Goal: Task Accomplishment & Management: Use online tool/utility

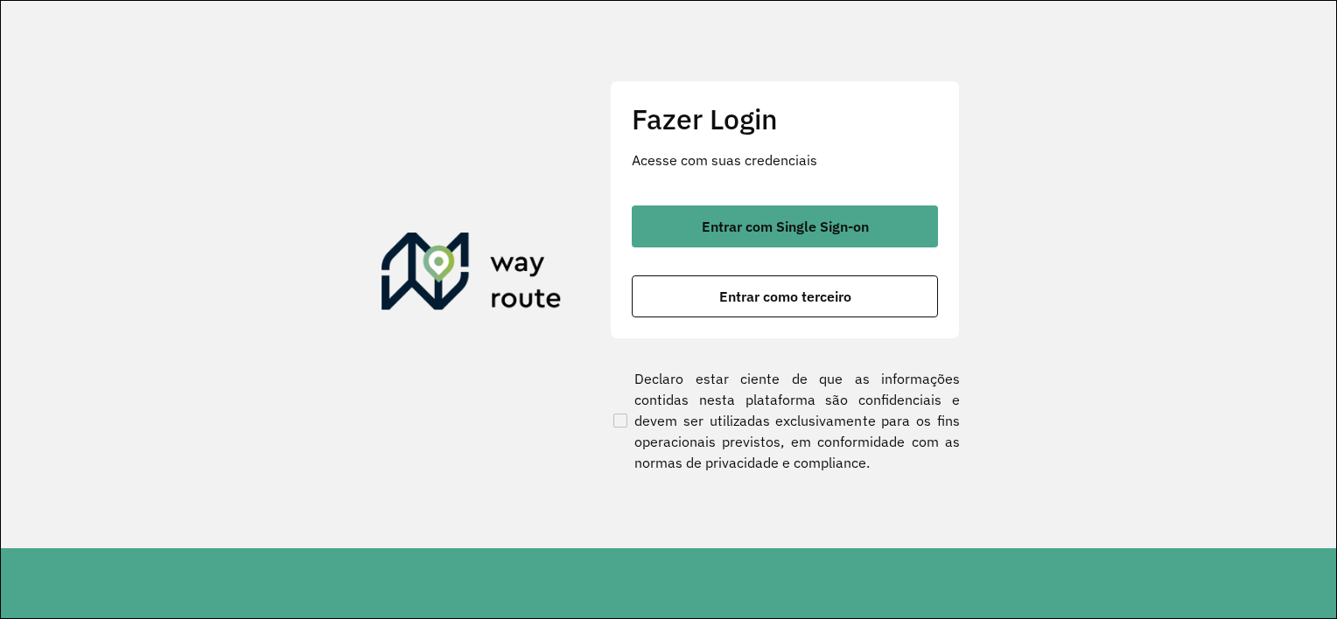
click at [703, 301] on button "Entrar como terceiro" at bounding box center [785, 297] width 306 height 42
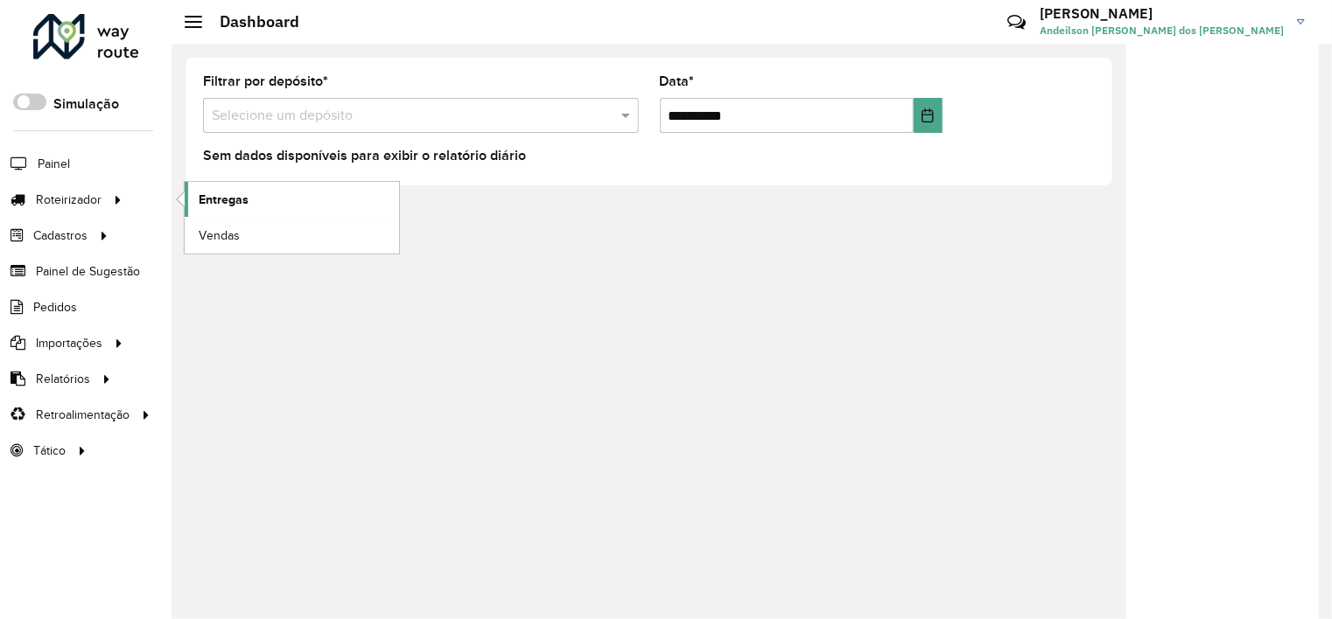
click at [191, 206] on link "Entregas" at bounding box center [292, 199] width 214 height 35
click at [192, 196] on link "Entregas" at bounding box center [292, 199] width 214 height 35
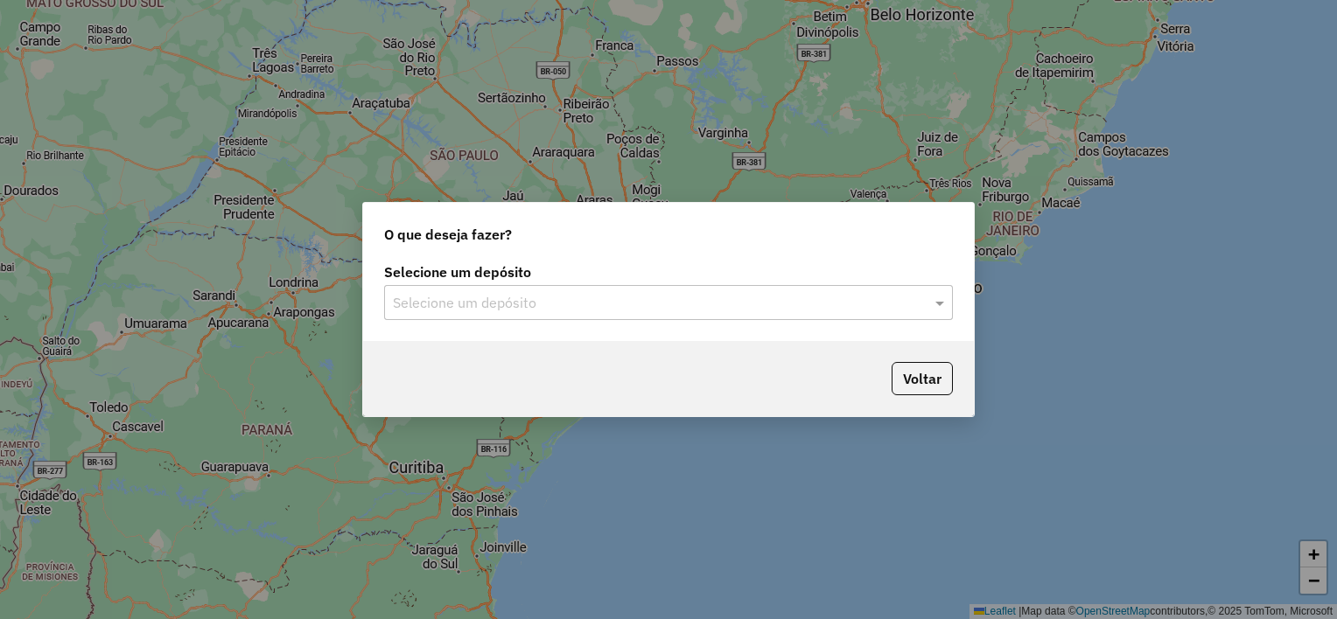
click at [529, 293] on input "text" at bounding box center [651, 303] width 516 height 21
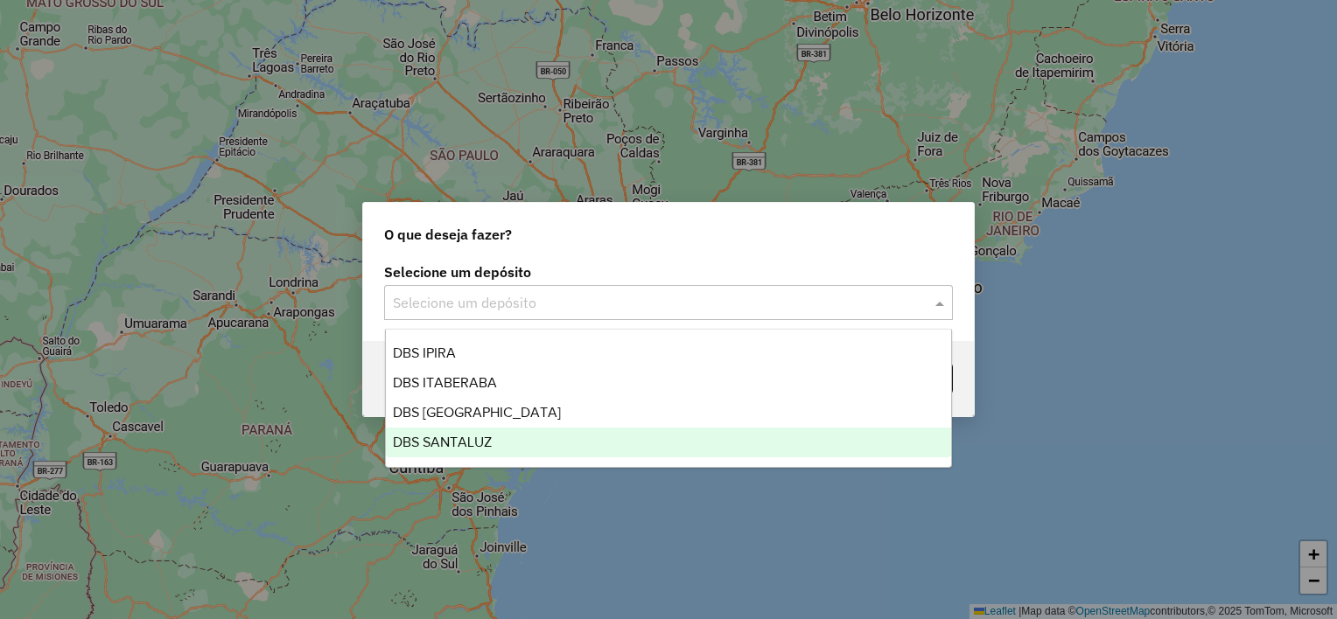
click at [525, 437] on div "DBS SANTALUZ" at bounding box center [669, 443] width 566 height 30
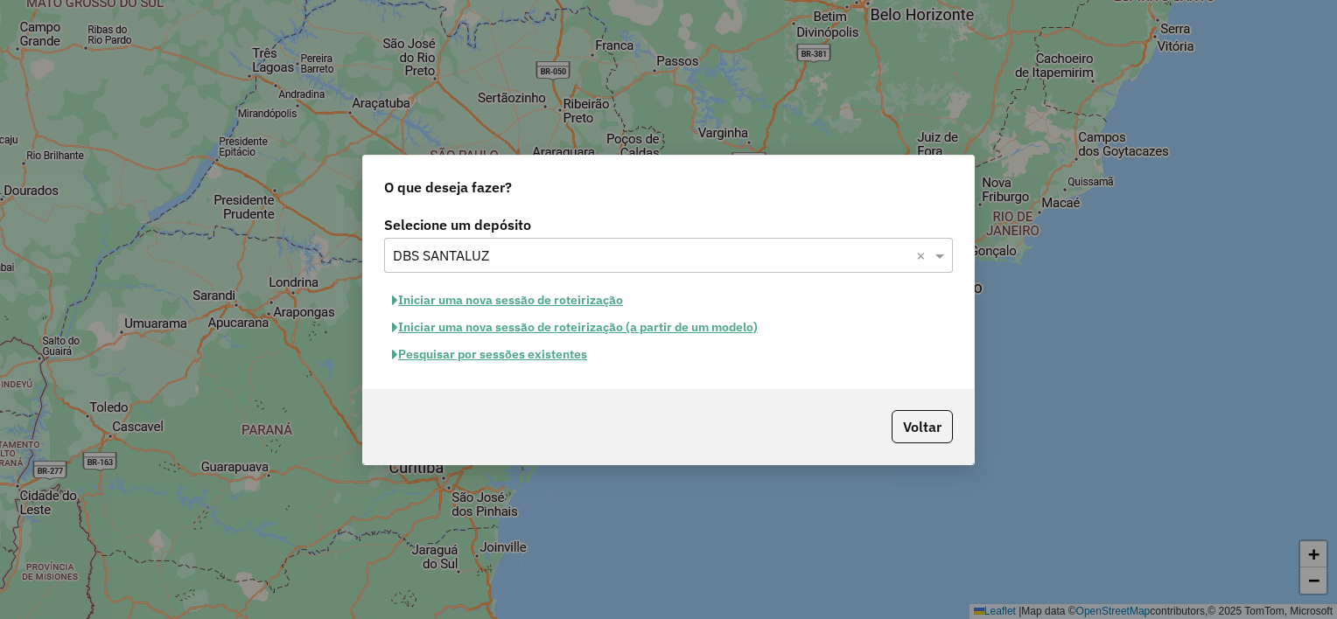
click at [476, 297] on button "Iniciar uma nova sessão de roteirização" at bounding box center [507, 300] width 247 height 27
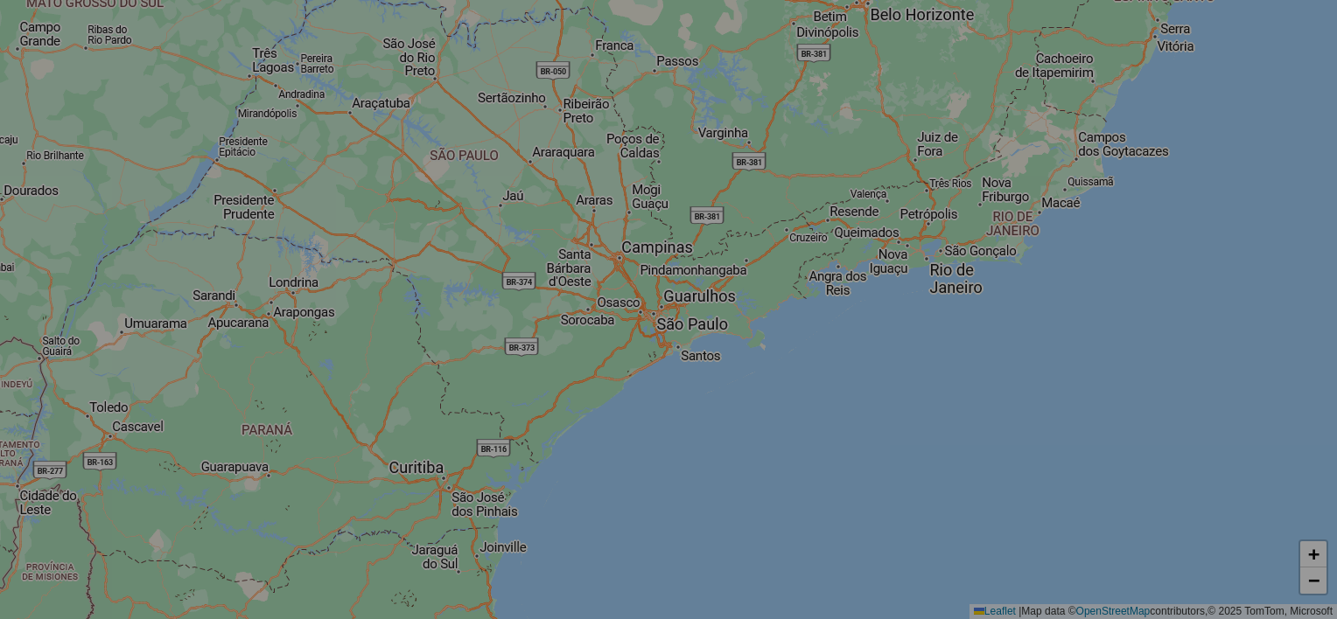
select select "*"
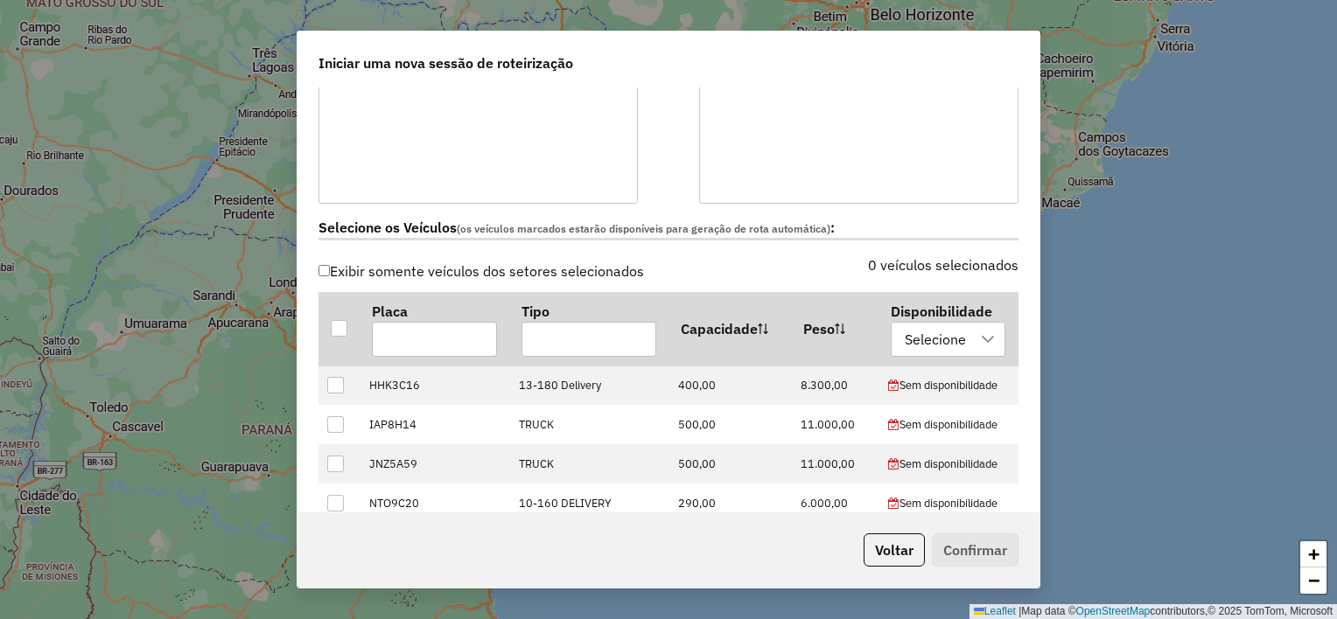
scroll to position [437, 0]
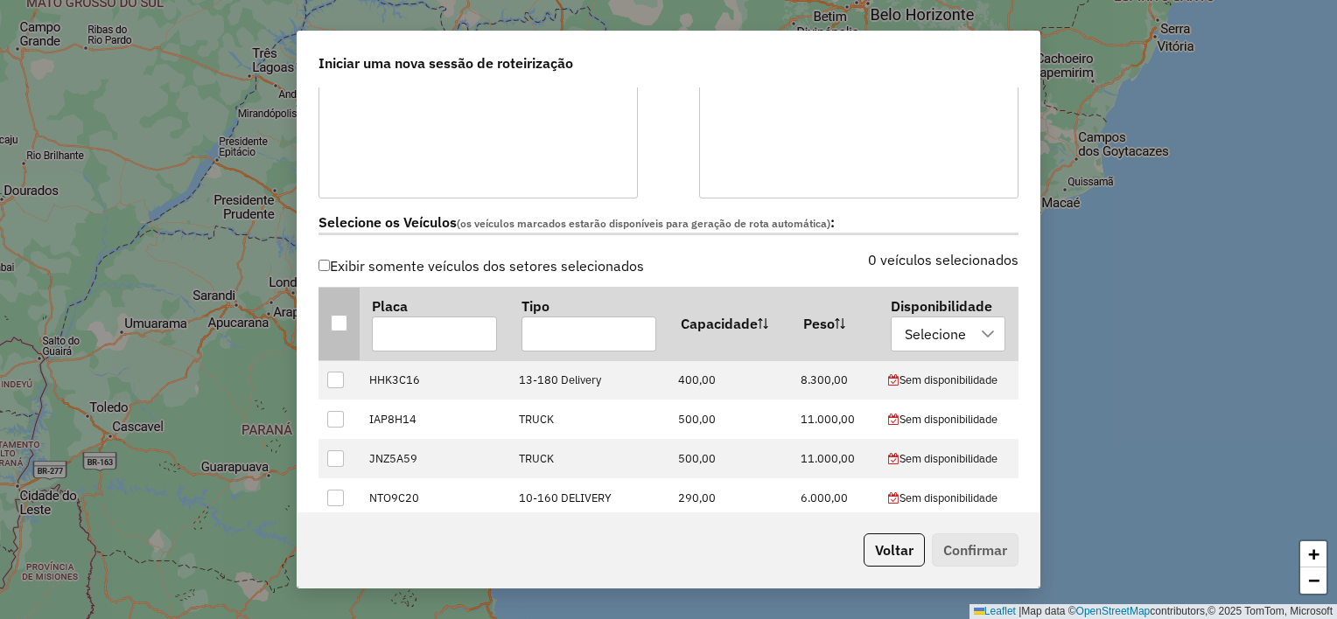
click at [339, 318] on div at bounding box center [339, 323] width 17 height 17
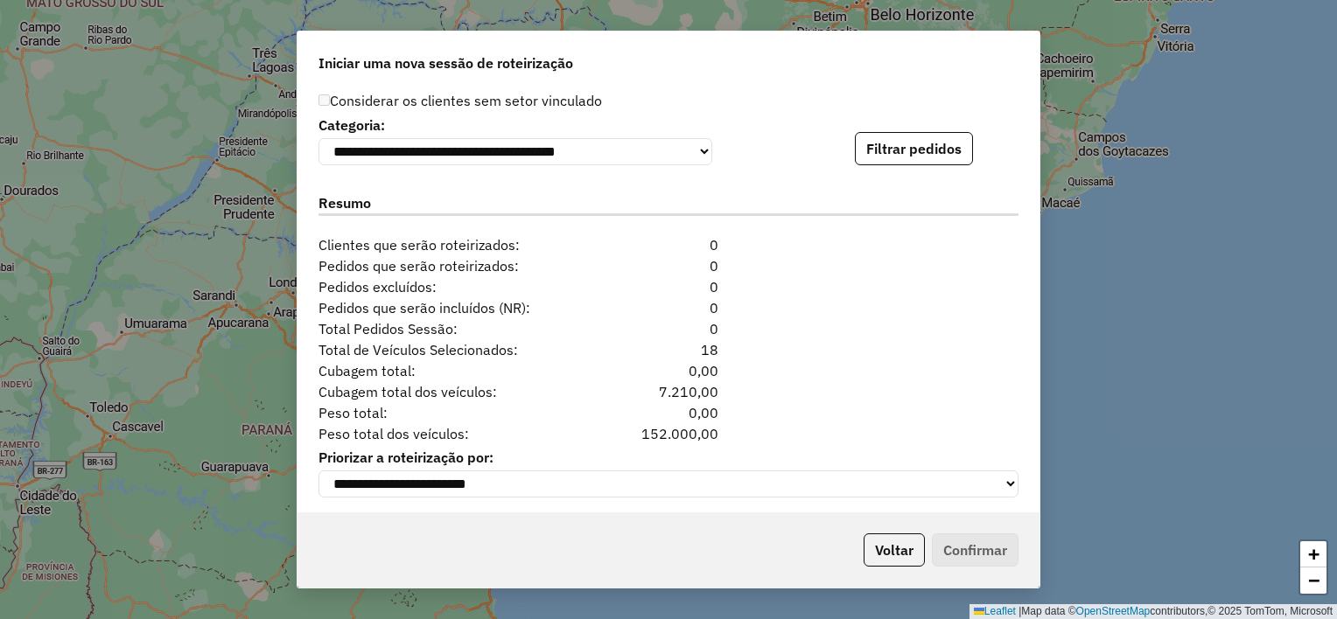
scroll to position [1792, 0]
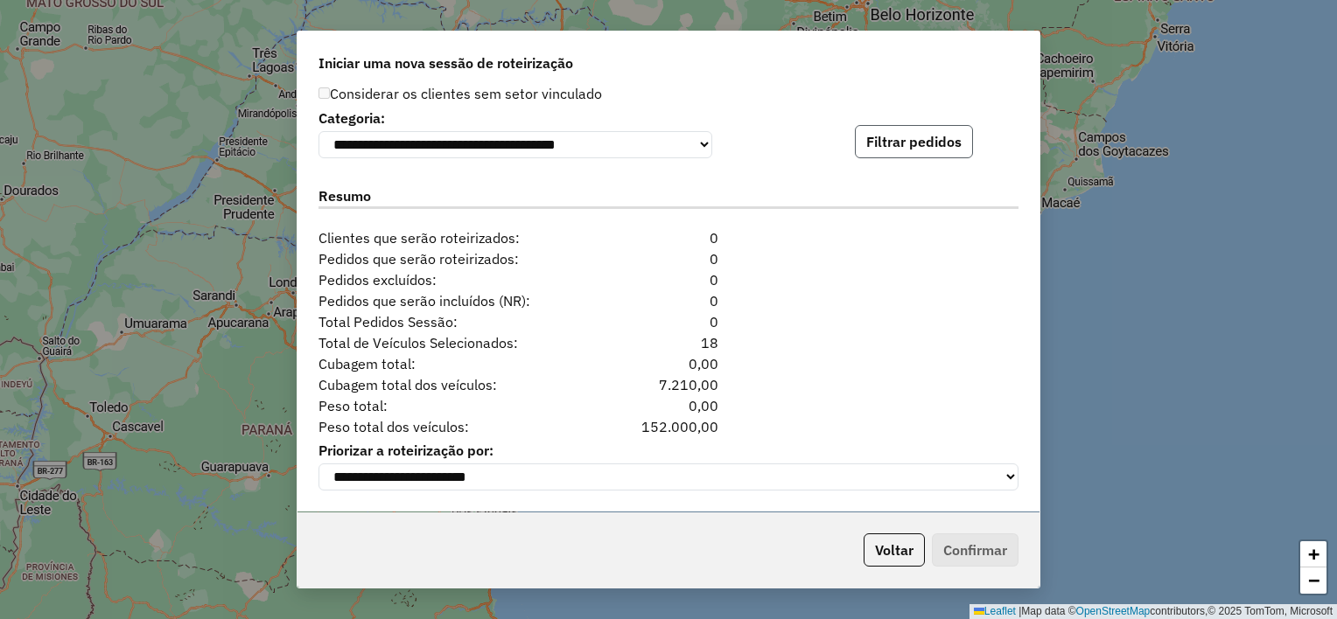
click at [875, 141] on button "Filtrar pedidos" at bounding box center [914, 141] width 118 height 33
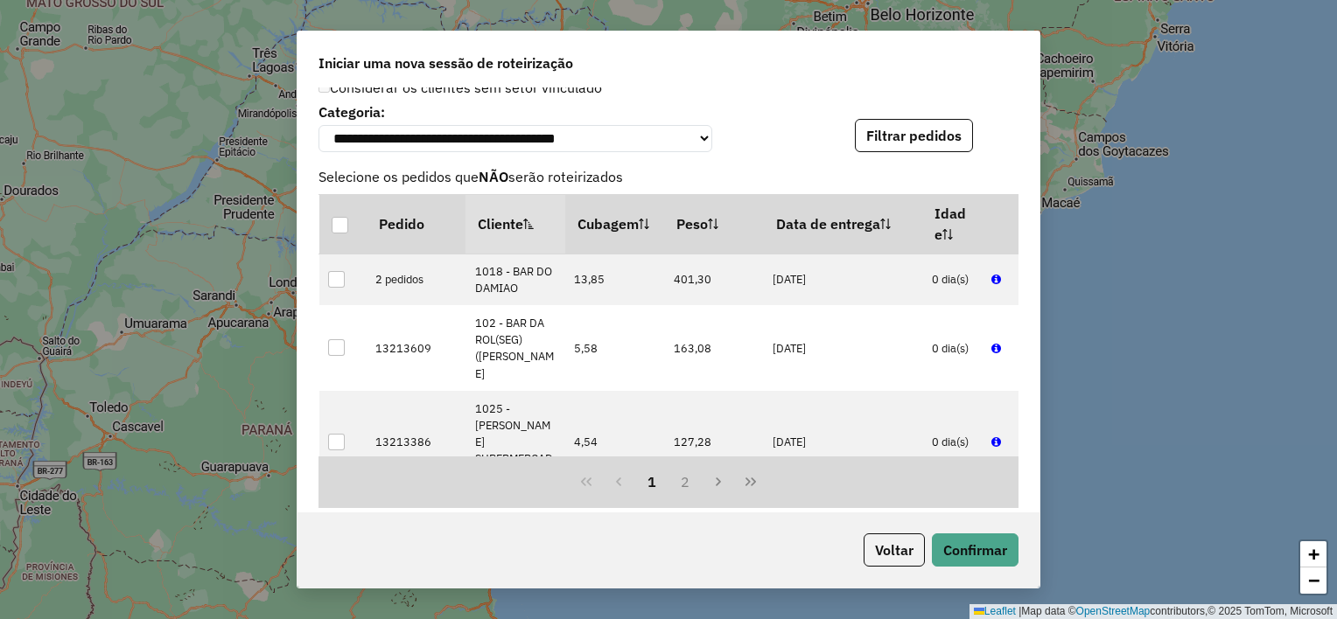
scroll to position [2152, 0]
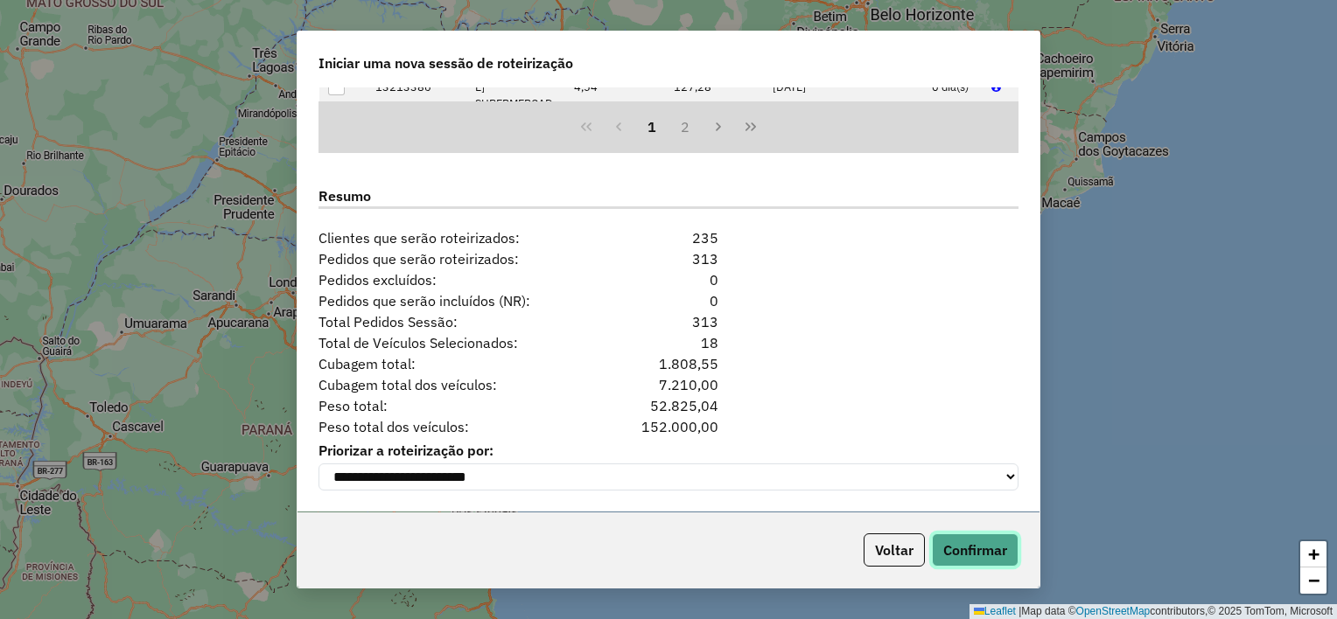
click at [992, 556] on button "Confirmar" at bounding box center [975, 550] width 87 height 33
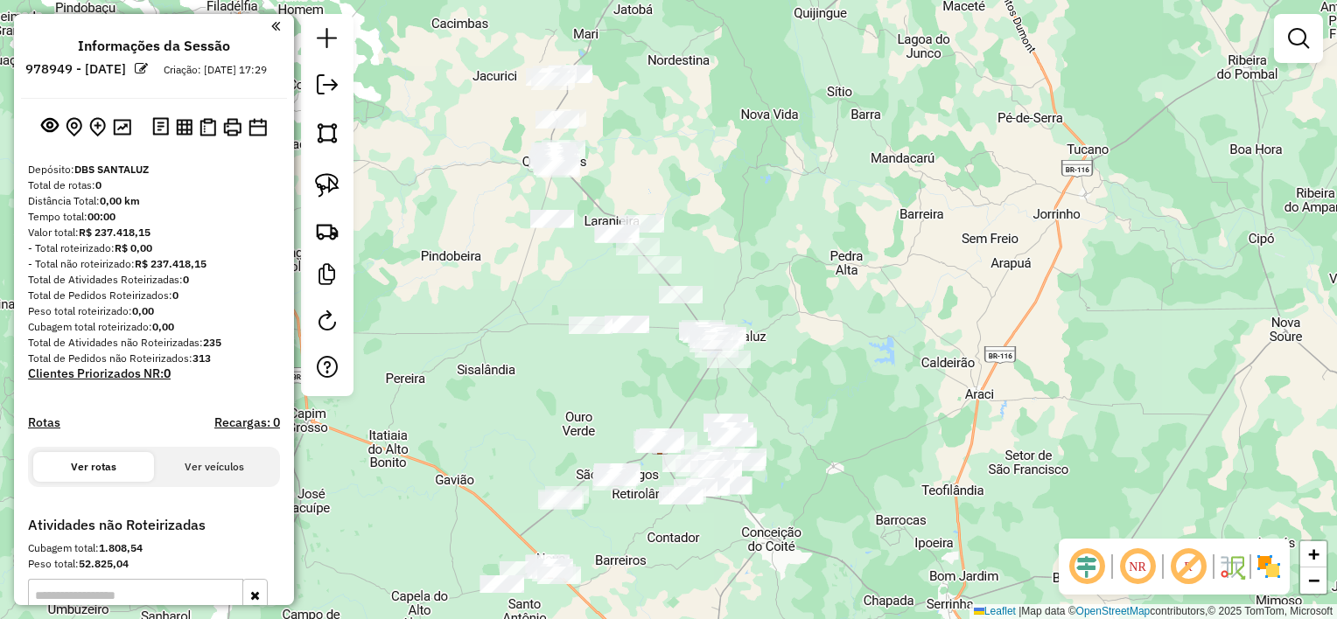
drag, startPoint x: 791, startPoint y: 346, endPoint x: 836, endPoint y: 380, distance: 56.4
click at [836, 380] on div "Janela de atendimento Grade de atendimento Capacidade Transportadoras Veículos …" at bounding box center [668, 309] width 1337 height 619
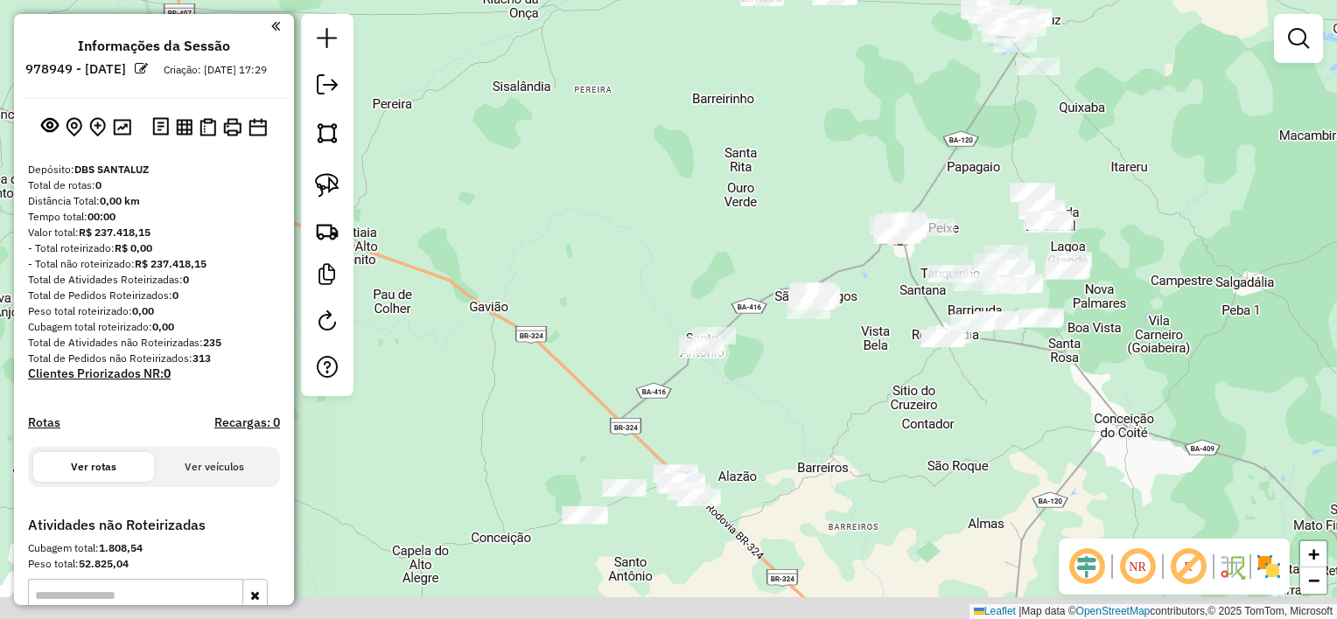
drag, startPoint x: 476, startPoint y: 536, endPoint x: 536, endPoint y: 310, distance: 234.5
click at [532, 317] on div "Janela de atendimento Grade de atendimento Capacidade Transportadoras Veículos …" at bounding box center [668, 309] width 1337 height 619
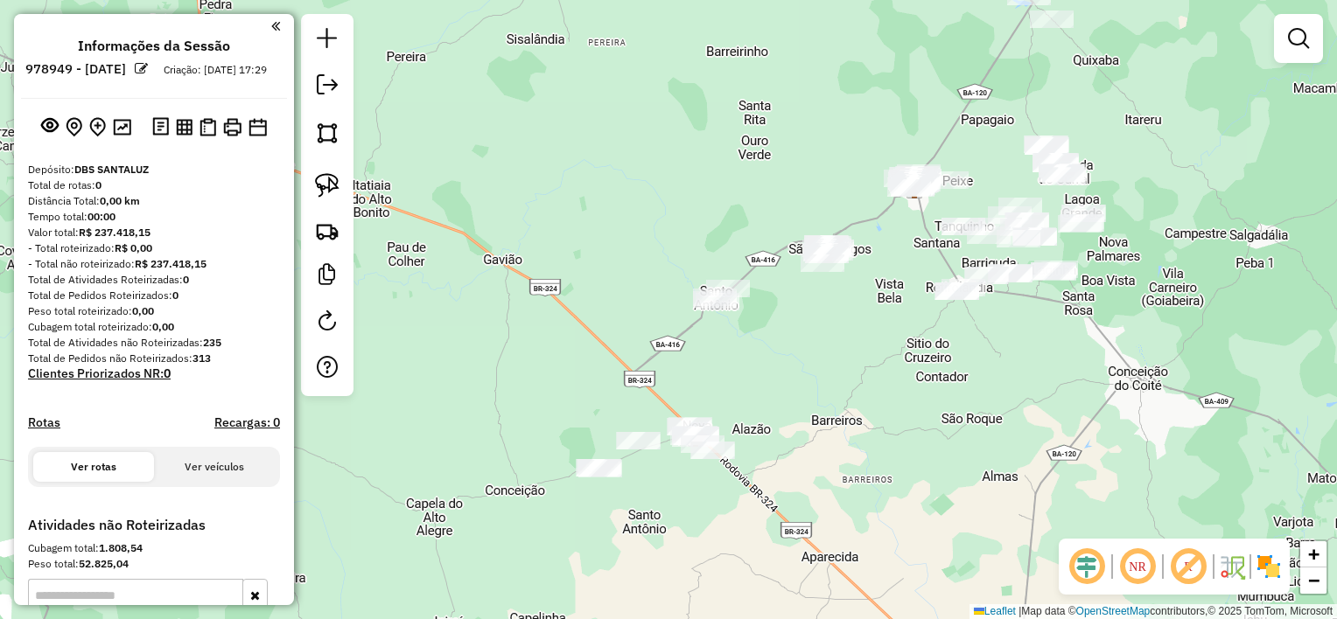
click at [346, 191] on div at bounding box center [327, 205] width 52 height 382
click at [342, 187] on link at bounding box center [327, 185] width 38 height 38
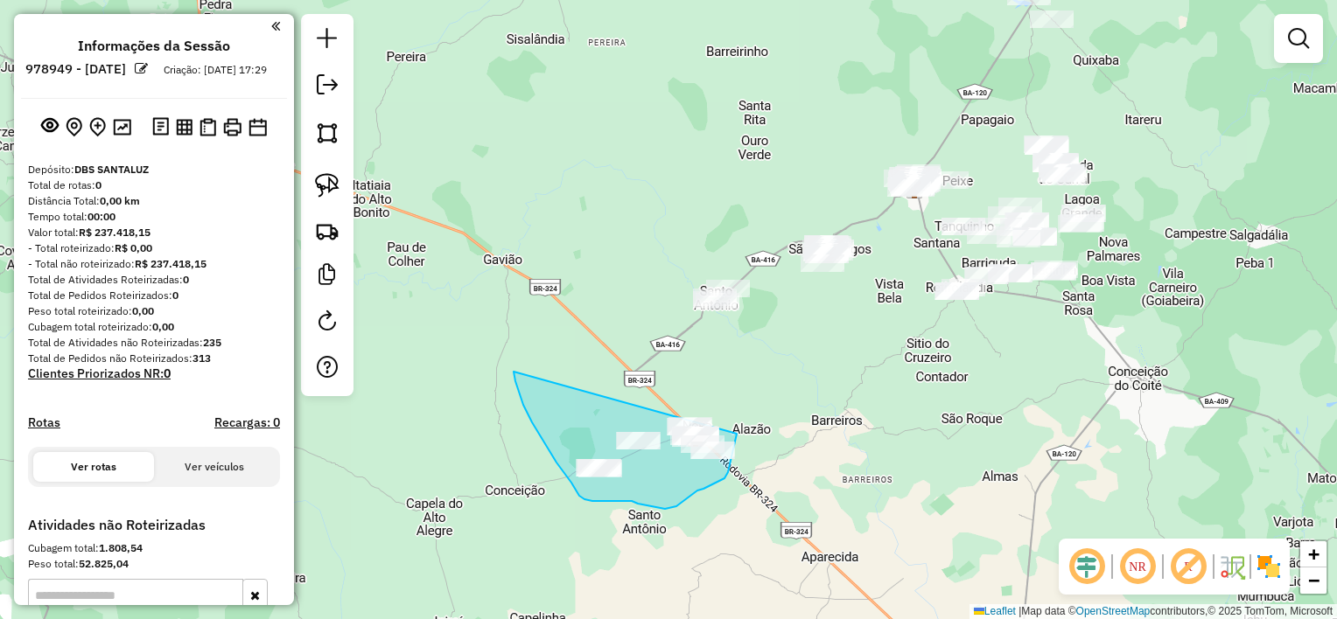
drag, startPoint x: 528, startPoint y: 414, endPoint x: 731, endPoint y: 414, distance: 203.0
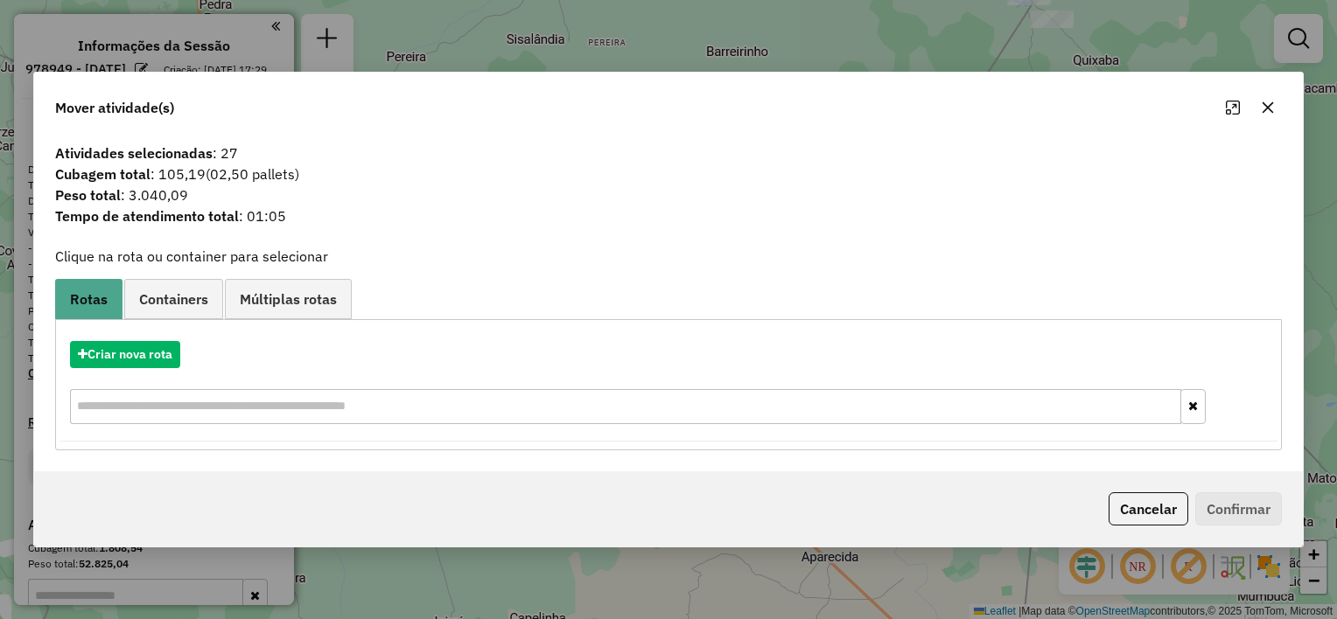
click at [1269, 109] on icon "button" at bounding box center [1268, 107] width 11 height 11
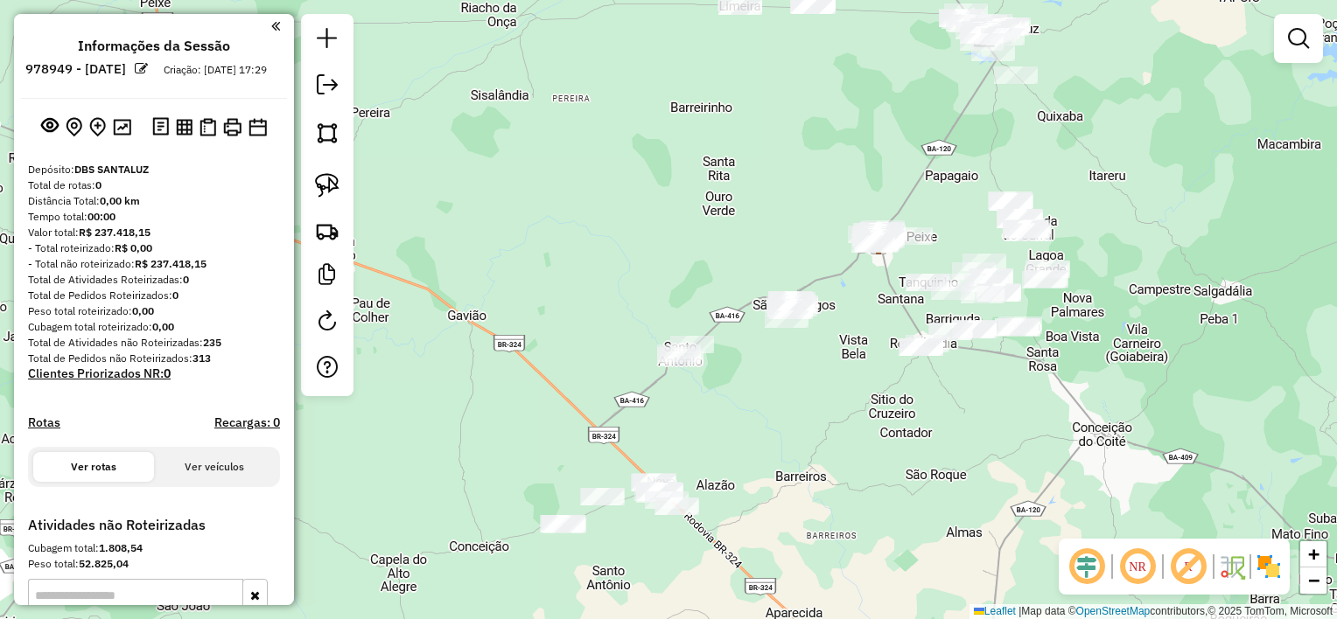
drag, startPoint x: 745, startPoint y: 350, endPoint x: 710, endPoint y: 406, distance: 66.5
click at [710, 406] on div "Janela de atendimento Grade de atendimento Capacidade Transportadoras Veículos …" at bounding box center [668, 309] width 1337 height 619
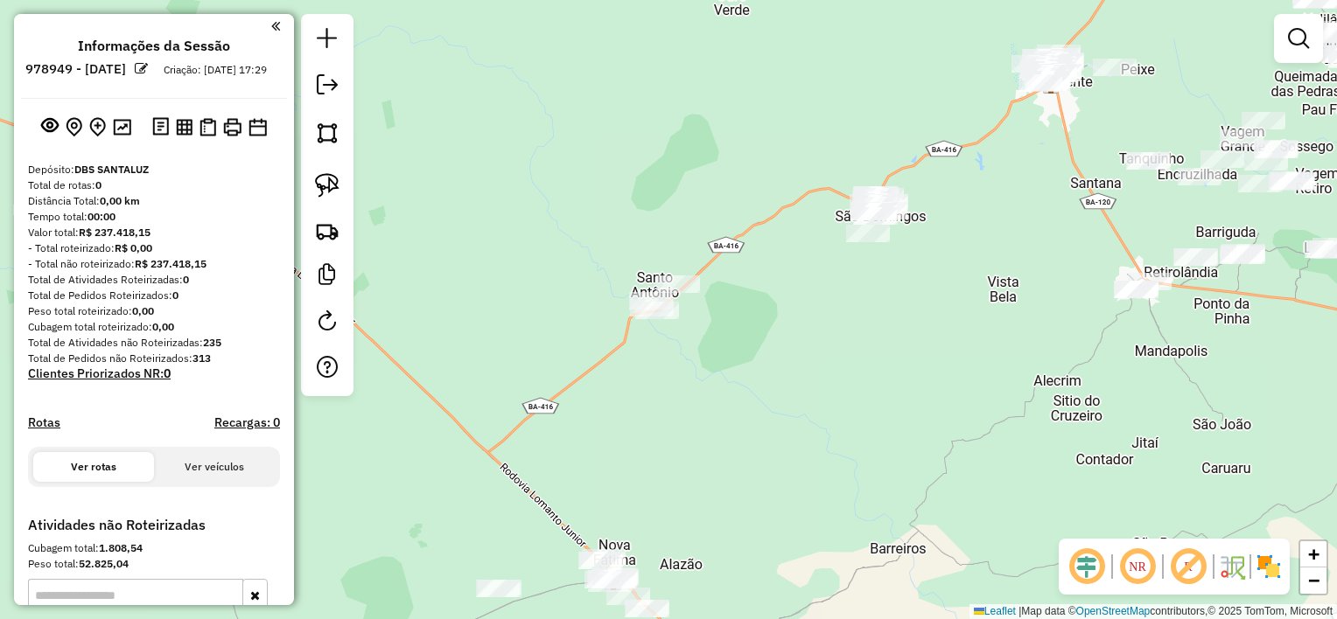
drag, startPoint x: 709, startPoint y: 397, endPoint x: 660, endPoint y: 429, distance: 58.3
click at [660, 429] on div "Janela de atendimento Grade de atendimento Capacidade Transportadoras Veículos …" at bounding box center [668, 309] width 1337 height 619
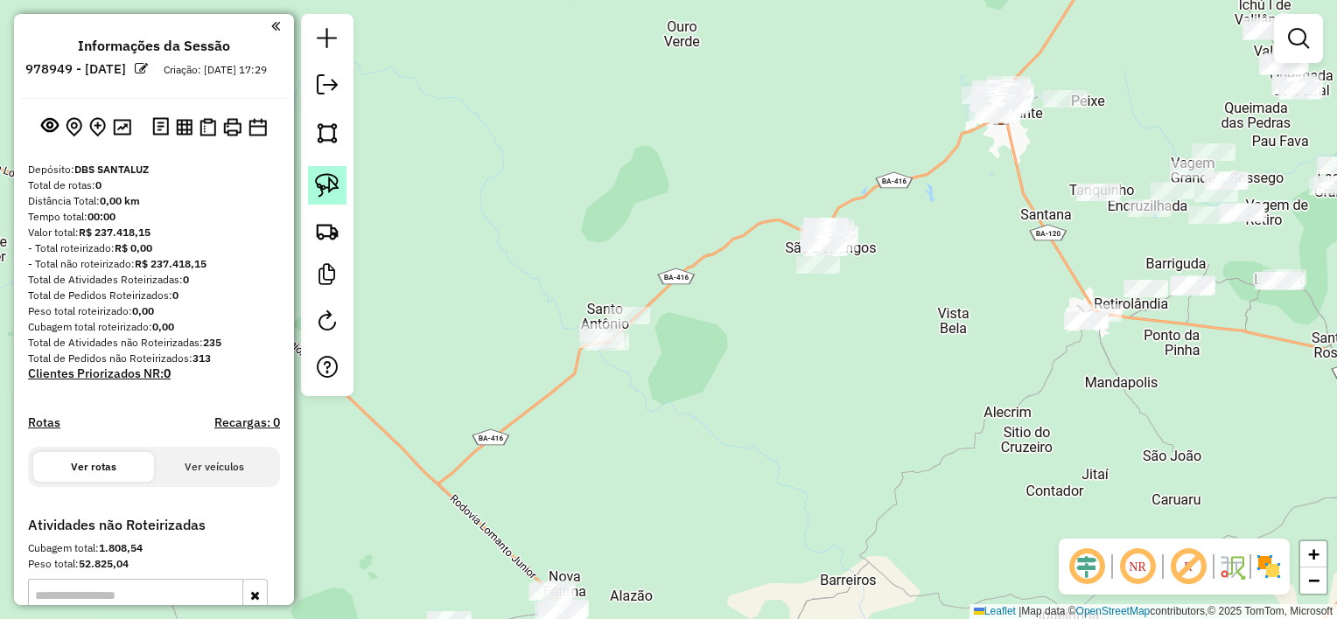
click at [340, 181] on link at bounding box center [327, 185] width 38 height 38
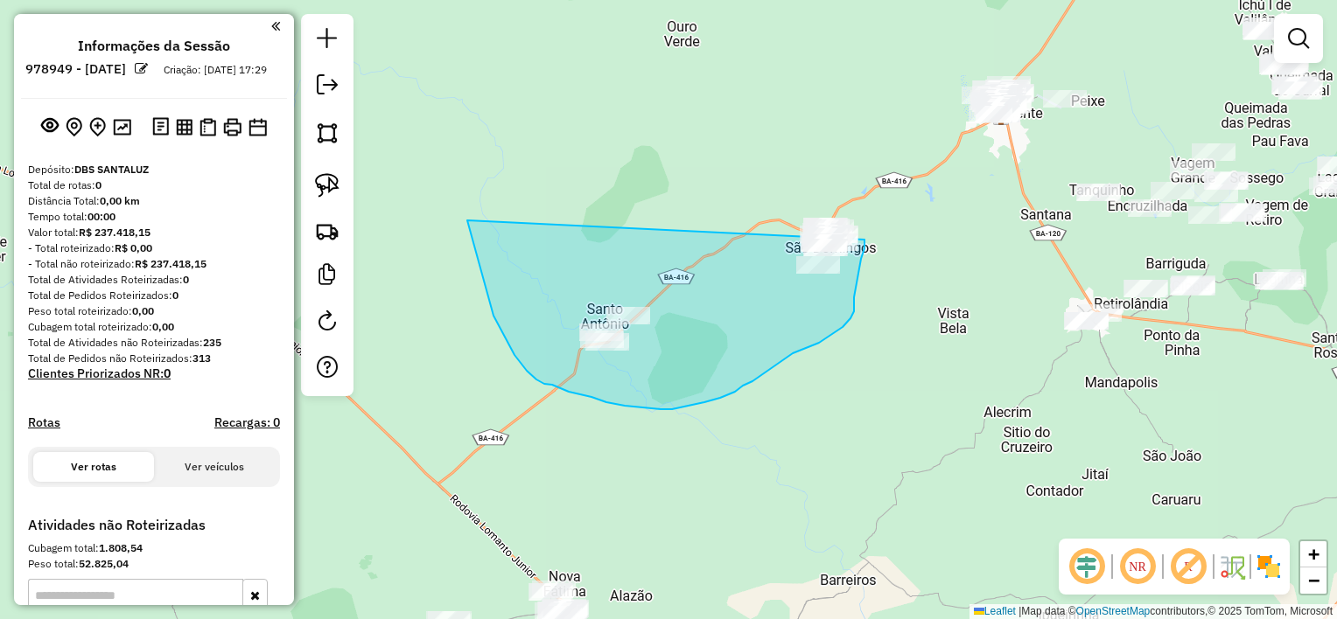
drag, startPoint x: 527, startPoint y: 371, endPoint x: 855, endPoint y: 206, distance: 367.0
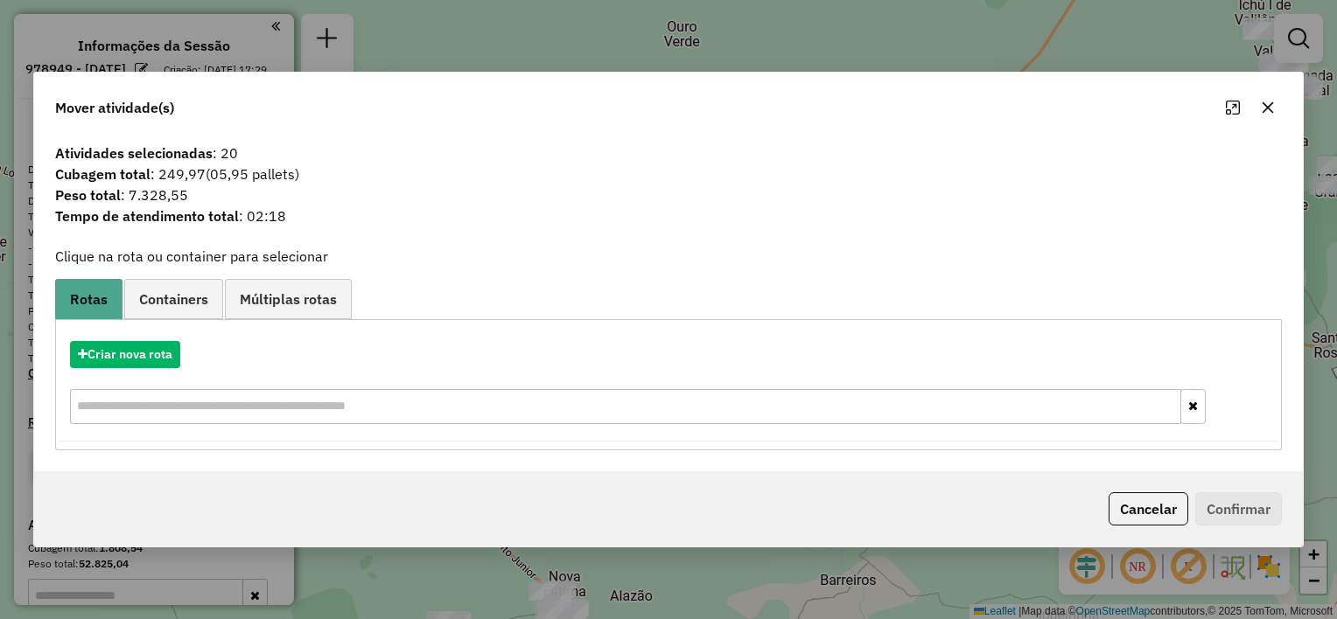
click at [1263, 114] on icon "button" at bounding box center [1268, 108] width 14 height 14
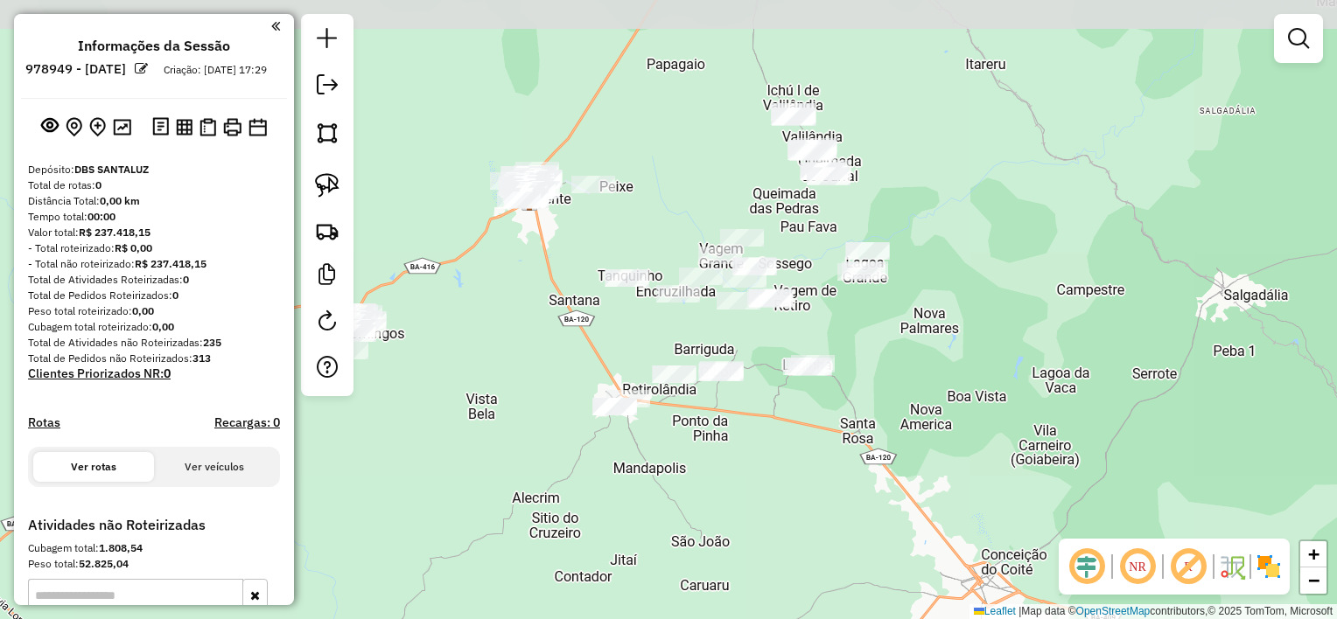
drag, startPoint x: 1036, startPoint y: 276, endPoint x: 564, endPoint y: 362, distance: 479.3
click at [564, 362] on div "Janela de atendimento Grade de atendimento Capacidade Transportadoras Veículos …" at bounding box center [668, 309] width 1337 height 619
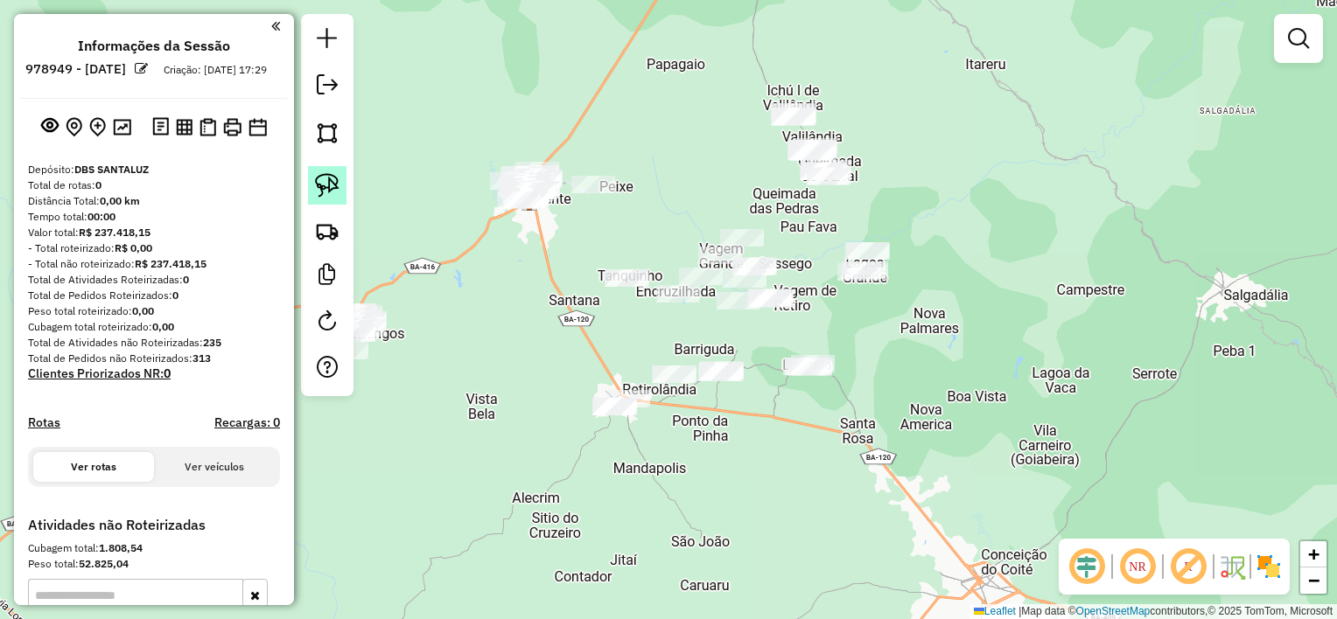
click at [332, 181] on img at bounding box center [327, 185] width 24 height 24
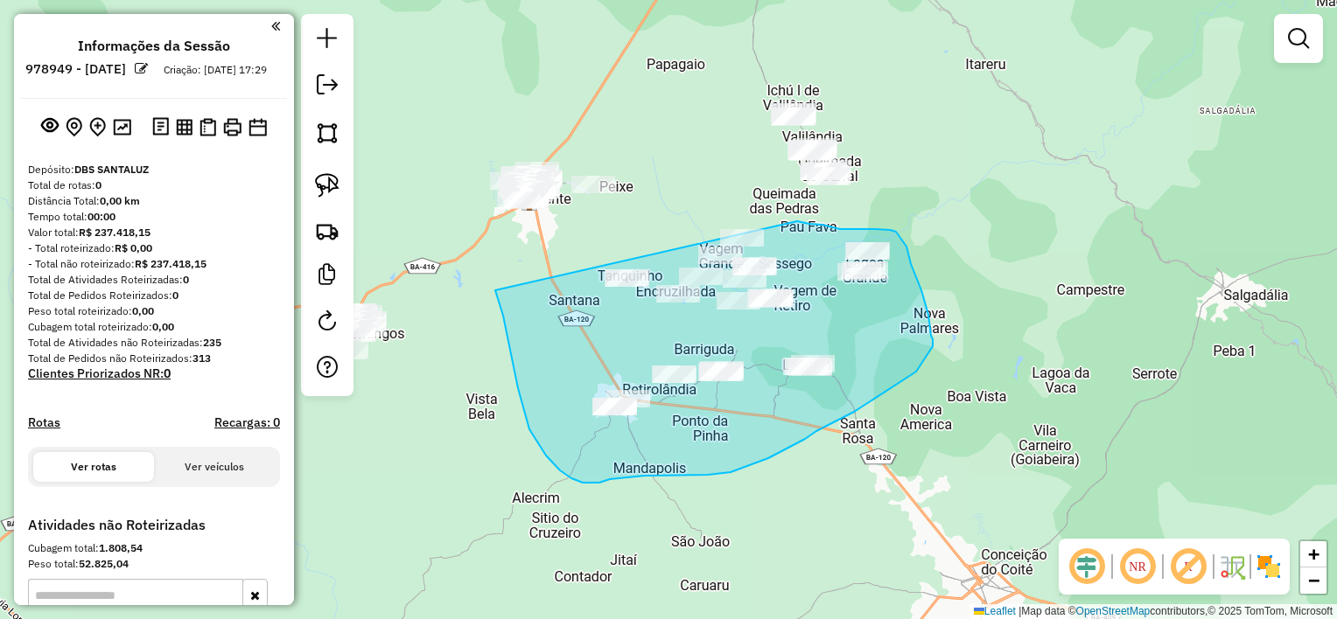
drag, startPoint x: 500, startPoint y: 306, endPoint x: 738, endPoint y: 216, distance: 254.5
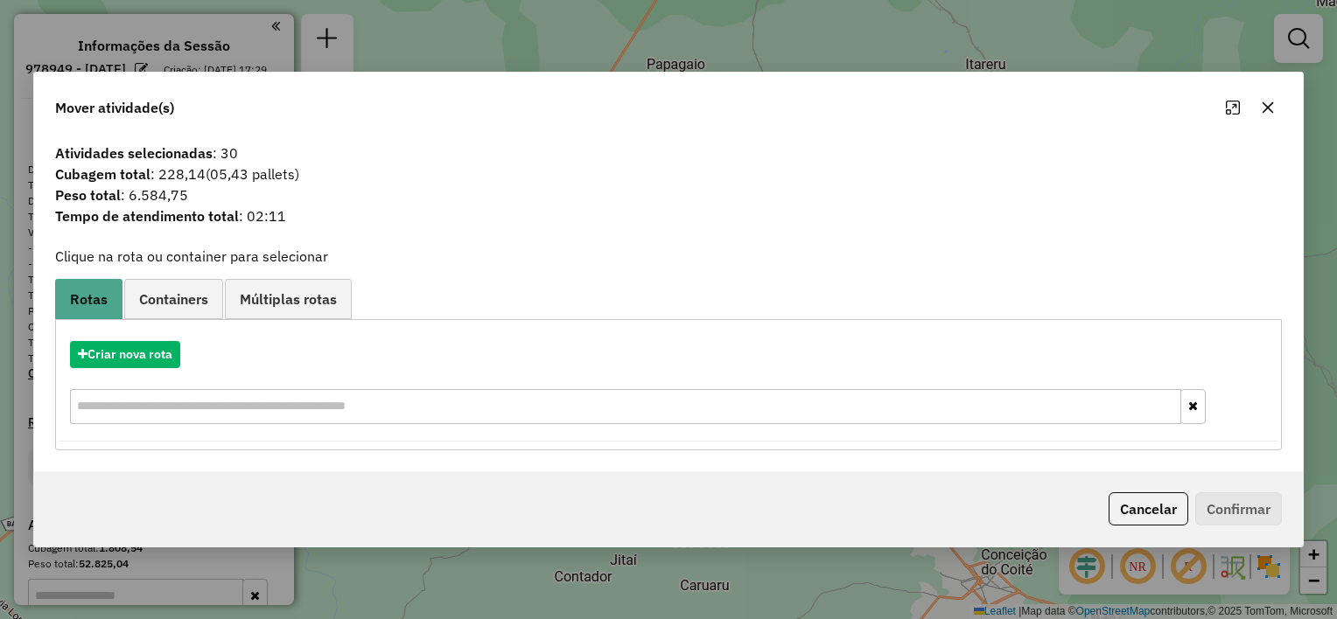
click at [1260, 117] on button "button" at bounding box center [1268, 108] width 28 height 28
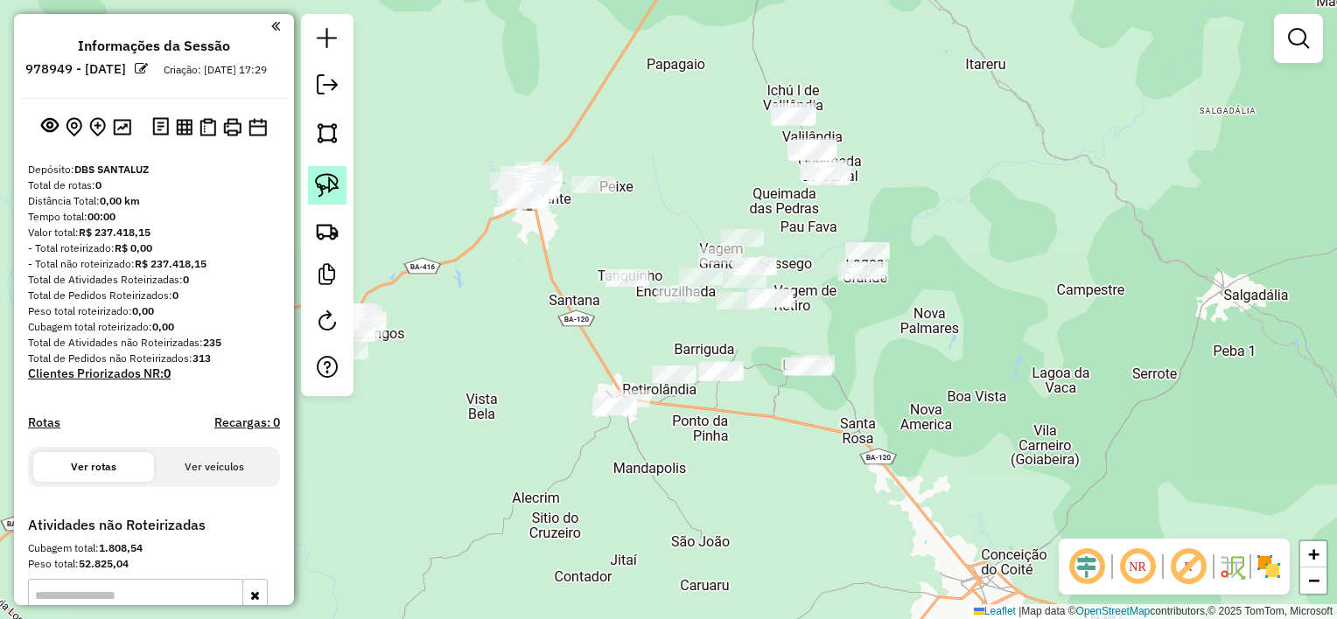
click at [336, 181] on img at bounding box center [327, 185] width 24 height 24
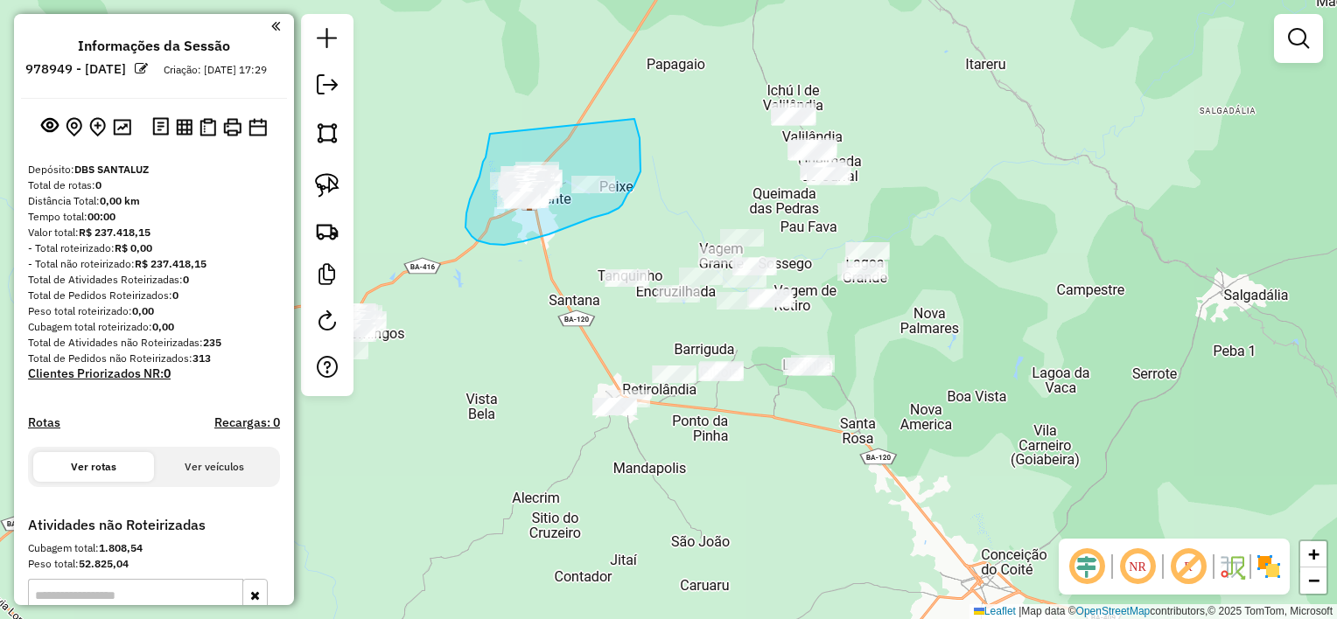
drag, startPoint x: 466, startPoint y: 213, endPoint x: 634, endPoint y: 119, distance: 192.7
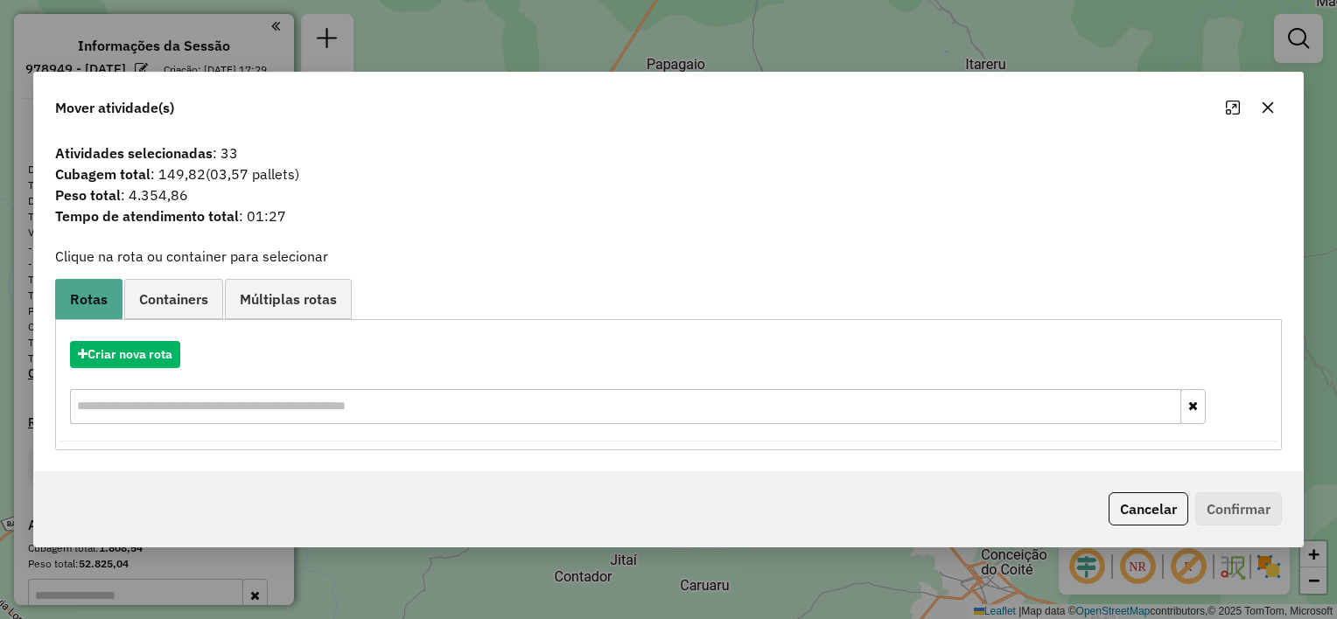
click at [1263, 108] on icon "button" at bounding box center [1268, 108] width 14 height 14
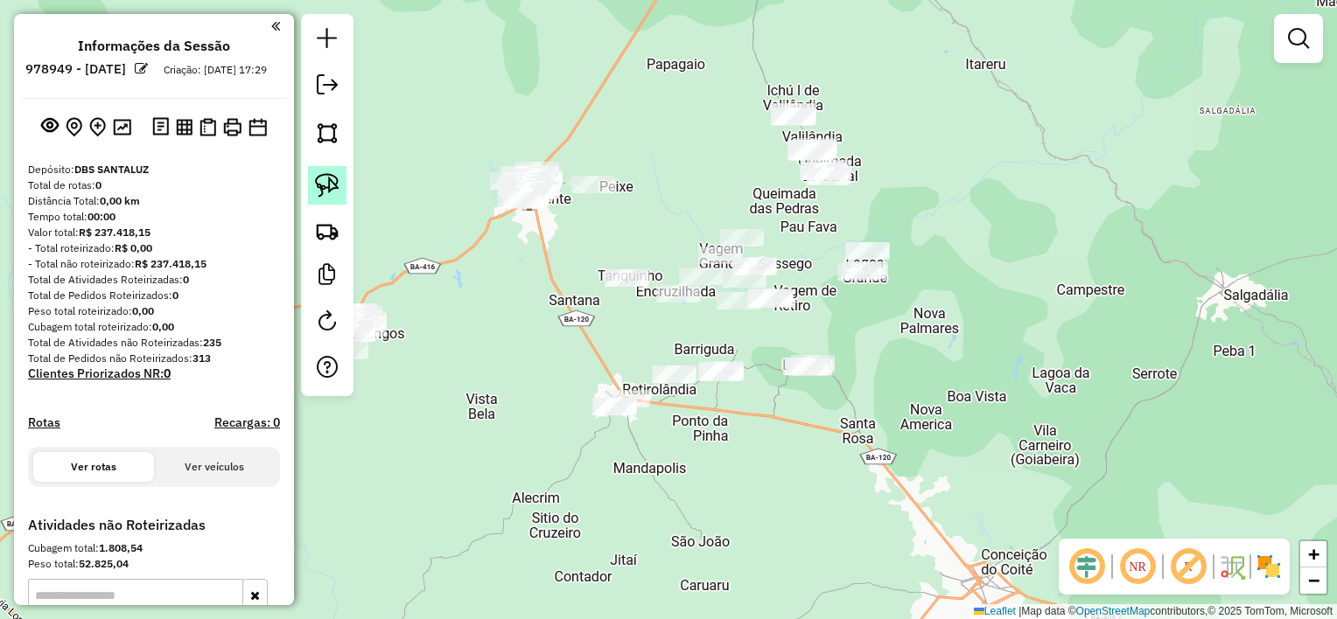
click at [337, 180] on img at bounding box center [327, 185] width 24 height 24
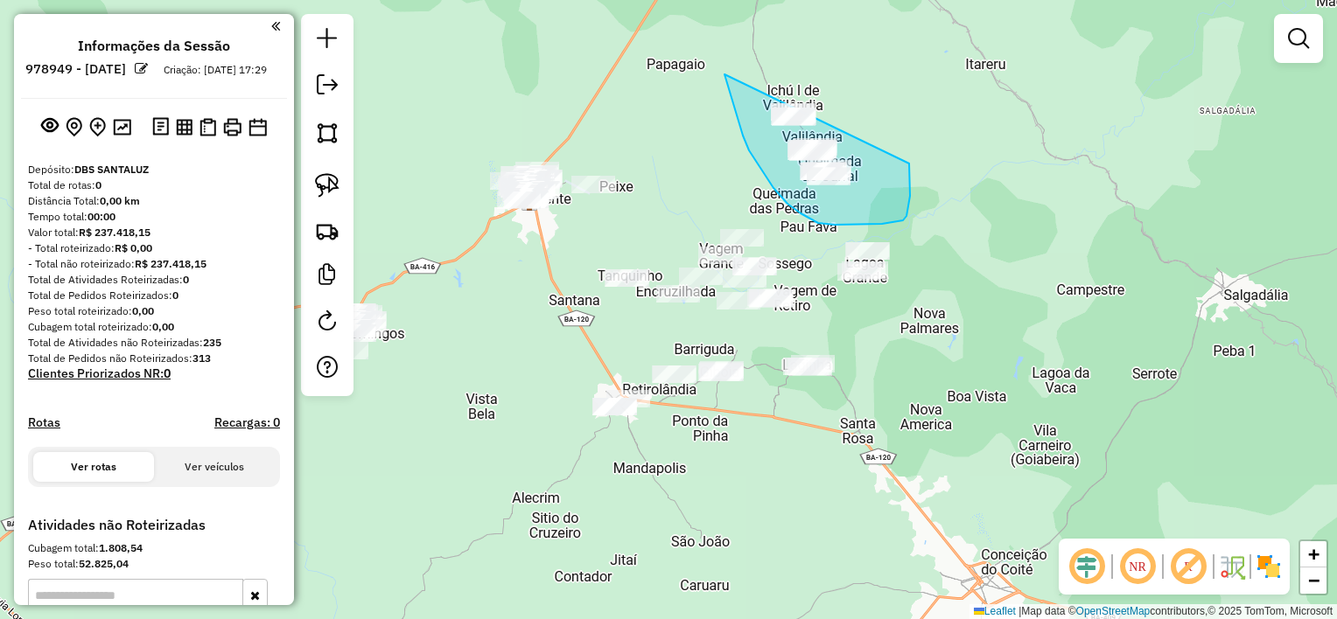
drag, startPoint x: 765, startPoint y: 175, endPoint x: 854, endPoint y: 101, distance: 115.6
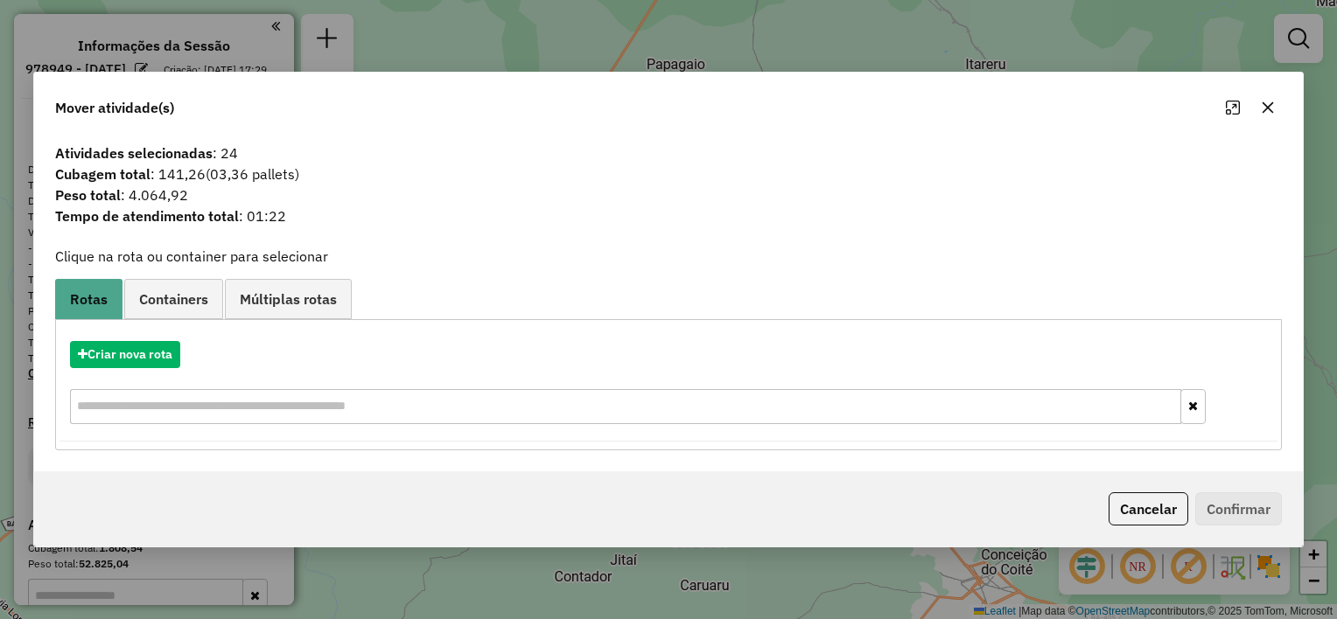
click at [1274, 108] on button "button" at bounding box center [1268, 108] width 28 height 28
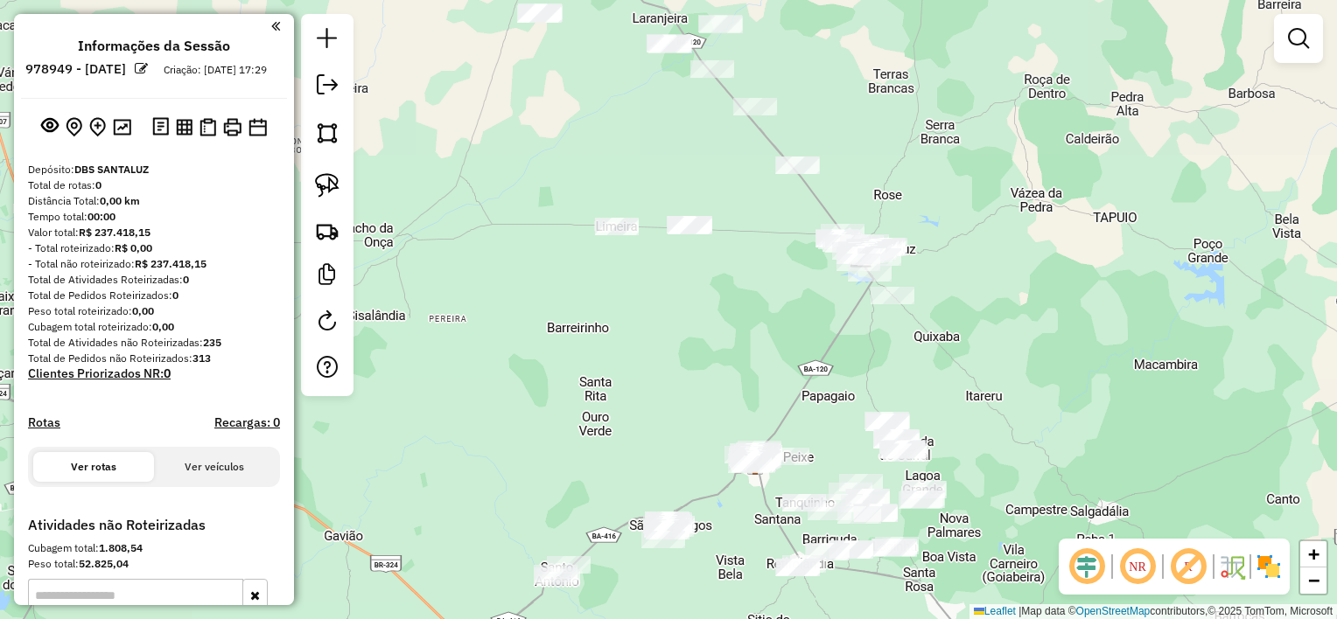
drag, startPoint x: 924, startPoint y: 267, endPoint x: 949, endPoint y: 374, distance: 110.6
click at [949, 374] on div "Janela de atendimento Grade de atendimento Capacidade Transportadoras Veículos …" at bounding box center [668, 309] width 1337 height 619
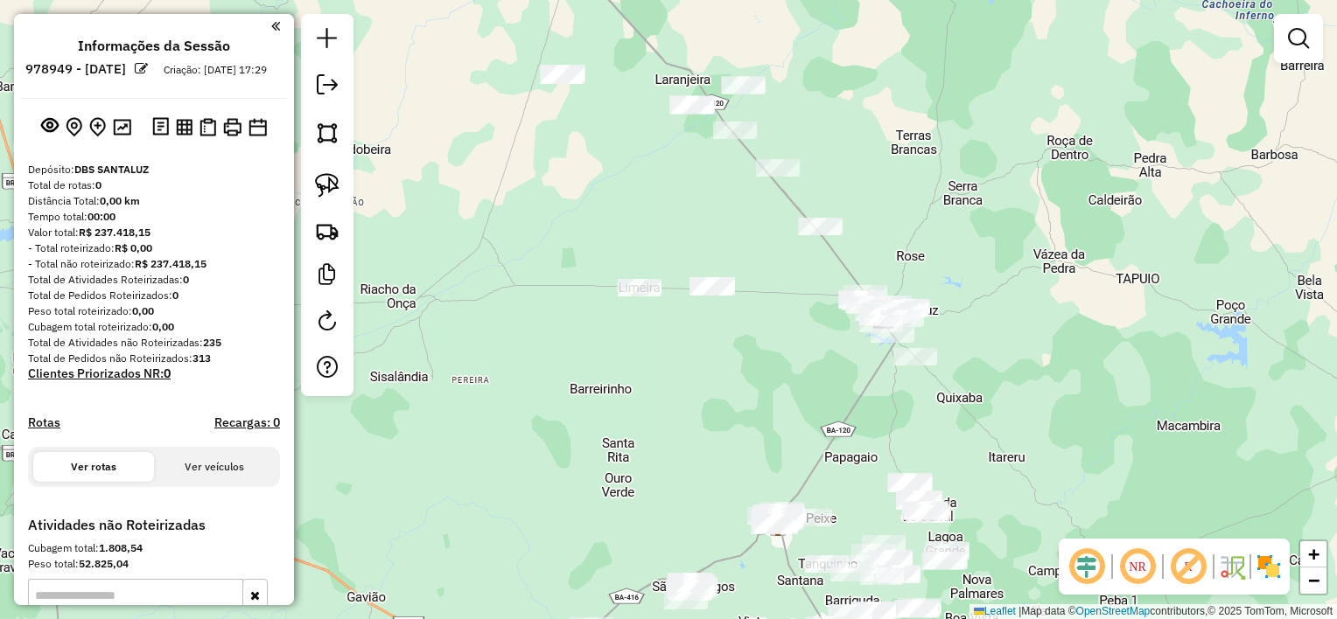
drag, startPoint x: 966, startPoint y: 286, endPoint x: 992, endPoint y: 377, distance: 94.7
click at [992, 377] on div "Janela de atendimento Grade de atendimento Capacidade Transportadoras Veículos …" at bounding box center [668, 309] width 1337 height 619
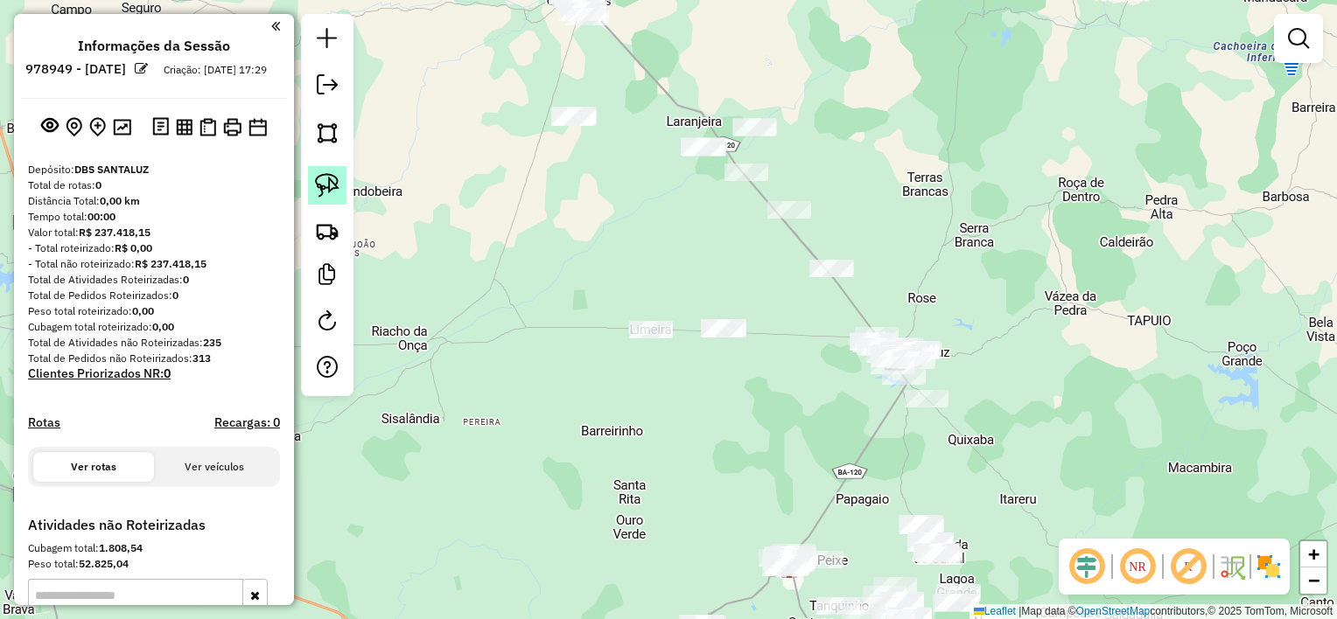
click at [339, 180] on link at bounding box center [327, 185] width 38 height 38
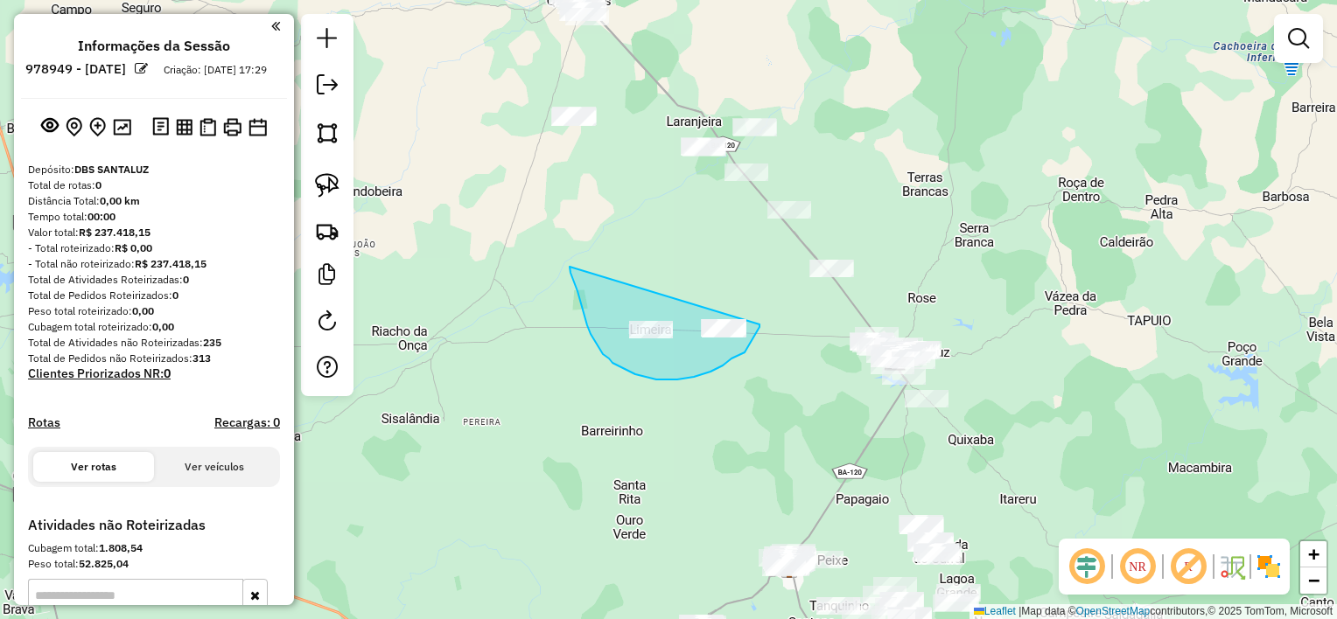
drag, startPoint x: 582, startPoint y: 308, endPoint x: 761, endPoint y: 296, distance: 179.8
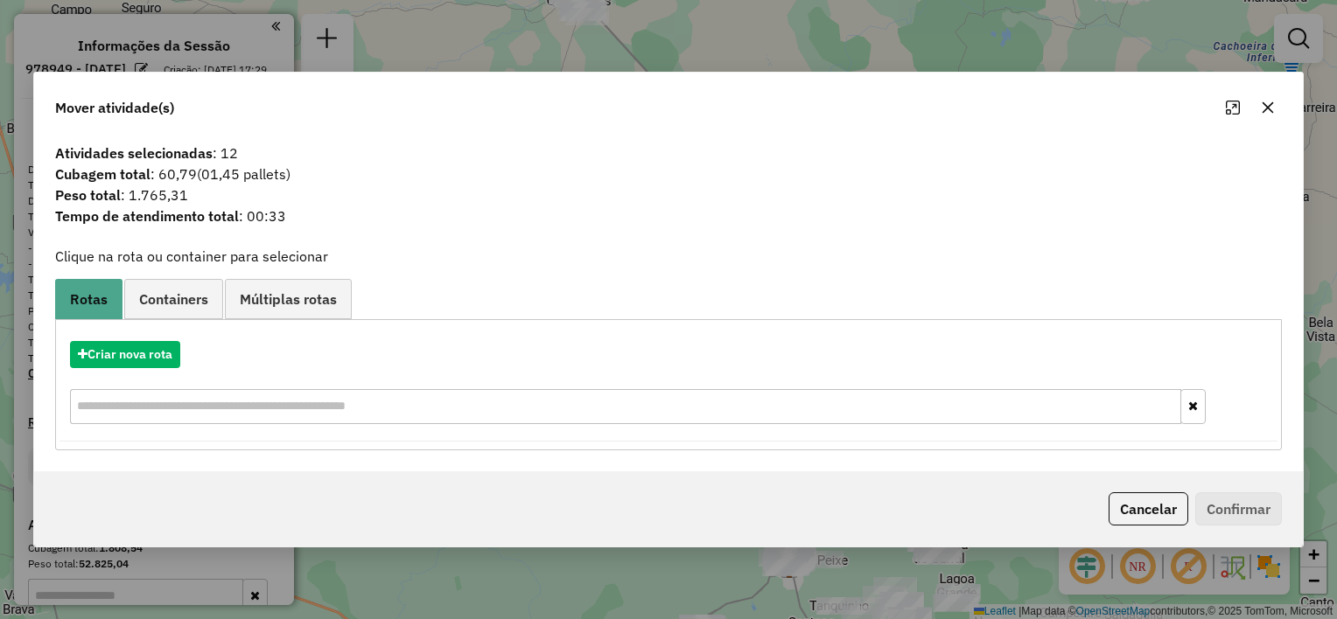
click at [1266, 111] on icon "button" at bounding box center [1268, 108] width 14 height 14
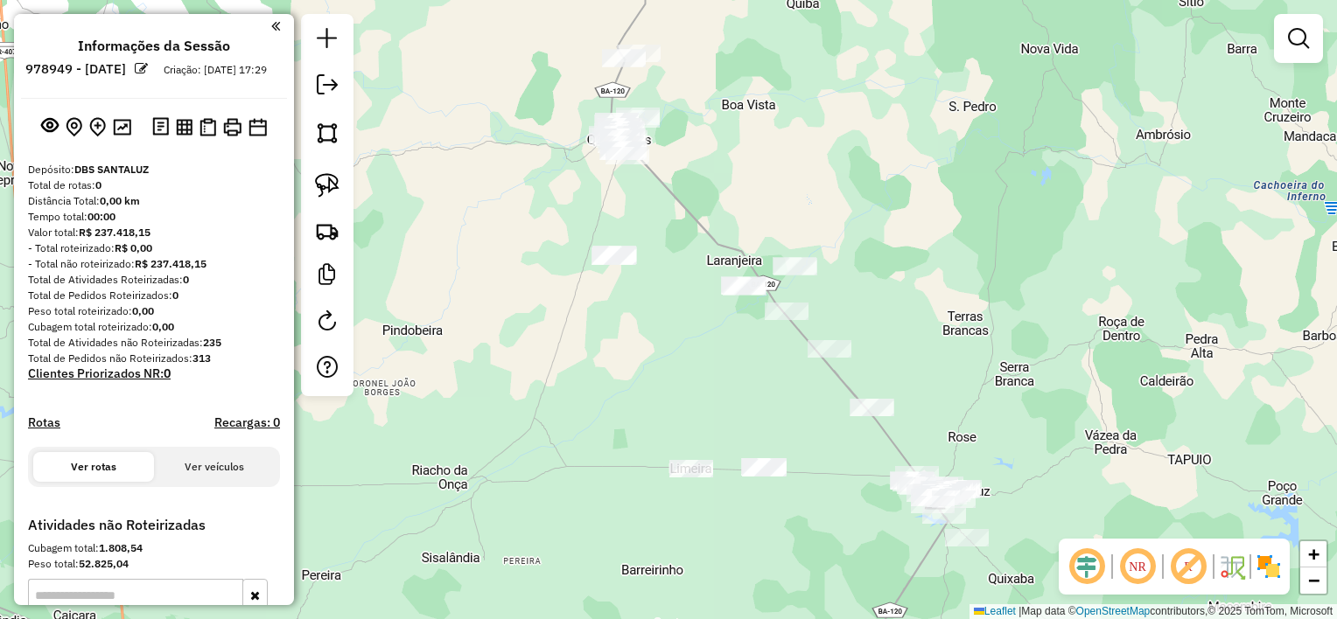
drag, startPoint x: 744, startPoint y: 265, endPoint x: 792, endPoint y: 434, distance: 175.6
click at [792, 434] on div "Janela de atendimento Grade de atendimento Capacidade Transportadoras Veículos …" at bounding box center [668, 309] width 1337 height 619
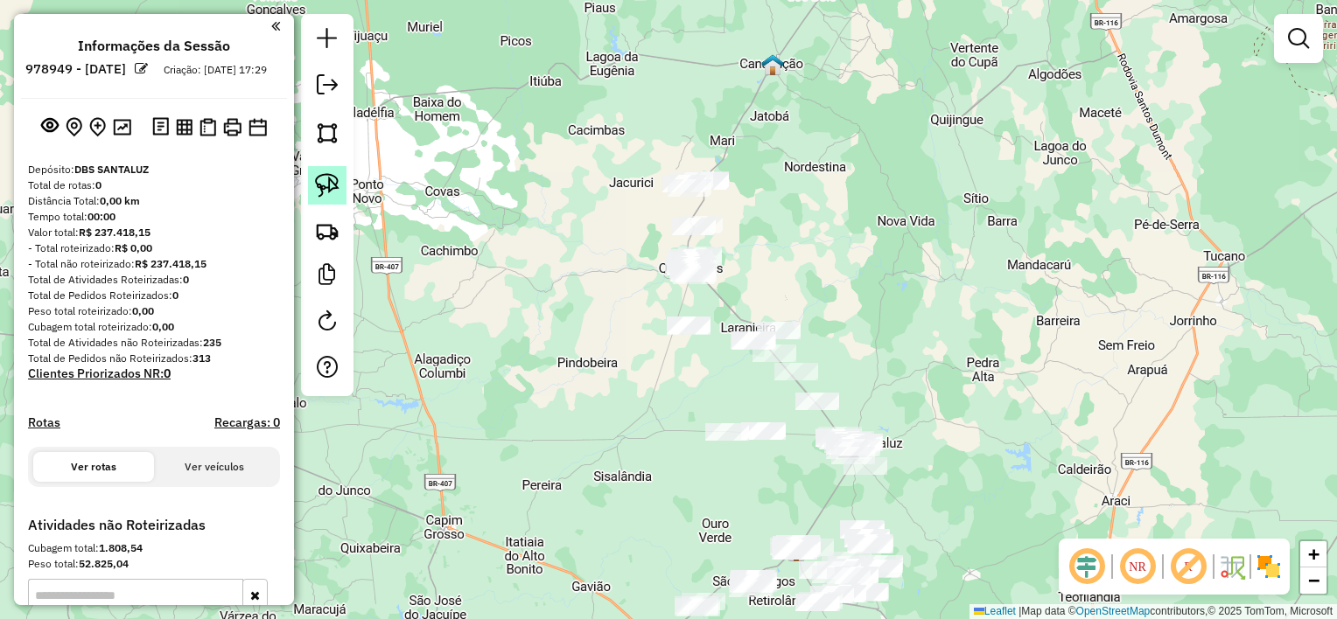
click at [332, 192] on img at bounding box center [327, 185] width 24 height 24
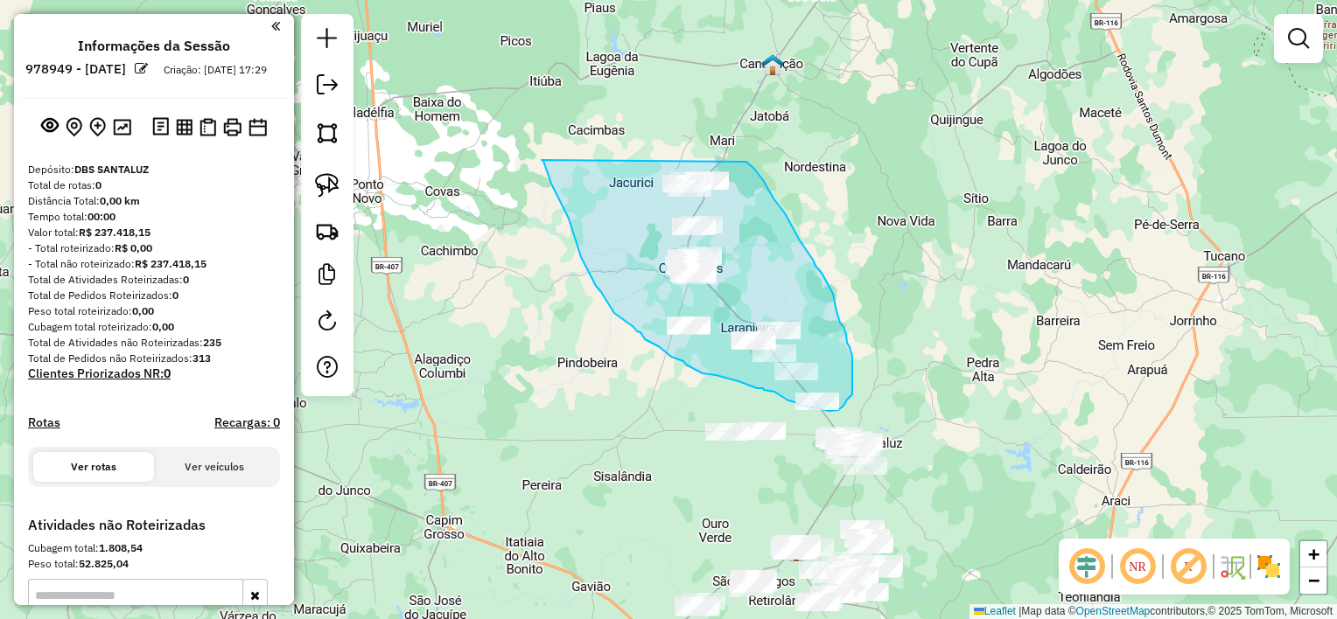
drag, startPoint x: 543, startPoint y: 161, endPoint x: 746, endPoint y: 162, distance: 203.0
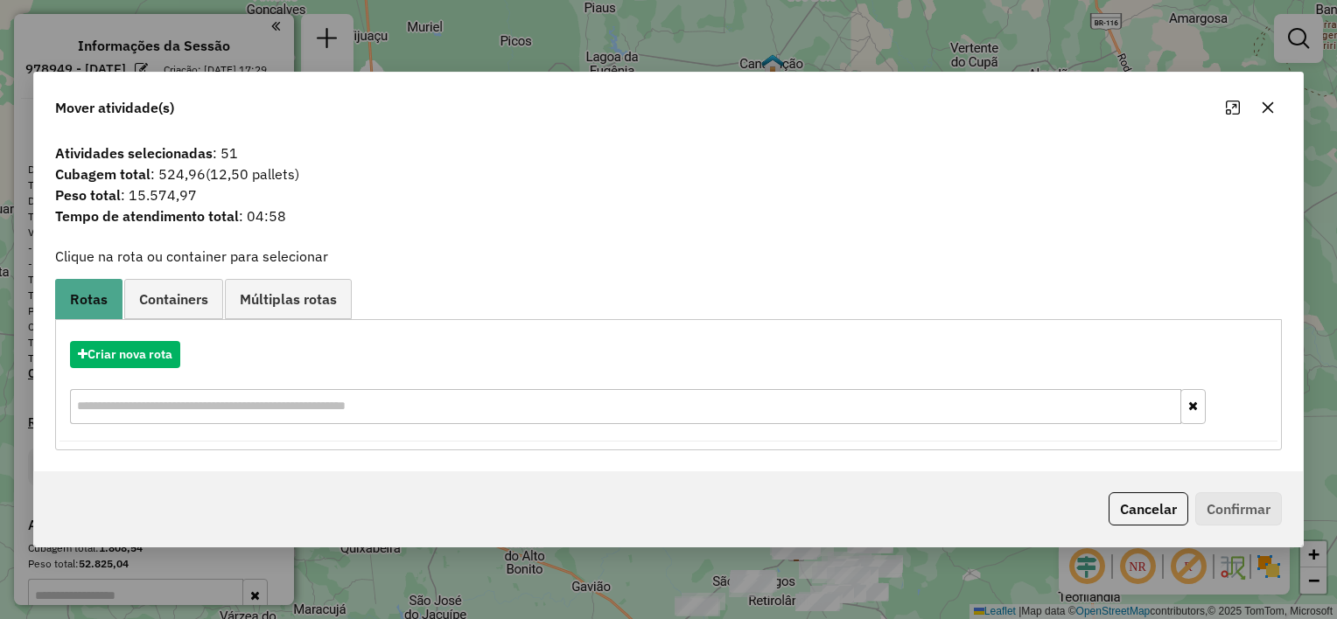
click at [1263, 114] on icon "button" at bounding box center [1268, 108] width 14 height 14
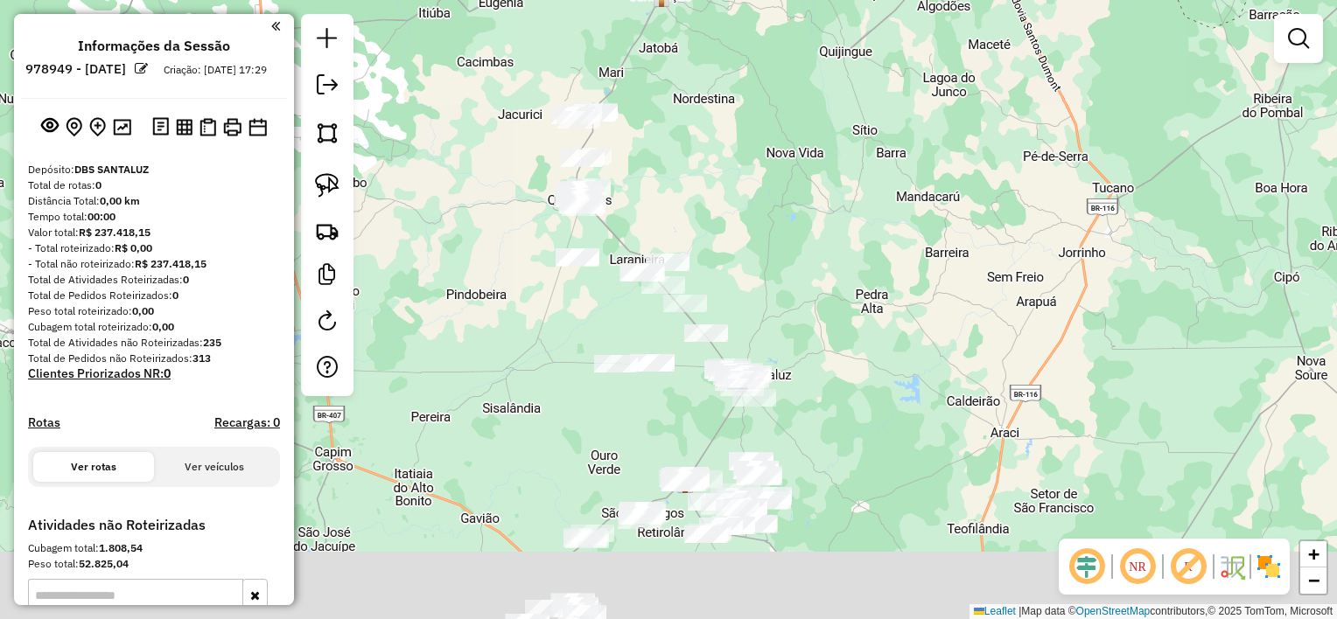
drag, startPoint x: 867, startPoint y: 378, endPoint x: 693, endPoint y: 273, distance: 203.3
click at [689, 267] on div "Janela de atendimento Grade de atendimento Capacidade Transportadoras Veículos …" at bounding box center [668, 309] width 1337 height 619
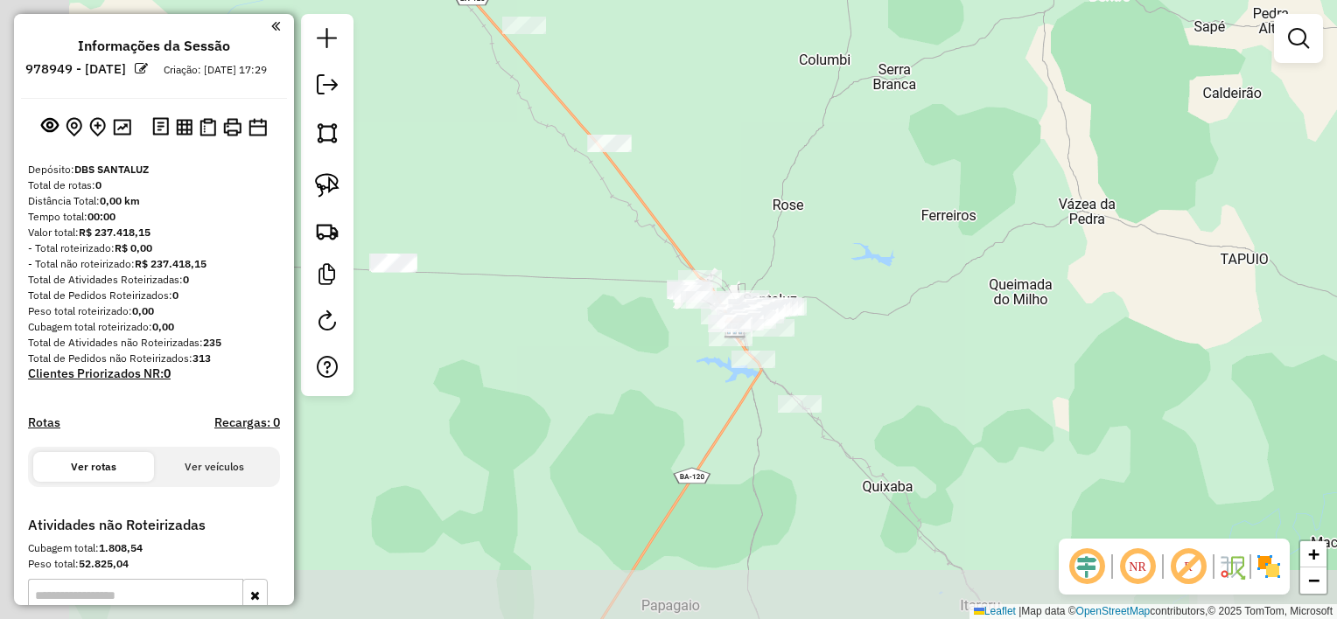
drag, startPoint x: 707, startPoint y: 321, endPoint x: 876, endPoint y: 248, distance: 183.8
click at [875, 251] on div "Janela de atendimento Grade de atendimento Capacidade Transportadoras Veículos …" at bounding box center [668, 309] width 1337 height 619
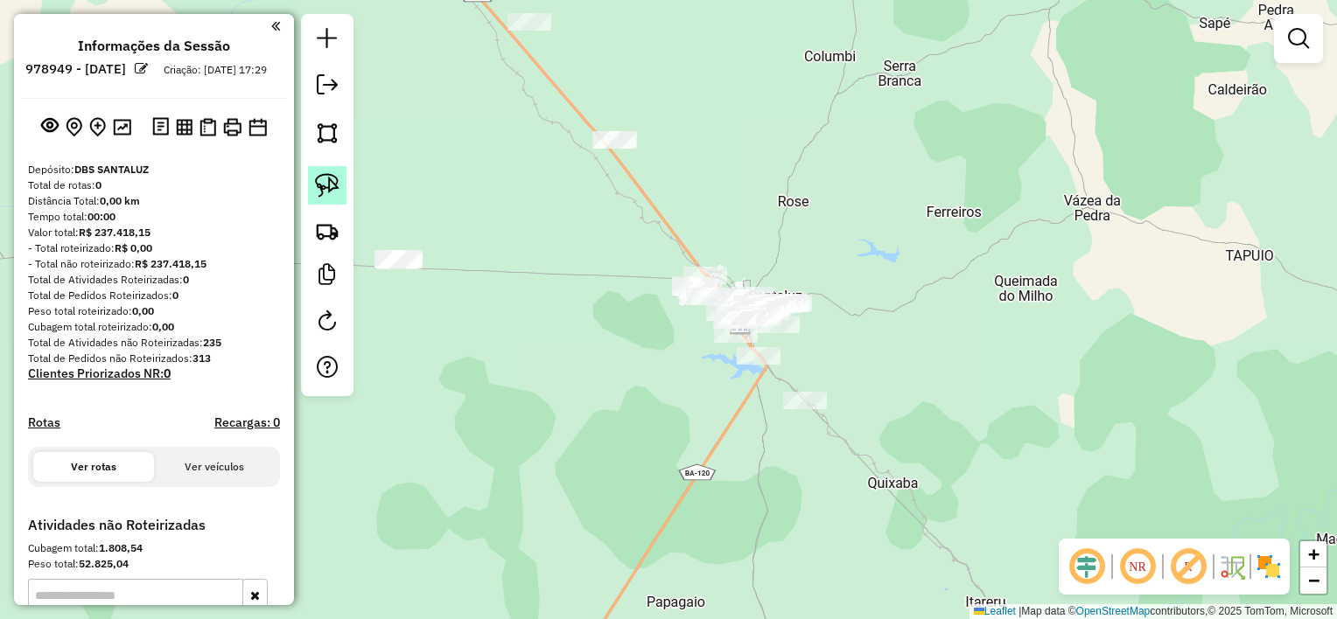
click at [335, 189] on img at bounding box center [327, 185] width 24 height 24
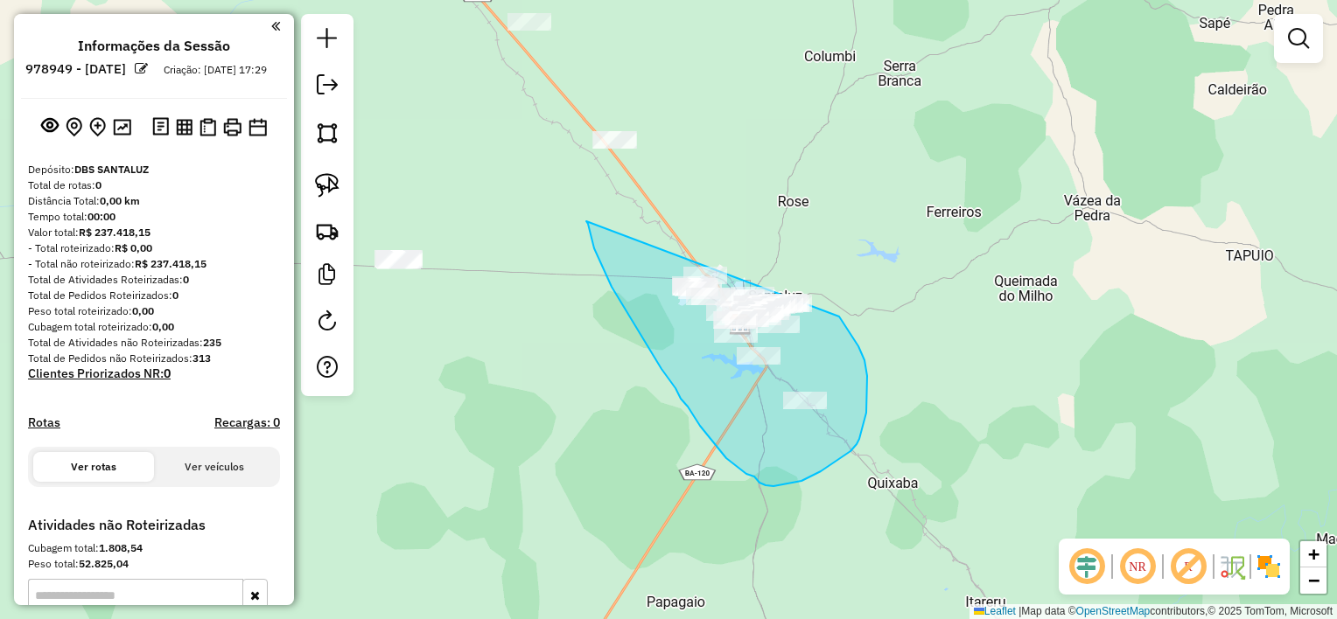
drag, startPoint x: 586, startPoint y: 221, endPoint x: 805, endPoint y: 267, distance: 223.4
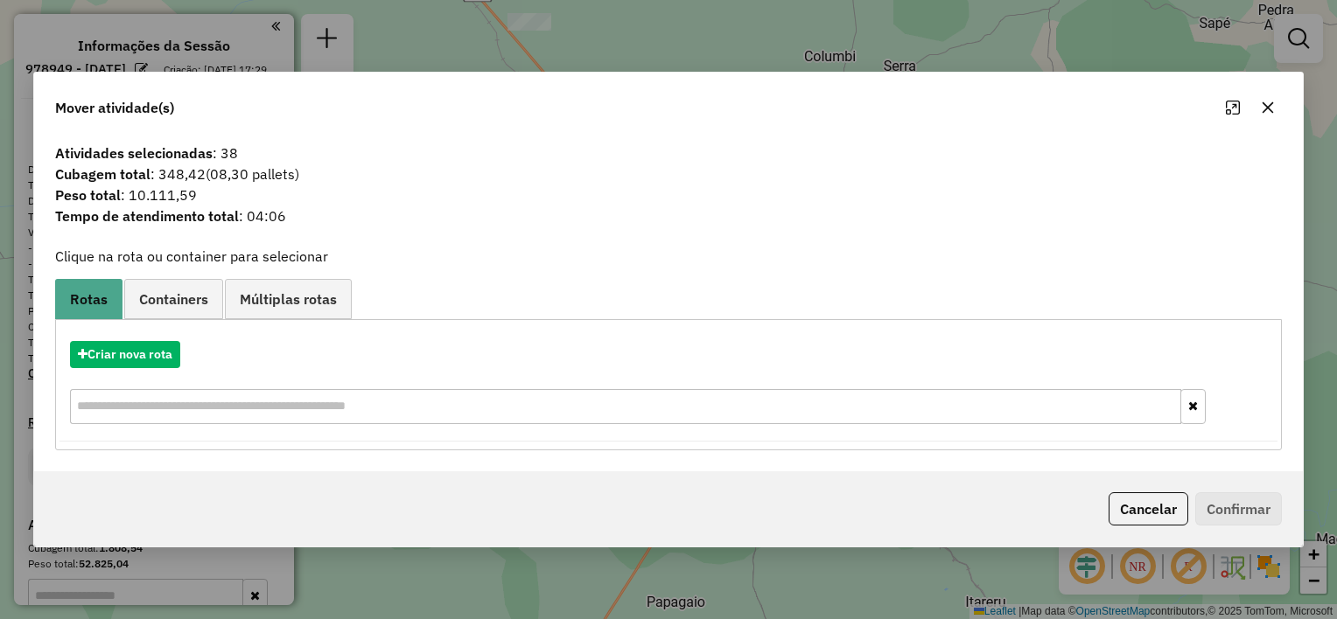
click at [1263, 113] on icon "button" at bounding box center [1268, 107] width 11 height 11
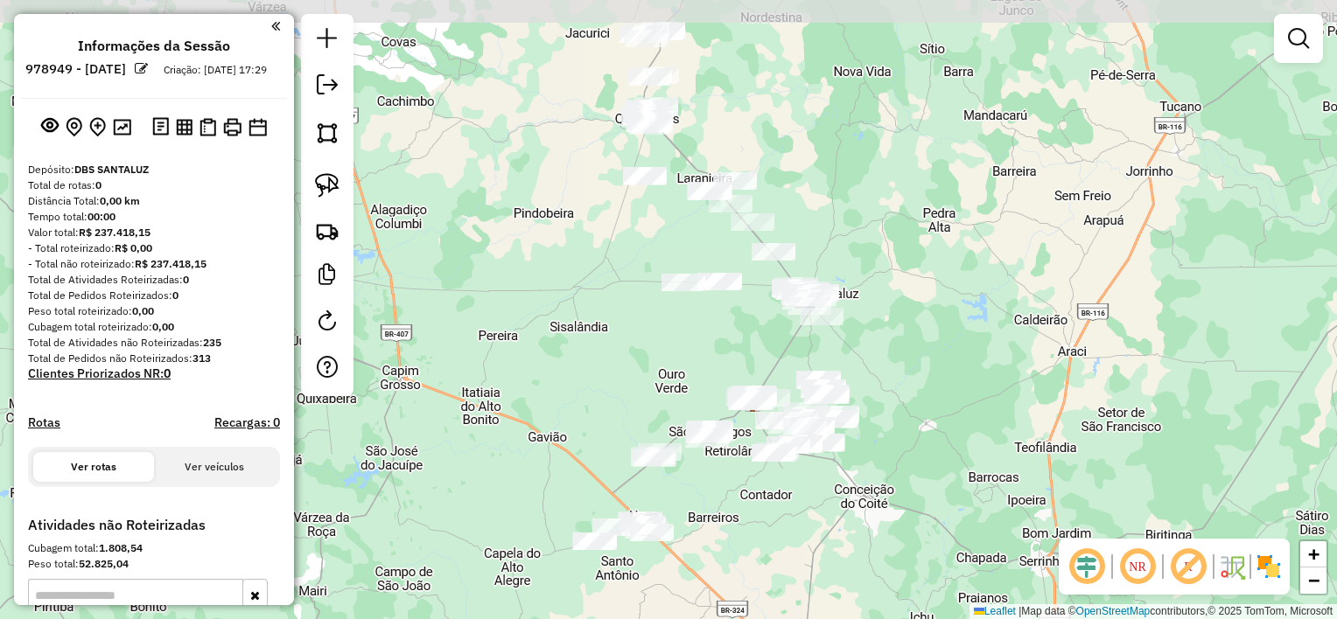
drag, startPoint x: 620, startPoint y: 276, endPoint x: 631, endPoint y: 319, distance: 44.1
click at [631, 319] on div "Janela de atendimento Grade de atendimento Capacidade Transportadoras Veículos …" at bounding box center [668, 309] width 1337 height 619
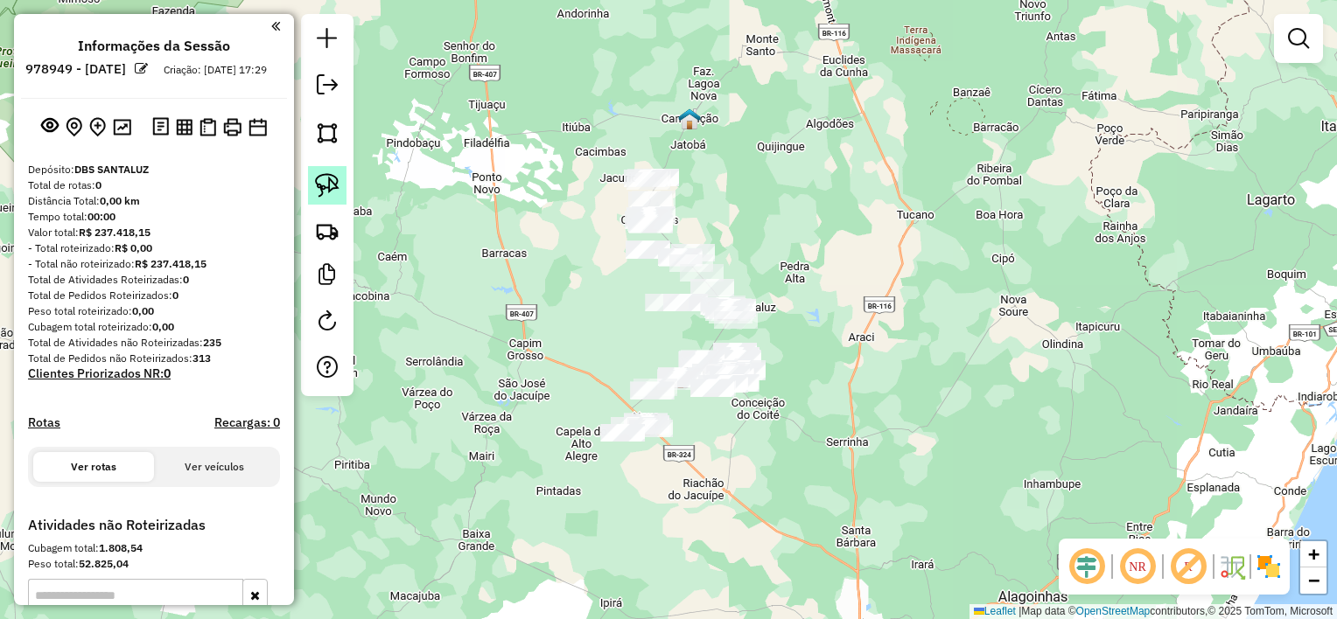
click at [339, 182] on img at bounding box center [327, 185] width 24 height 24
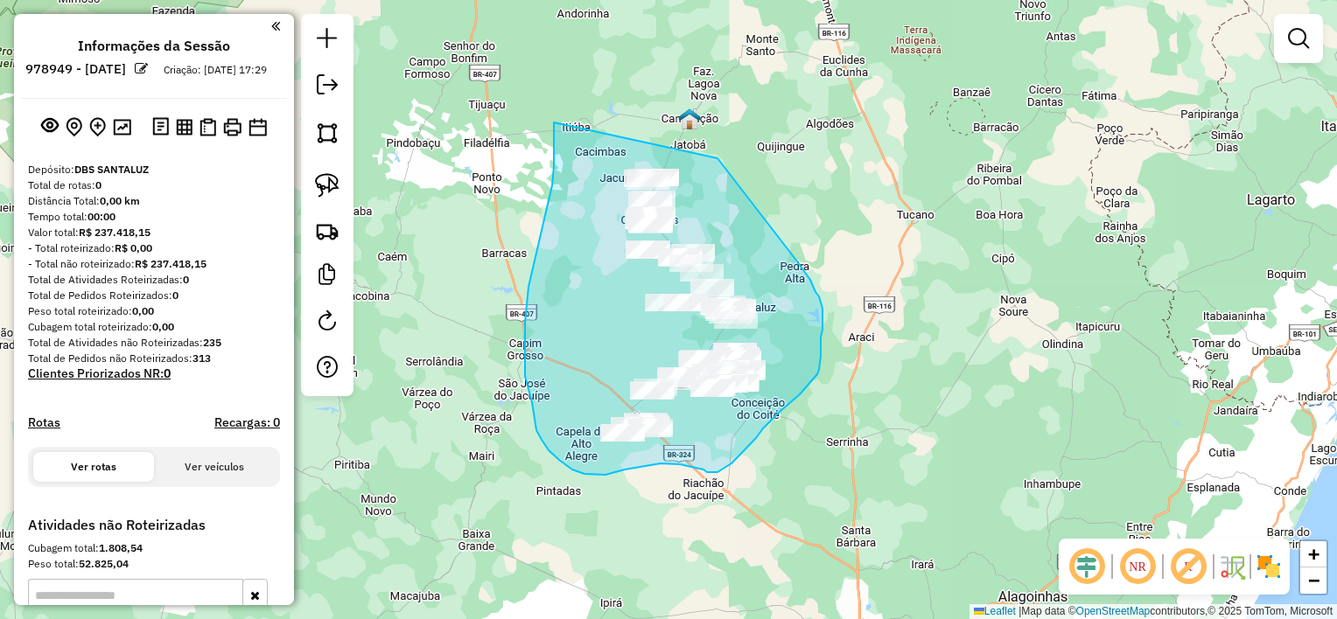
drag, startPoint x: 554, startPoint y: 122, endPoint x: 717, endPoint y: 158, distance: 167.5
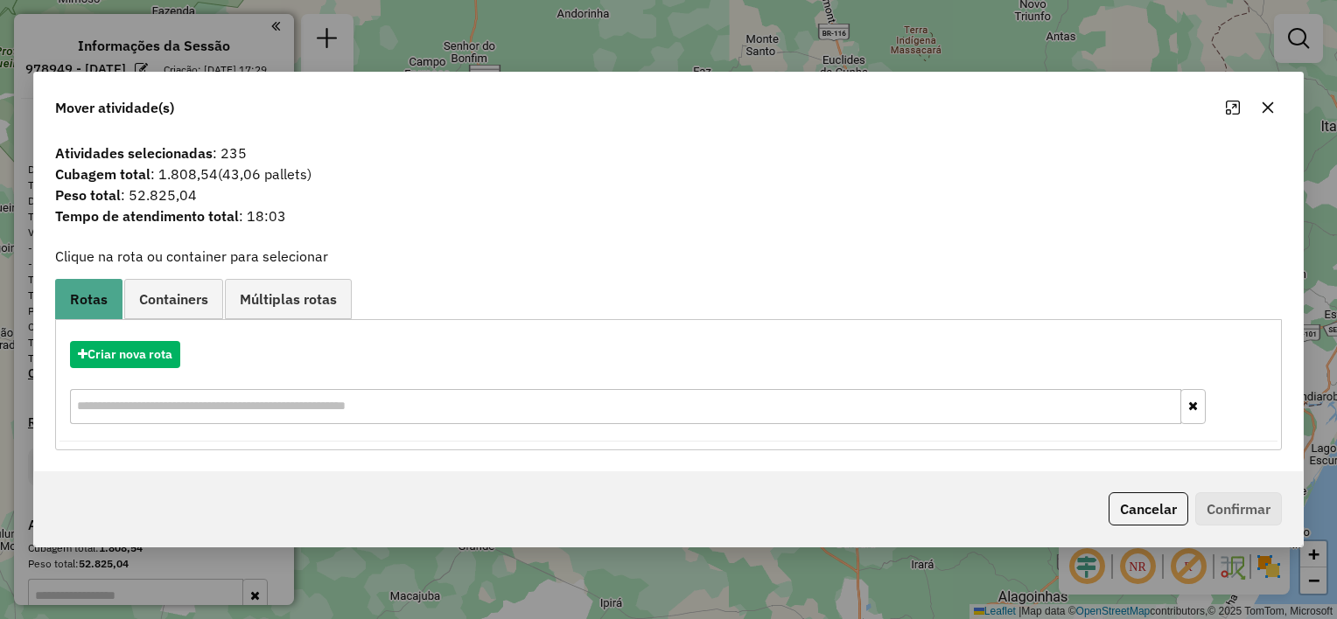
click at [1263, 105] on icon "button" at bounding box center [1268, 107] width 11 height 11
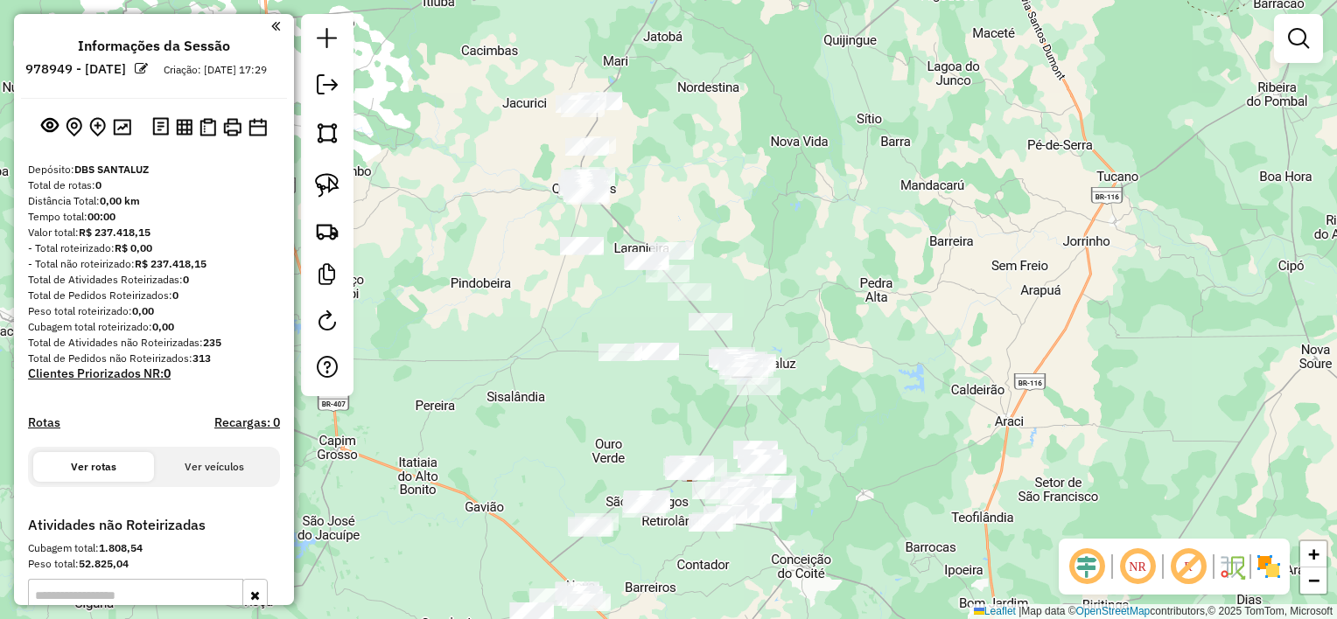
drag, startPoint x: 738, startPoint y: 224, endPoint x: 770, endPoint y: 183, distance: 51.8
click at [770, 183] on div "Janela de atendimento Grade de atendimento Capacidade Transportadoras Veículos …" at bounding box center [668, 309] width 1337 height 619
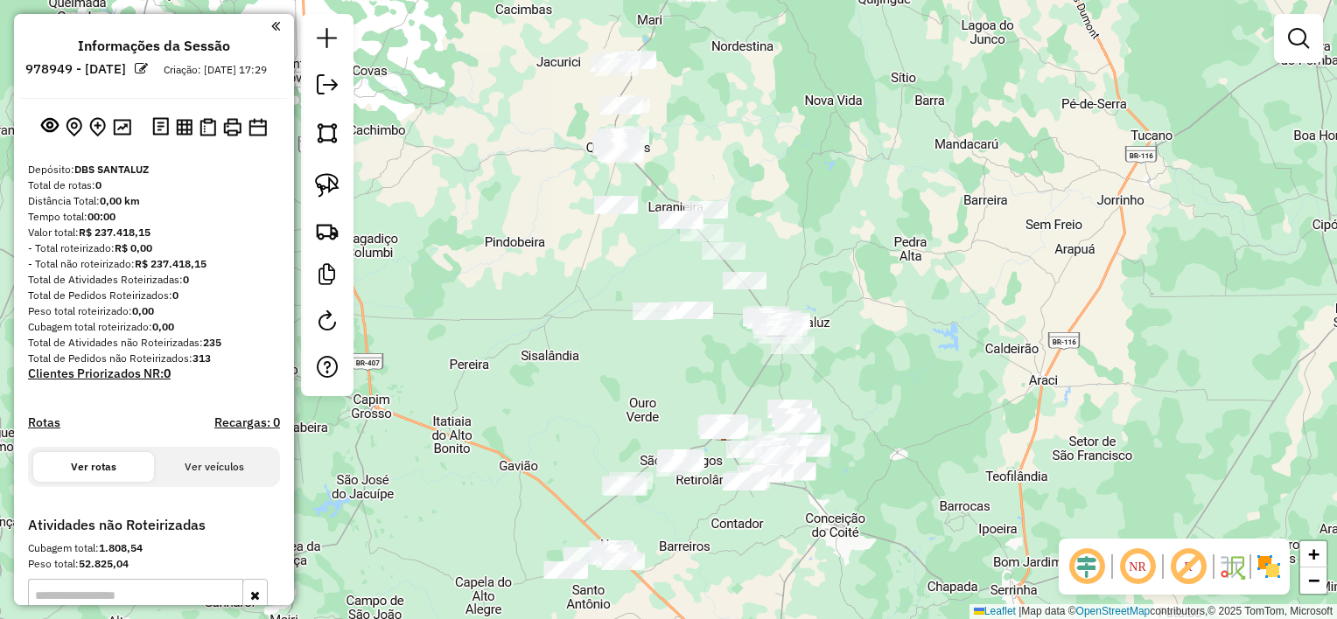
drag, startPoint x: 770, startPoint y: 183, endPoint x: 811, endPoint y: 130, distance: 66.7
click at [811, 130] on div "Janela de atendimento Grade de atendimento Capacidade Transportadoras Veículos …" at bounding box center [668, 309] width 1337 height 619
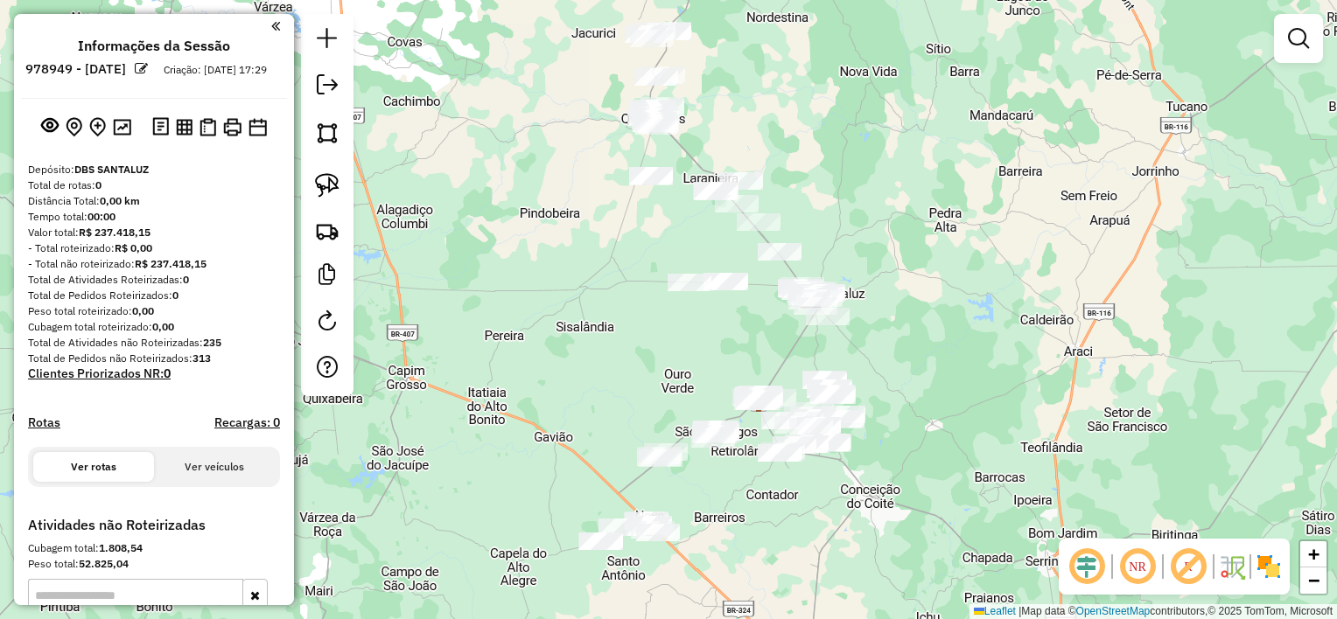
drag, startPoint x: 790, startPoint y: 161, endPoint x: 801, endPoint y: 162, distance: 10.5
click at [801, 162] on div "Janela de atendimento Grade de atendimento Capacidade Transportadoras Veículos …" at bounding box center [668, 309] width 1337 height 619
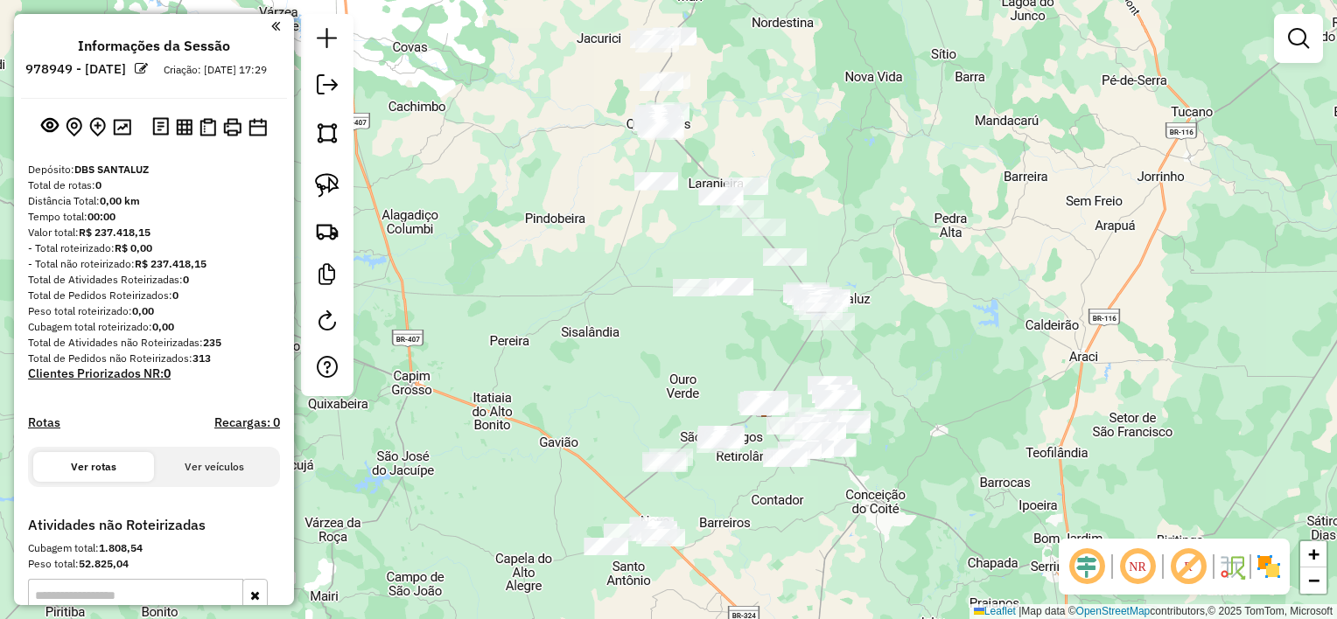
drag, startPoint x: 801, startPoint y: 162, endPoint x: 808, endPoint y: 169, distance: 10.5
click at [808, 169] on div "Janela de atendimento Grade de atendimento Capacidade Transportadoras Veículos …" at bounding box center [668, 309] width 1337 height 619
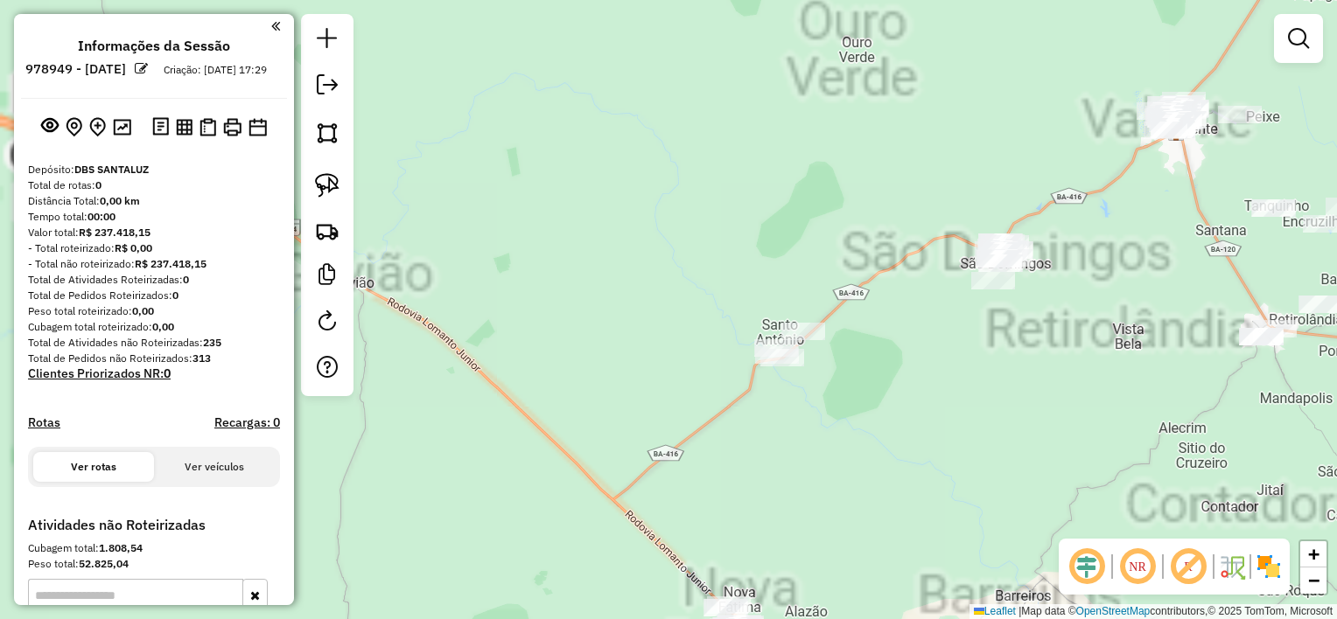
drag, startPoint x: 636, startPoint y: 516, endPoint x: 644, endPoint y: 300, distance: 216.3
click at [644, 300] on div "Janela de atendimento Grade de atendimento Capacidade Transportadoras Veículos …" at bounding box center [668, 309] width 1337 height 619
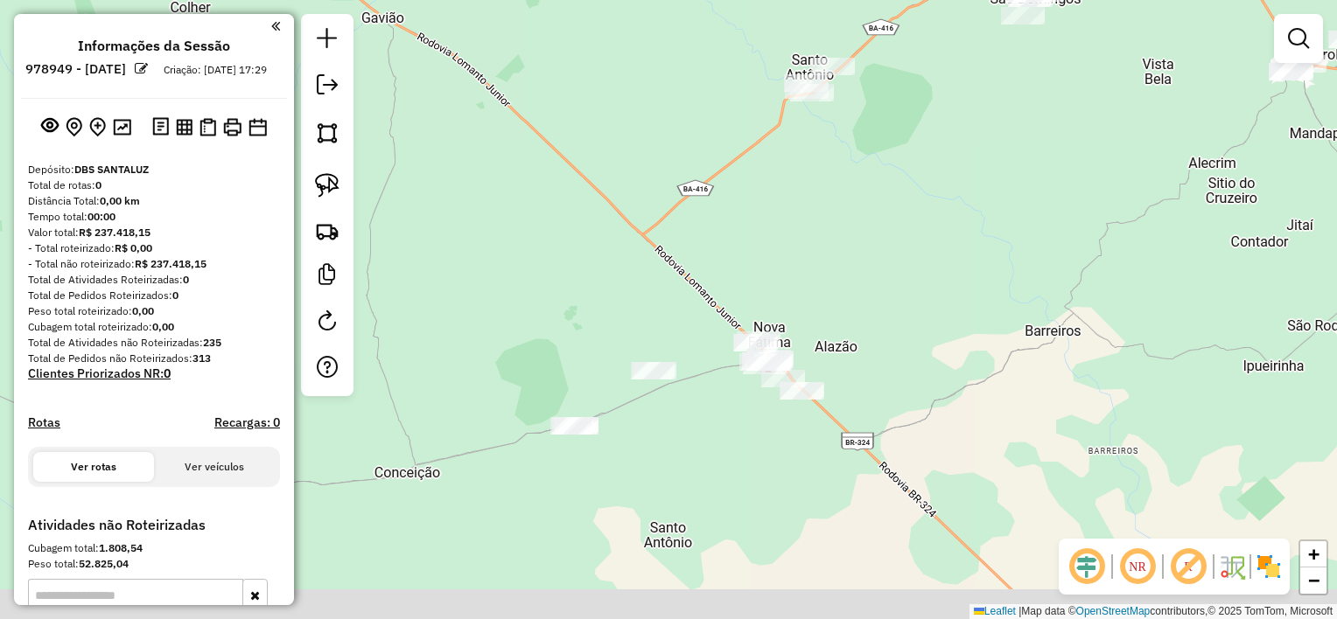
drag, startPoint x: 675, startPoint y: 395, endPoint x: 697, endPoint y: 350, distance: 50.5
click at [697, 350] on div "Janela de atendimento Grade de atendimento Capacidade Transportadoras Veículos …" at bounding box center [668, 309] width 1337 height 619
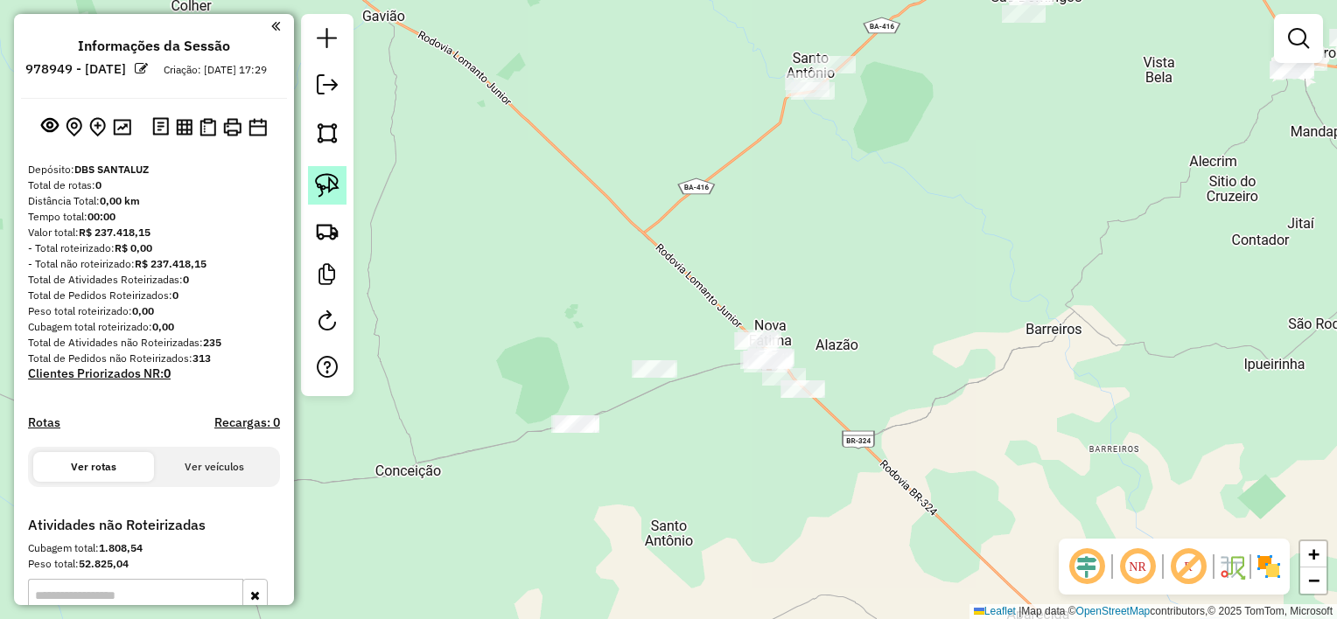
click at [343, 178] on link at bounding box center [327, 185] width 38 height 38
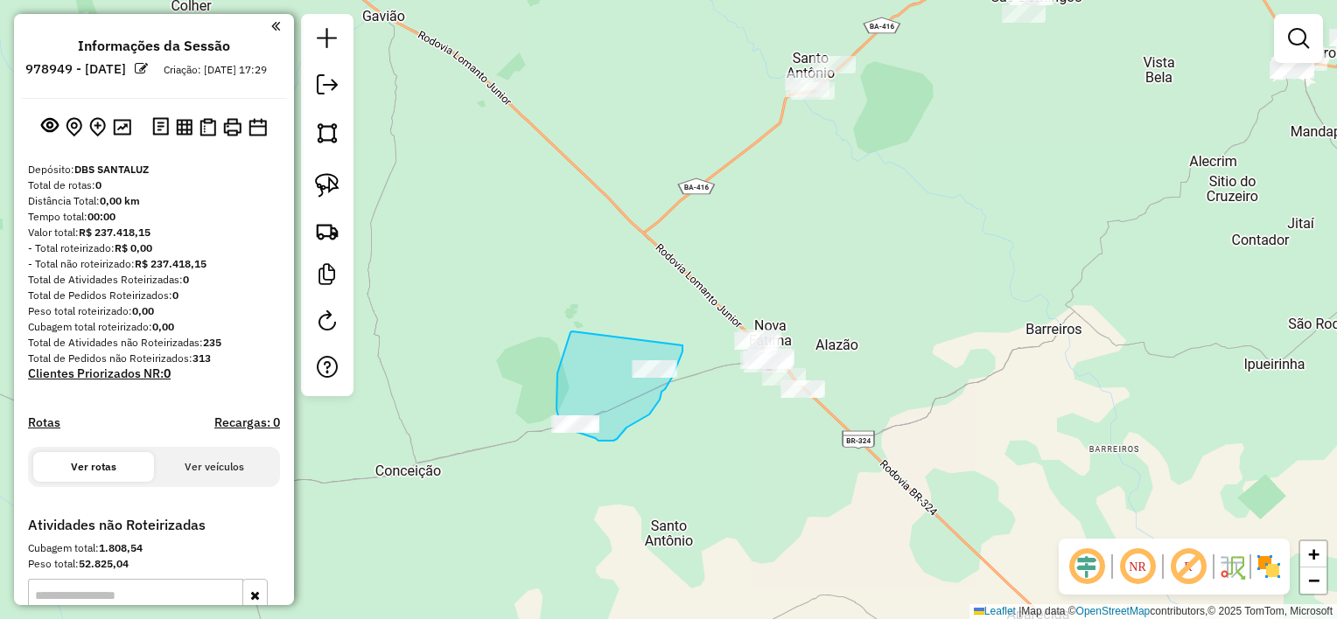
drag, startPoint x: 570, startPoint y: 332, endPoint x: 682, endPoint y: 346, distance: 112.8
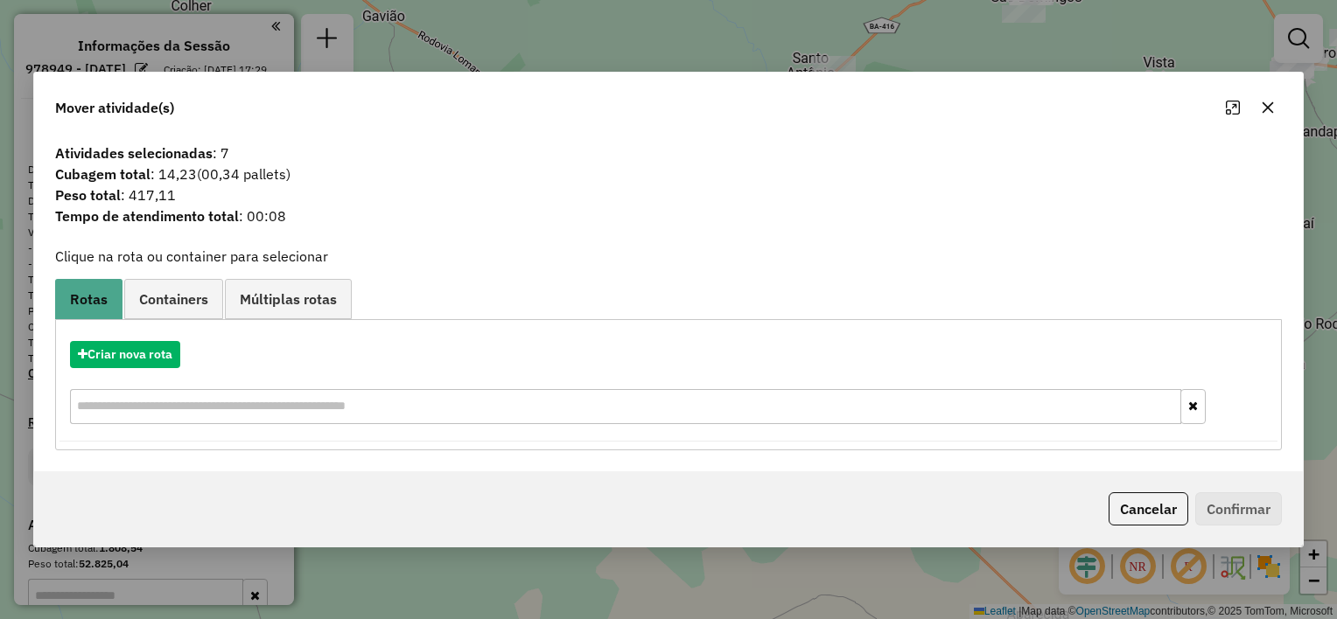
click at [1270, 109] on icon "button" at bounding box center [1268, 108] width 14 height 14
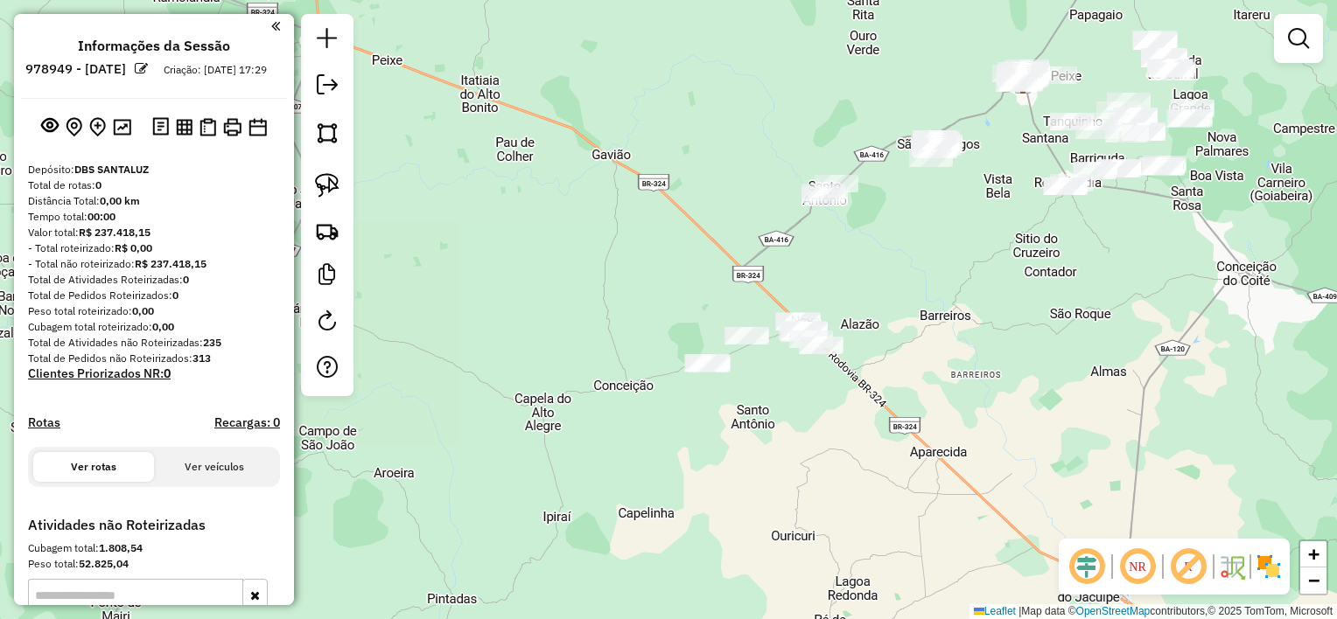
drag, startPoint x: 875, startPoint y: 276, endPoint x: 829, endPoint y: 352, distance: 87.9
click at [829, 352] on div "Janela de atendimento Grade de atendimento Capacidade Transportadoras Veículos …" at bounding box center [668, 309] width 1337 height 619
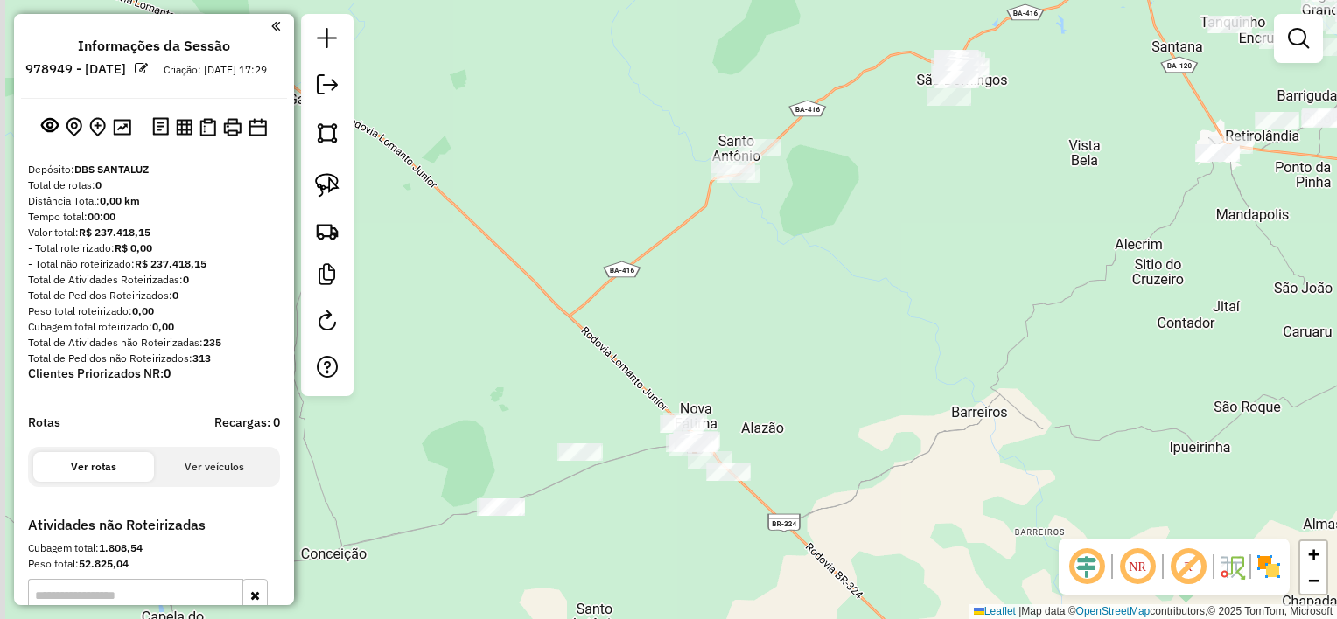
drag, startPoint x: 829, startPoint y: 352, endPoint x: 872, endPoint y: 227, distance: 131.4
click at [871, 229] on div "Janela de atendimento Grade de atendimento Capacidade Transportadoras Veículos …" at bounding box center [668, 309] width 1337 height 619
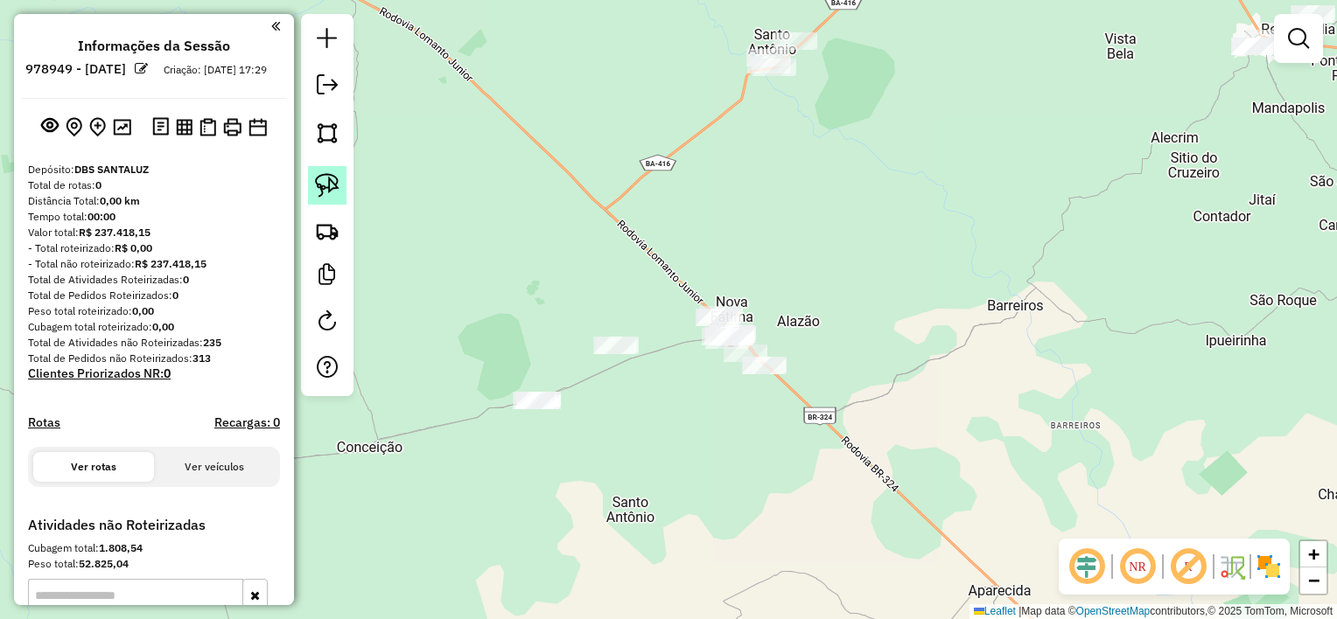
click at [342, 178] on link at bounding box center [327, 185] width 38 height 38
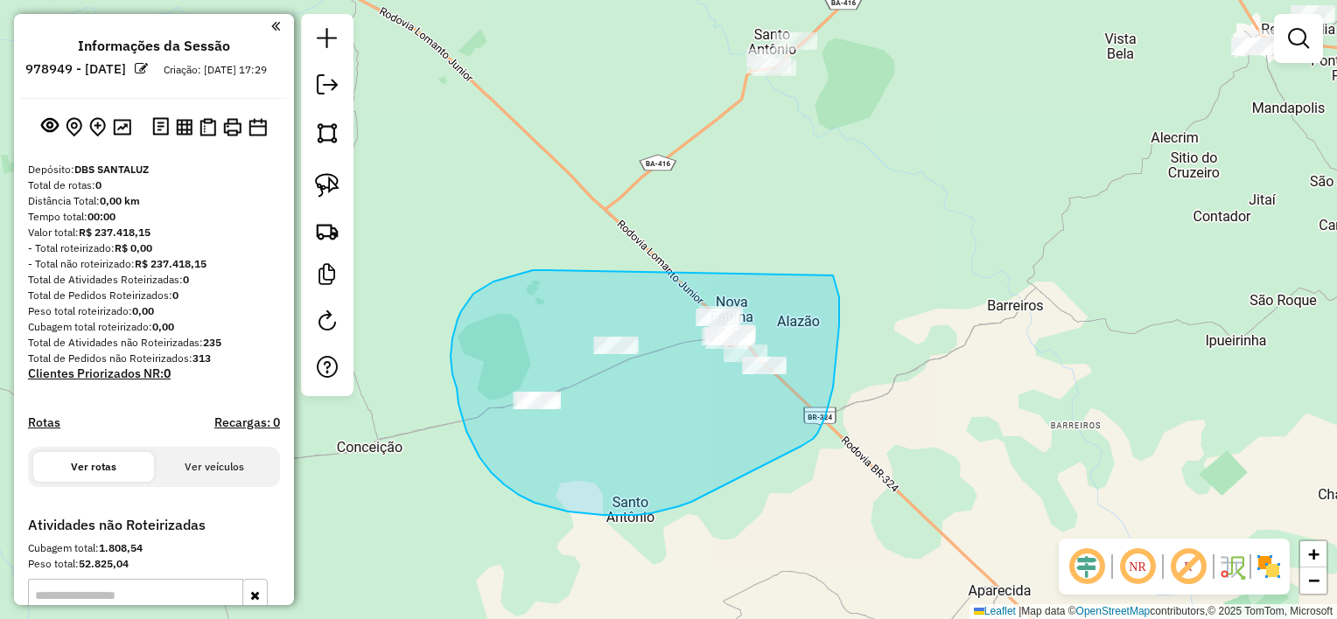
drag, startPoint x: 546, startPoint y: 270, endPoint x: 787, endPoint y: 227, distance: 245.3
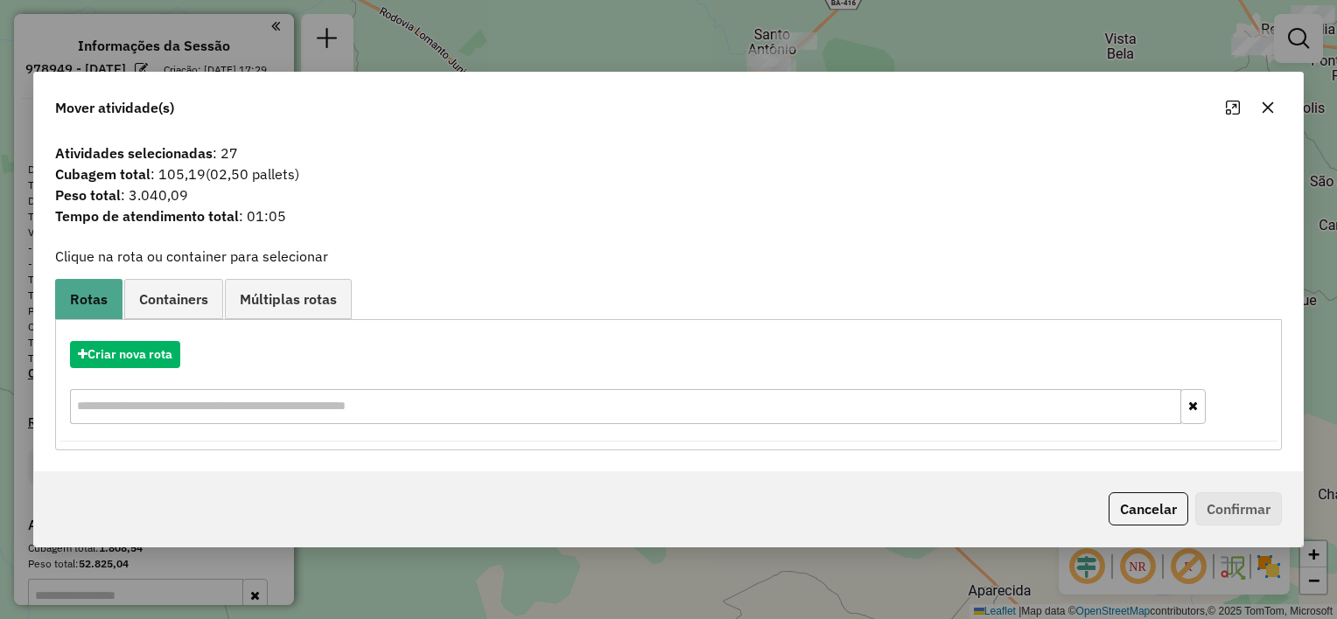
click at [1270, 113] on icon "button" at bounding box center [1268, 108] width 14 height 14
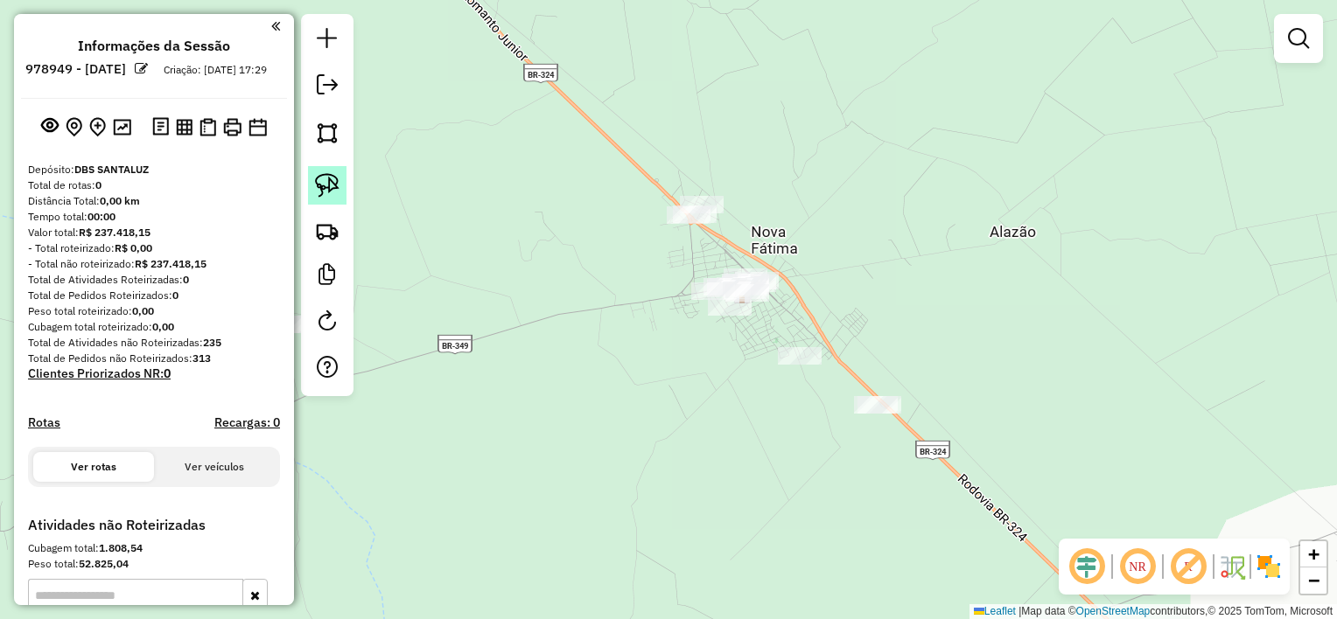
click at [329, 170] on link at bounding box center [327, 185] width 38 height 38
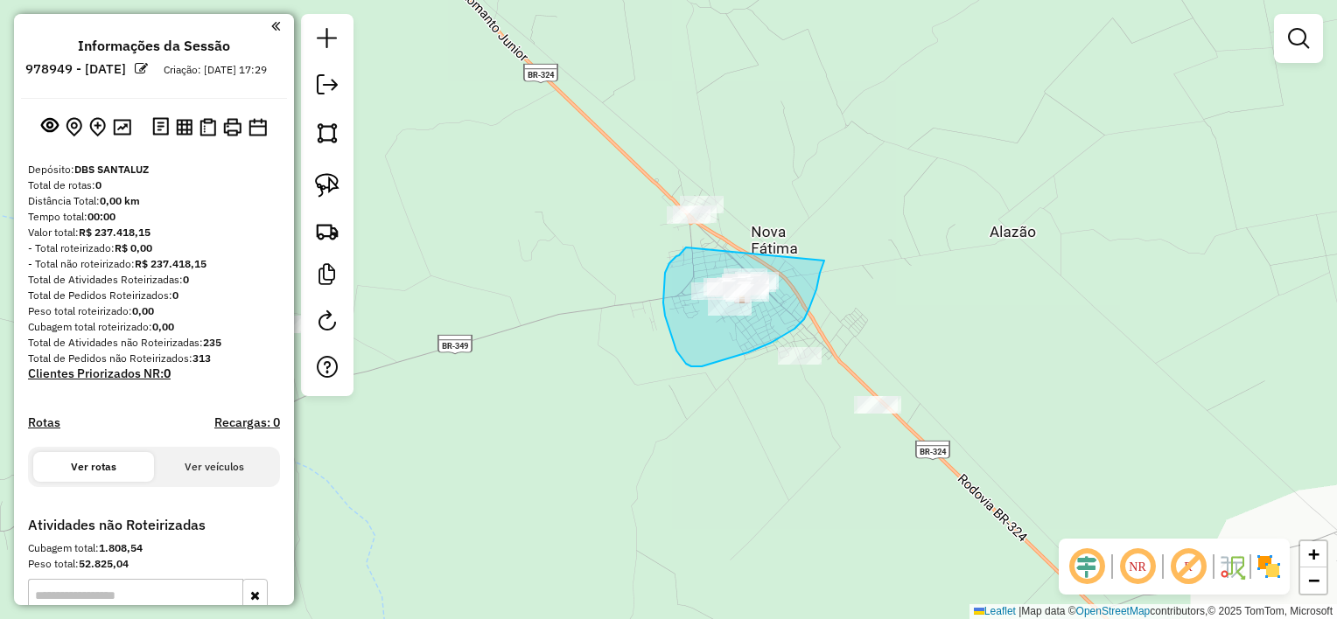
drag, startPoint x: 686, startPoint y: 248, endPoint x: 826, endPoint y: 256, distance: 140.3
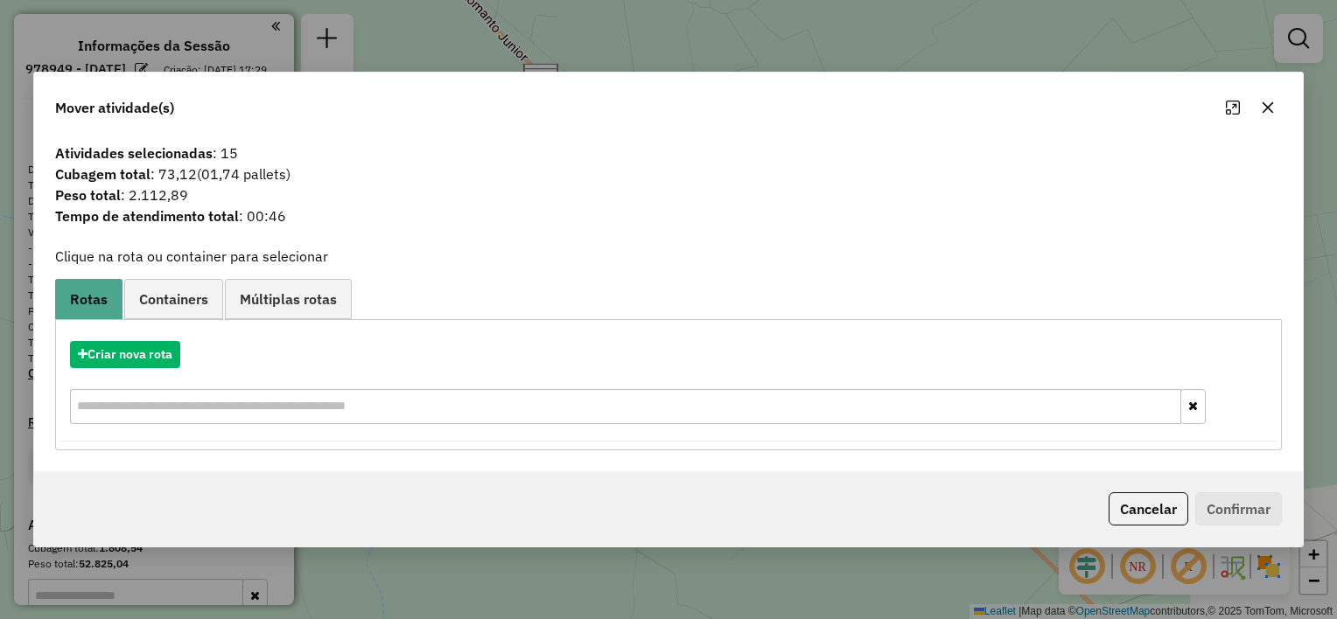
click at [1272, 105] on icon "button" at bounding box center [1268, 108] width 14 height 14
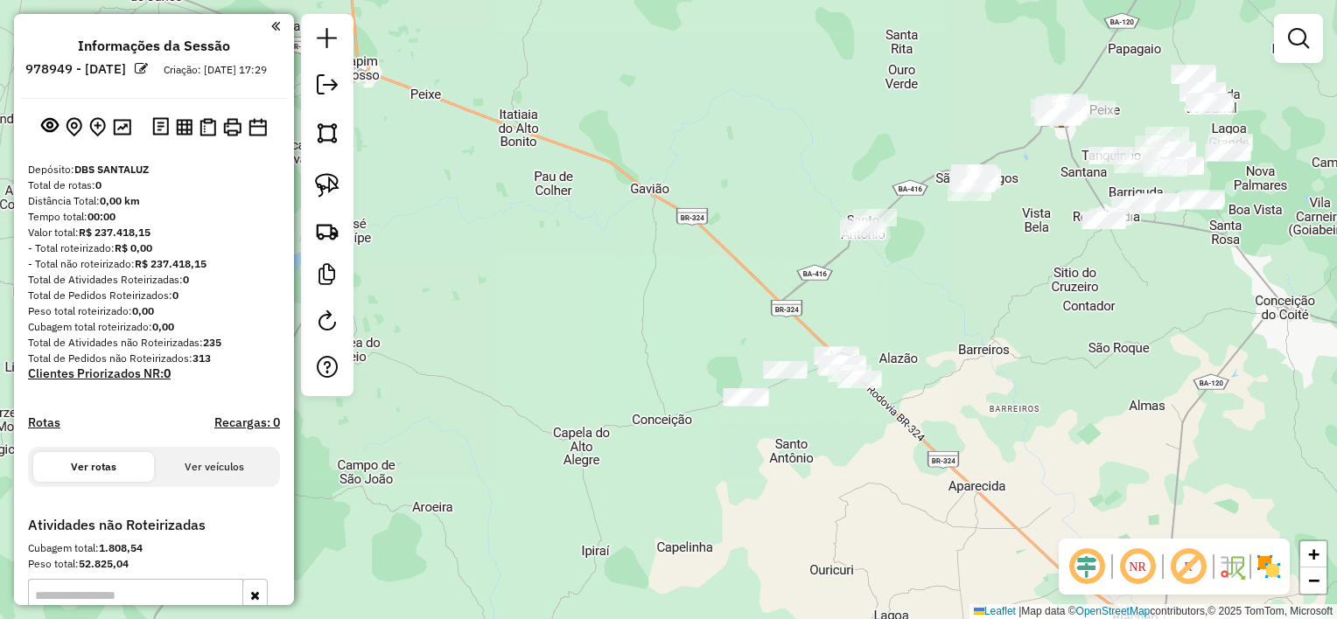
drag, startPoint x: 790, startPoint y: 426, endPoint x: 793, endPoint y: 344, distance: 82.3
click at [793, 344] on div "Janela de atendimento Grade de atendimento Capacidade Transportadoras Veículos …" at bounding box center [668, 309] width 1337 height 619
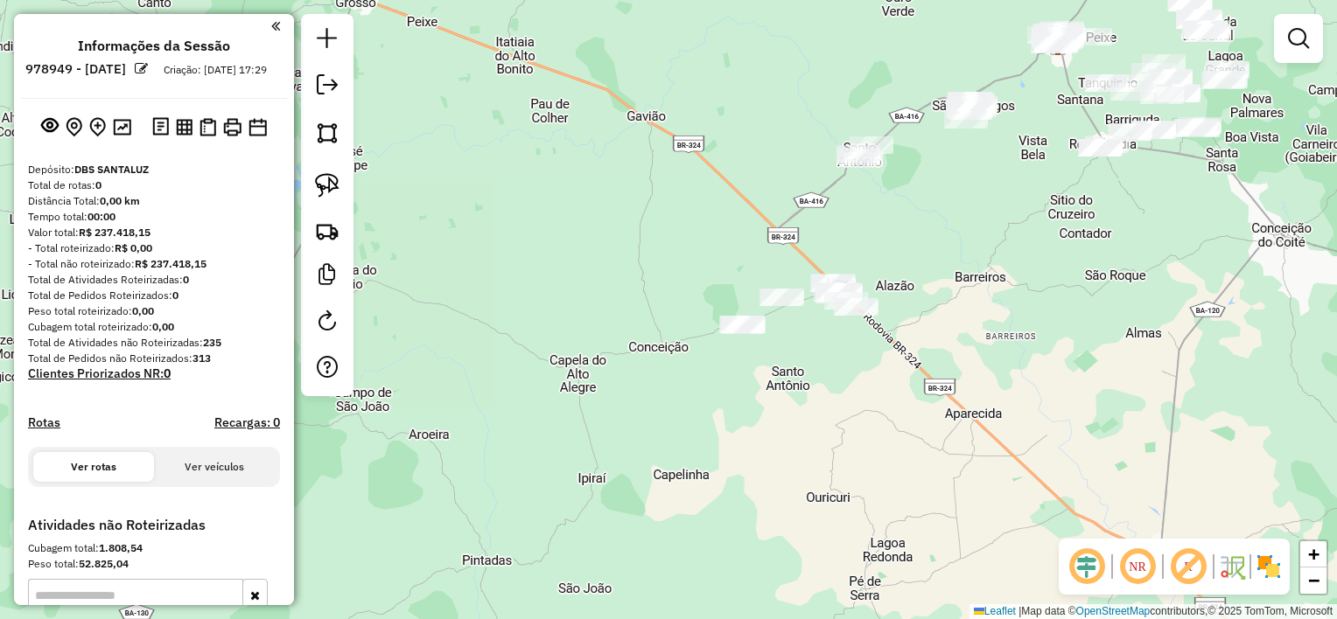
drag, startPoint x: 787, startPoint y: 351, endPoint x: 717, endPoint y: 388, distance: 79.5
click at [726, 388] on div "Janela de atendimento Grade de atendimento Capacidade Transportadoras Veículos …" at bounding box center [668, 309] width 1337 height 619
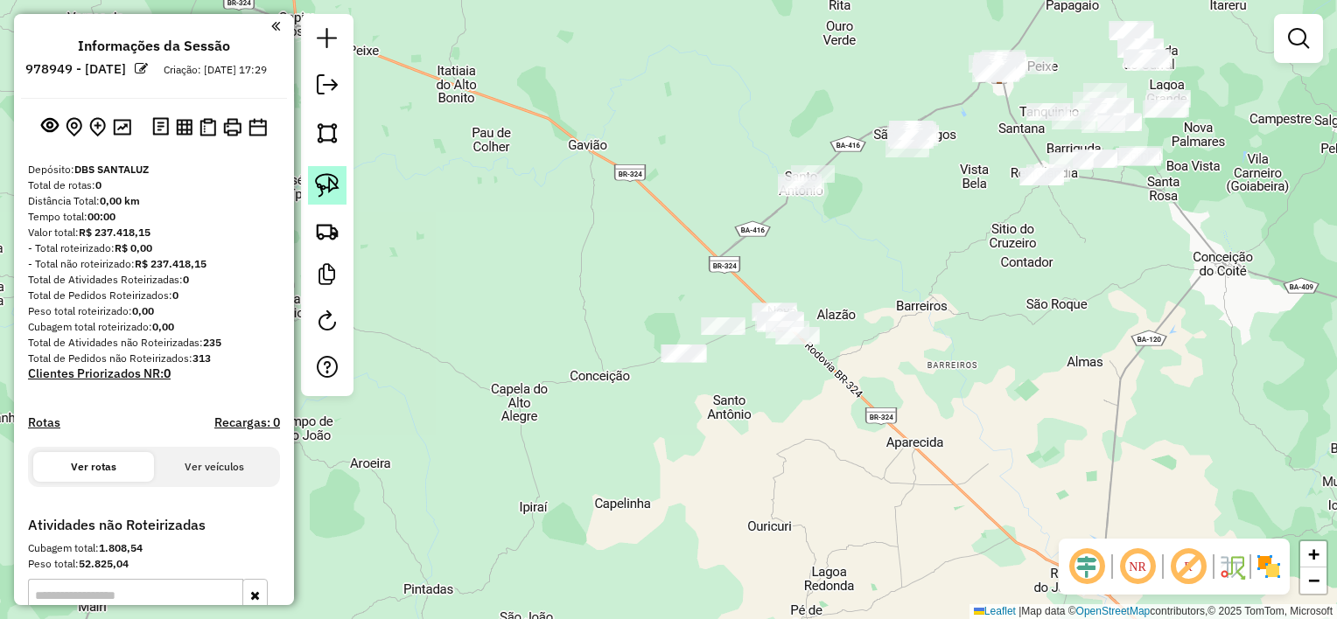
click at [335, 181] on img at bounding box center [327, 185] width 24 height 24
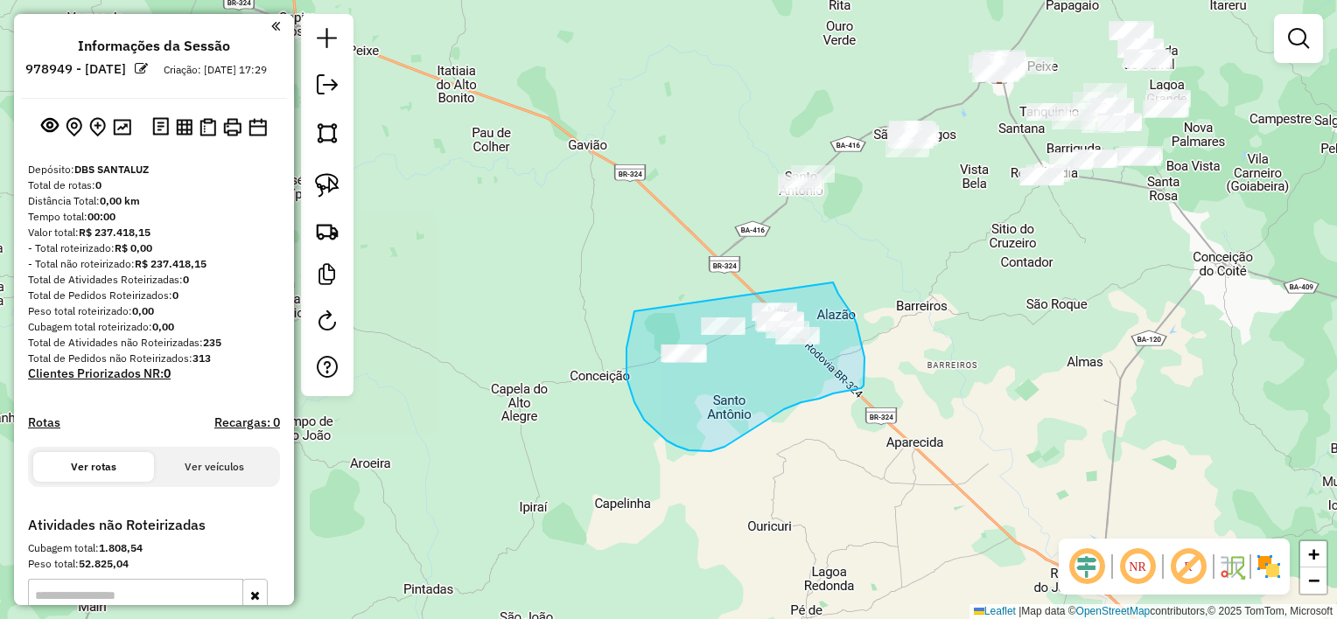
drag, startPoint x: 628, startPoint y: 386, endPoint x: 833, endPoint y: 283, distance: 229.3
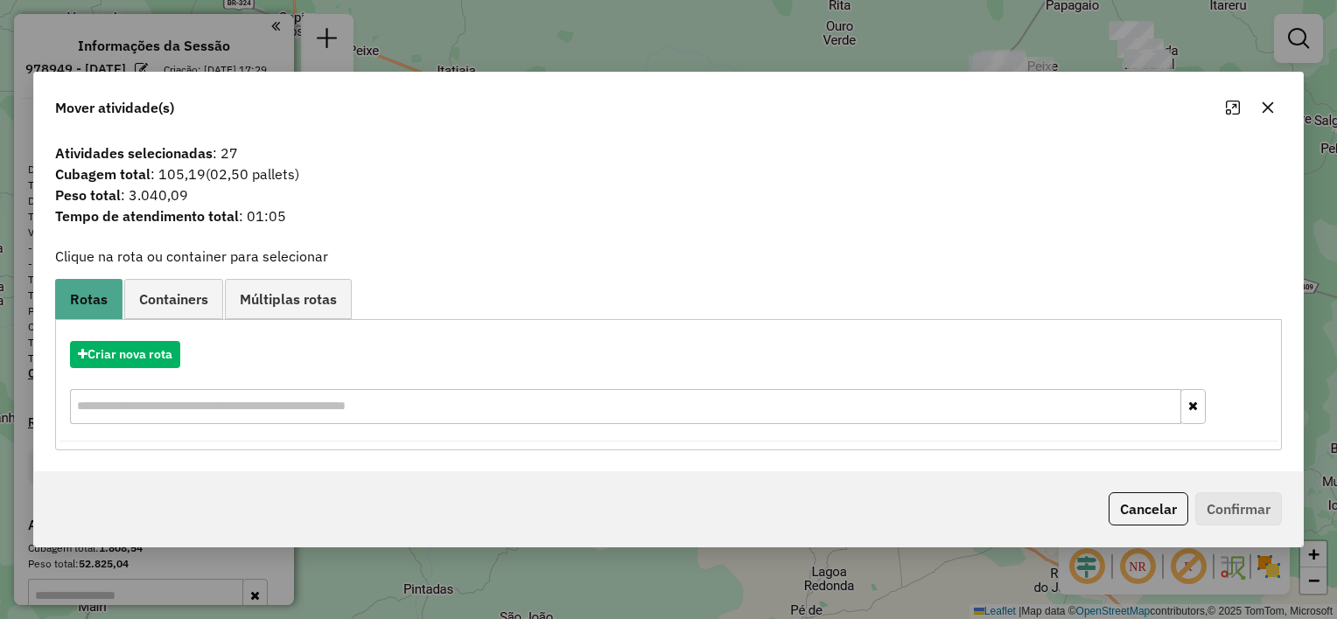
click at [1261, 117] on button "button" at bounding box center [1268, 108] width 28 height 28
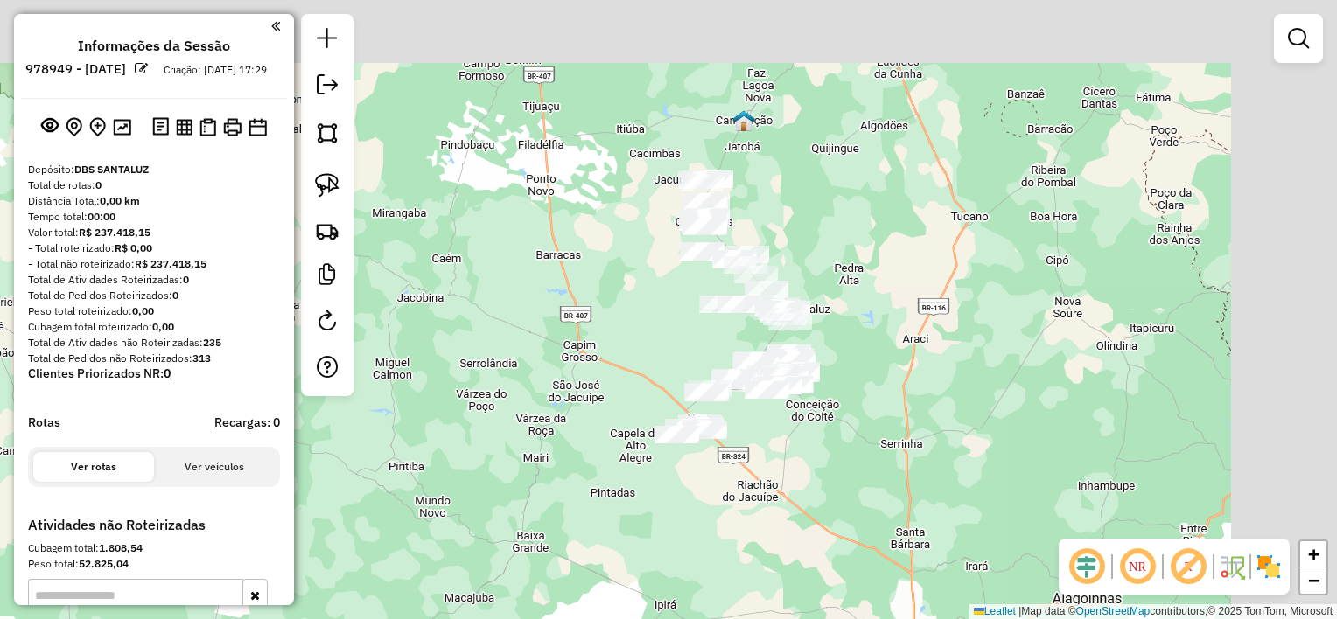
drag, startPoint x: 808, startPoint y: 179, endPoint x: 633, endPoint y: 321, distance: 225.2
click at [633, 321] on div "Janela de atendimento Grade de atendimento Capacidade Transportadoras Veículos …" at bounding box center [668, 309] width 1337 height 619
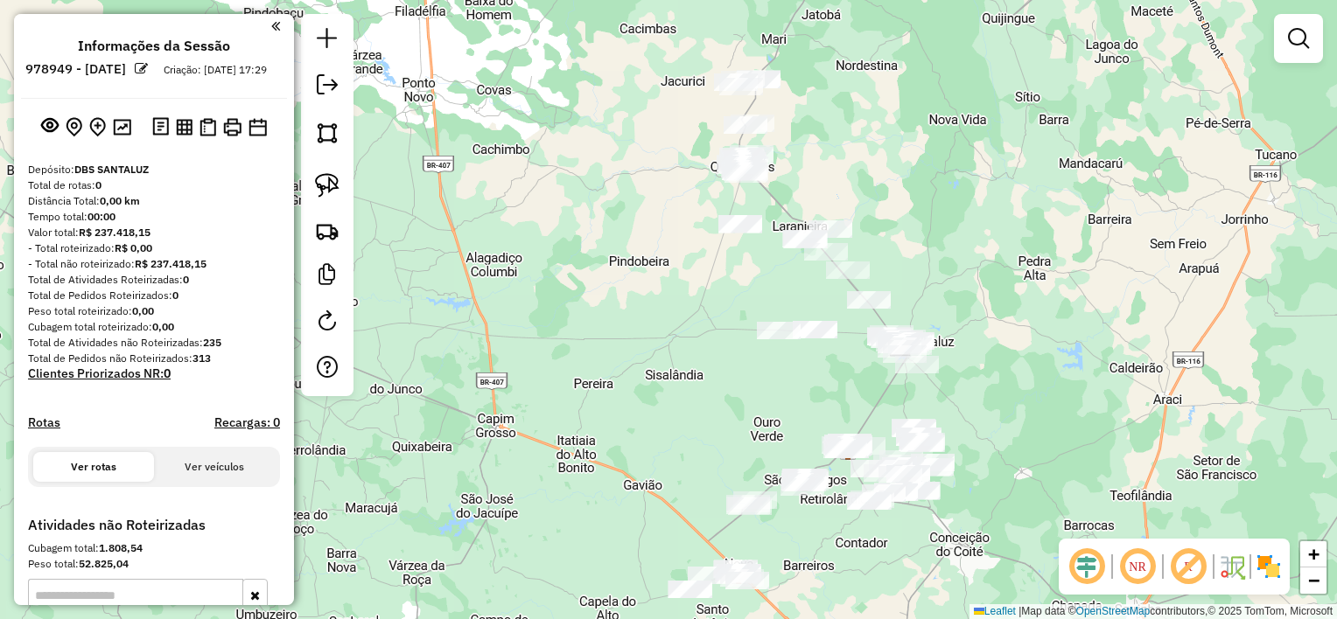
drag, startPoint x: 627, startPoint y: 321, endPoint x: 598, endPoint y: 358, distance: 47.3
click at [598, 358] on div "Janela de atendimento Grade de atendimento Capacidade Transportadoras Veículos …" at bounding box center [668, 309] width 1337 height 619
drag, startPoint x: 659, startPoint y: 359, endPoint x: 672, endPoint y: 245, distance: 114.5
click at [672, 245] on div "Janela de atendimento Grade de atendimento Capacidade Transportadoras Veículos …" at bounding box center [668, 309] width 1337 height 619
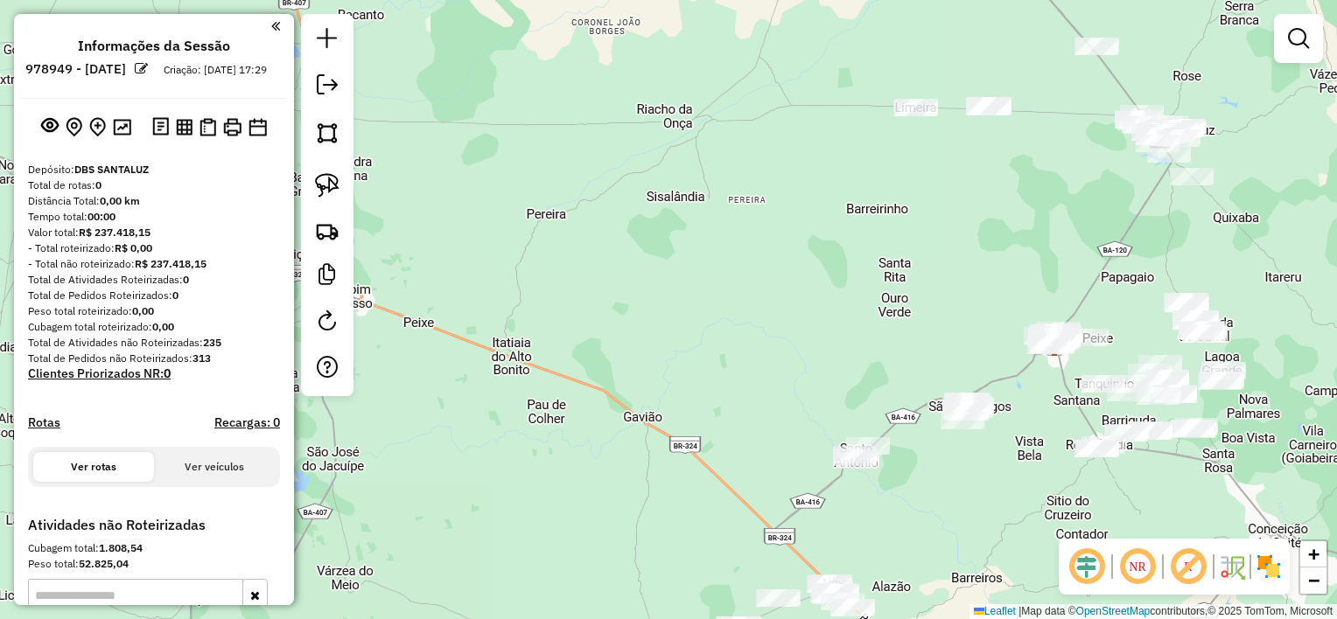
drag, startPoint x: 657, startPoint y: 397, endPoint x: 605, endPoint y: 174, distance: 229.0
click at [605, 175] on div "Janela de atendimento Grade de atendimento Capacidade Transportadoras Veículos …" at bounding box center [668, 309] width 1337 height 619
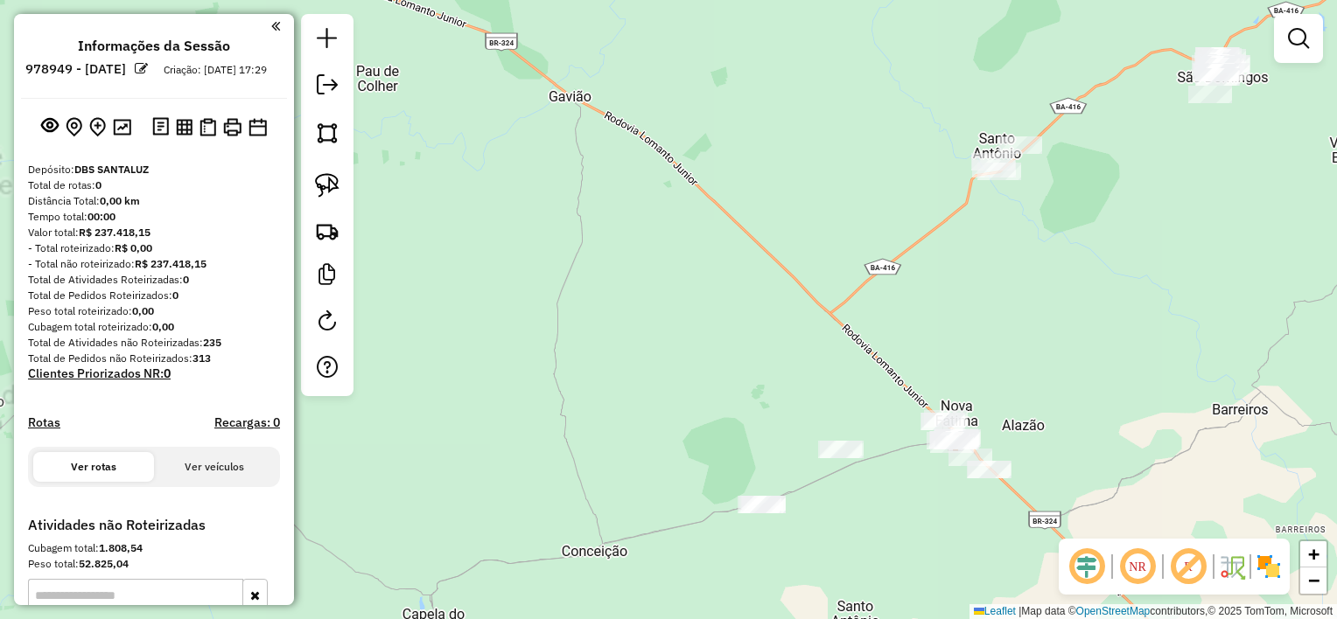
drag, startPoint x: 623, startPoint y: 333, endPoint x: 579, endPoint y: 206, distance: 134.2
click at [581, 207] on div "Janela de atendimento Grade de atendimento Capacidade Transportadoras Veículos …" at bounding box center [668, 309] width 1337 height 619
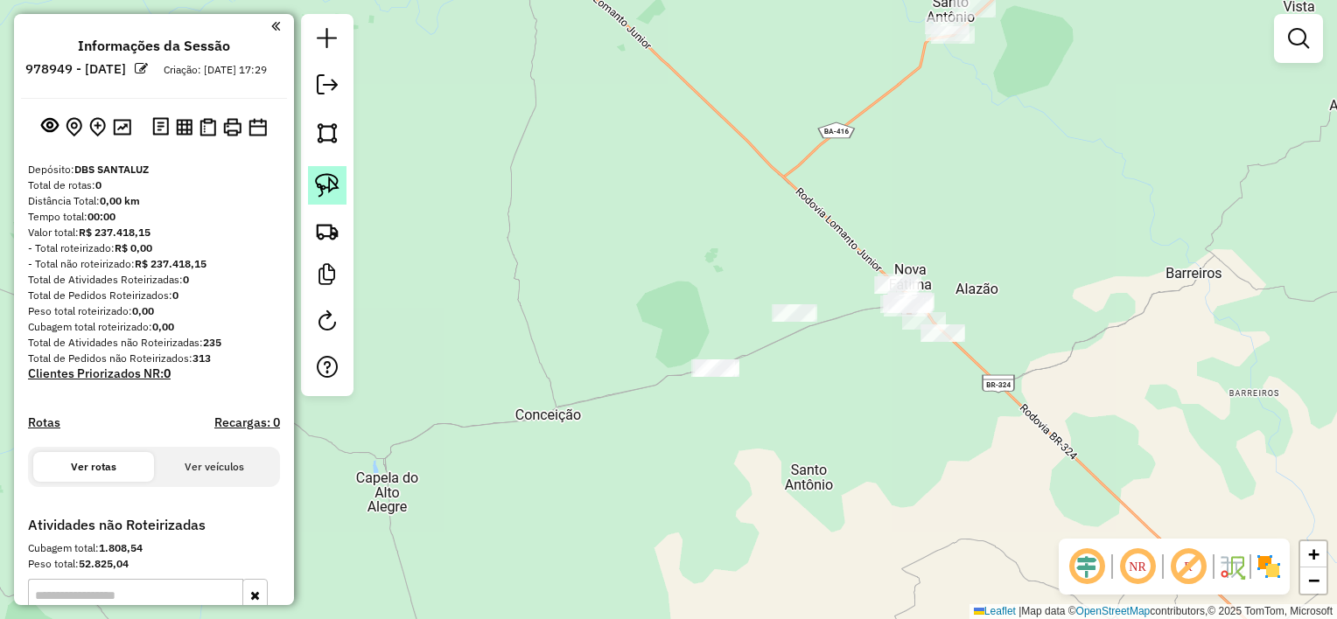
click at [343, 182] on link at bounding box center [327, 185] width 38 height 38
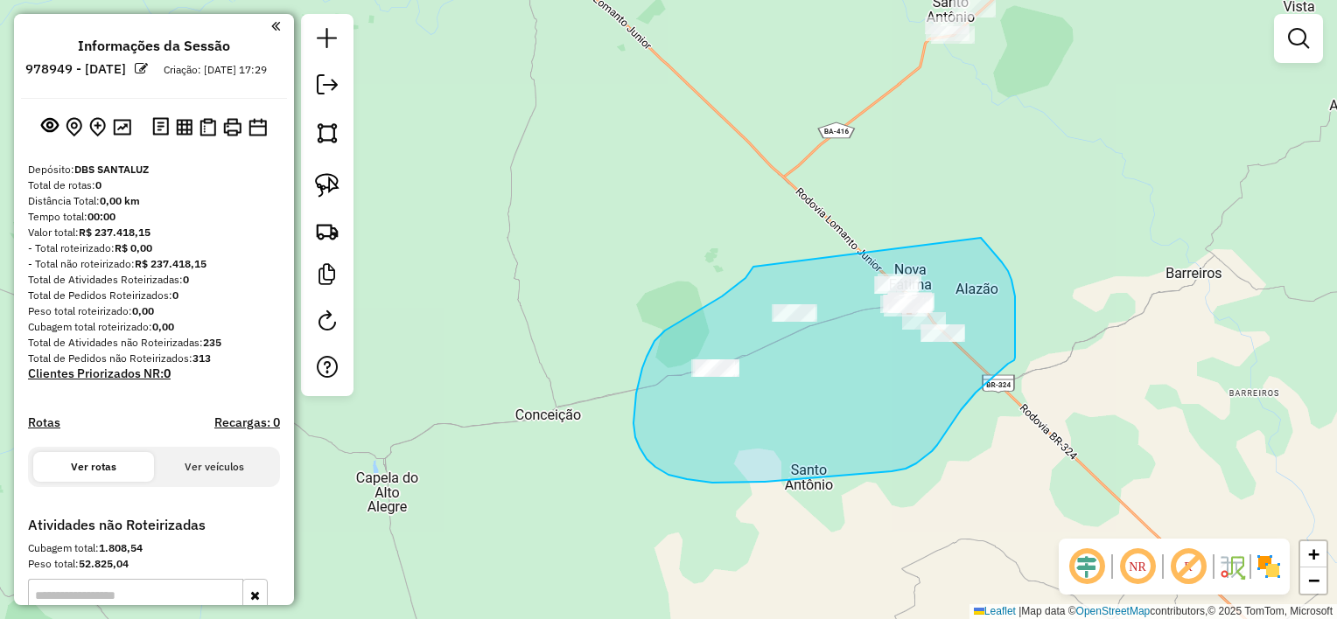
drag, startPoint x: 752, startPoint y: 269, endPoint x: 981, endPoint y: 238, distance: 230.5
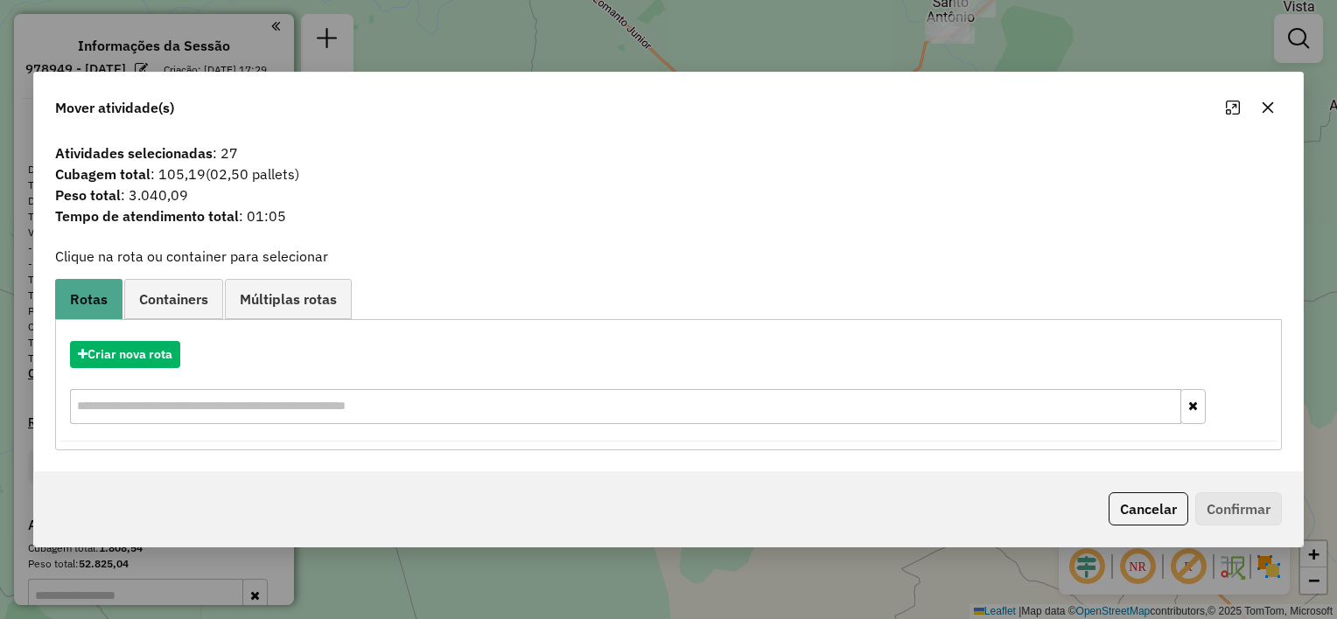
click at [1274, 109] on icon "button" at bounding box center [1268, 108] width 14 height 14
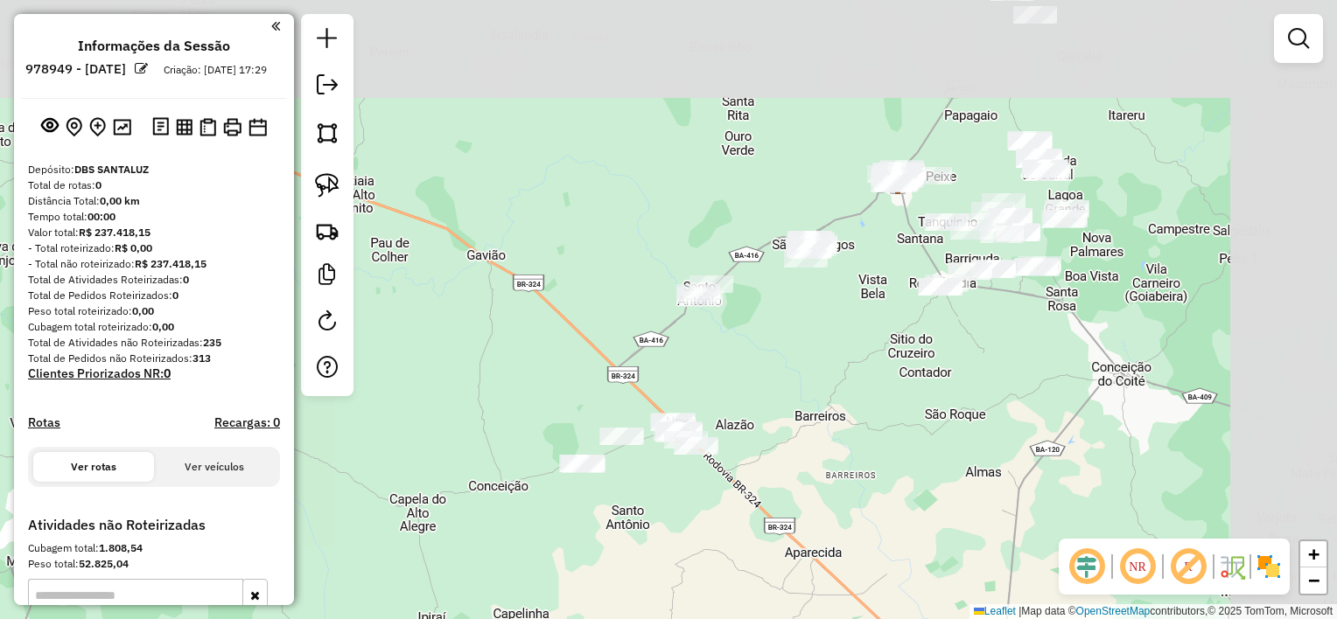
drag, startPoint x: 991, startPoint y: 243, endPoint x: 735, endPoint y: 372, distance: 286.8
click at [737, 371] on div "Janela de atendimento Grade de atendimento Capacidade Transportadoras Veículos …" at bounding box center [668, 309] width 1337 height 619
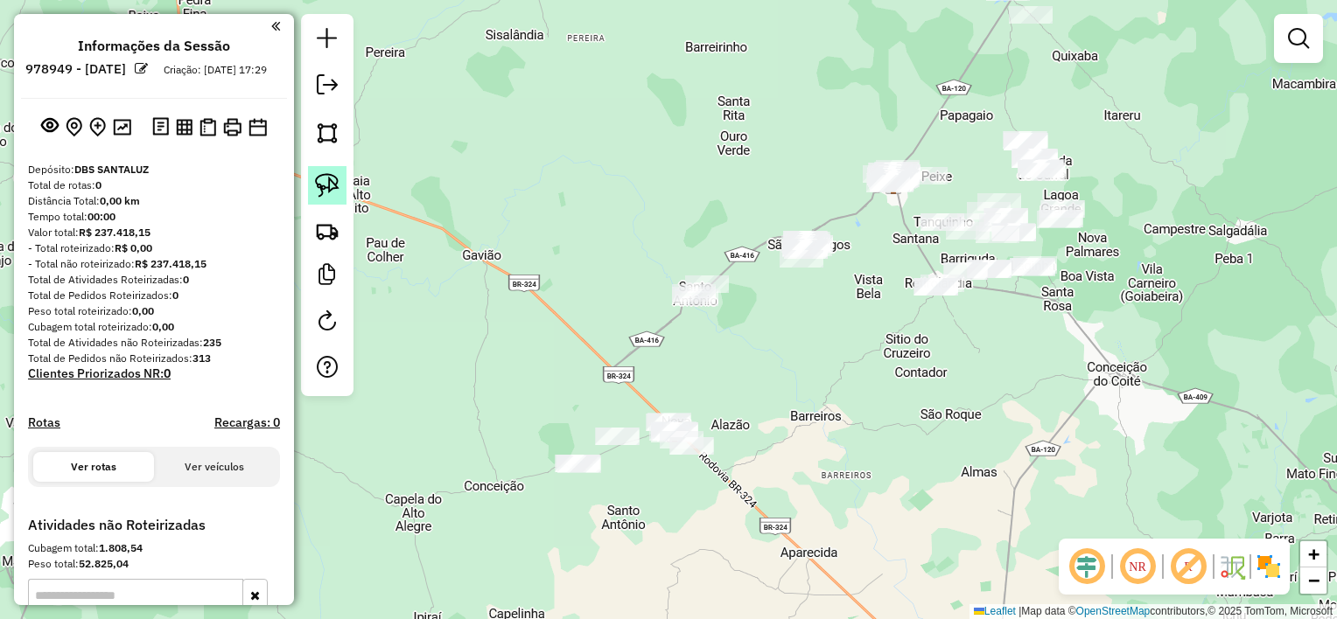
click at [322, 182] on img at bounding box center [327, 185] width 24 height 24
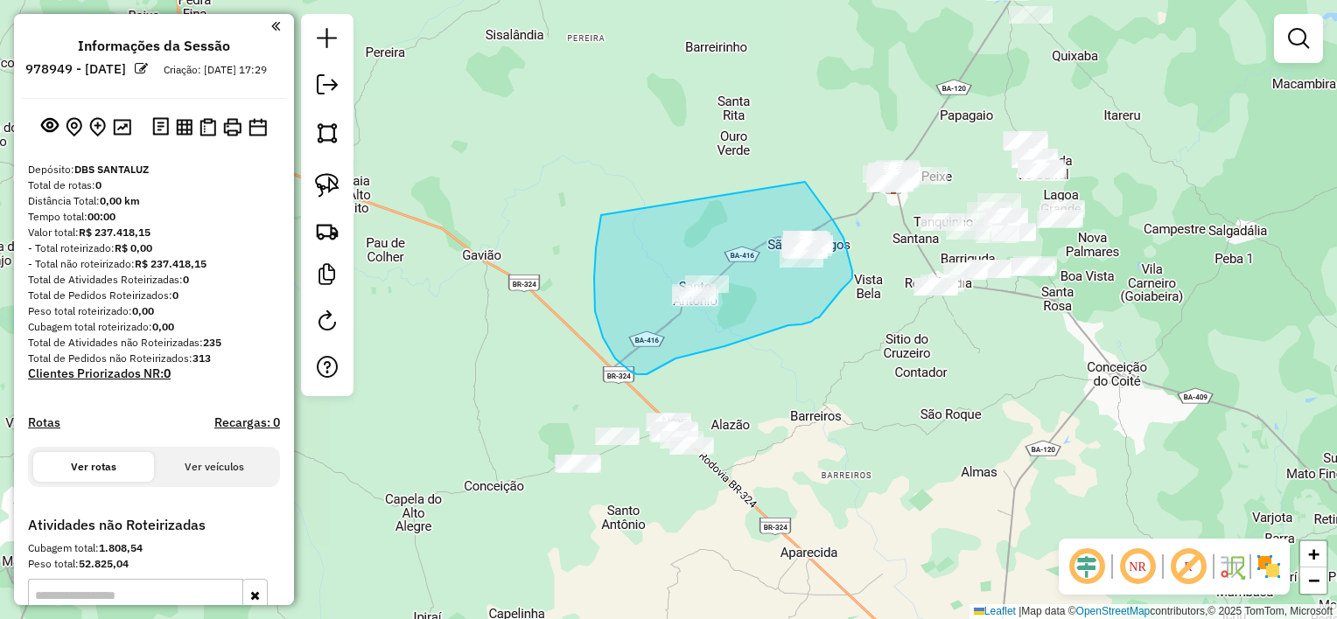
drag, startPoint x: 601, startPoint y: 215, endPoint x: 805, endPoint y: 182, distance: 206.6
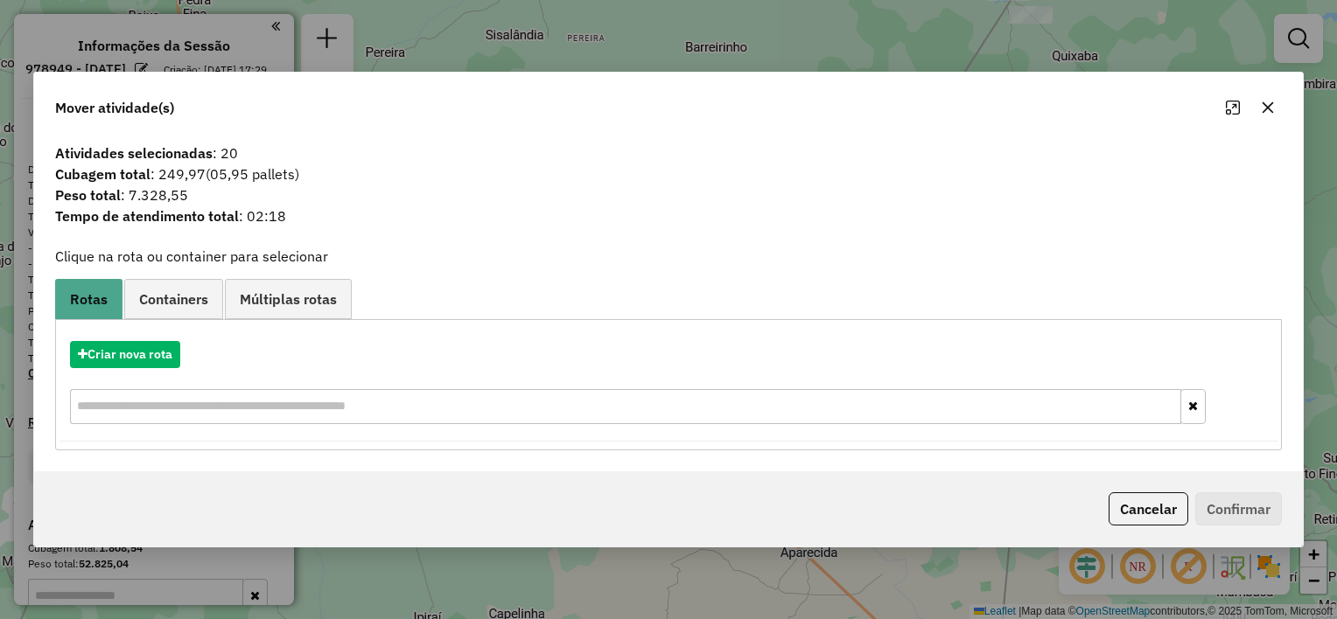
drag, startPoint x: 1263, startPoint y: 112, endPoint x: 1165, endPoint y: 167, distance: 112.4
click at [1263, 112] on icon "button" at bounding box center [1268, 107] width 11 height 11
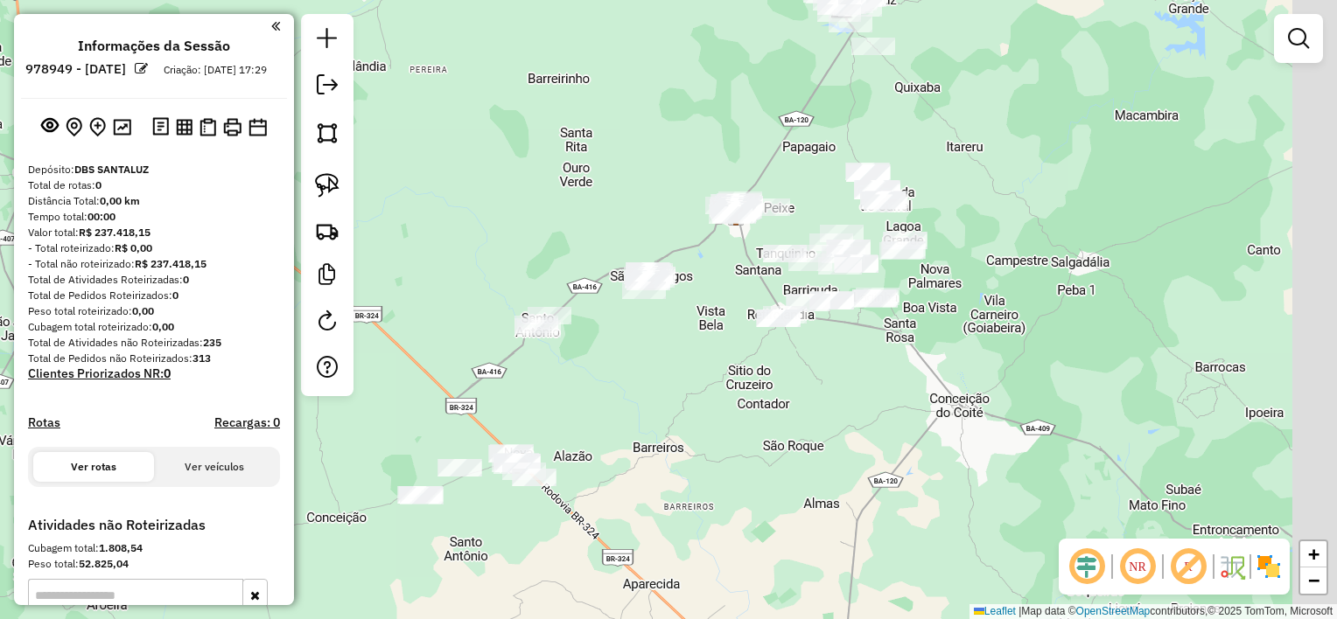
drag, startPoint x: 875, startPoint y: 303, endPoint x: 679, endPoint y: 339, distance: 199.4
click at [679, 343] on div "Janela de atendimento Grade de atendimento Capacidade Transportadoras Veículos …" at bounding box center [668, 309] width 1337 height 619
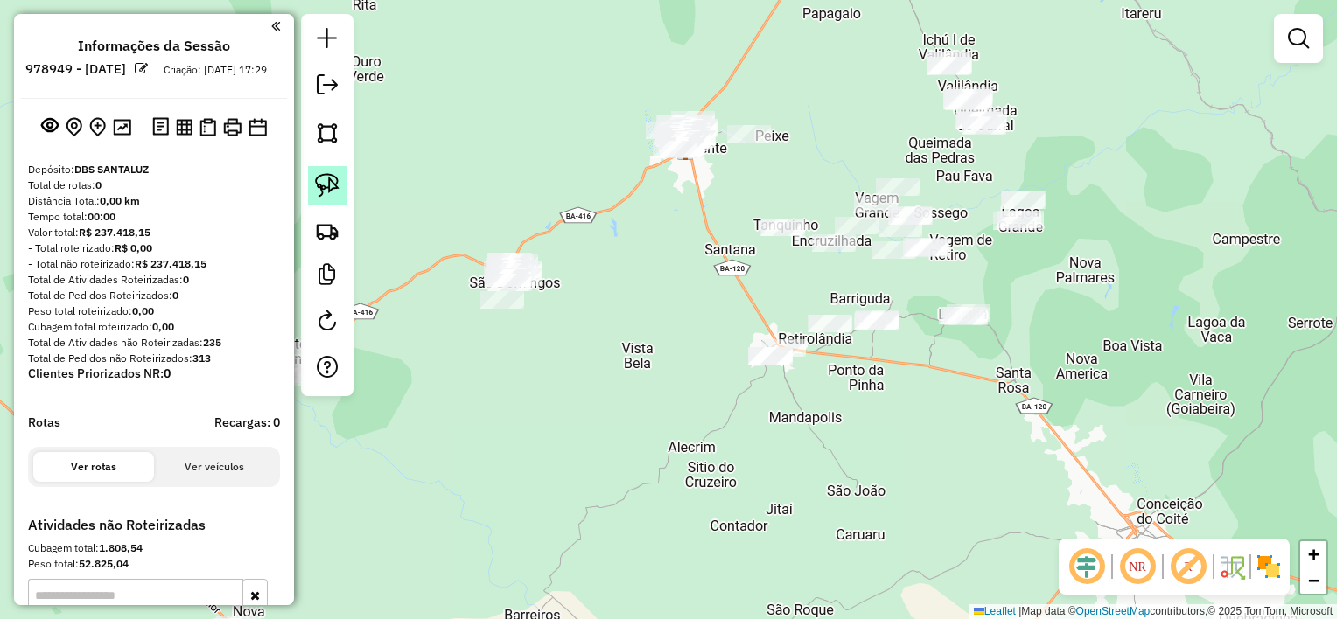
click at [334, 189] on img at bounding box center [327, 185] width 24 height 24
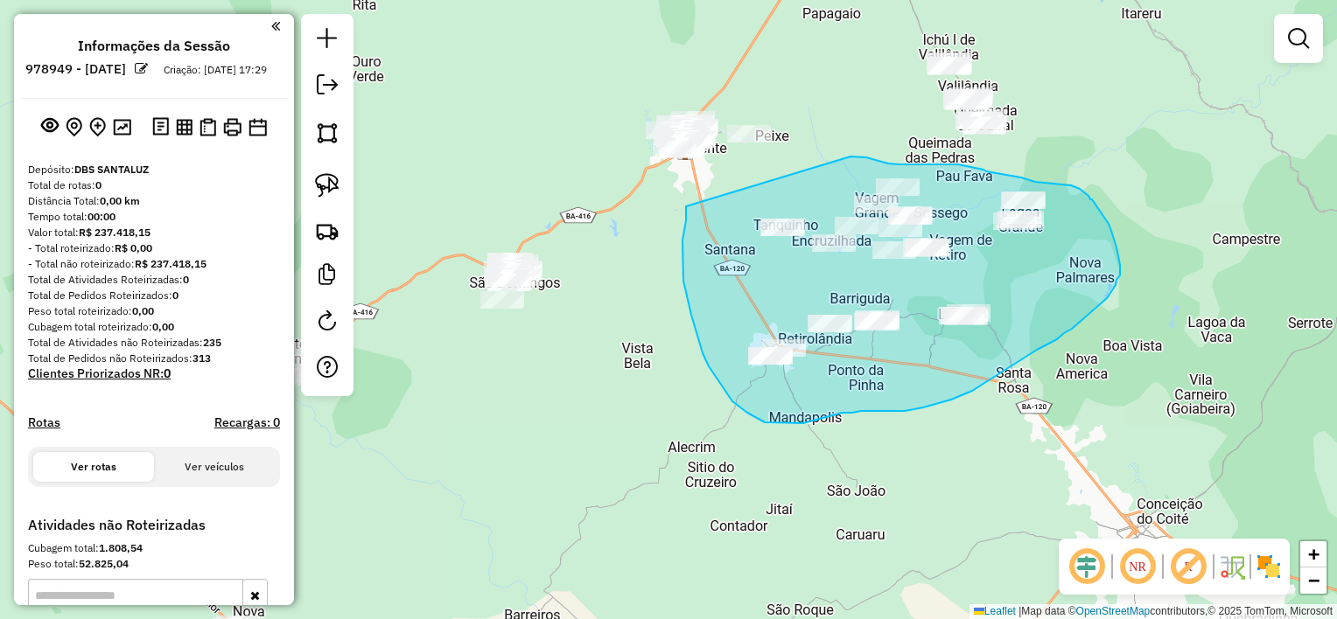
drag, startPoint x: 686, startPoint y: 206, endPoint x: 850, endPoint y: 157, distance: 171.9
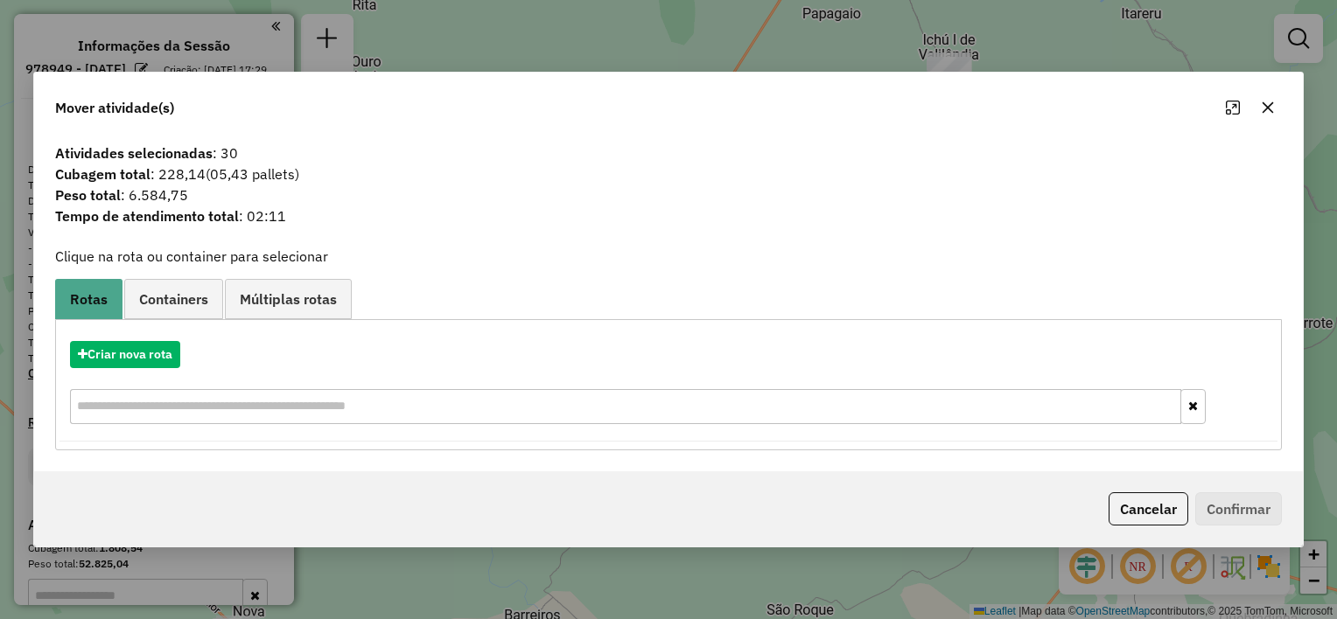
click at [1261, 111] on icon "button" at bounding box center [1268, 108] width 14 height 14
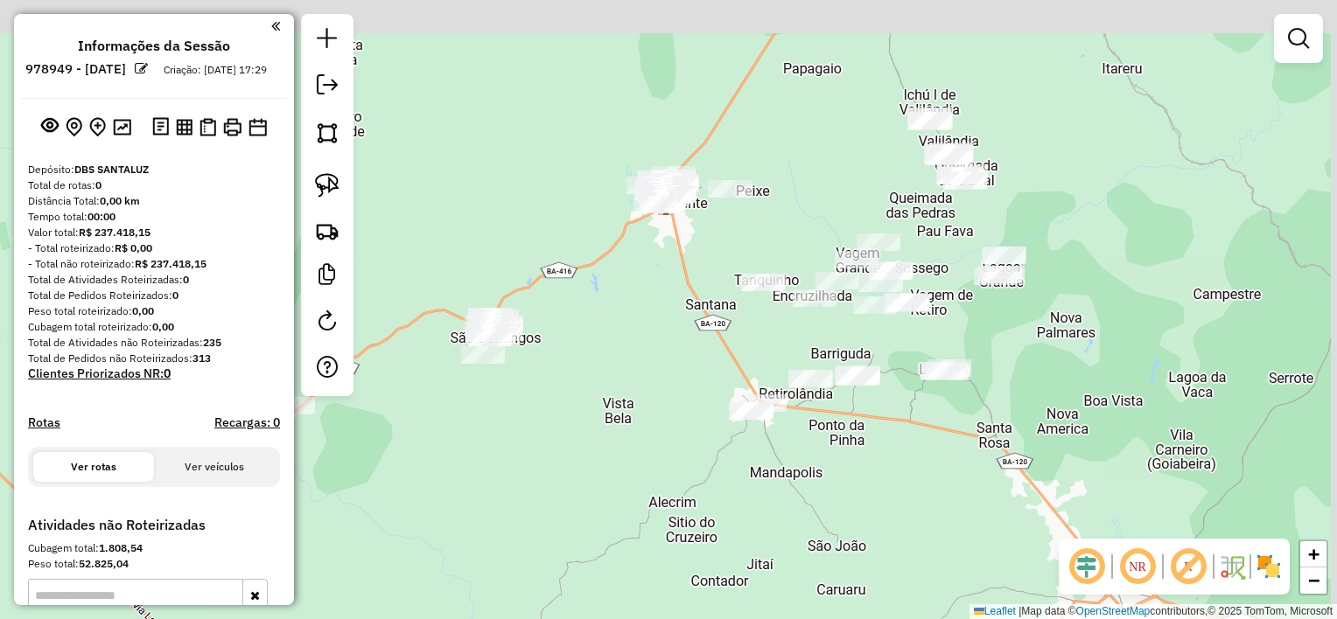
drag, startPoint x: 598, startPoint y: 184, endPoint x: 570, endPoint y: 264, distance: 85.2
click at [570, 264] on div "Janela de atendimento Grade de atendimento Capacidade Transportadoras Veículos …" at bounding box center [668, 309] width 1337 height 619
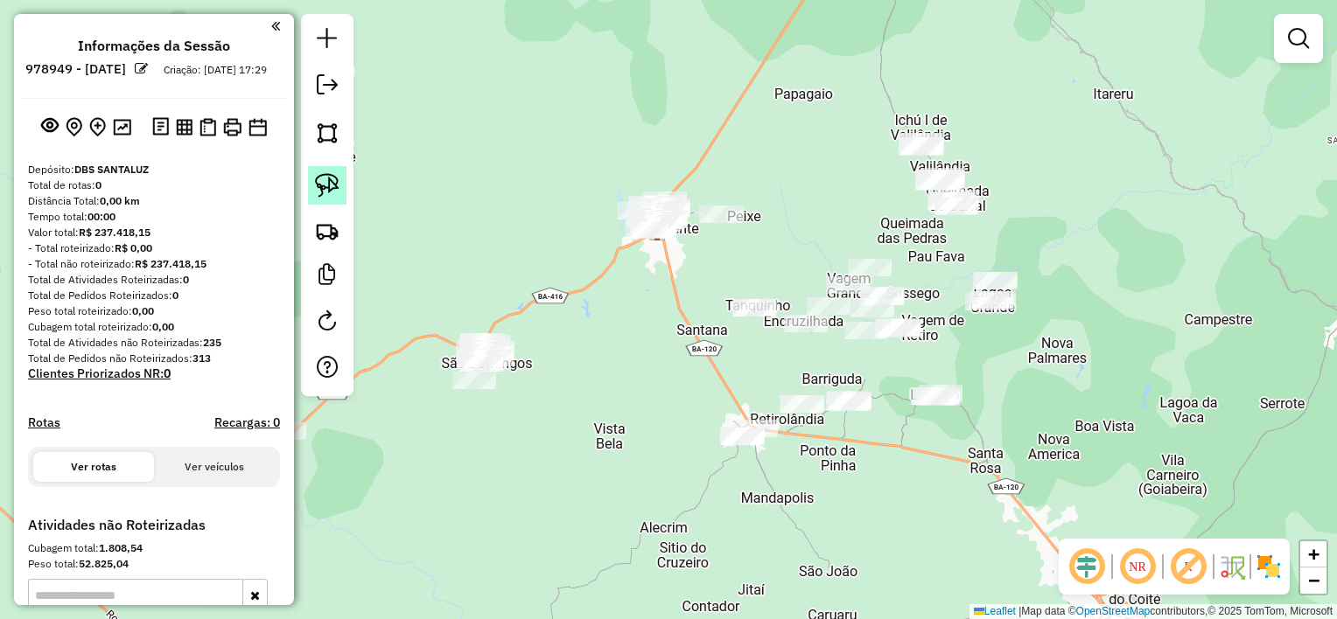
drag, startPoint x: 318, startPoint y: 177, endPoint x: 329, endPoint y: 180, distance: 11.1
click at [318, 176] on img at bounding box center [327, 185] width 24 height 24
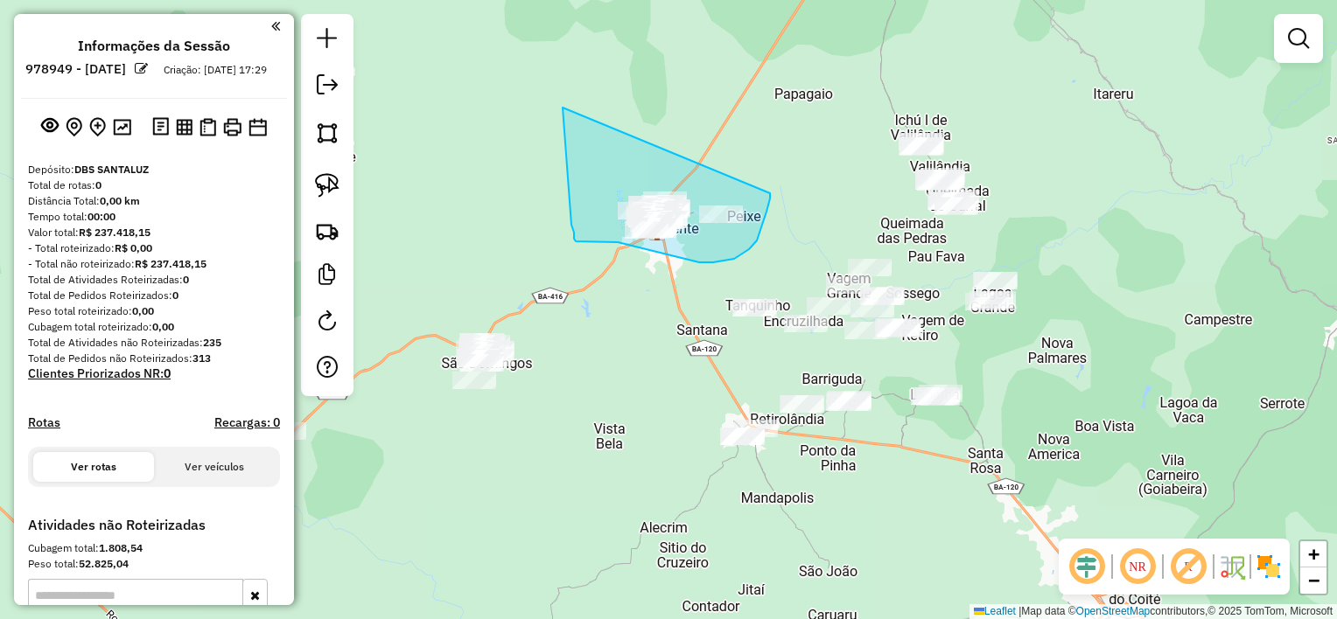
drag, startPoint x: 563, startPoint y: 108, endPoint x: 770, endPoint y: 193, distance: 224.4
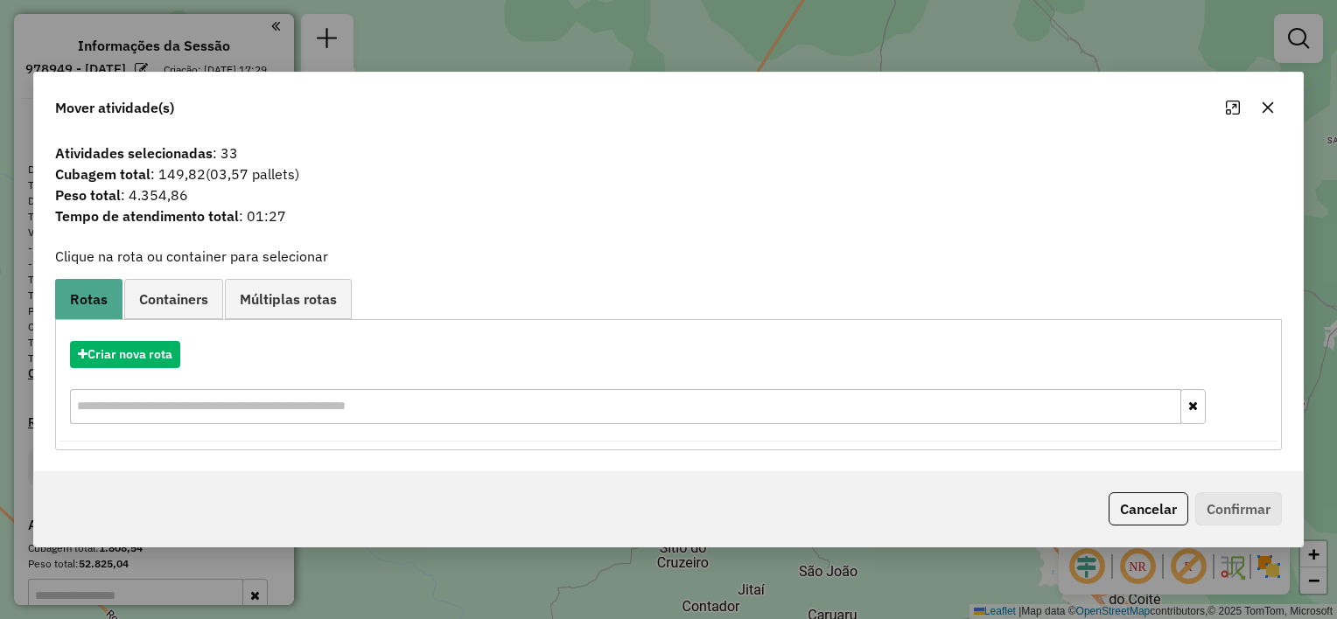
click at [1267, 106] on icon "button" at bounding box center [1268, 108] width 14 height 14
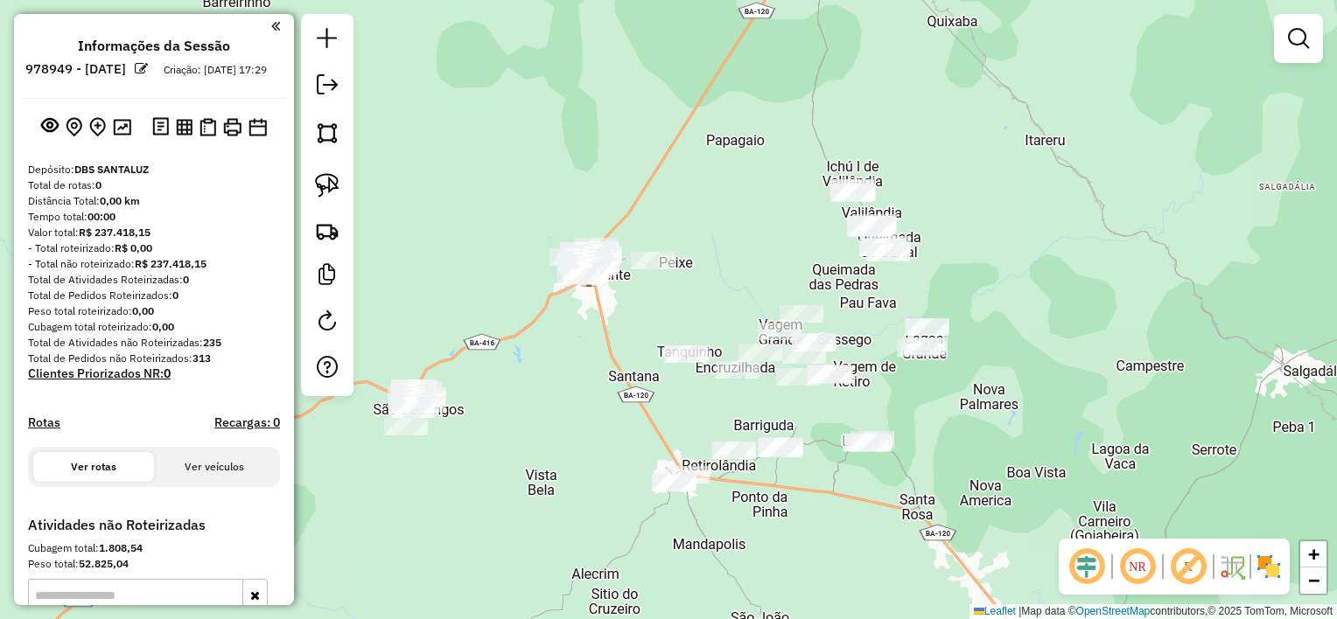
drag, startPoint x: 824, startPoint y: 220, endPoint x: 676, endPoint y: 288, distance: 162.5
click at [678, 289] on div "Janela de atendimento Grade de atendimento Capacidade Transportadoras Veículos …" at bounding box center [668, 309] width 1337 height 619
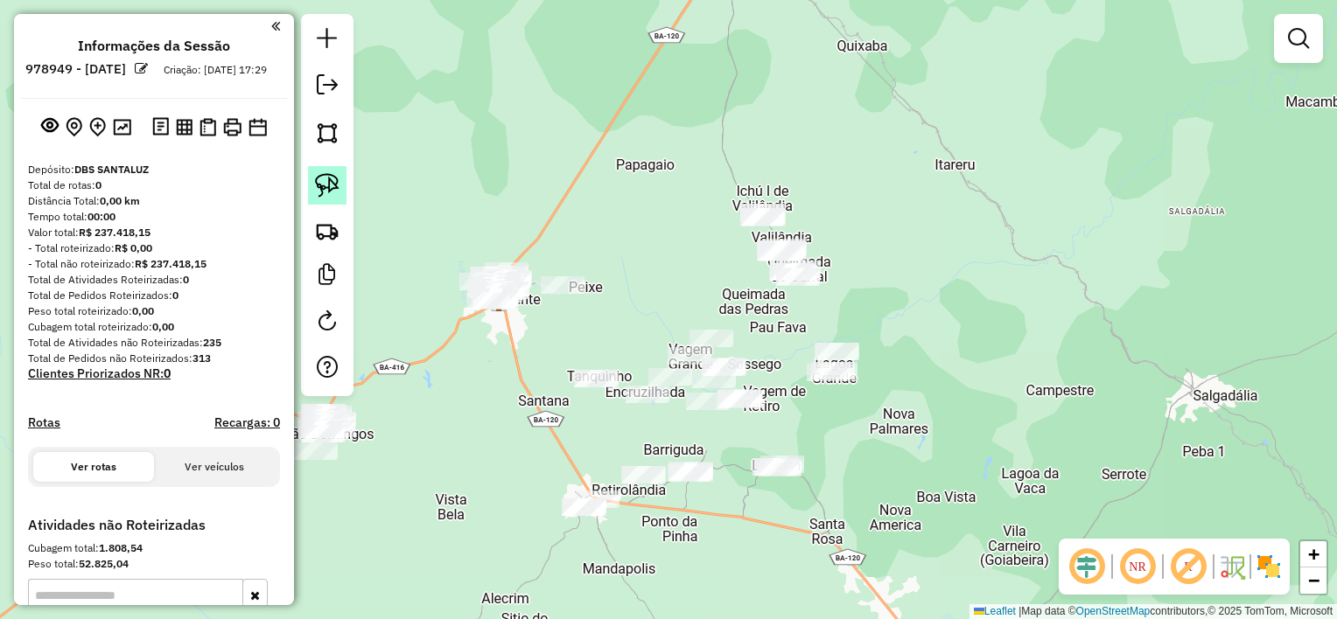
click at [326, 189] on img at bounding box center [327, 185] width 24 height 24
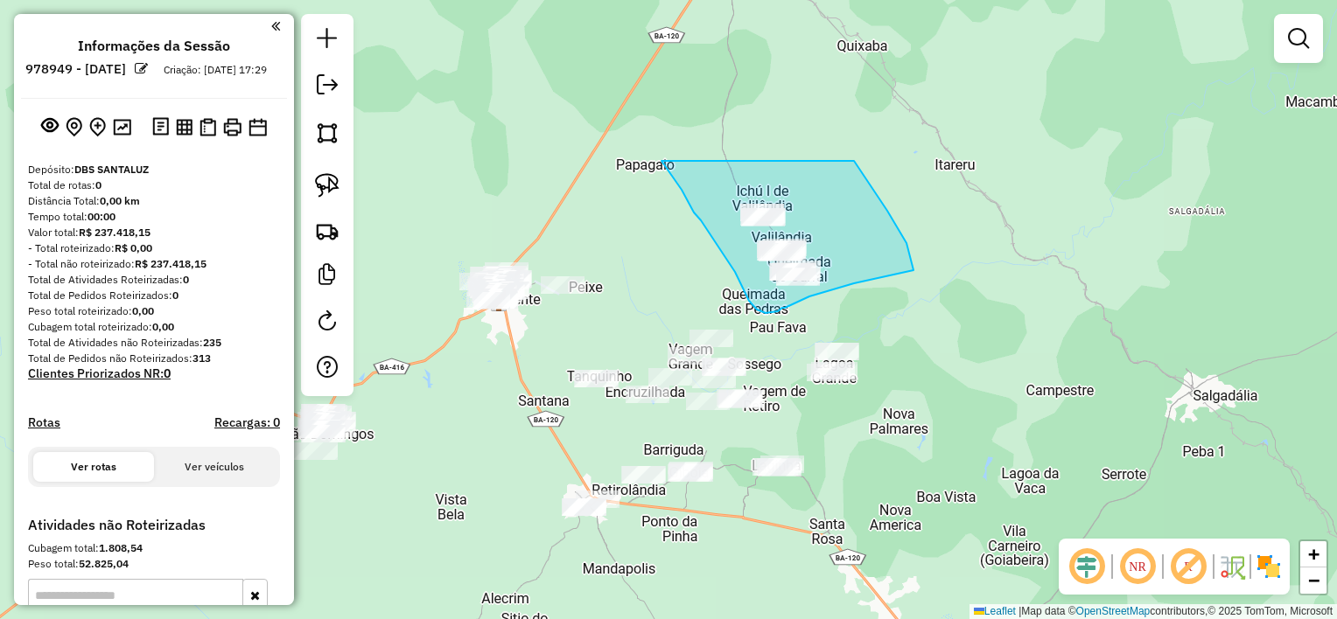
drag, startPoint x: 661, startPoint y: 161, endPoint x: 854, endPoint y: 161, distance: 192.5
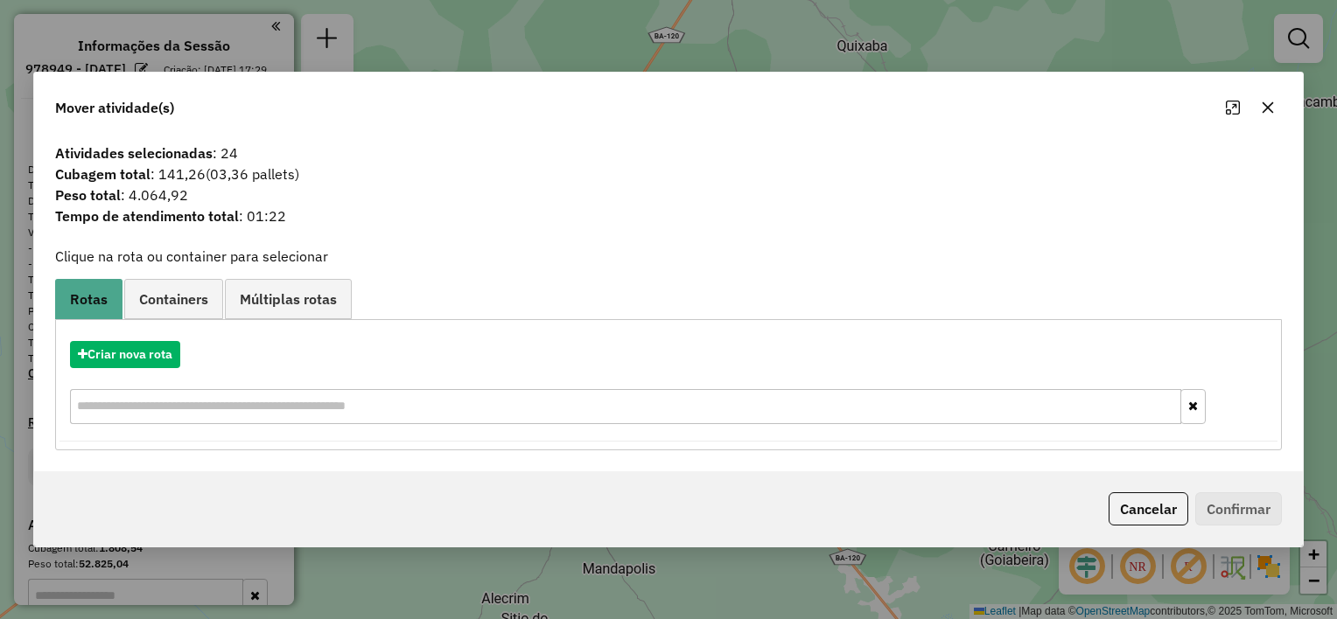
click at [1267, 102] on icon "button" at bounding box center [1268, 108] width 14 height 14
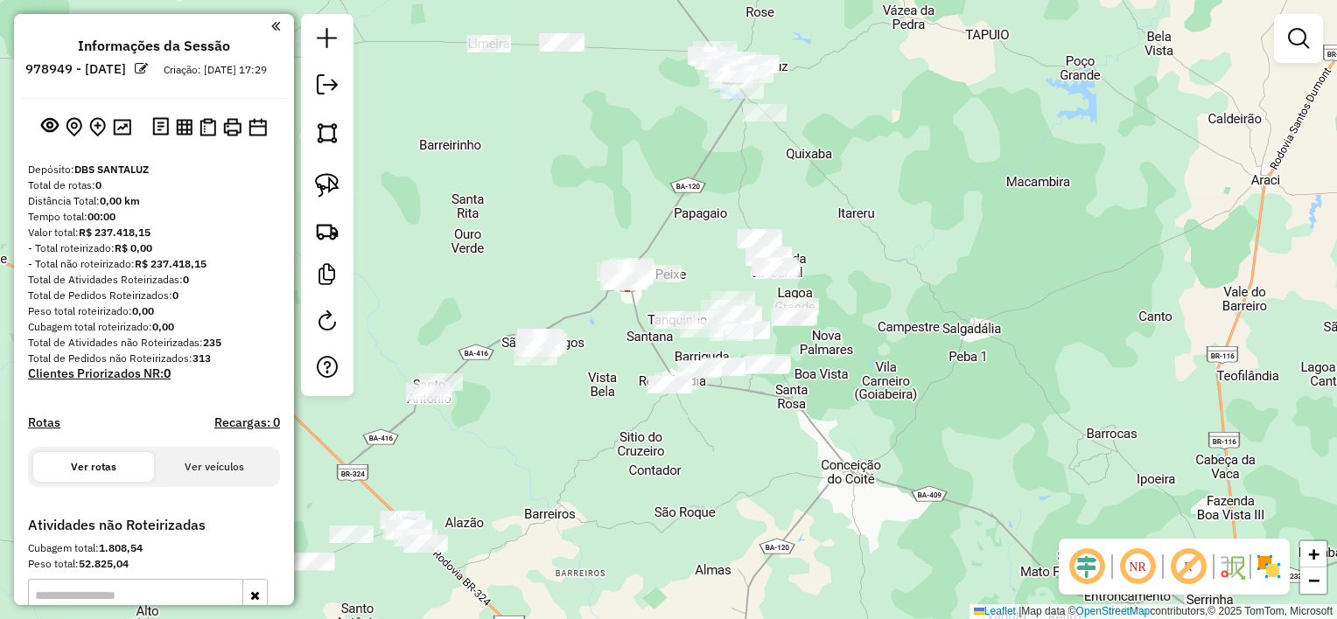
drag, startPoint x: 735, startPoint y: 185, endPoint x: 717, endPoint y: 360, distance: 175.0
click at [717, 360] on div "Janela de atendimento Grade de atendimento Capacidade Transportadoras Veículos …" at bounding box center [668, 309] width 1337 height 619
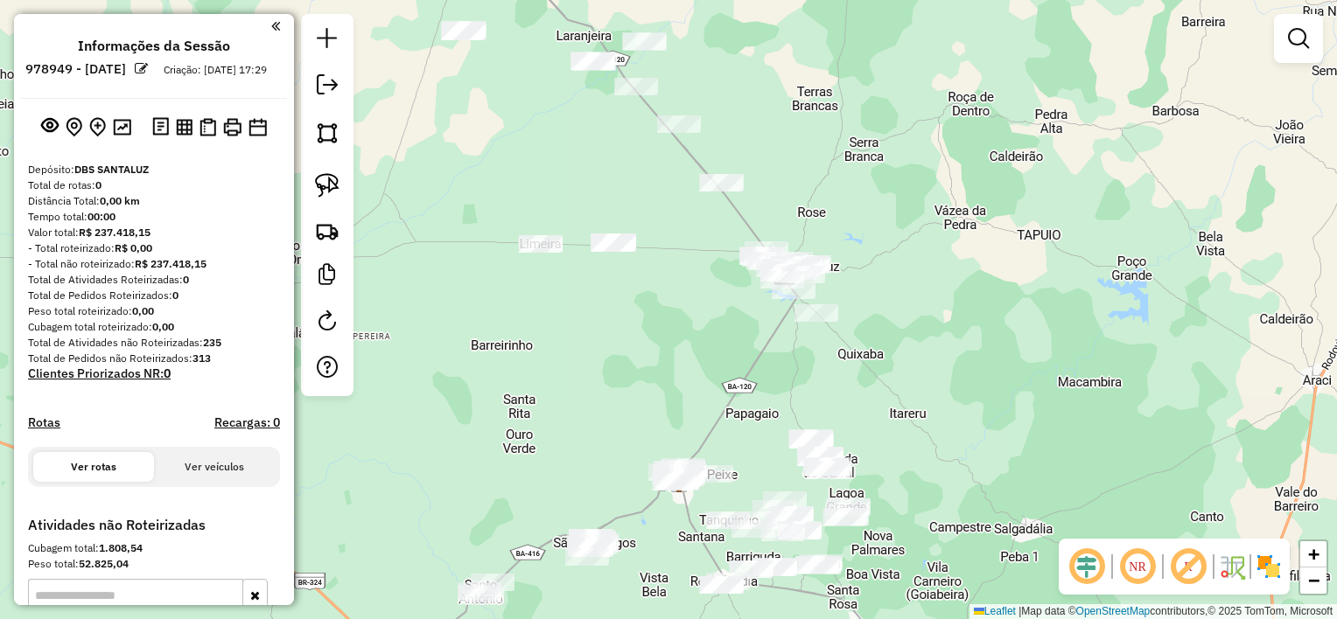
drag, startPoint x: 645, startPoint y: 298, endPoint x: 782, endPoint y: 316, distance: 138.5
click at [780, 316] on div "Janela de atendimento Grade de atendimento Capacidade Transportadoras Veículos …" at bounding box center [668, 309] width 1337 height 619
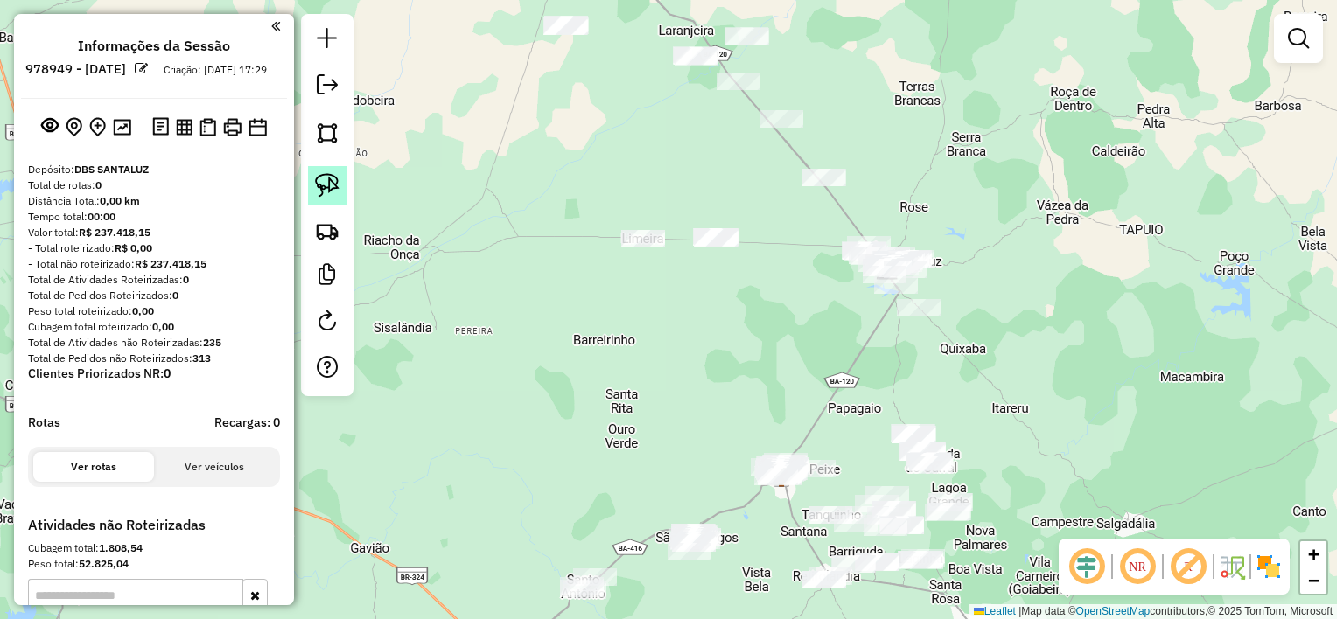
click at [330, 181] on img at bounding box center [327, 185] width 24 height 24
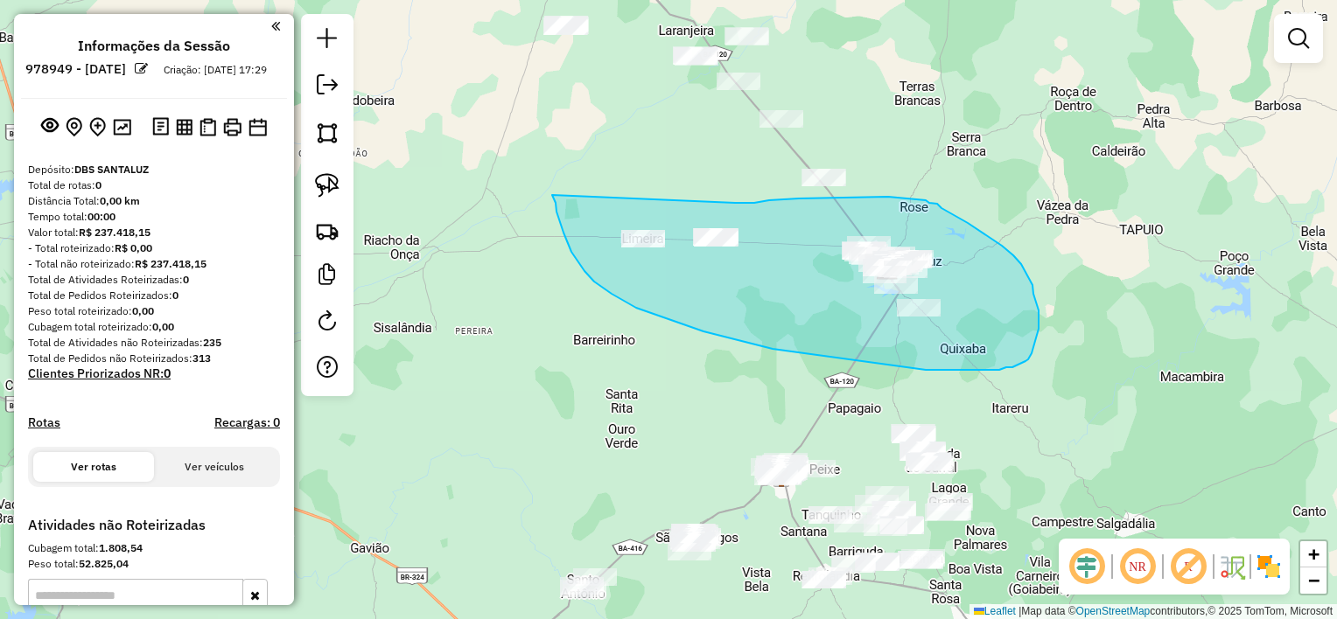
drag, startPoint x: 552, startPoint y: 195, endPoint x: 700, endPoint y: 203, distance: 148.1
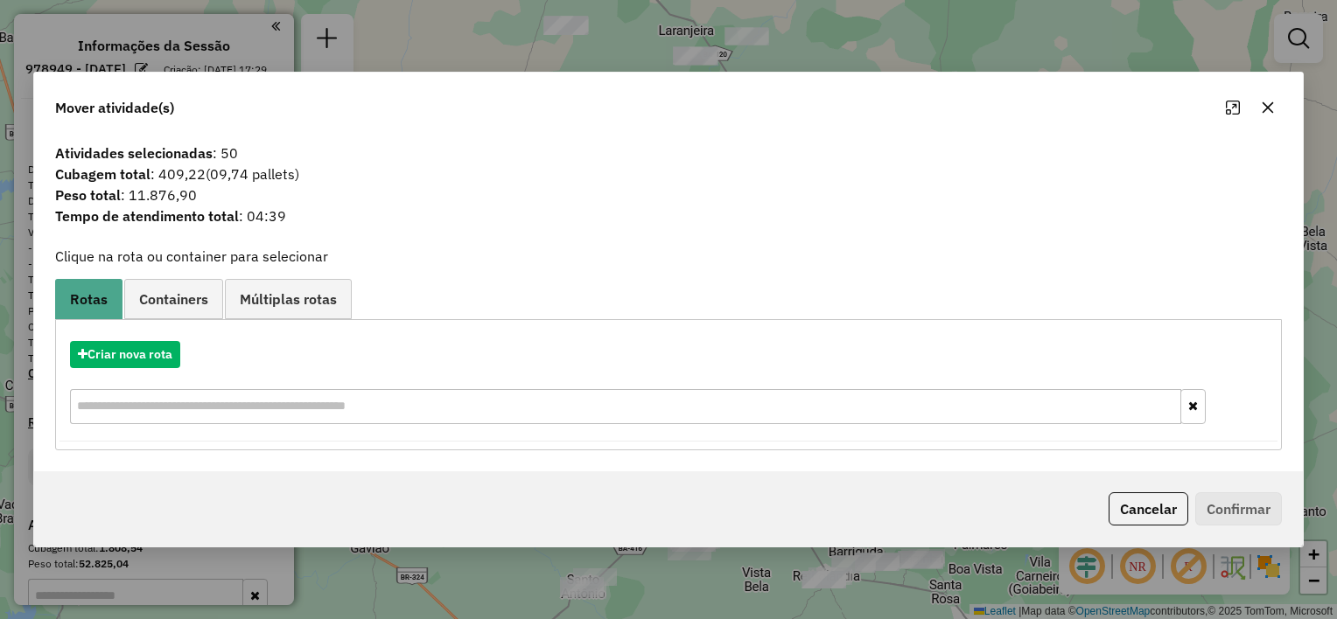
click at [1261, 118] on button "button" at bounding box center [1268, 108] width 28 height 28
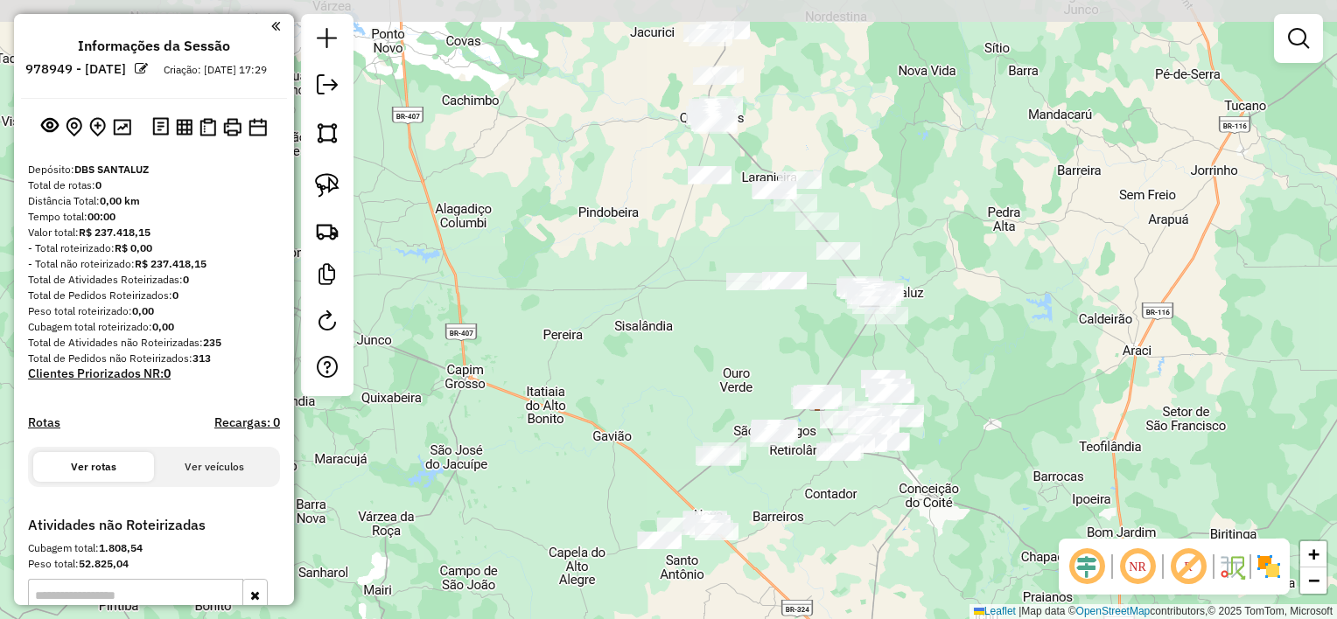
drag, startPoint x: 716, startPoint y: 232, endPoint x: 680, endPoint y: 342, distance: 115.9
click at [680, 342] on div "Janela de atendimento Grade de atendimento Capacidade Transportadoras Veículos …" at bounding box center [668, 309] width 1337 height 619
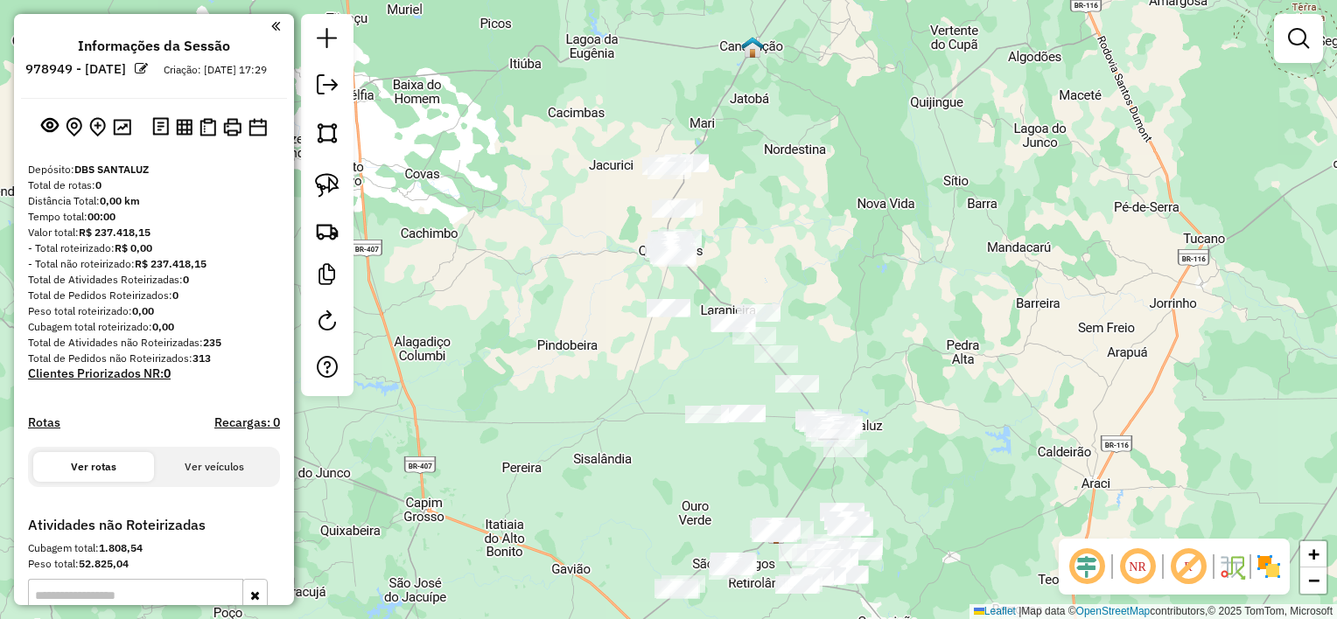
drag, startPoint x: 847, startPoint y: 237, endPoint x: 831, endPoint y: 241, distance: 16.1
click at [844, 241] on div "Janela de atendimento Grade de atendimento Capacidade Transportadoras Veículos …" at bounding box center [668, 309] width 1337 height 619
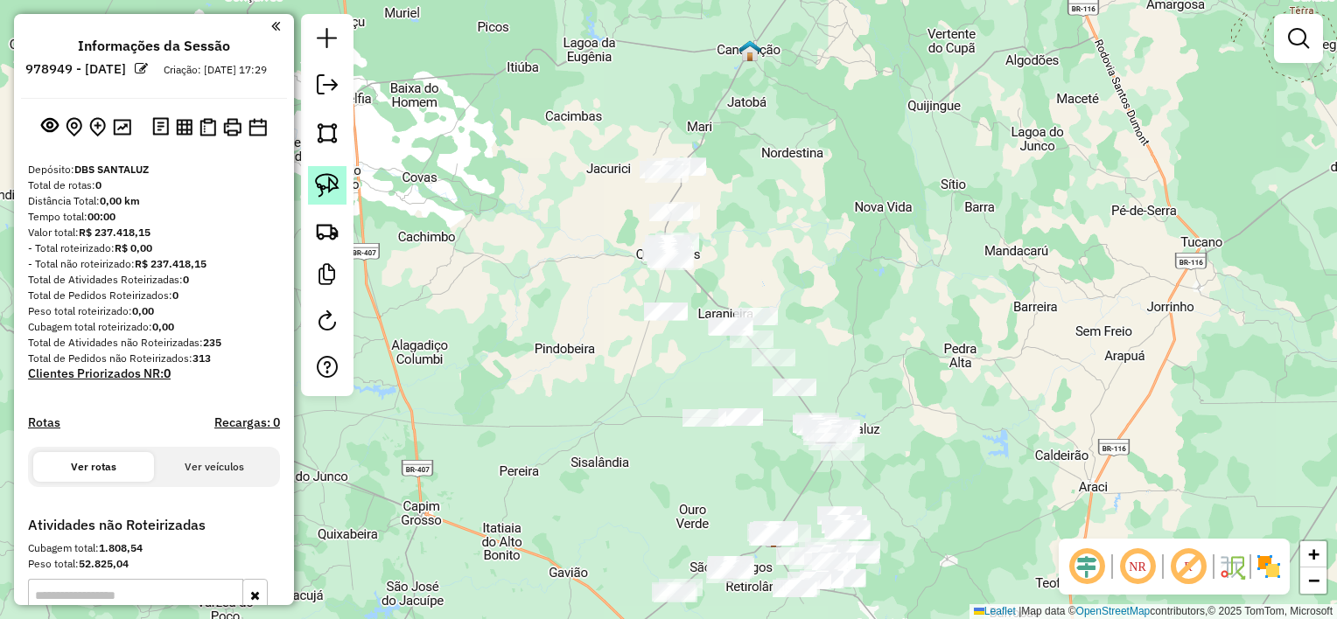
click at [327, 183] on img at bounding box center [327, 185] width 24 height 24
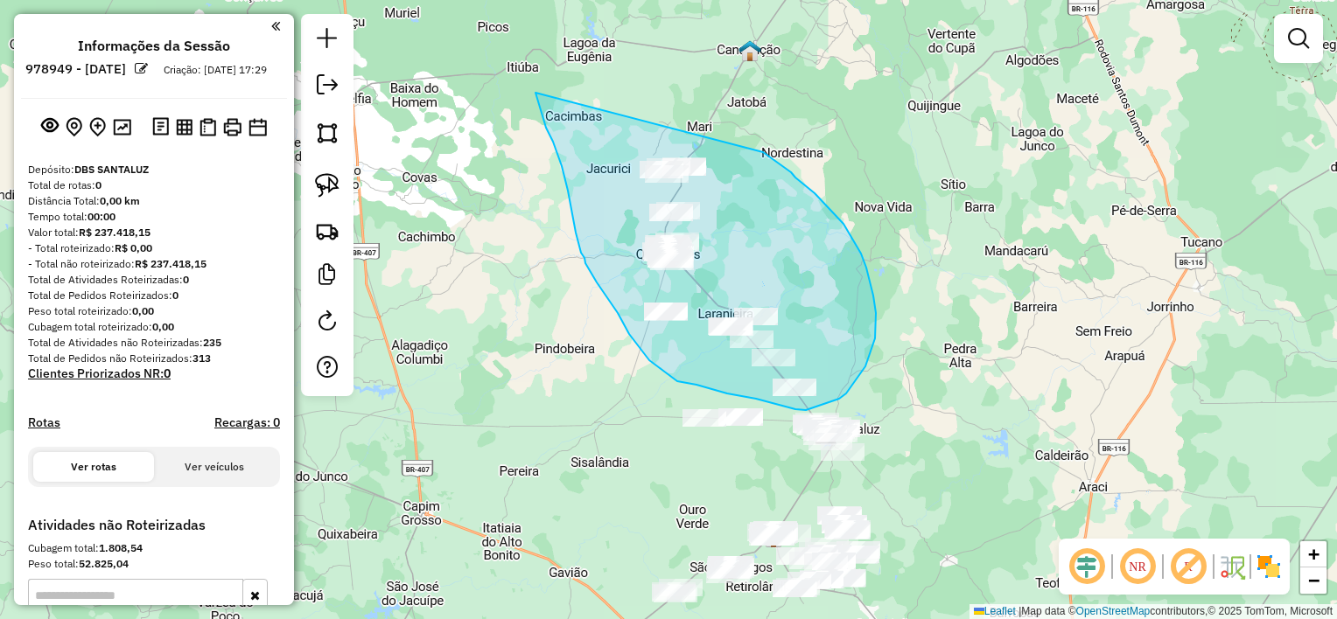
drag, startPoint x: 565, startPoint y: 178, endPoint x: 612, endPoint y: 118, distance: 76.7
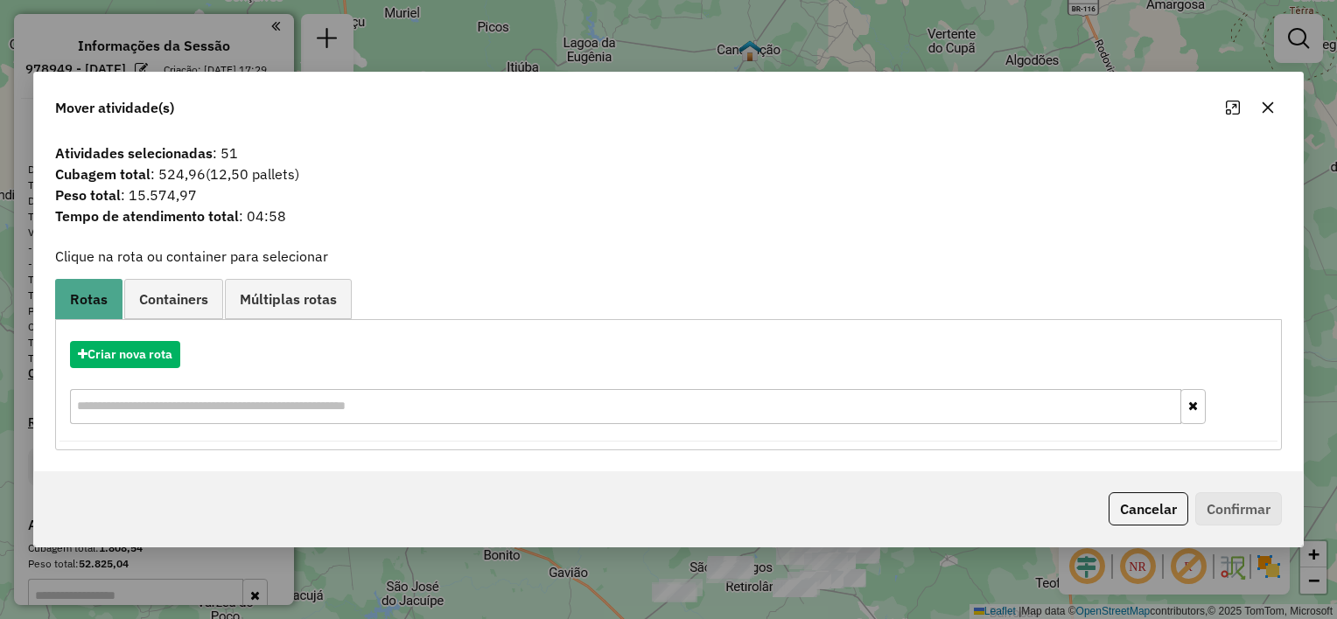
click at [1265, 112] on icon "button" at bounding box center [1268, 108] width 14 height 14
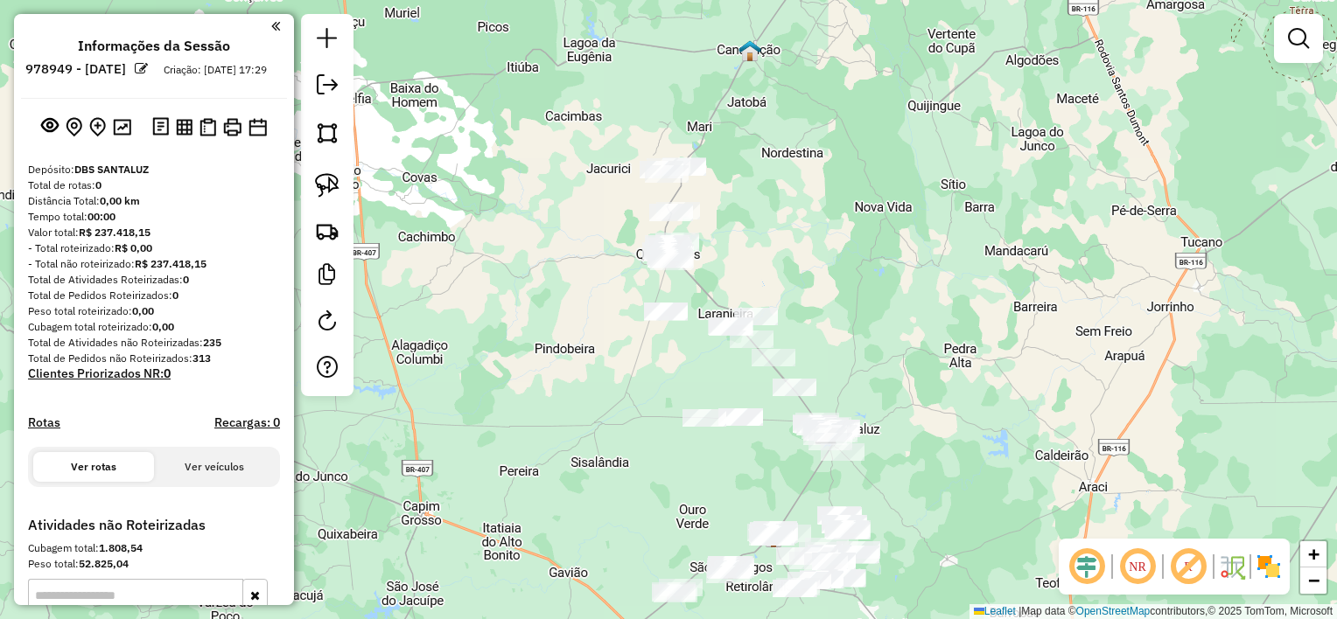
drag, startPoint x: 899, startPoint y: 278, endPoint x: 886, endPoint y: 212, distance: 67.6
click at [886, 213] on div "Janela de atendimento Grade de atendimento Capacidade Transportadoras Veículos …" at bounding box center [668, 309] width 1337 height 619
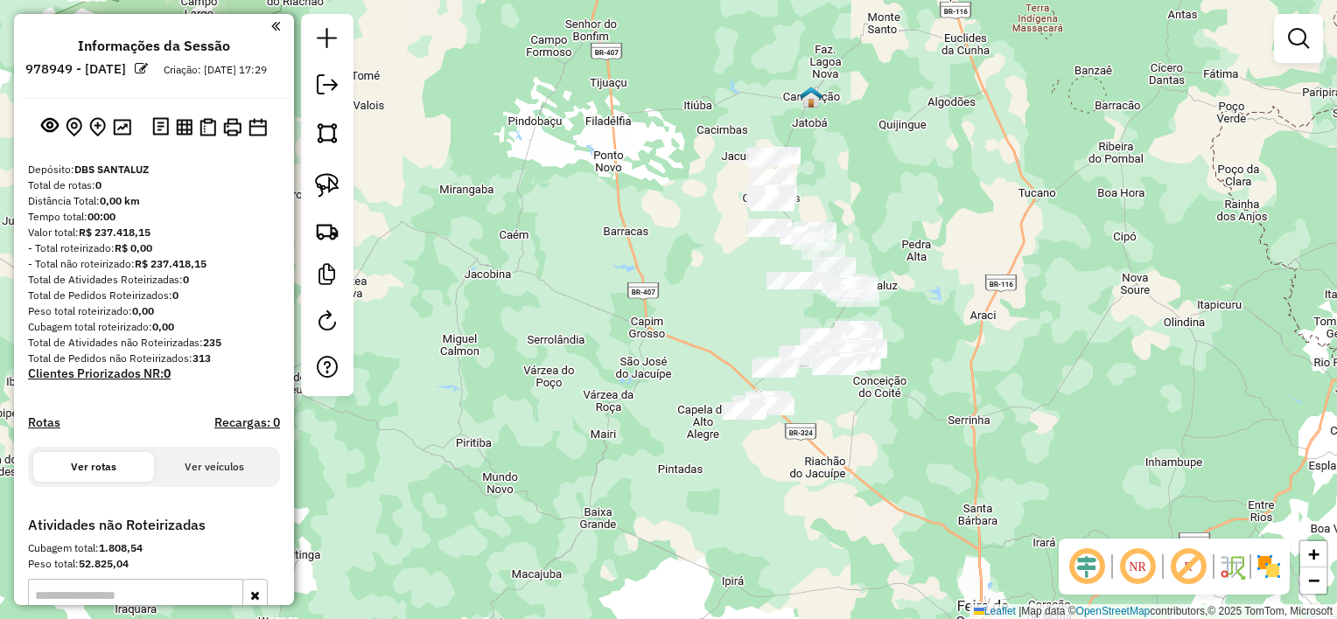
click at [892, 231] on div "Janela de atendimento Grade de atendimento Capacidade Transportadoras Veículos …" at bounding box center [668, 309] width 1337 height 619
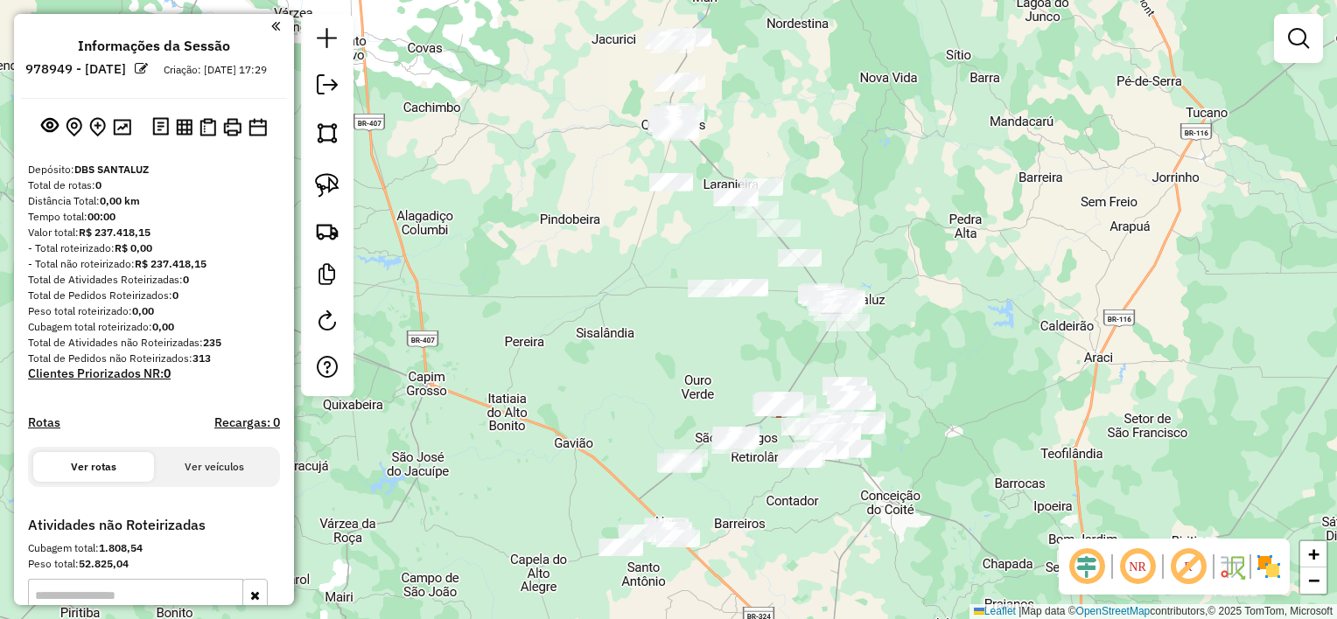
drag, startPoint x: 880, startPoint y: 242, endPoint x: 918, endPoint y: 184, distance: 69.7
click at [917, 185] on div "Janela de atendimento Grade de atendimento Capacidade Transportadoras Veículos …" at bounding box center [668, 309] width 1337 height 619
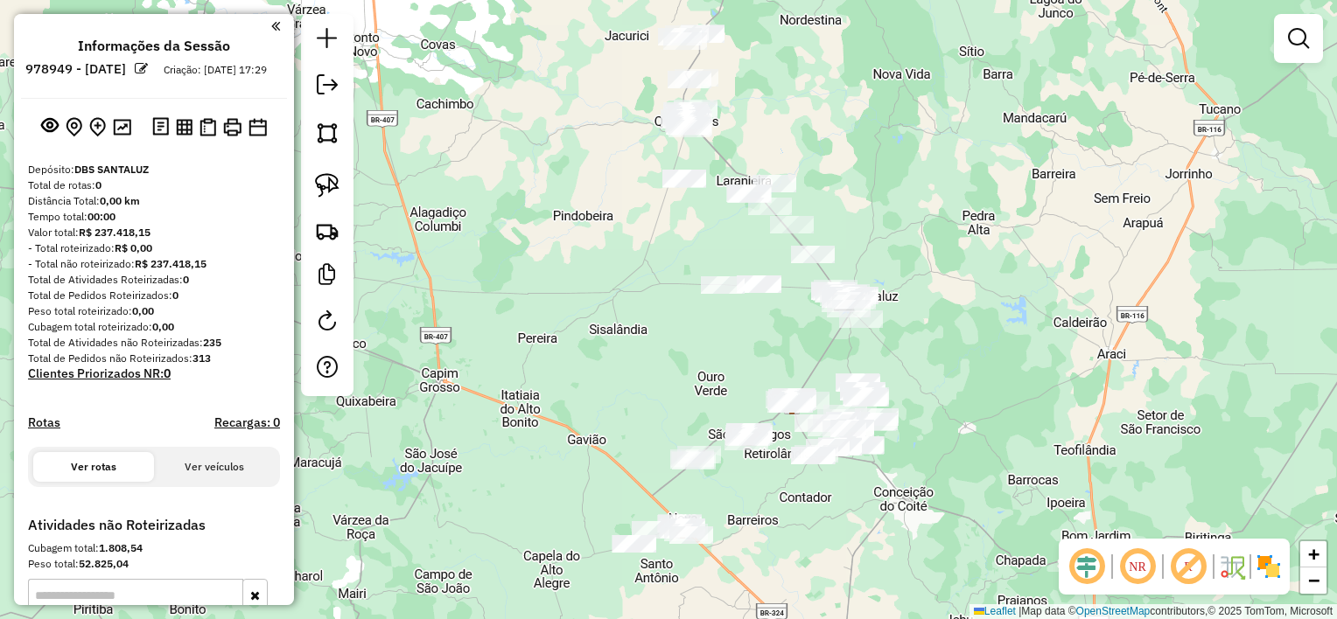
drag, startPoint x: 917, startPoint y: 195, endPoint x: 918, endPoint y: 205, distance: 9.7
click at [918, 205] on div "Janela de atendimento Grade de atendimento Capacidade Transportadoras Veículos …" at bounding box center [668, 309] width 1337 height 619
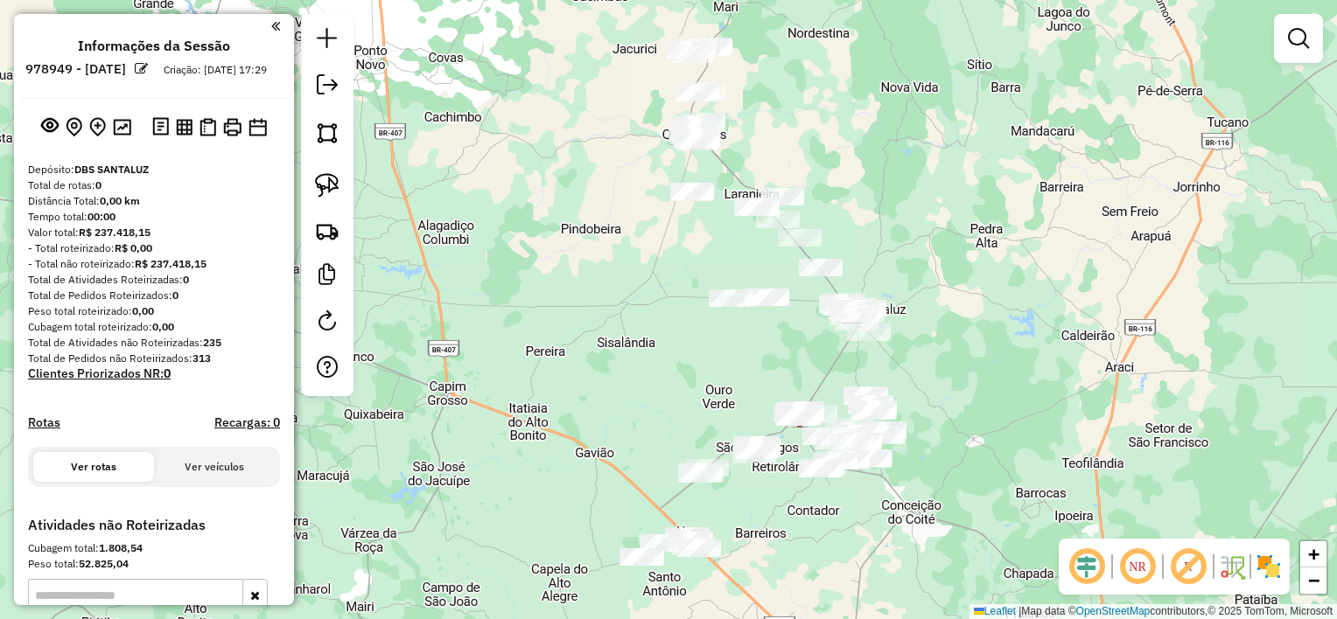
drag, startPoint x: 908, startPoint y: 193, endPoint x: 917, endPoint y: 206, distance: 15.8
click at [916, 206] on div "Janela de atendimento Grade de atendimento Capacidade Transportadoras Veículos …" at bounding box center [668, 309] width 1337 height 619
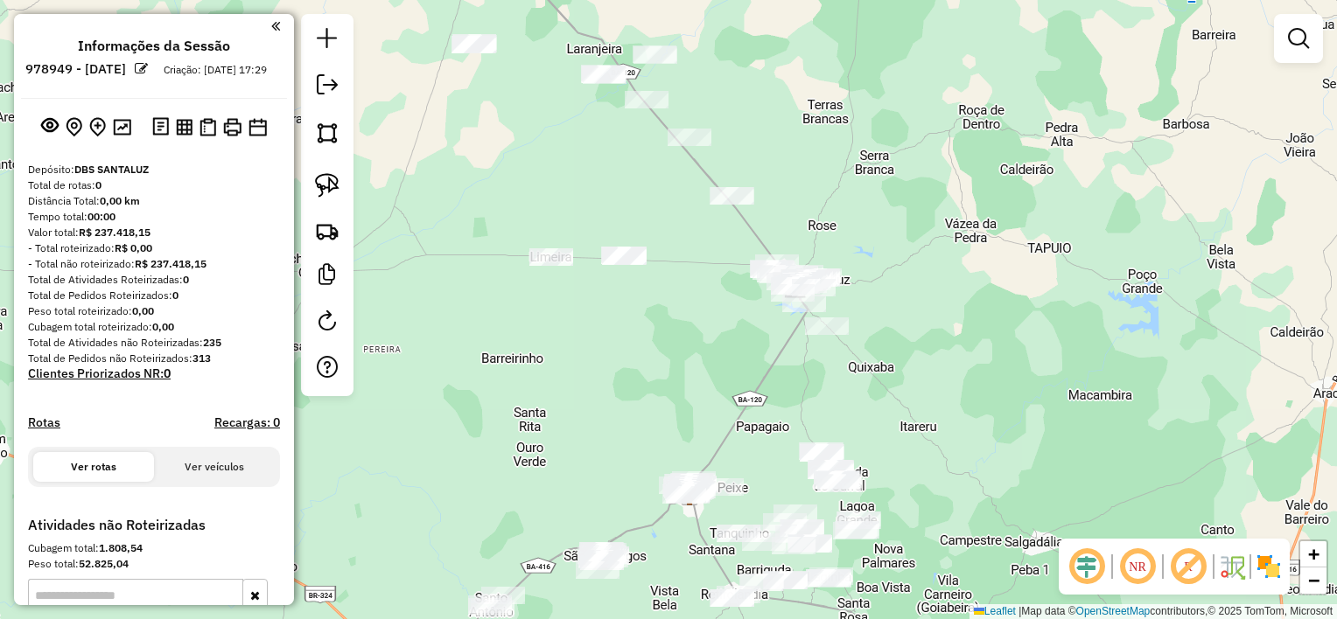
drag, startPoint x: 840, startPoint y: 303, endPoint x: 724, endPoint y: 318, distance: 116.6
click at [725, 318] on div "Janela de atendimento Grade de atendimento Capacidade Transportadoras Veículos …" at bounding box center [668, 309] width 1337 height 619
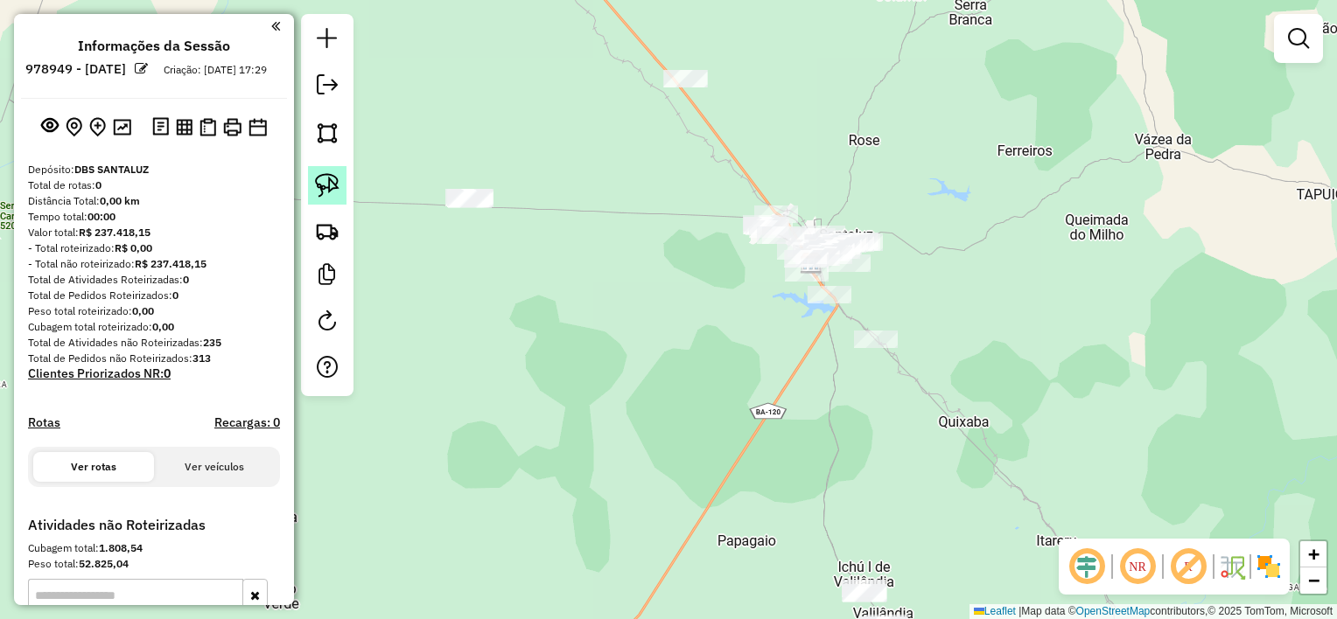
click at [338, 182] on img at bounding box center [327, 185] width 24 height 24
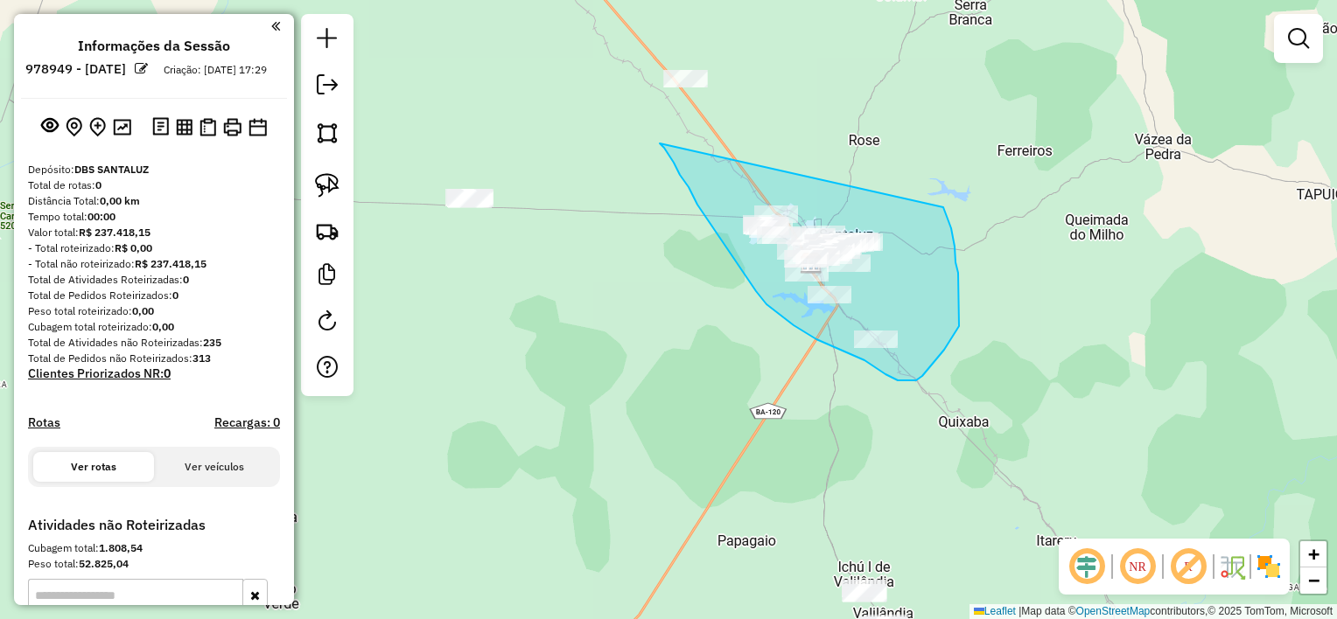
drag, startPoint x: 660, startPoint y: 143, endPoint x: 943, endPoint y: 207, distance: 290.6
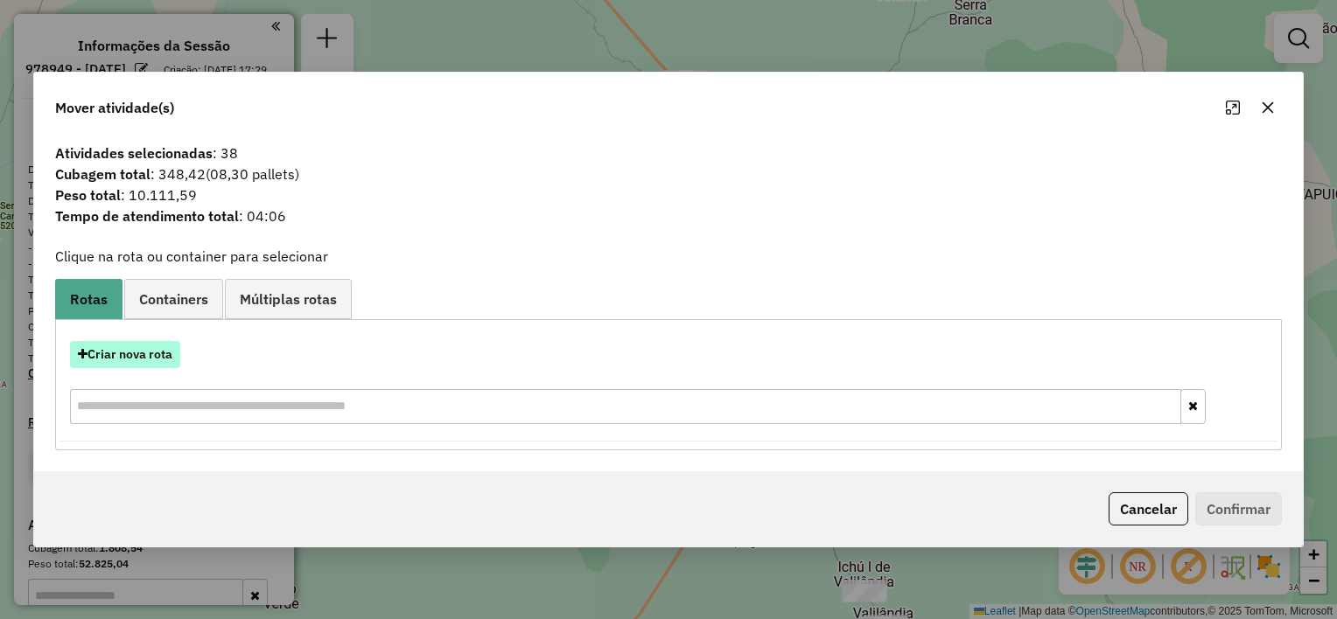
click at [163, 362] on button "Criar nova rota" at bounding box center [125, 354] width 110 height 27
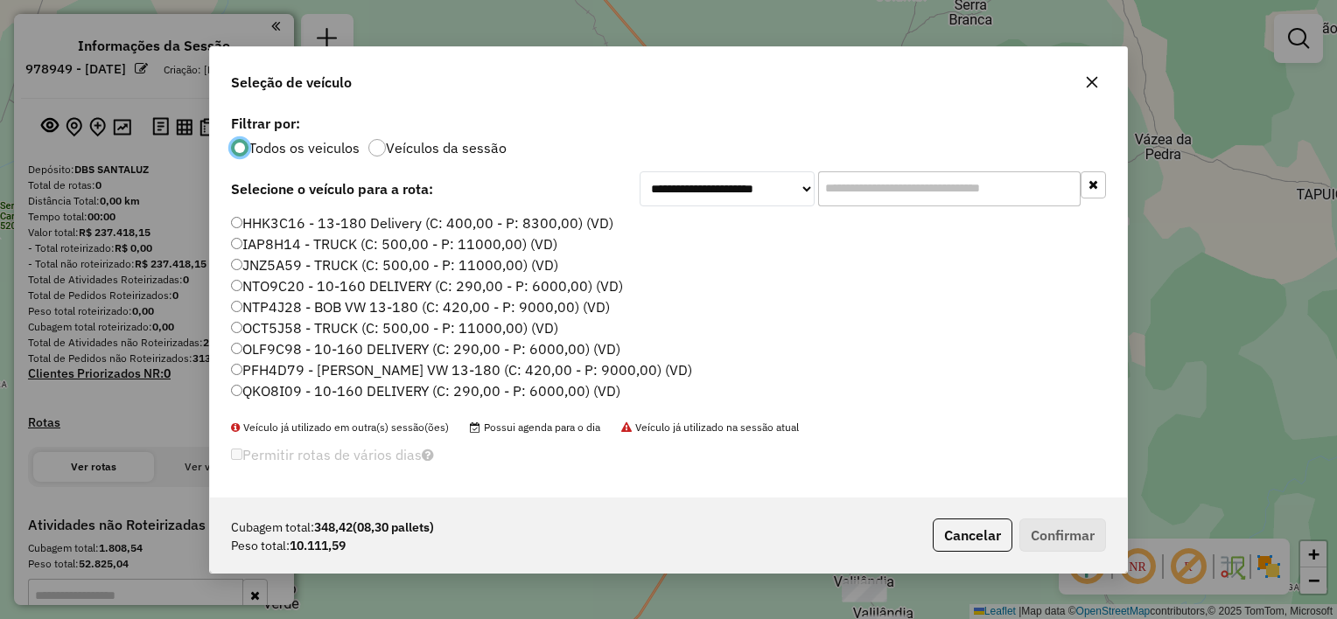
scroll to position [9, 5]
click at [388, 222] on label "HHK3C16 - 13-180 Delivery (C: 400,00 - P: 8300,00) (VD)" at bounding box center [422, 223] width 382 height 21
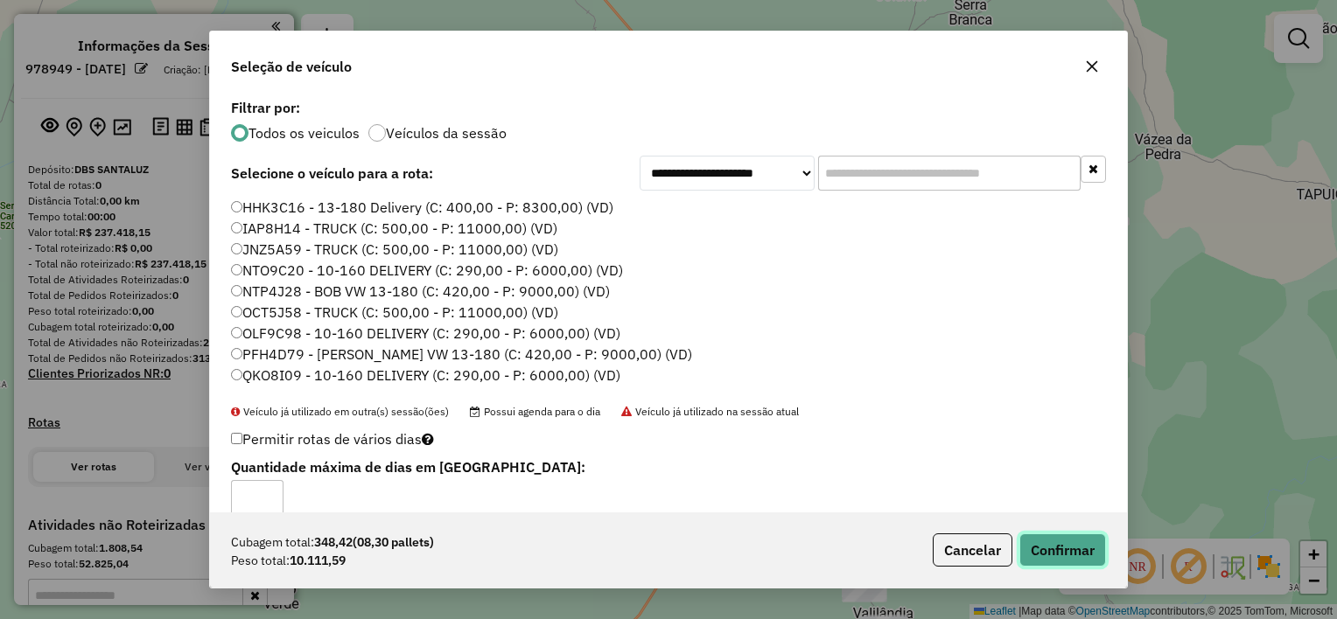
click at [1037, 539] on button "Confirmar" at bounding box center [1062, 550] width 87 height 33
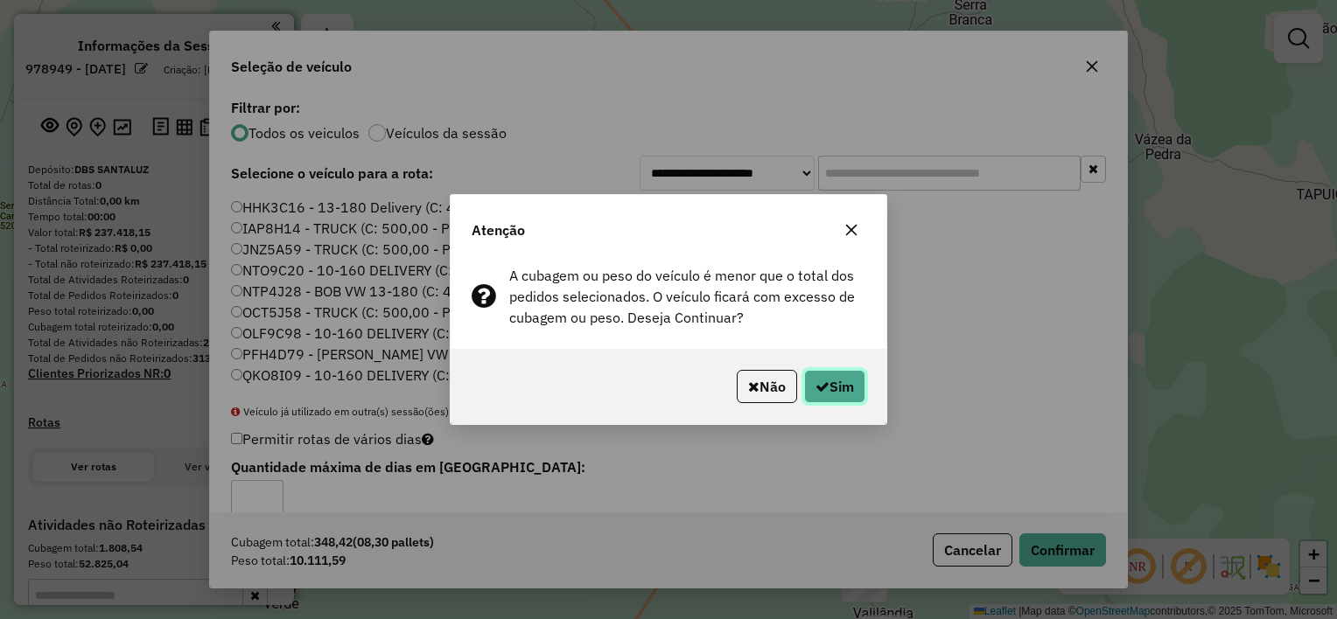
click at [859, 385] on button "Sim" at bounding box center [834, 386] width 61 height 33
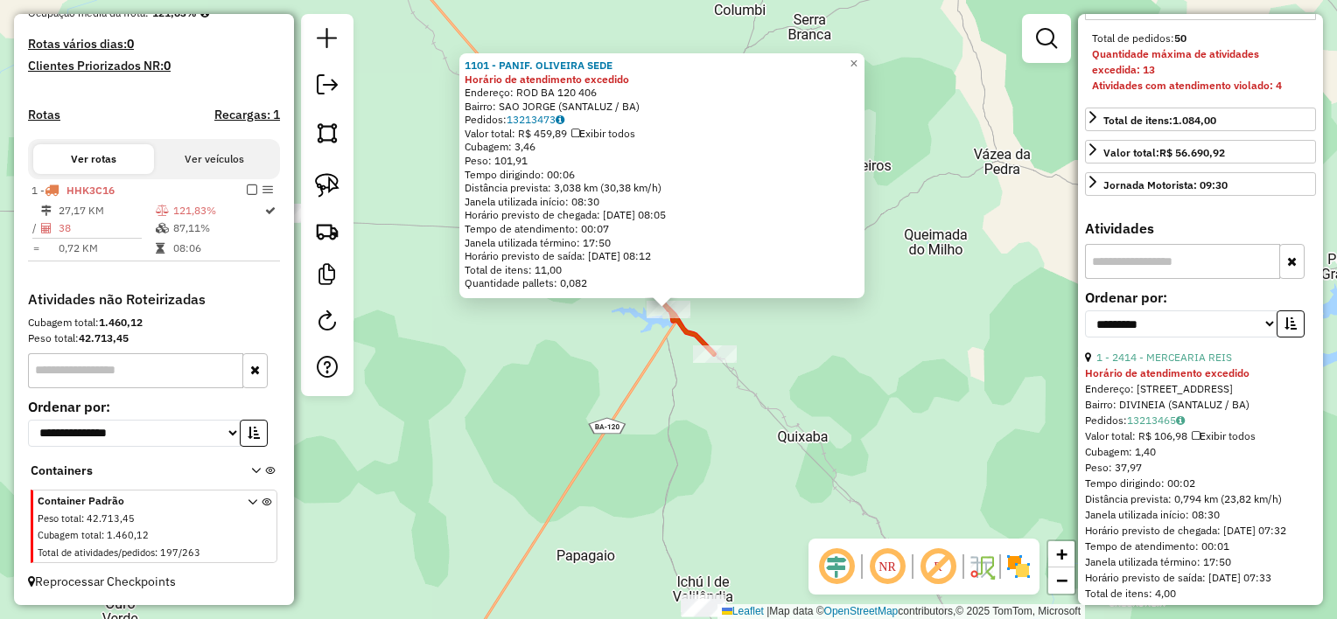
scroll to position [437, 0]
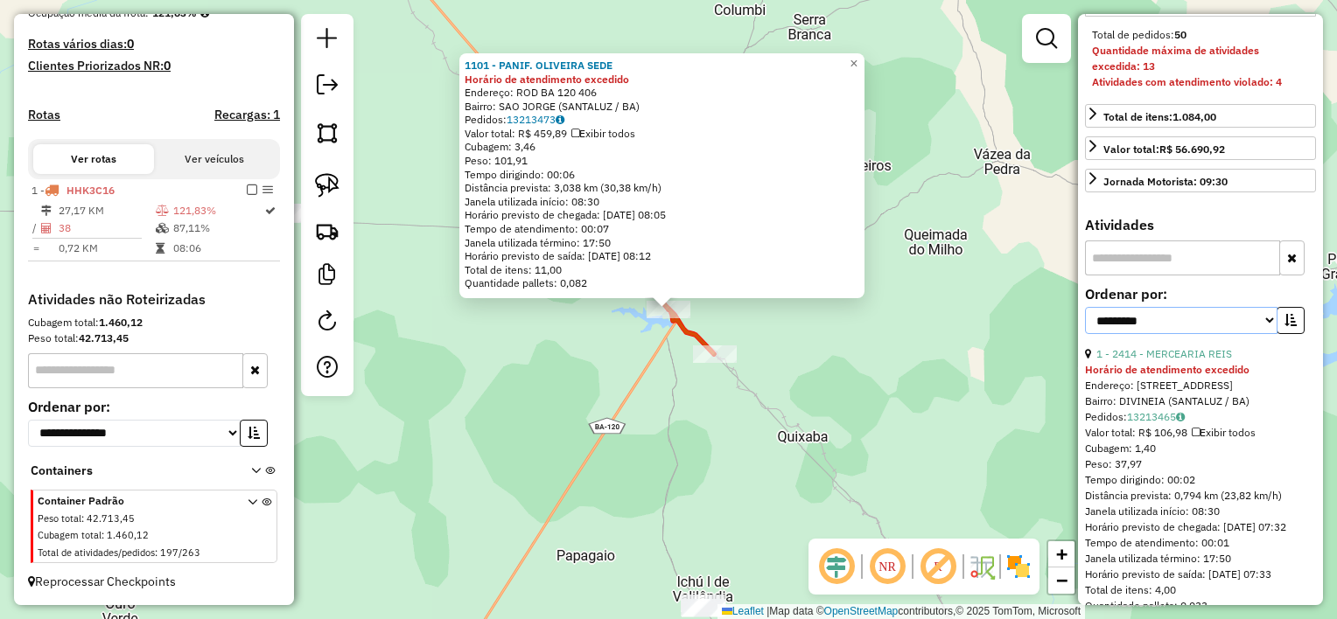
click at [1174, 334] on select "**********" at bounding box center [1181, 320] width 192 height 27
select select "*********"
click at [1085, 334] on select "**********" at bounding box center [1181, 320] width 192 height 27
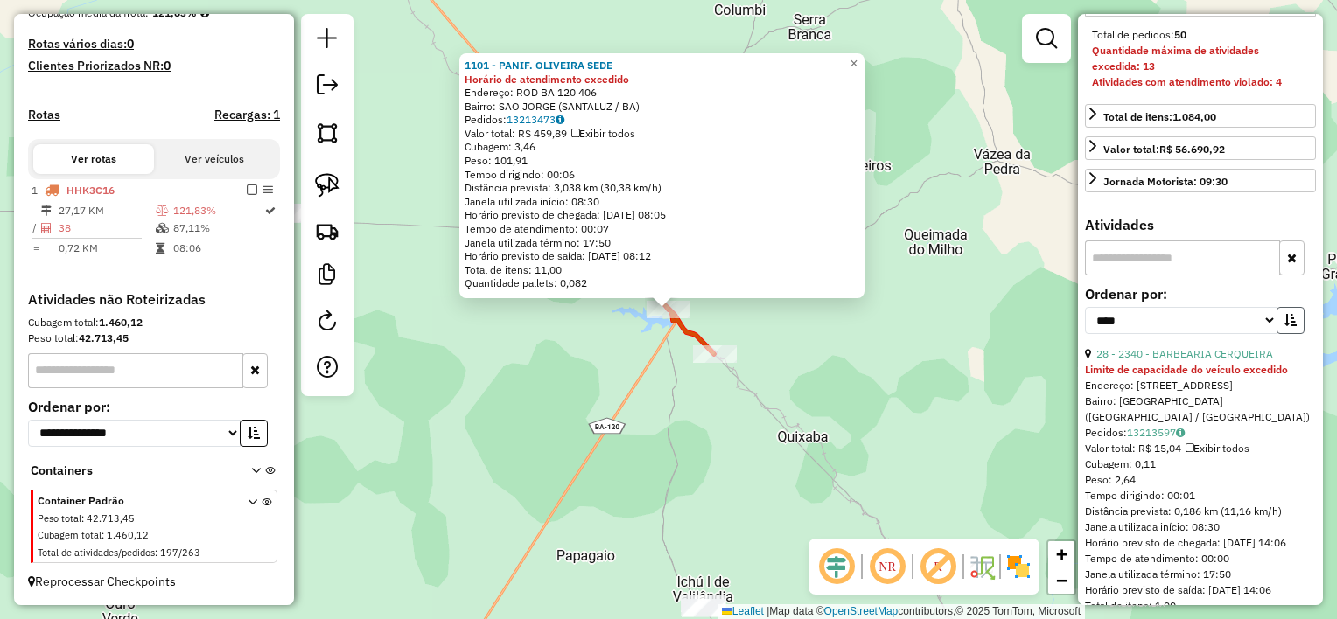
click at [1293, 334] on button "button" at bounding box center [1291, 320] width 28 height 27
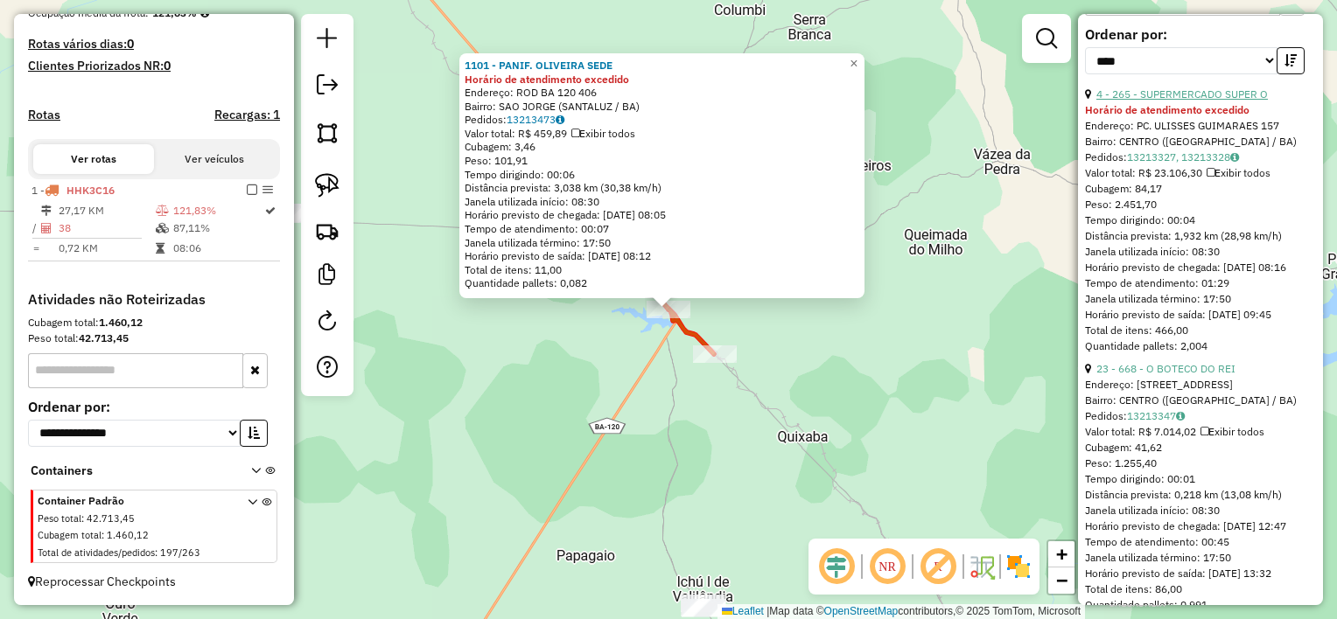
scroll to position [700, 0]
click at [917, 328] on div "1101 - PANIF. OLIVEIRA SEDE Horário de atendimento excedido Endereço: ROD BA 12…" at bounding box center [668, 309] width 1337 height 619
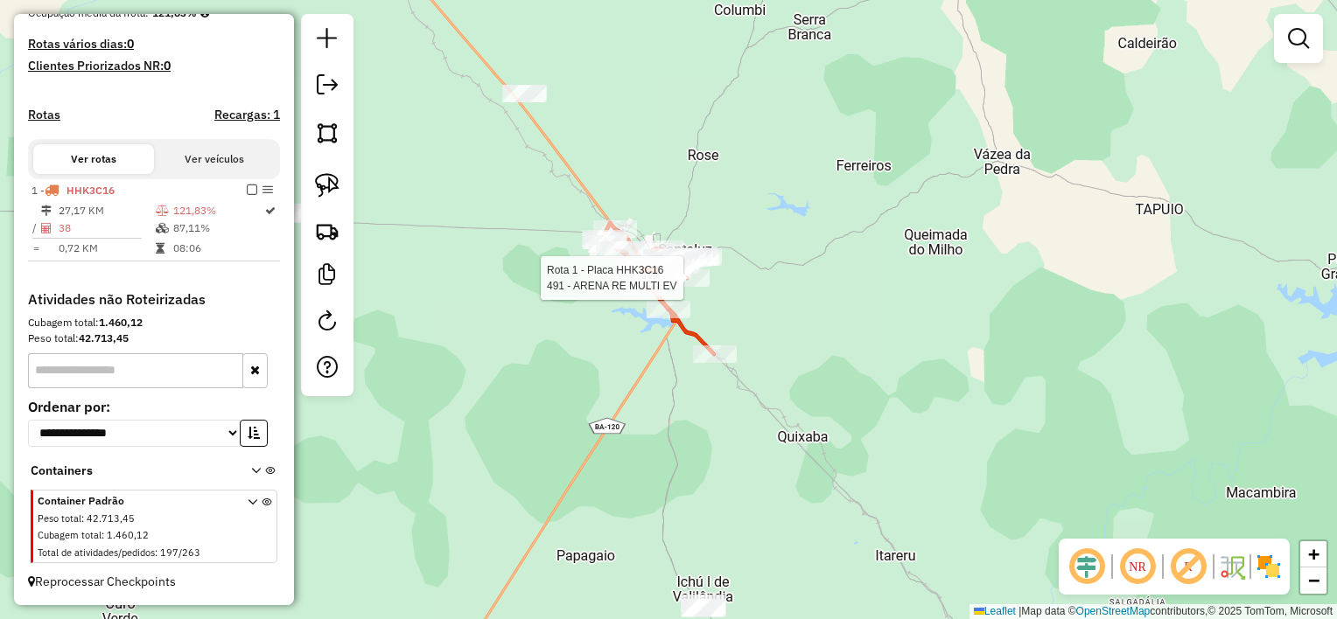
select select "*********"
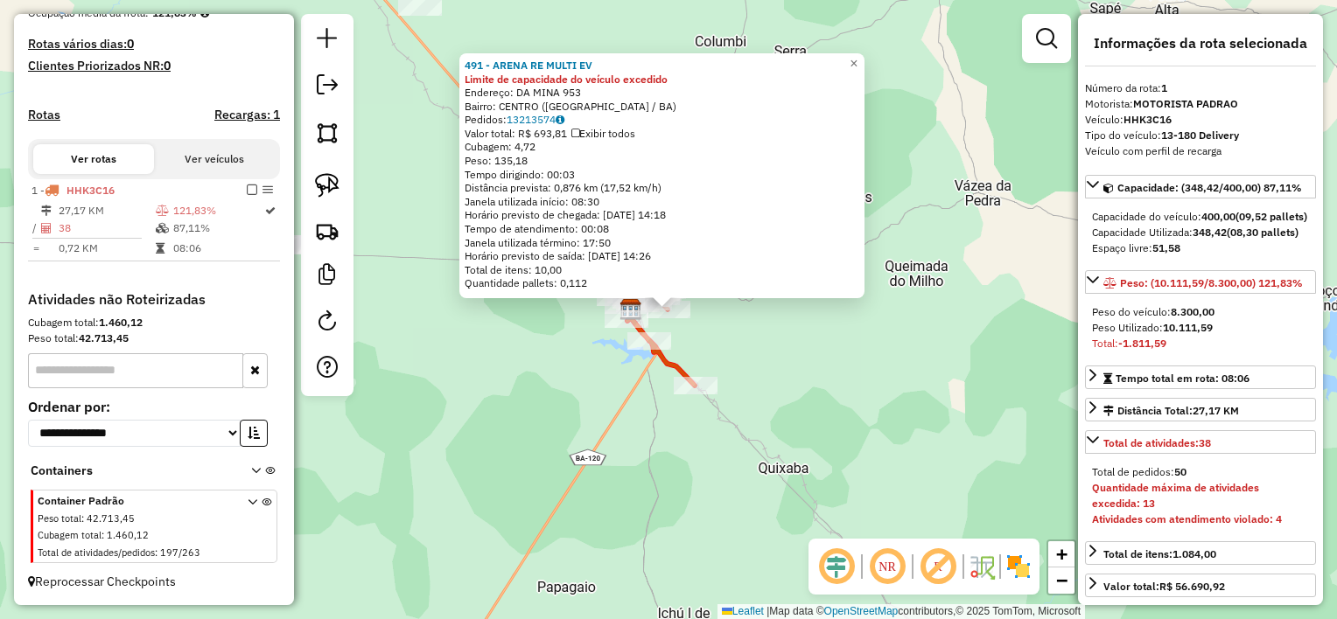
click at [878, 414] on div "Rota 1 - Placa HHK3C16 491 - ARENA RE MULTI EV 491 - ARENA RE MULTI EV Limite d…" at bounding box center [668, 309] width 1337 height 619
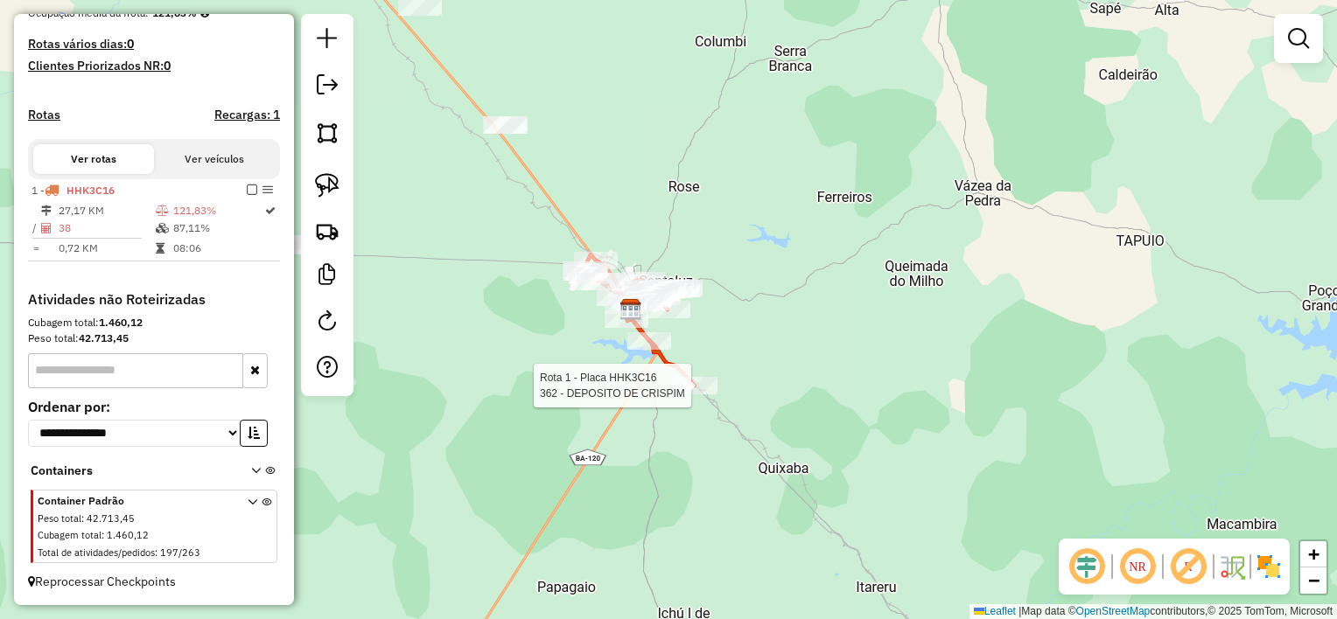
select select "*********"
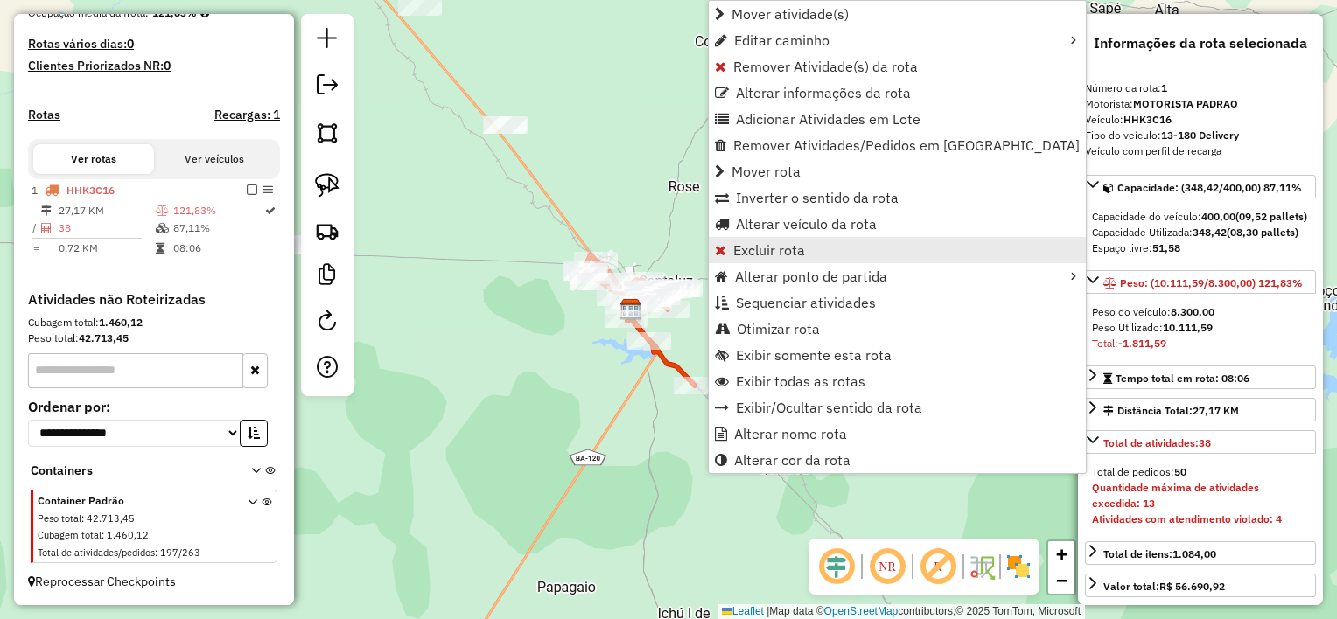
click at [787, 248] on span "Excluir rota" at bounding box center [769, 250] width 72 height 14
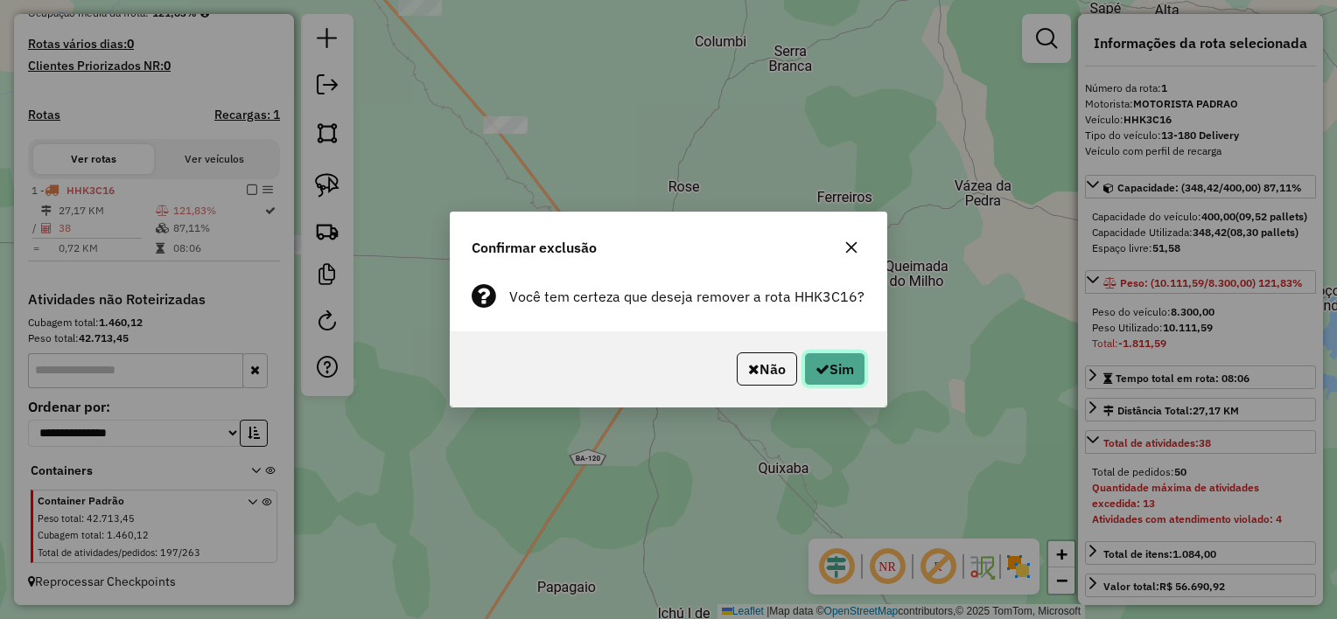
click at [843, 374] on button "Sim" at bounding box center [834, 369] width 61 height 33
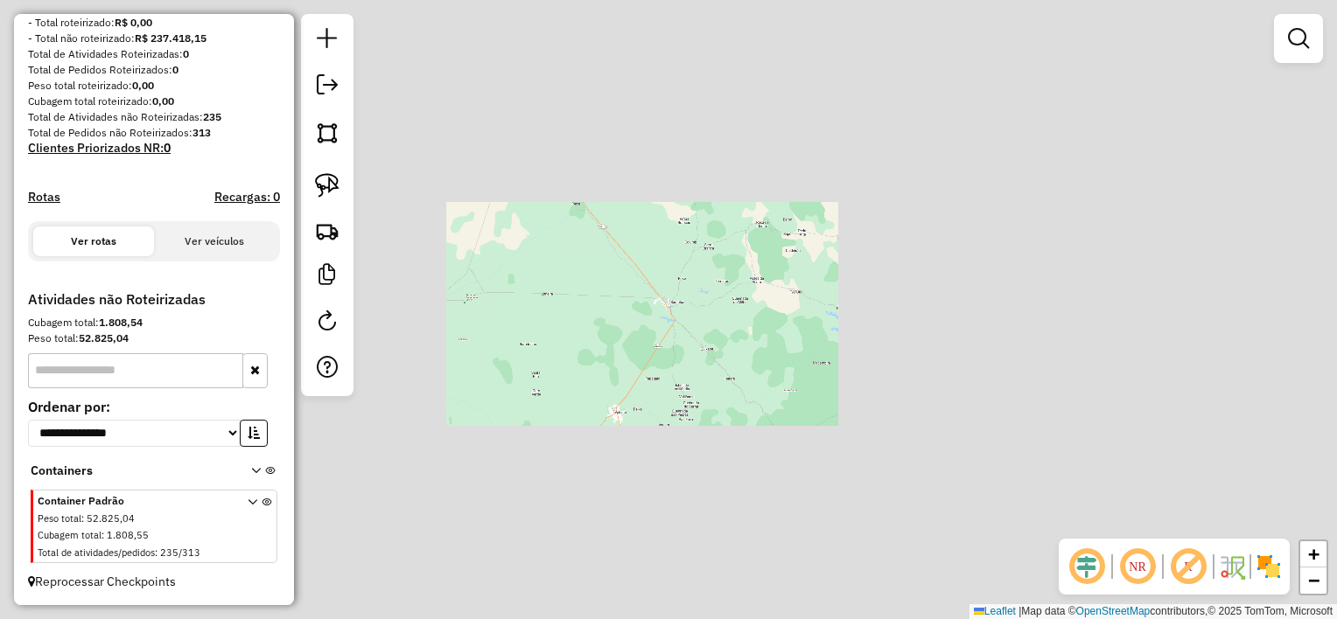
scroll to position [241, 0]
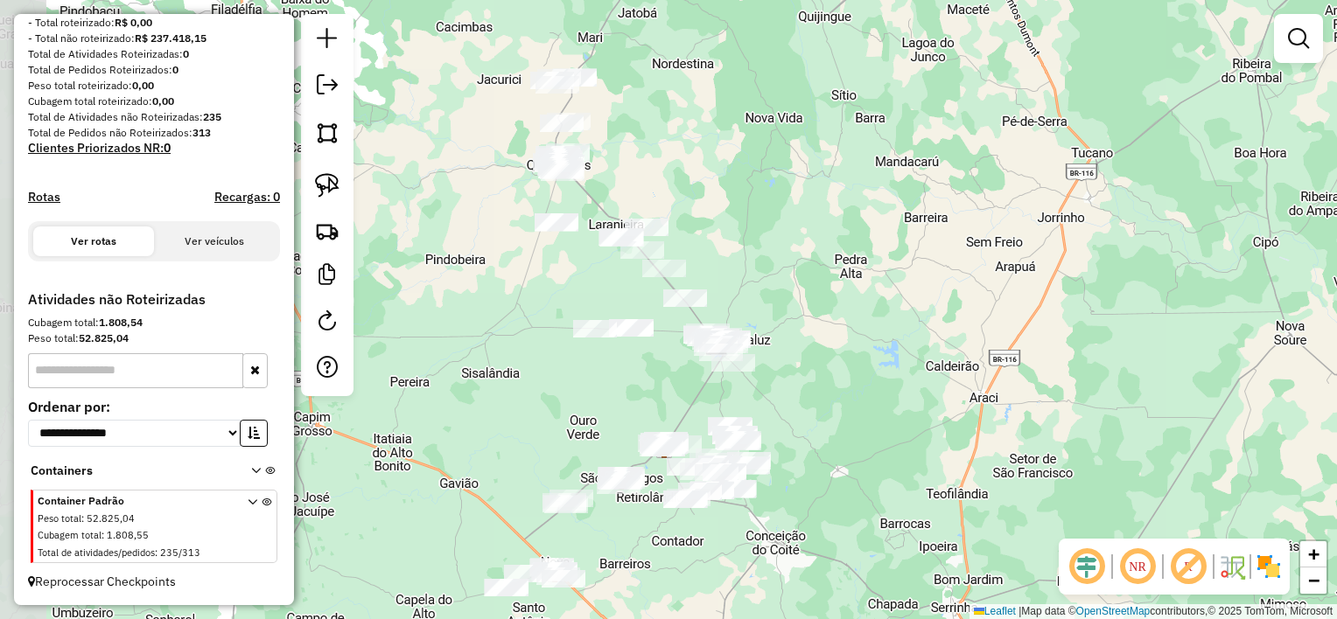
drag, startPoint x: 517, startPoint y: 385, endPoint x: 581, endPoint y: 427, distance: 76.4
click at [580, 427] on div "Janela de atendimento Grade de atendimento Capacidade Transportadoras Veículos …" at bounding box center [668, 309] width 1337 height 619
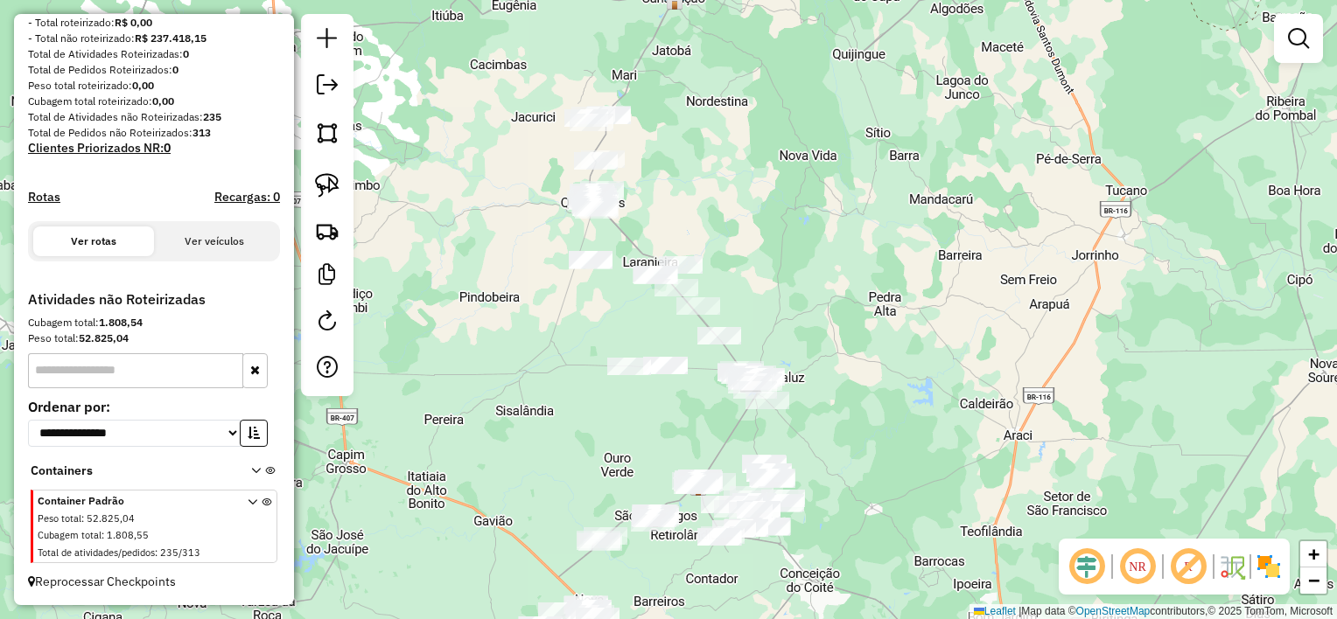
drag, startPoint x: 632, startPoint y: 177, endPoint x: 651, endPoint y: 207, distance: 36.2
click at [651, 207] on div "Janela de atendimento Grade de atendimento Capacidade Transportadoras Veículos …" at bounding box center [668, 309] width 1337 height 619
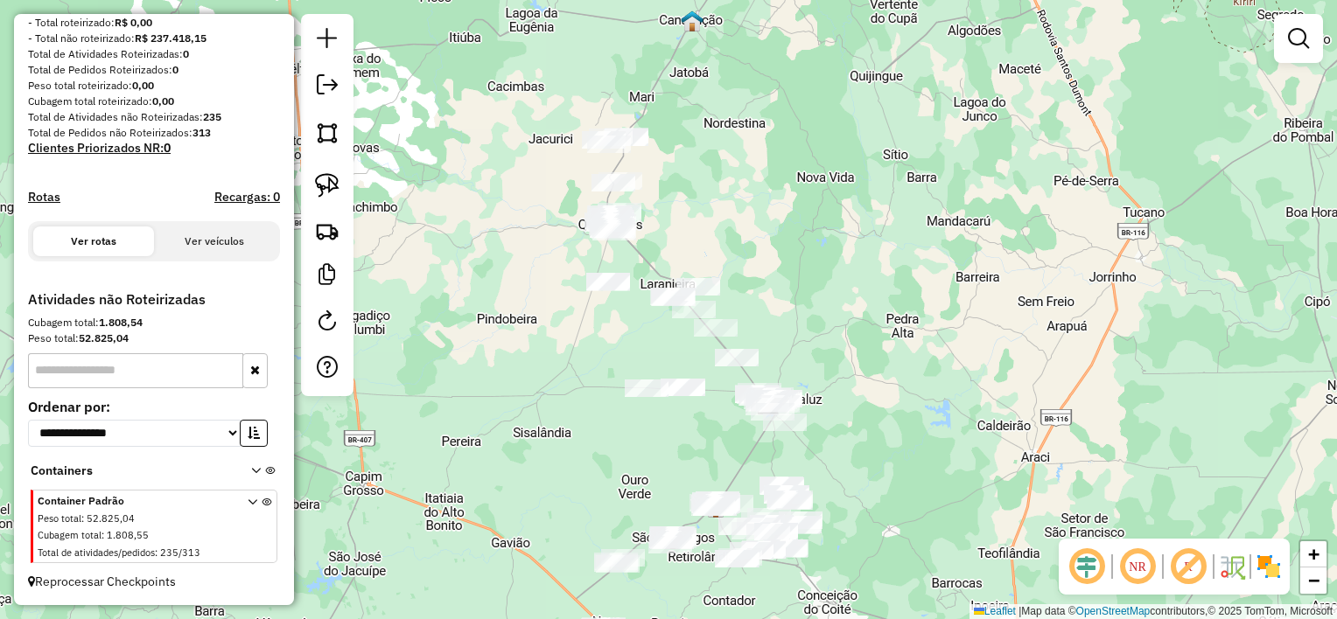
drag, startPoint x: 654, startPoint y: 220, endPoint x: 671, endPoint y: 242, distance: 28.0
click at [671, 242] on div "Janela de atendimento Grade de atendimento Capacidade Transportadoras Veículos …" at bounding box center [668, 309] width 1337 height 619
click at [333, 178] on img at bounding box center [327, 185] width 24 height 24
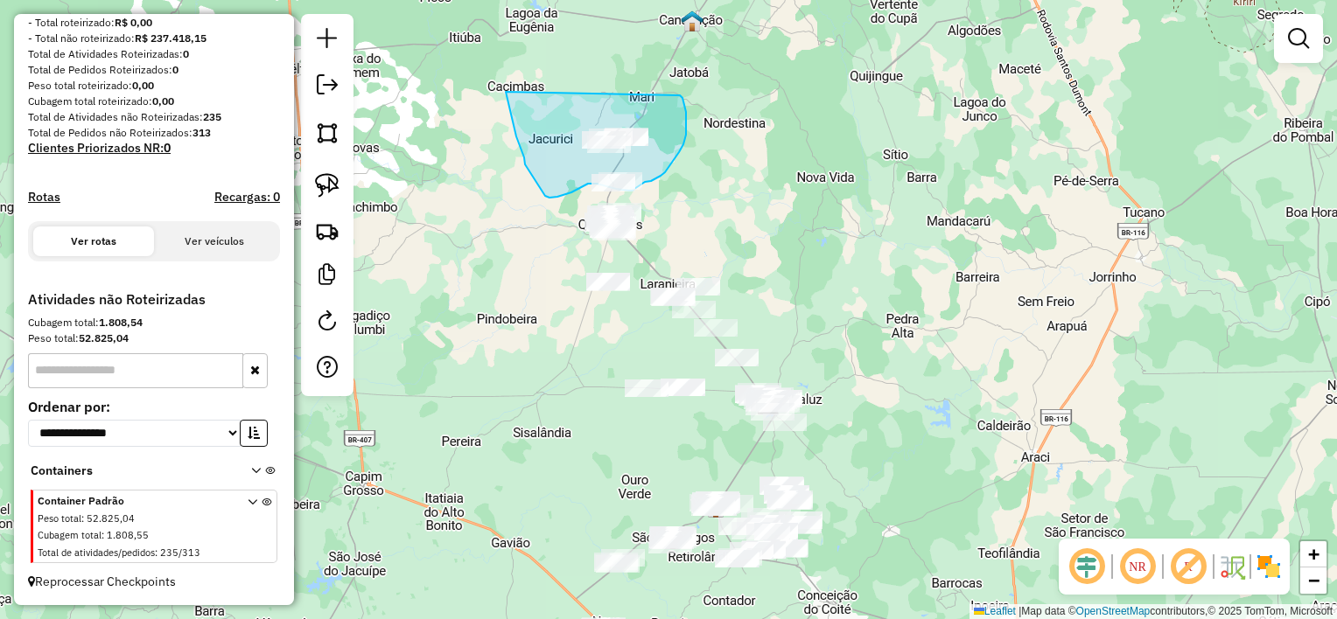
drag, startPoint x: 543, startPoint y: 192, endPoint x: 680, endPoint y: 95, distance: 167.5
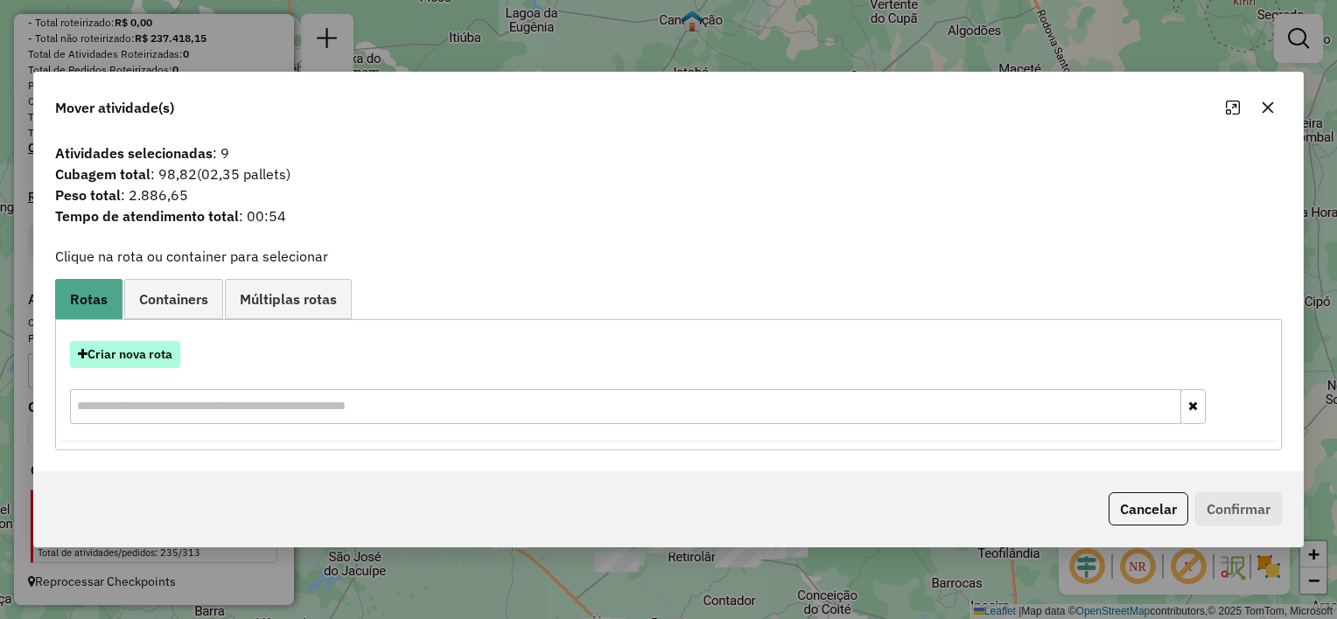
click at [172, 351] on button "Criar nova rota" at bounding box center [125, 354] width 110 height 27
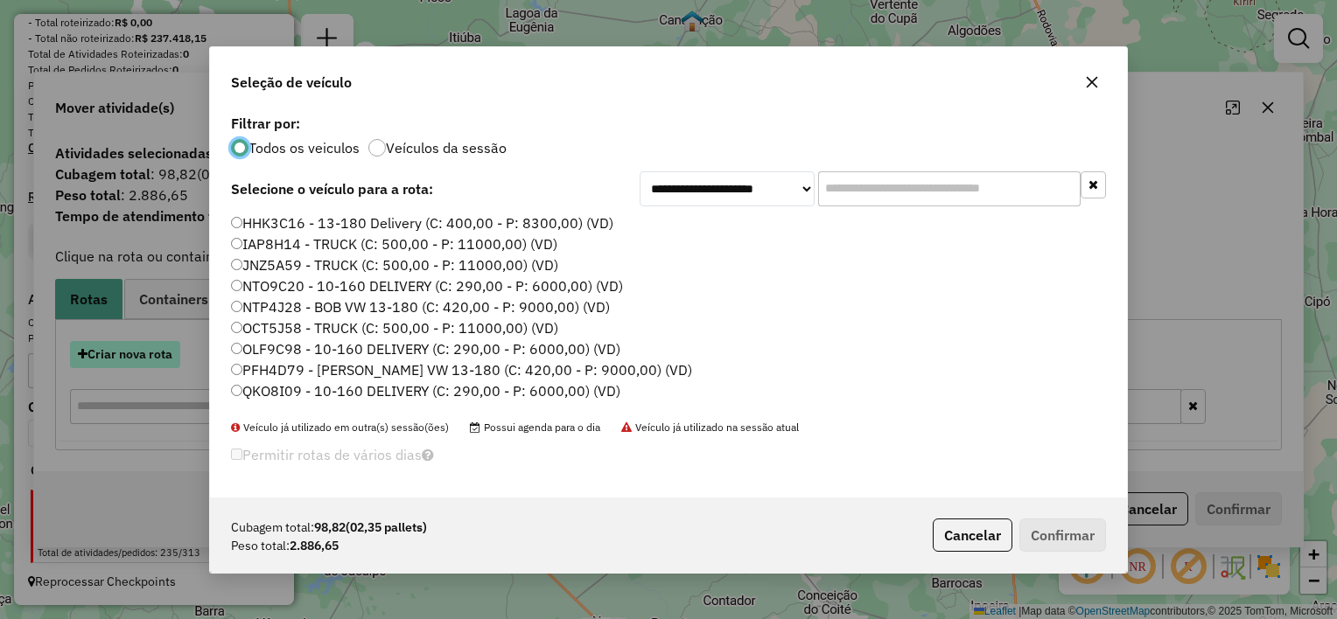
scroll to position [9, 5]
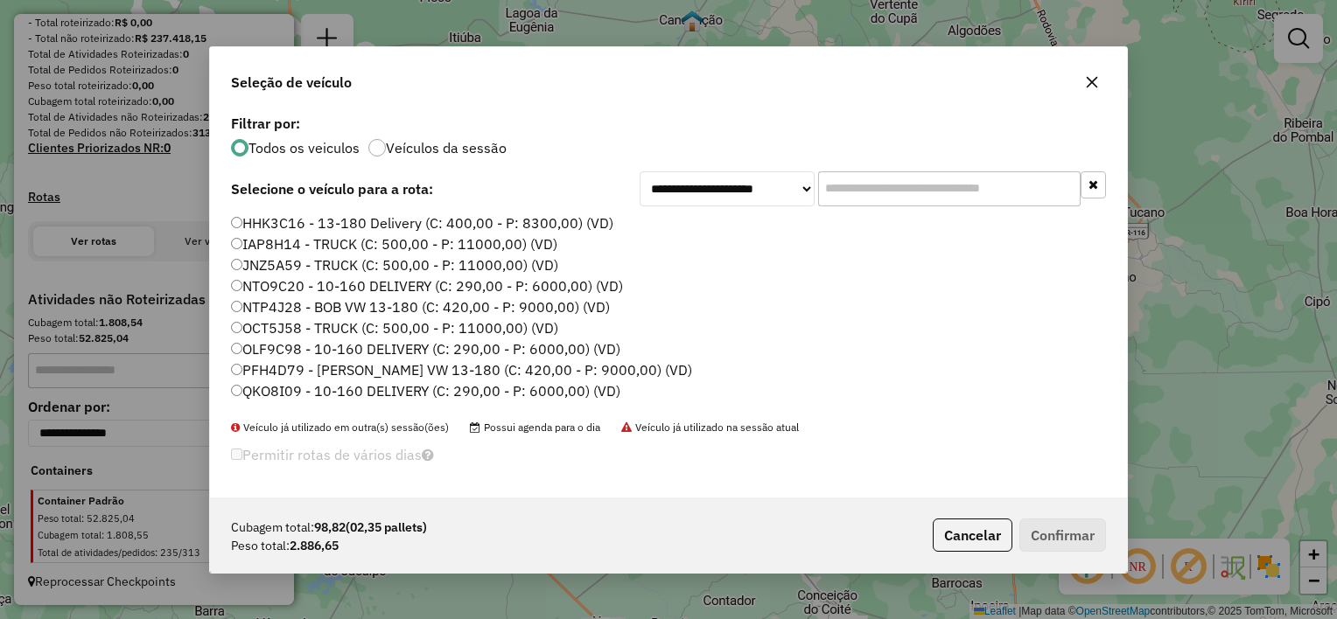
click at [385, 226] on label "HHK3C16 - 13-180 Delivery (C: 400,00 - P: 8300,00) (VD)" at bounding box center [422, 223] width 382 height 21
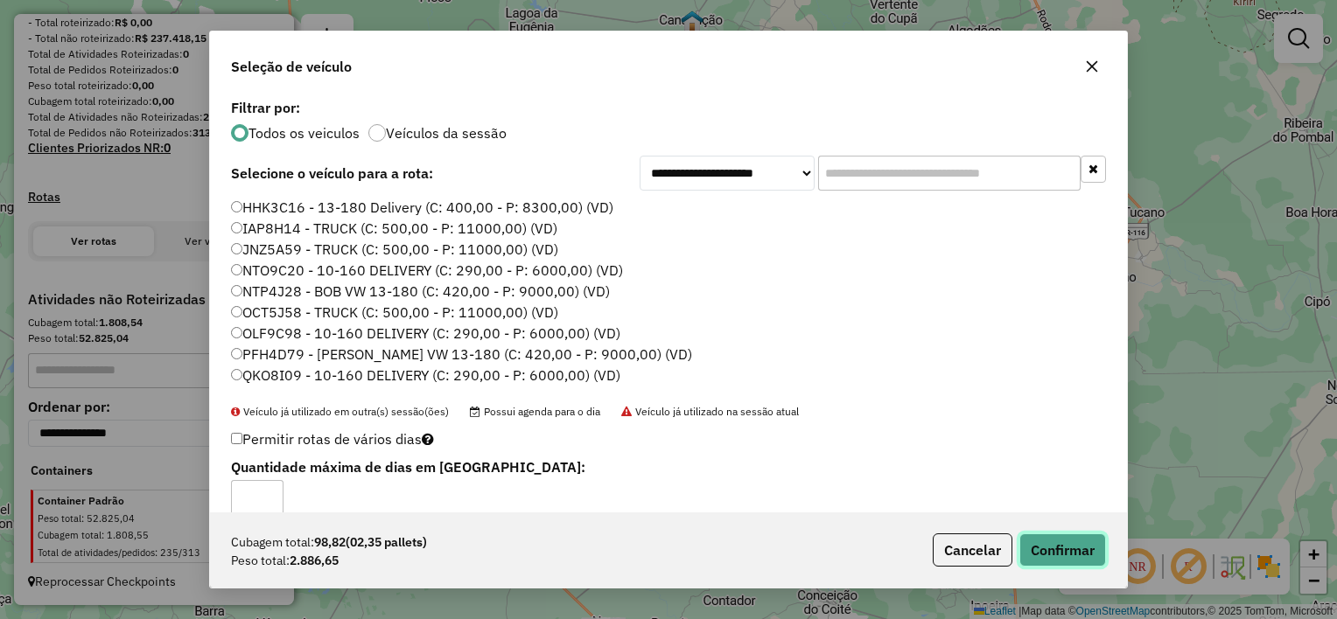
click at [1053, 545] on button "Confirmar" at bounding box center [1062, 550] width 87 height 33
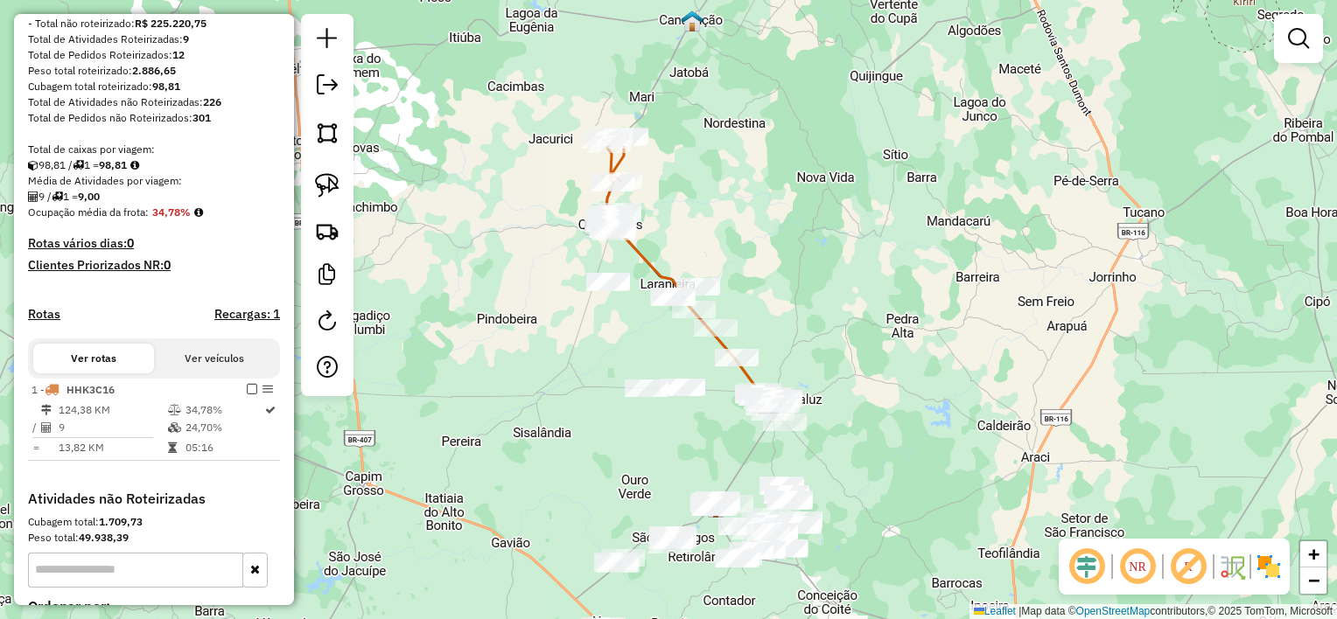
scroll to position [455, 0]
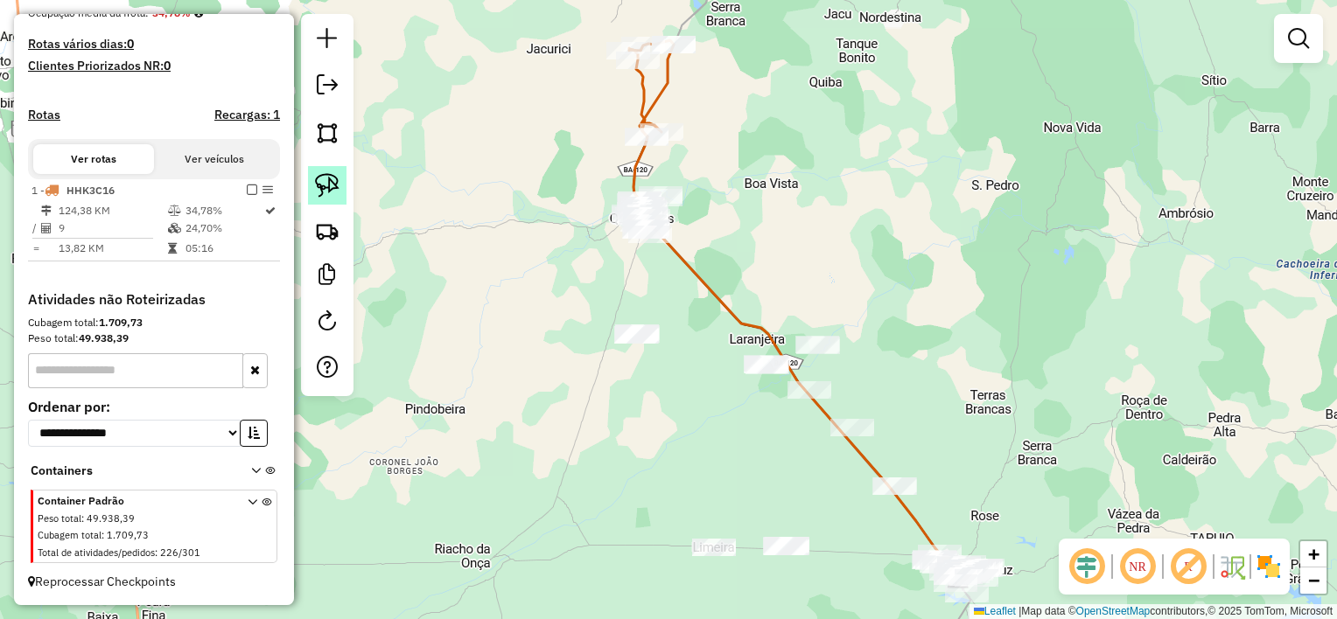
click at [339, 192] on img at bounding box center [327, 185] width 24 height 24
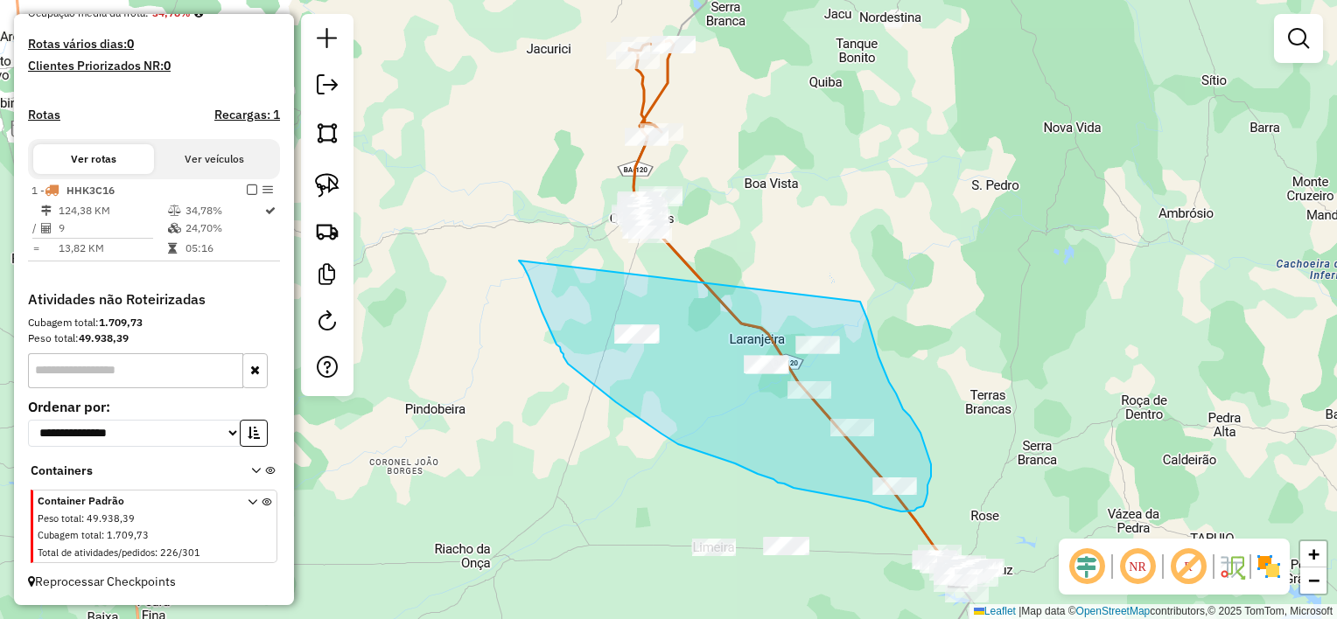
drag, startPoint x: 531, startPoint y: 283, endPoint x: 860, endPoint y: 302, distance: 329.6
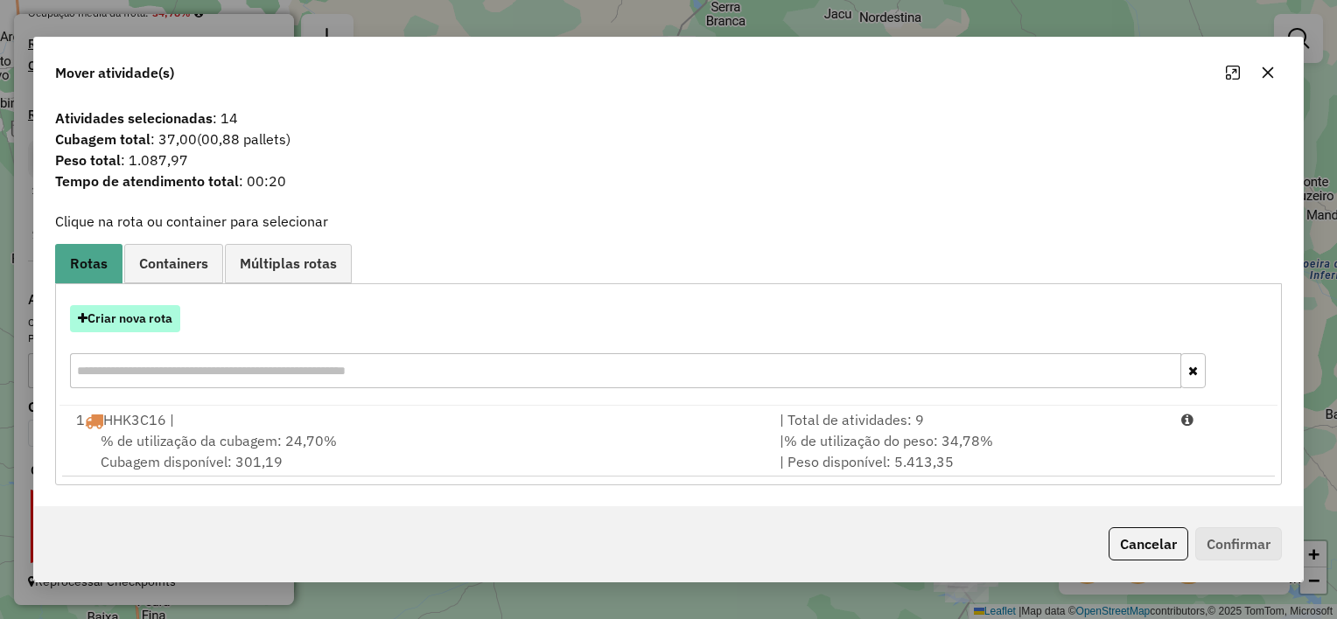
click at [110, 320] on button "Criar nova rota" at bounding box center [125, 318] width 110 height 27
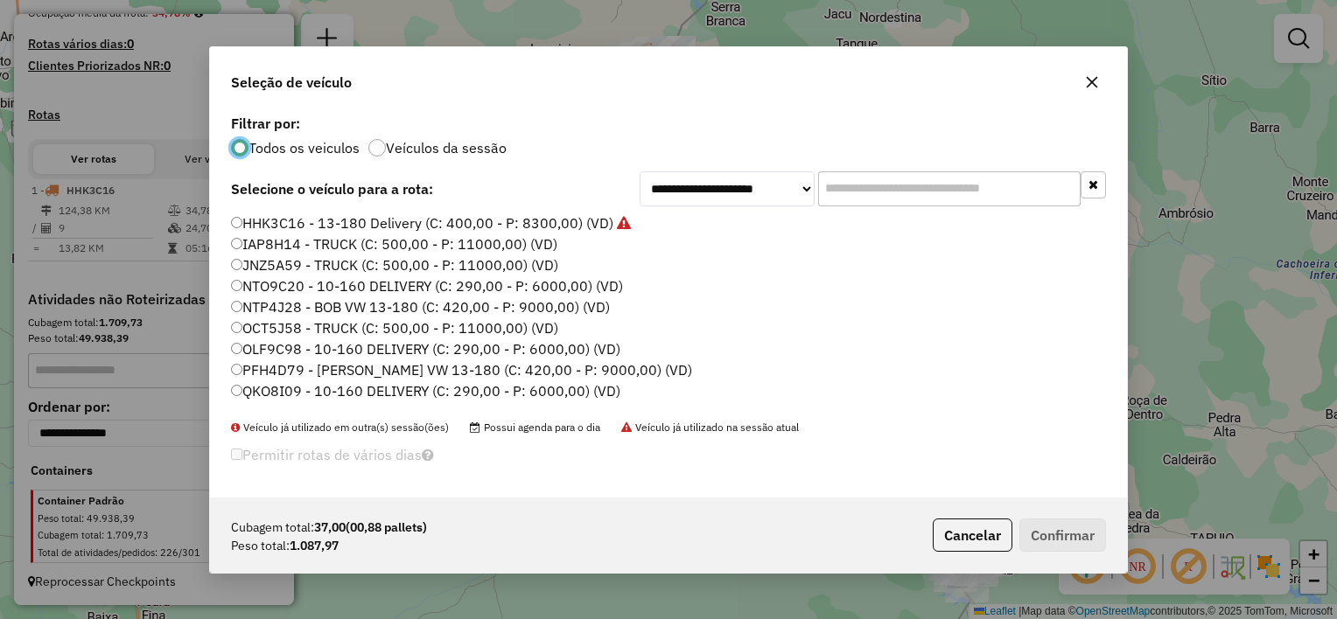
scroll to position [9, 5]
click at [465, 245] on label "IAP8H14 - TRUCK (C: 500,00 - P: 11000,00) (VD)" at bounding box center [394, 244] width 326 height 21
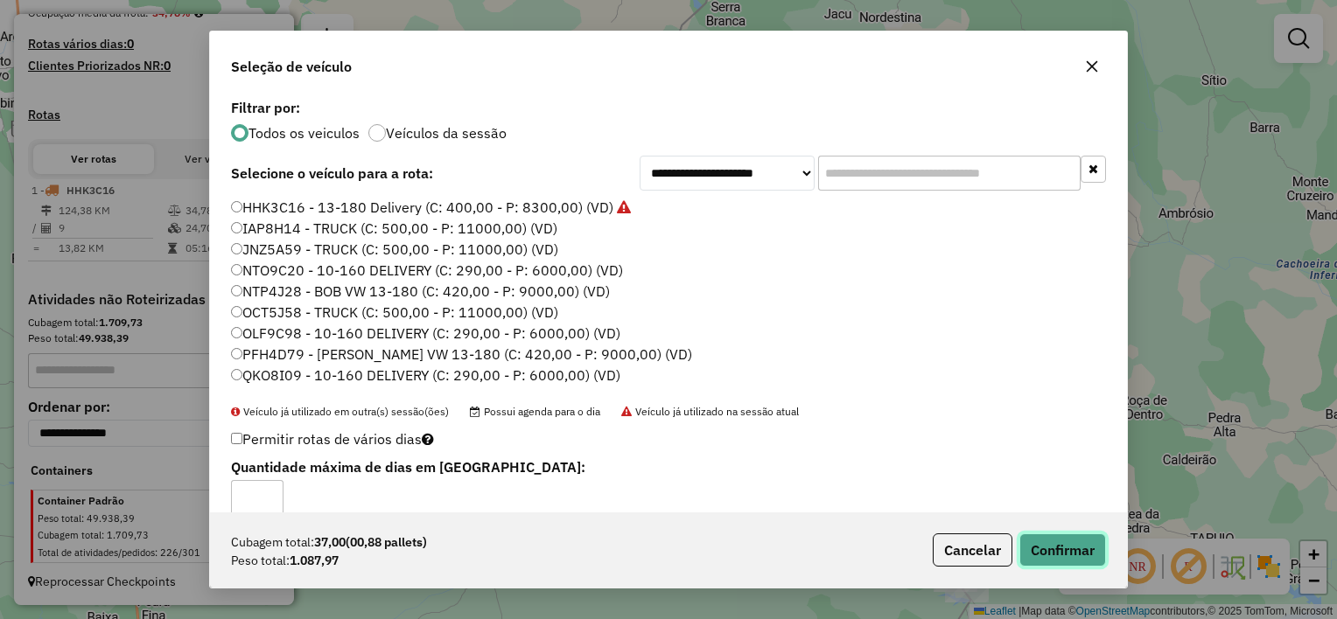
click at [1029, 545] on button "Confirmar" at bounding box center [1062, 550] width 87 height 33
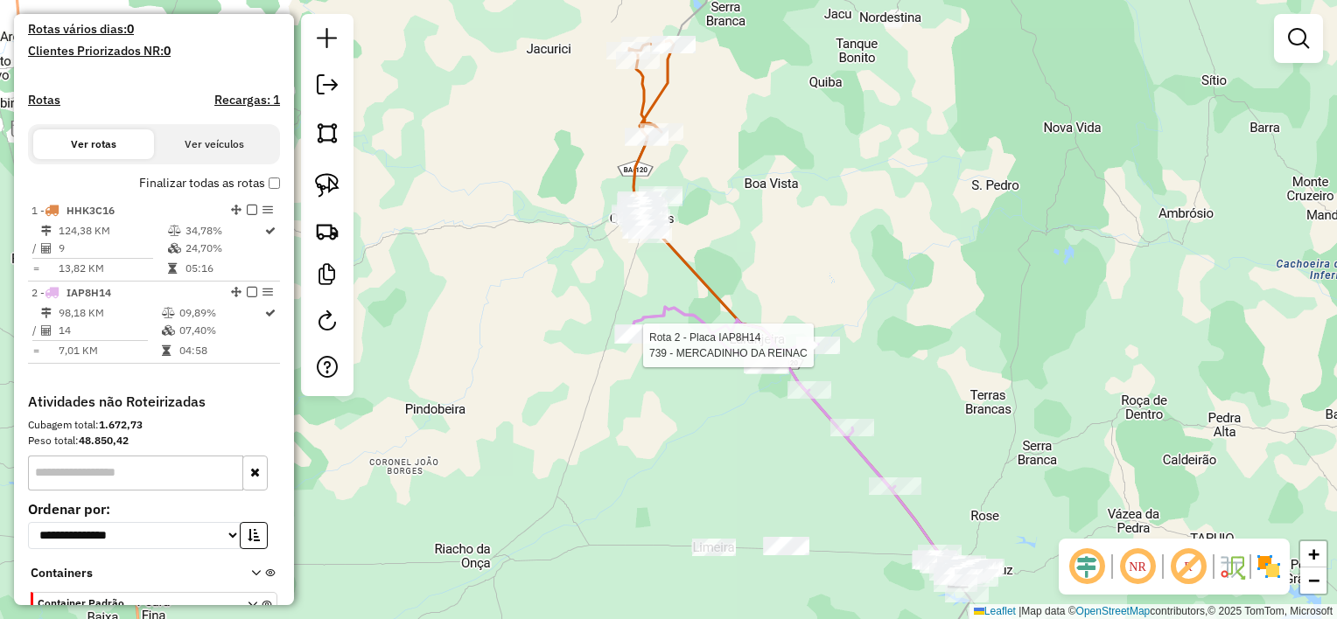
select select "*********"
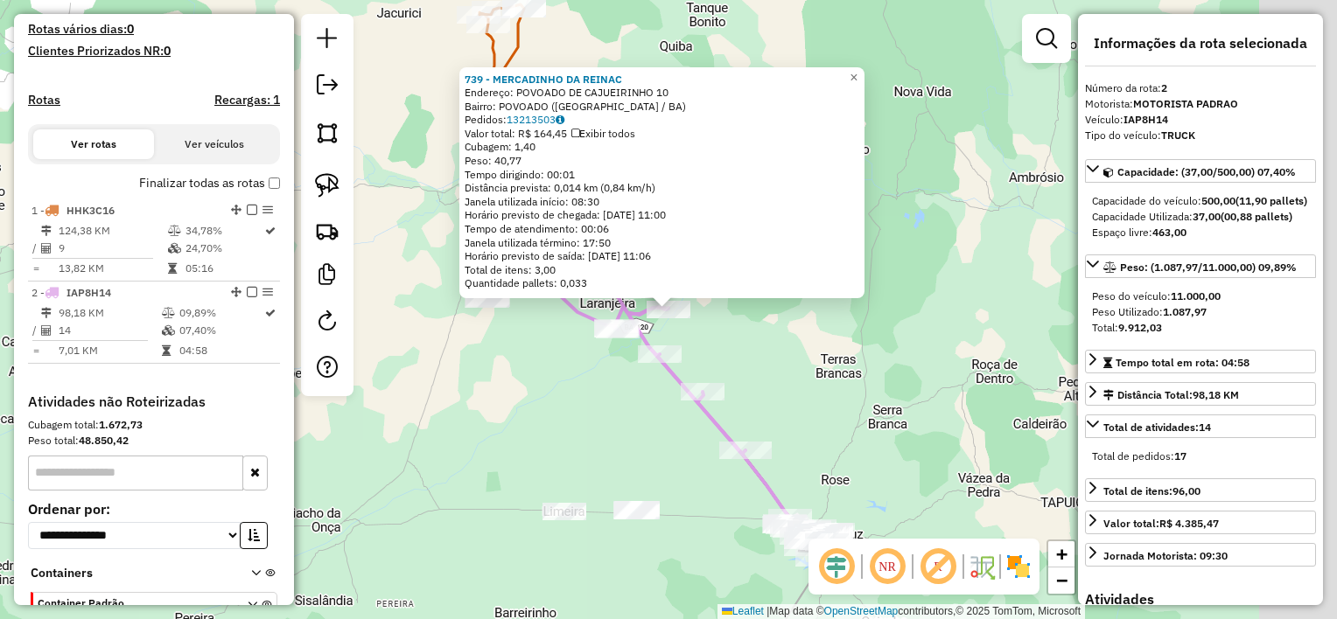
scroll to position [571, 0]
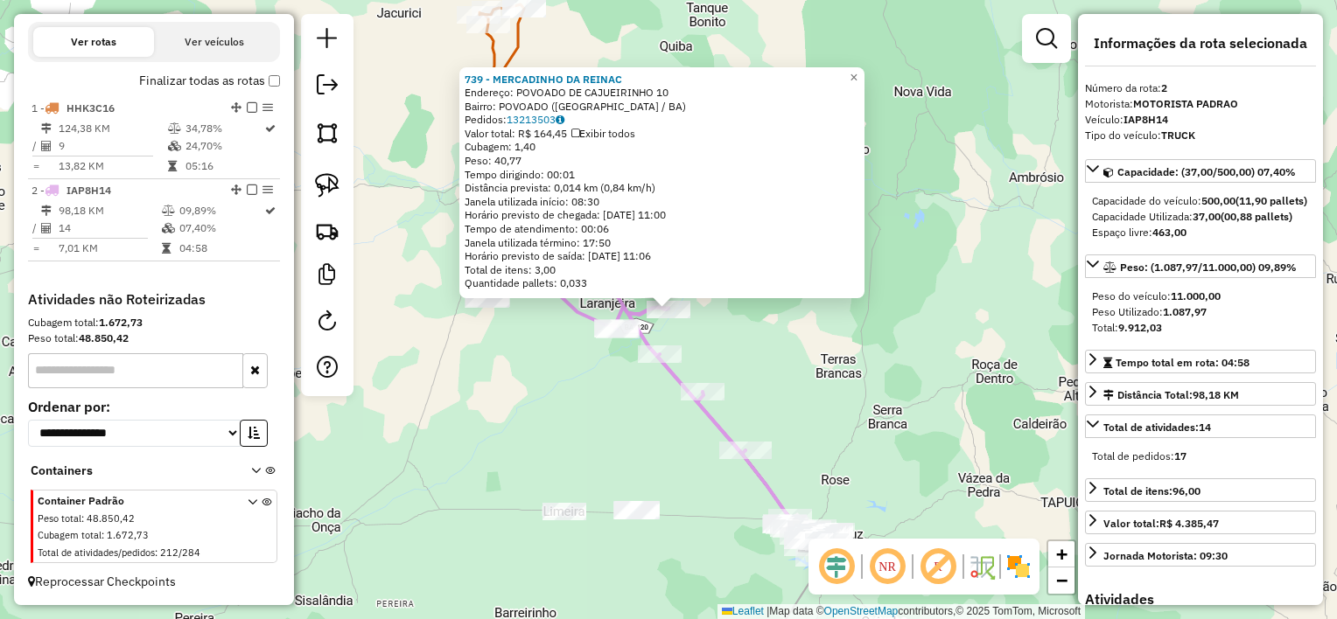
click at [785, 356] on div "739 - MERCADINHO DA REINAC Endereço: POVOADO DE CAJUEIRINHO 10 Bairro: POVOADO …" at bounding box center [668, 309] width 1337 height 619
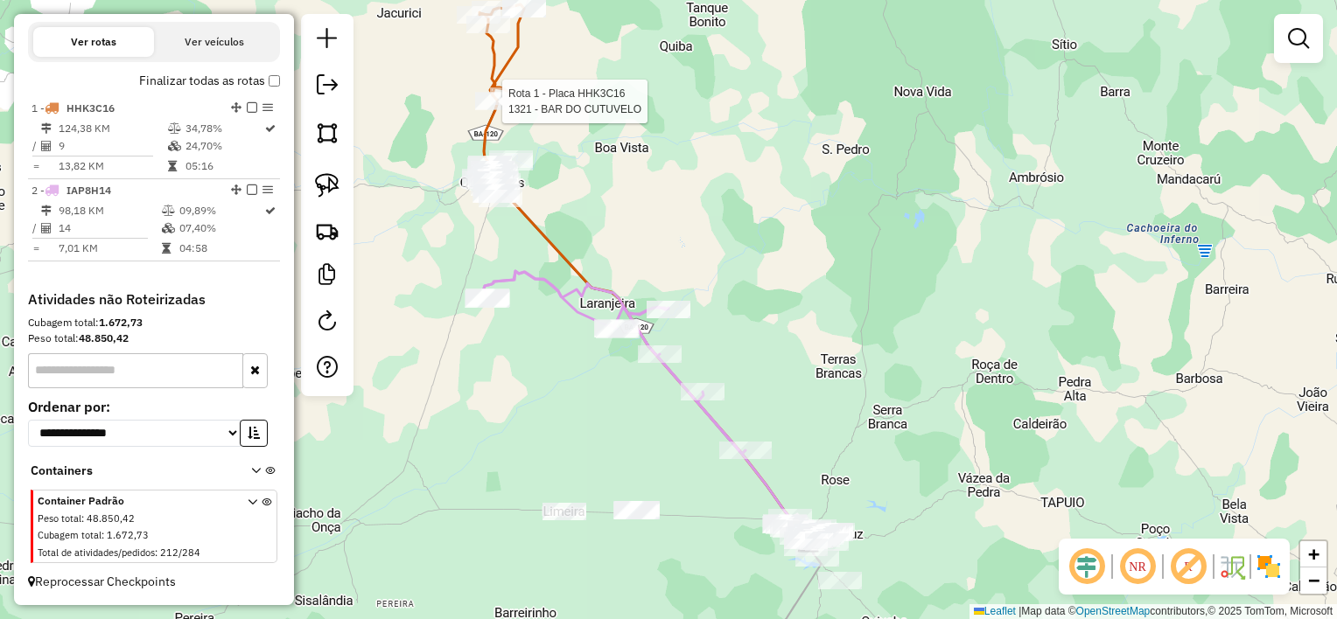
select select "*********"
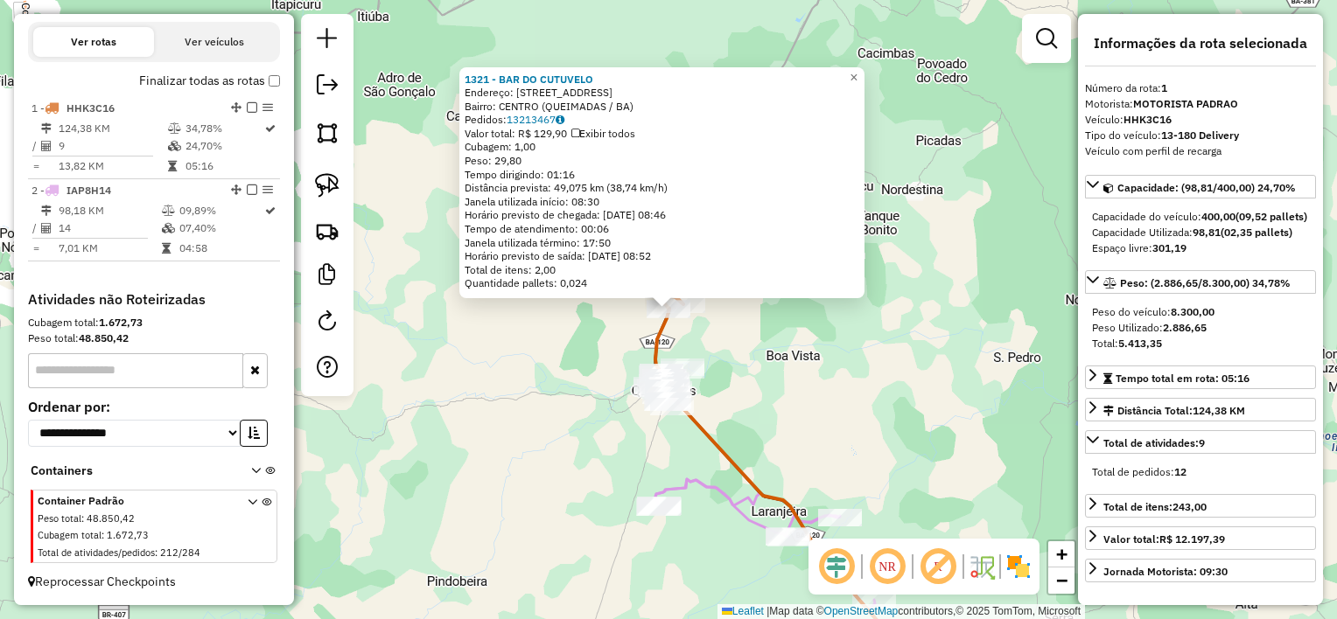
click at [736, 339] on div "1321 - BAR DO CUTUVELO Endereço: R JACURICI DA PONTE 59 Bairro: CENTRO (QUEIMAD…" at bounding box center [668, 309] width 1337 height 619
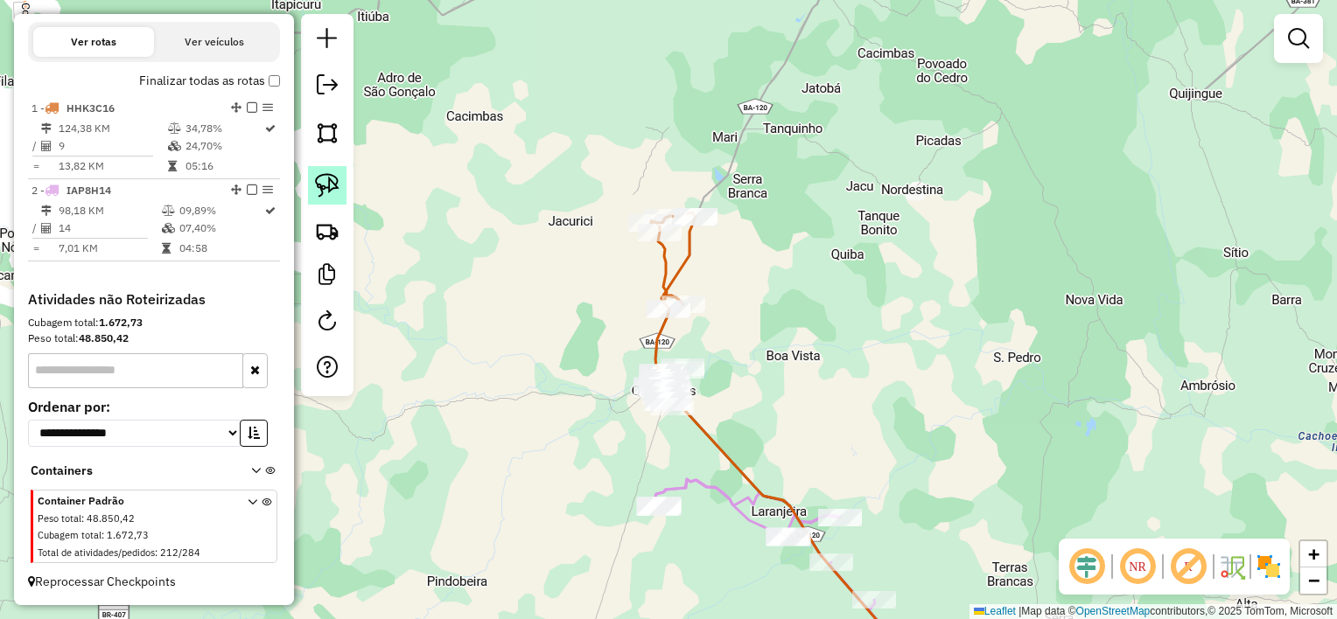
click at [333, 178] on img at bounding box center [327, 185] width 24 height 24
drag, startPoint x: 596, startPoint y: 347, endPoint x: 724, endPoint y: 360, distance: 128.4
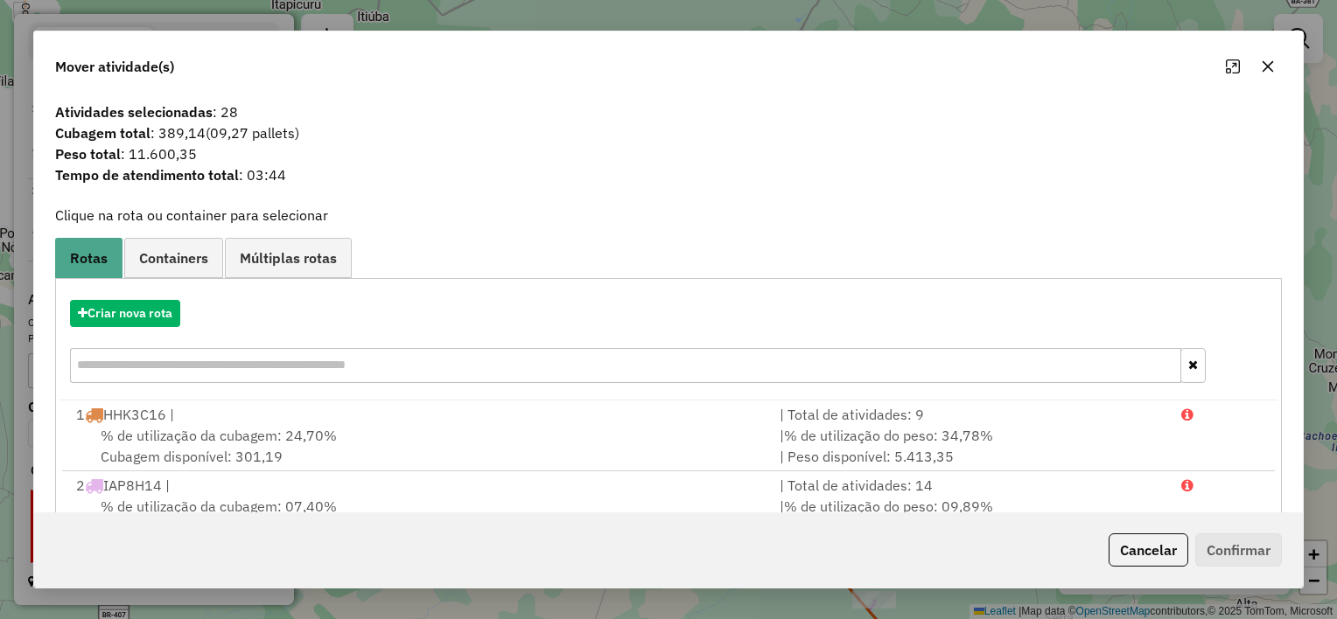
click at [1265, 58] on button "button" at bounding box center [1268, 66] width 28 height 28
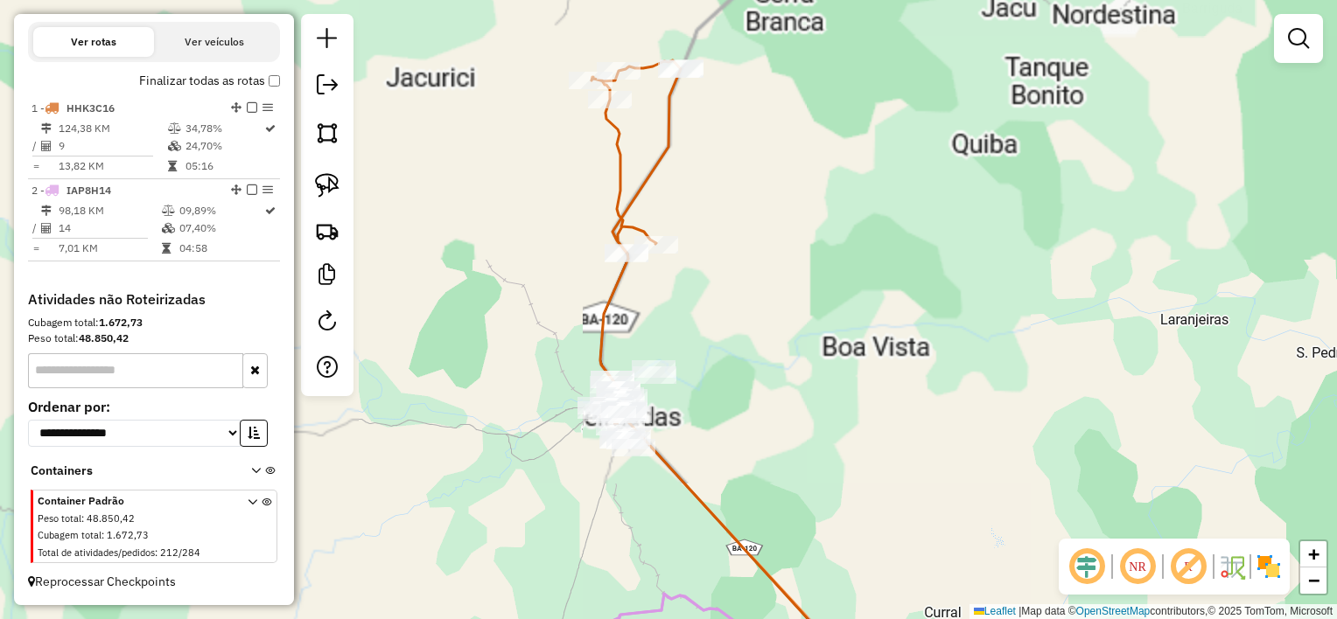
drag, startPoint x: 713, startPoint y: 394, endPoint x: 740, endPoint y: 310, distance: 88.3
click at [740, 311] on div "Janela de atendimento Grade de atendimento Capacidade Transportadoras Veículos …" at bounding box center [668, 309] width 1337 height 619
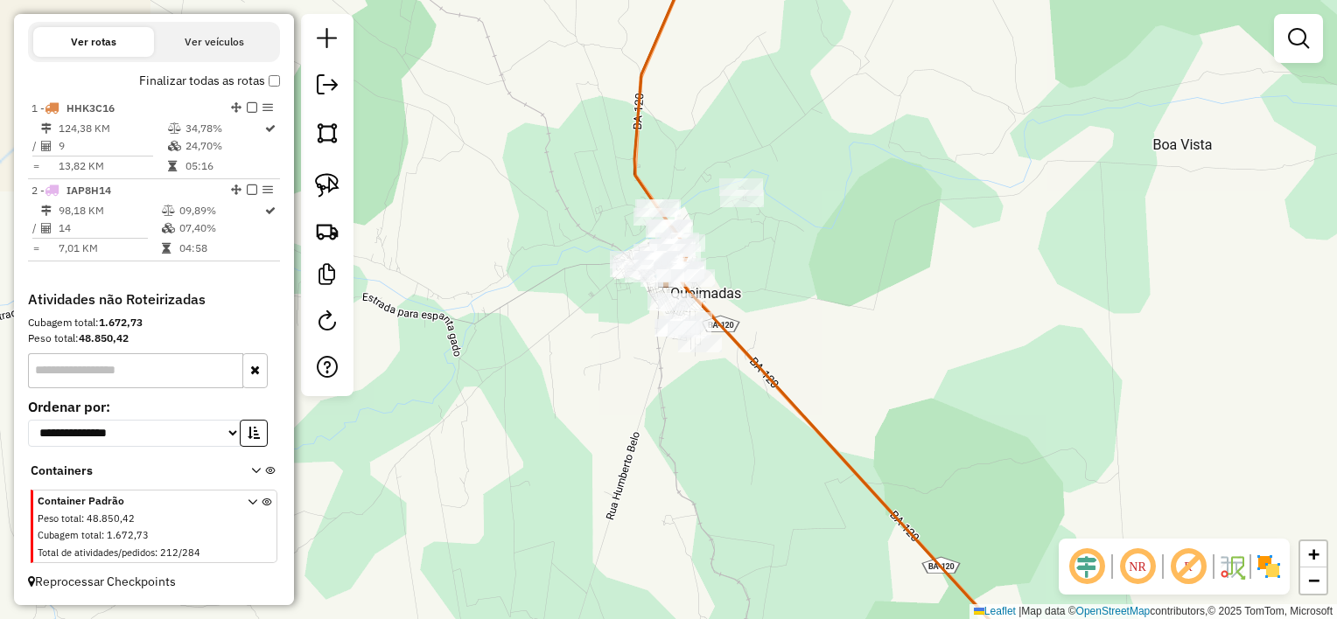
drag, startPoint x: 690, startPoint y: 358, endPoint x: 815, endPoint y: 290, distance: 142.1
click at [815, 291] on div "Janela de atendimento Grade de atendimento Capacidade Transportadoras Veículos …" at bounding box center [668, 309] width 1337 height 619
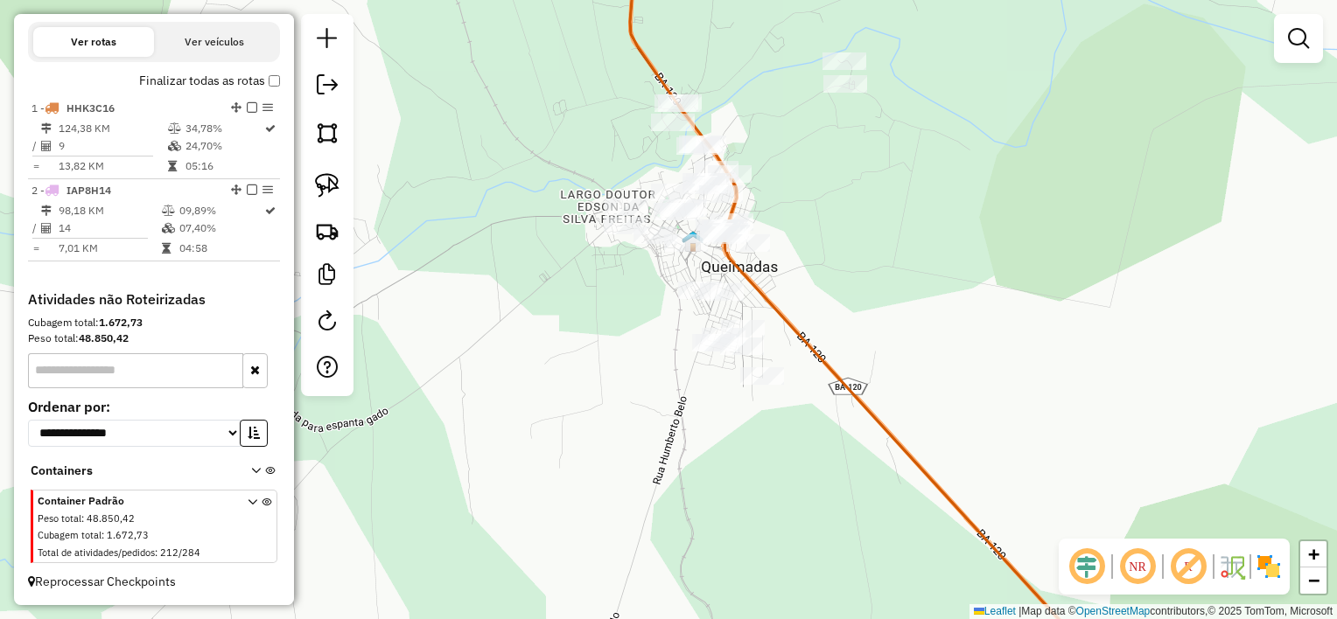
drag, startPoint x: 728, startPoint y: 290, endPoint x: 853, endPoint y: 289, distance: 125.1
click at [836, 285] on div "Janela de atendimento Grade de atendimento Capacidade Transportadoras Veículos …" at bounding box center [668, 309] width 1337 height 619
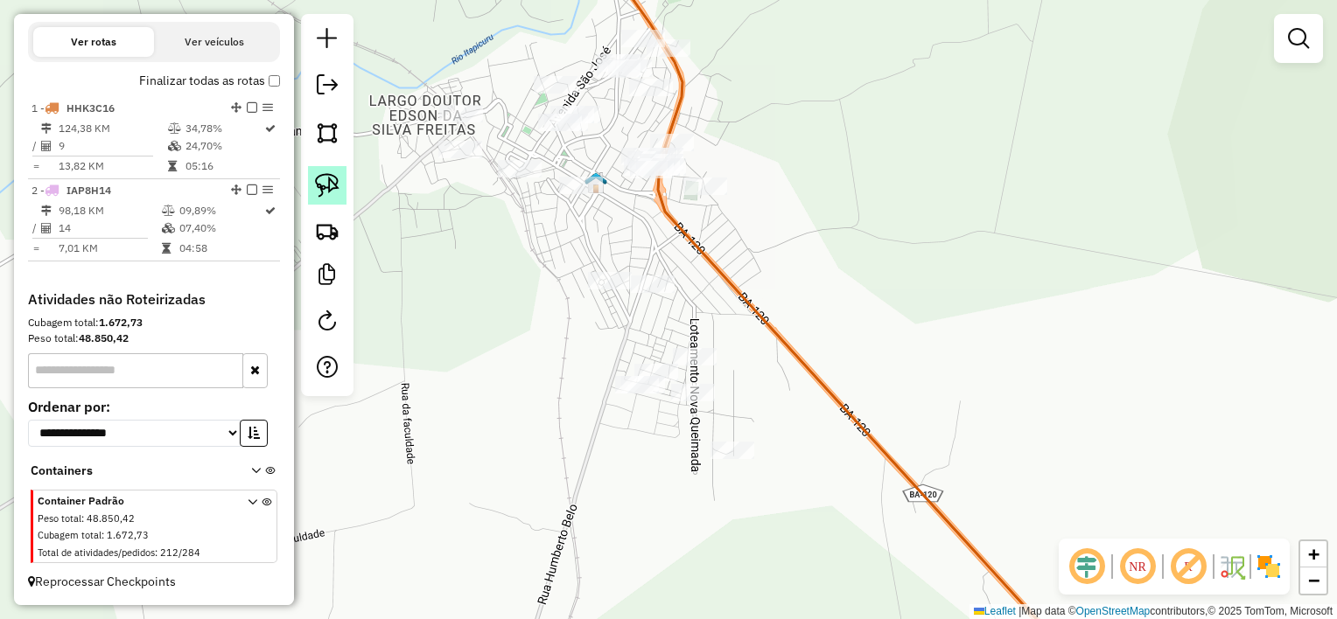
click at [323, 188] on img at bounding box center [327, 185] width 24 height 24
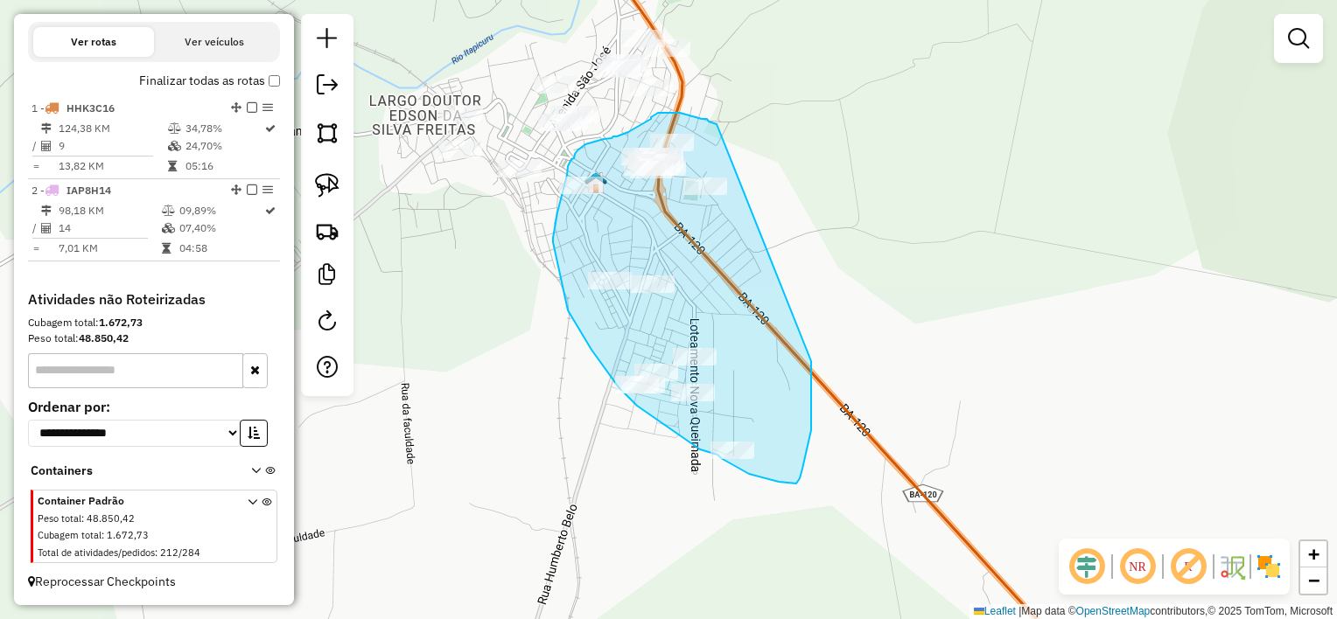
drag, startPoint x: 709, startPoint y: 122, endPoint x: 811, endPoint y: 361, distance: 260.7
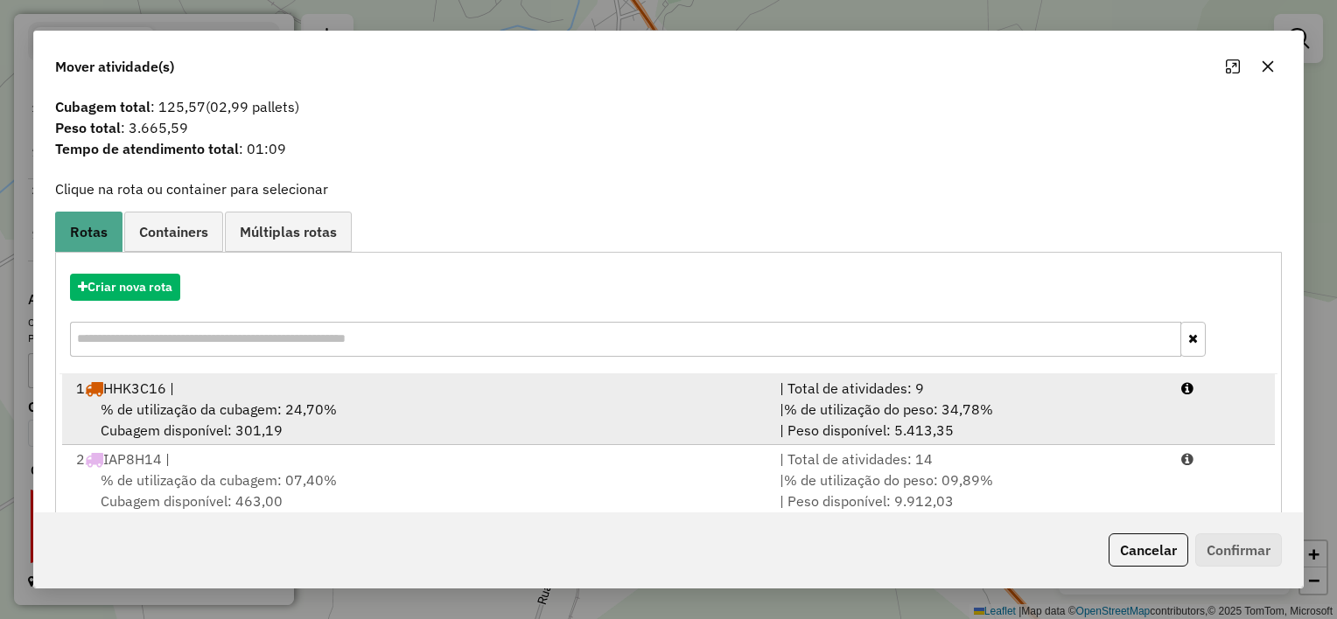
scroll to position [59, 0]
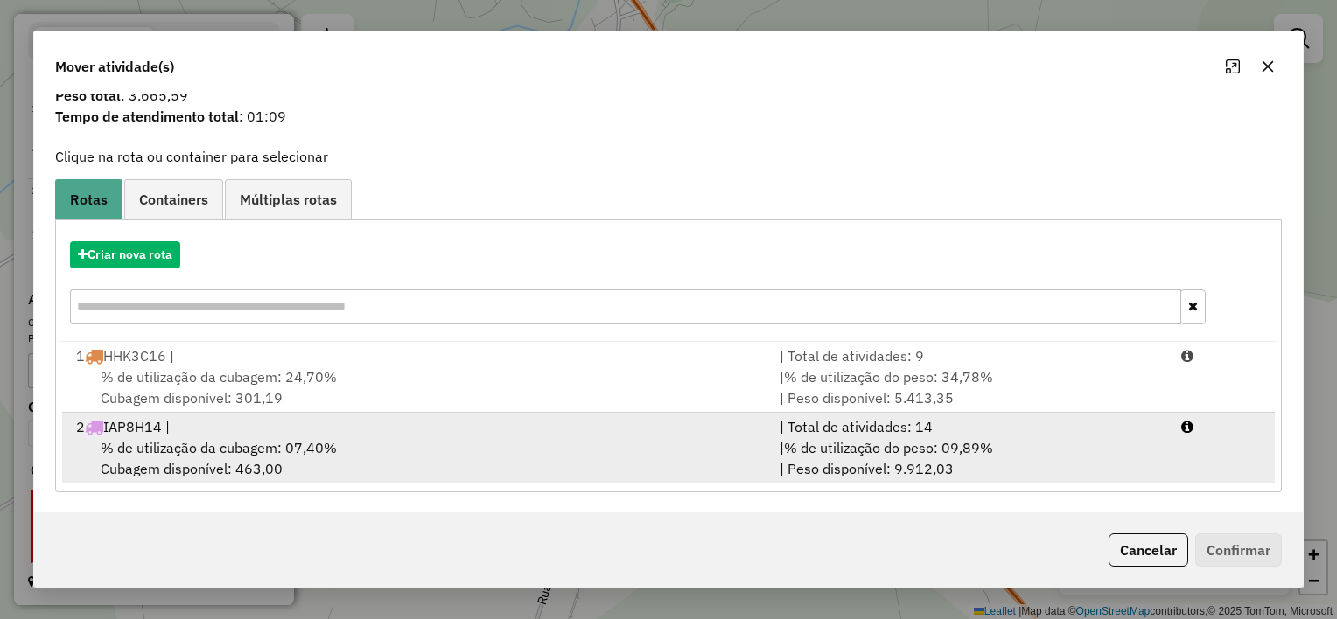
click at [559, 451] on div "% de utilização da cubagem: 07,40% Cubagem disponível: 463,00" at bounding box center [417, 458] width 703 height 42
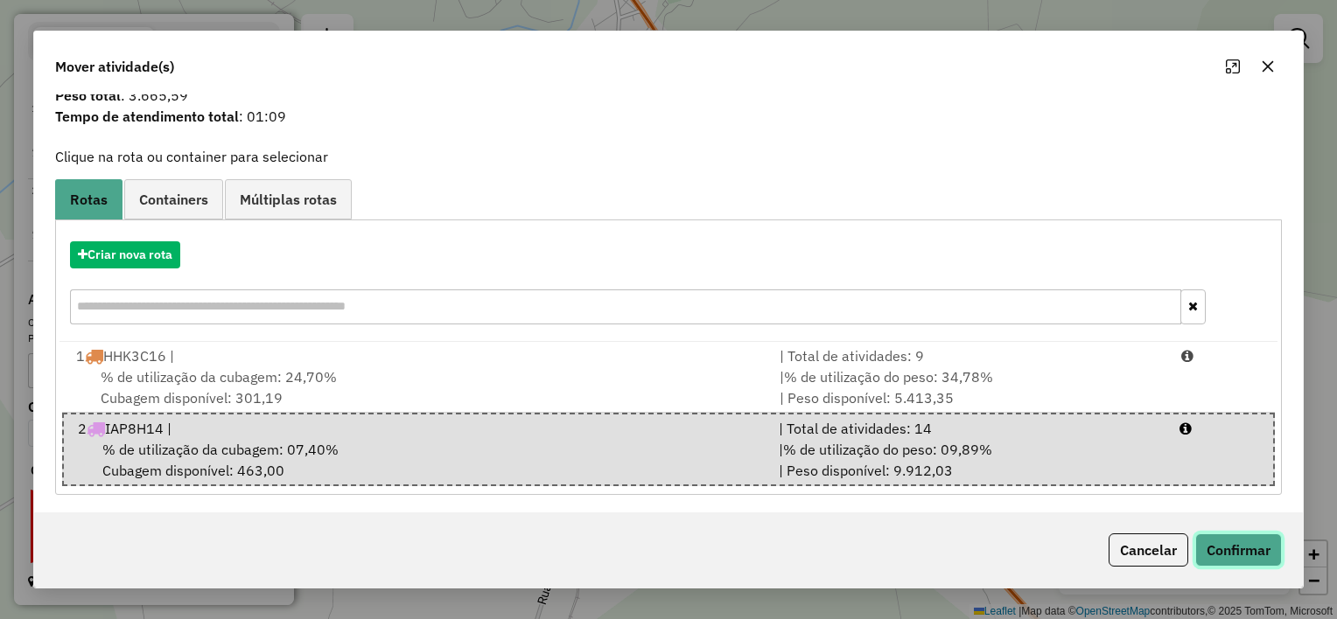
click at [1204, 542] on button "Confirmar" at bounding box center [1238, 550] width 87 height 33
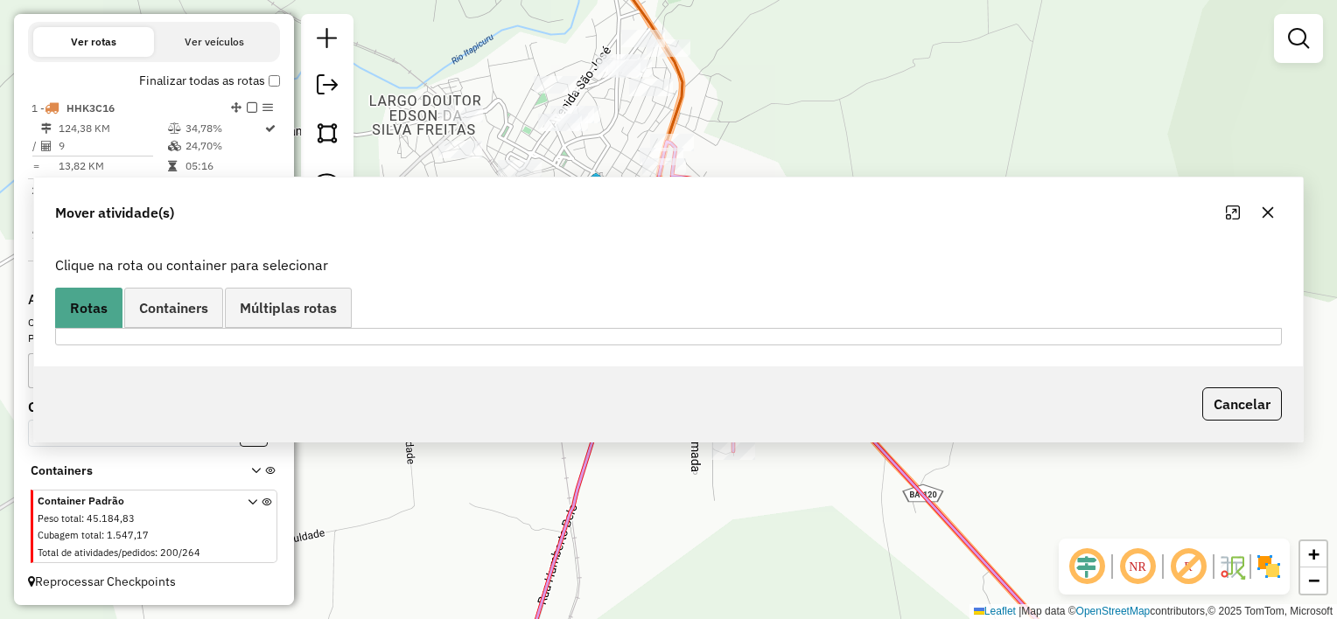
scroll to position [0, 0]
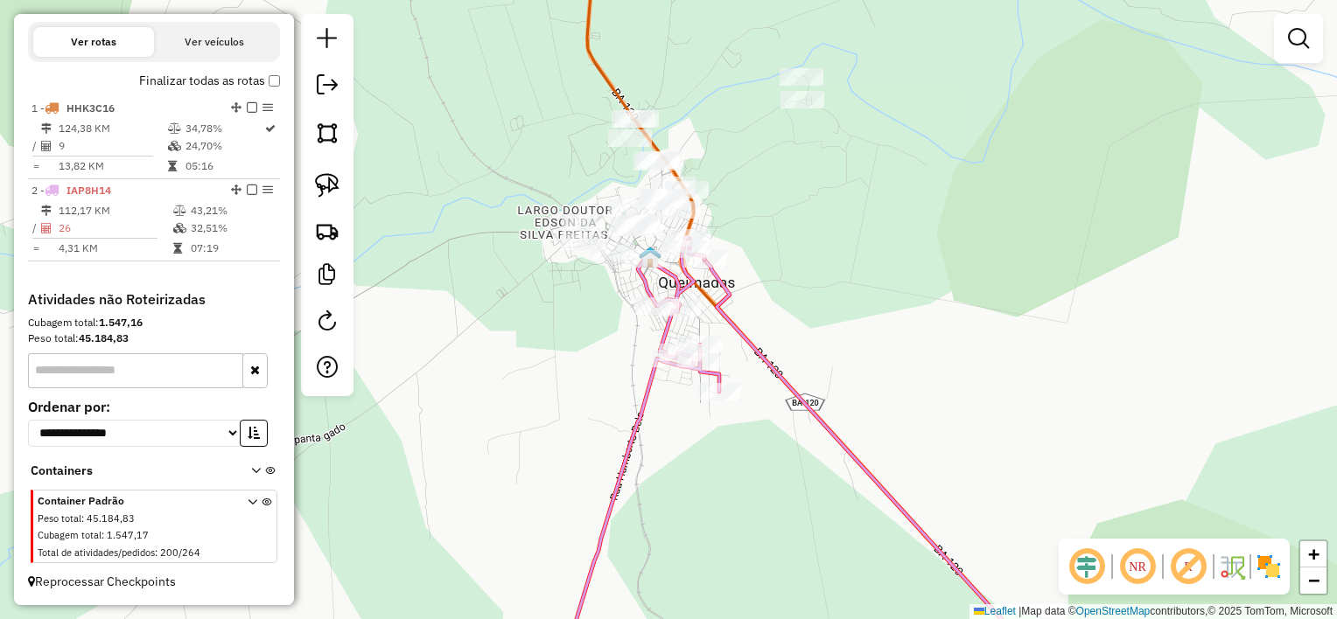
drag, startPoint x: 754, startPoint y: 202, endPoint x: 783, endPoint y: 330, distance: 131.0
click at [783, 330] on div "Janela de atendimento Grade de atendimento Capacidade Transportadoras Veículos …" at bounding box center [668, 309] width 1337 height 619
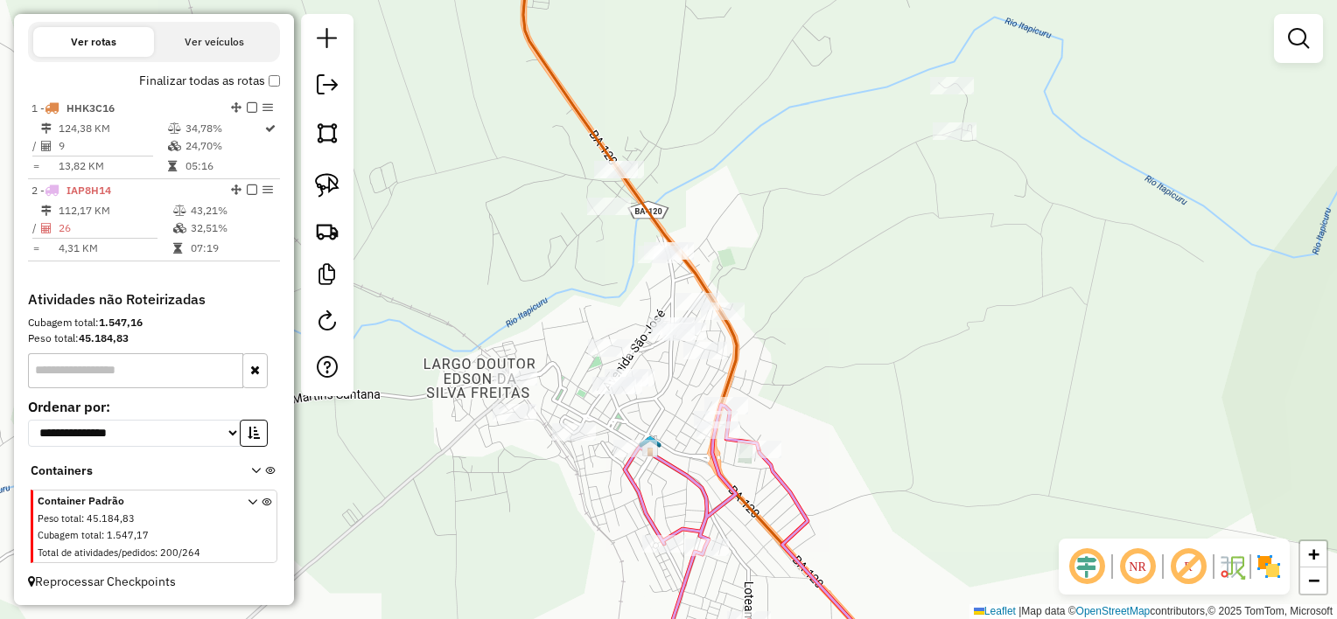
drag, startPoint x: 783, startPoint y: 330, endPoint x: 931, endPoint y: 329, distance: 147.9
click at [931, 329] on div "Janela de atendimento Grade de atendimento Capacidade Transportadoras Veículos …" at bounding box center [668, 309] width 1337 height 619
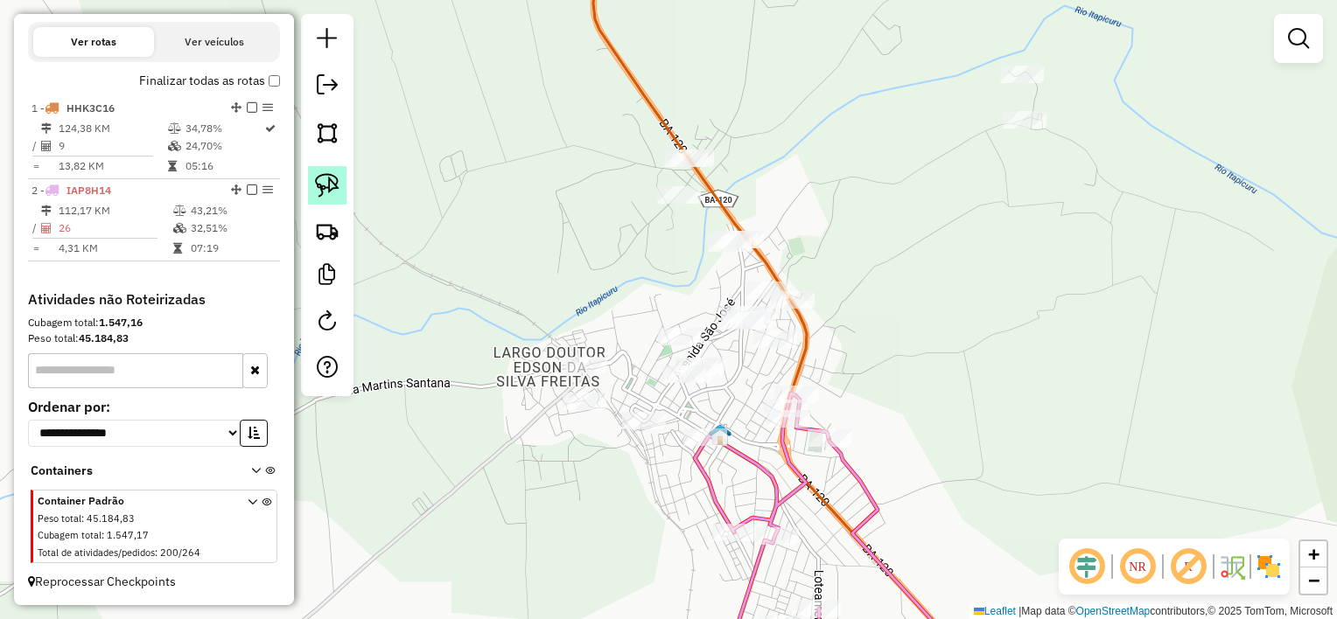
click at [342, 182] on link at bounding box center [327, 185] width 38 height 38
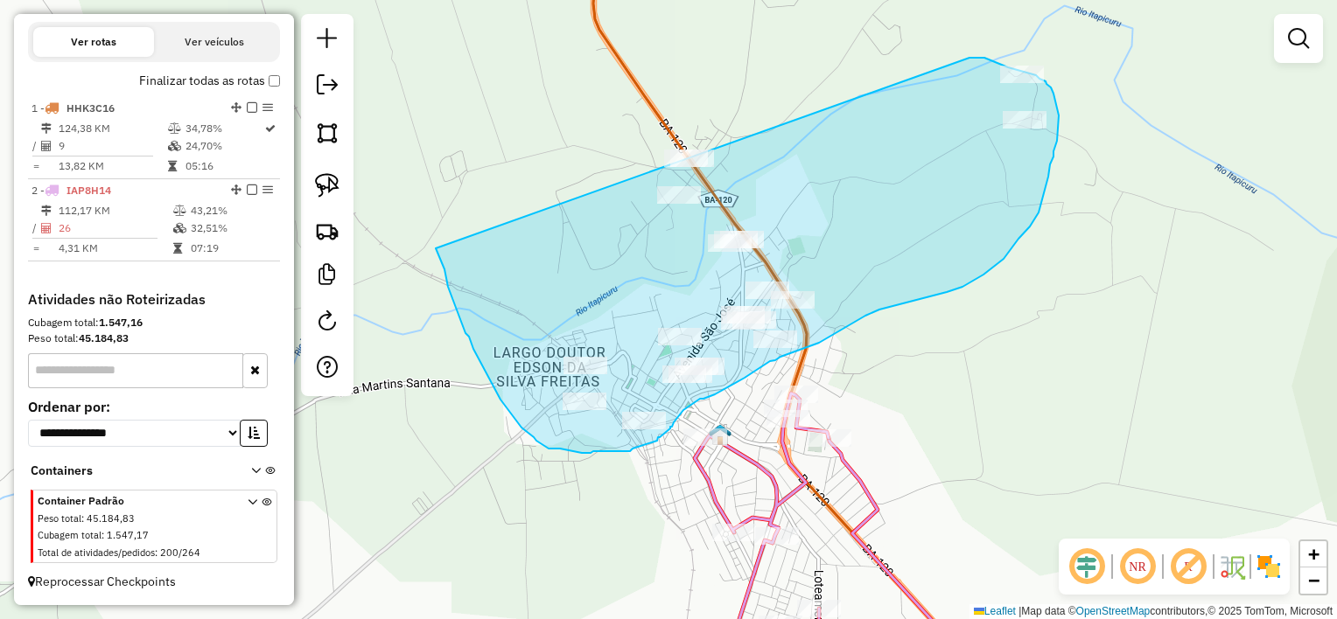
drag, startPoint x: 436, startPoint y: 248, endPoint x: 969, endPoint y: 58, distance: 566.8
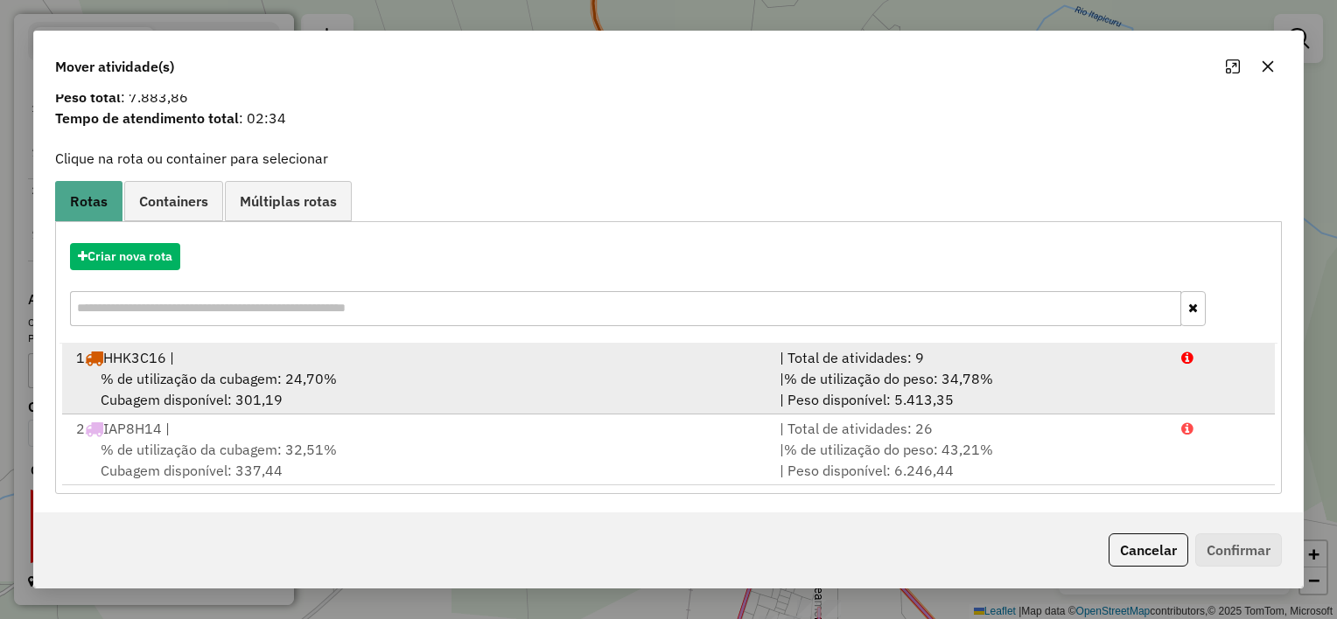
scroll to position [59, 0]
click at [505, 384] on div "% de utilização da cubagem: 24,70% Cubagem disponível: 301,19" at bounding box center [417, 388] width 703 height 42
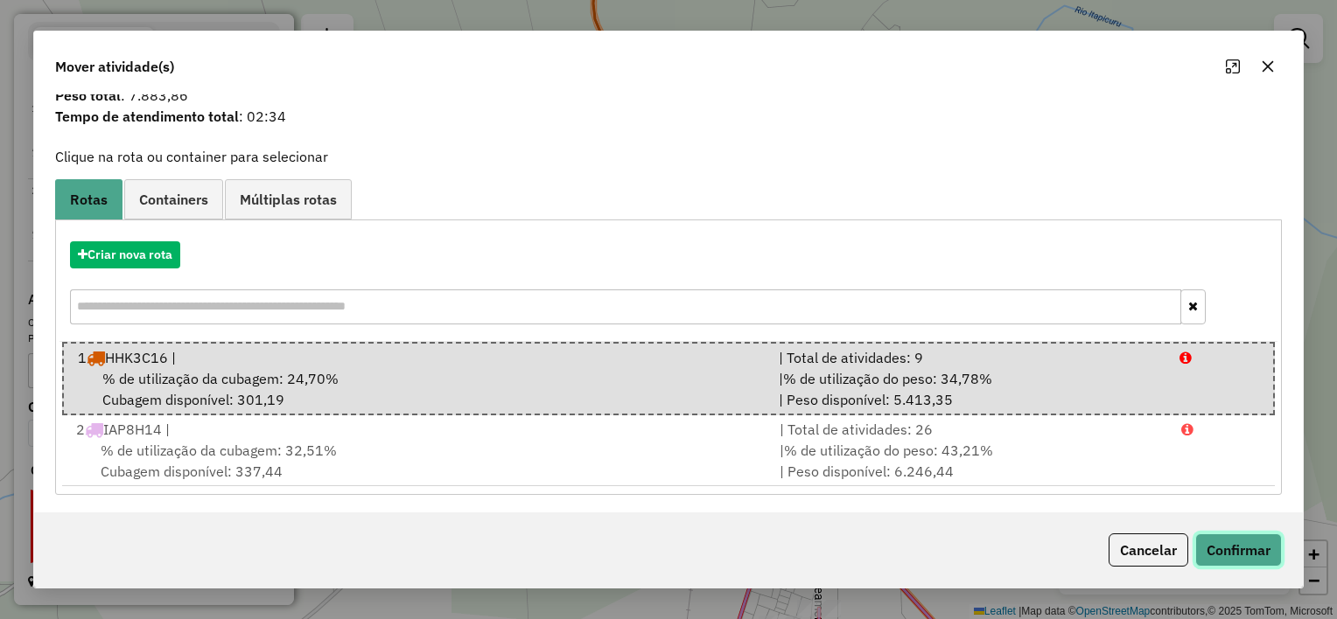
click at [1229, 549] on button "Confirmar" at bounding box center [1238, 550] width 87 height 33
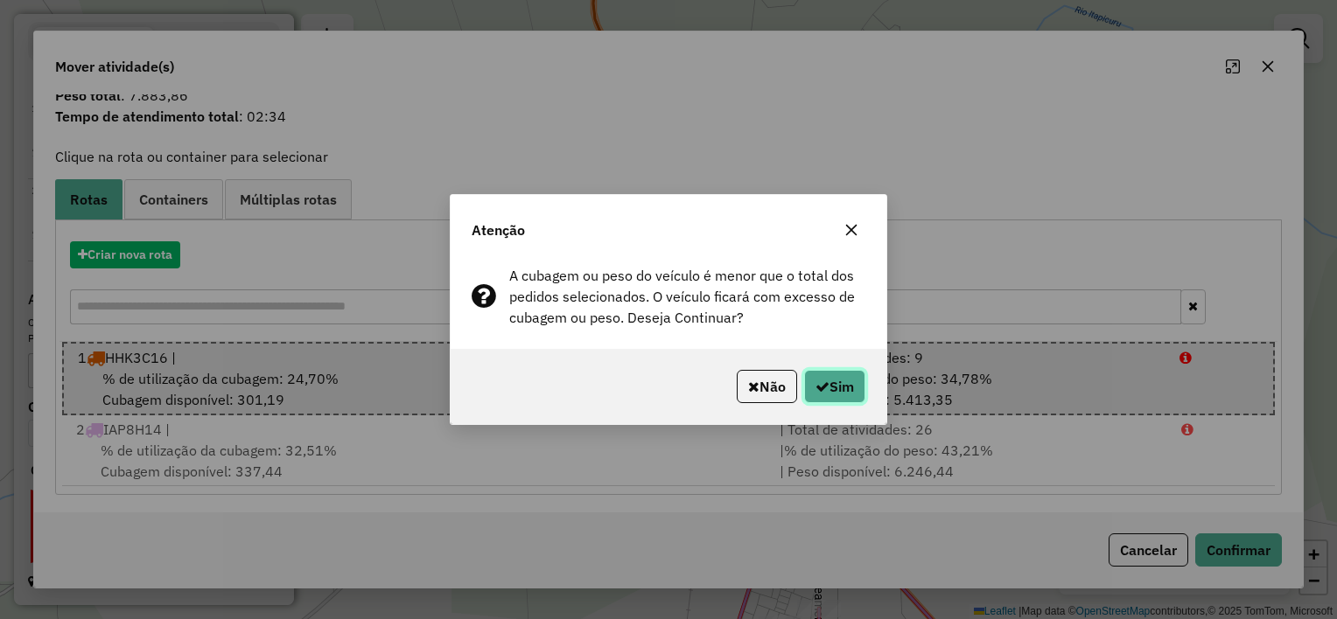
click at [844, 393] on button "Sim" at bounding box center [834, 386] width 61 height 33
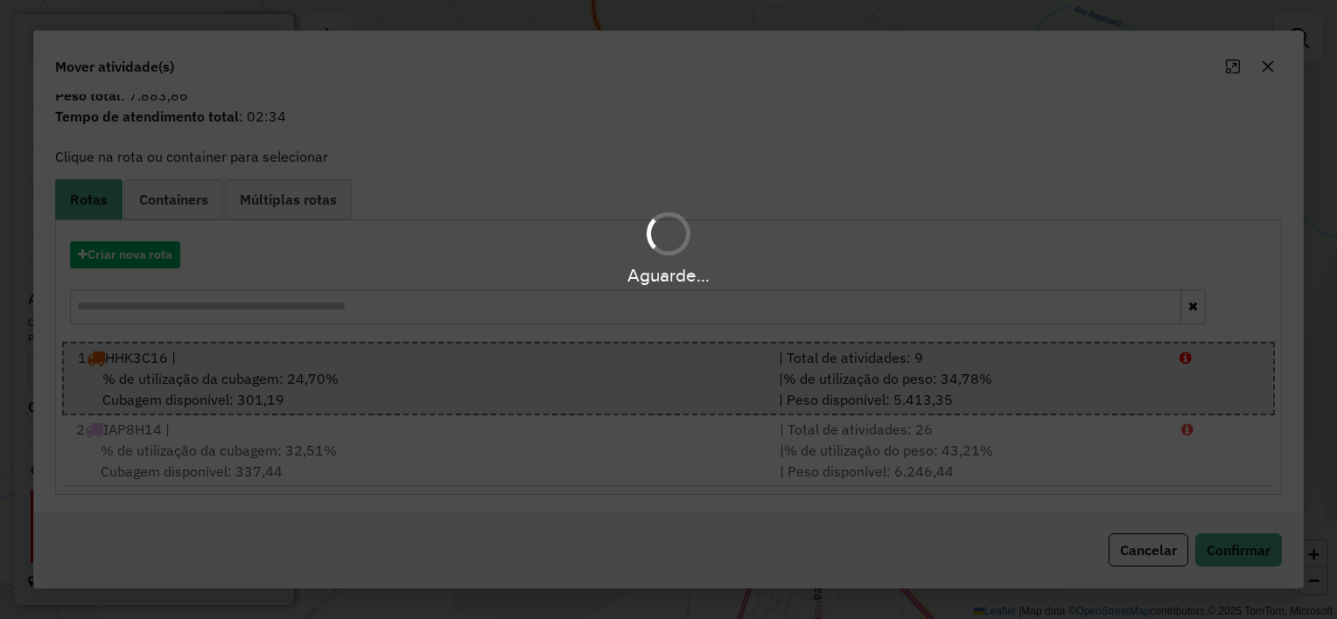
scroll to position [0, 0]
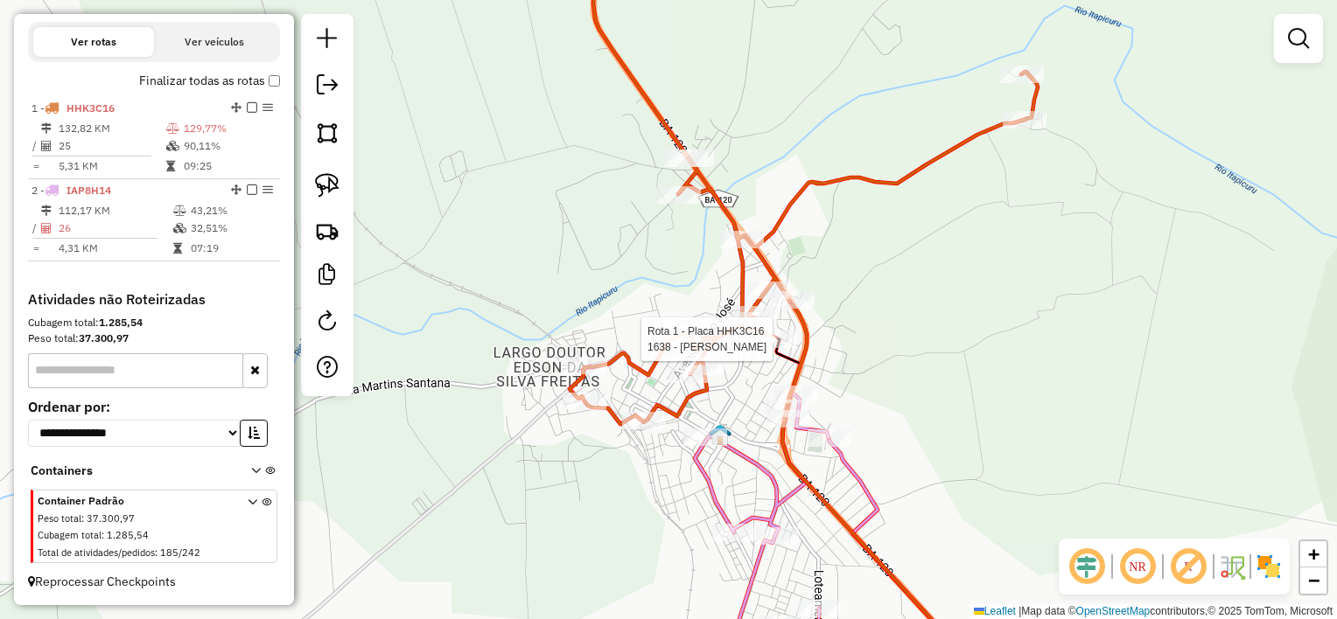
select select "*********"
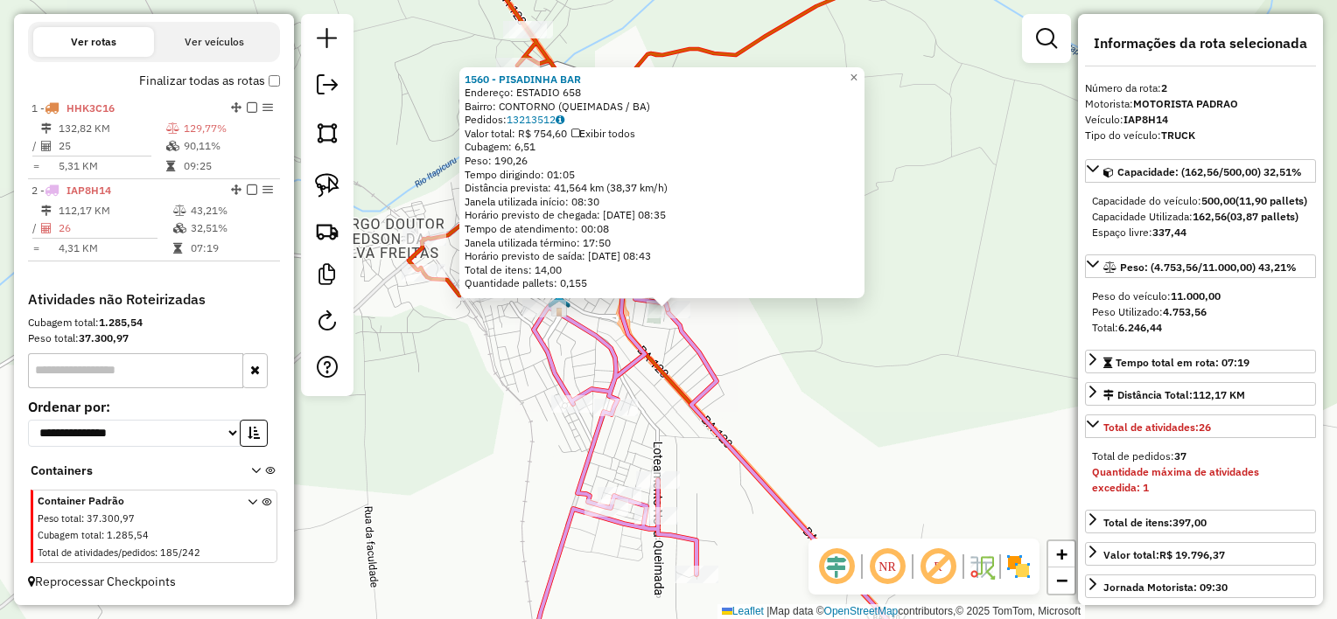
click at [791, 395] on div "1560 - PISADINHA BAR Endereço: ESTADIO 658 Bairro: CONTORNO (QUEIMADAS / BA) Pe…" at bounding box center [668, 309] width 1337 height 619
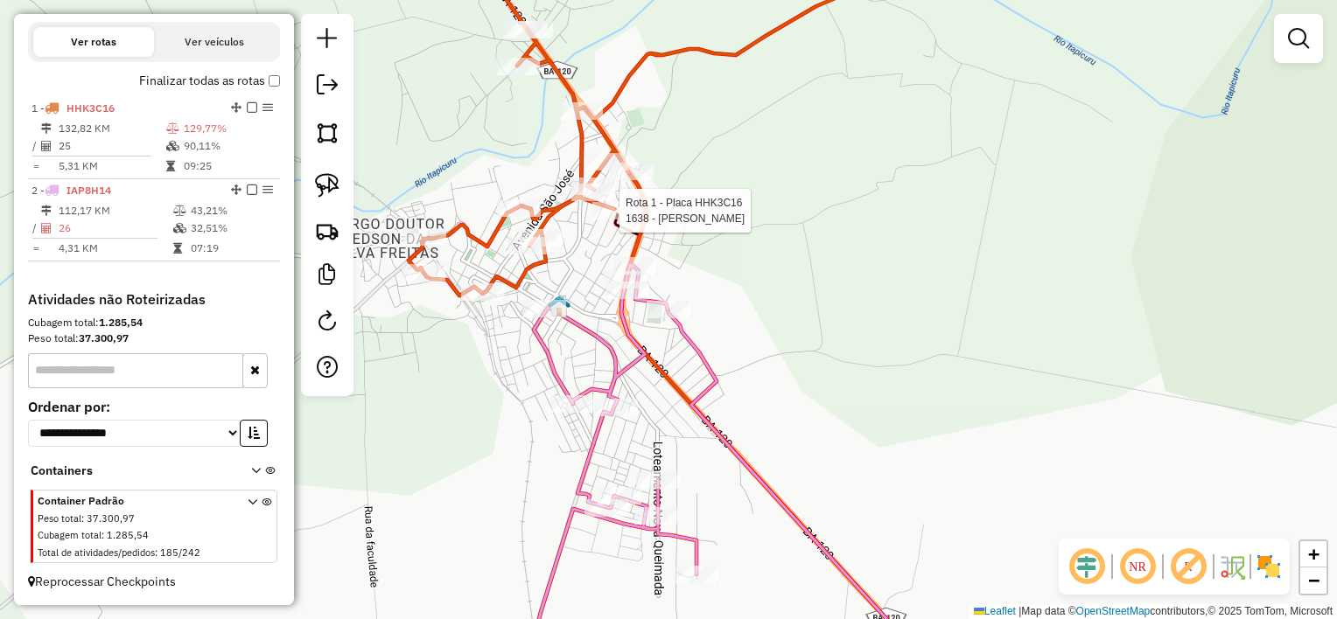
select select "*********"
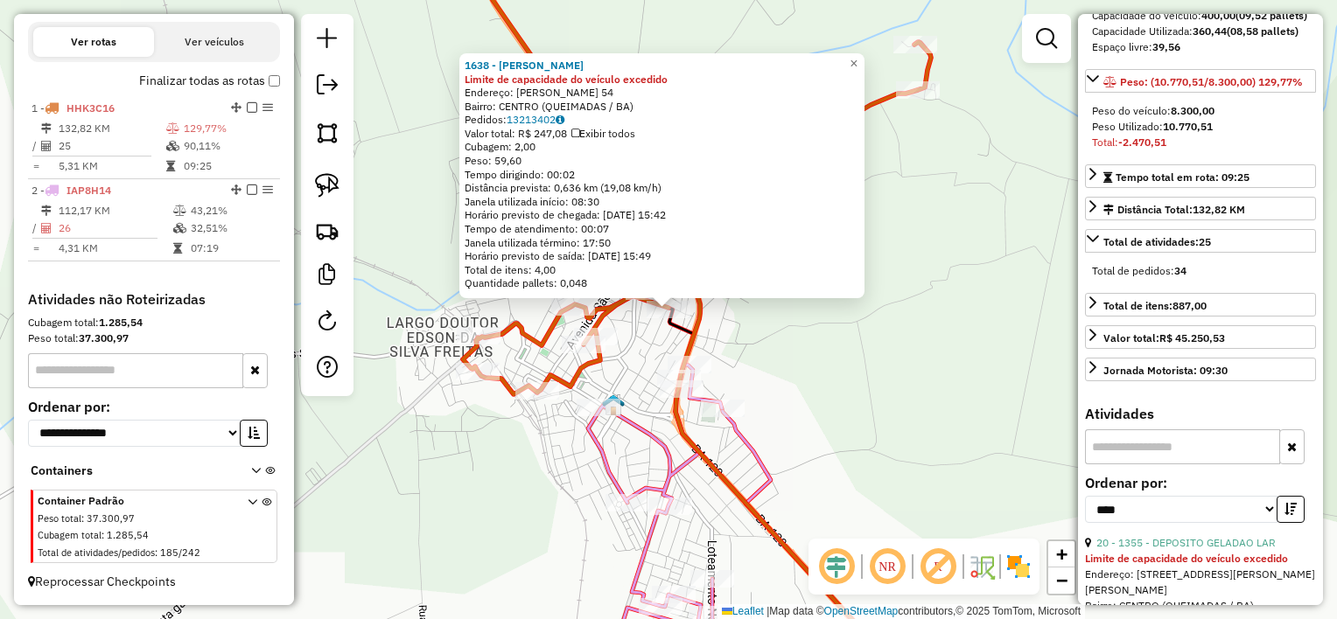
scroll to position [525, 0]
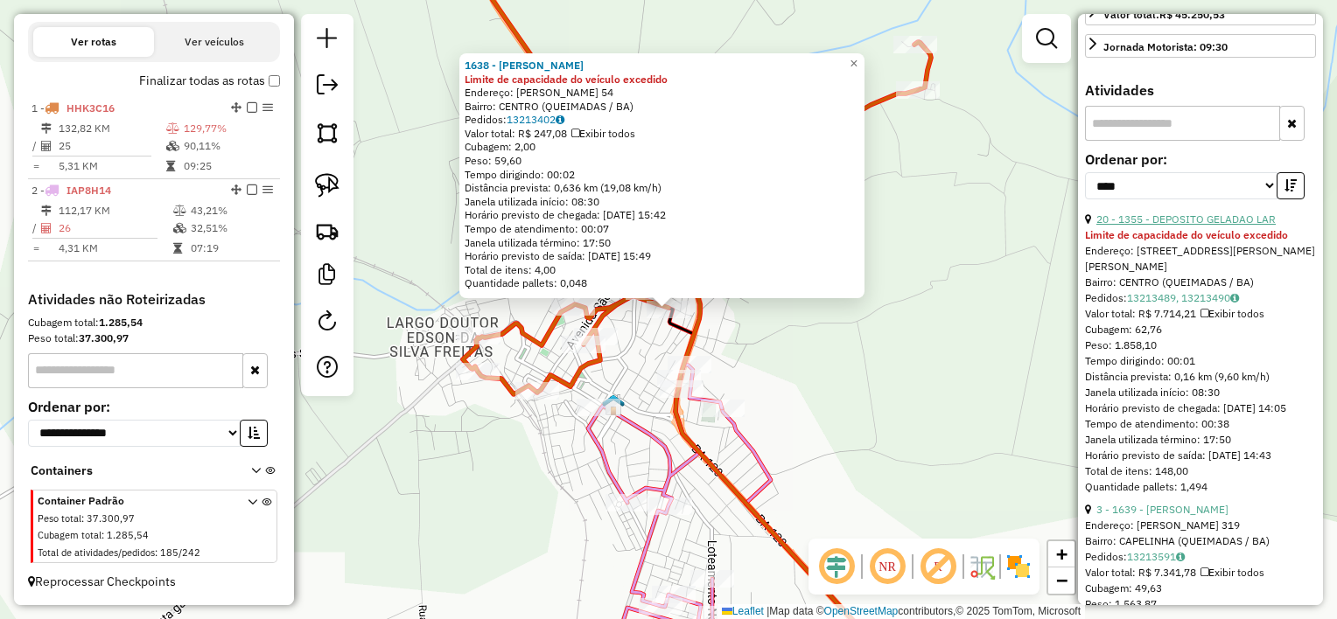
click at [1172, 226] on link "20 - 1355 - DEPOSITO GELADAO LAR" at bounding box center [1185, 219] width 179 height 13
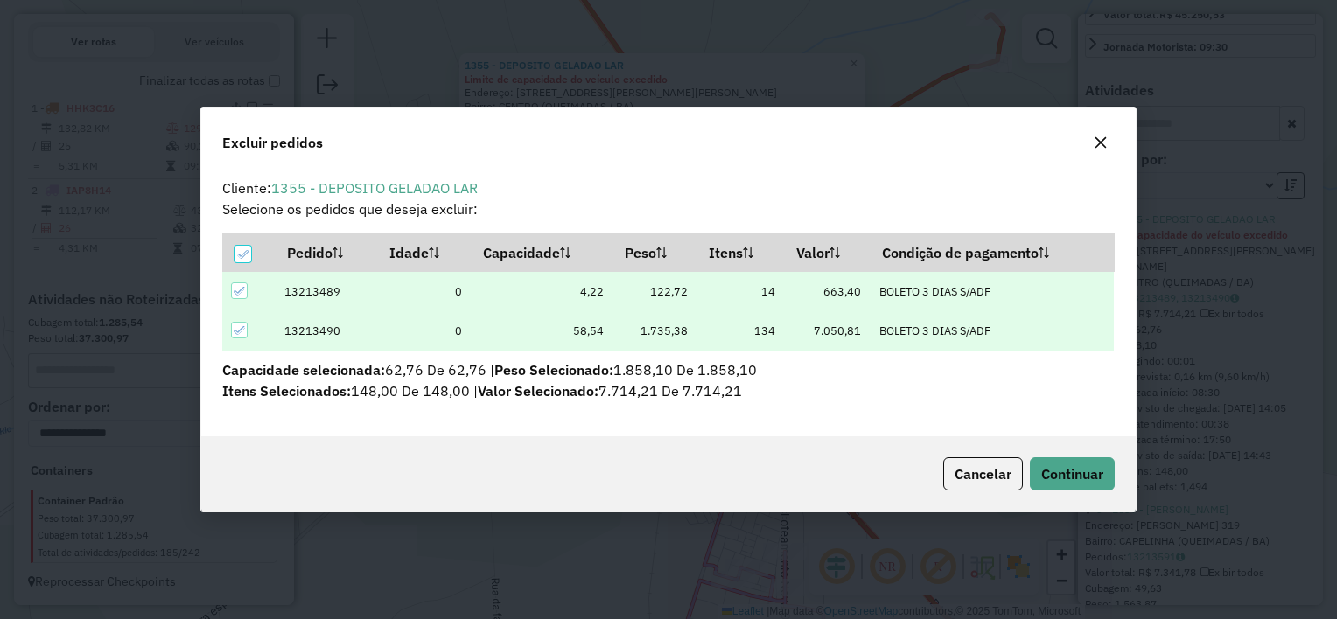
scroll to position [0, 0]
click at [1061, 456] on div "Cancelar Continuar" at bounding box center [668, 474] width 934 height 75
click at [1063, 461] on button "Continuar" at bounding box center [1072, 474] width 85 height 33
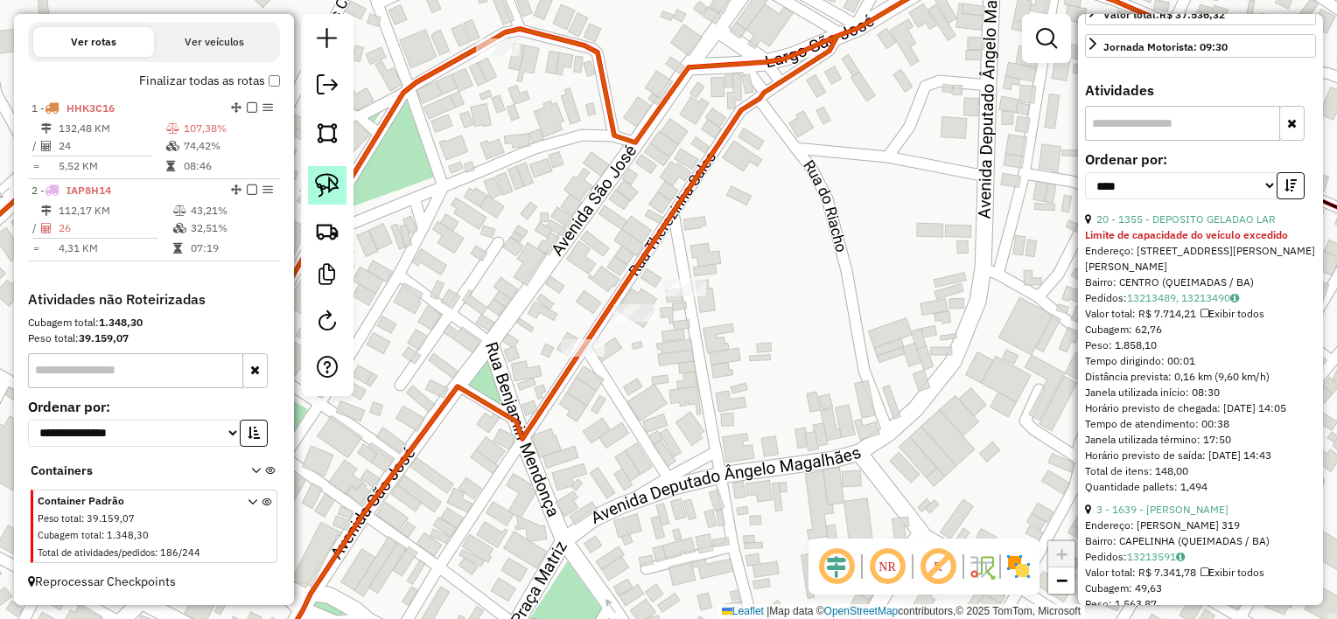
click at [339, 185] on link at bounding box center [327, 185] width 38 height 38
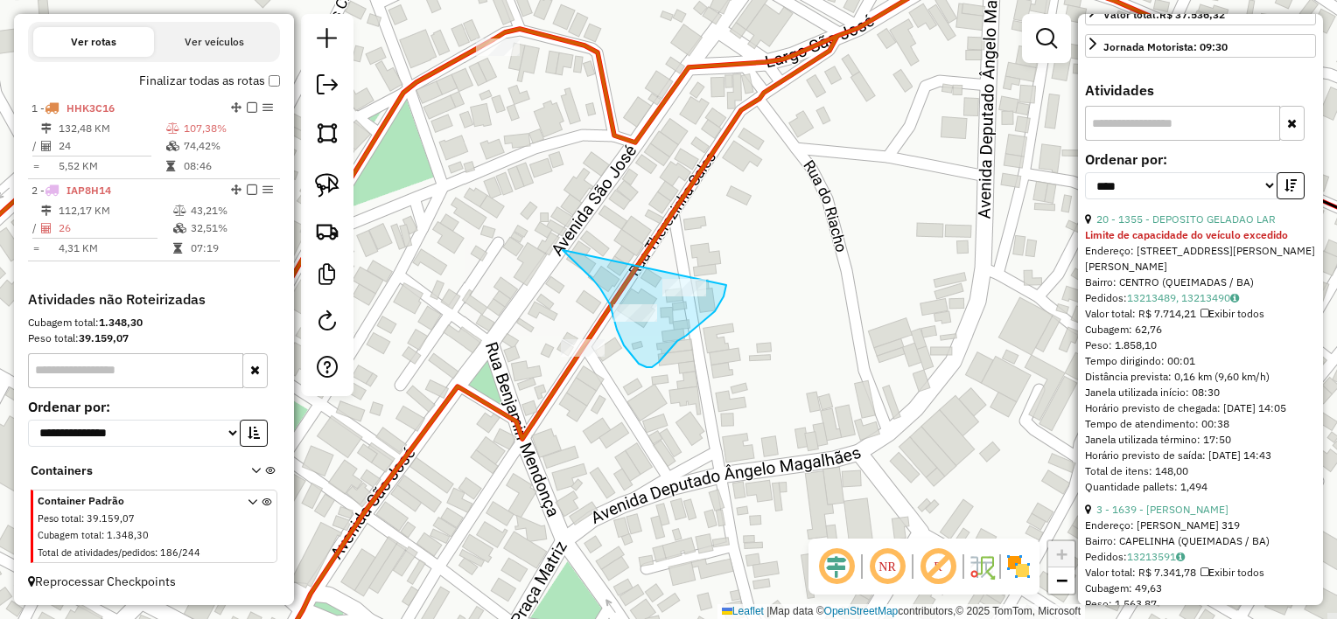
drag, startPoint x: 610, startPoint y: 304, endPoint x: 726, endPoint y: 283, distance: 118.3
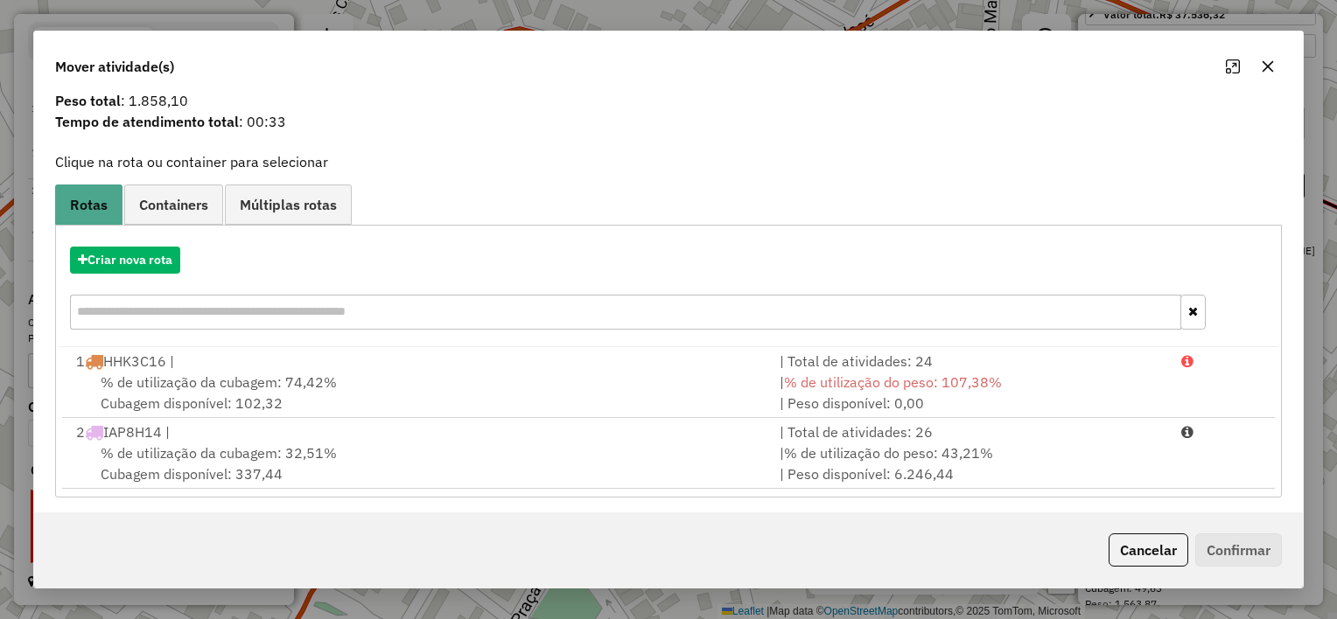
scroll to position [59, 0]
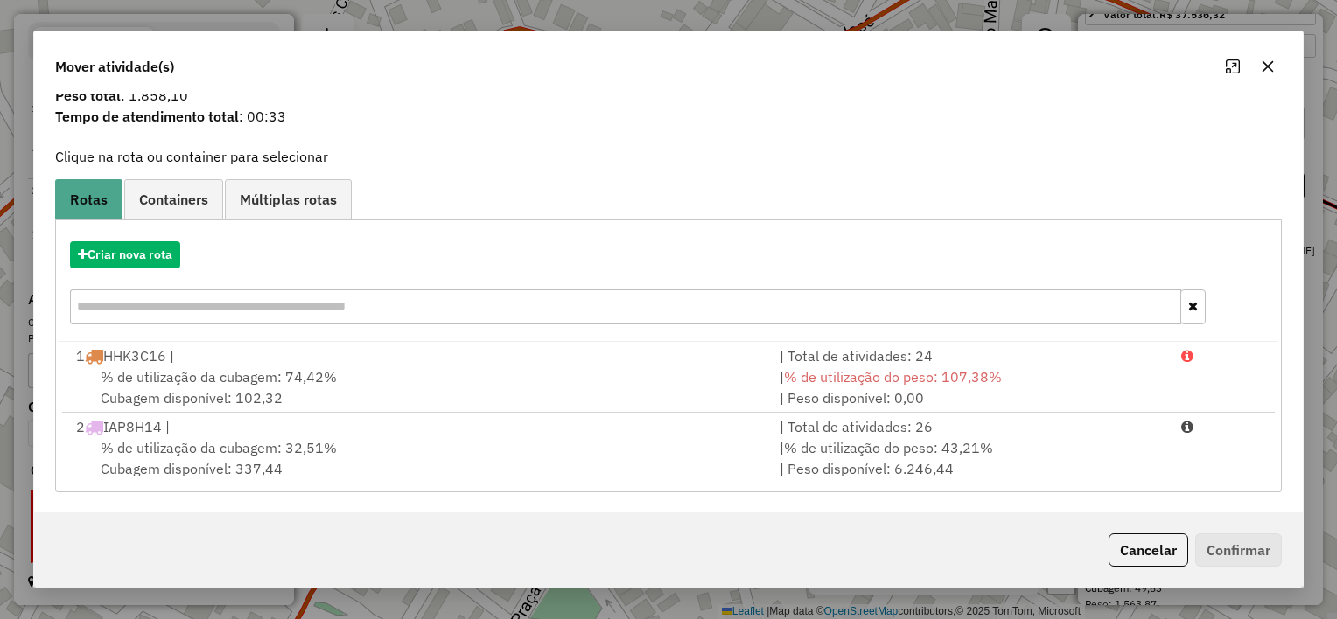
click at [648, 448] on div "% de utilização da cubagem: 32,51% Cubagem disponível: 337,44" at bounding box center [417, 458] width 703 height 42
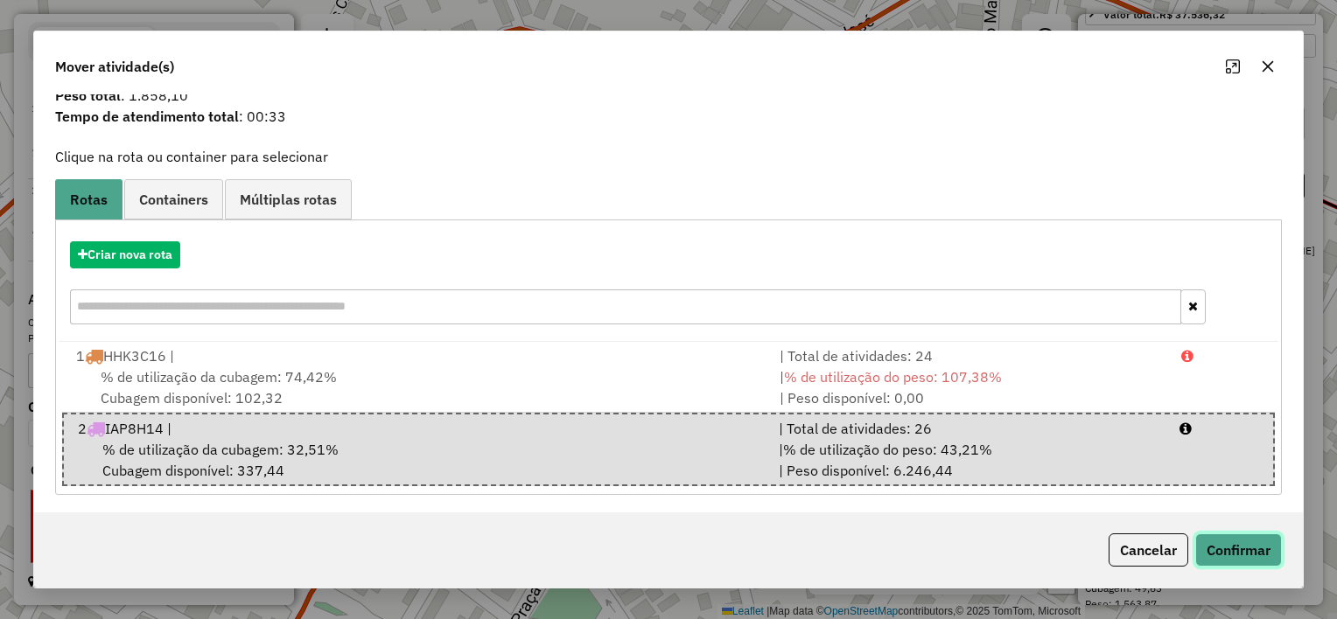
click at [1213, 552] on button "Confirmar" at bounding box center [1238, 550] width 87 height 33
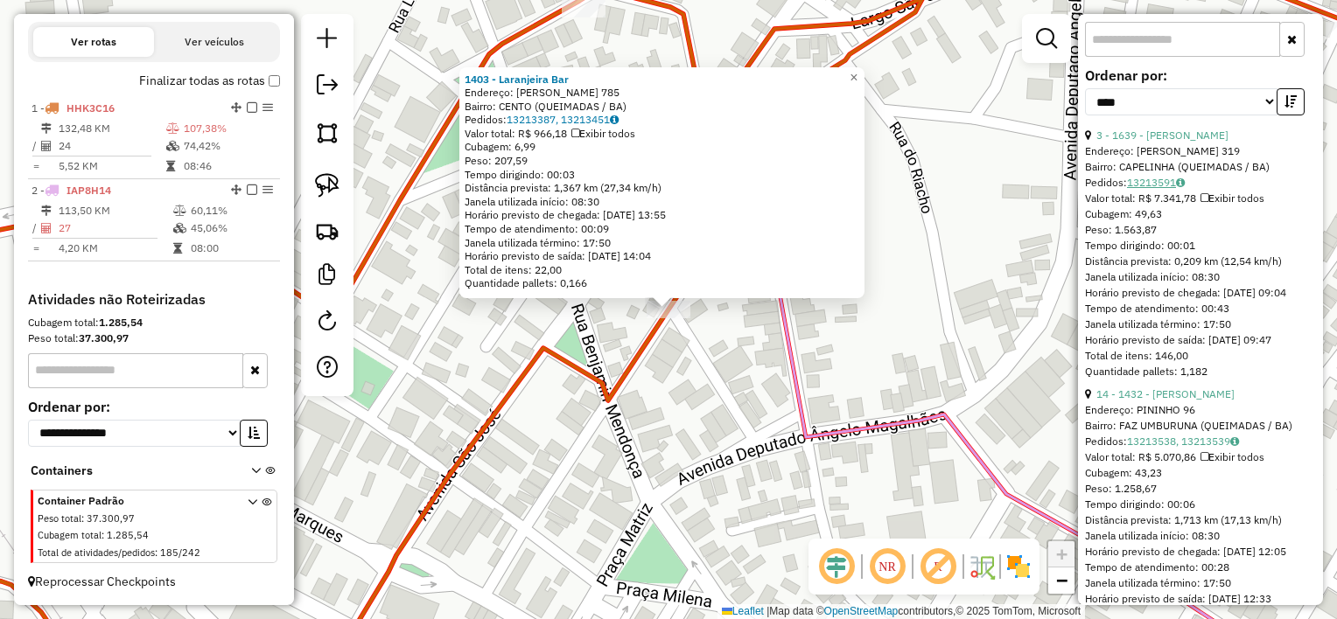
scroll to position [612, 0]
click at [1183, 397] on link "14 - 1432 - MERCADINHO SANTOS" at bounding box center [1165, 390] width 138 height 13
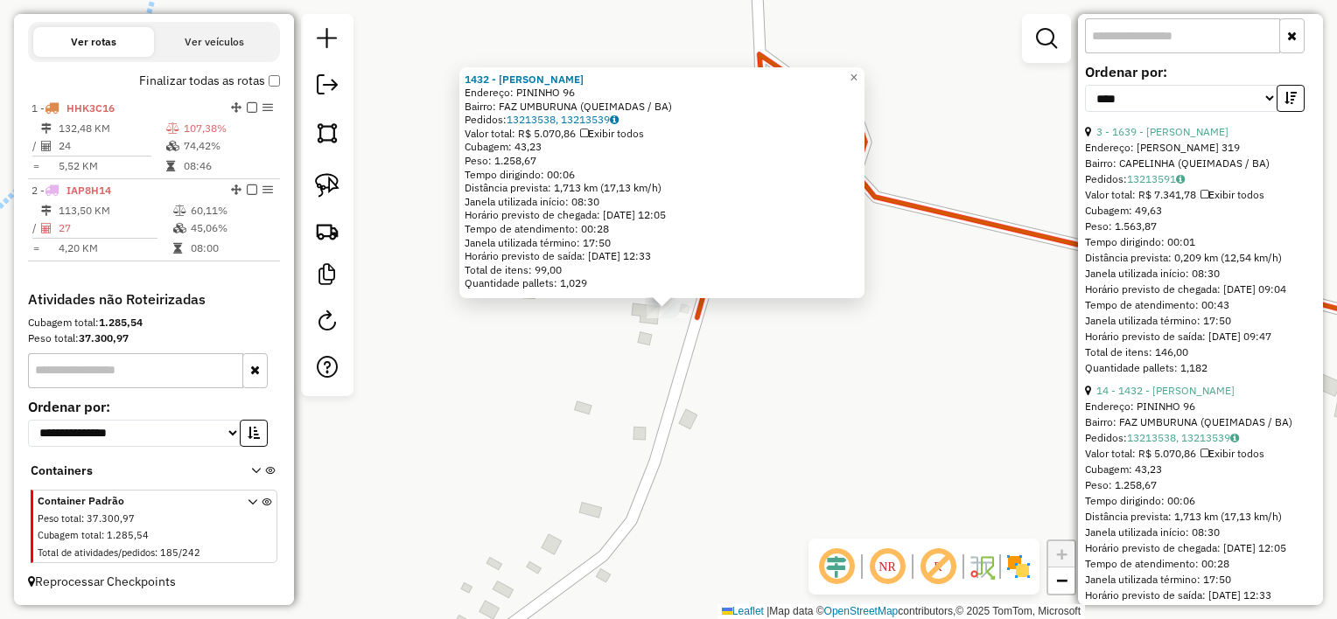
click at [839, 418] on div "1432 - MERCADINHO SANTOS Endereço: PININHO 96 Bairro: FAZ UMBURUNA (QUEIMADAS /…" at bounding box center [668, 309] width 1337 height 619
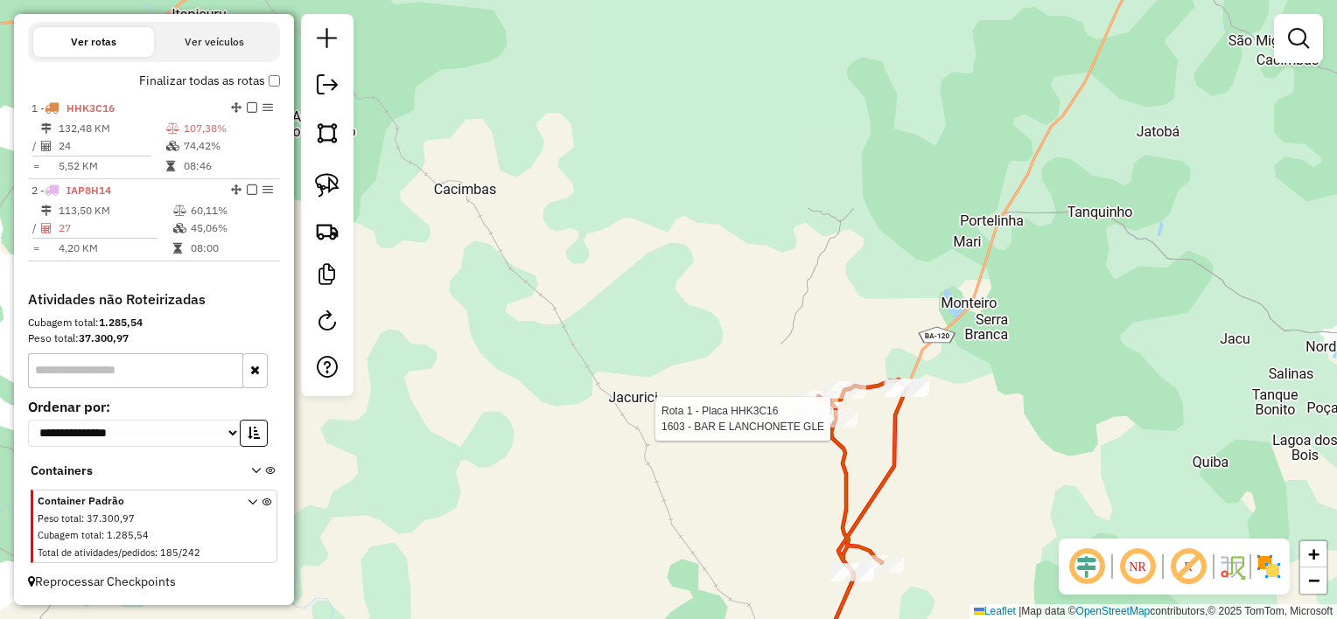
select select "*********"
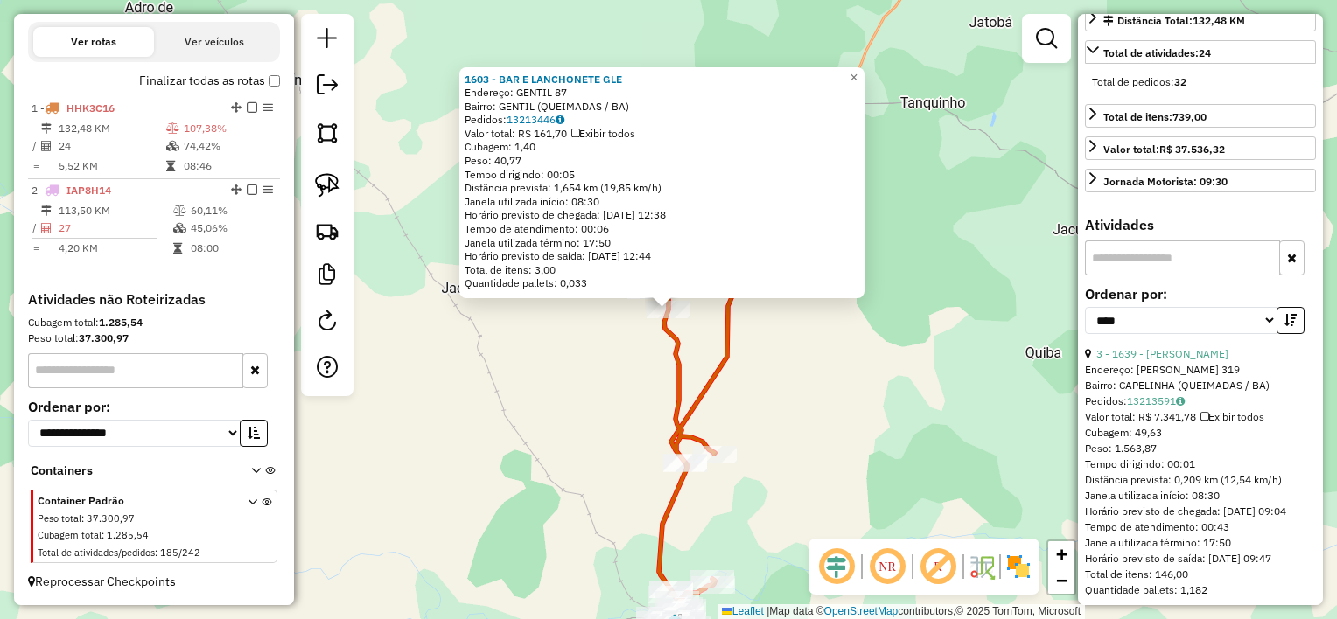
scroll to position [437, 0]
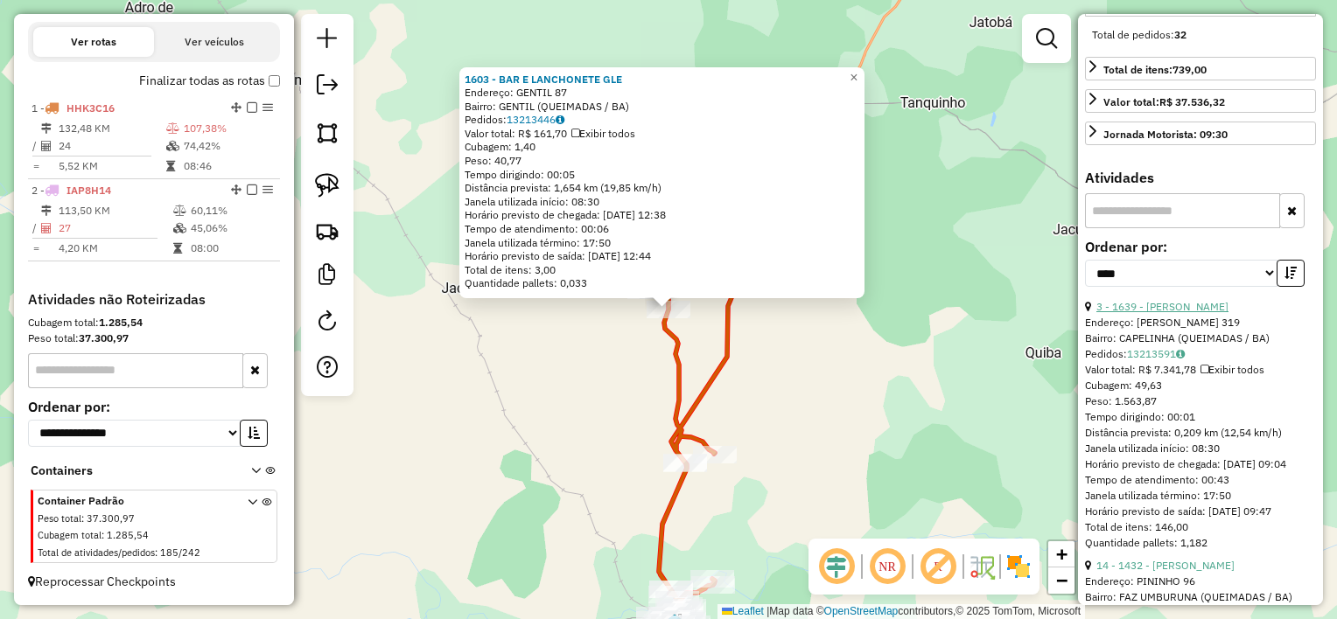
click at [1180, 313] on link "3 - 1639 - Mercadinho Miranda N" at bounding box center [1162, 306] width 132 height 13
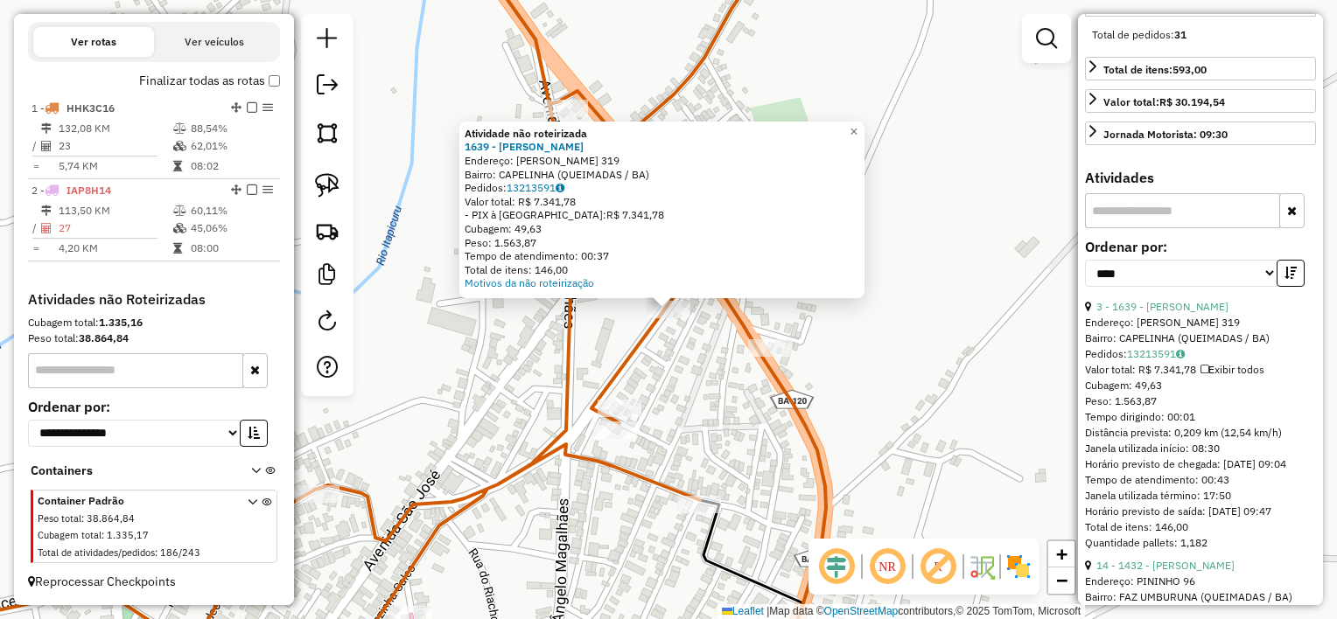
click at [674, 372] on div "Atividade não roteirizada 1639 - Mercadinho Miranda N Endereço: Osvaldo Lantyer…" at bounding box center [668, 309] width 1337 height 619
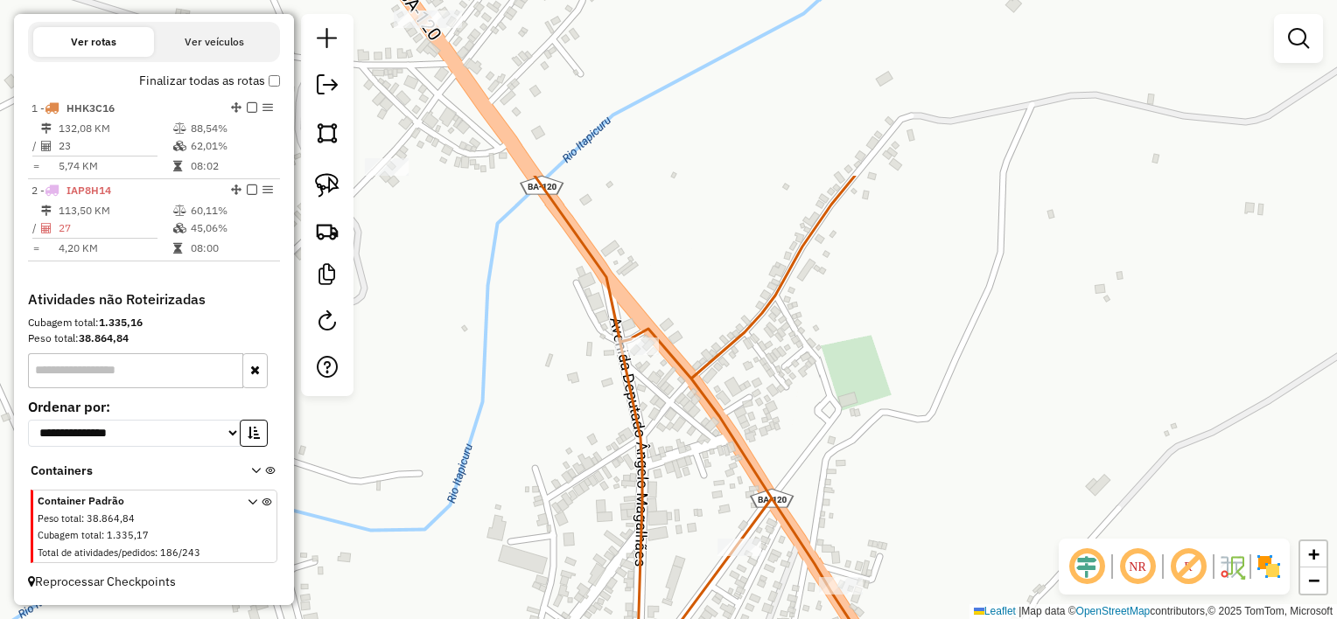
drag, startPoint x: 640, startPoint y: 240, endPoint x: 717, endPoint y: 496, distance: 267.4
click at [717, 496] on div "Janela de atendimento Grade de atendimento Capacidade Transportadoras Veículos …" at bounding box center [668, 309] width 1337 height 619
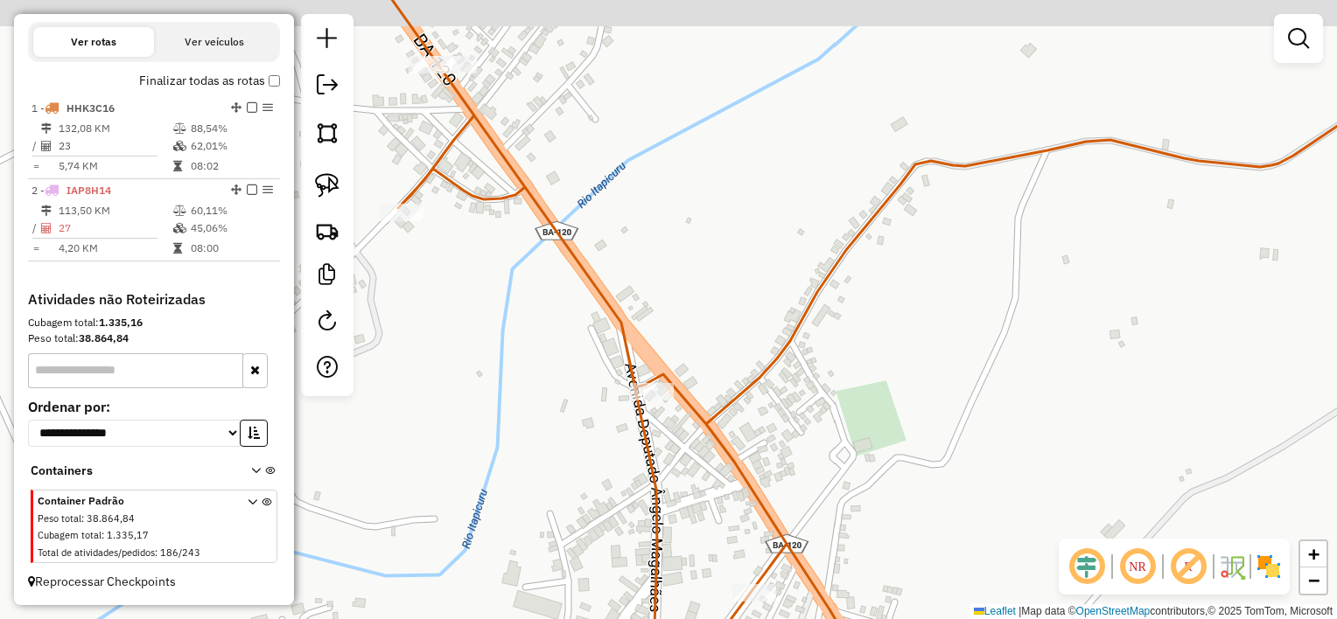
drag, startPoint x: 638, startPoint y: 279, endPoint x: 660, endPoint y: 332, distance: 56.9
click at [661, 335] on div "Janela de atendimento Grade de atendimento Capacidade Transportadoras Veículos …" at bounding box center [668, 309] width 1337 height 619
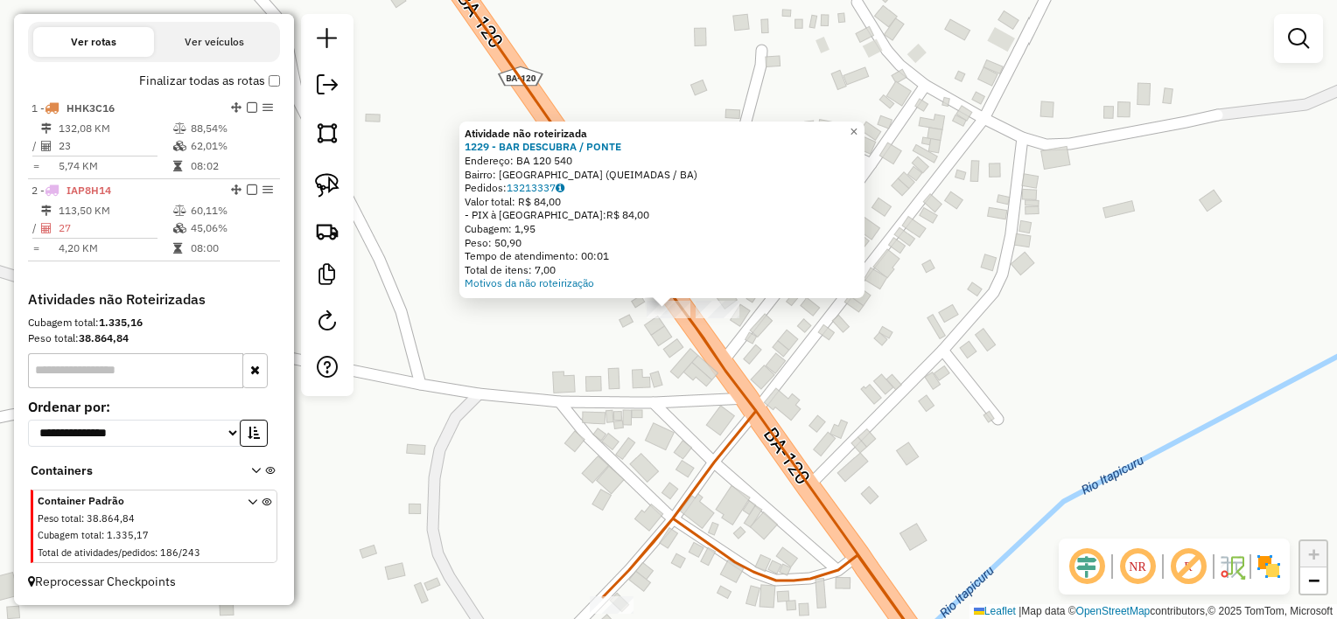
click at [640, 396] on div "Atividade não roteirizada 1229 - BAR DESCUBRA / PONTE Endereço: BA 120 540 Bair…" at bounding box center [668, 309] width 1337 height 619
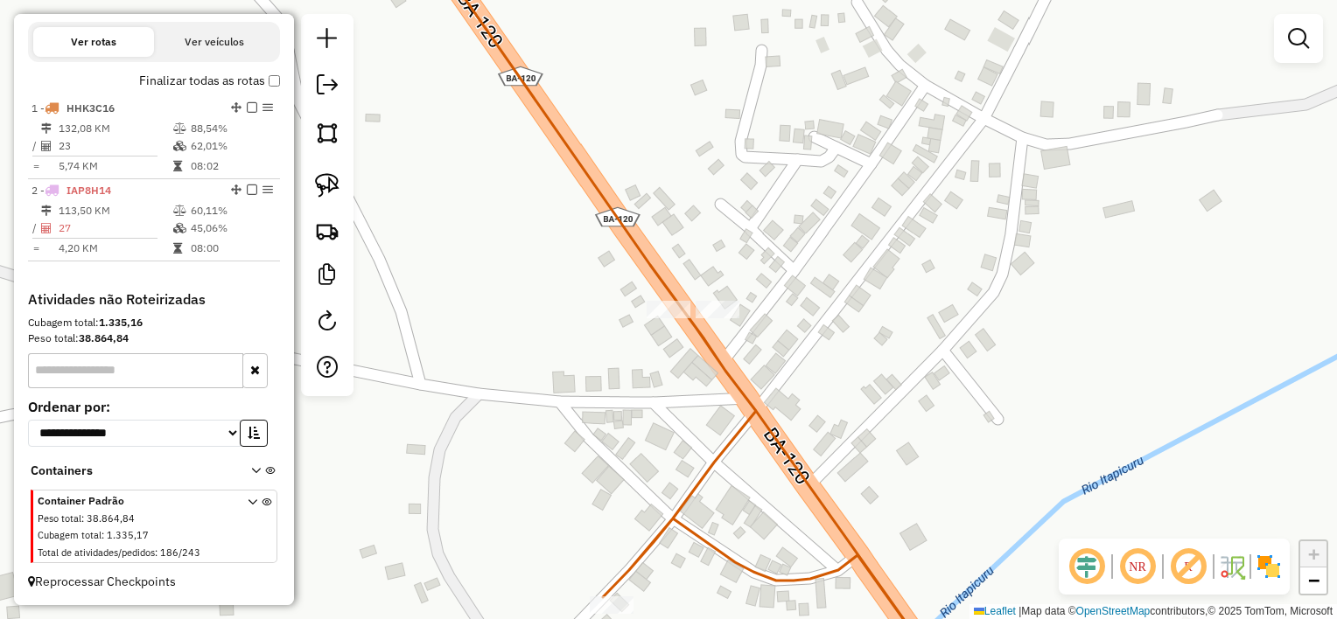
drag, startPoint x: 583, startPoint y: 322, endPoint x: 528, endPoint y: 240, distance: 99.0
click at [551, 274] on div "Janela de atendimento Grade de atendimento Capacidade Transportadoras Veículos …" at bounding box center [668, 309] width 1337 height 619
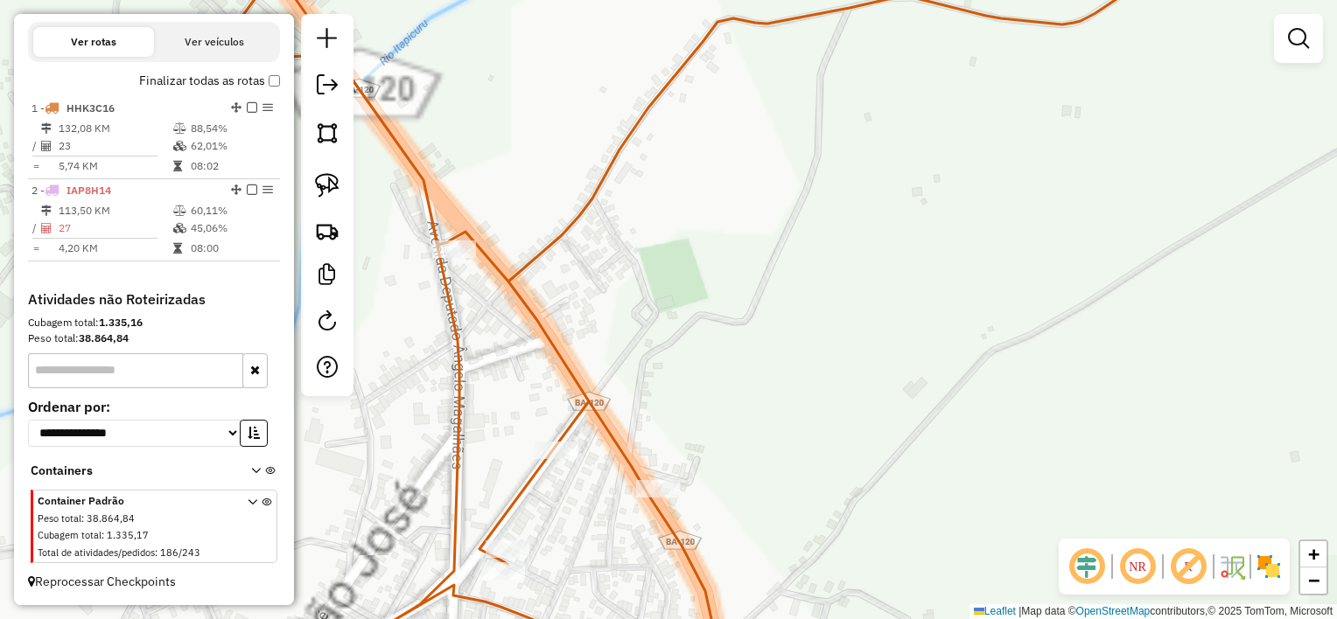
drag, startPoint x: 644, startPoint y: 364, endPoint x: 663, endPoint y: 213, distance: 151.7
click at [661, 220] on div "Janela de atendimento Grade de atendimento Capacidade Transportadoras Veículos …" at bounding box center [668, 309] width 1337 height 619
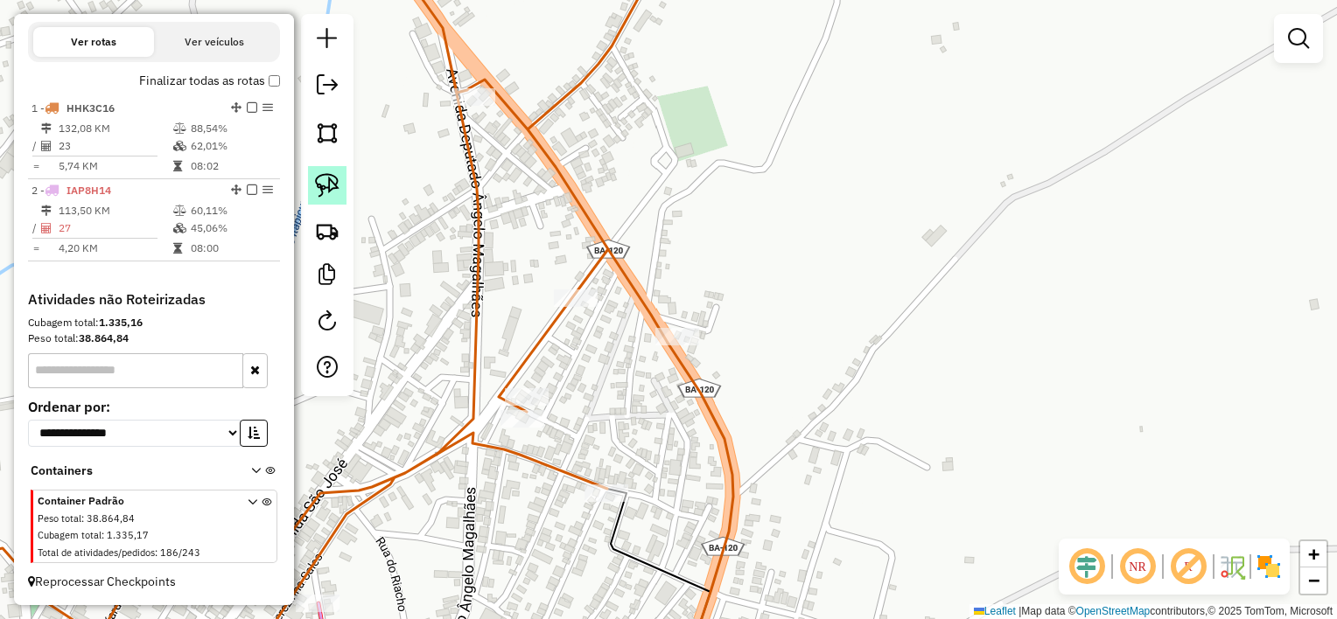
click at [343, 188] on link at bounding box center [327, 185] width 38 height 38
drag, startPoint x: 528, startPoint y: 290, endPoint x: 633, endPoint y: 279, distance: 105.6
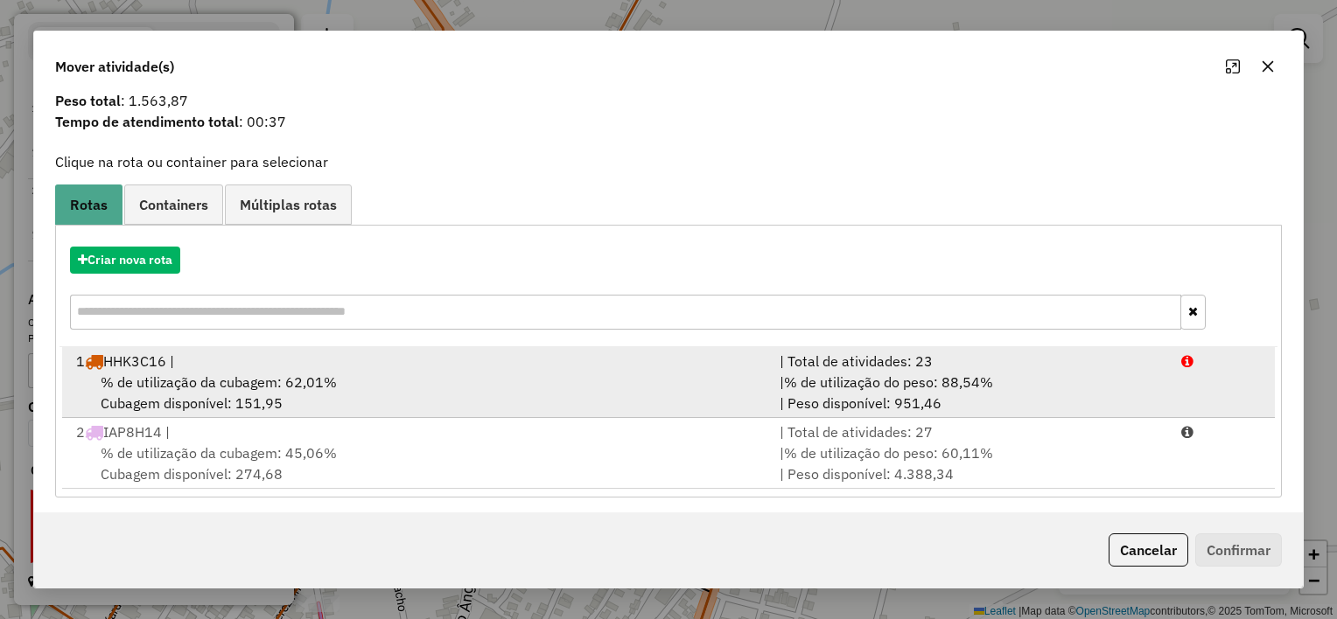
scroll to position [59, 0]
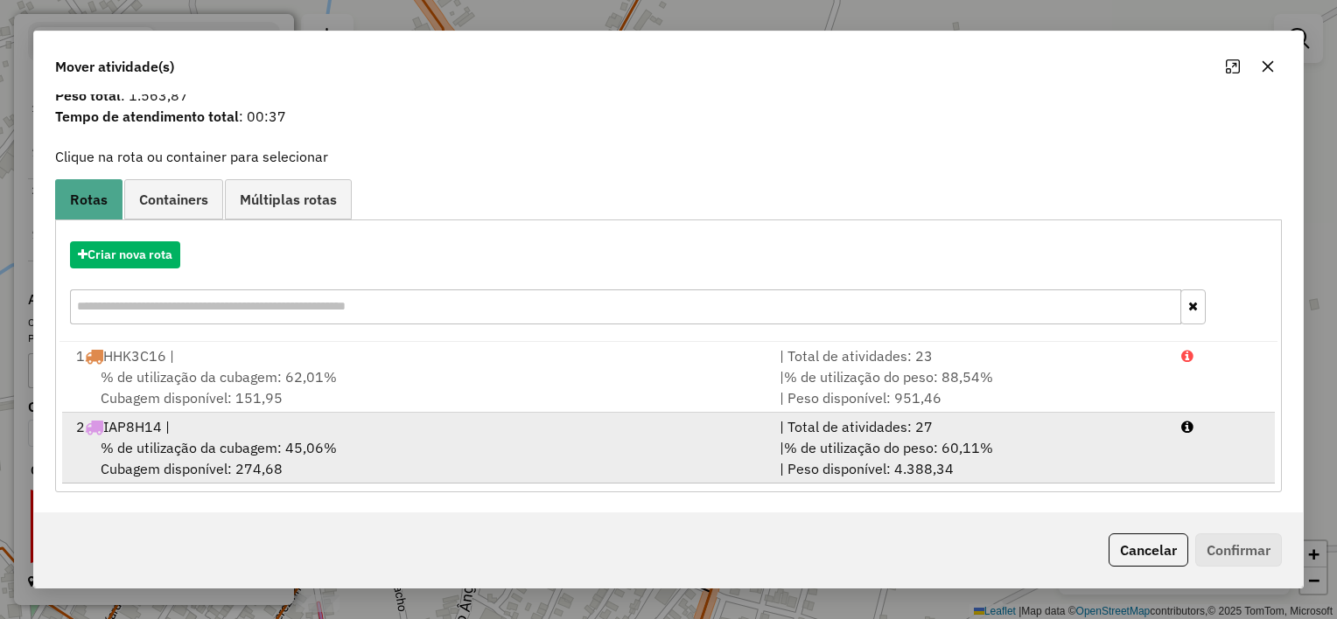
click at [665, 437] on div "% de utilização da cubagem: 45,06% Cubagem disponível: 274,68" at bounding box center [417, 458] width 703 height 42
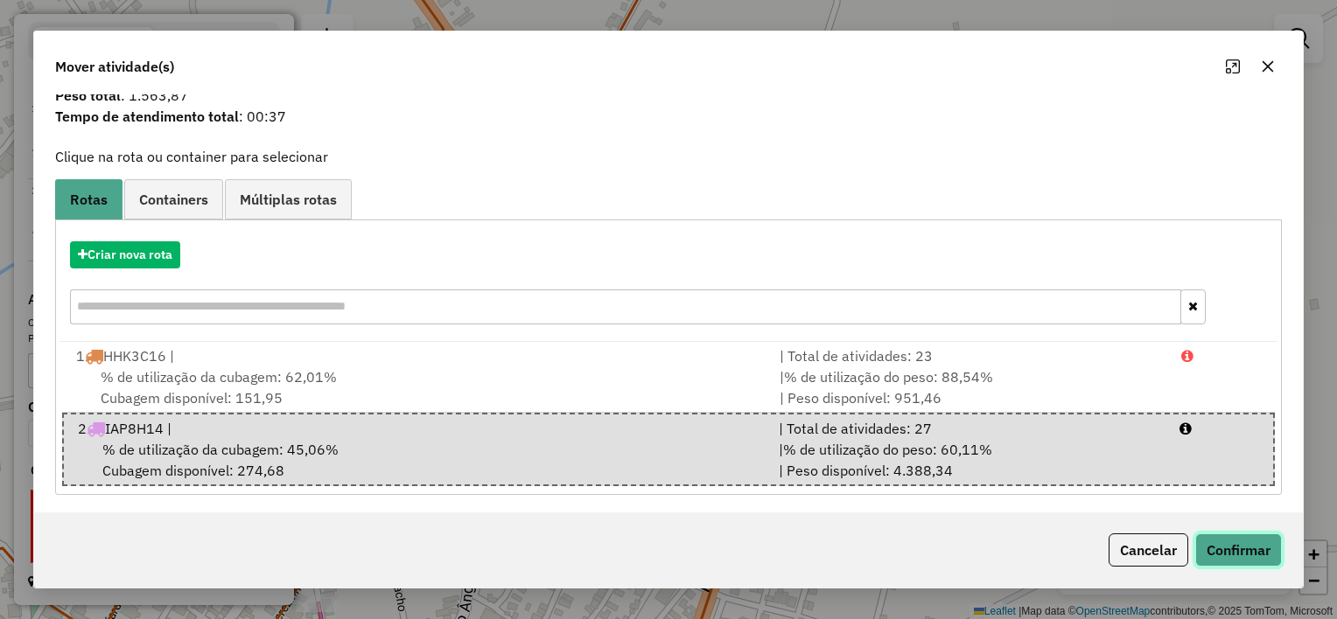
click at [1232, 553] on button "Confirmar" at bounding box center [1238, 550] width 87 height 33
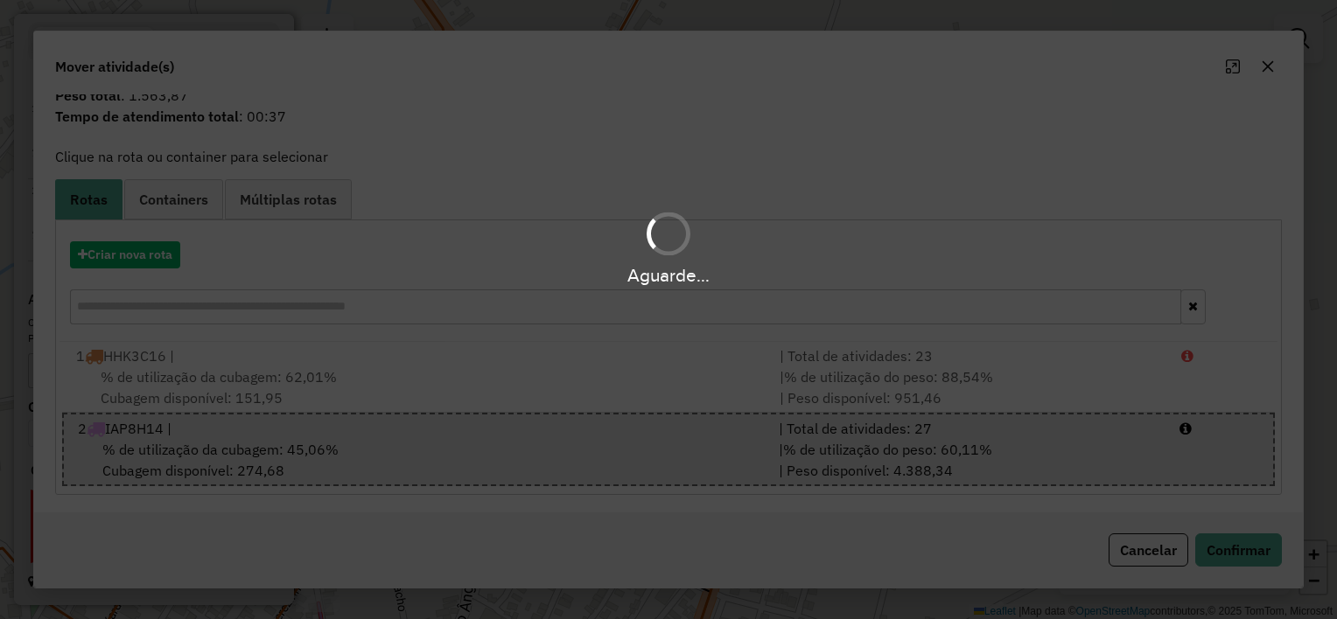
scroll to position [0, 0]
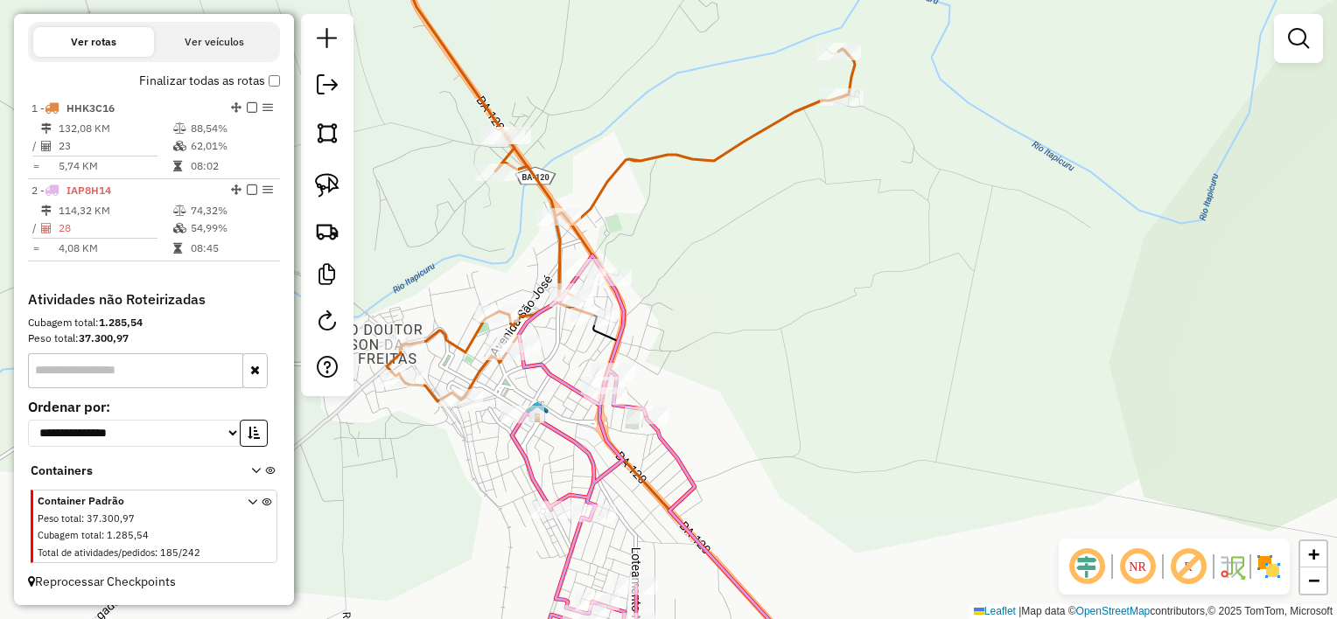
drag, startPoint x: 535, startPoint y: 155, endPoint x: 613, endPoint y: 255, distance: 126.5
click at [605, 249] on div "Janela de atendimento Grade de atendimento Capacidade Transportadoras Veículos …" at bounding box center [668, 309] width 1337 height 619
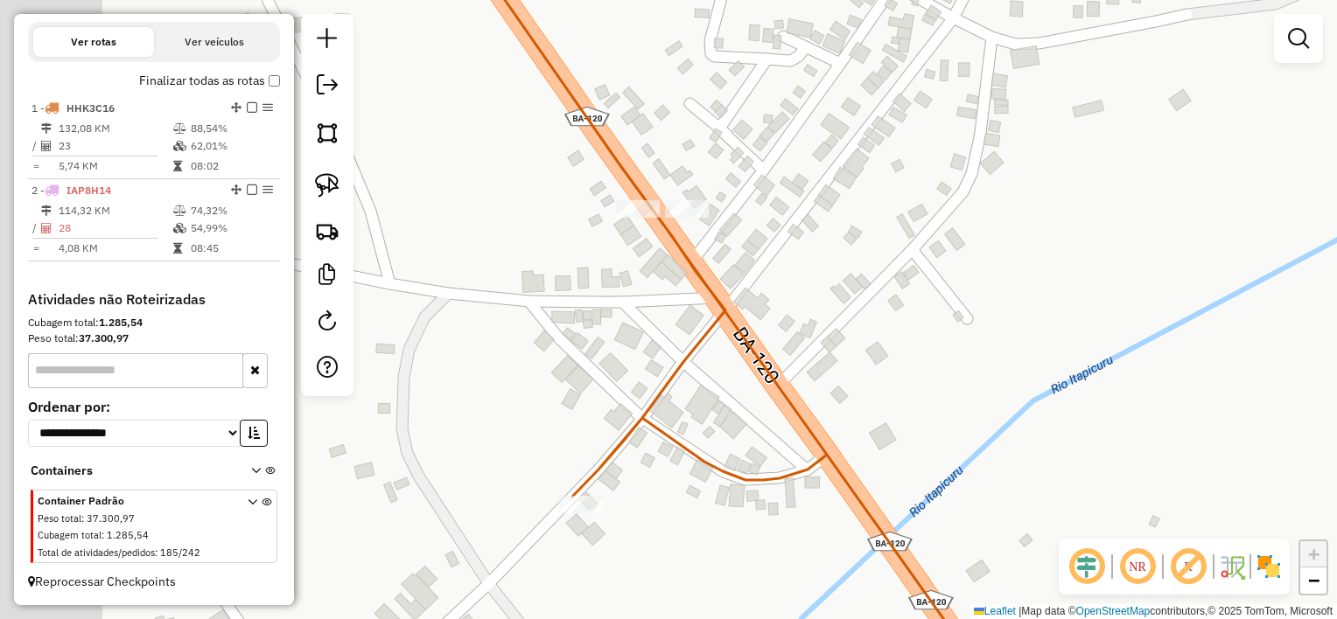
drag, startPoint x: 502, startPoint y: 213, endPoint x: 641, endPoint y: 269, distance: 150.0
click at [640, 269] on div "Janela de atendimento Grade de atendimento Capacidade Transportadoras Veículos …" at bounding box center [668, 309] width 1337 height 619
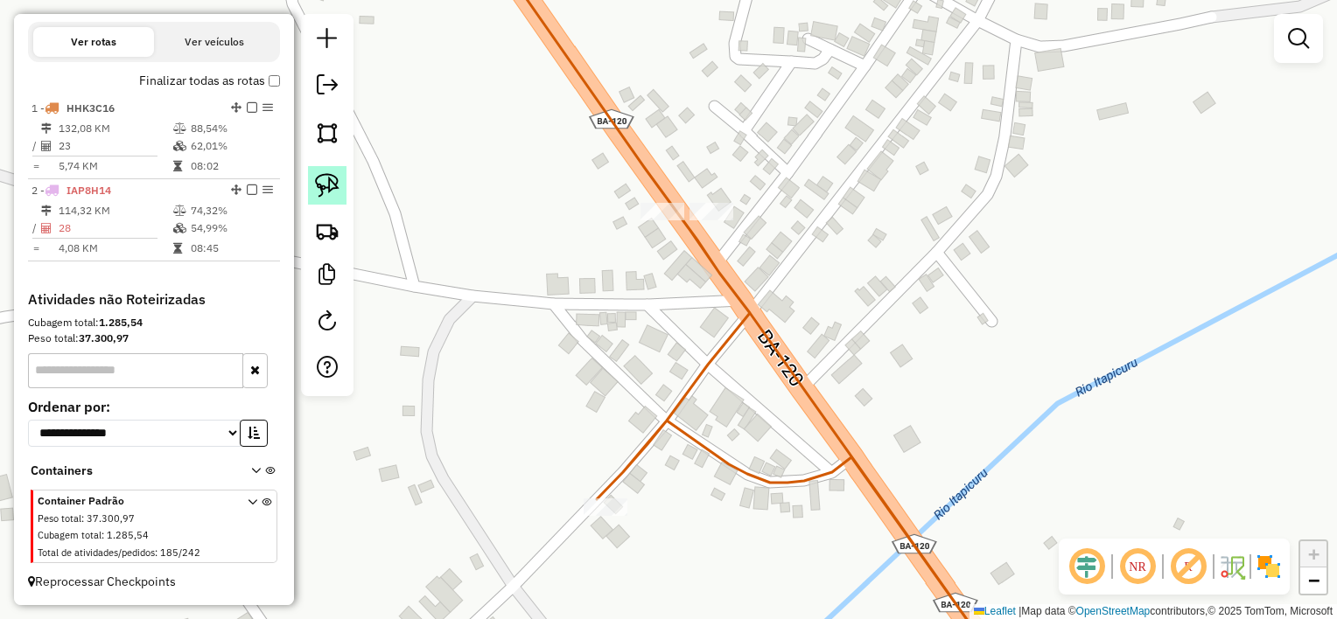
click at [339, 185] on link at bounding box center [327, 185] width 38 height 38
drag, startPoint x: 608, startPoint y: 192, endPoint x: 689, endPoint y: 192, distance: 81.4
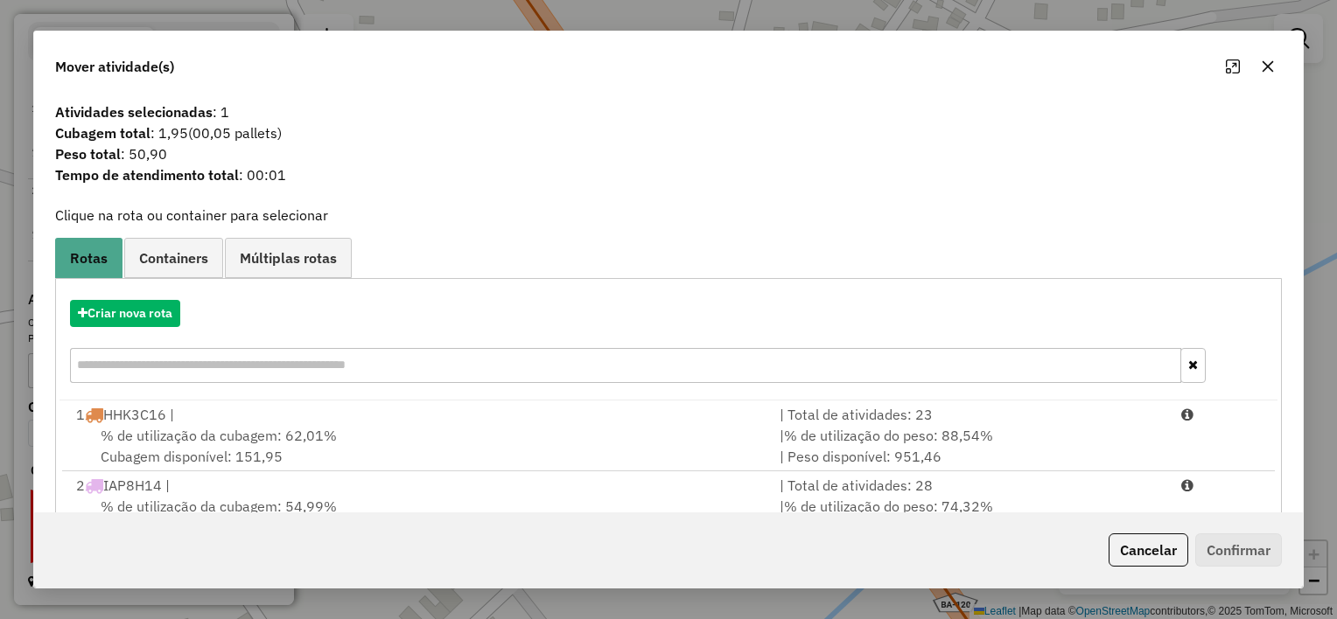
click at [536, 435] on div "% de utilização da cubagem: 62,01% Cubagem disponível: 151,95" at bounding box center [417, 446] width 703 height 42
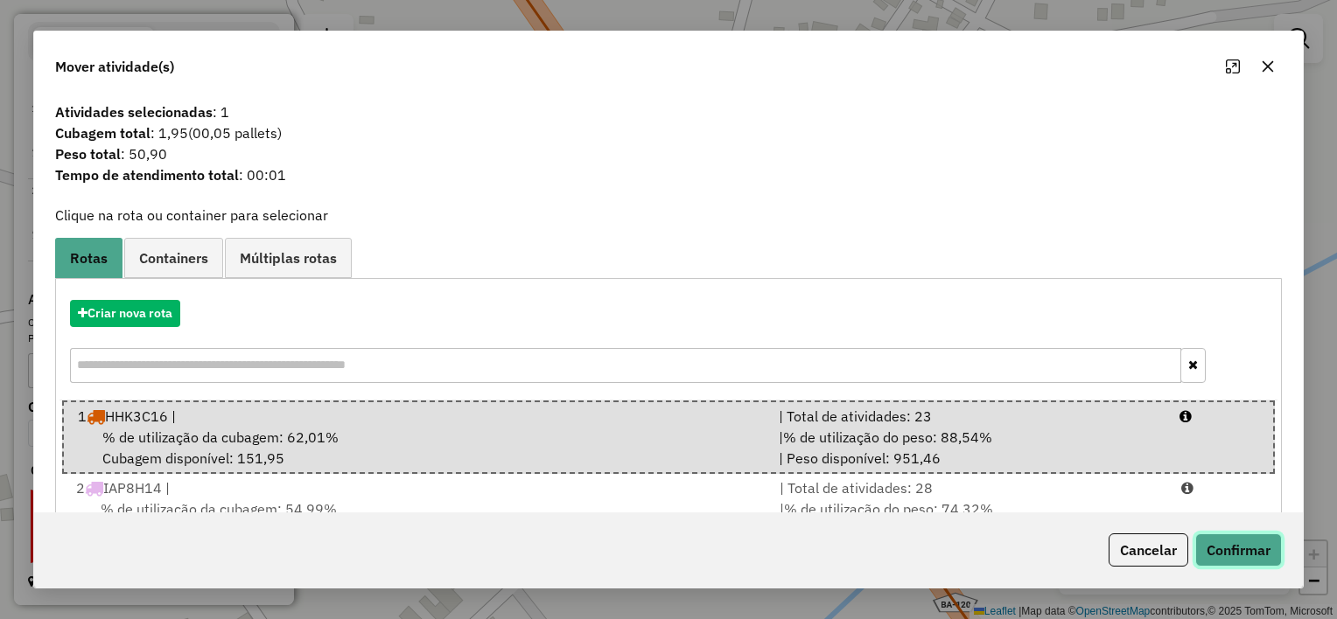
click at [1225, 541] on button "Confirmar" at bounding box center [1238, 550] width 87 height 33
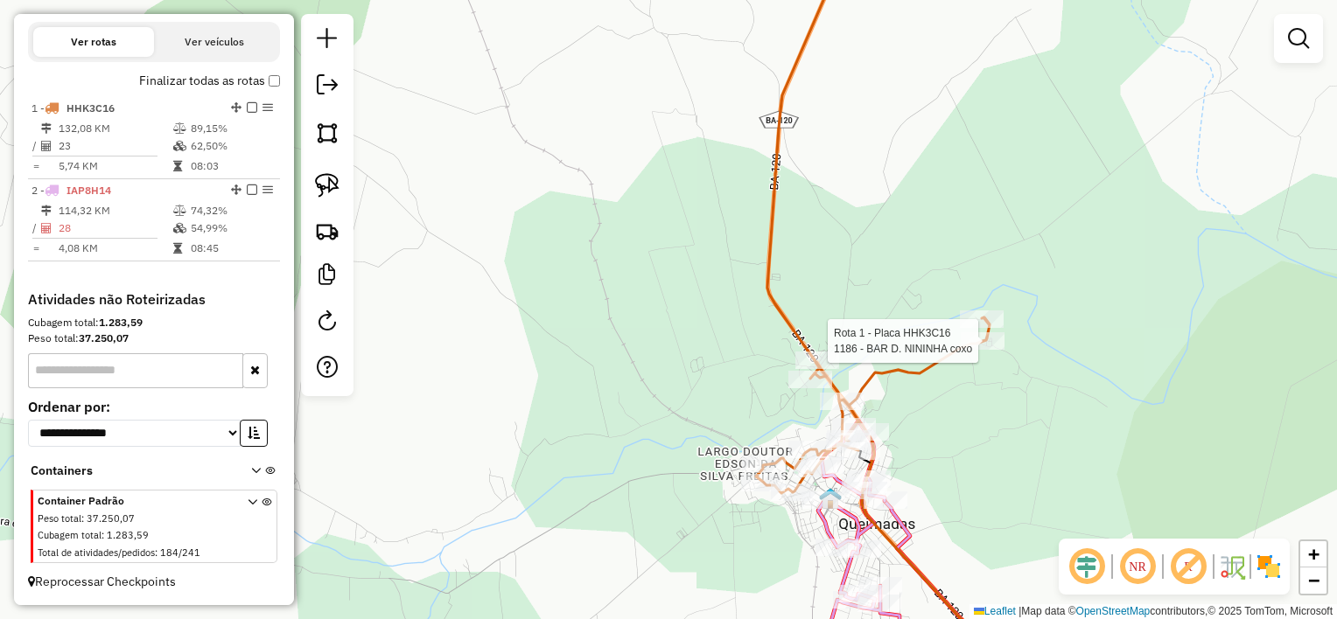
select select "*********"
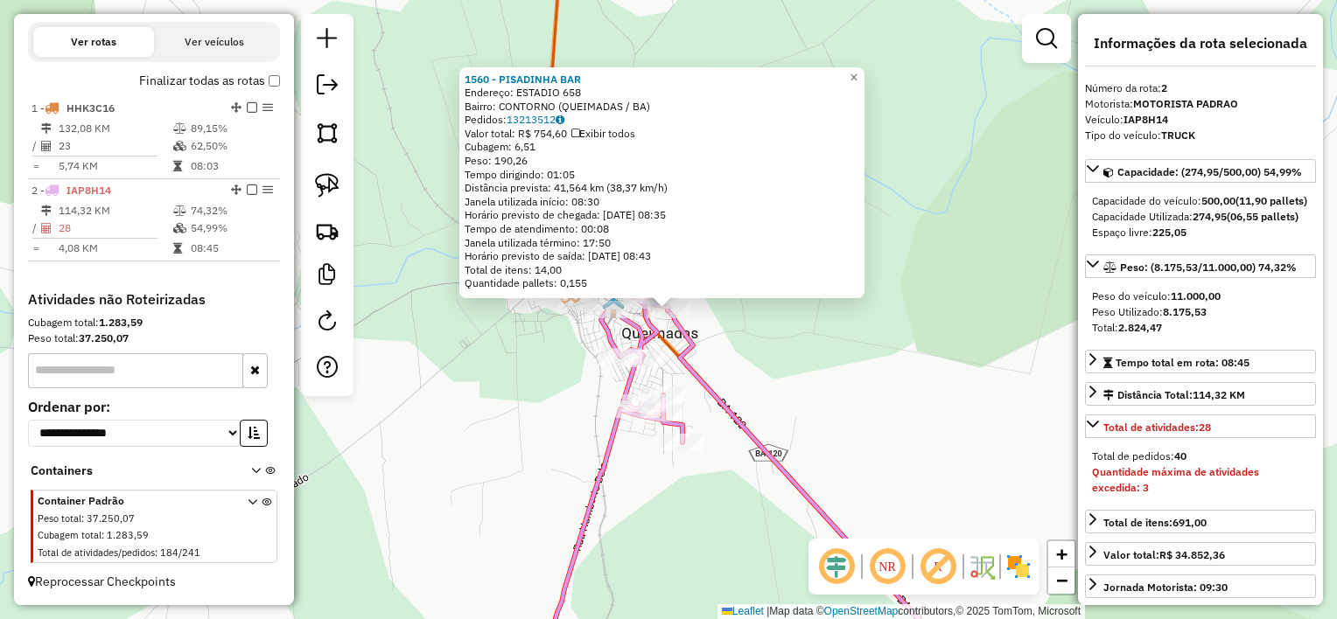
click at [732, 333] on div "Rota 2 - Placa IAP8H14 1426 - JADSON VIZINHO A JUN 1560 - PISADINHA BAR Endereç…" at bounding box center [668, 309] width 1337 height 619
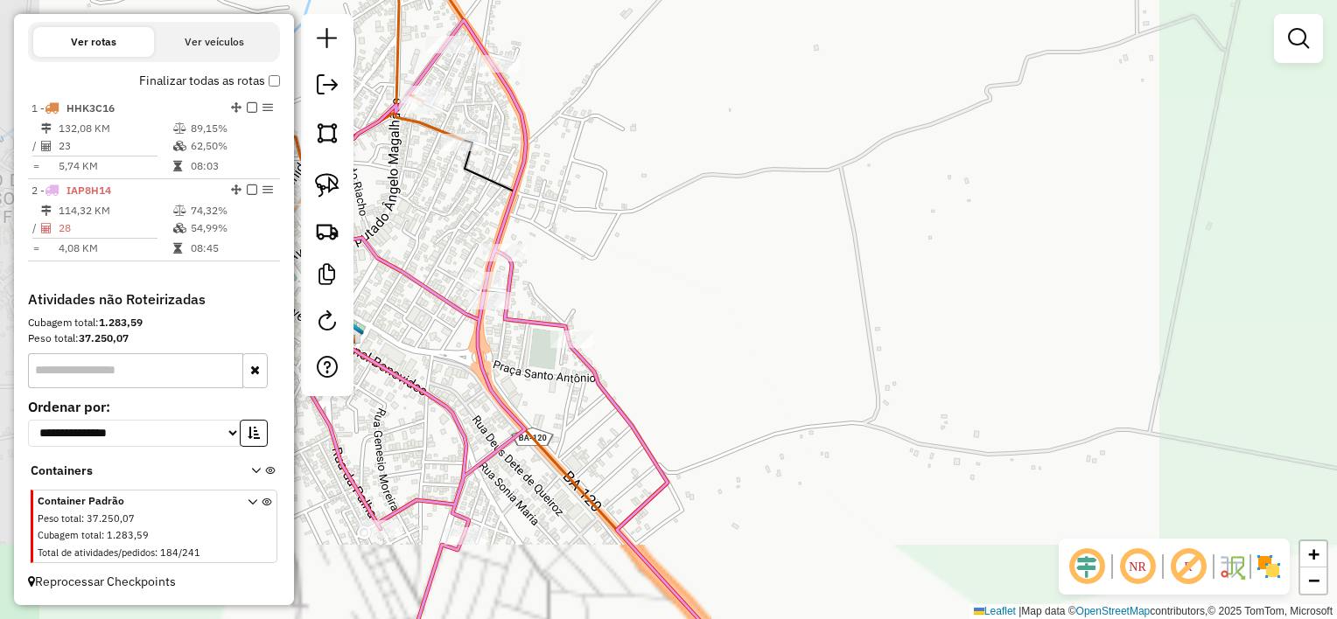
drag, startPoint x: 679, startPoint y: 315, endPoint x: 997, endPoint y: 317, distance: 318.5
click at [997, 317] on div "Janela de atendimento Grade de atendimento Capacidade Transportadoras Veículos …" at bounding box center [668, 309] width 1337 height 619
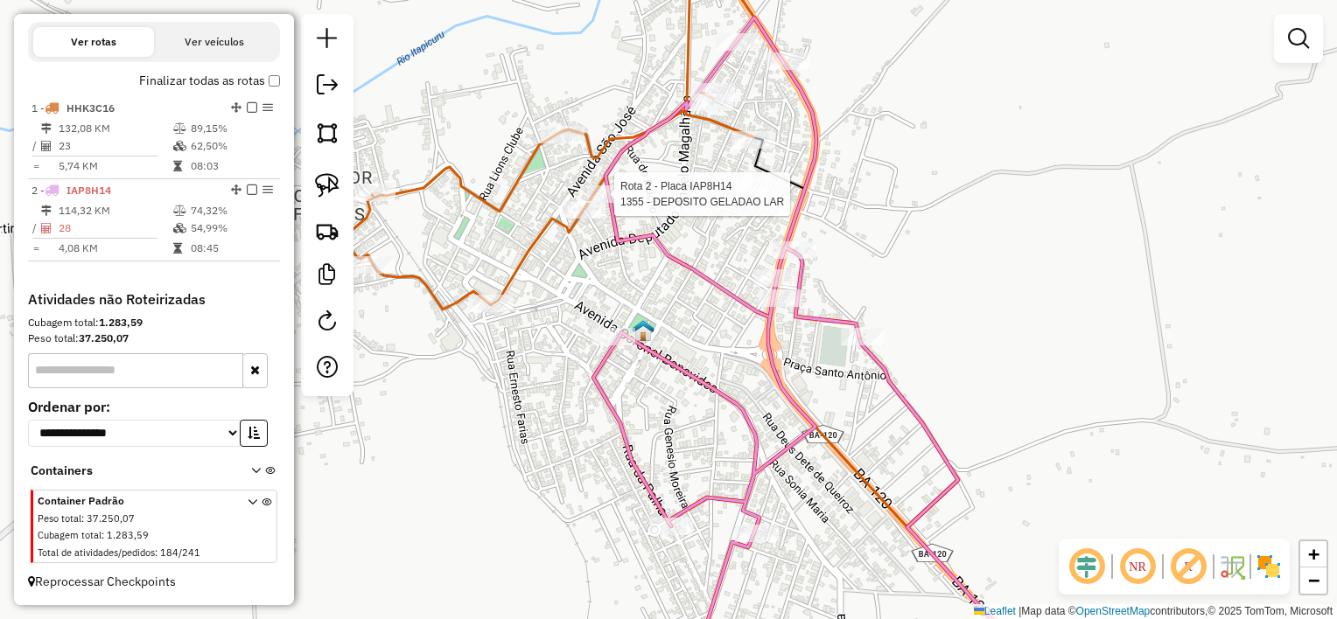
select select "*********"
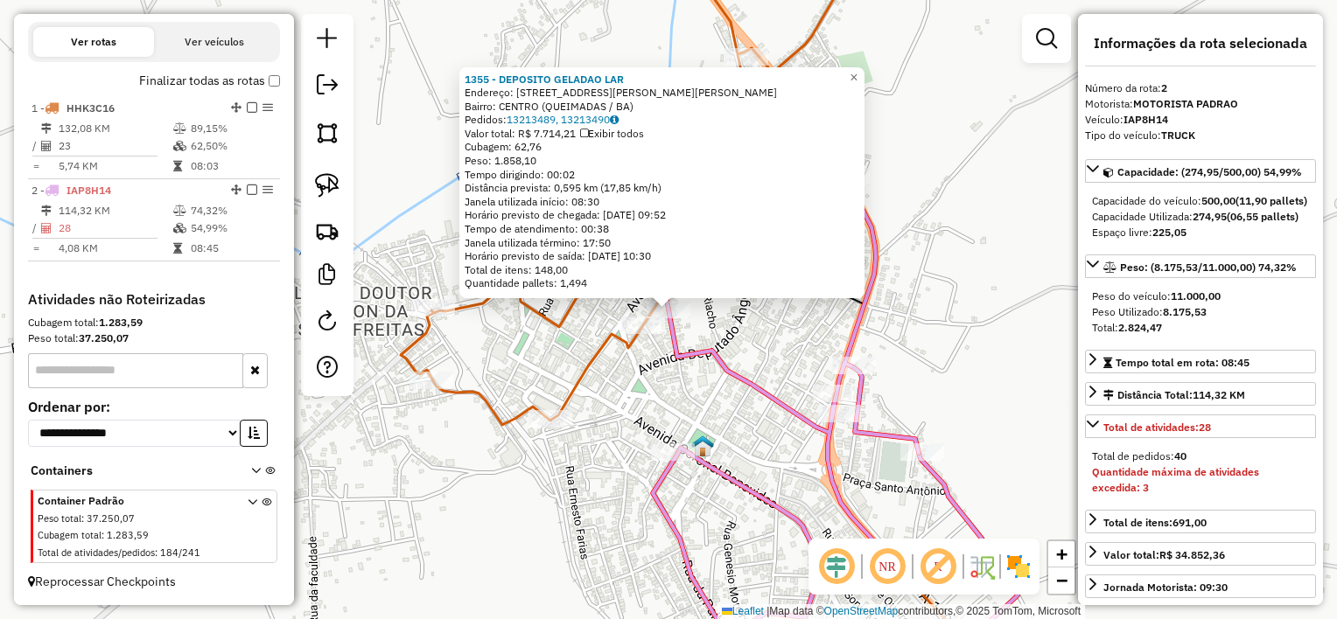
click at [760, 302] on div "1355 - DEPOSITO GELADAO LAR Endereço: rua jo e evaldo 899 Bairro: CENTRO (QUEIM…" at bounding box center [668, 309] width 1337 height 619
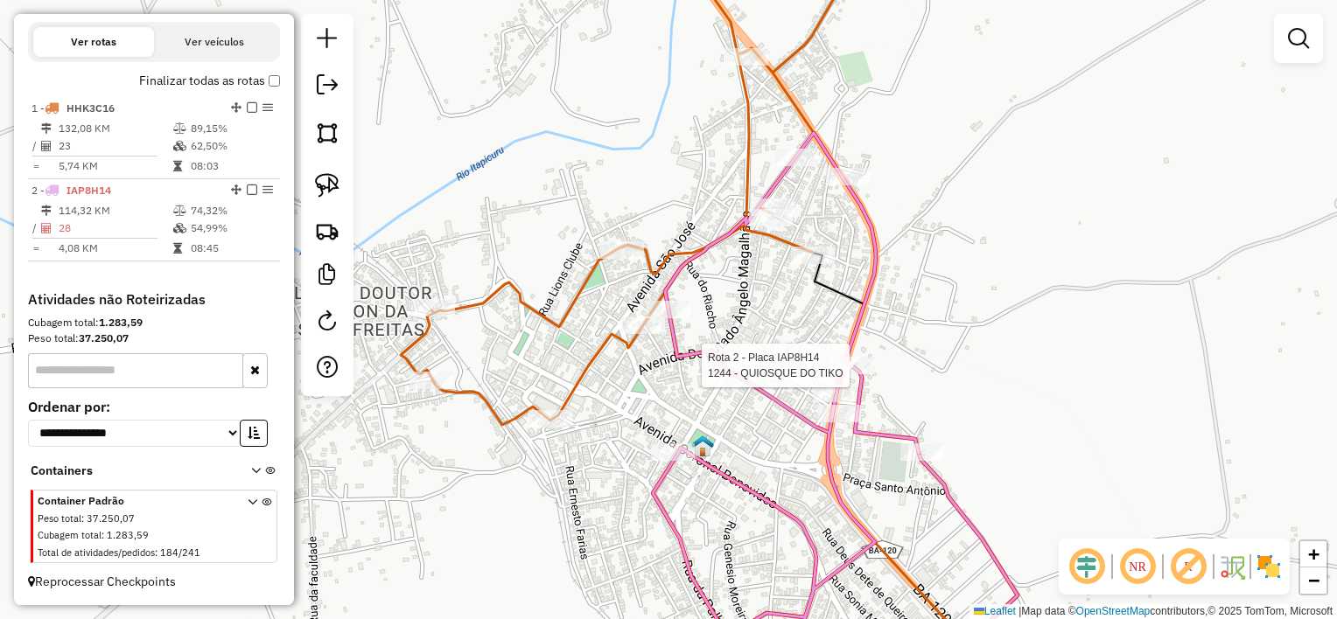
select select "*********"
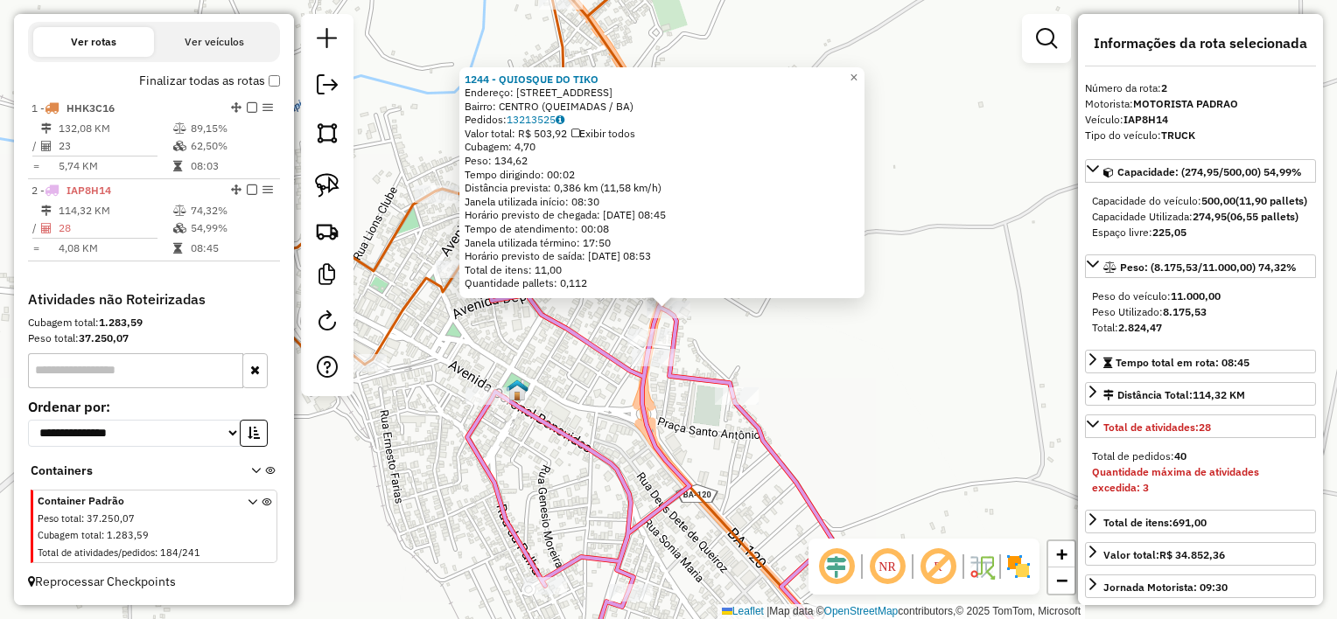
click at [844, 333] on div "1244 - QUIOSQUE DO TIKO Endereço: R RUA DO UMBUZEIRO 23 Bairro: CENTRO (QUEIMAD…" at bounding box center [668, 309] width 1337 height 619
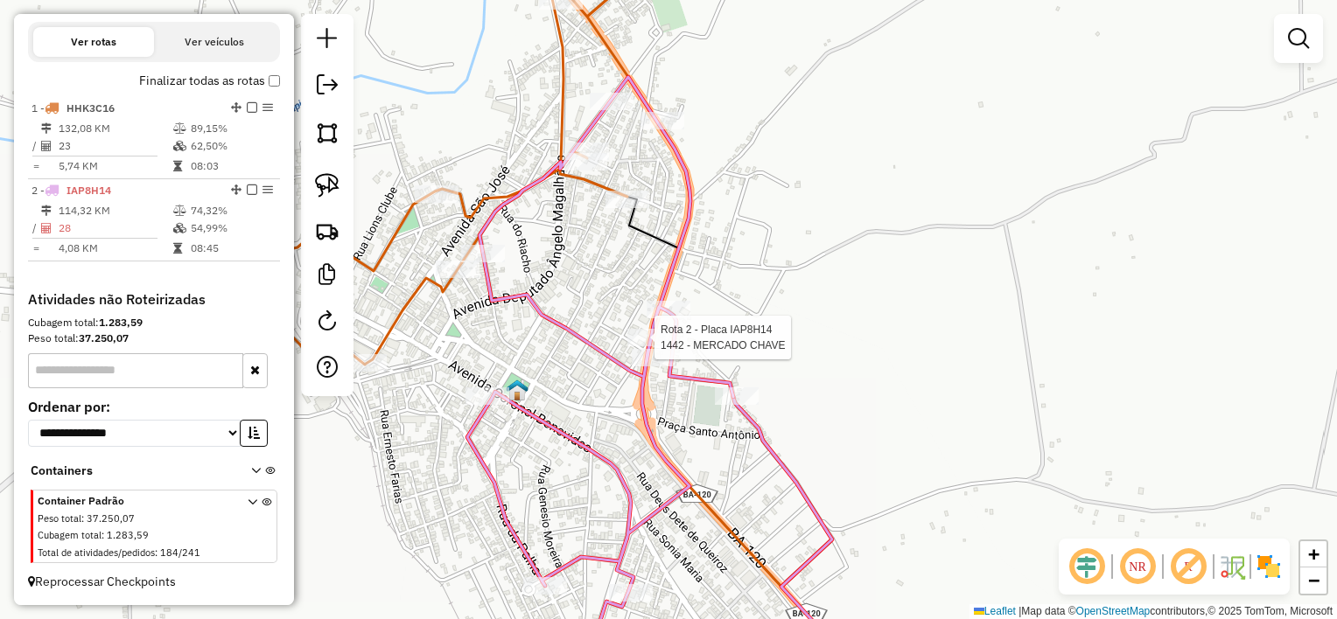
select select "*********"
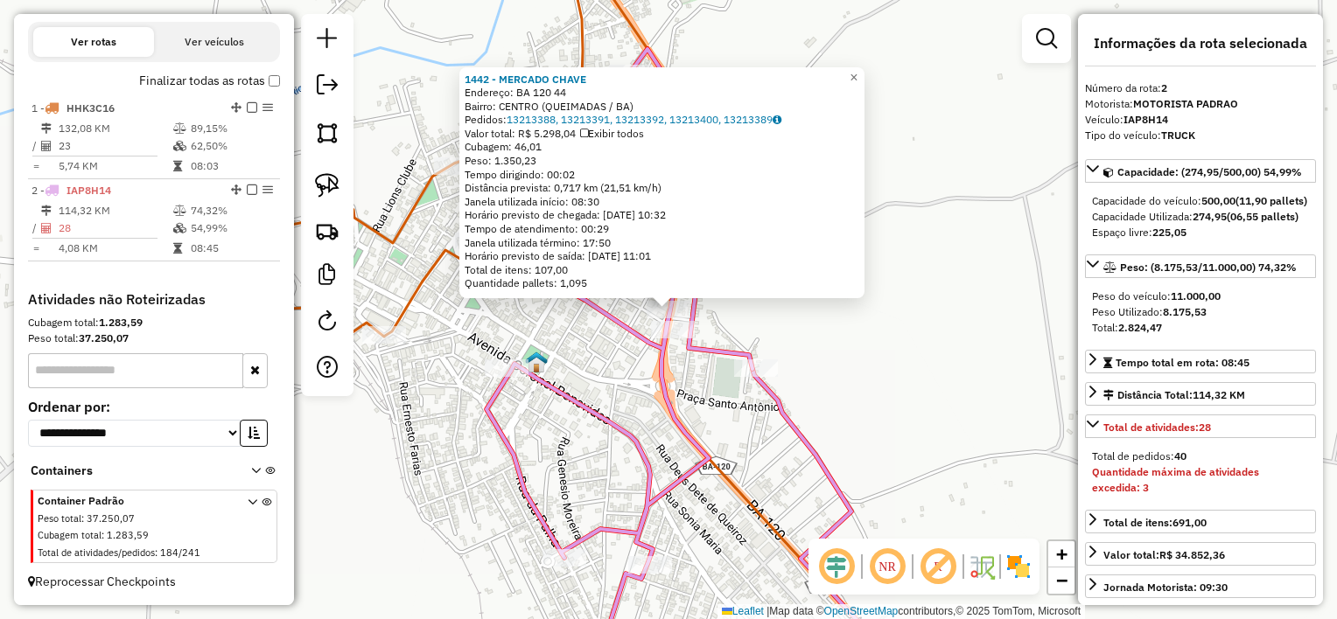
click at [752, 313] on div "1442 - MERCADO CHAVE Endereço: BA 120 44 Bairro: CENTRO (QUEIMADAS / BA) Pedido…" at bounding box center [668, 309] width 1337 height 619
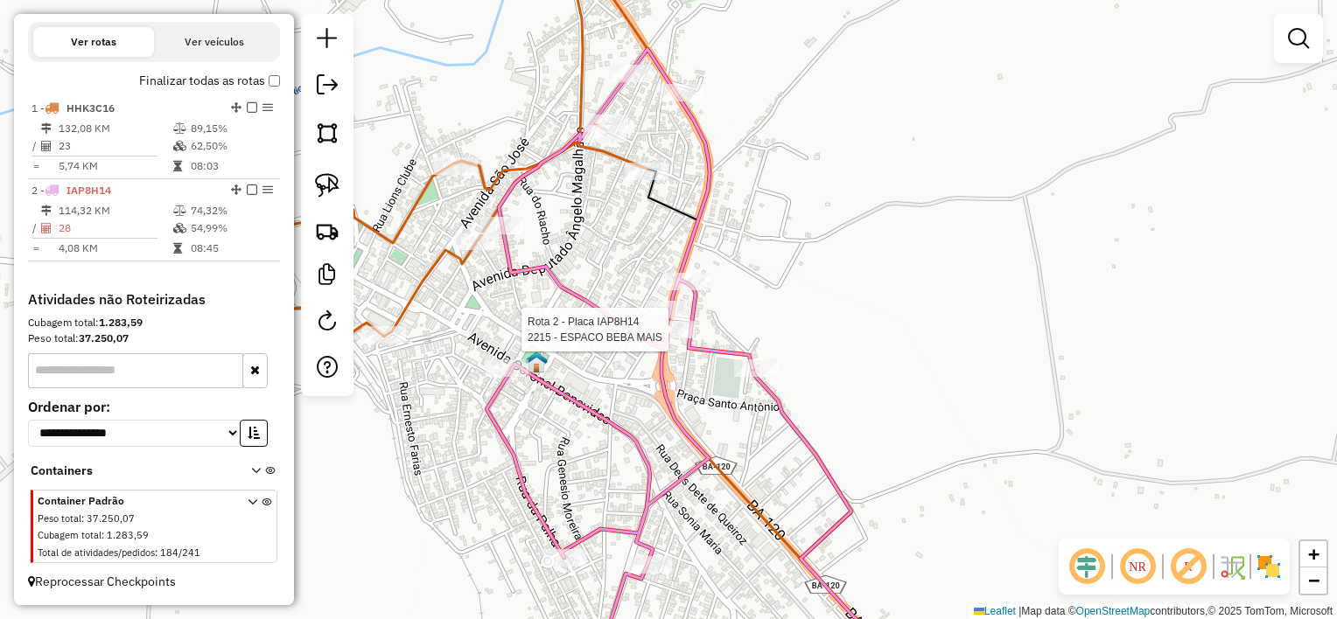
select select "*********"
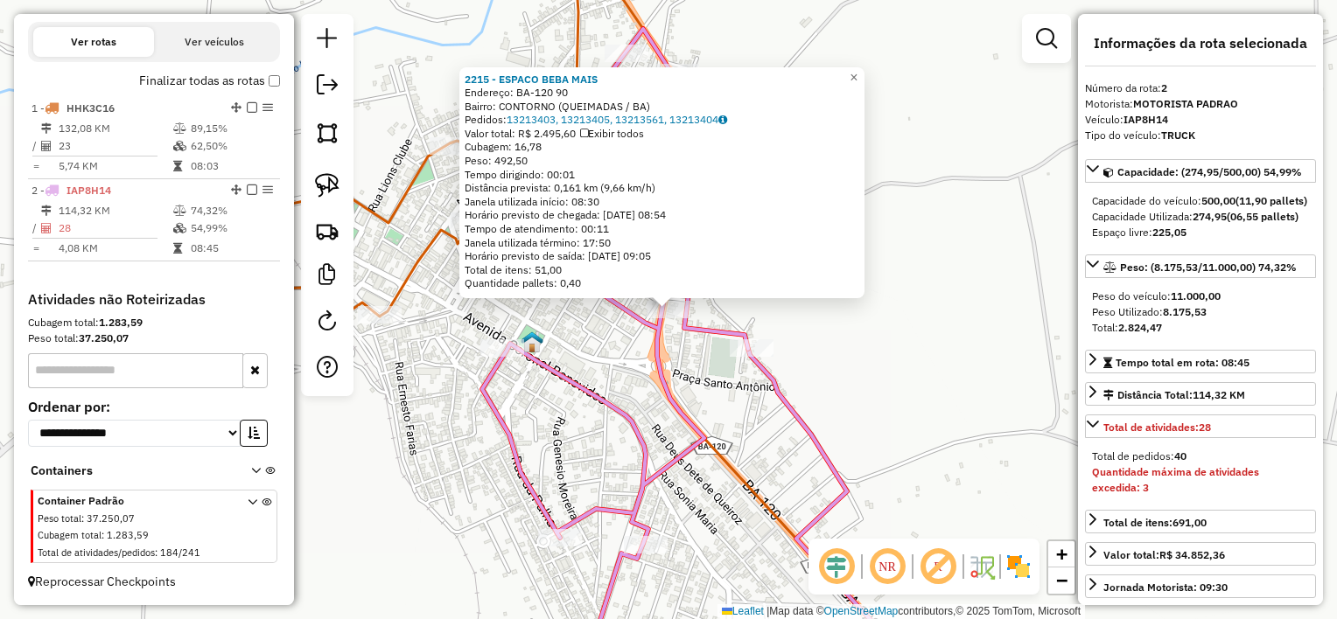
click at [805, 318] on div "2215 - ESPACO BEBA MAIS Endereço: BA-120 90 Bairro: CONTORNO (QUEIMADAS / BA) P…" at bounding box center [668, 309] width 1337 height 619
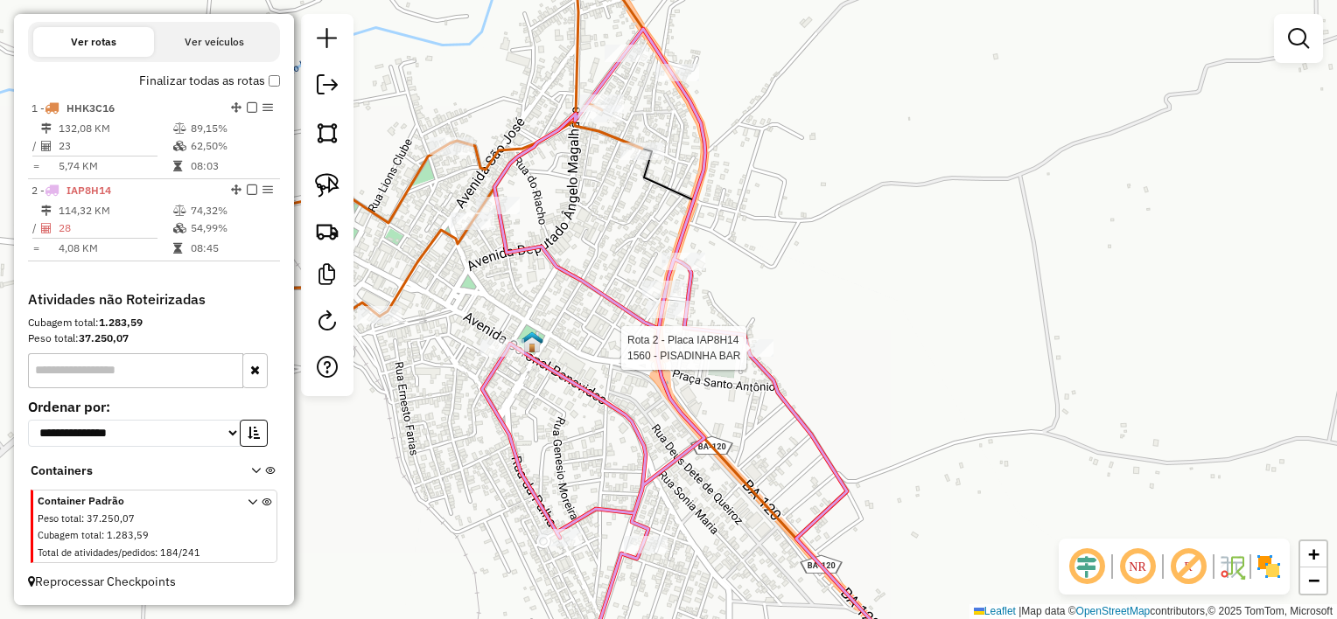
select select "*********"
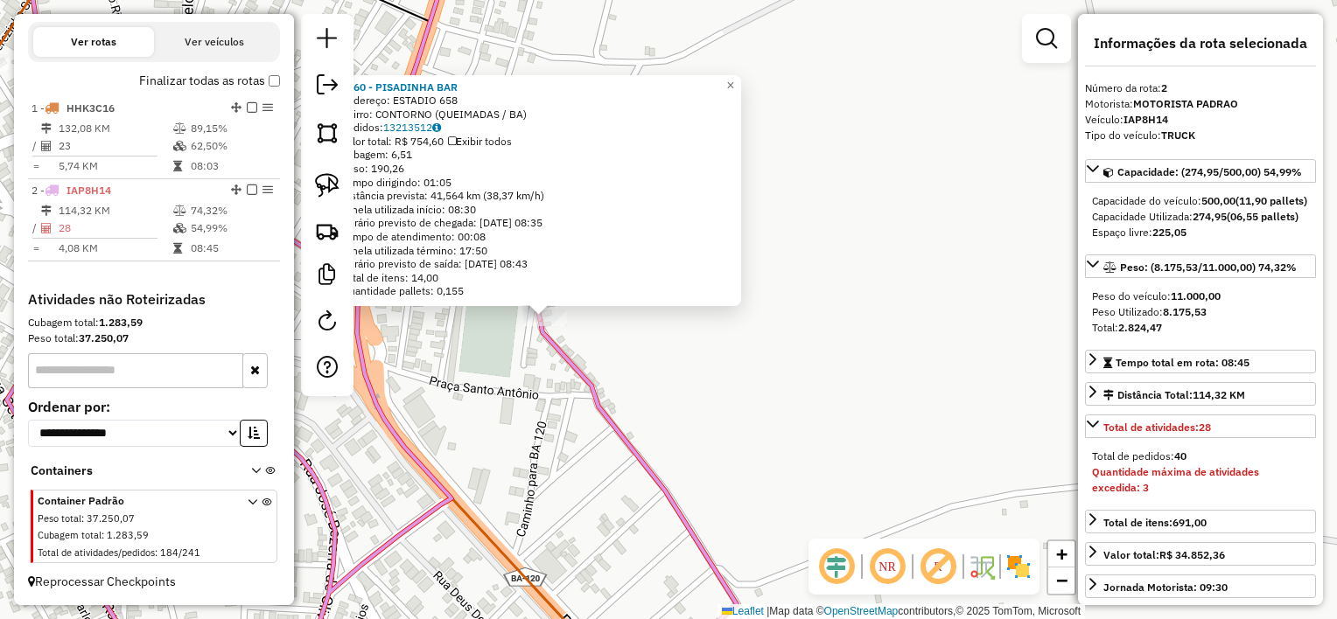
click at [752, 323] on div "1560 - PISADINHA BAR Endereço: ESTADIO 658 Bairro: CONTORNO (QUEIMADAS / BA) Pe…" at bounding box center [668, 309] width 1337 height 619
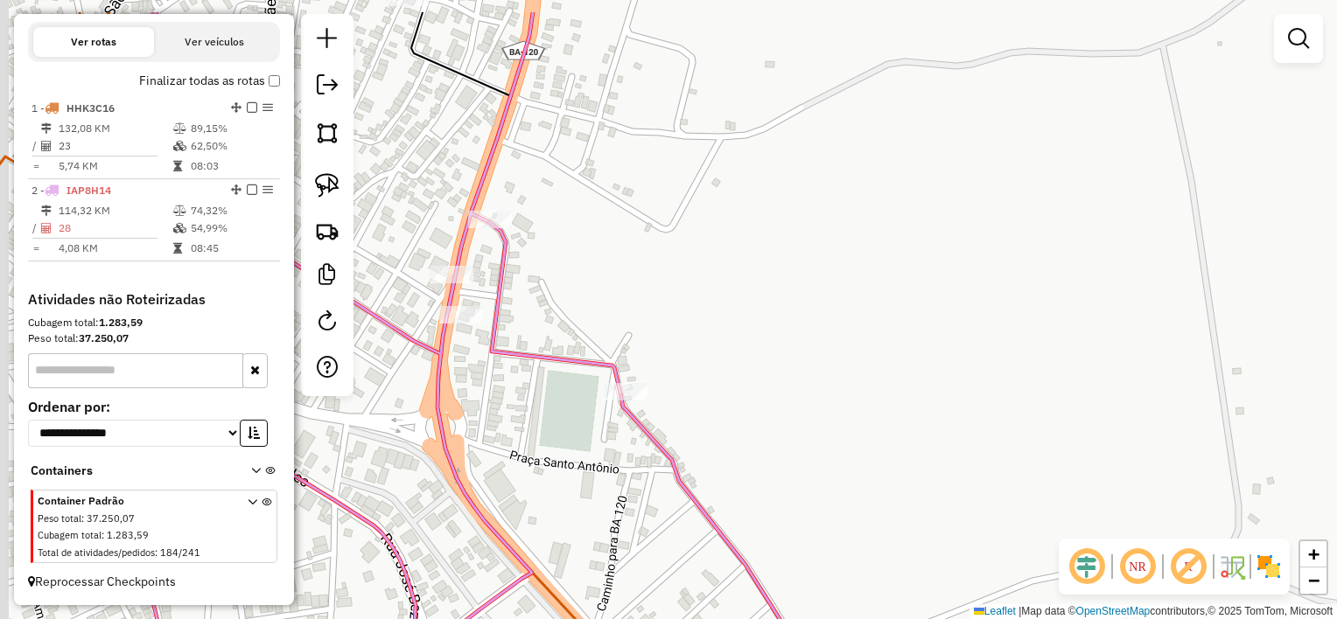
drag, startPoint x: 745, startPoint y: 363, endPoint x: 805, endPoint y: 401, distance: 71.1
click at [805, 402] on div "Janela de atendimento Grade de atendimento Capacidade Transportadoras Veículos …" at bounding box center [668, 309] width 1337 height 619
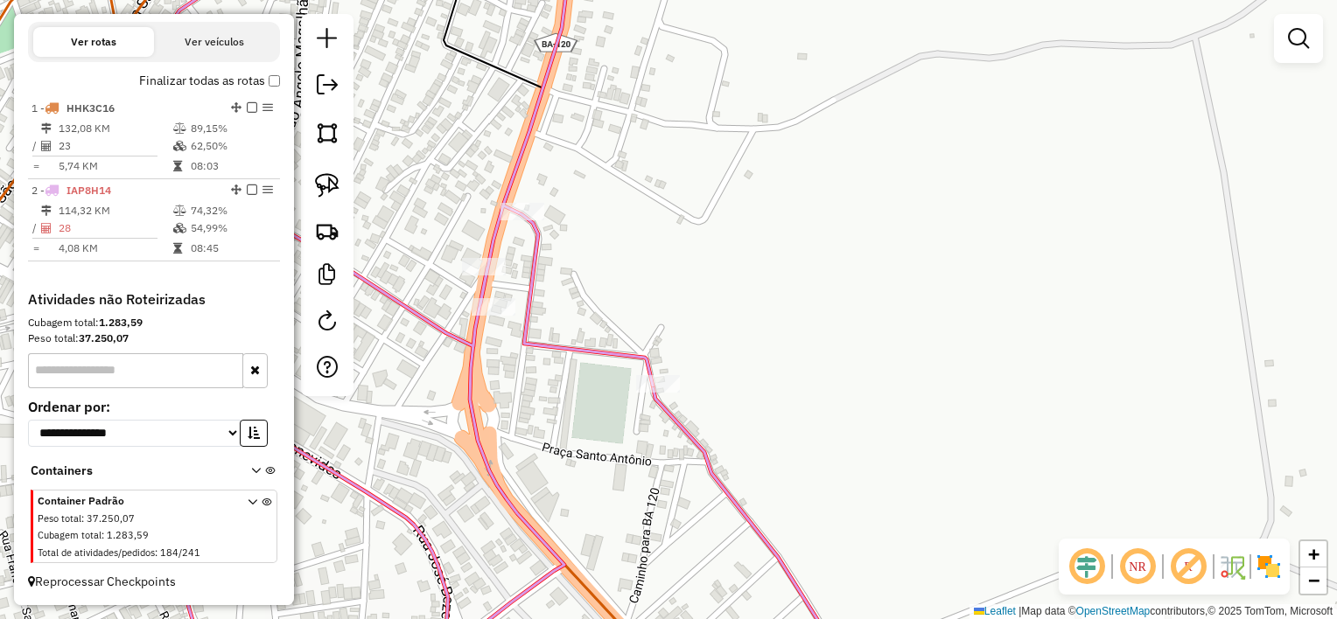
drag, startPoint x: 722, startPoint y: 317, endPoint x: 782, endPoint y: 243, distance: 95.1
click at [779, 245] on div "Janela de atendimento Grade de atendimento Capacidade Transportadoras Veículos …" at bounding box center [668, 309] width 1337 height 619
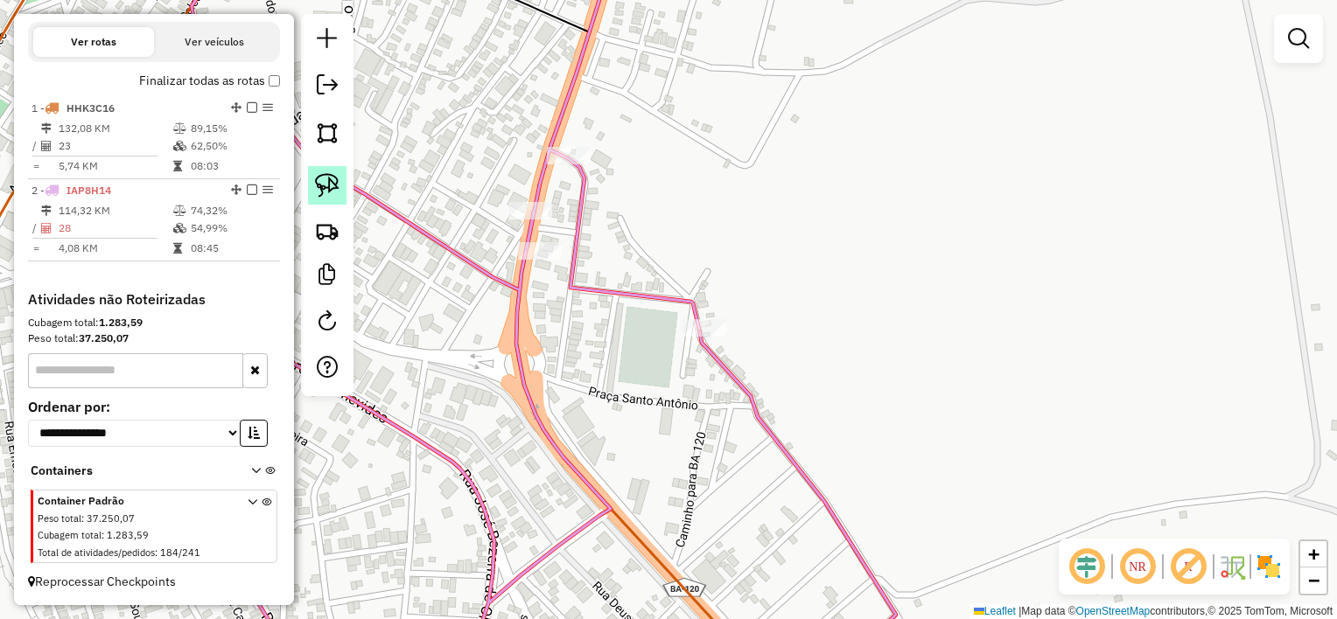
click at [343, 185] on link at bounding box center [327, 185] width 38 height 38
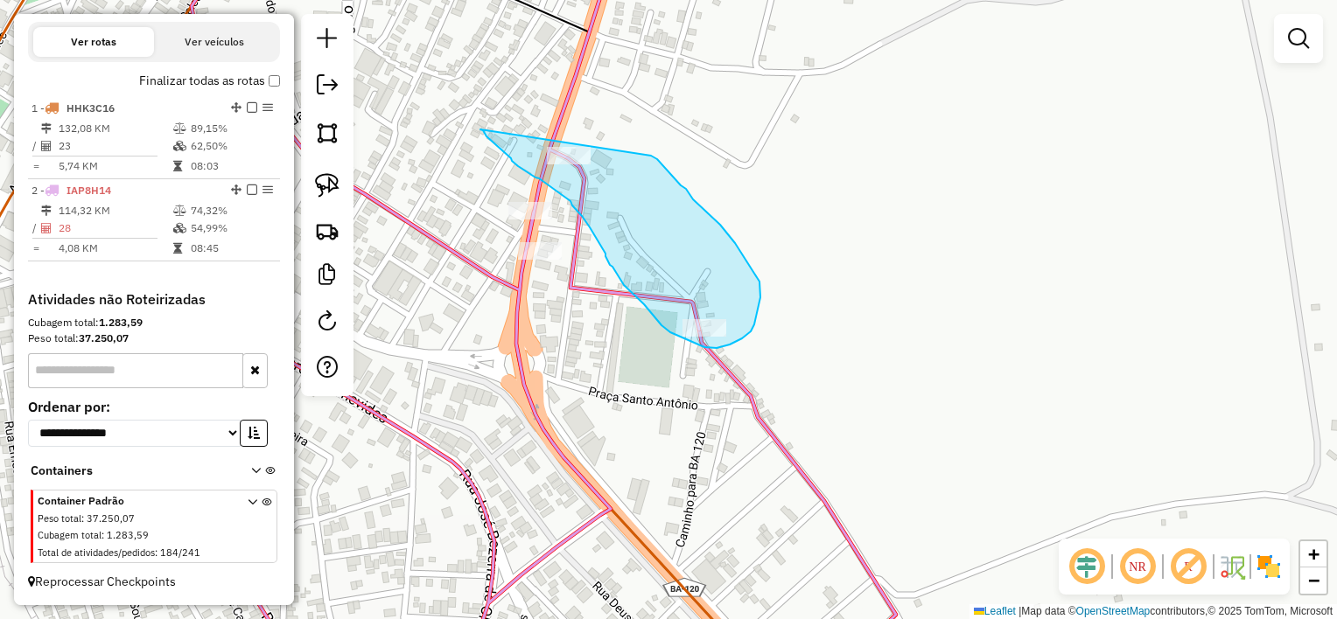
drag, startPoint x: 481, startPoint y: 129, endPoint x: 651, endPoint y: 155, distance: 171.6
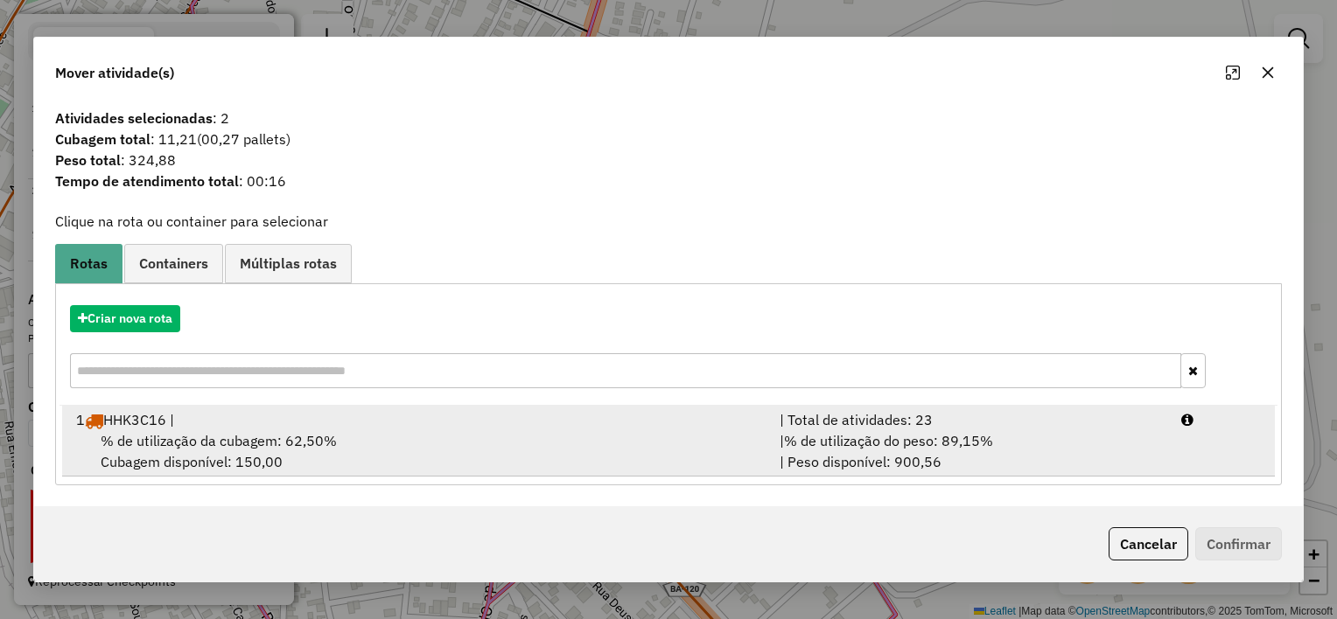
click at [515, 423] on div "1 HHK3C16 |" at bounding box center [417, 419] width 703 height 21
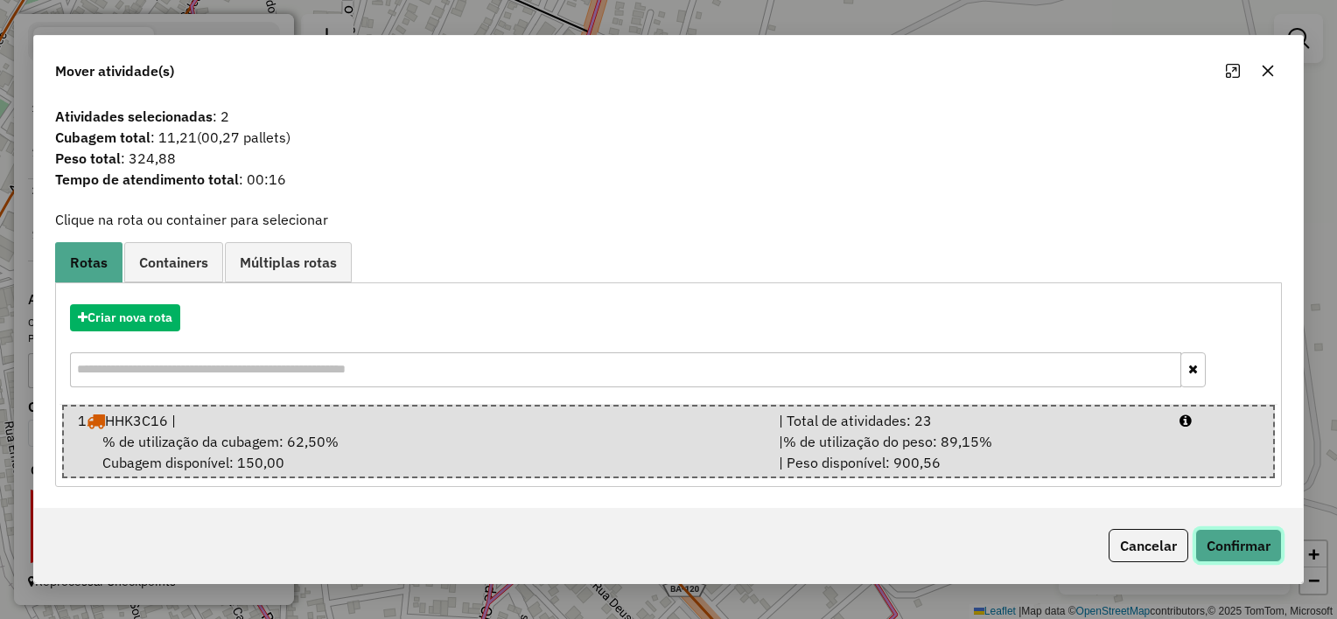
click at [1212, 546] on button "Confirmar" at bounding box center [1238, 545] width 87 height 33
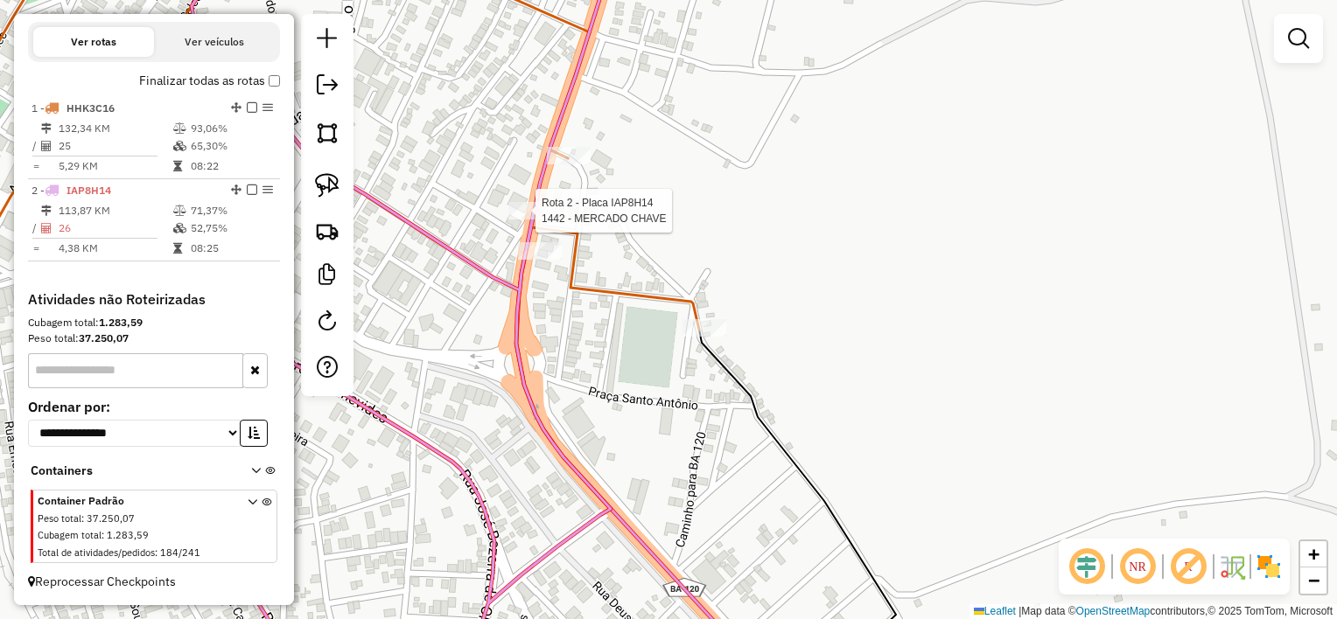
select select "*********"
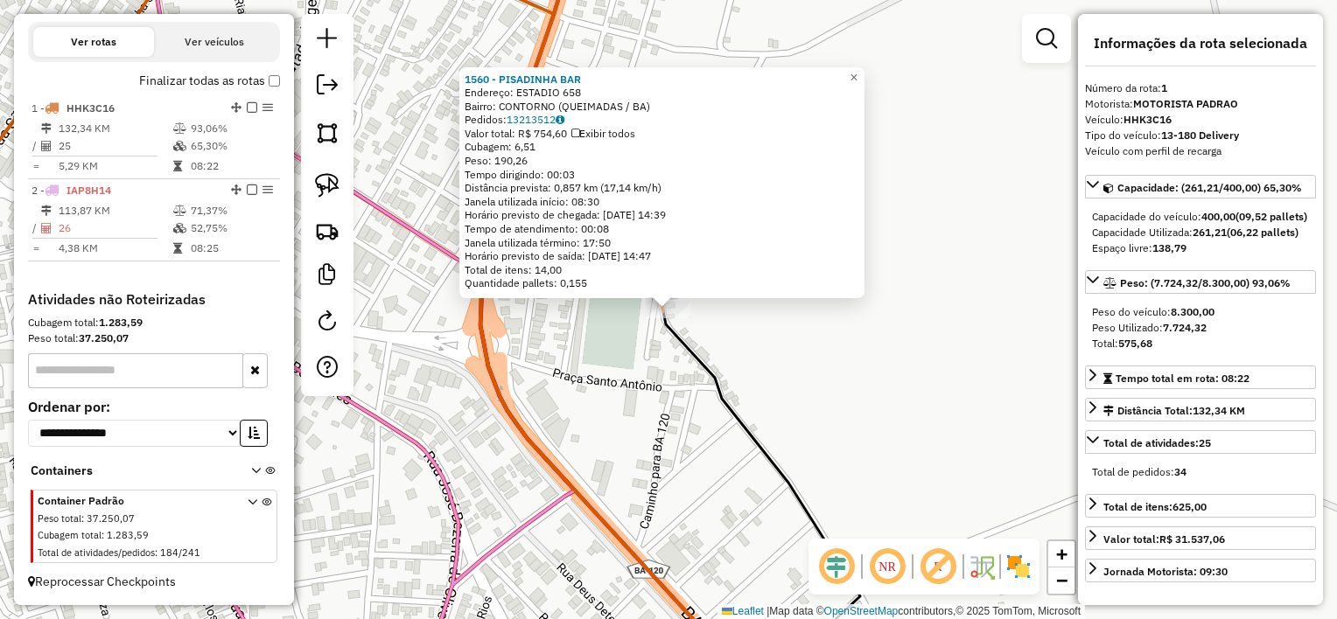
click at [671, 442] on div "1560 - PISADINHA BAR Endereço: ESTADIO 658 Bairro: CONTORNO (QUEIMADAS / BA) Pe…" at bounding box center [668, 309] width 1337 height 619
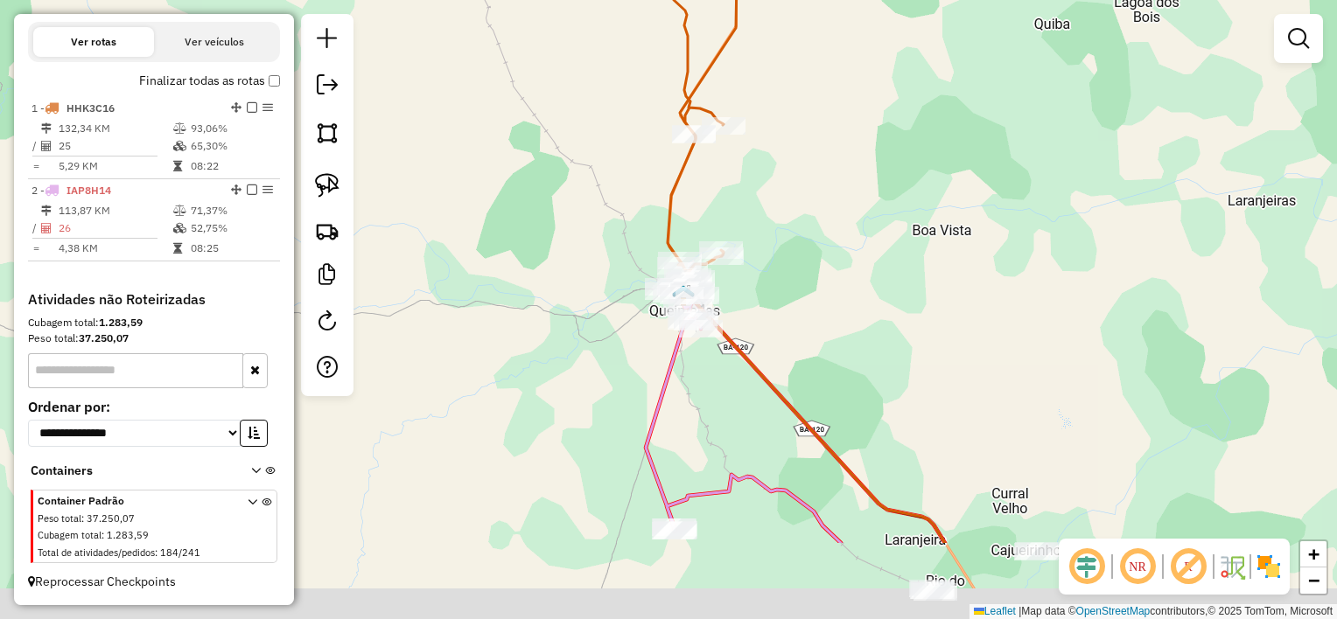
drag, startPoint x: 594, startPoint y: 378, endPoint x: 601, endPoint y: 336, distance: 42.6
click at [601, 336] on div "Janela de atendimento Grade de atendimento Capacidade Transportadoras Veículos …" at bounding box center [668, 309] width 1337 height 619
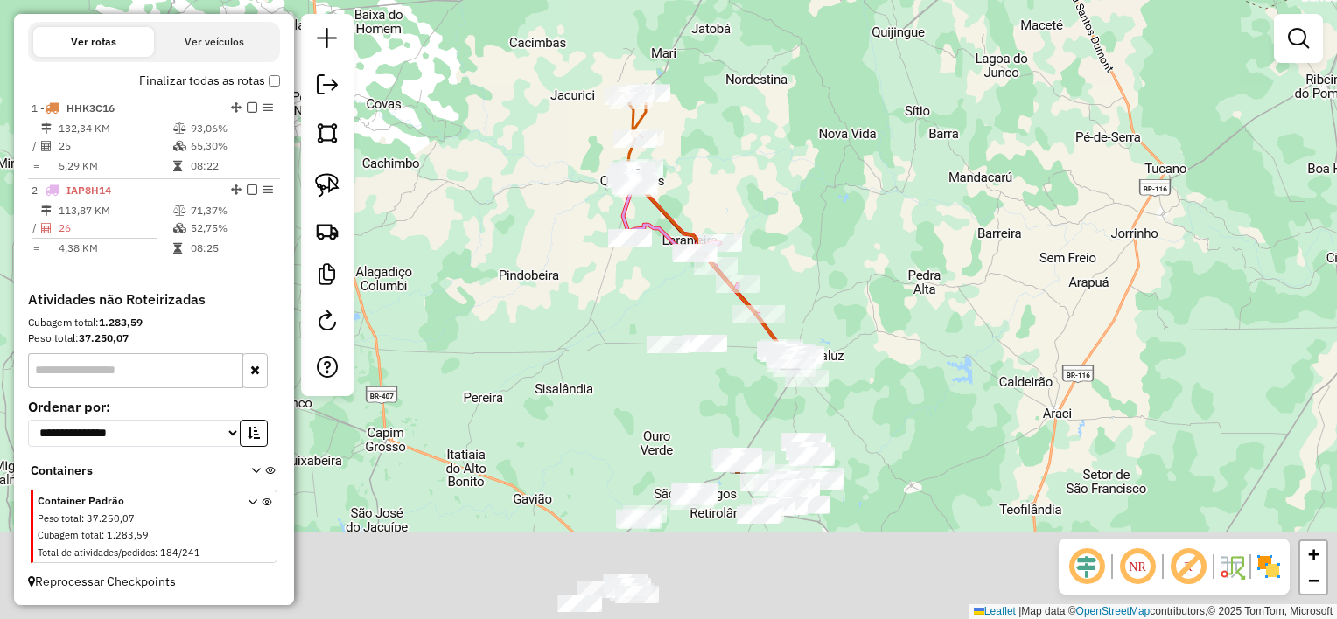
drag, startPoint x: 577, startPoint y: 409, endPoint x: 585, endPoint y: 254, distance: 155.1
click at [585, 255] on div "Janela de atendimento Grade de atendimento Capacidade Transportadoras Veículos …" at bounding box center [668, 309] width 1337 height 619
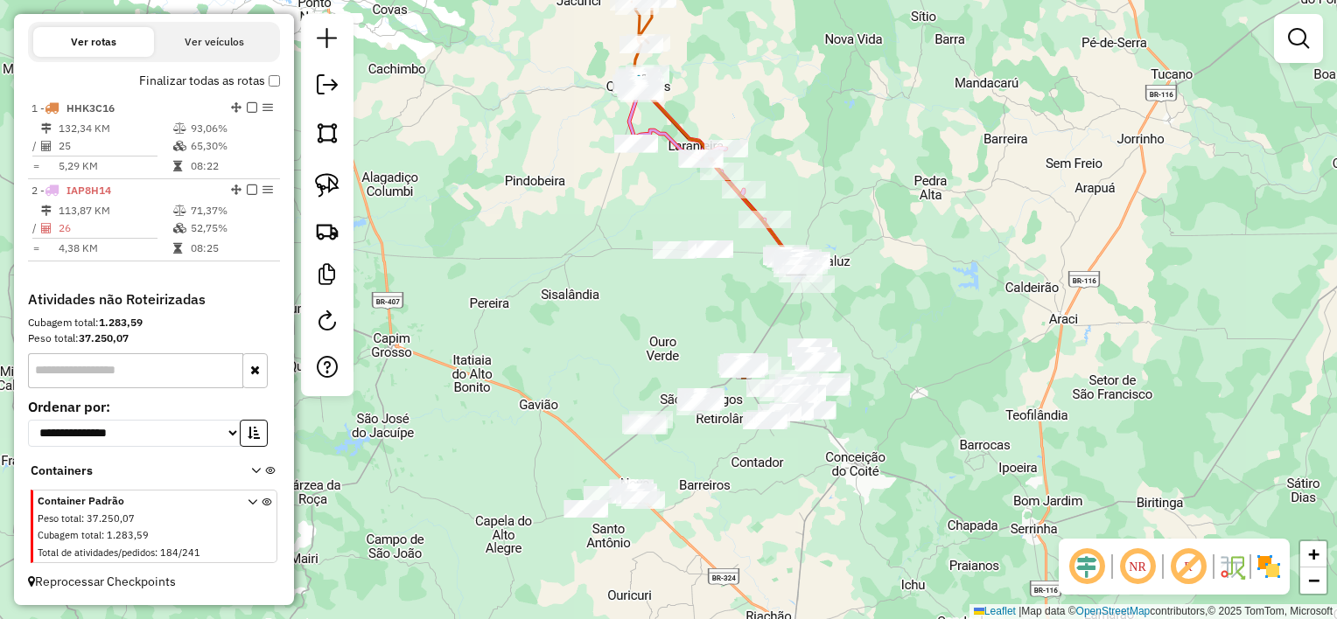
drag, startPoint x: 723, startPoint y: 346, endPoint x: 733, endPoint y: 285, distance: 61.3
click at [733, 285] on div "Janela de atendimento Grade de atendimento Capacidade Transportadoras Veículos …" at bounding box center [668, 309] width 1337 height 619
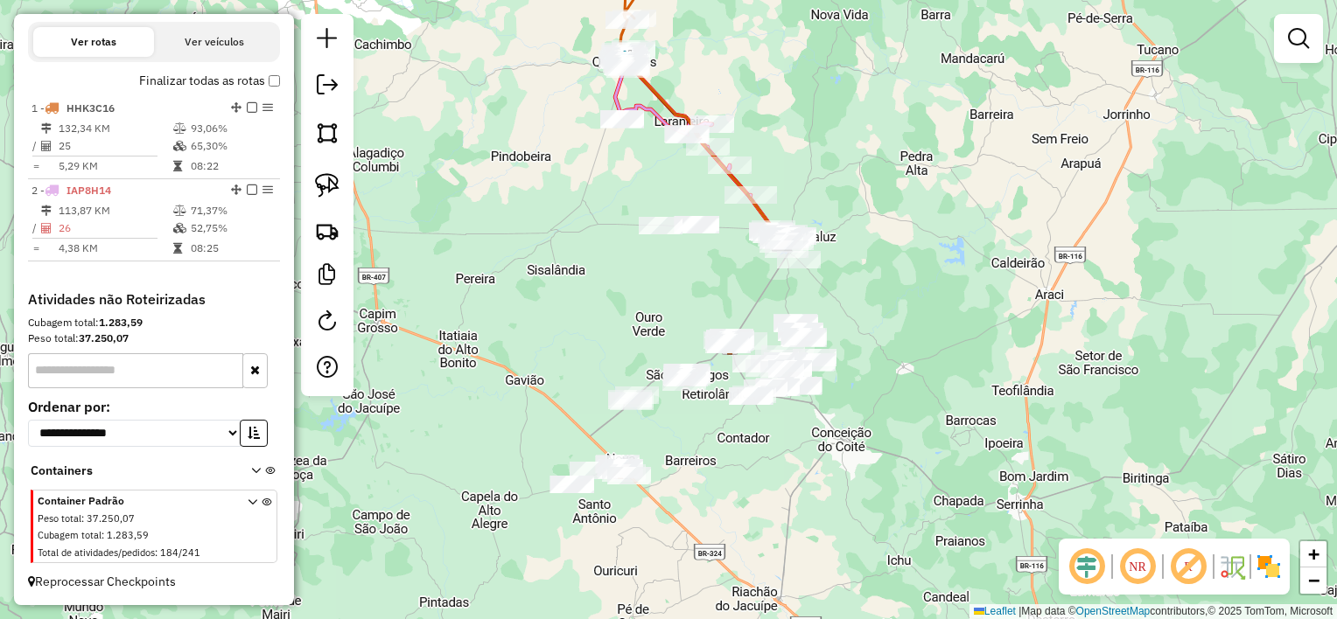
drag, startPoint x: 734, startPoint y: 291, endPoint x: 719, endPoint y: 269, distance: 27.2
click at [719, 269] on div "Janela de atendimento Grade de atendimento Capacidade Transportadoras Veículos …" at bounding box center [668, 309] width 1337 height 619
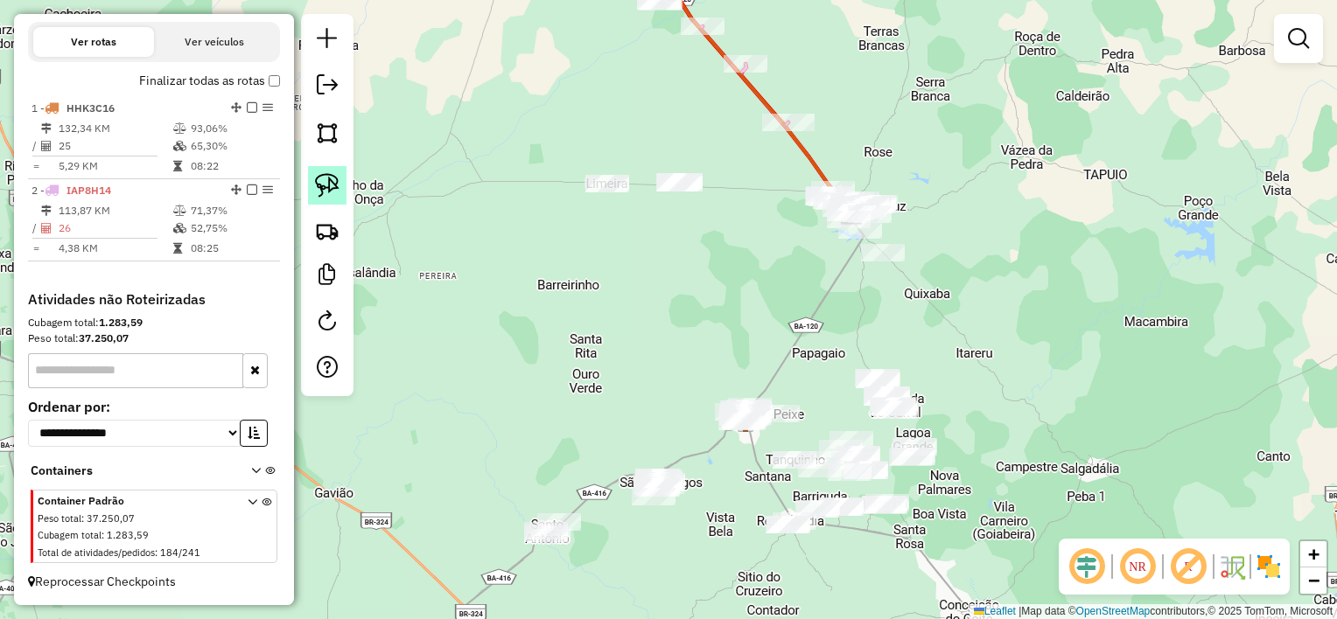
click at [325, 182] on img at bounding box center [327, 185] width 24 height 24
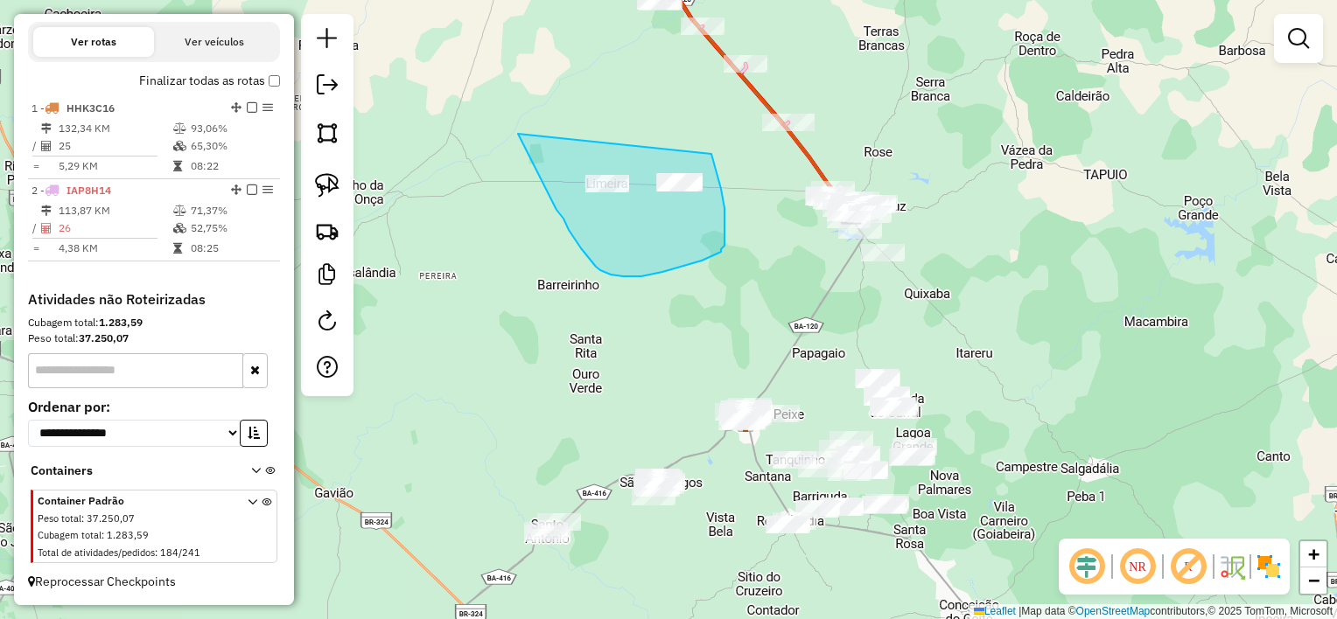
drag, startPoint x: 553, startPoint y: 202, endPoint x: 711, endPoint y: 154, distance: 165.5
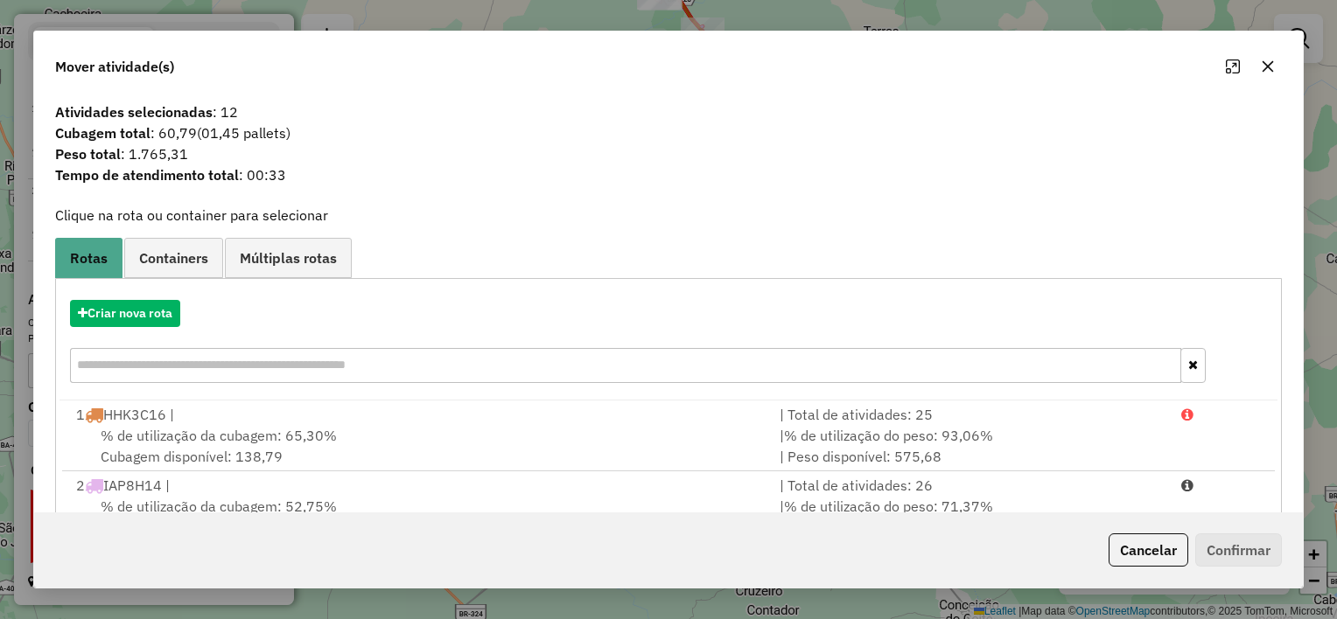
click at [1267, 64] on icon "button" at bounding box center [1268, 66] width 14 height 14
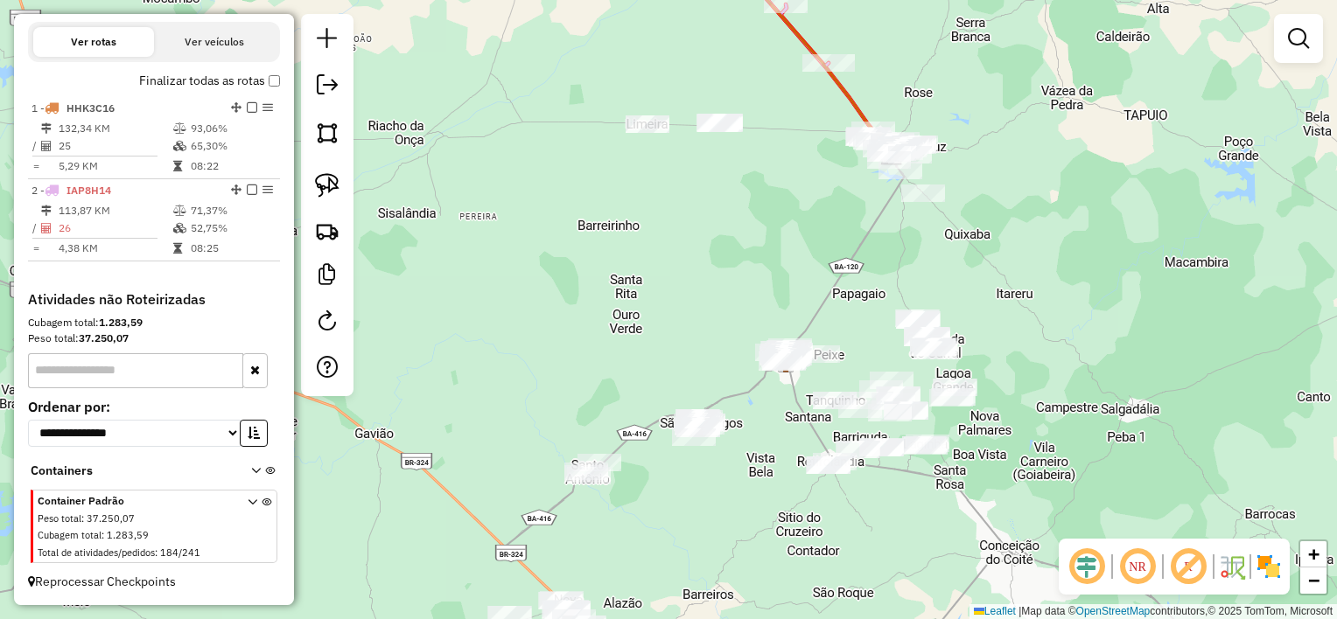
drag, startPoint x: 719, startPoint y: 301, endPoint x: 761, endPoint y: 213, distance: 97.1
click at [761, 213] on div "Janela de atendimento Grade de atendimento Capacidade Transportadoras Veículos …" at bounding box center [668, 309] width 1337 height 619
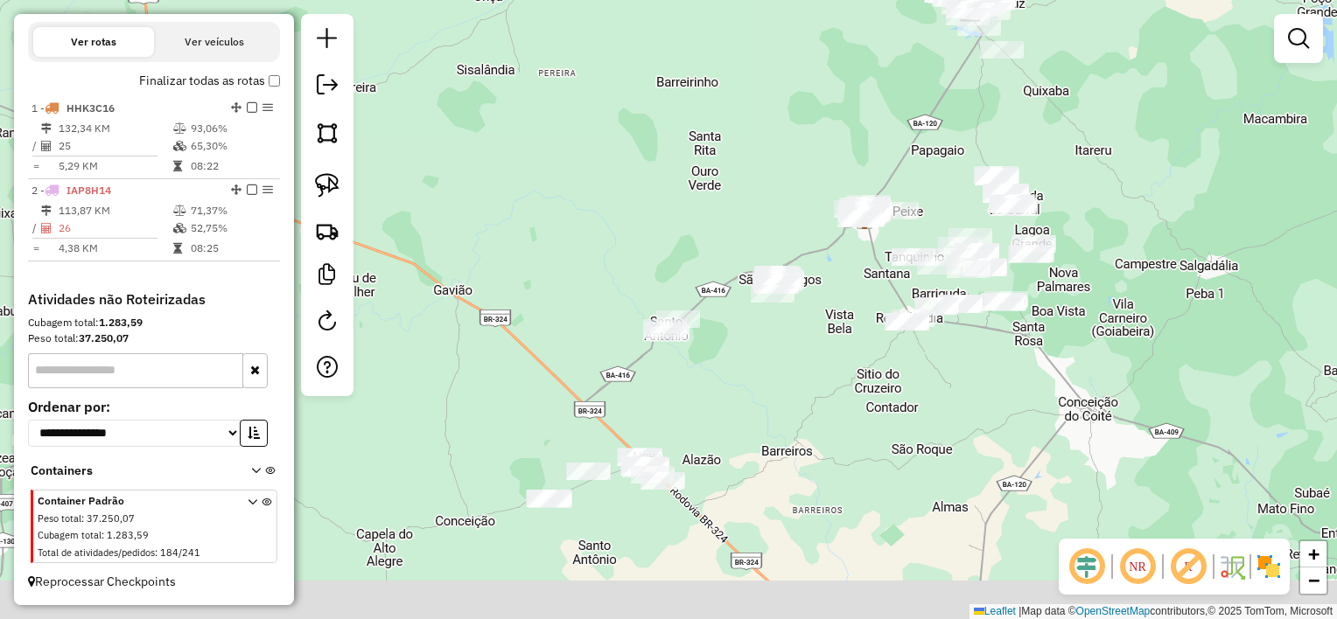
drag, startPoint x: 729, startPoint y: 294, endPoint x: 782, endPoint y: 217, distance: 93.7
click at [785, 207] on div "Janela de atendimento Grade de atendimento Capacidade Transportadoras Veículos …" at bounding box center [668, 309] width 1337 height 619
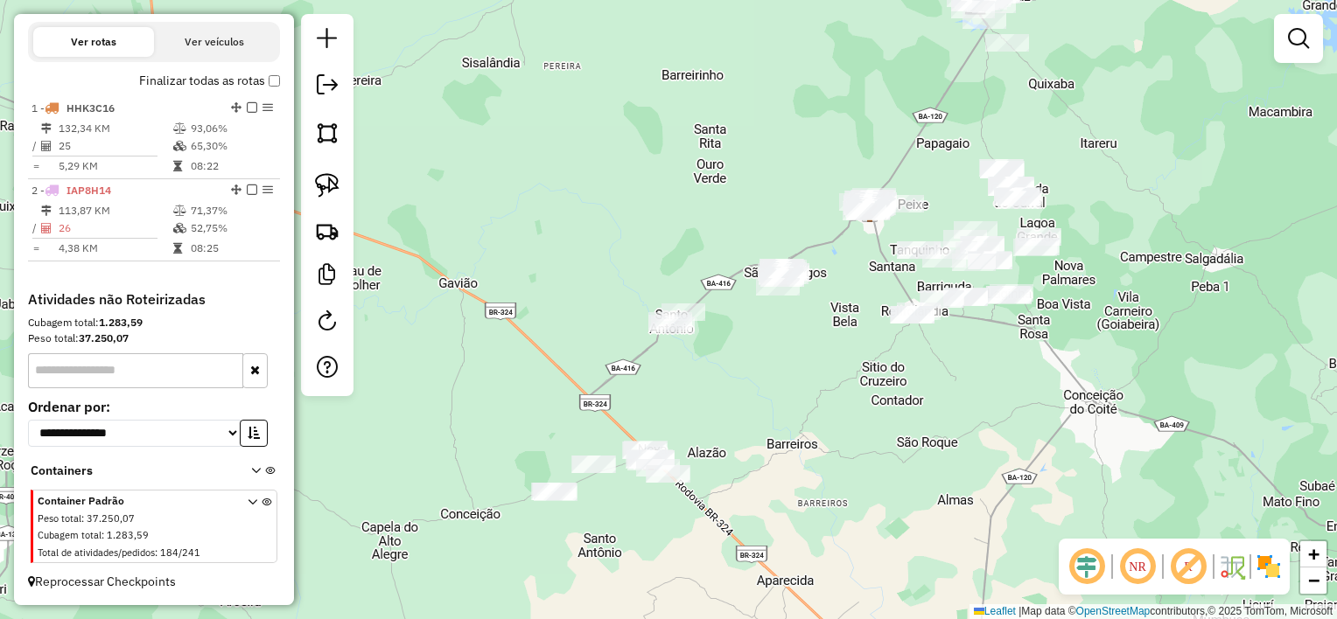
drag, startPoint x: 725, startPoint y: 370, endPoint x: 787, endPoint y: 284, distance: 105.9
click at [785, 289] on div "Janela de atendimento Grade de atendimento Capacidade Transportadoras Veículos …" at bounding box center [668, 309] width 1337 height 619
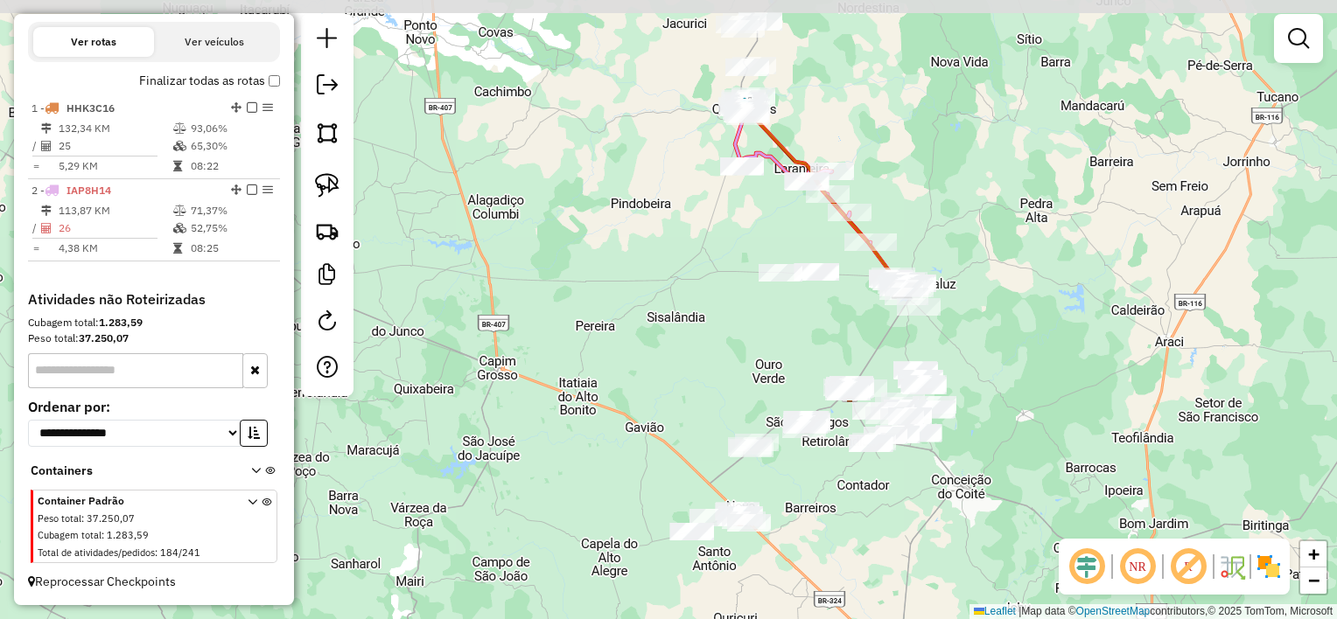
drag, startPoint x: 959, startPoint y: 346, endPoint x: 861, endPoint y: 501, distance: 184.0
click at [861, 501] on div "Janela de atendimento Grade de atendimento Capacidade Transportadoras Veículos …" at bounding box center [668, 309] width 1337 height 619
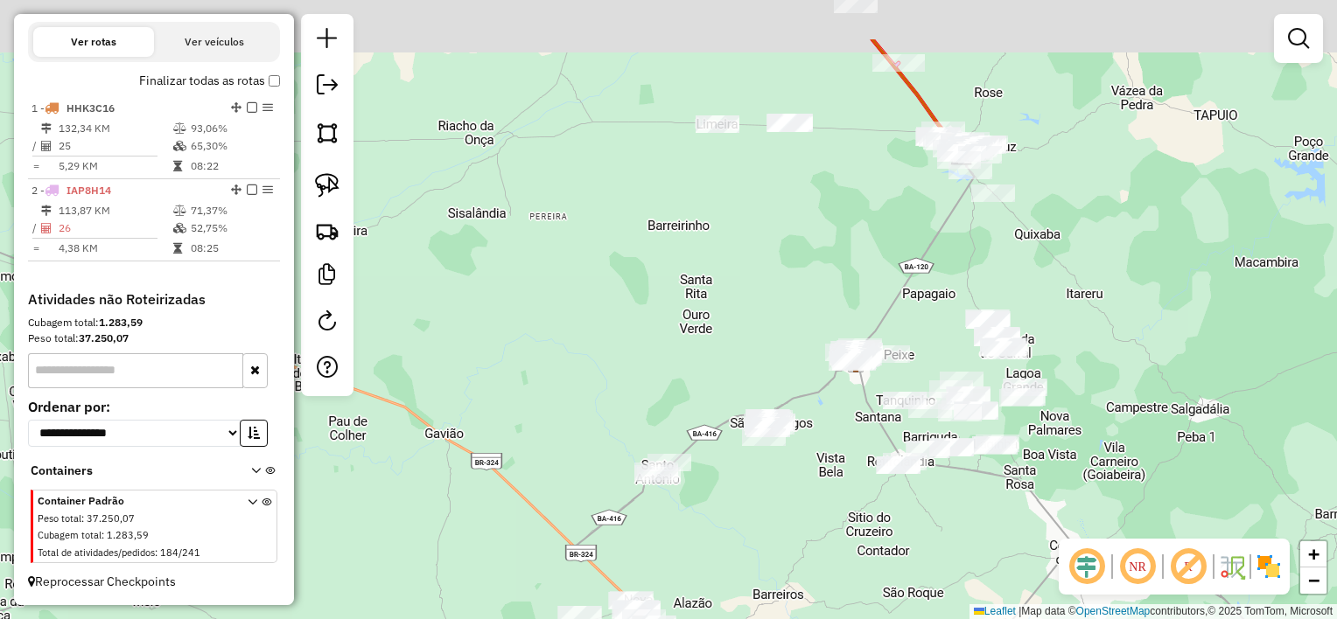
drag, startPoint x: 735, startPoint y: 422, endPoint x: 773, endPoint y: 538, distance: 122.6
click at [773, 538] on div "Janela de atendimento Grade de atendimento Capacidade Transportadoras Veículos …" at bounding box center [668, 309] width 1337 height 619
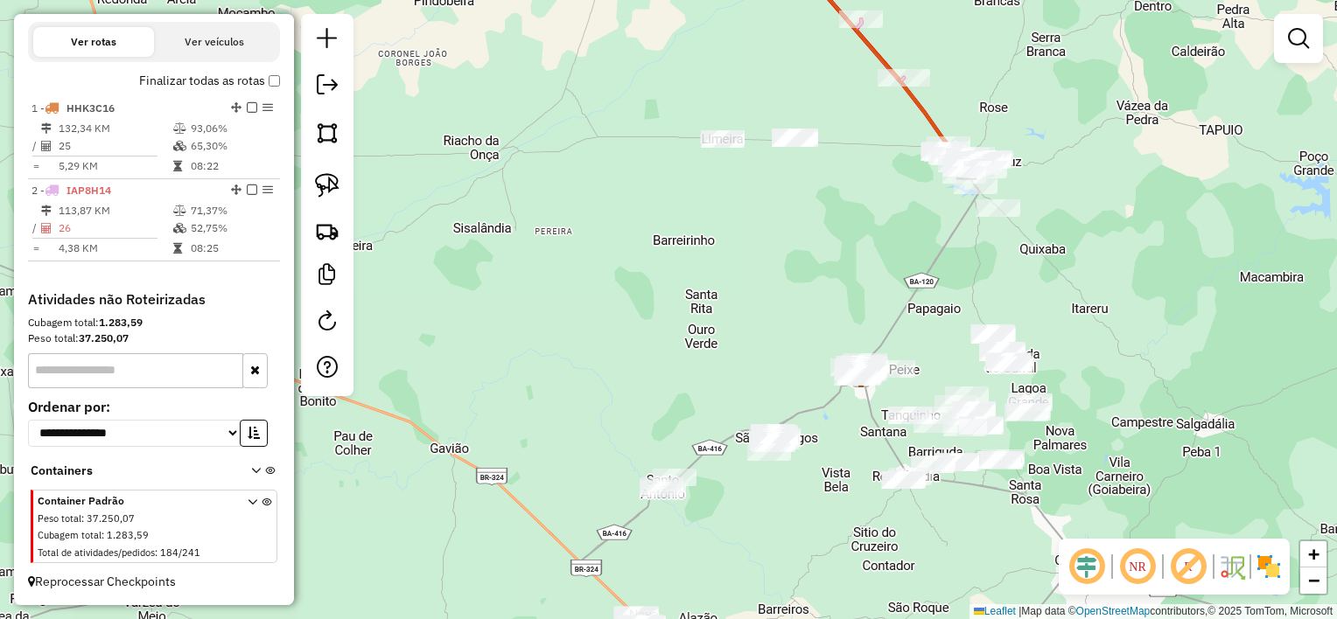
drag, startPoint x: 787, startPoint y: 514, endPoint x: 789, endPoint y: 395, distance: 119.0
click at [789, 400] on div "Janela de atendimento Grade de atendimento Capacidade Transportadoras Veículos …" at bounding box center [668, 309] width 1337 height 619
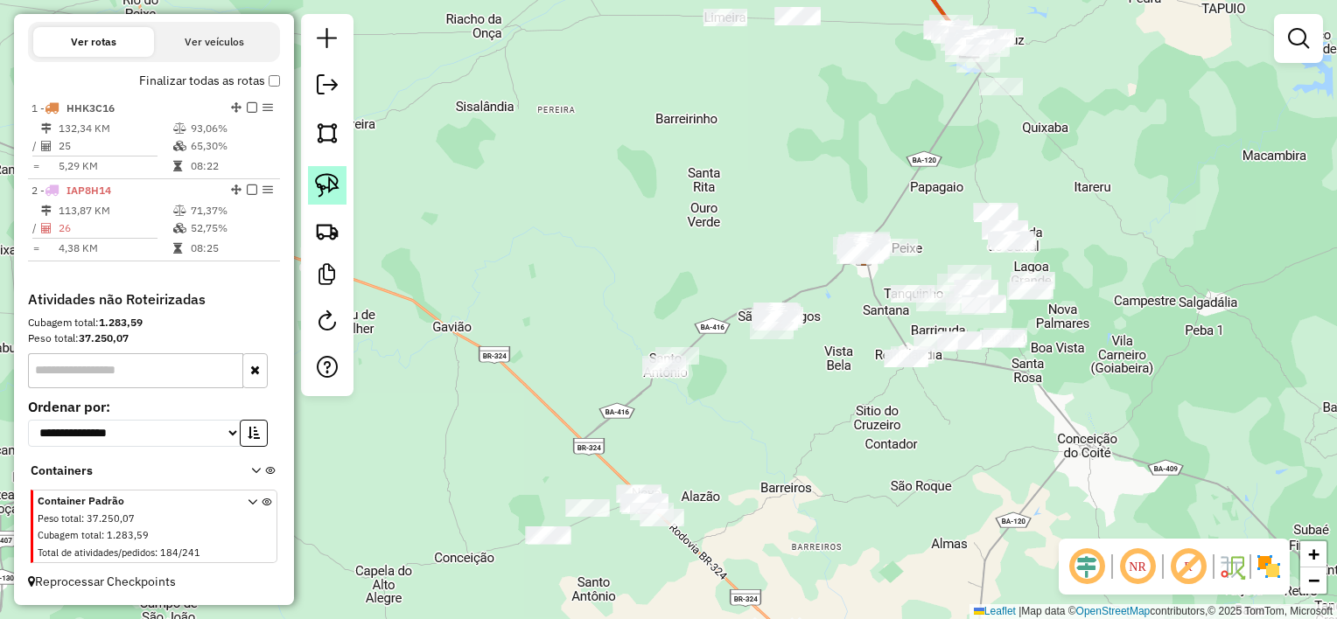
click at [336, 185] on img at bounding box center [327, 185] width 24 height 24
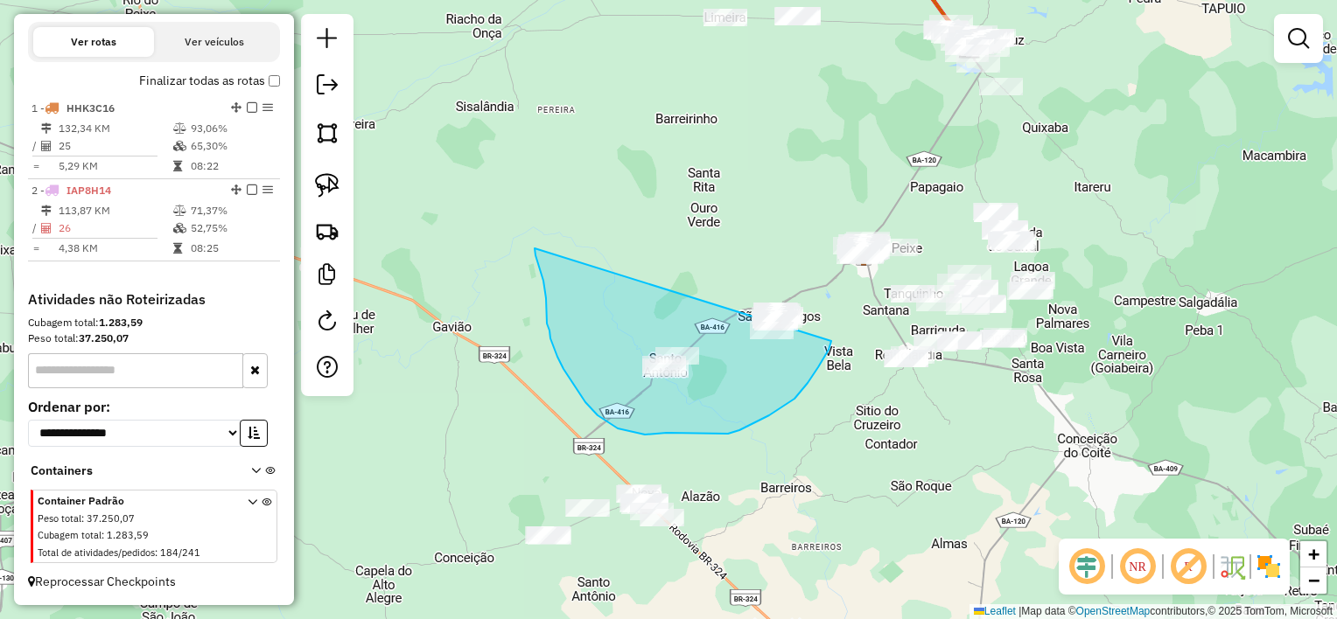
drag, startPoint x: 553, startPoint y: 346, endPoint x: 808, endPoint y: 260, distance: 268.9
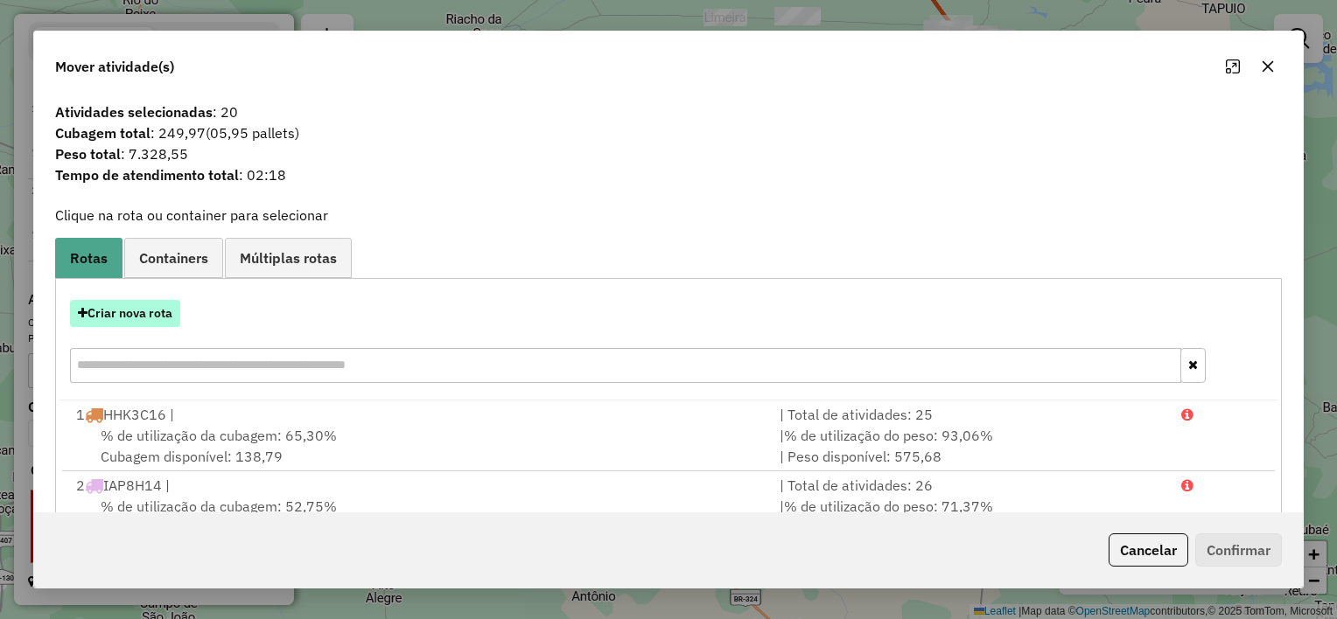
click at [168, 320] on button "Criar nova rota" at bounding box center [125, 313] width 110 height 27
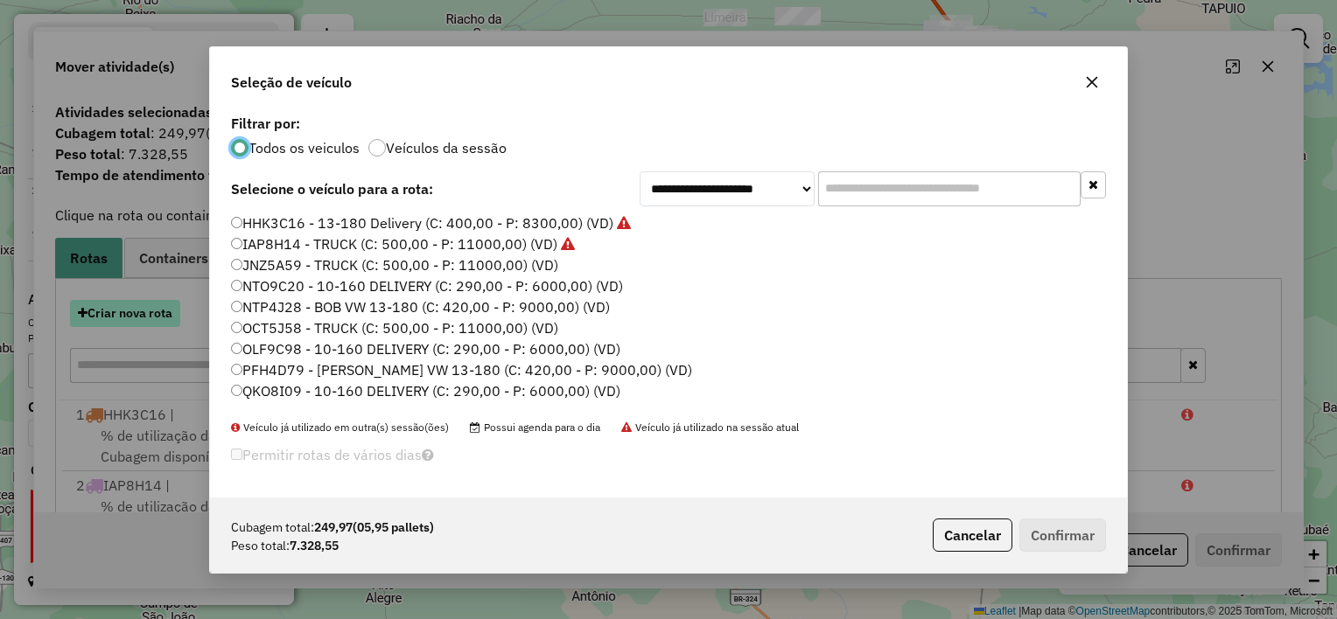
scroll to position [9, 5]
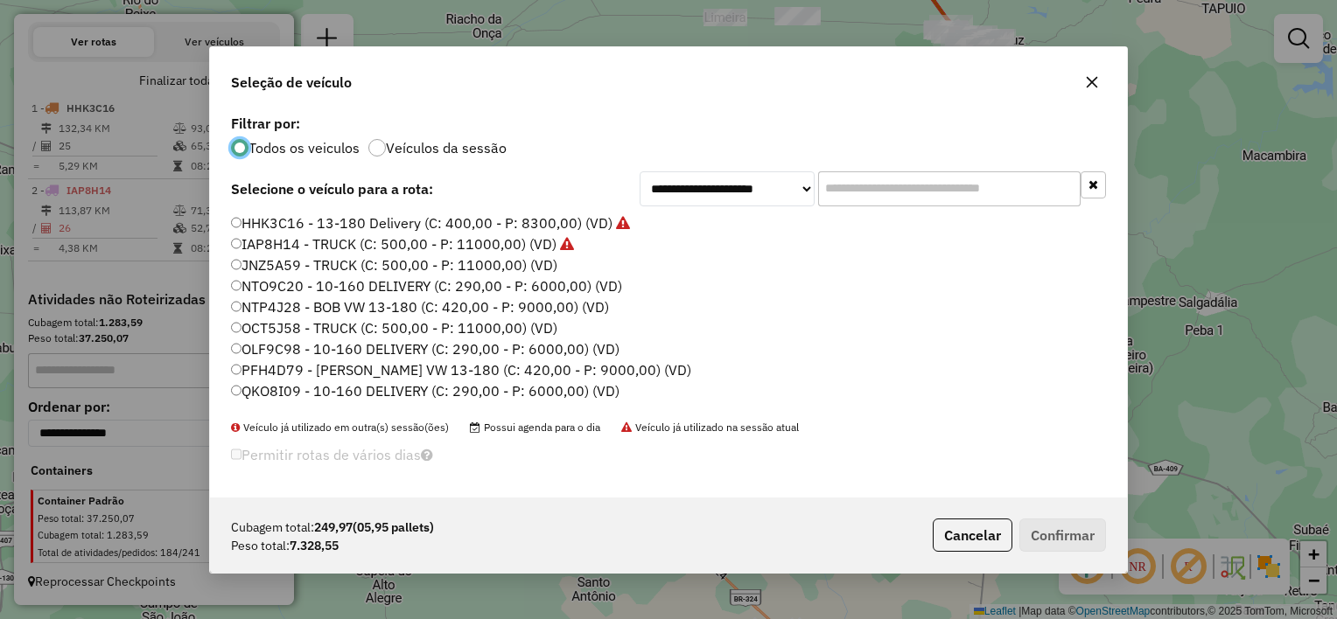
click at [449, 263] on label "JNZ5A59 - TRUCK (C: 500,00 - P: 11000,00) (VD)" at bounding box center [394, 265] width 326 height 21
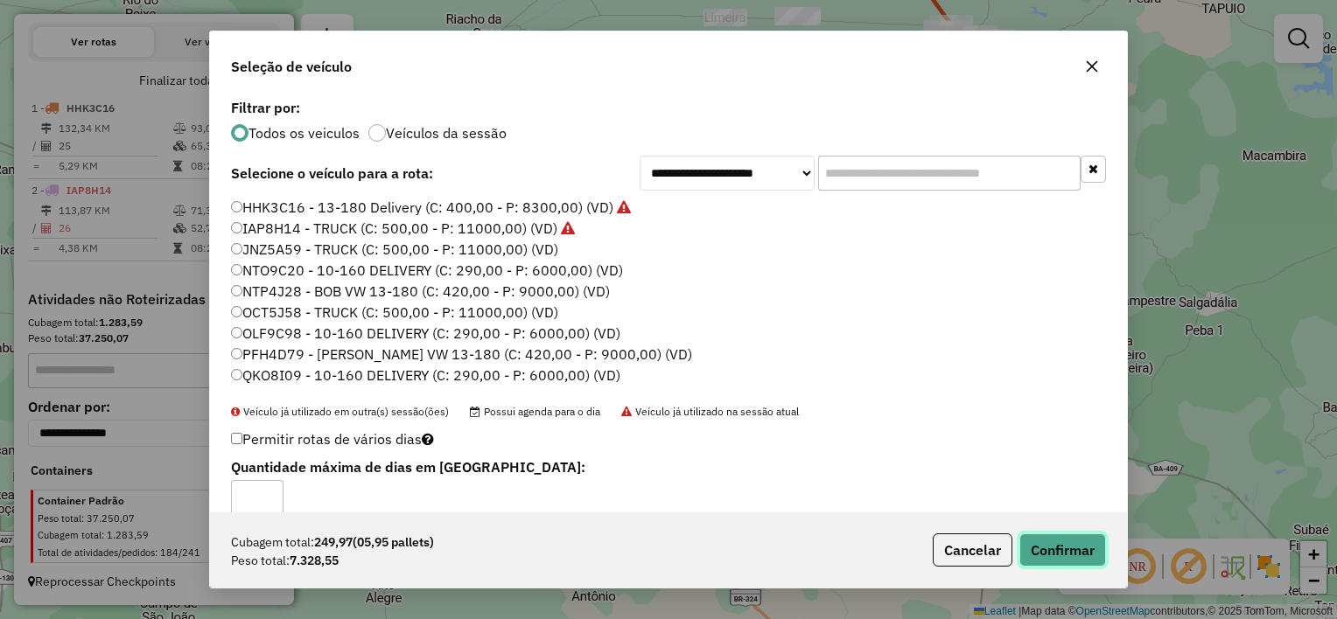
click at [1081, 549] on button "Confirmar" at bounding box center [1062, 550] width 87 height 33
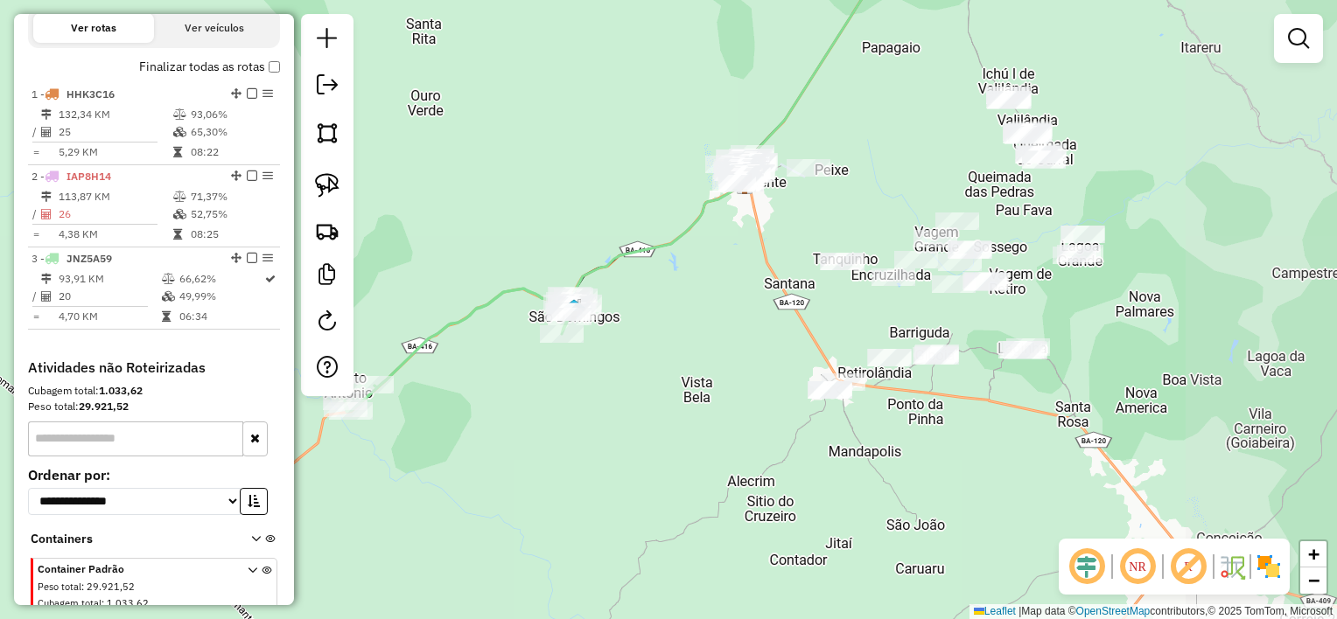
drag, startPoint x: 840, startPoint y: 334, endPoint x: 684, endPoint y: 341, distance: 155.9
click at [684, 341] on div "Janela de atendimento Grade de atendimento Capacidade Transportadoras Veículos …" at bounding box center [668, 309] width 1337 height 619
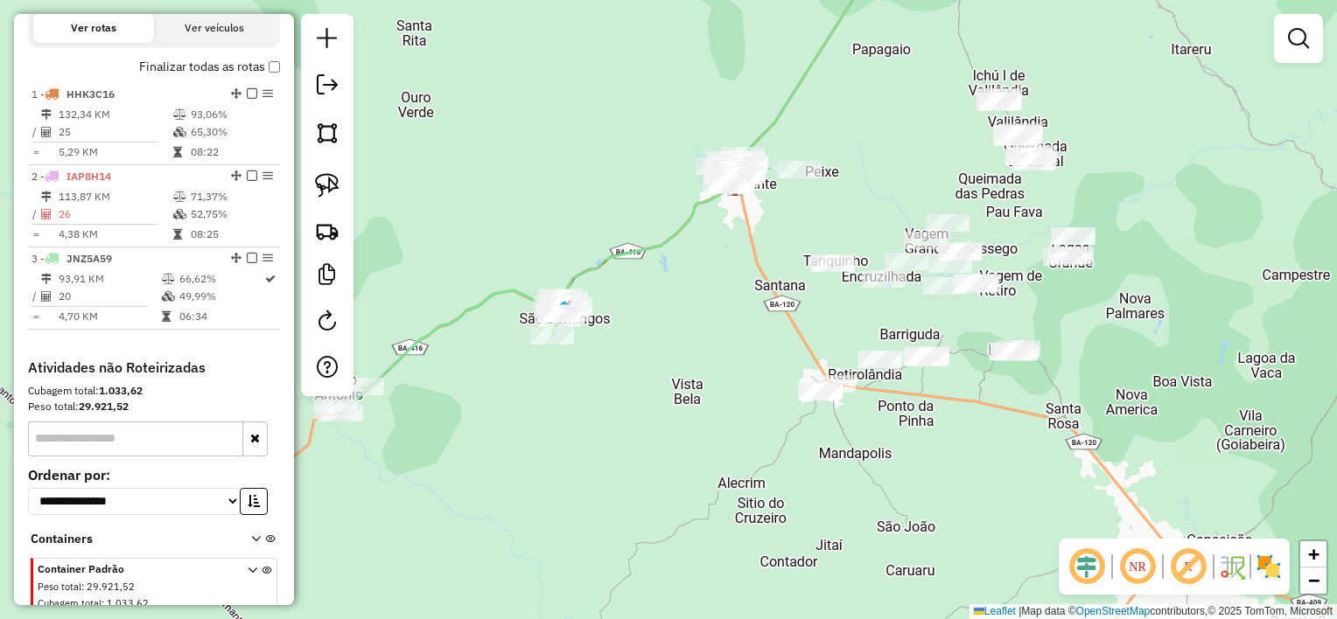
drag, startPoint x: 726, startPoint y: 325, endPoint x: 609, endPoint y: 353, distance: 120.3
click at [609, 353] on div "Janela de atendimento Grade de atendimento Capacidade Transportadoras Veículos …" at bounding box center [668, 309] width 1337 height 619
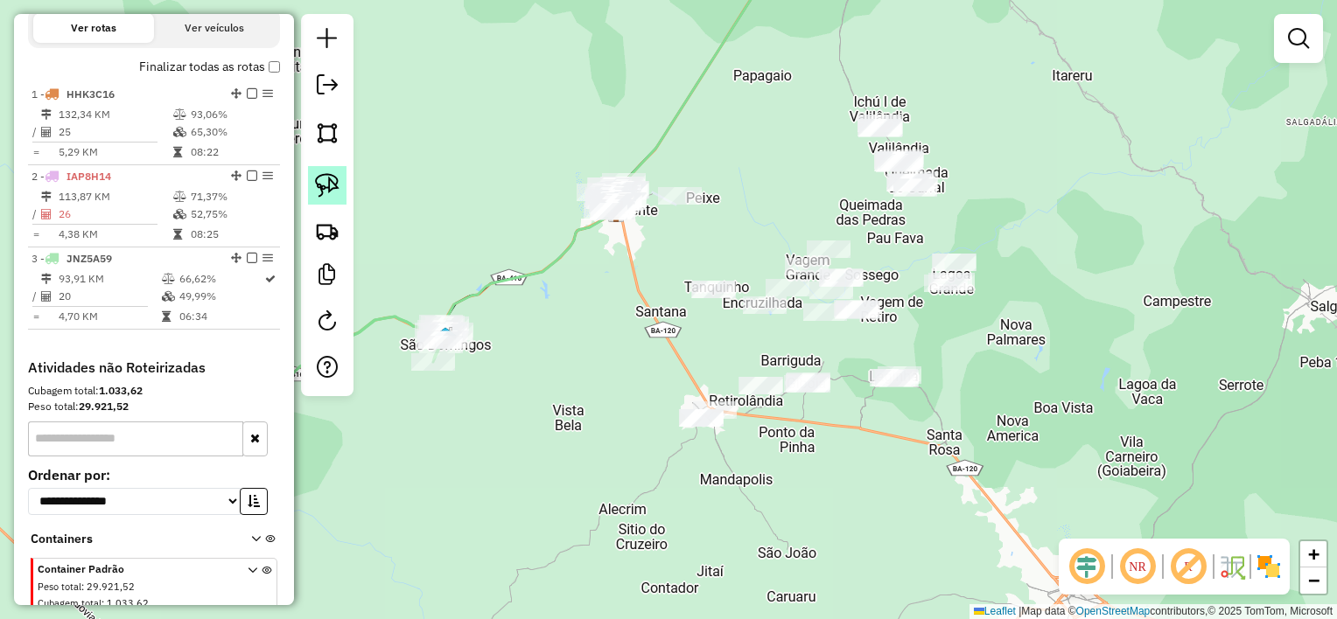
click at [330, 187] on img at bounding box center [327, 185] width 24 height 24
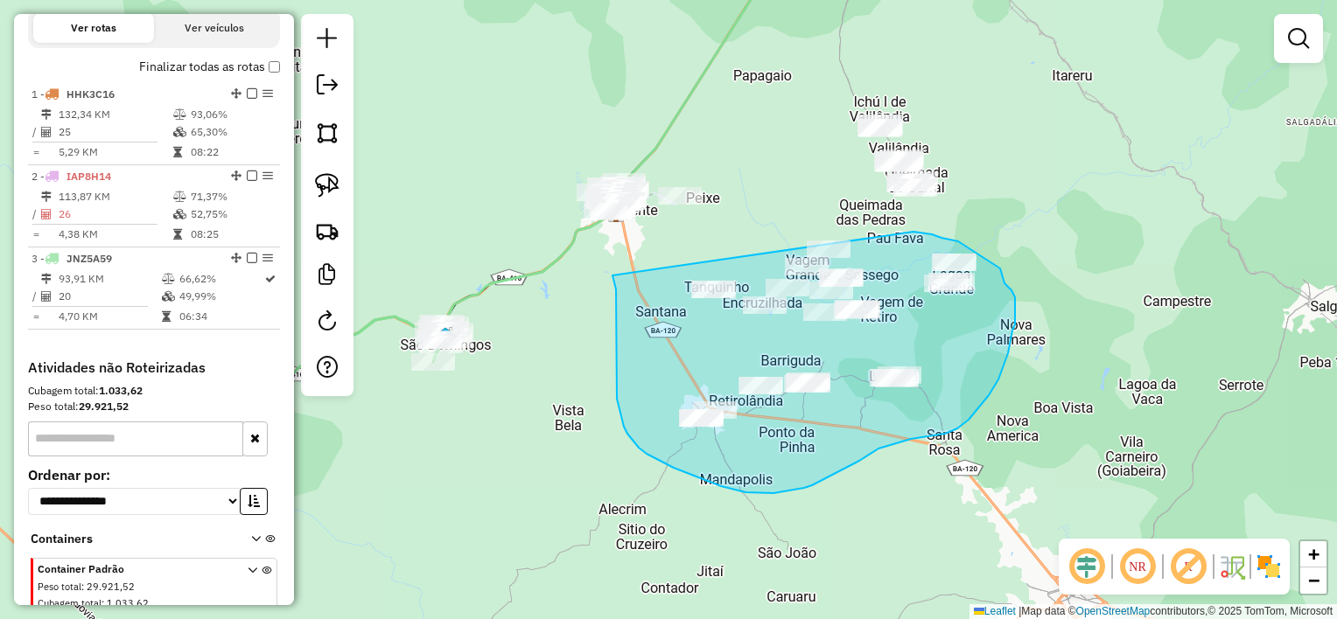
drag, startPoint x: 612, startPoint y: 276, endPoint x: 830, endPoint y: 223, distance: 224.1
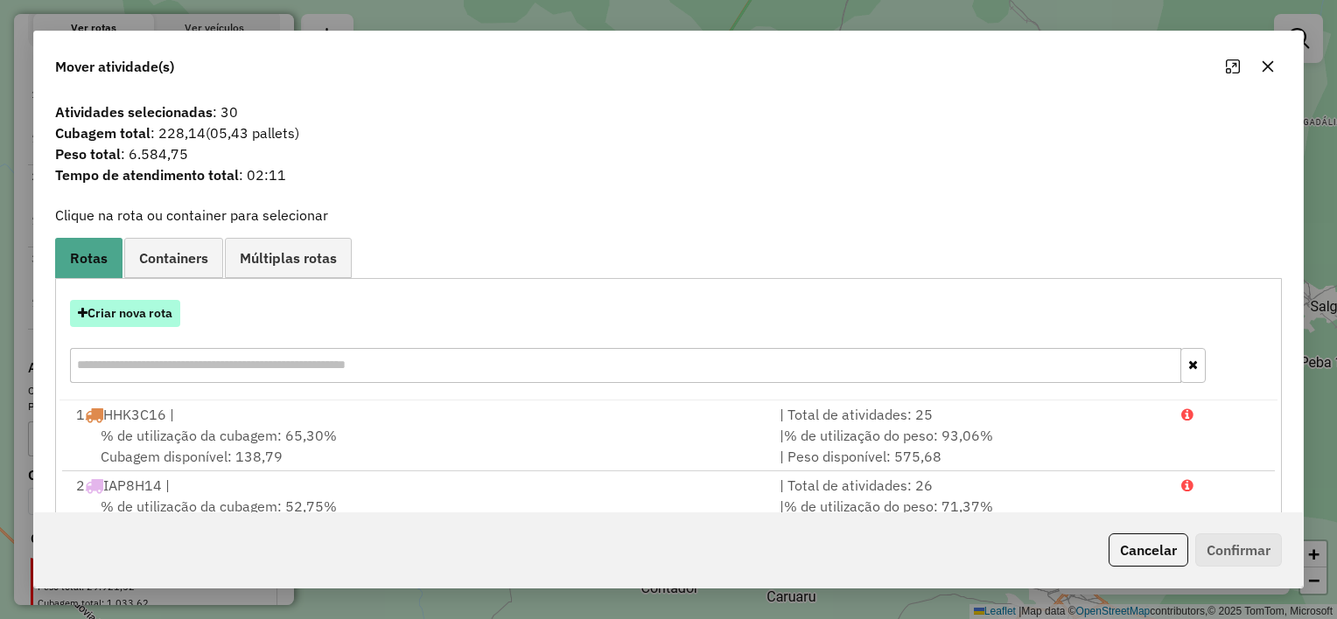
click at [160, 311] on button "Criar nova rota" at bounding box center [125, 313] width 110 height 27
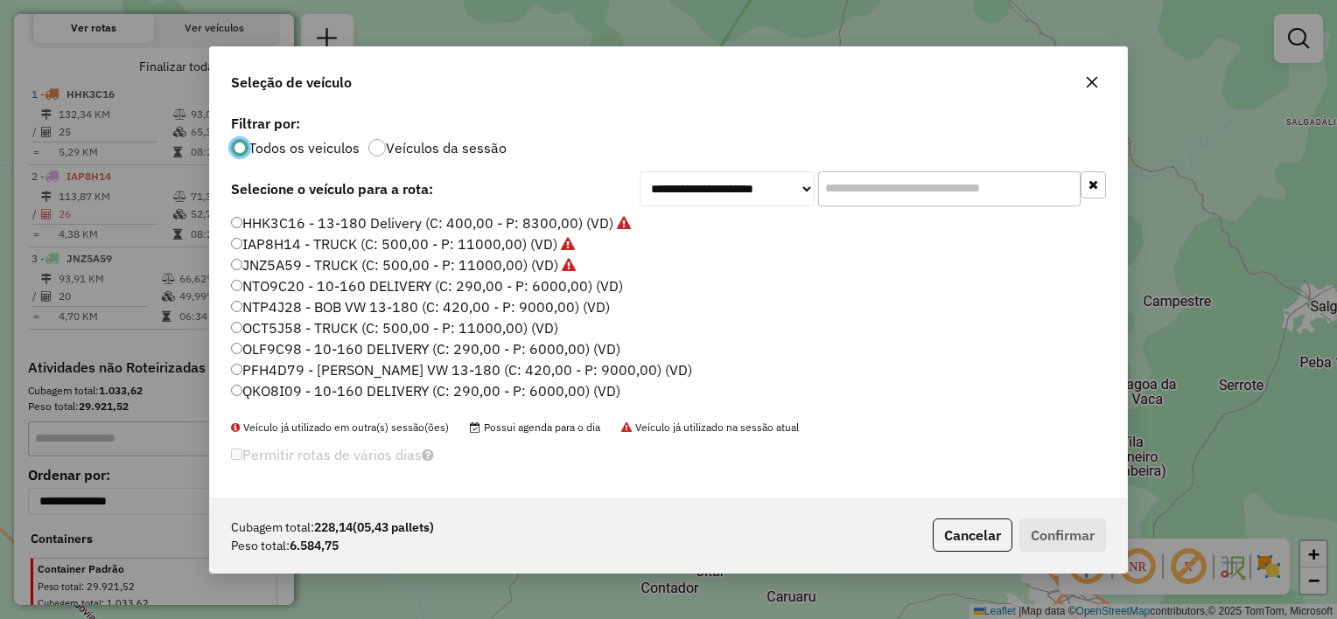
click at [527, 283] on label "NTO9C20 - 10-160 DELIVERY (C: 290,00 - P: 6000,00) (VD)" at bounding box center [427, 286] width 392 height 21
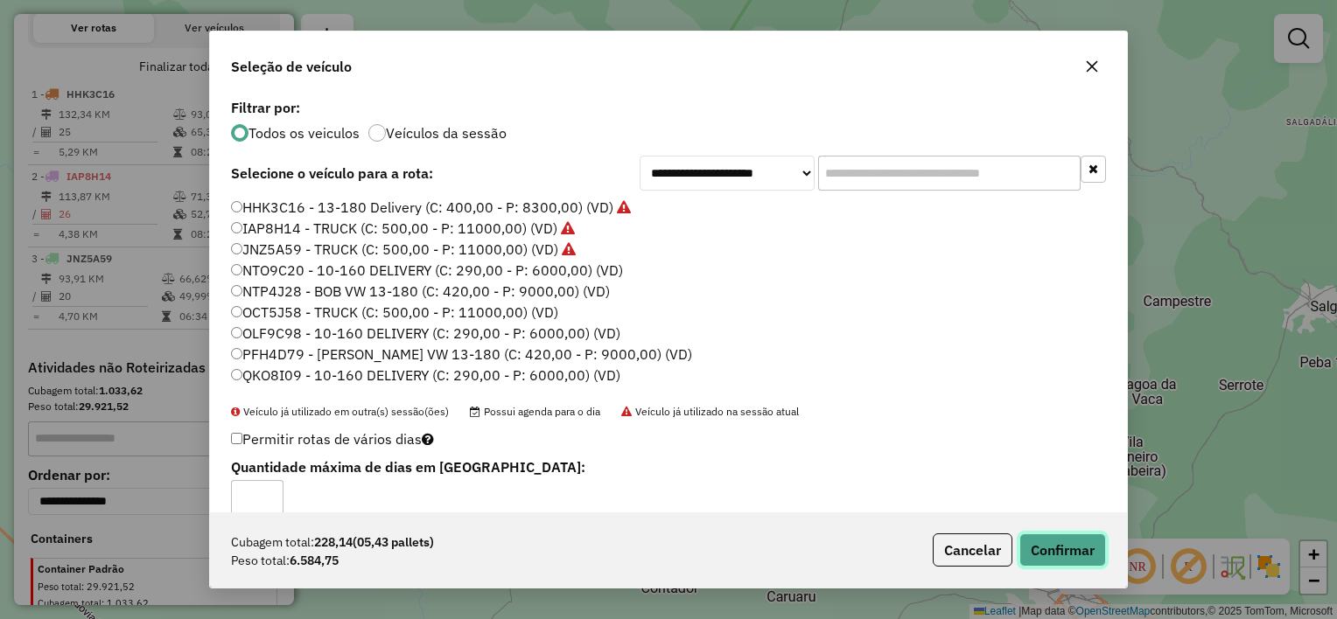
click at [1043, 546] on button "Confirmar" at bounding box center [1062, 550] width 87 height 33
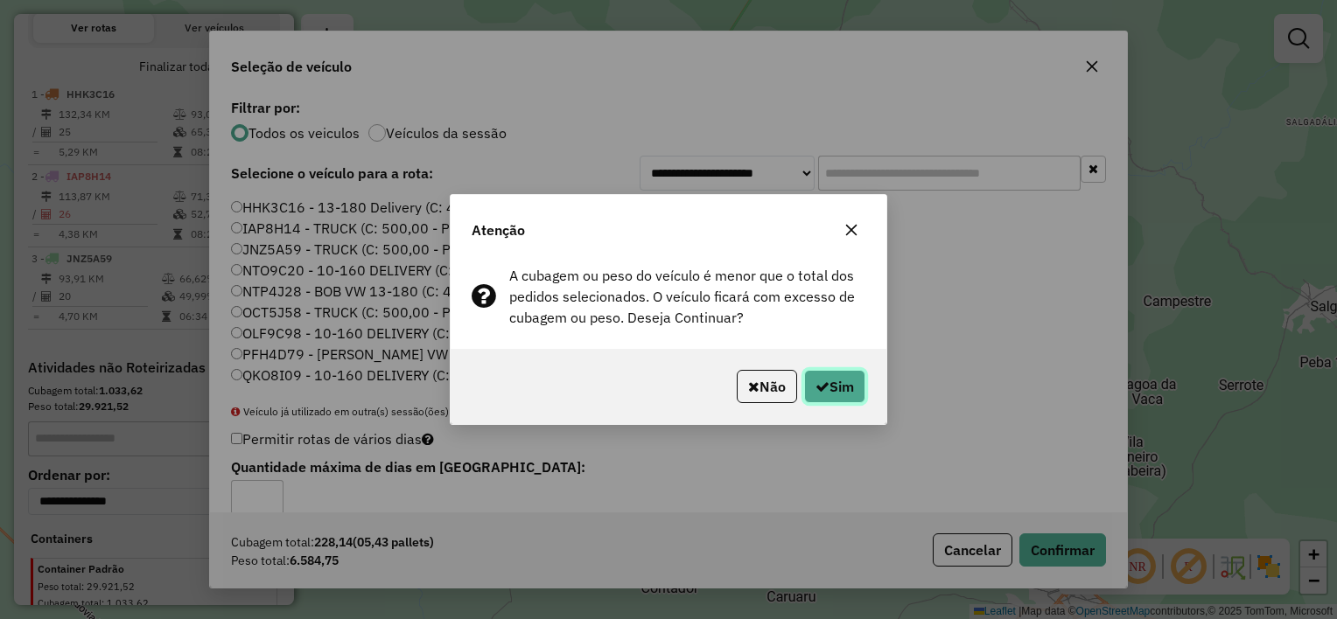
click at [835, 386] on button "Sim" at bounding box center [834, 386] width 61 height 33
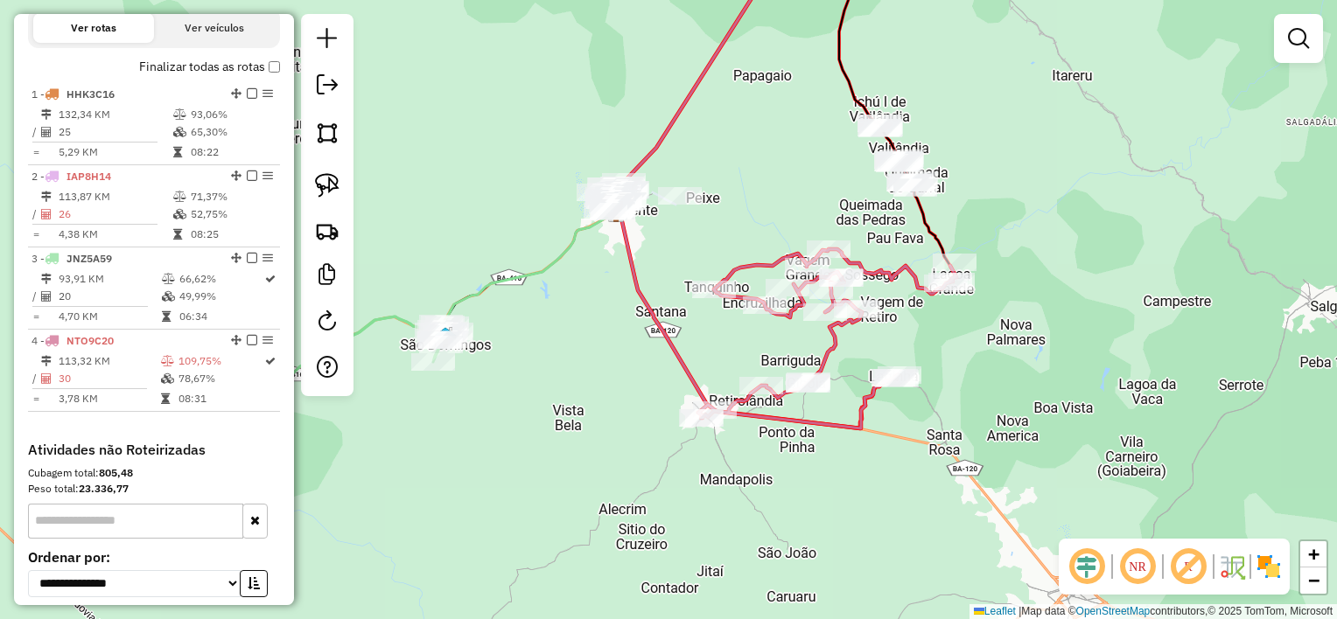
drag, startPoint x: 653, startPoint y: 334, endPoint x: 707, endPoint y: 437, distance: 116.6
click at [707, 429] on icon at bounding box center [755, 183] width 276 height 491
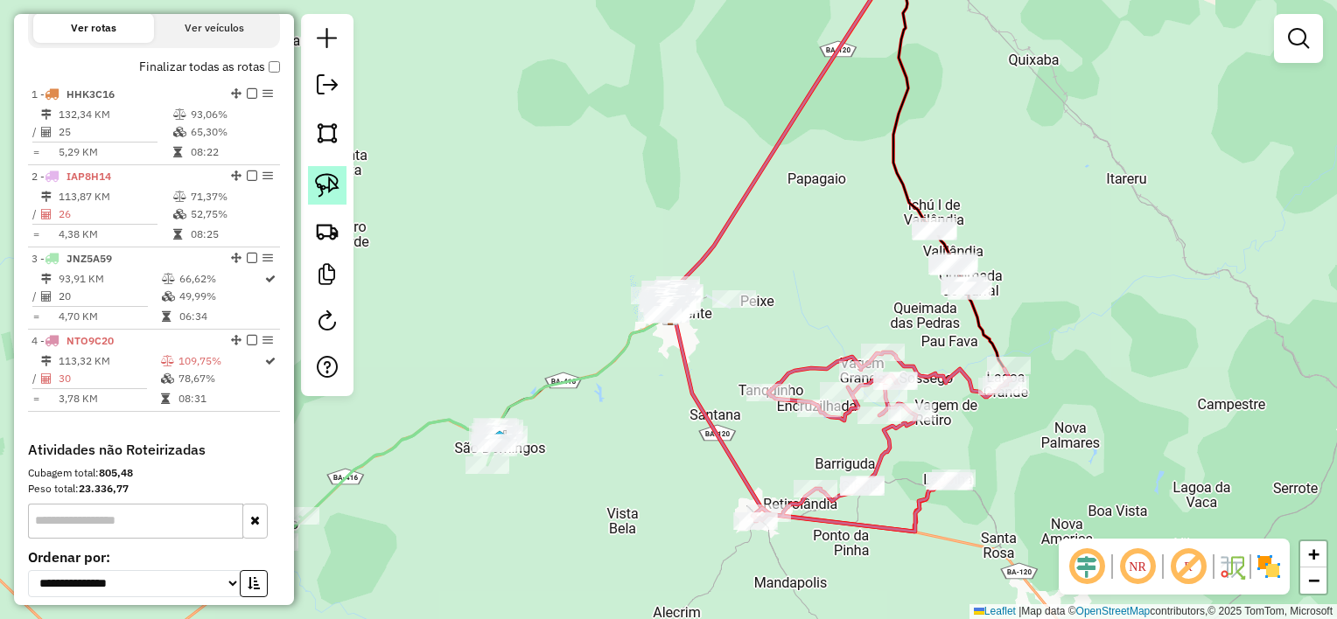
click at [338, 185] on img at bounding box center [327, 185] width 24 height 24
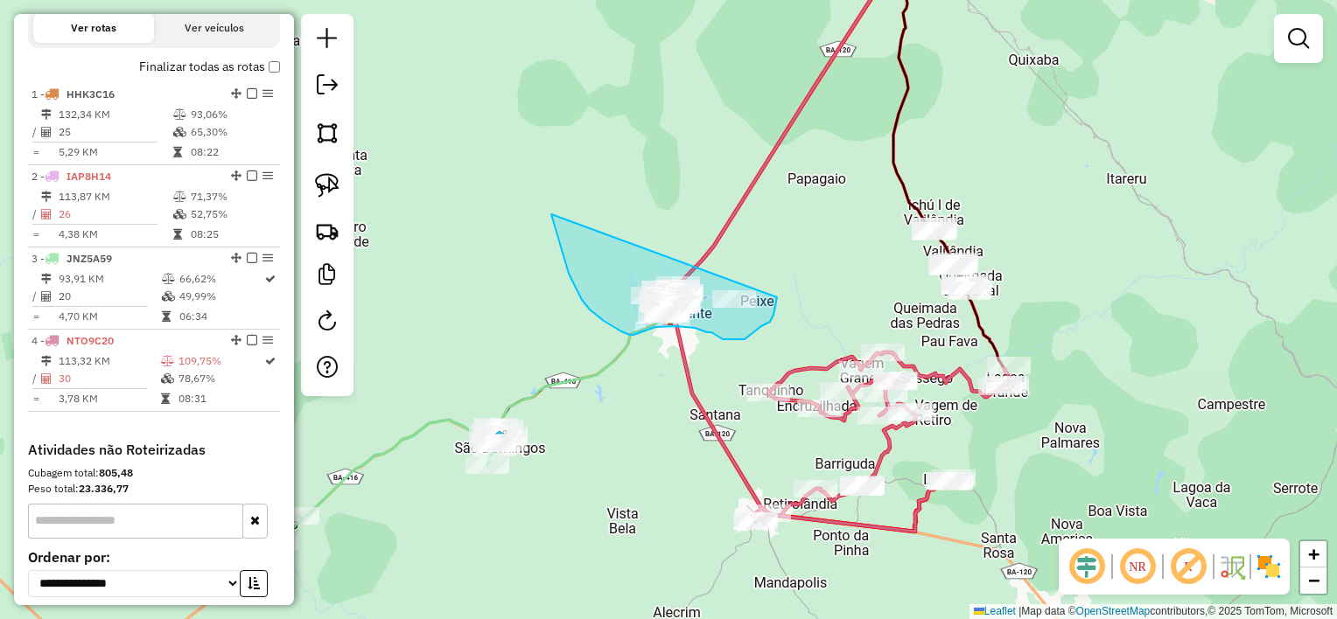
drag, startPoint x: 559, startPoint y: 241, endPoint x: 777, endPoint y: 297, distance: 225.0
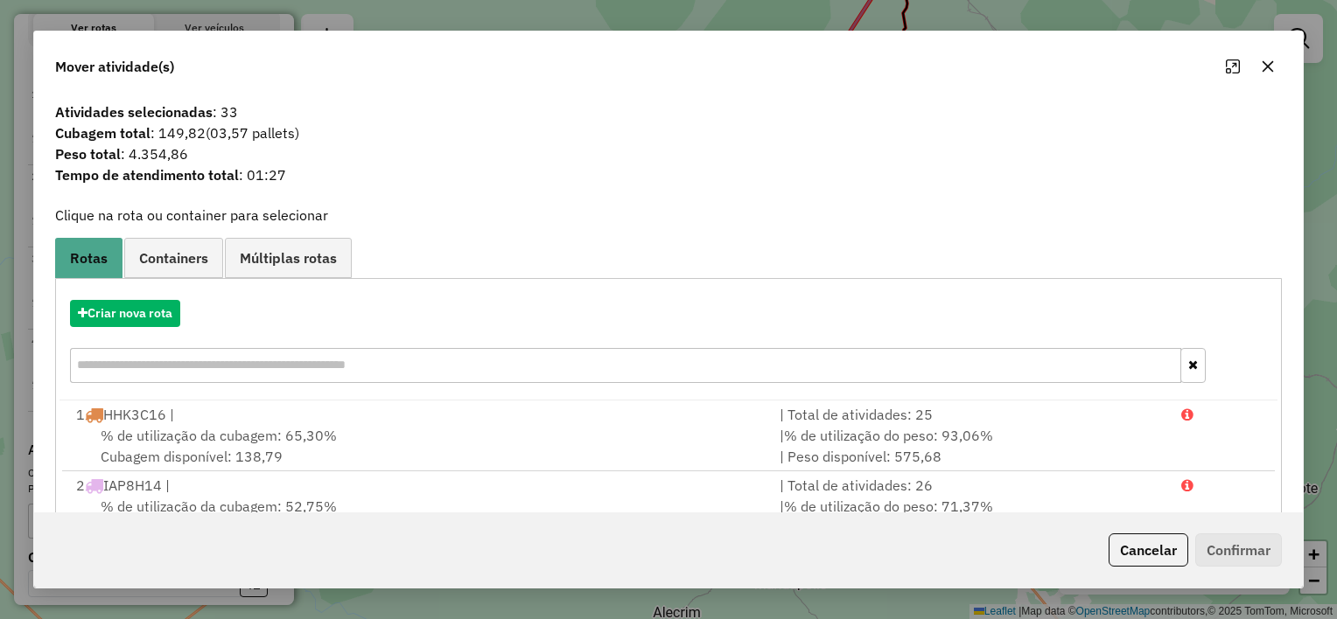
click at [1261, 67] on icon "button" at bounding box center [1268, 66] width 14 height 14
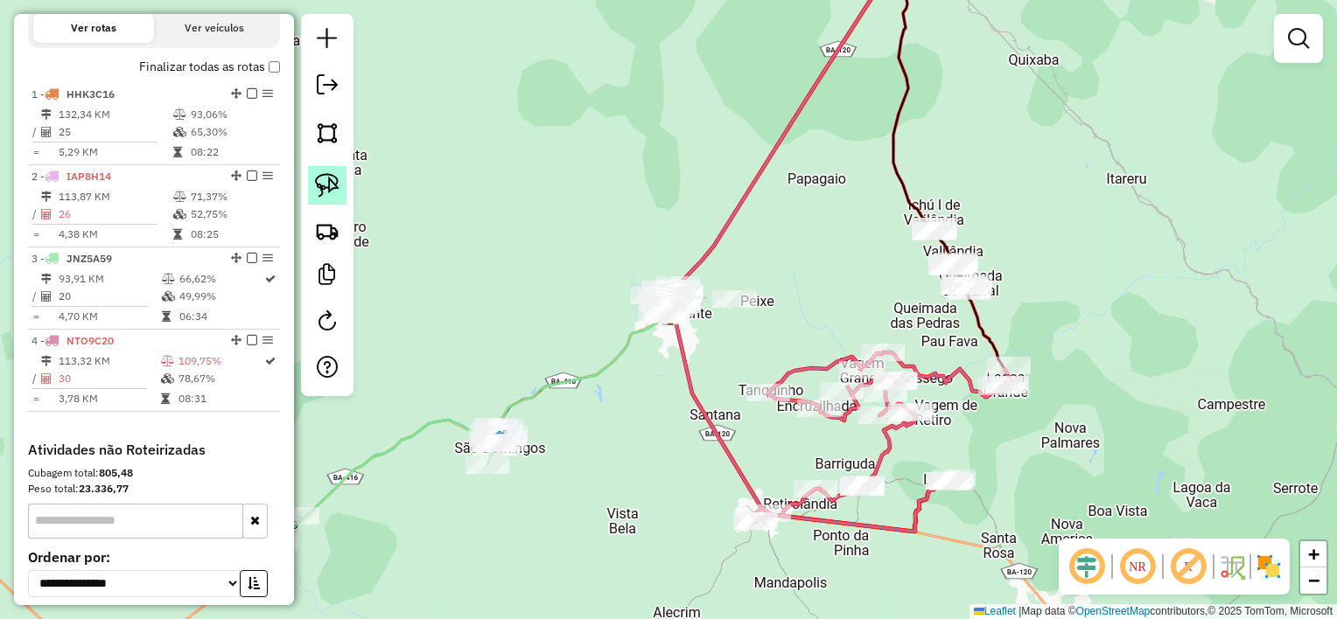
click at [330, 185] on img at bounding box center [327, 185] width 24 height 24
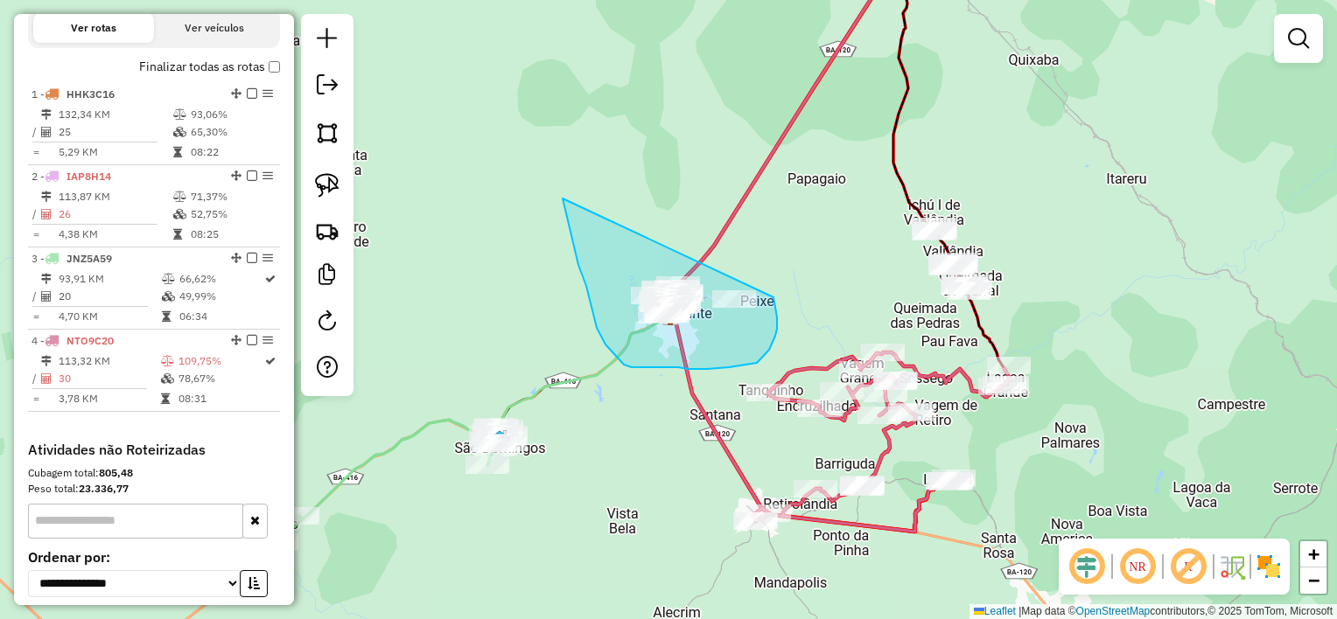
drag, startPoint x: 586, startPoint y: 286, endPoint x: 765, endPoint y: 269, distance: 179.3
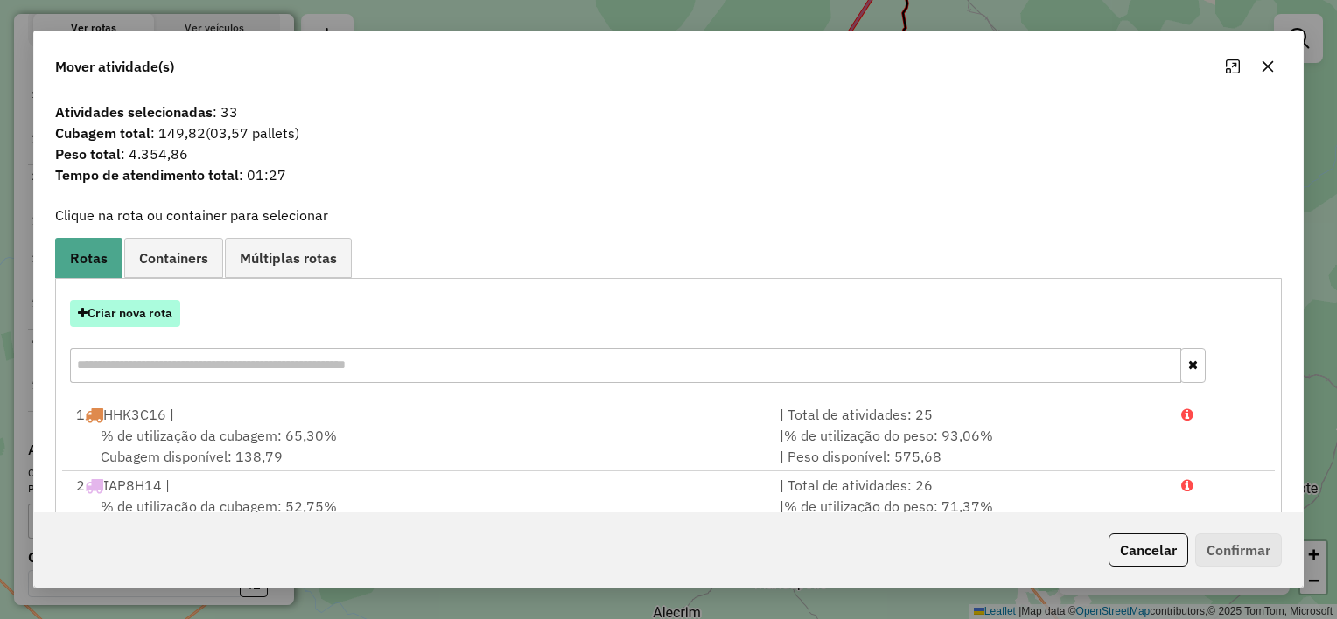
click at [171, 311] on button "Criar nova rota" at bounding box center [125, 313] width 110 height 27
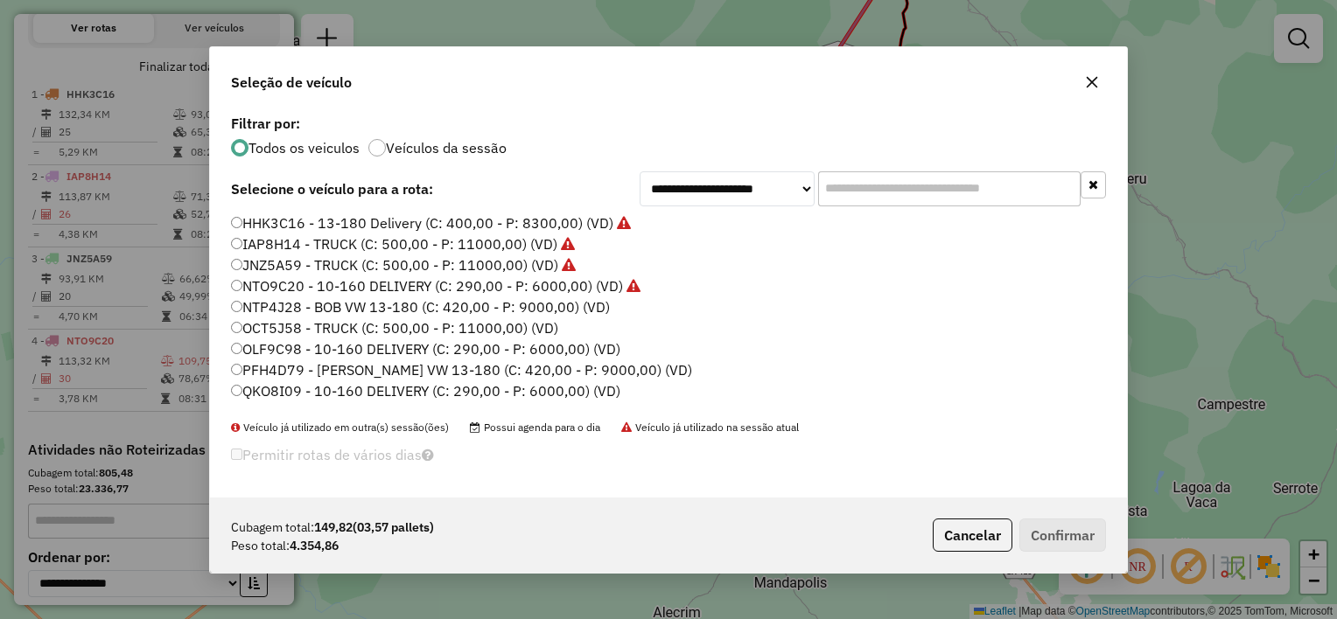
click at [515, 304] on label "NTP4J28 - BOB VW 13-180 (C: 420,00 - P: 9000,00) (VD)" at bounding box center [420, 307] width 379 height 21
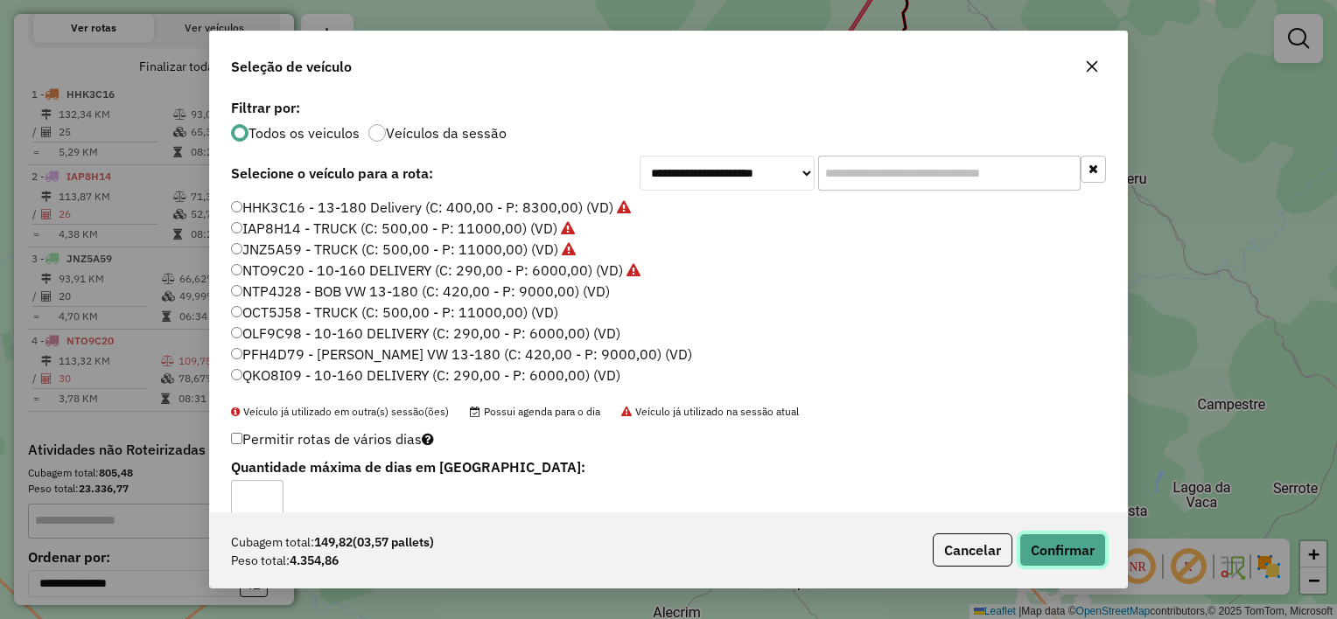
click at [1063, 544] on button "Confirmar" at bounding box center [1062, 550] width 87 height 33
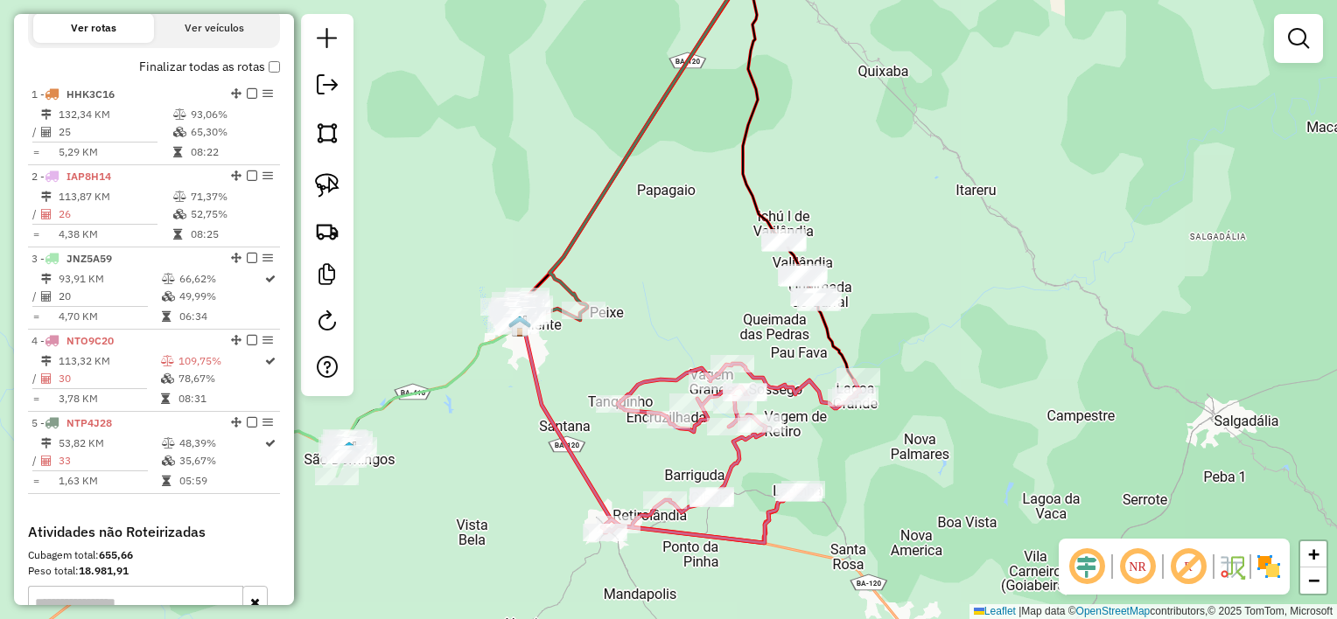
drag, startPoint x: 800, startPoint y: 288, endPoint x: 569, endPoint y: 321, distance: 233.4
click at [569, 321] on div "Janela de atendimento Grade de atendimento Capacidade Transportadoras Veículos …" at bounding box center [668, 309] width 1337 height 619
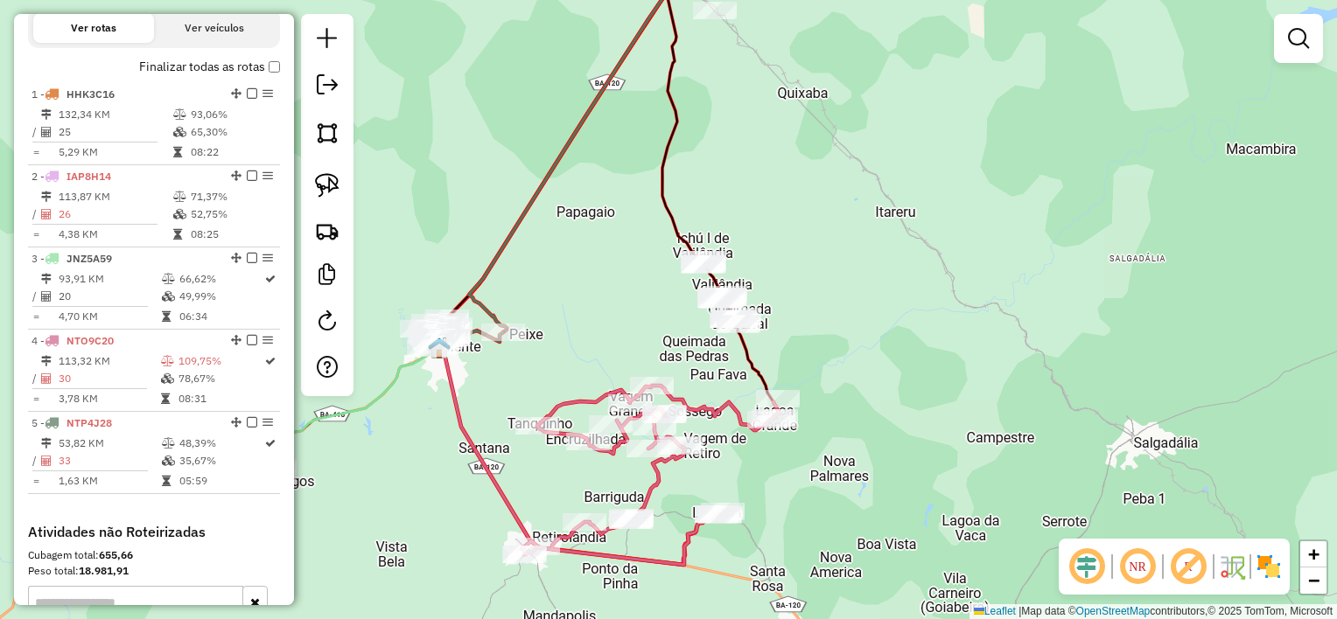
drag, startPoint x: 647, startPoint y: 296, endPoint x: 637, endPoint y: 290, distance: 11.4
click at [637, 290] on div "Janela de atendimento Grade de atendimento Capacidade Transportadoras Veículos …" at bounding box center [668, 309] width 1337 height 619
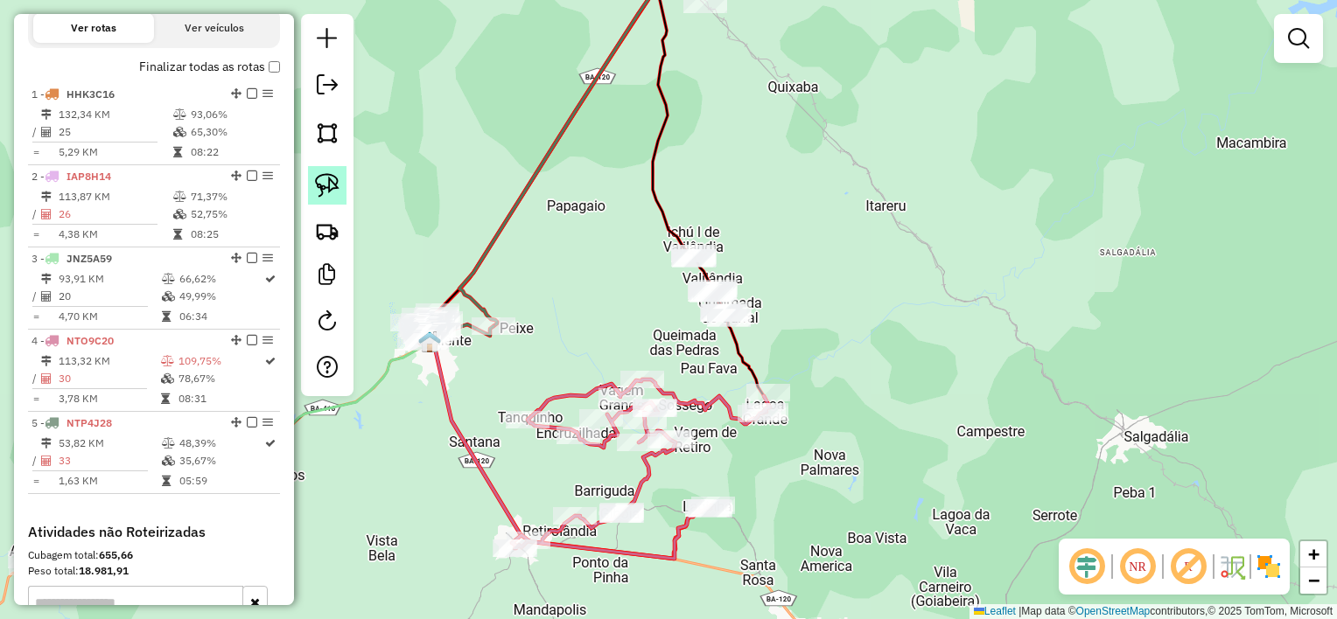
click at [337, 182] on img at bounding box center [327, 185] width 24 height 24
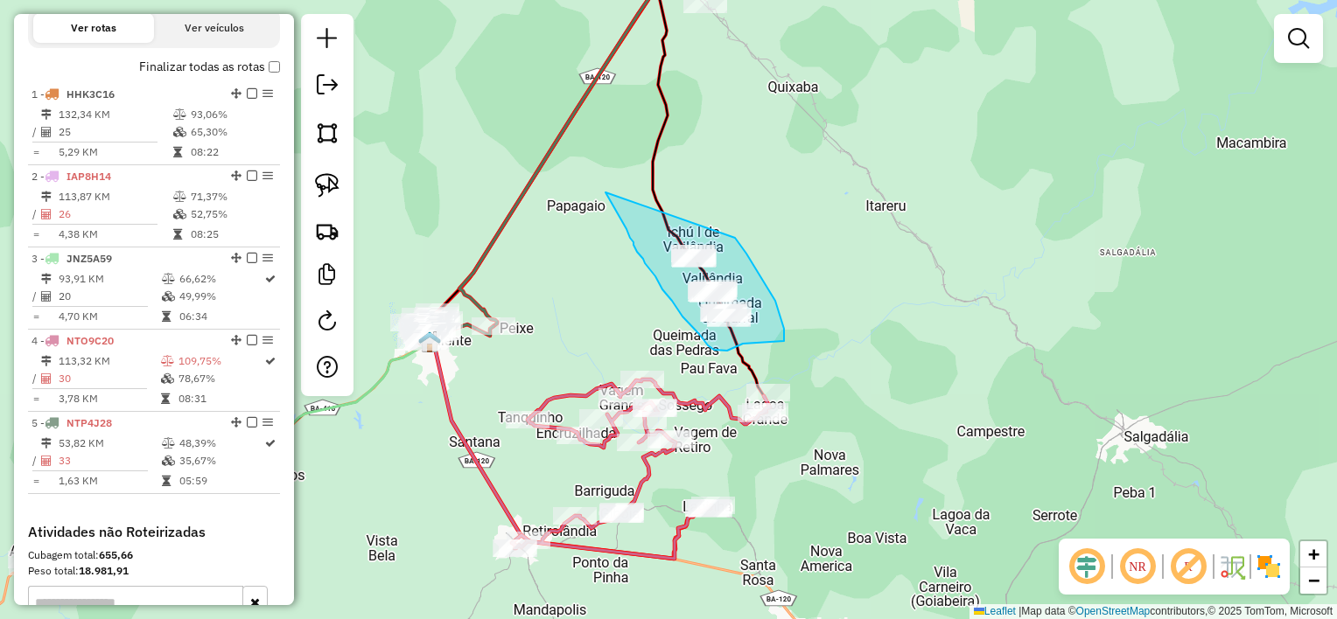
drag, startPoint x: 635, startPoint y: 247, endPoint x: 733, endPoint y: 234, distance: 98.8
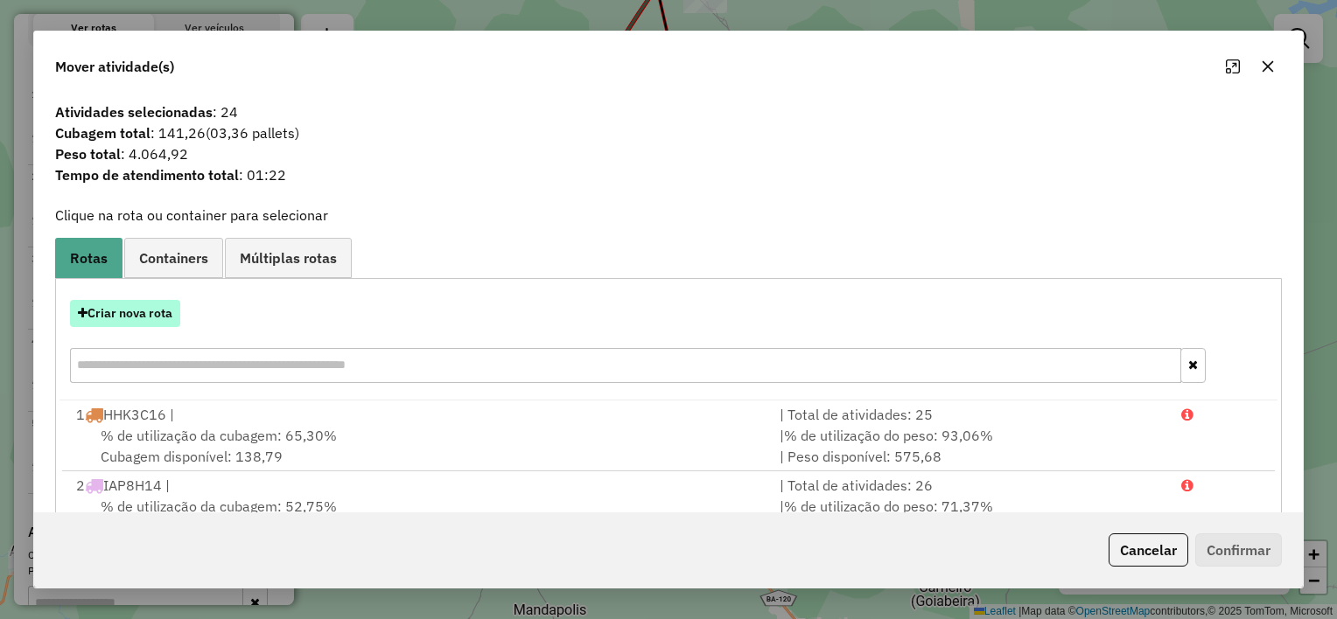
click at [153, 312] on button "Criar nova rota" at bounding box center [125, 313] width 110 height 27
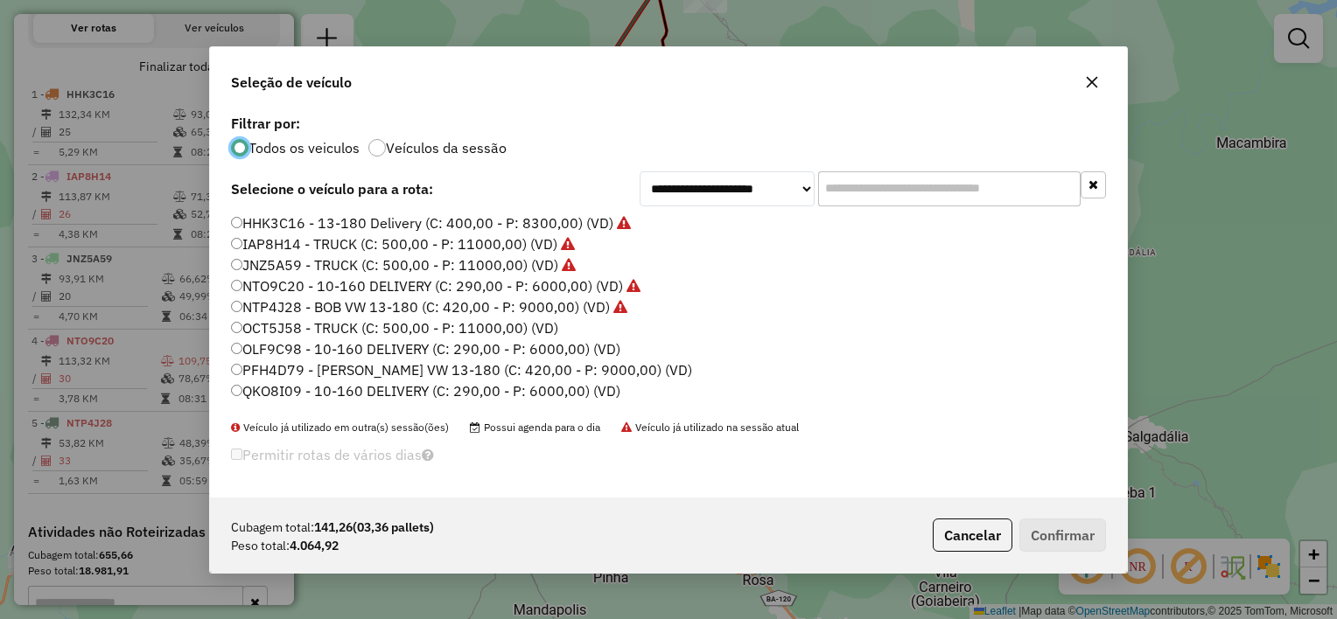
click at [492, 322] on label "OCT5J58 - TRUCK (C: 500,00 - P: 11000,00) (VD)" at bounding box center [394, 328] width 327 height 21
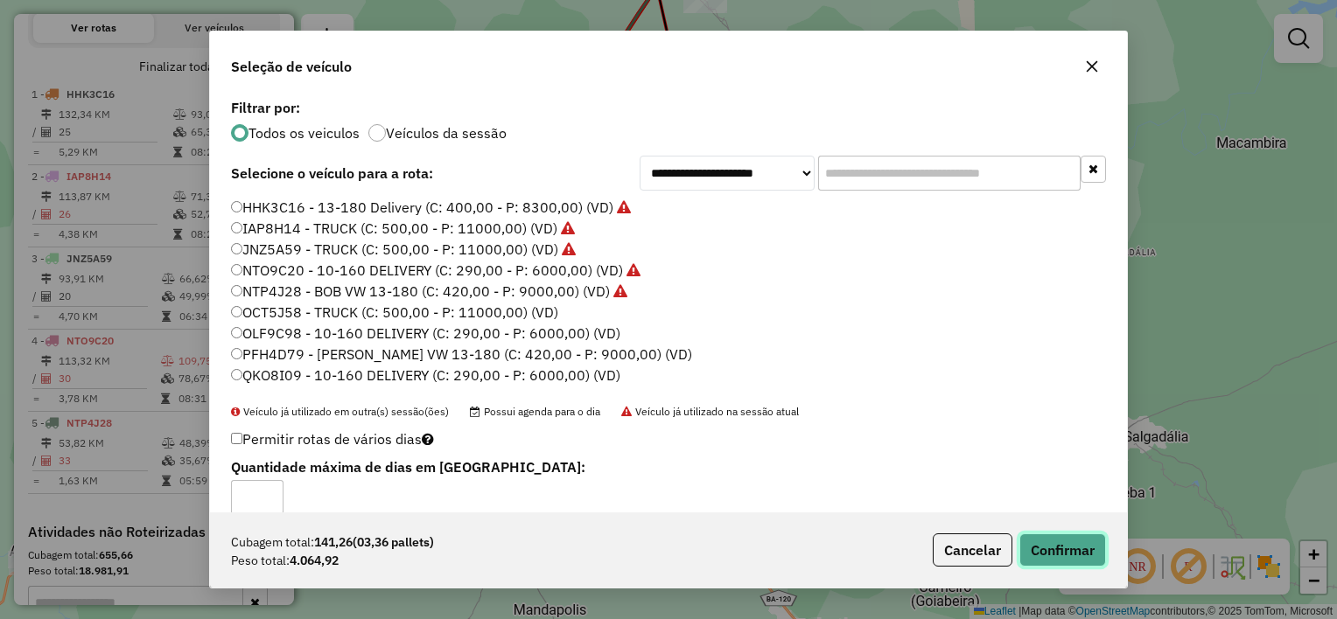
click at [1052, 563] on button "Confirmar" at bounding box center [1062, 550] width 87 height 33
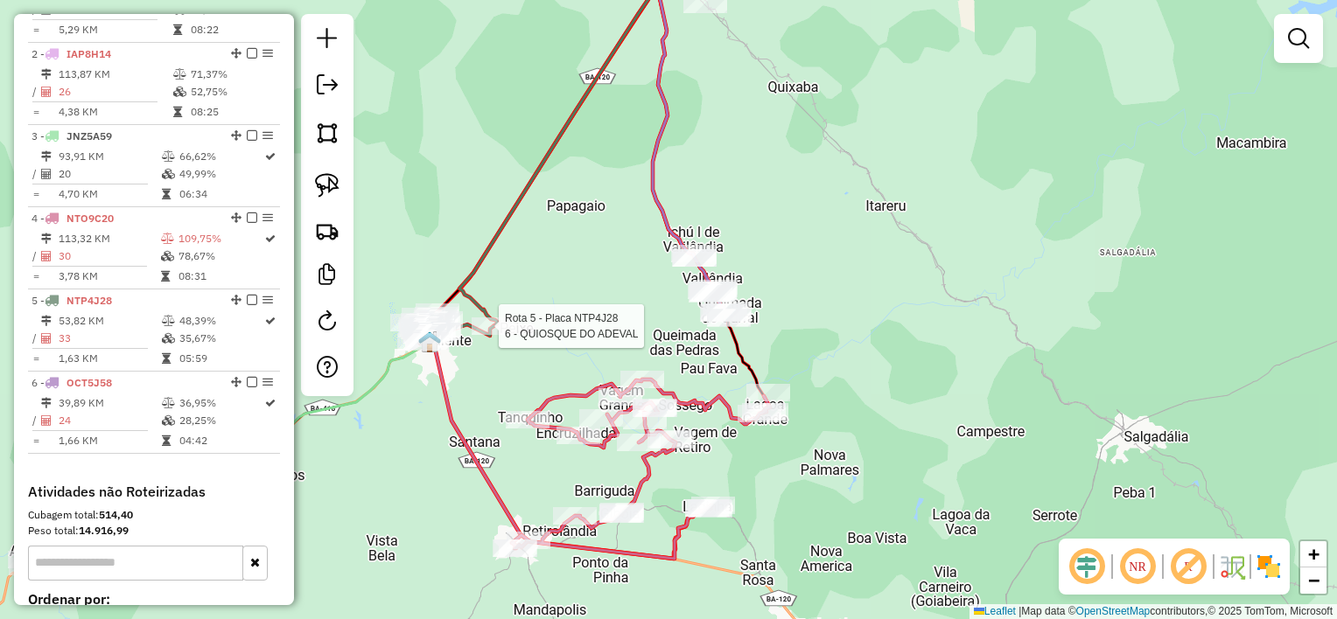
select select "*********"
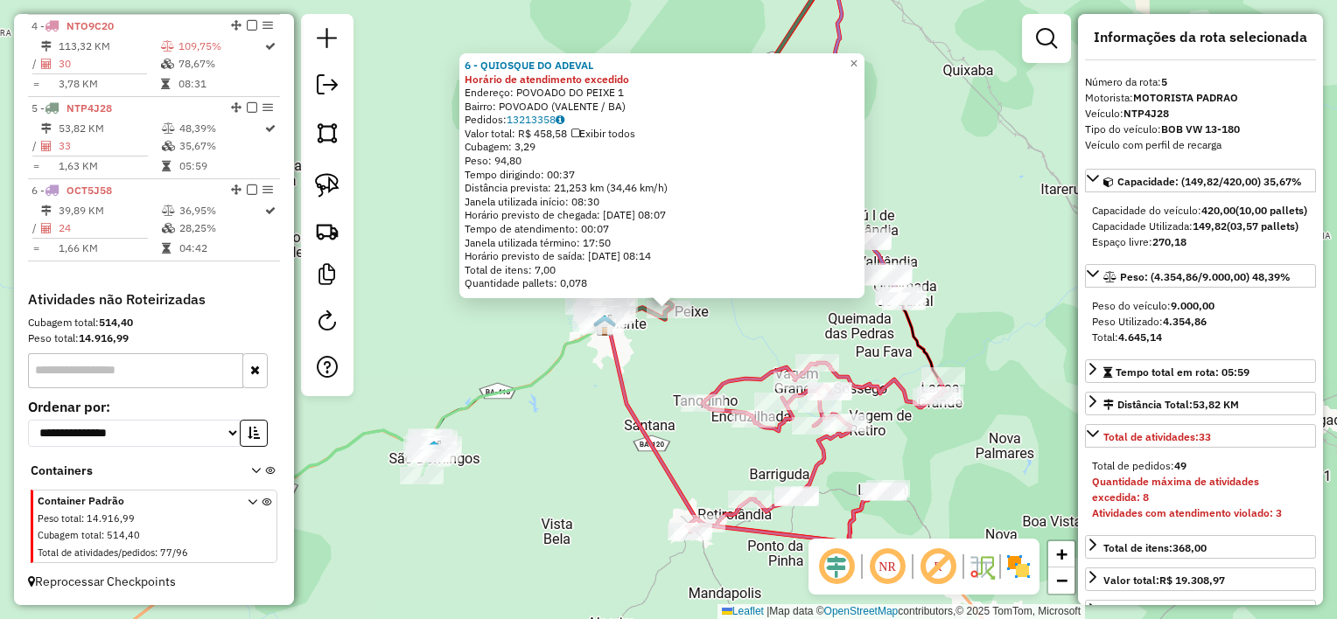
scroll to position [0, 0]
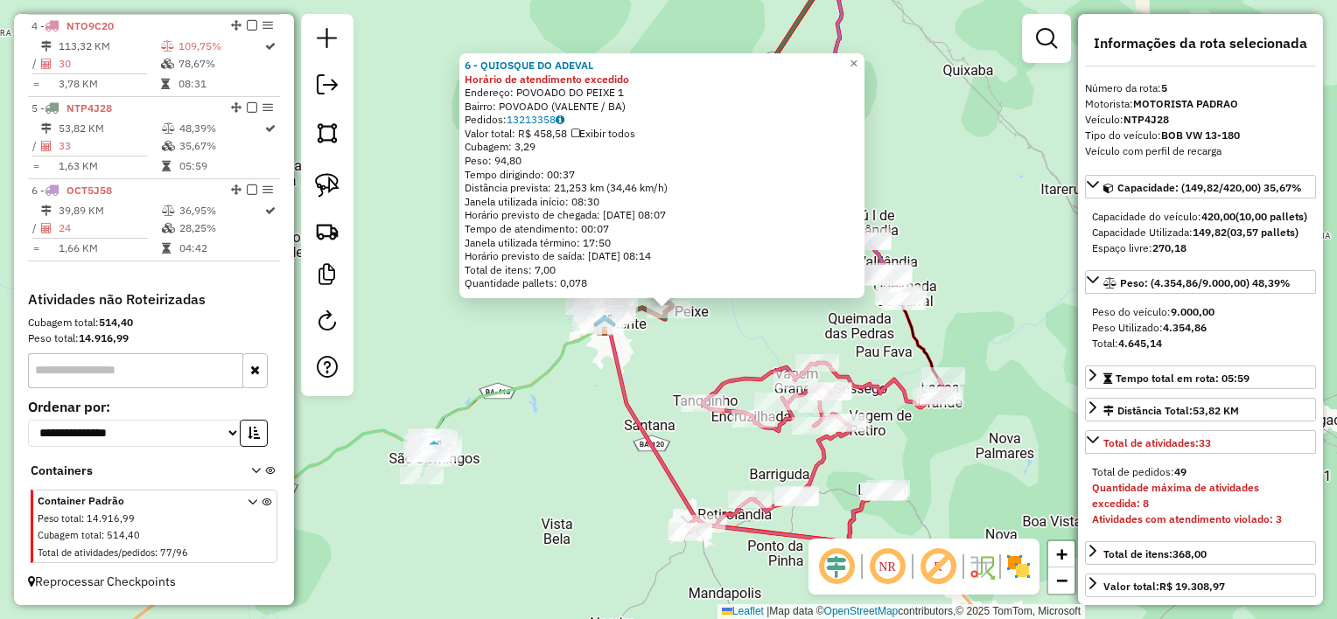
click at [754, 316] on div "6 - QUIOSQUE DO ADEVAL Horário de atendimento excedido Endereço: POVOADO DO PEI…" at bounding box center [668, 309] width 1337 height 619
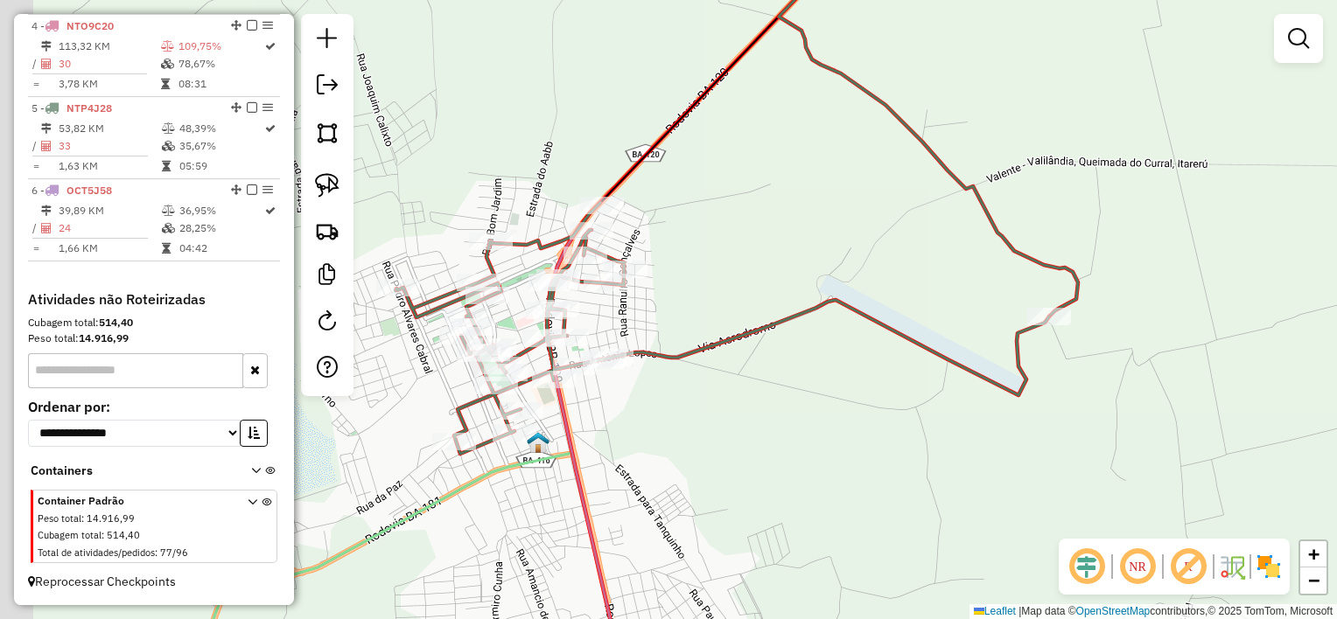
drag, startPoint x: 620, startPoint y: 297, endPoint x: 917, endPoint y: 272, distance: 297.6
click at [917, 272] on div "Janela de atendimento Grade de atendimento Capacidade Transportadoras Veículos …" at bounding box center [668, 309] width 1337 height 619
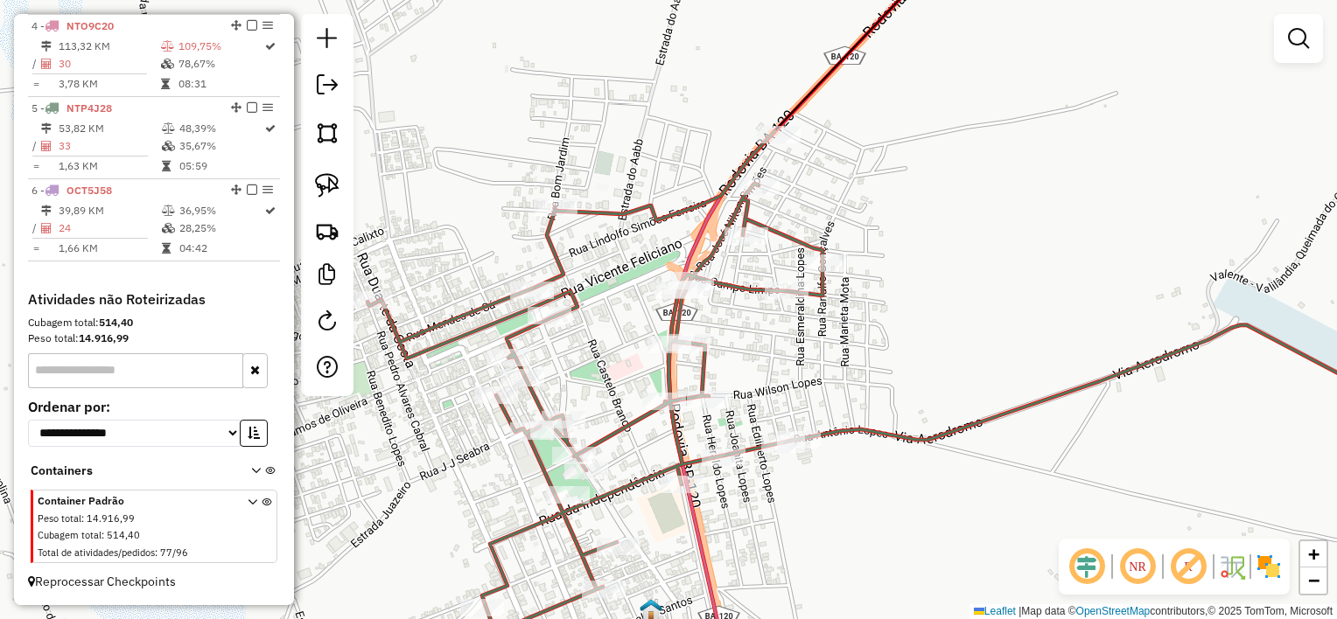
drag, startPoint x: 865, startPoint y: 291, endPoint x: 882, endPoint y: 329, distance: 41.1
click at [882, 329] on div "Janela de atendimento Grade de atendimento Capacidade Transportadoras Veículos …" at bounding box center [668, 309] width 1337 height 619
click at [339, 182] on link at bounding box center [327, 185] width 38 height 38
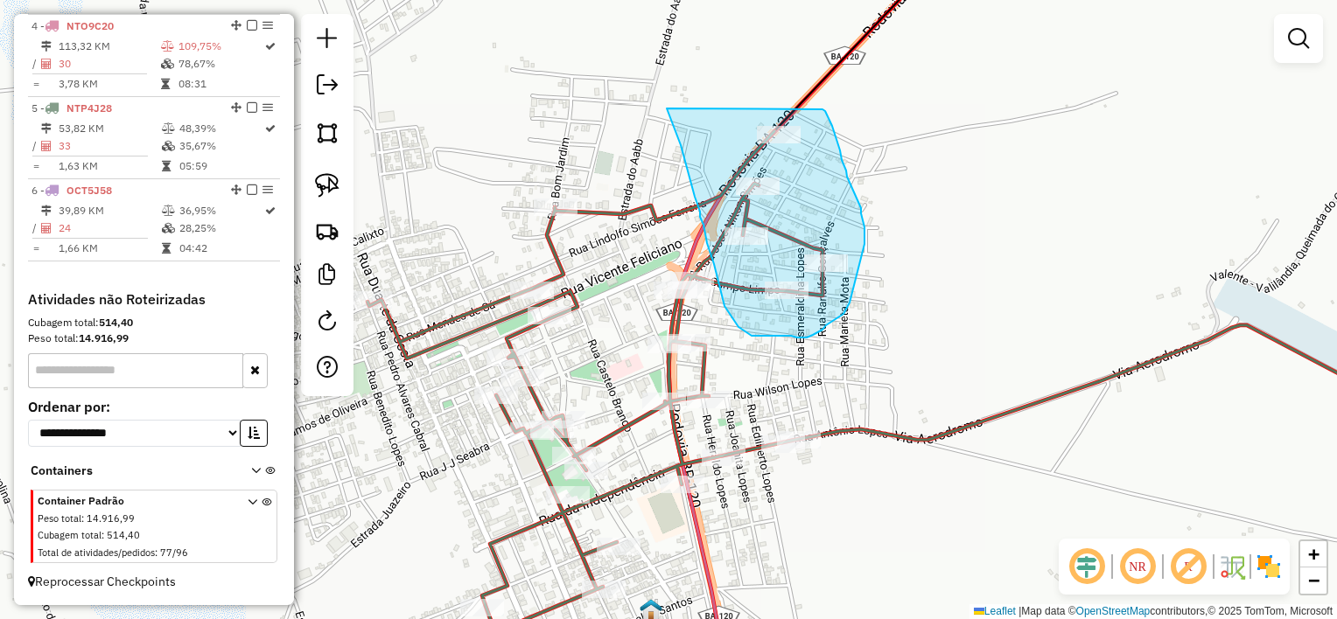
drag, startPoint x: 673, startPoint y: 124, endPoint x: 822, endPoint y: 109, distance: 150.4
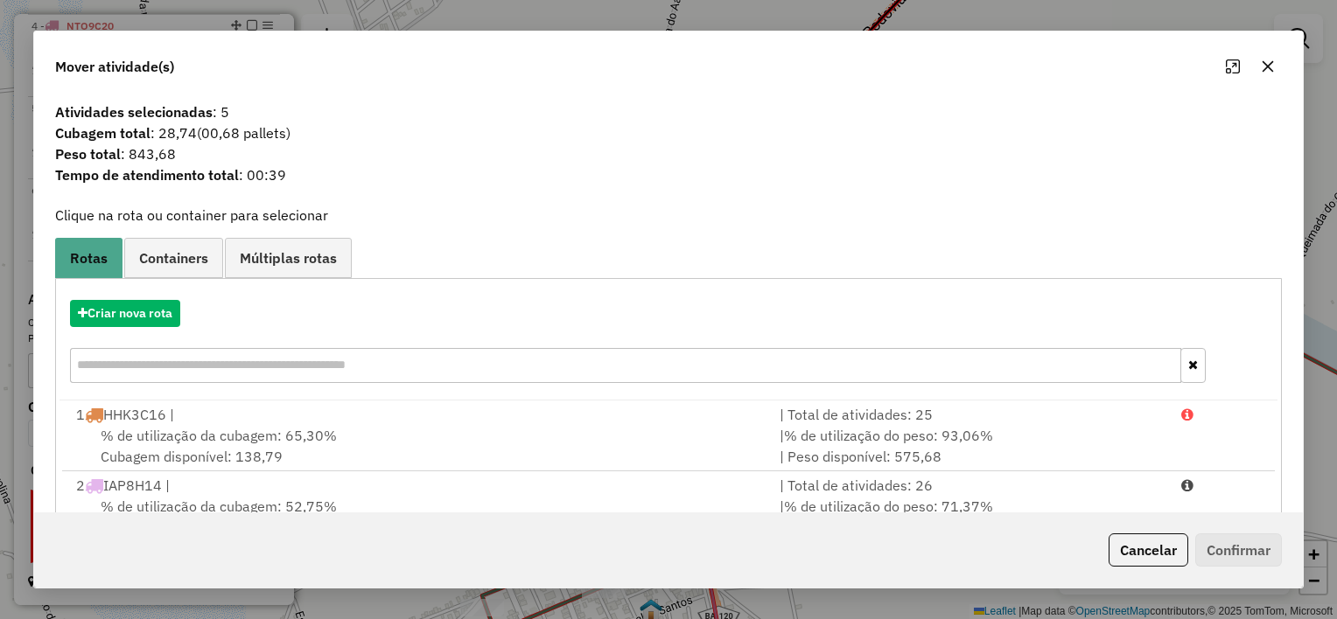
click at [1264, 73] on icon "button" at bounding box center [1268, 66] width 14 height 14
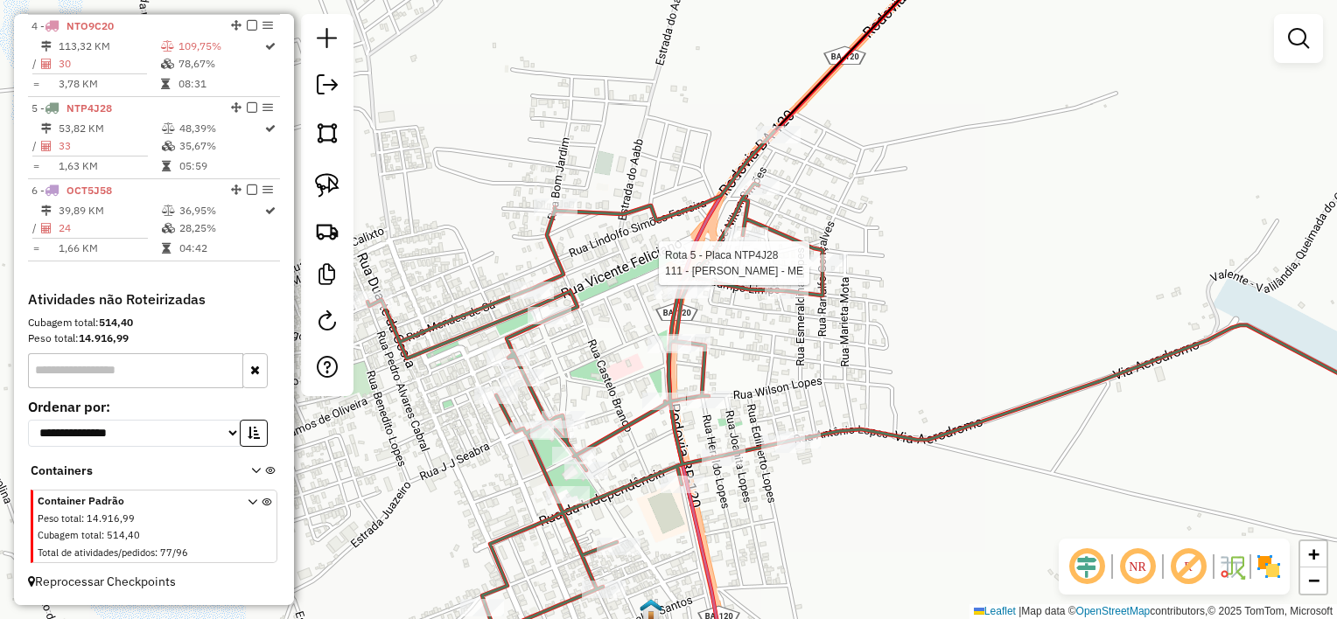
select select "*********"
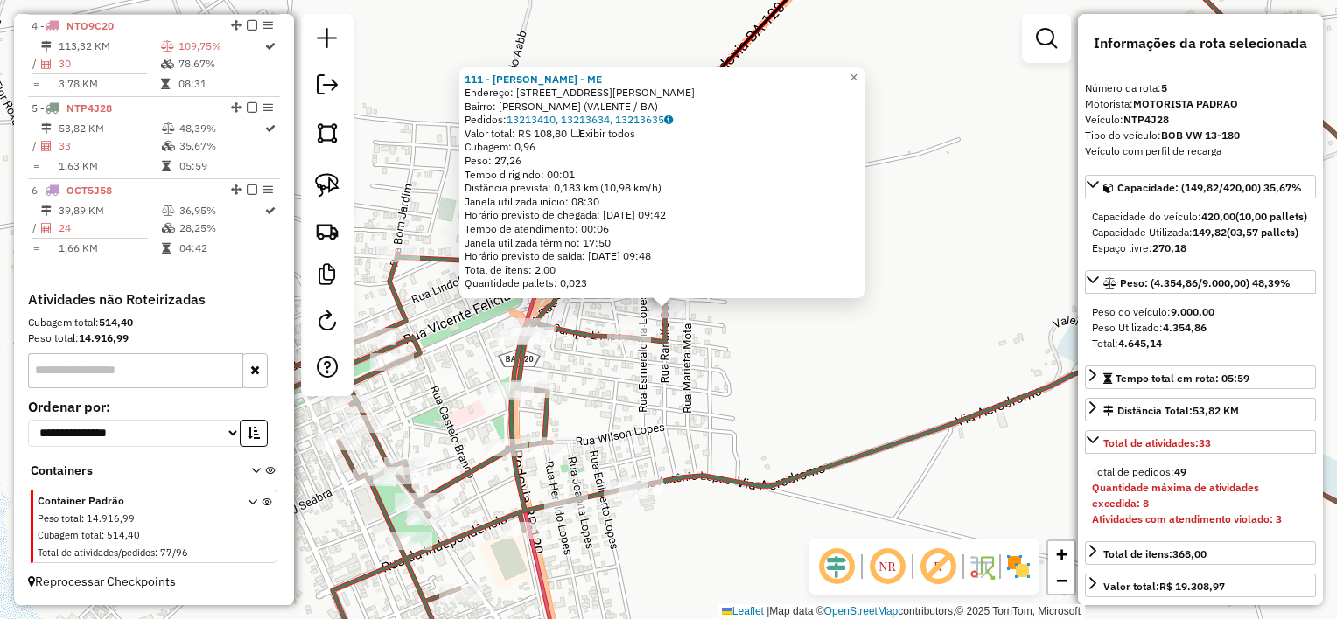
click at [808, 369] on div "111 - MERCADINHO DIAS - ME Endereço: RUA EUTROPIO RAMOS 100 Bairro: ERMINIO SIM…" at bounding box center [668, 309] width 1337 height 619
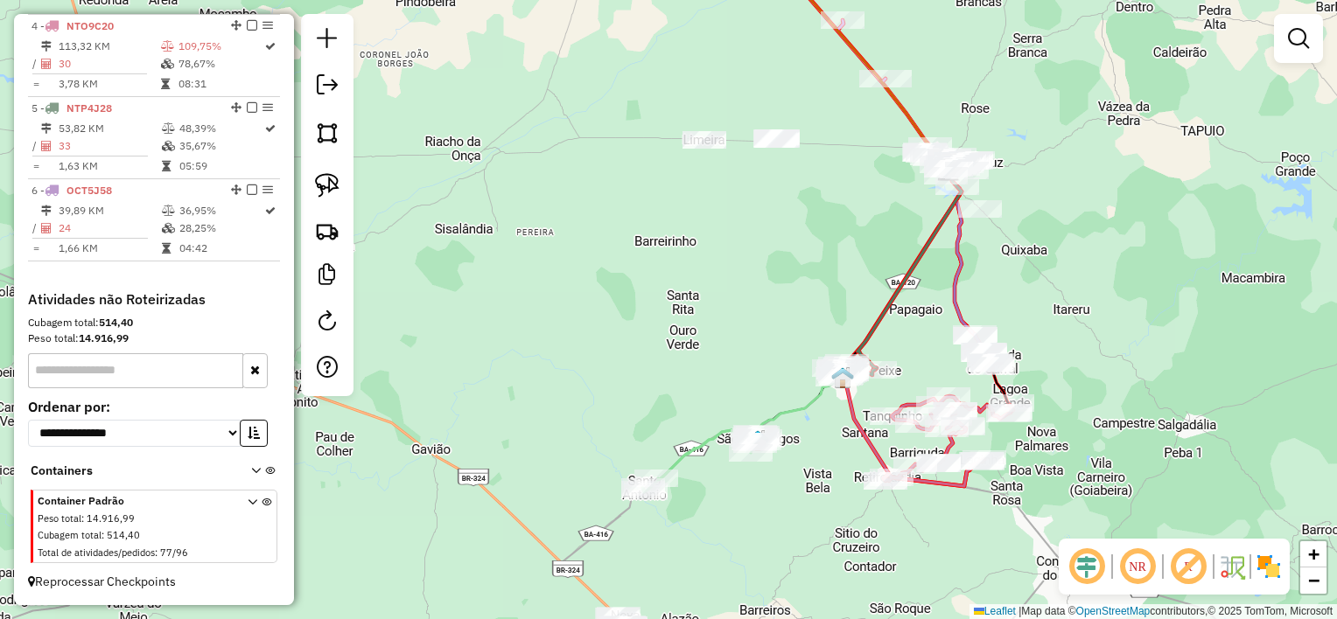
drag, startPoint x: 935, startPoint y: 278, endPoint x: 915, endPoint y: 328, distance: 53.8
click at [915, 328] on div "Janela de atendimento Grade de atendimento Capacidade Transportadoras Veículos …" at bounding box center [668, 309] width 1337 height 619
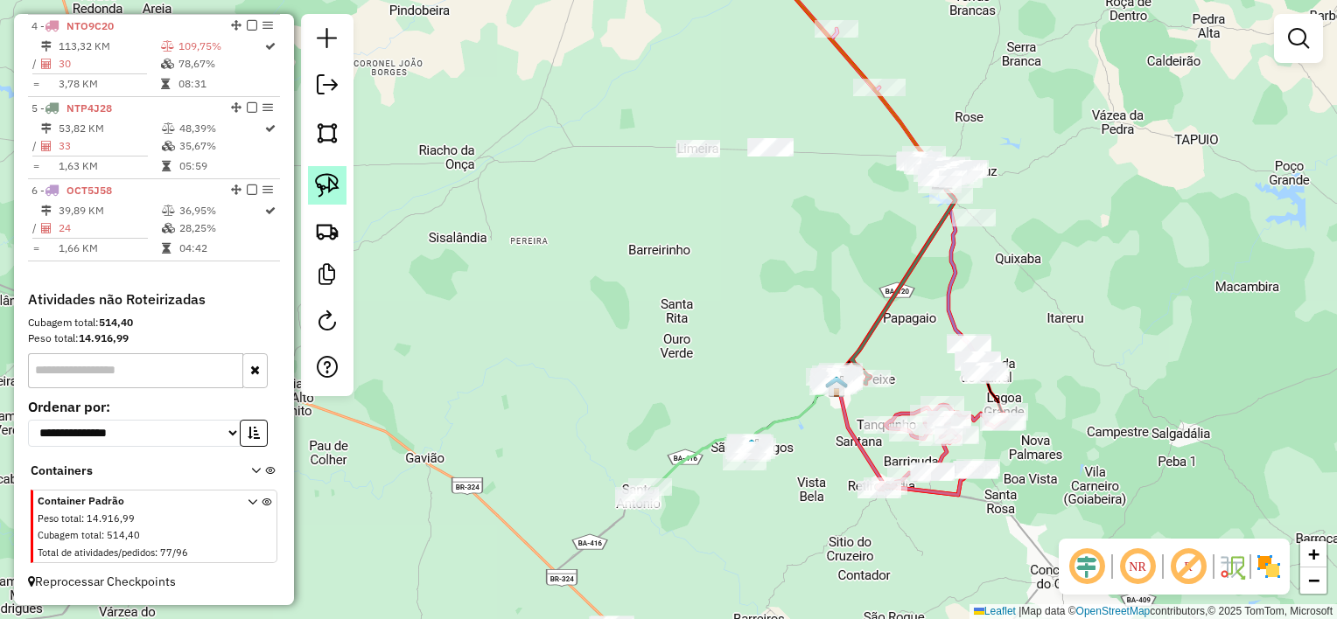
click at [341, 194] on link at bounding box center [327, 185] width 38 height 38
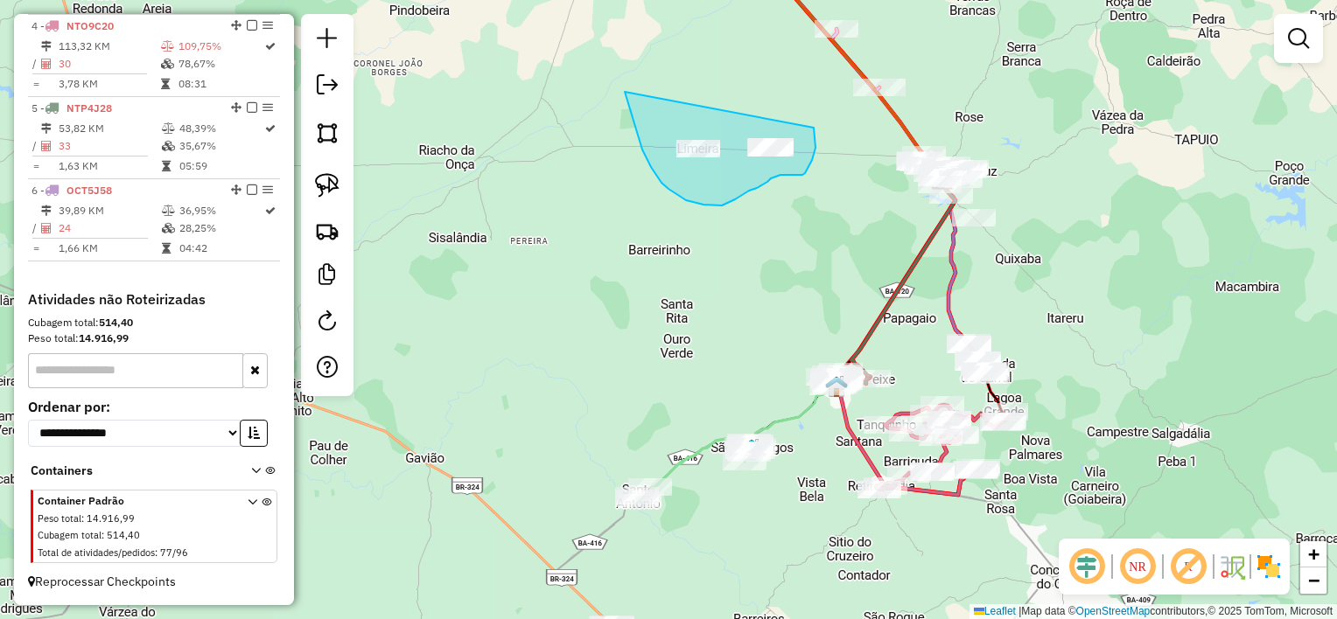
drag, startPoint x: 626, startPoint y: 100, endPoint x: 814, endPoint y: 128, distance: 189.3
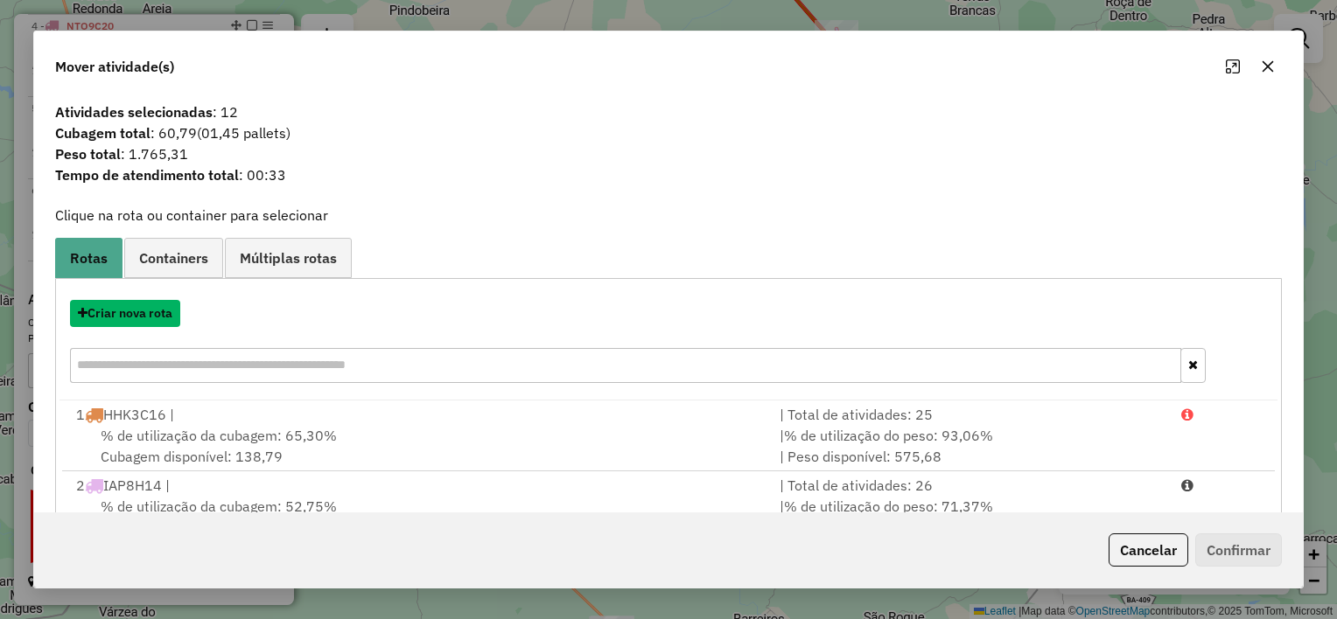
click at [144, 314] on button "Criar nova rota" at bounding box center [125, 313] width 110 height 27
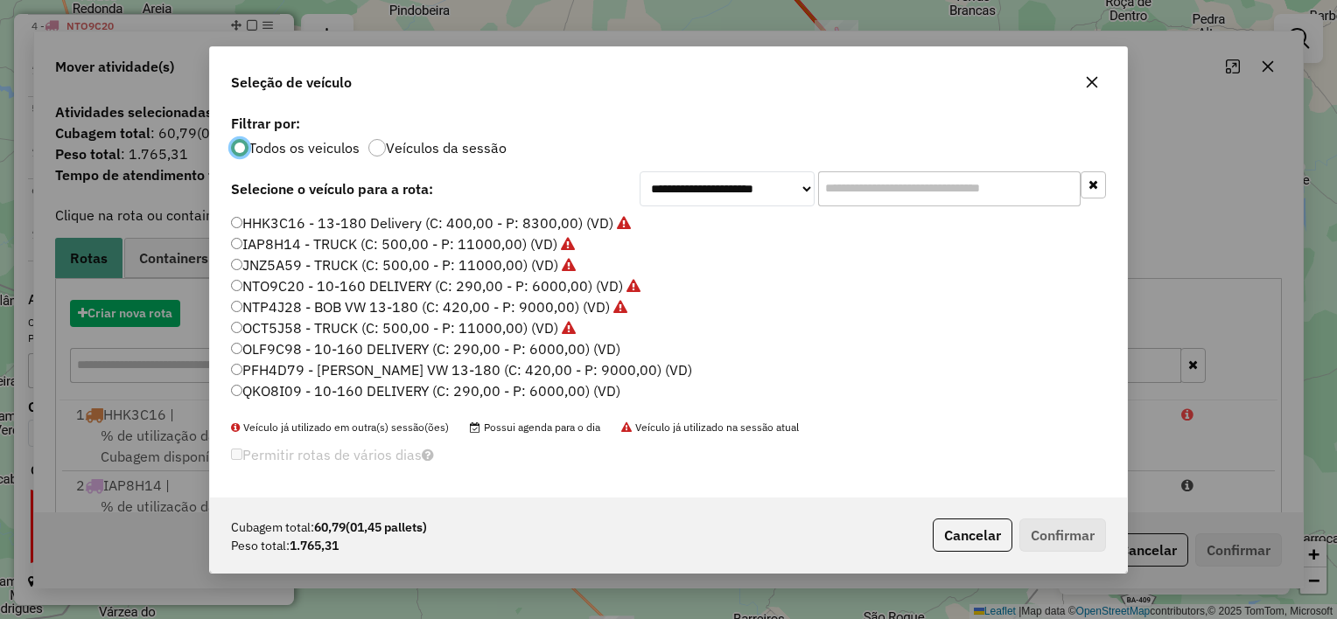
scroll to position [9, 5]
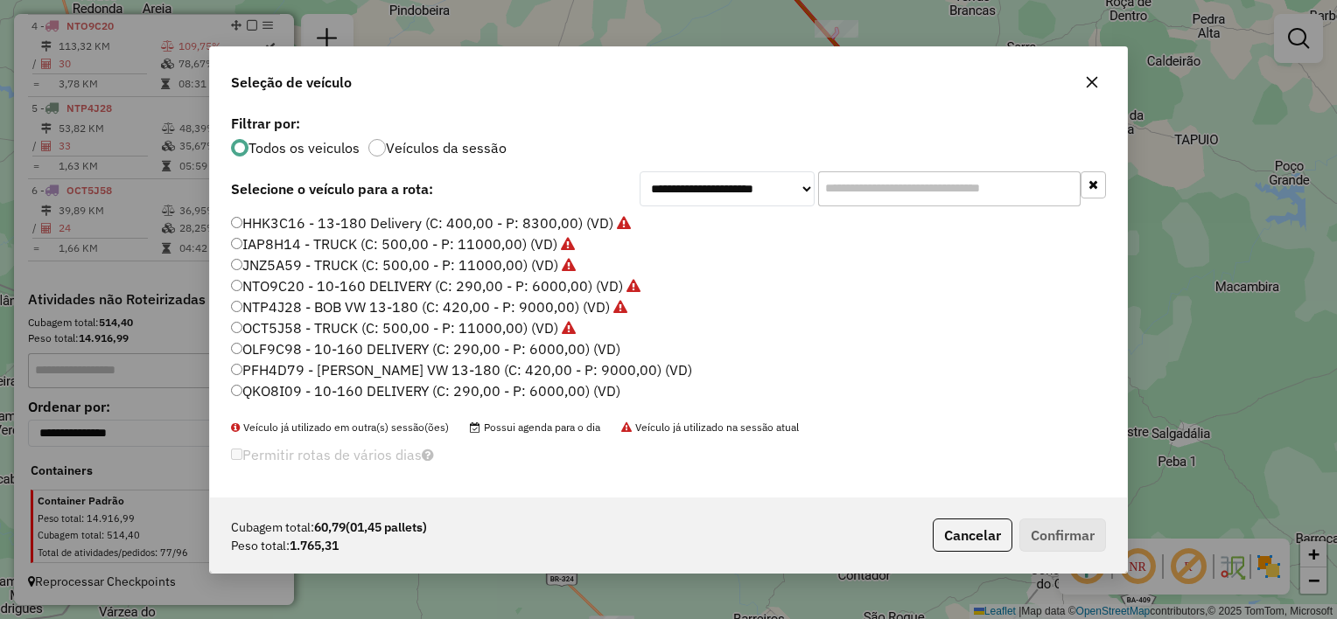
click at [518, 346] on label "OLF9C98 - 10-160 DELIVERY (C: 290,00 - P: 6000,00) (VD)" at bounding box center [425, 349] width 389 height 21
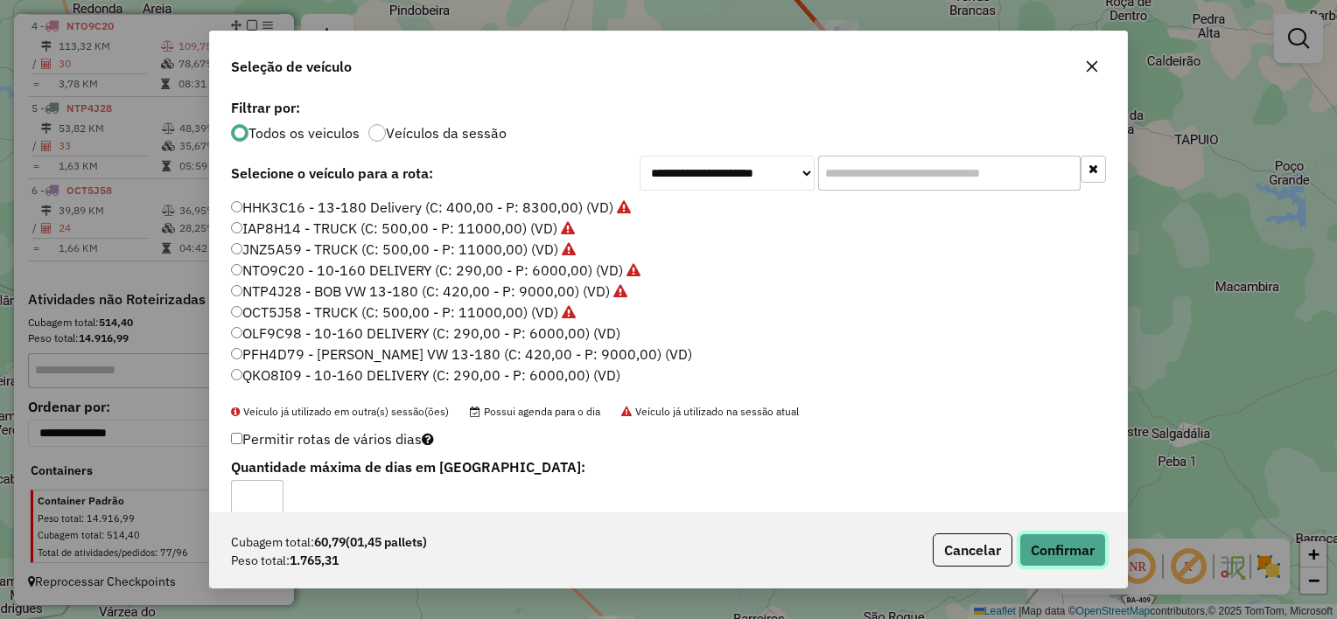
click at [1085, 556] on button "Confirmar" at bounding box center [1062, 550] width 87 height 33
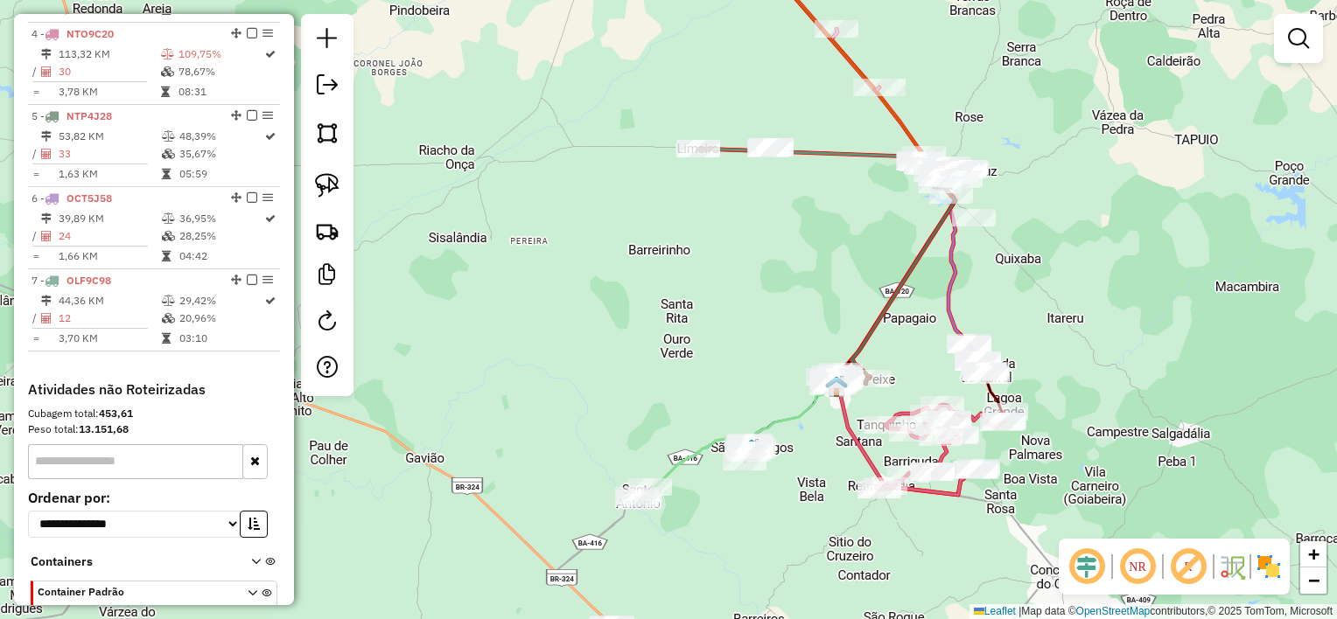
scroll to position [921, 0]
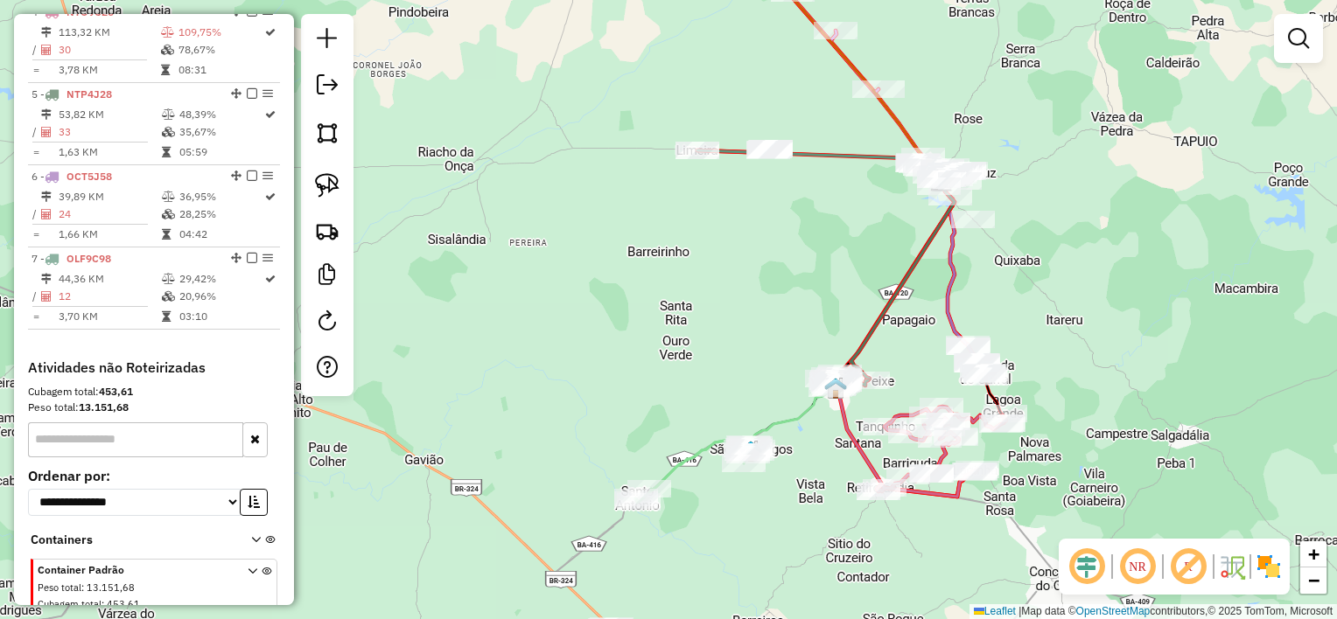
drag, startPoint x: 837, startPoint y: 272, endPoint x: 542, endPoint y: 410, distance: 326.5
click at [542, 410] on div "Janela de atendimento Grade de atendimento Capacidade Transportadoras Veículos …" at bounding box center [668, 309] width 1337 height 619
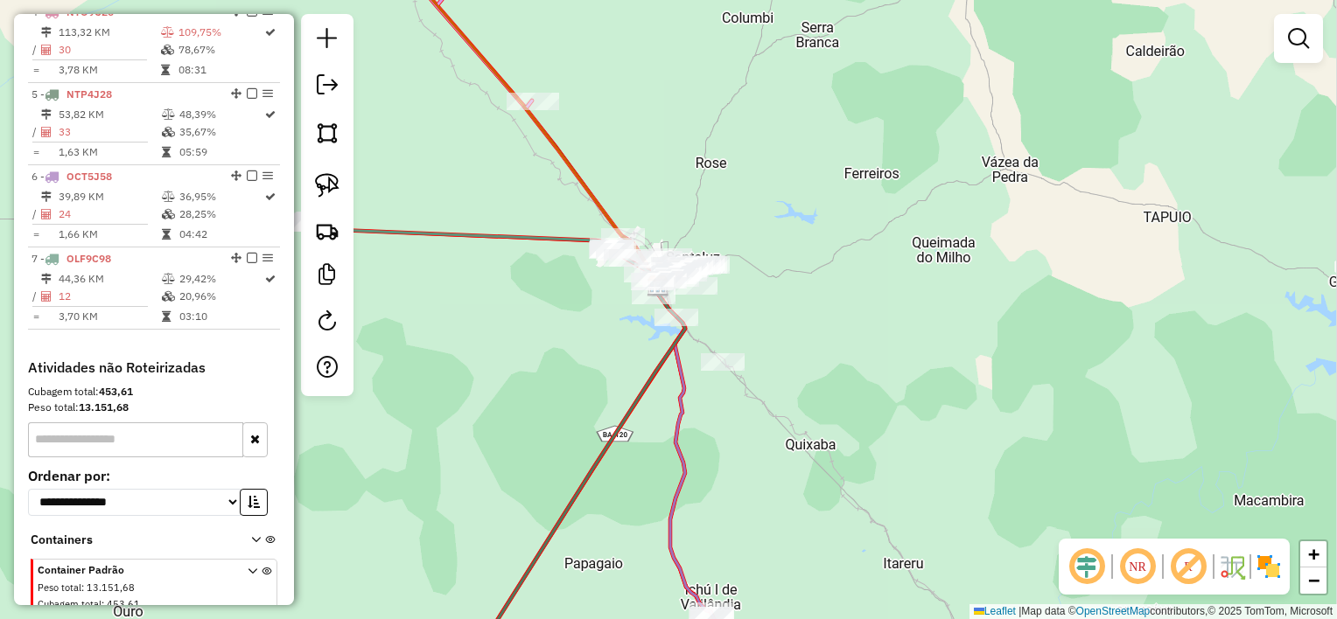
drag, startPoint x: 606, startPoint y: 361, endPoint x: 568, endPoint y: 381, distance: 43.0
click at [568, 381] on div "Janela de atendimento Grade de atendimento Capacidade Transportadoras Veículos …" at bounding box center [668, 309] width 1337 height 619
click at [339, 188] on img at bounding box center [327, 185] width 24 height 24
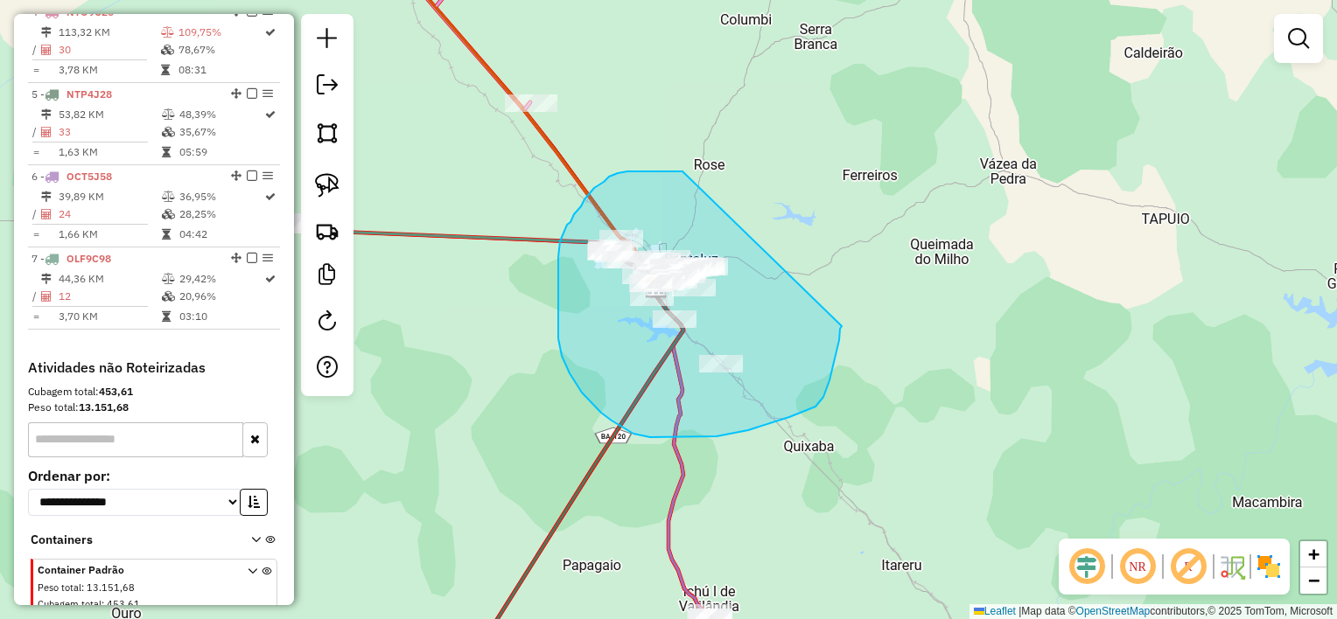
drag, startPoint x: 609, startPoint y: 177, endPoint x: 842, endPoint y: 326, distance: 276.7
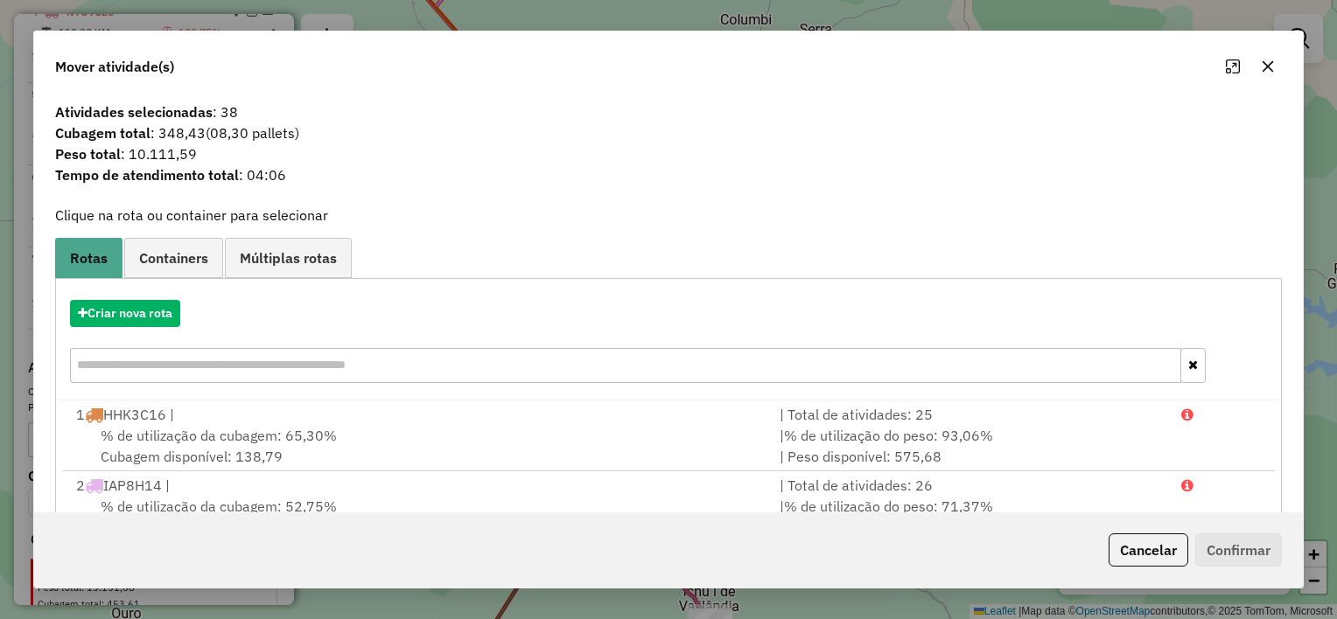
click at [1273, 73] on icon "button" at bounding box center [1268, 66] width 14 height 14
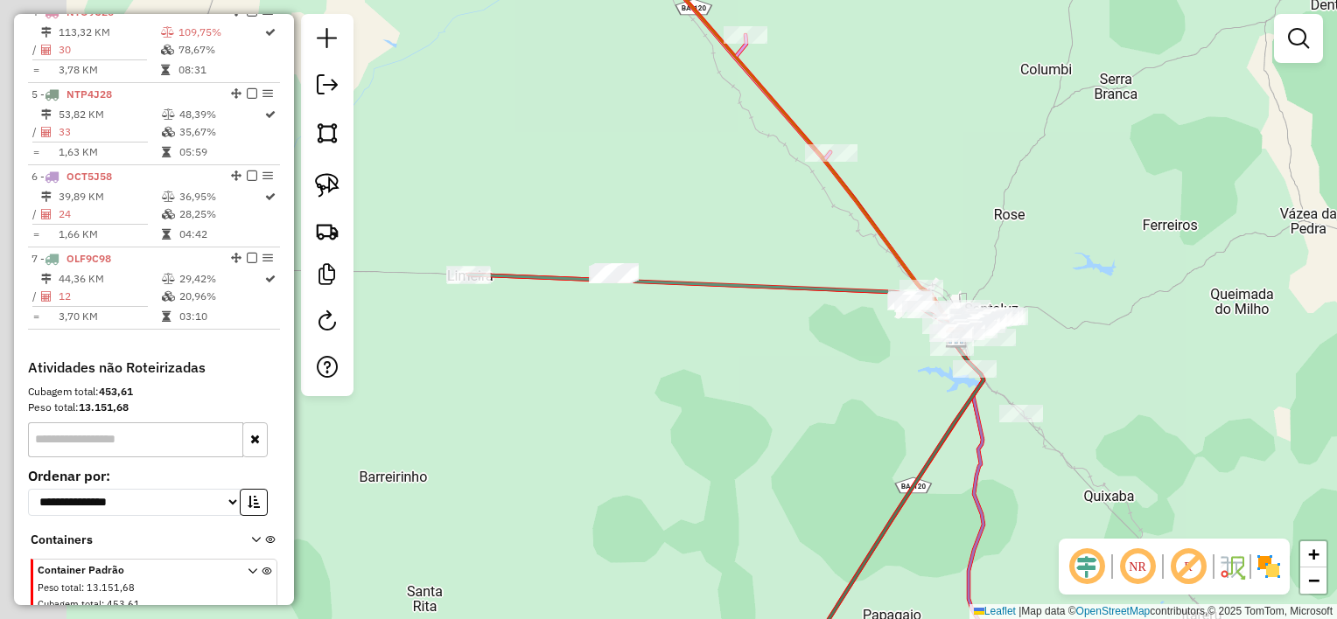
drag, startPoint x: 575, startPoint y: 395, endPoint x: 924, endPoint y: 438, distance: 351.8
click at [914, 441] on div "Janela de atendimento Grade de atendimento Capacidade Transportadoras Veículos …" at bounding box center [668, 309] width 1337 height 619
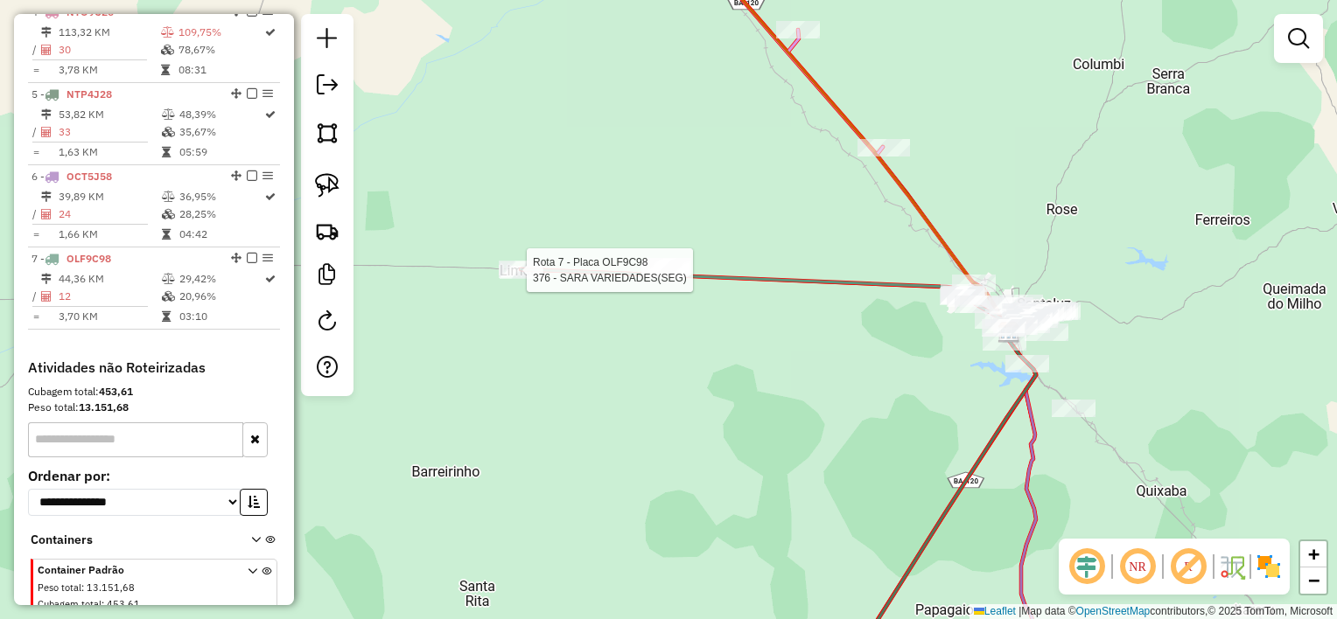
select select "*********"
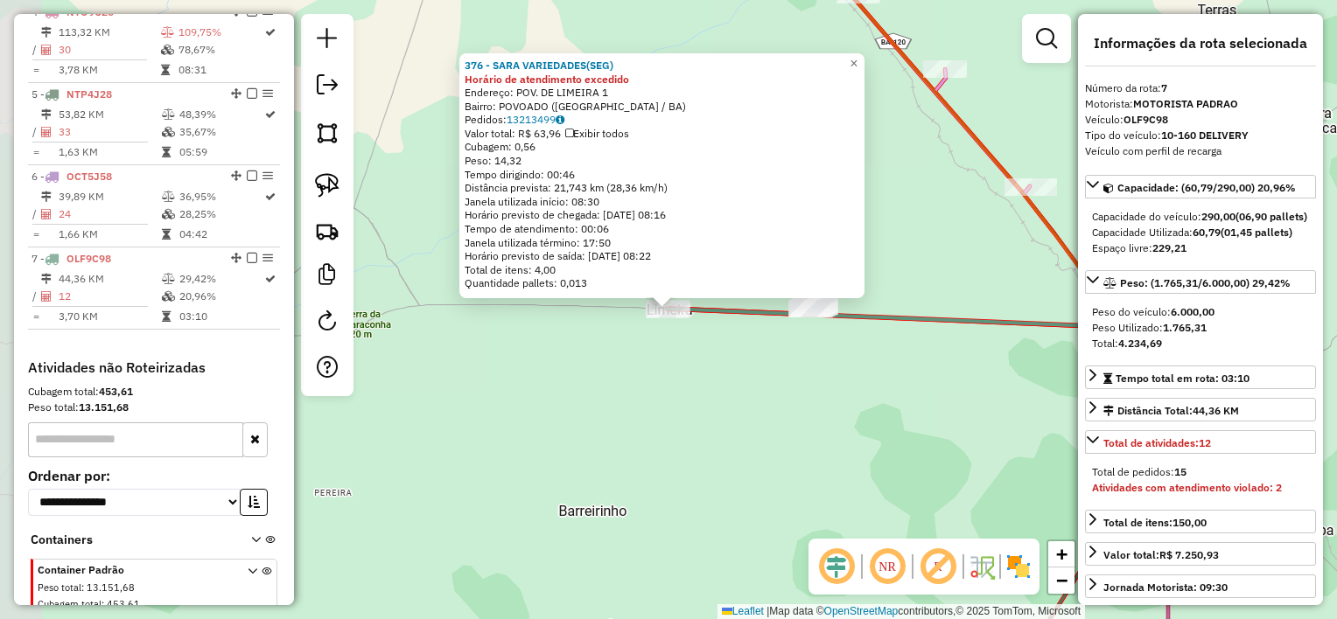
scroll to position [1004, 0]
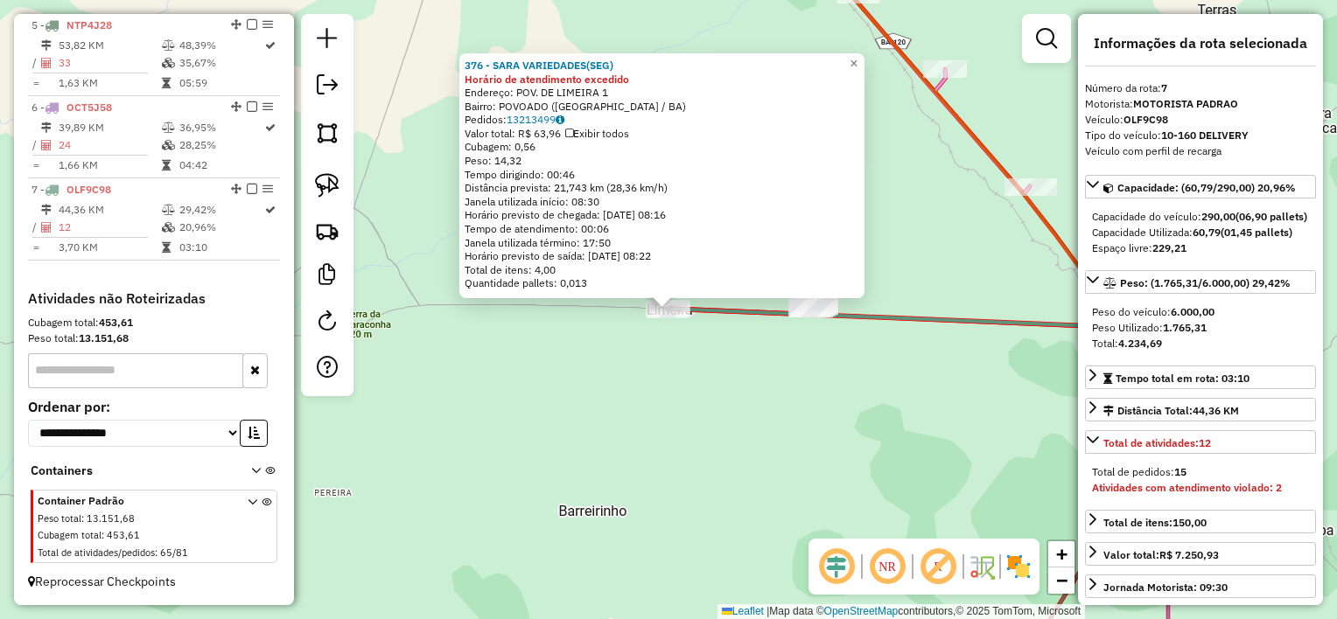
click at [661, 384] on div "376 - SARA VARIEDADES(SEG) Horário de atendimento excedido Endereço: POV. DE LI…" at bounding box center [668, 309] width 1337 height 619
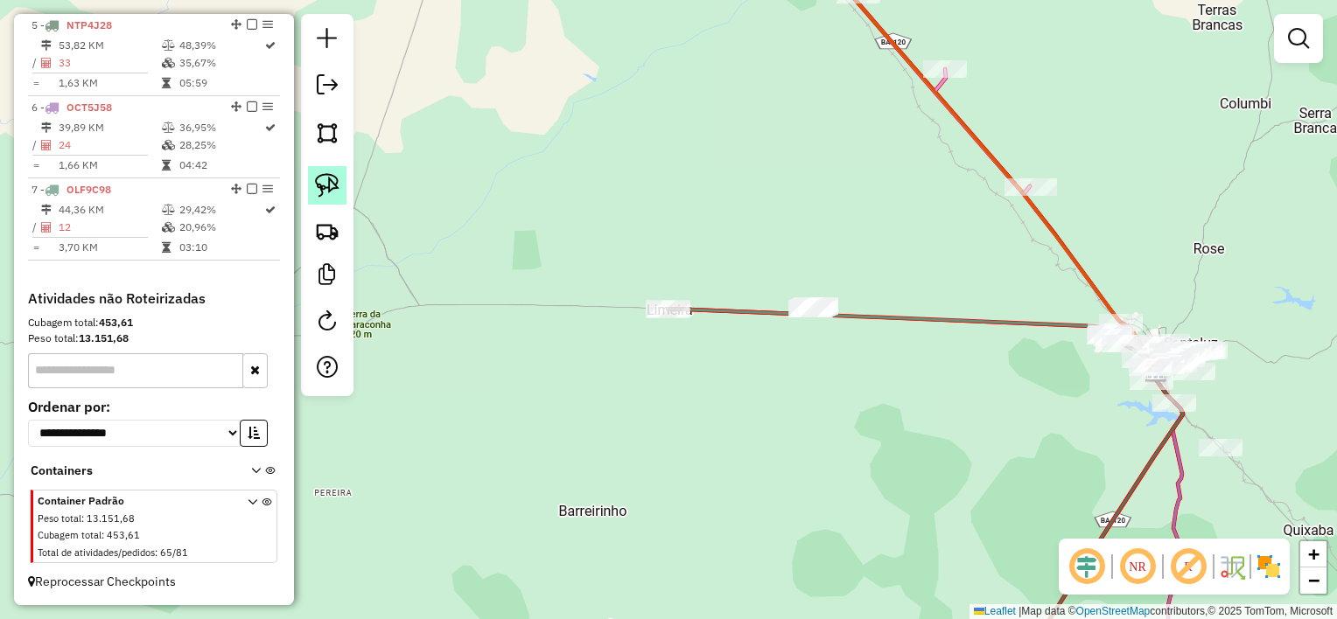
click at [339, 183] on link at bounding box center [327, 185] width 38 height 38
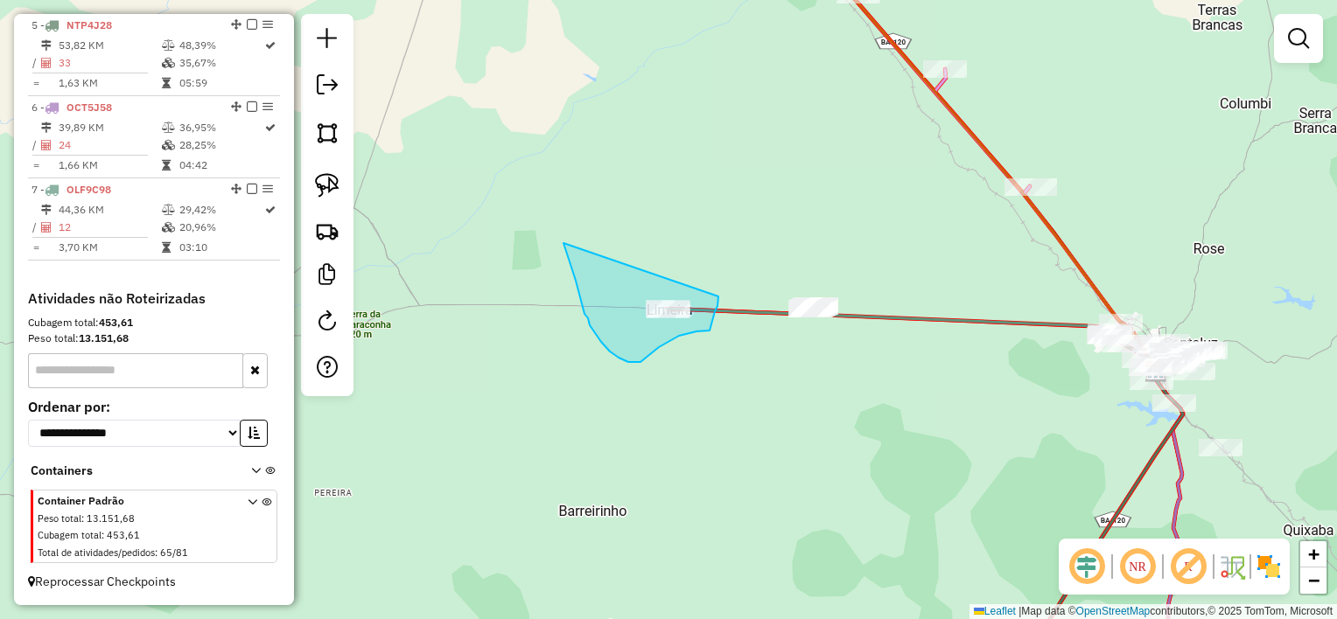
drag, startPoint x: 610, startPoint y: 352, endPoint x: 718, endPoint y: 297, distance: 121.7
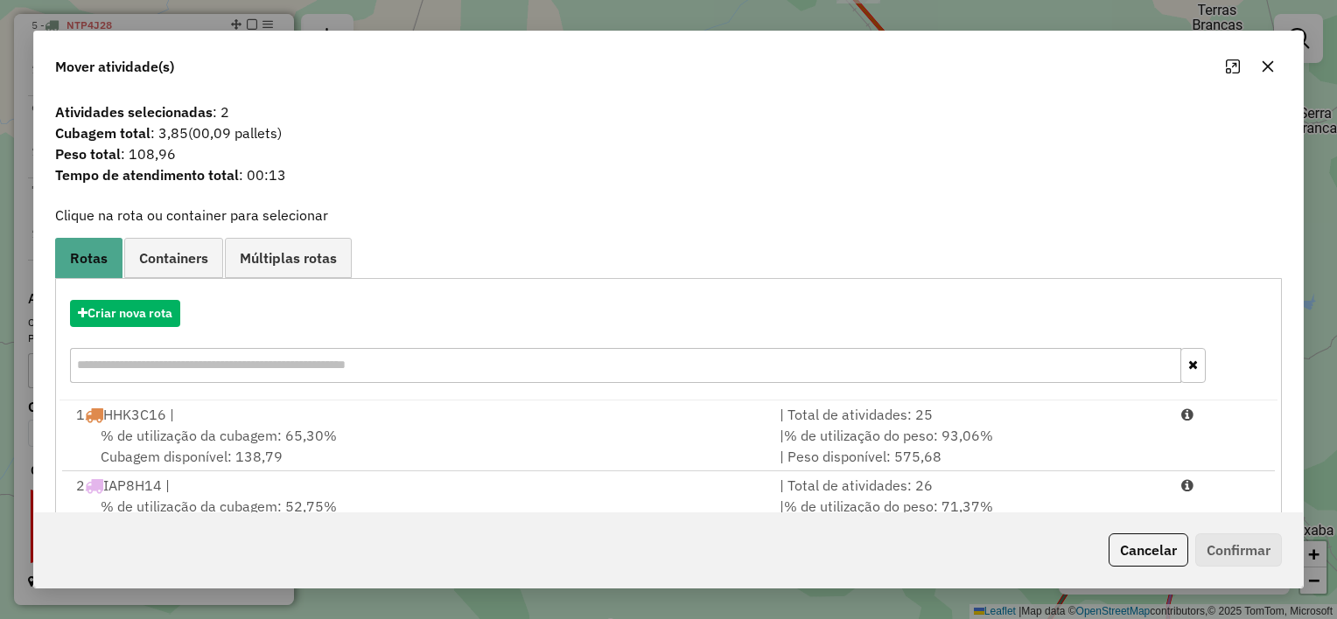
click at [1261, 70] on icon "button" at bounding box center [1268, 66] width 14 height 14
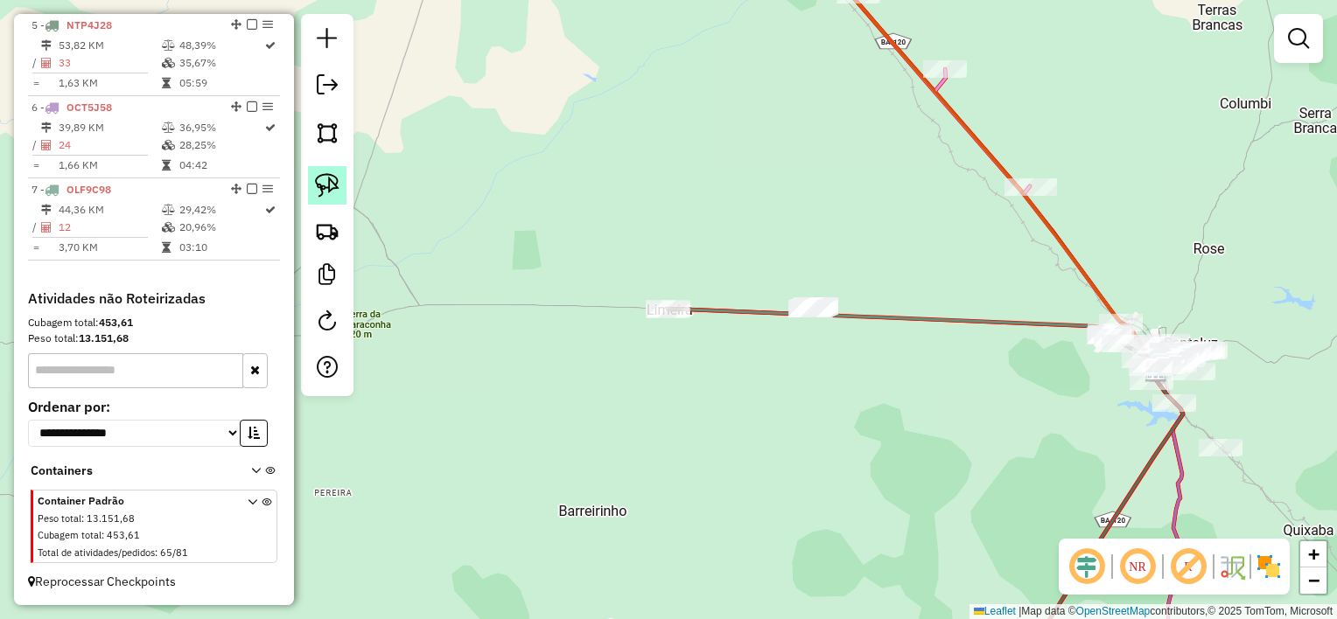
click at [339, 181] on link at bounding box center [327, 185] width 38 height 38
drag, startPoint x: 761, startPoint y: 247, endPoint x: 878, endPoint y: 311, distance: 133.2
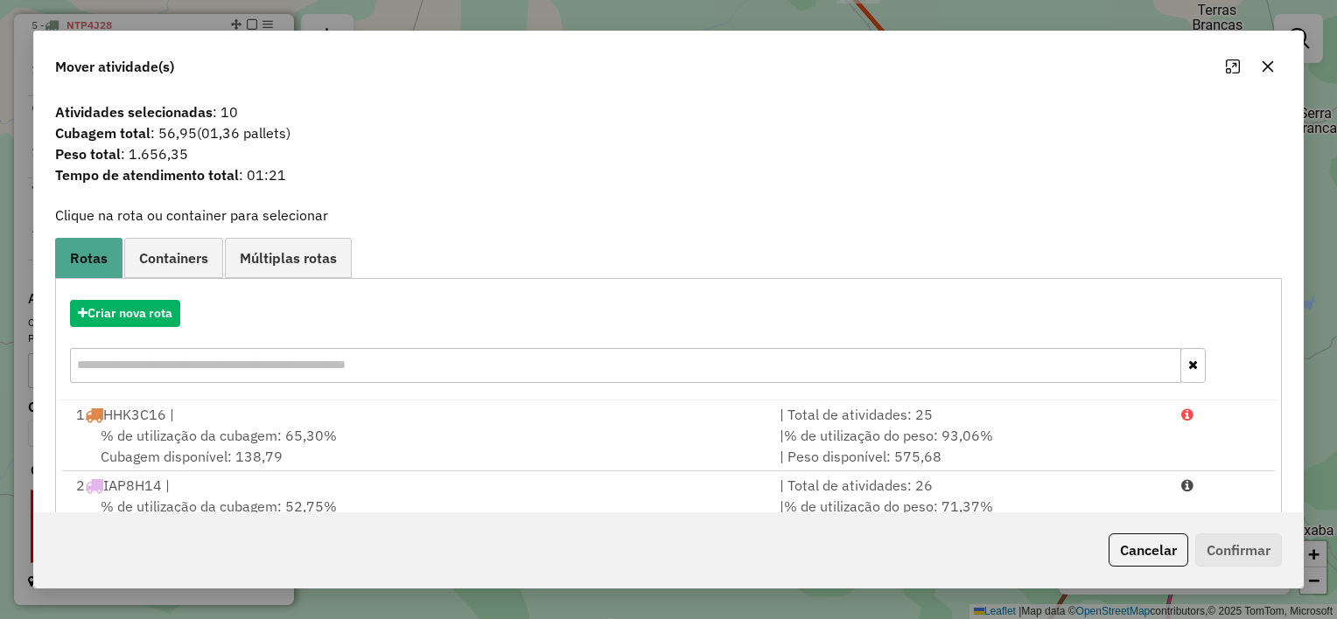
click at [1269, 78] on button "button" at bounding box center [1268, 66] width 28 height 28
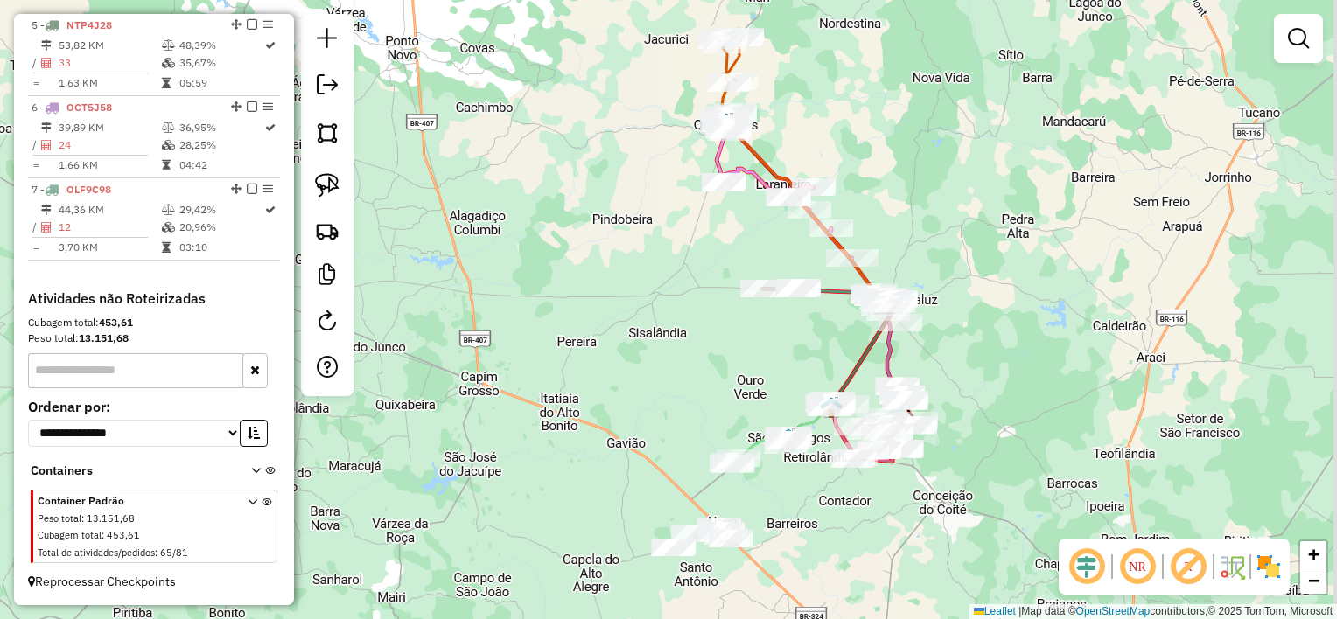
drag, startPoint x: 920, startPoint y: 380, endPoint x: 651, endPoint y: 367, distance: 269.8
click at [665, 368] on div "Janela de atendimento Grade de atendimento Capacidade Transportadoras Veículos …" at bounding box center [668, 309] width 1337 height 619
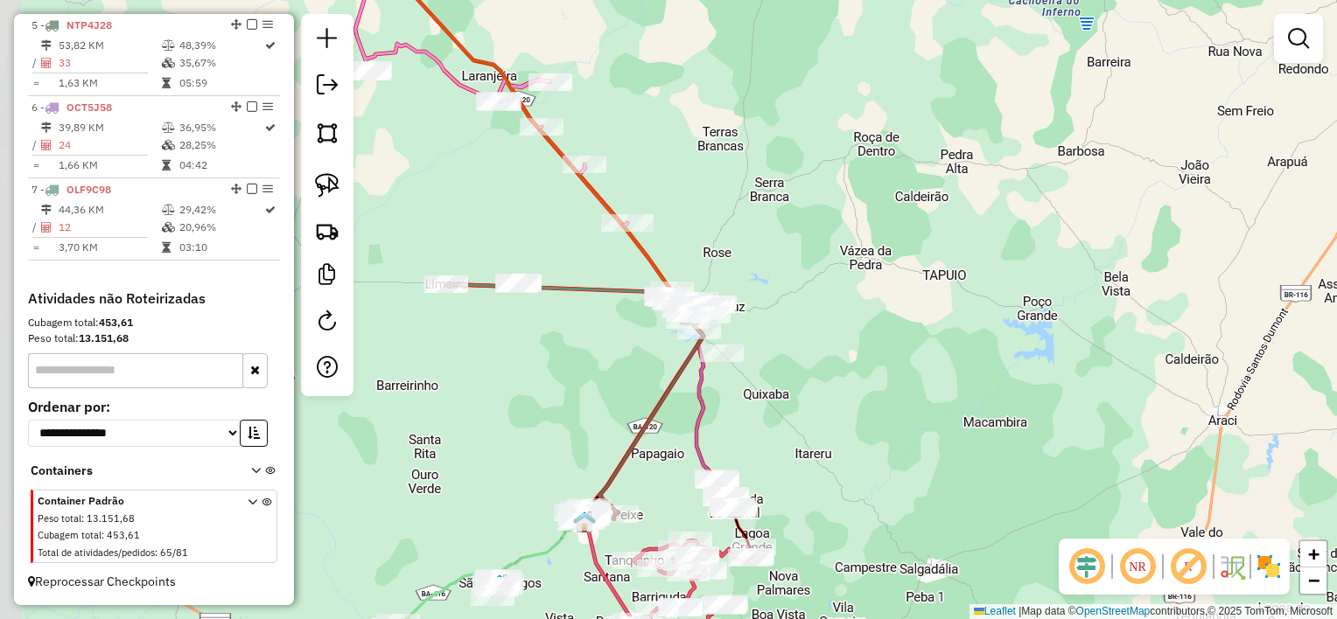
drag, startPoint x: 546, startPoint y: 360, endPoint x: 703, endPoint y: 337, distance: 158.3
click at [696, 339] on div "Janela de atendimento Grade de atendimento Capacidade Transportadoras Veículos …" at bounding box center [668, 309] width 1337 height 619
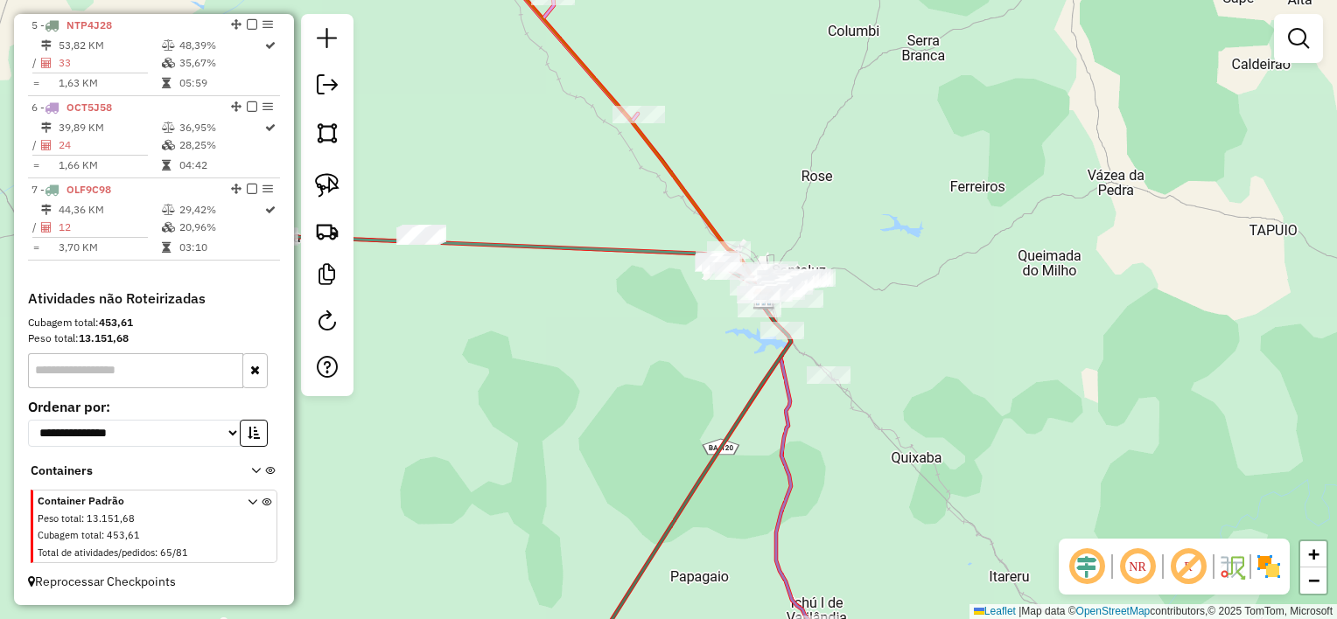
drag, startPoint x: 706, startPoint y: 332, endPoint x: 619, endPoint y: 360, distance: 91.6
click at [619, 360] on div "Janela de atendimento Grade de atendimento Capacidade Transportadoras Veículos …" at bounding box center [668, 309] width 1337 height 619
click at [331, 188] on img at bounding box center [327, 185] width 24 height 24
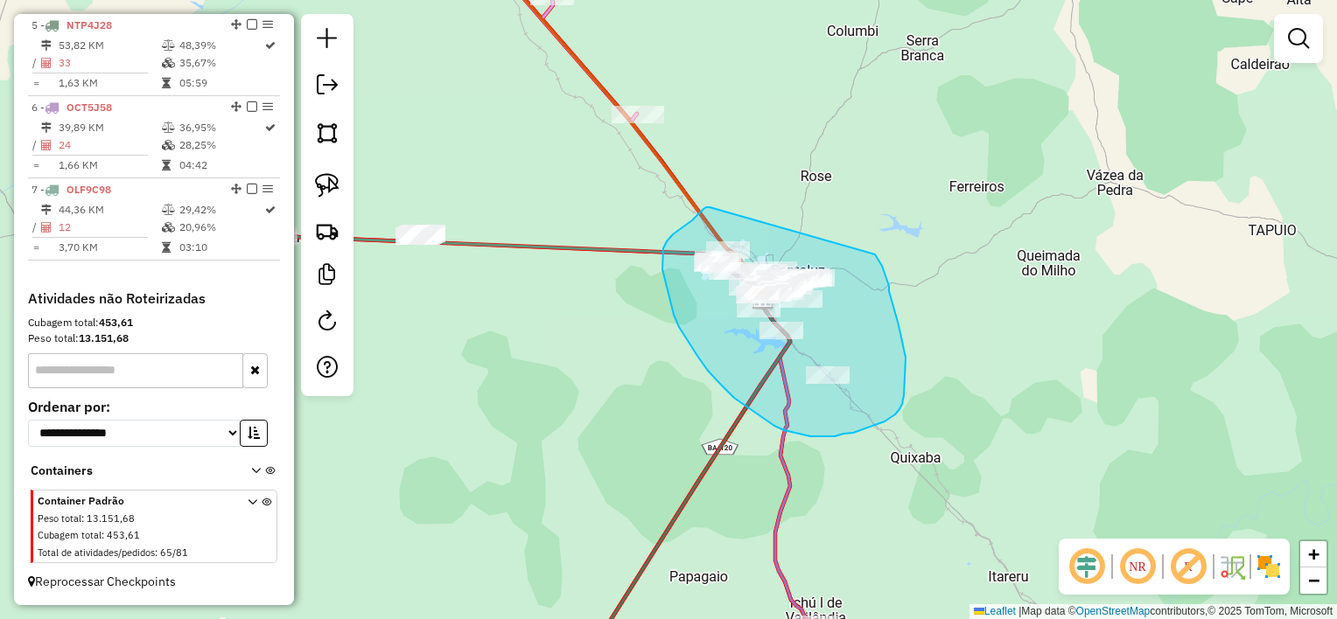
drag, startPoint x: 710, startPoint y: 207, endPoint x: 875, endPoint y: 255, distance: 172.0
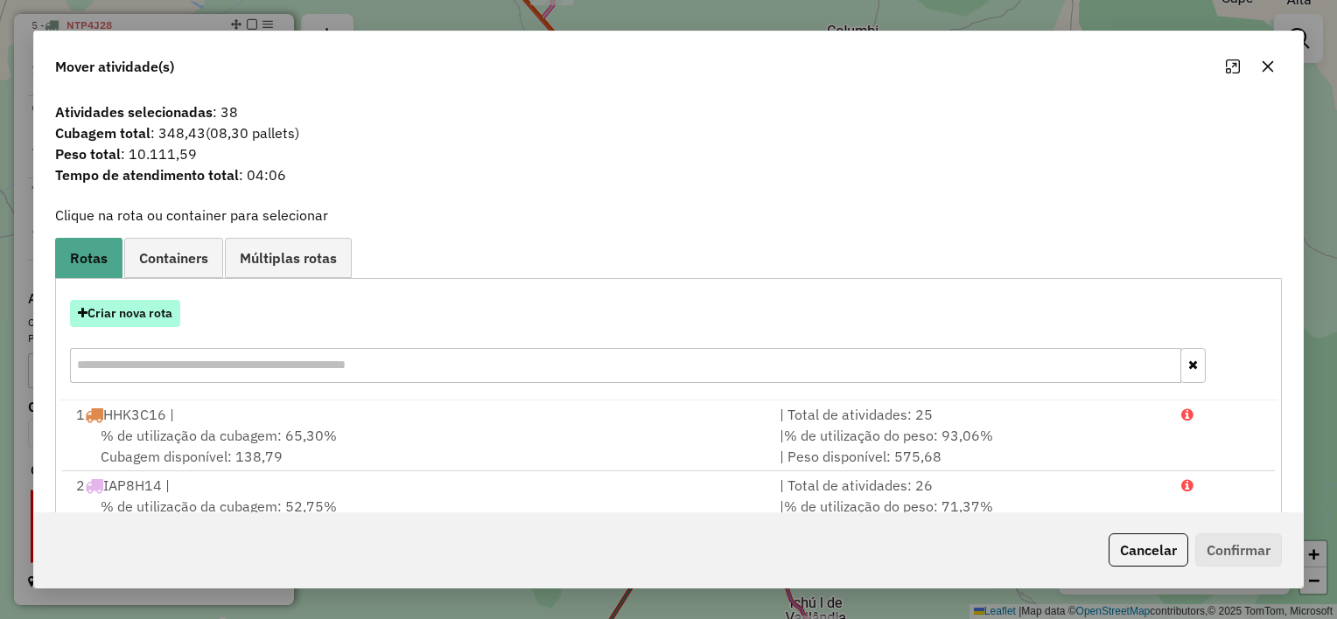
click at [129, 311] on button "Criar nova rota" at bounding box center [125, 313] width 110 height 27
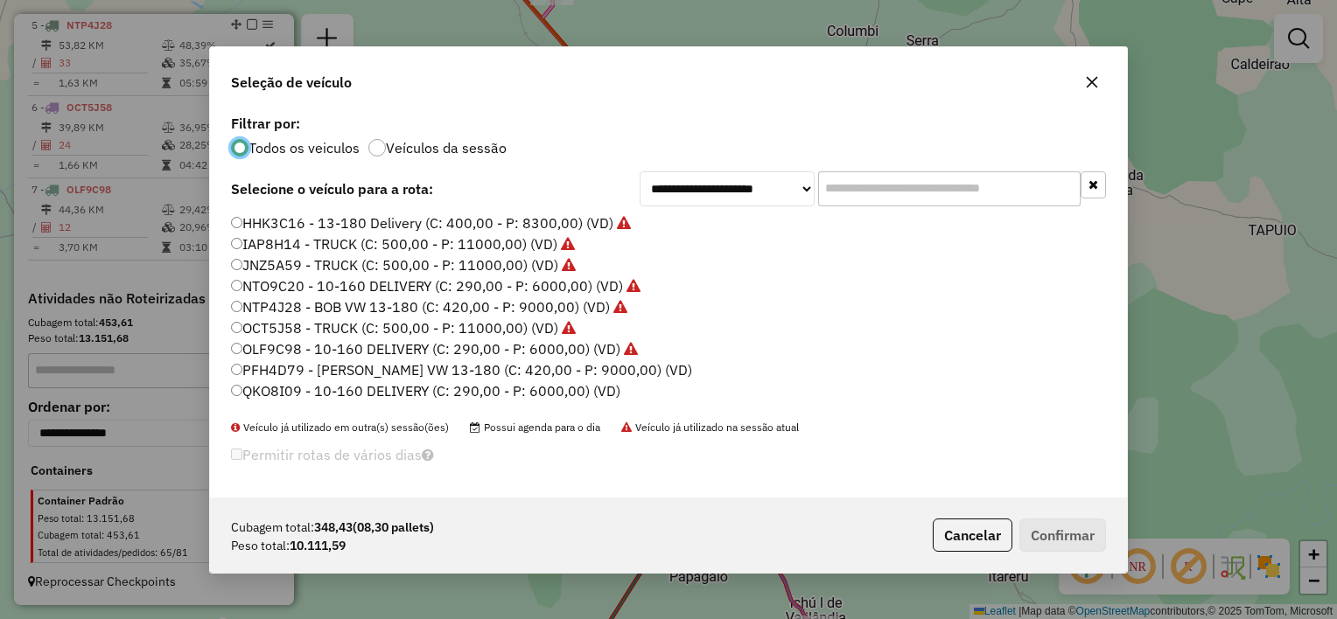
scroll to position [9, 5]
click at [576, 365] on label "PFH4D79 - BOB VW 13-180 (C: 420,00 - P: 9000,00) (VD)" at bounding box center [461, 370] width 461 height 21
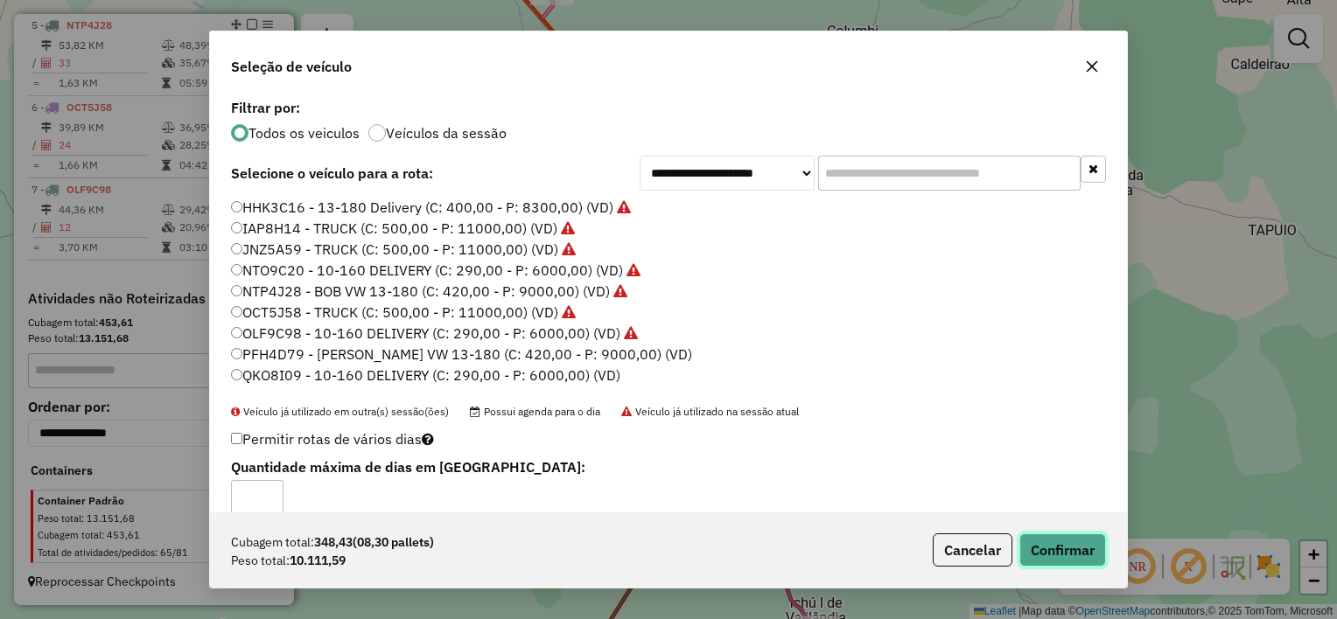
click at [1050, 548] on button "Confirmar" at bounding box center [1062, 550] width 87 height 33
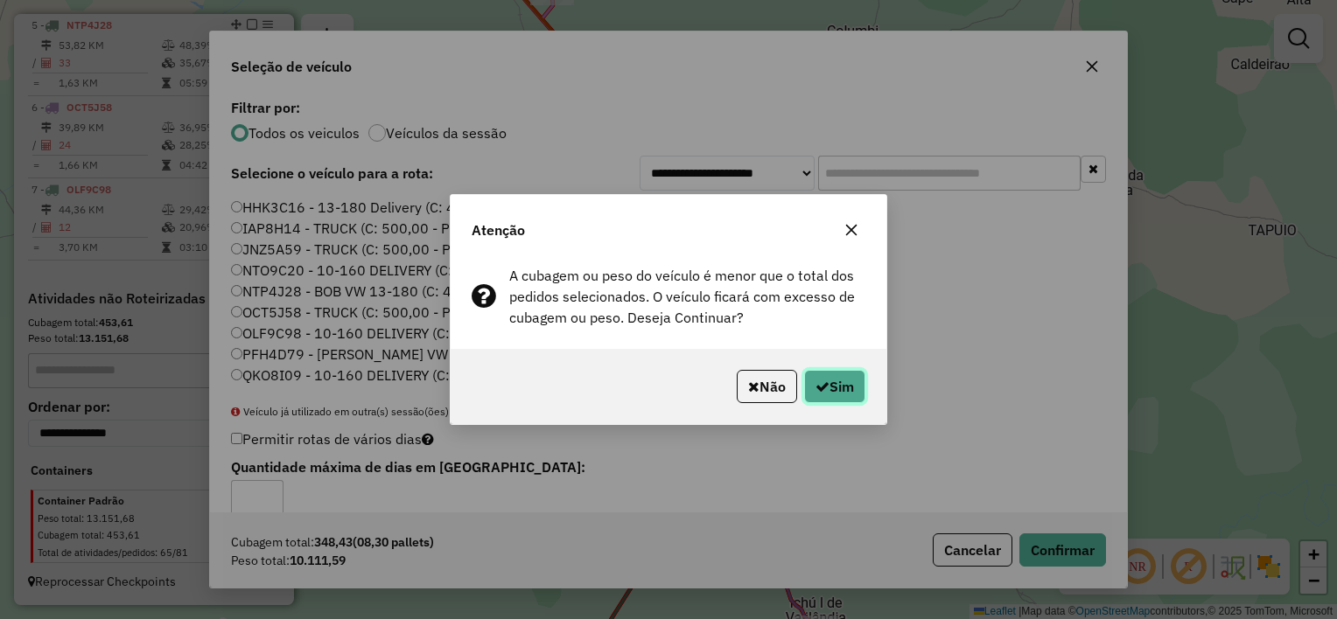
click at [849, 388] on button "Sim" at bounding box center [834, 386] width 61 height 33
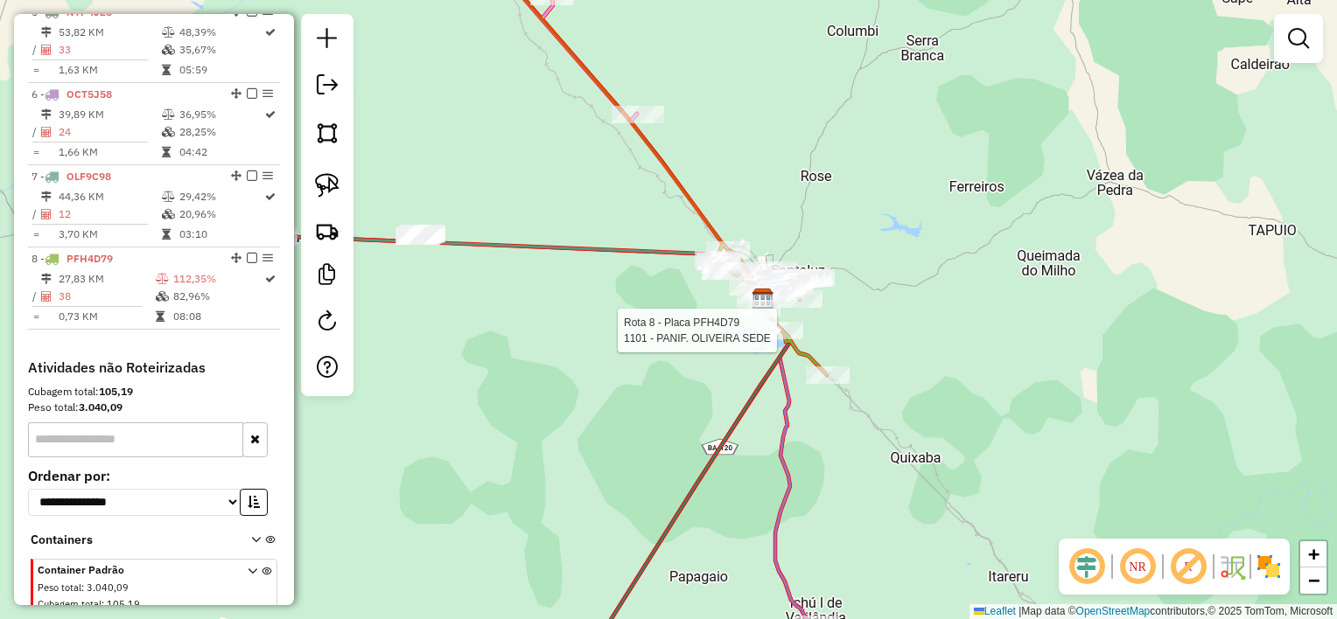
select select "*********"
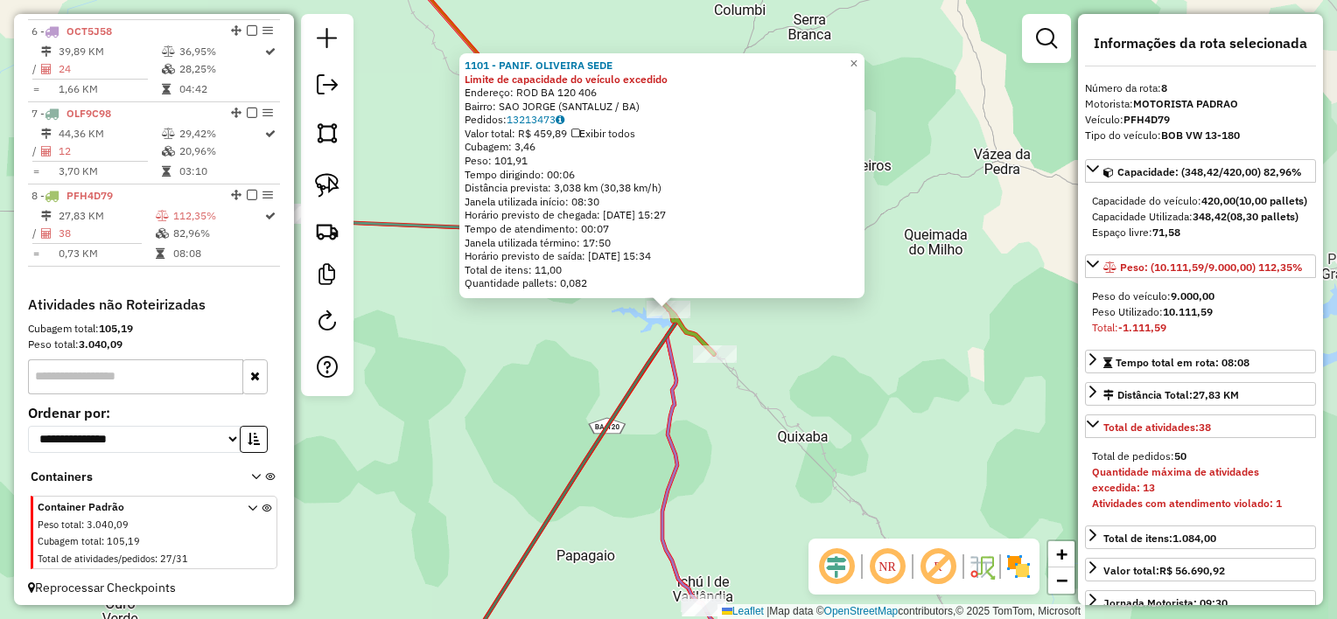
scroll to position [1086, 0]
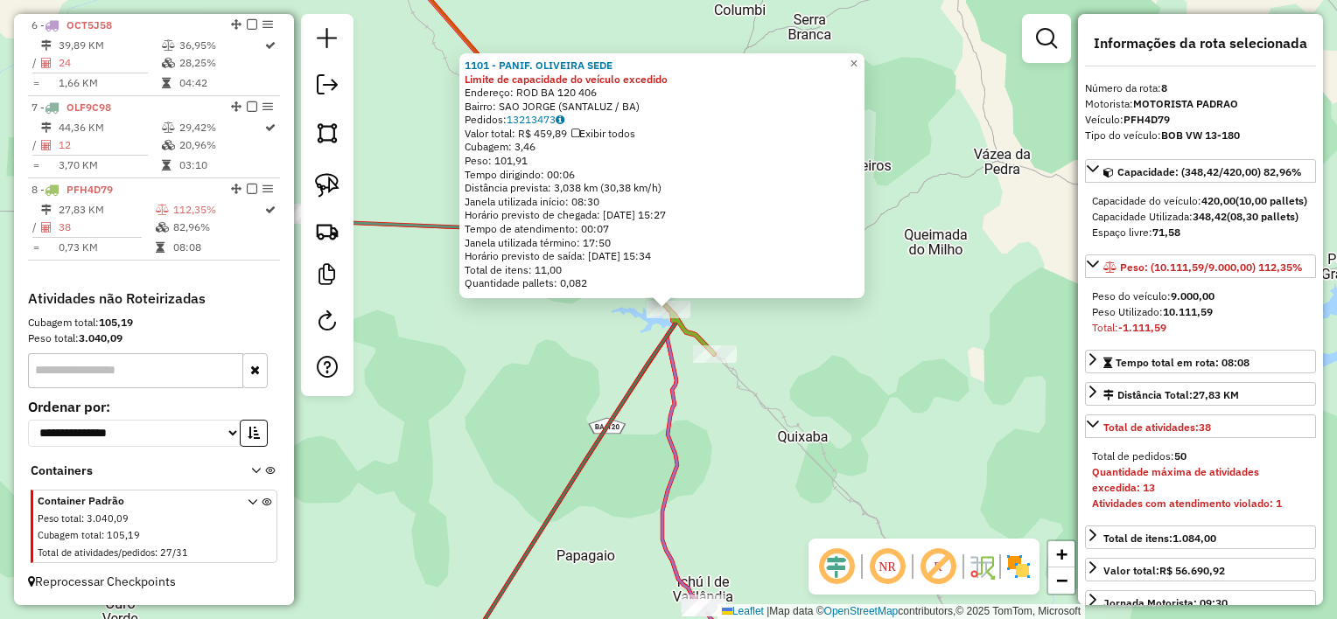
click at [794, 333] on div "1101 - PANIF. OLIVEIRA SEDE Limite de capacidade do veículo excedido Endereço: …" at bounding box center [668, 309] width 1337 height 619
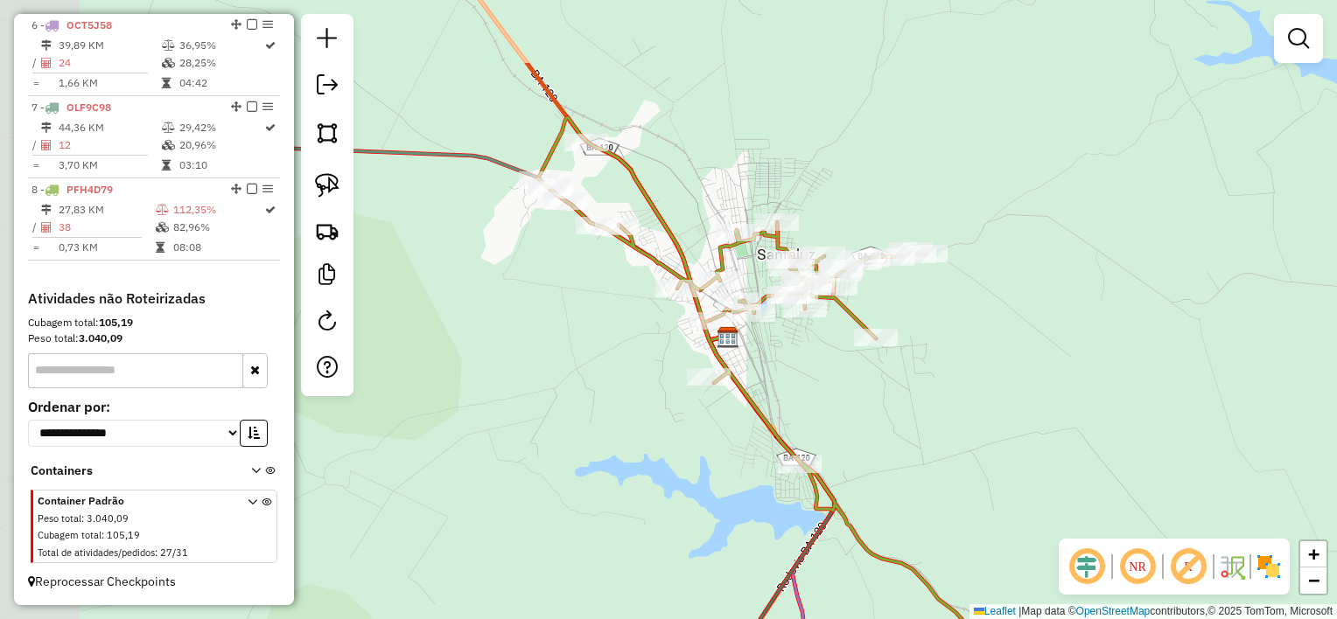
drag, startPoint x: 707, startPoint y: 288, endPoint x: 906, endPoint y: 416, distance: 236.9
click at [906, 416] on div "Janela de atendimento Grade de atendimento Capacidade Transportadoras Veículos …" at bounding box center [668, 309] width 1337 height 619
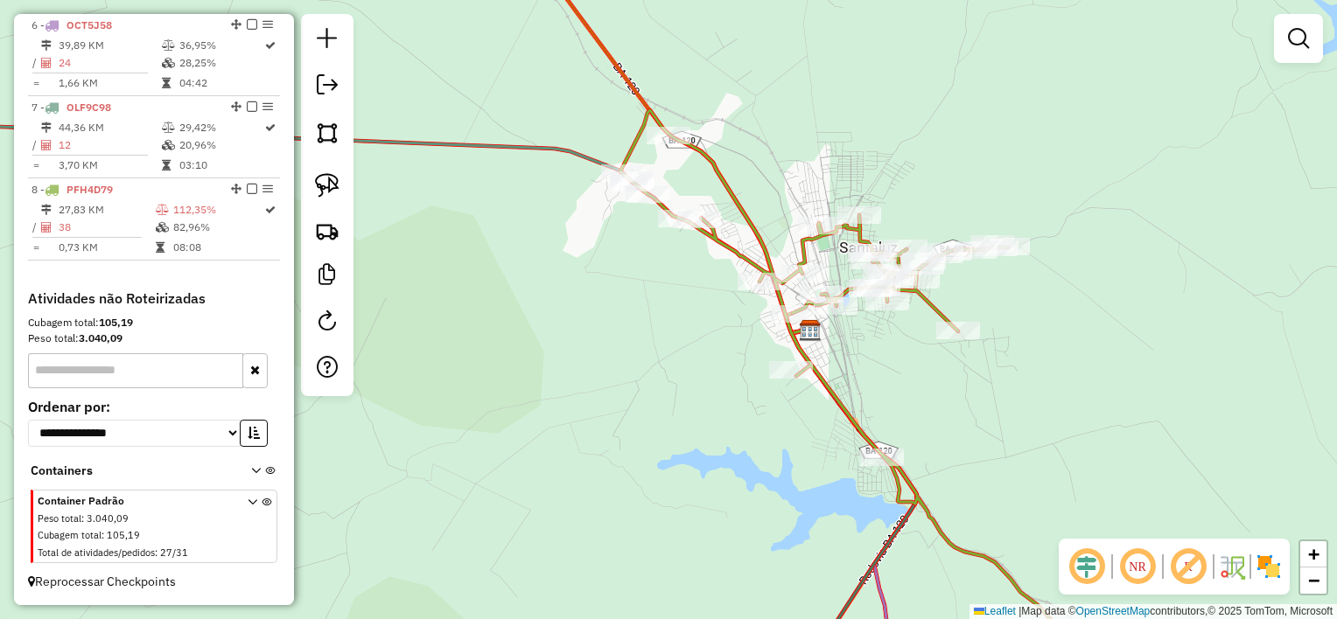
drag, startPoint x: 640, startPoint y: 335, endPoint x: 708, endPoint y: 324, distance: 69.2
click at [708, 325] on div "Janela de atendimento Grade de atendimento Capacidade Transportadoras Veículos …" at bounding box center [668, 309] width 1337 height 619
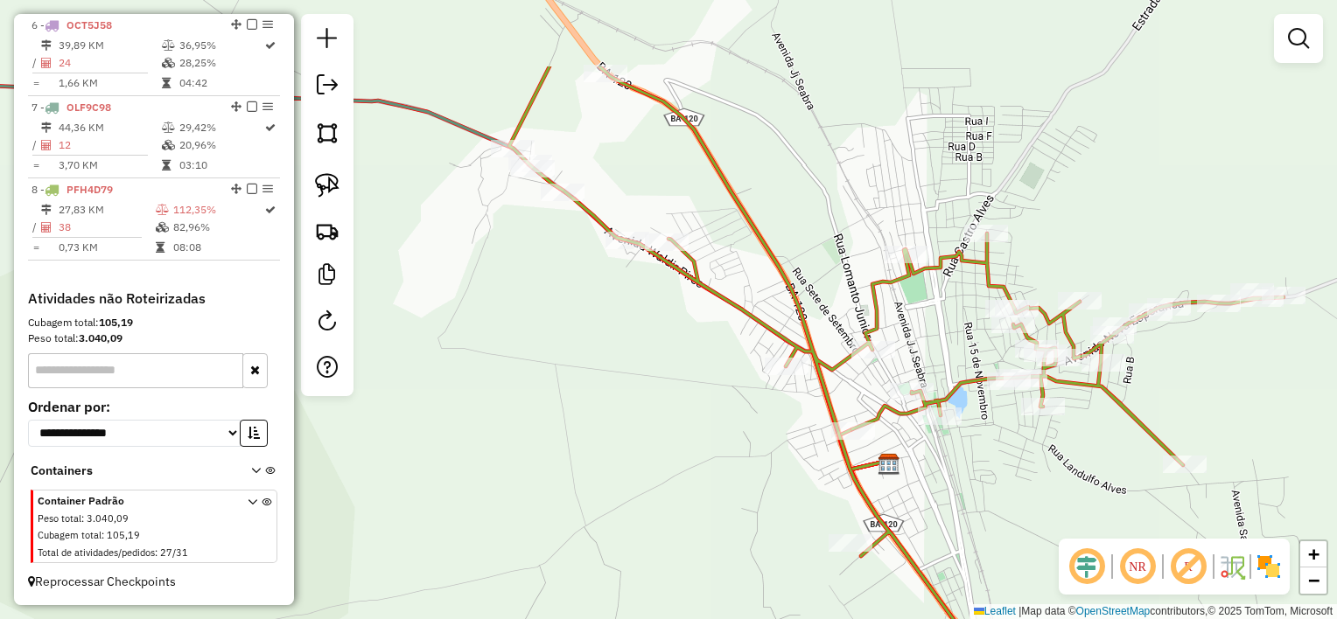
drag, startPoint x: 708, startPoint y: 324, endPoint x: 682, endPoint y: 452, distance: 131.3
click at [682, 452] on div "Janela de atendimento Grade de atendimento Capacidade Transportadoras Veículos …" at bounding box center [668, 309] width 1337 height 619
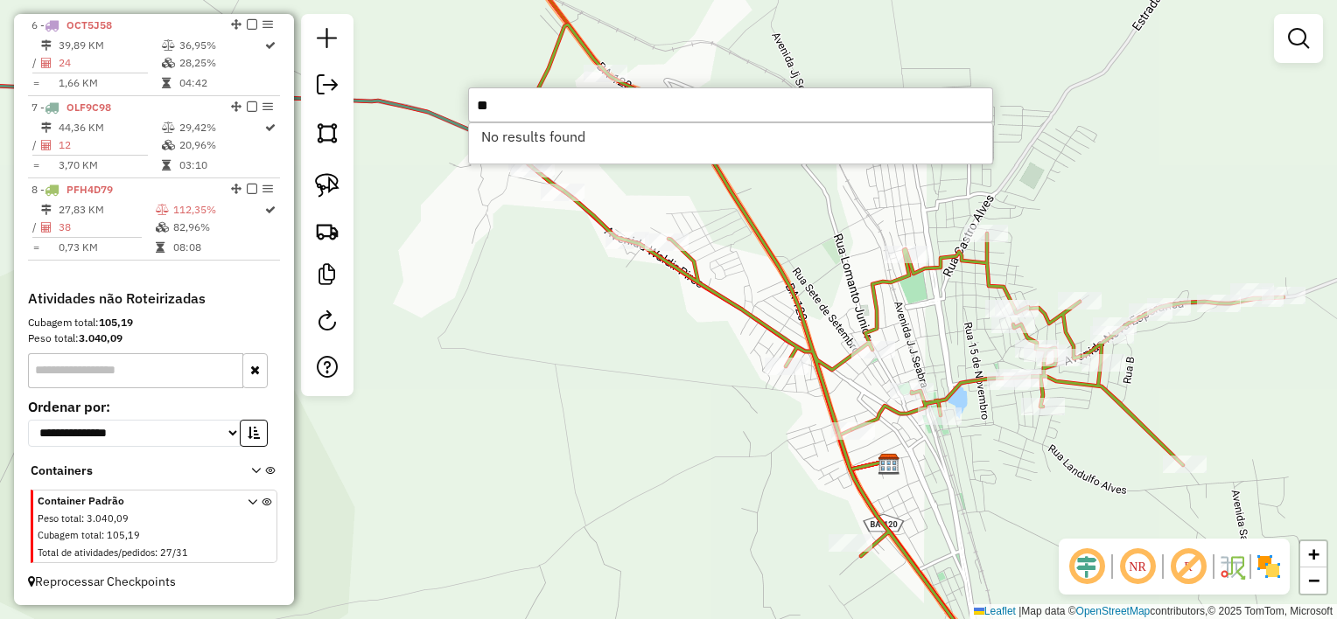
type input "*"
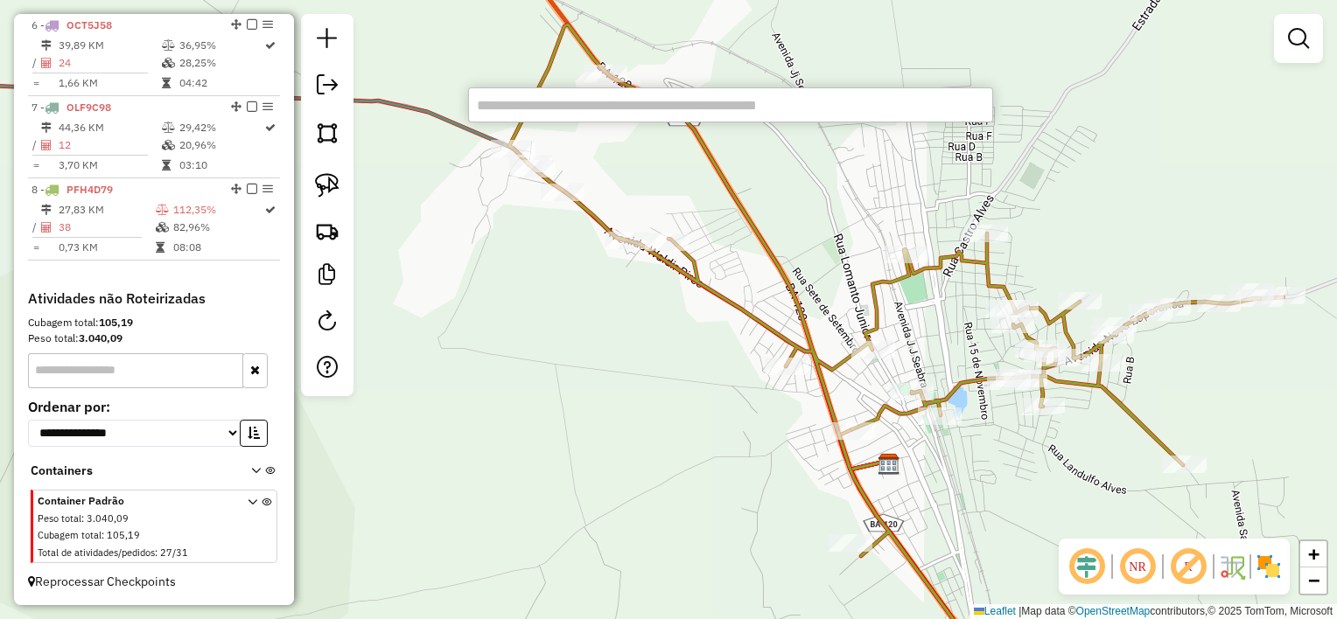
click at [627, 374] on div "Janela de atendimento Grade de atendimento Capacidade Transportadoras Veículos …" at bounding box center [668, 309] width 1337 height 619
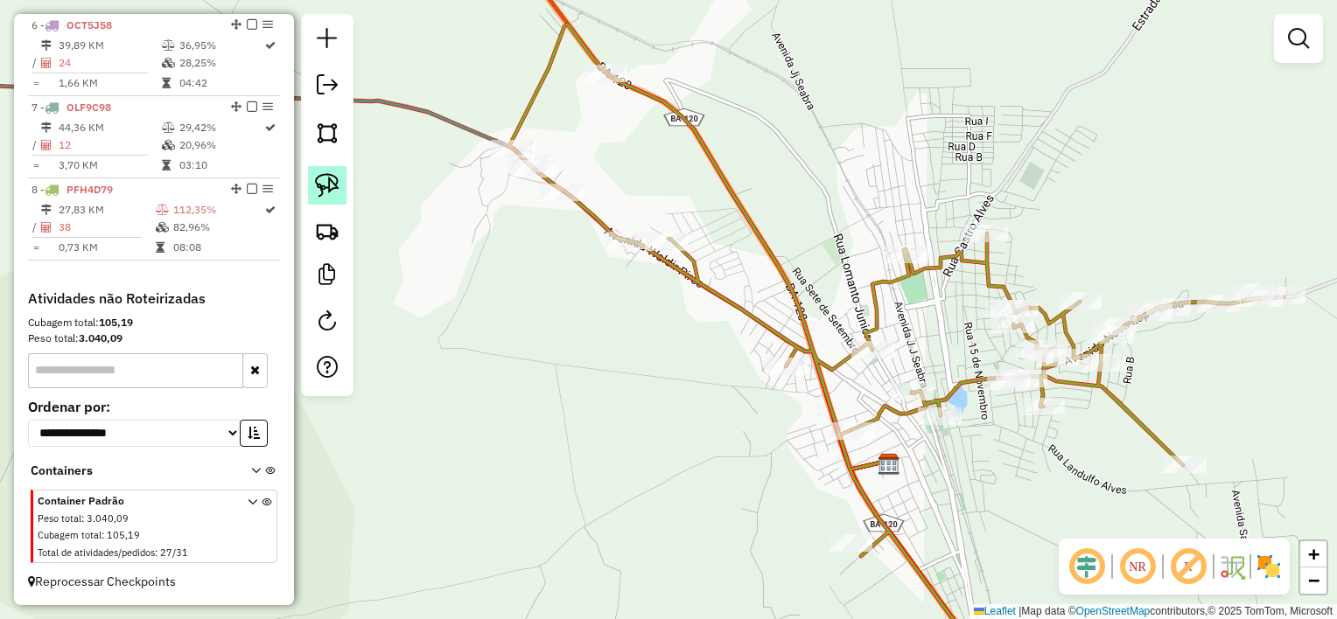
click at [340, 193] on link at bounding box center [327, 185] width 38 height 38
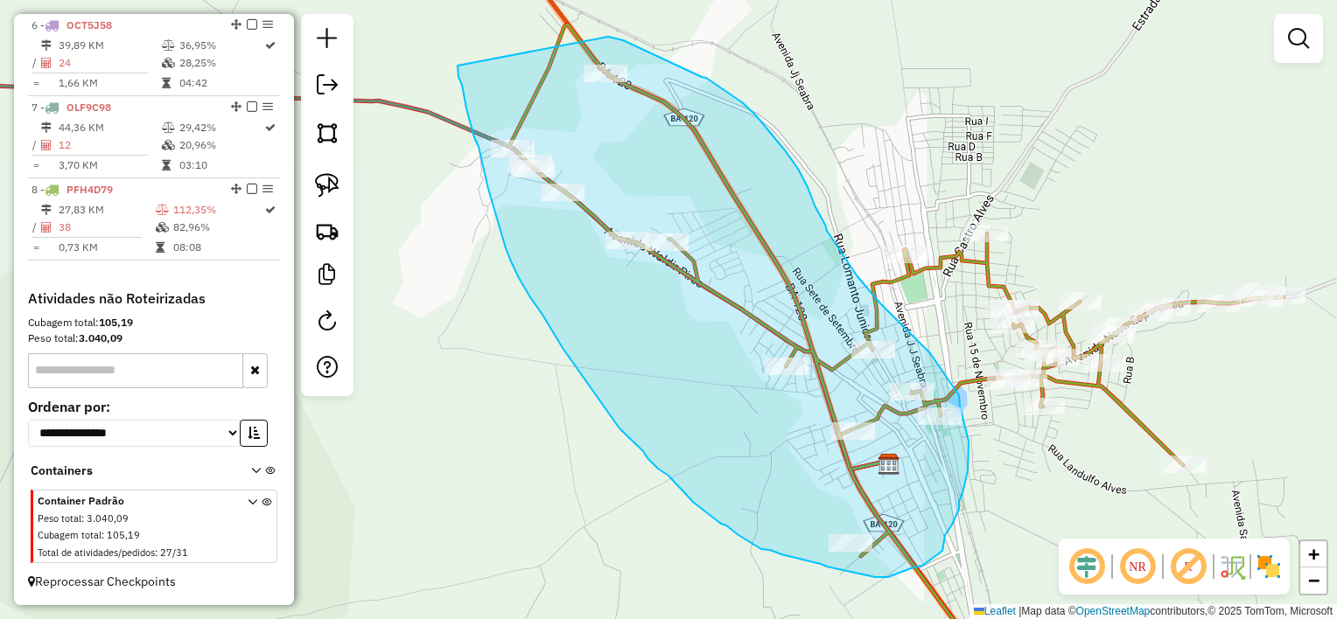
drag, startPoint x: 458, startPoint y: 66, endPoint x: 605, endPoint y: 36, distance: 150.8
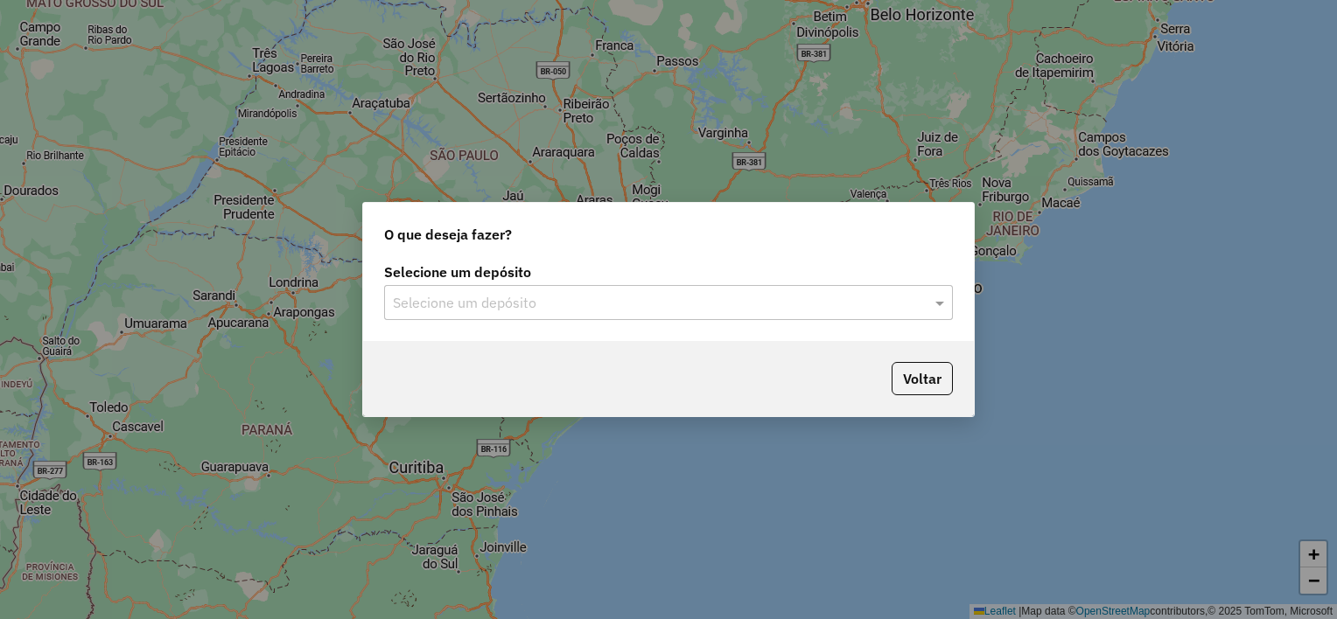
click at [521, 293] on input "text" at bounding box center [651, 303] width 516 height 21
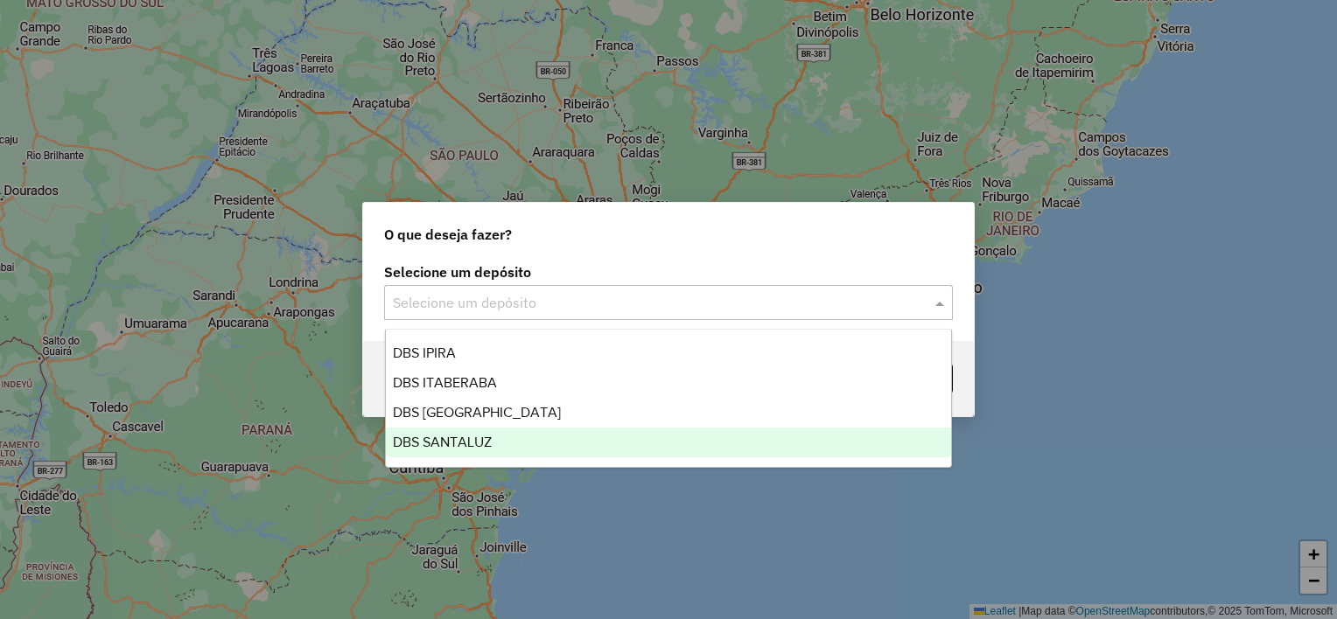
click at [489, 443] on span "DBS SANTALUZ" at bounding box center [442, 442] width 99 height 15
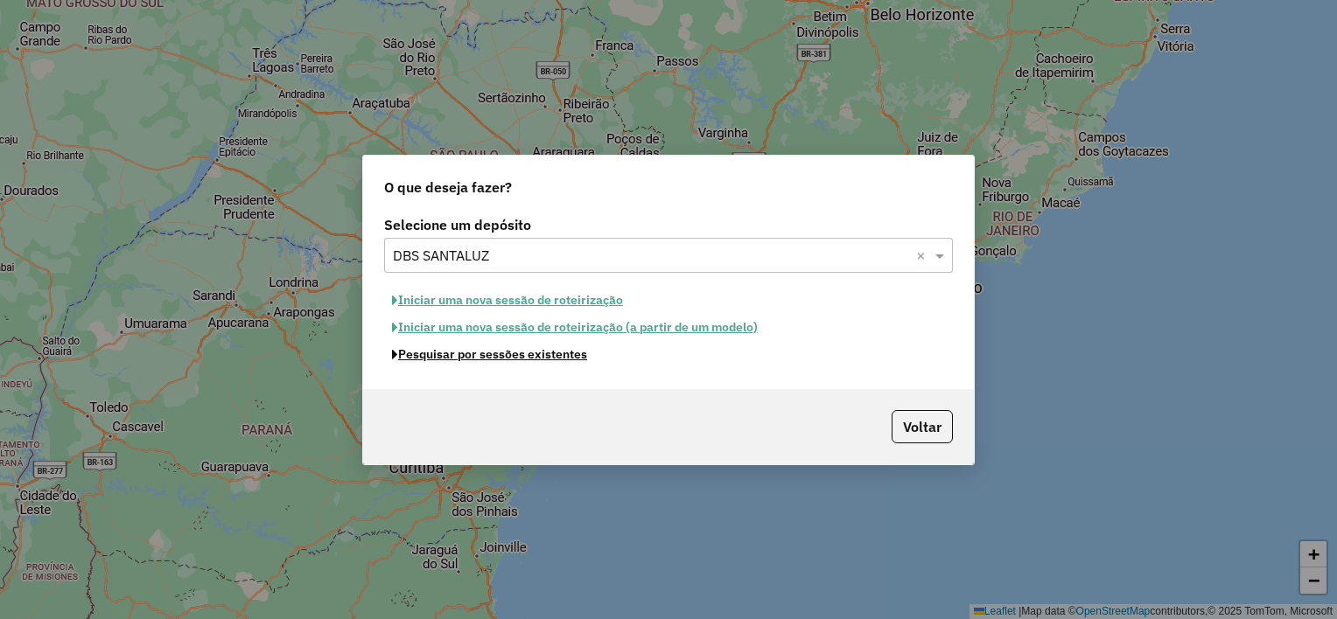
click at [531, 353] on button "Pesquisar por sessões existentes" at bounding box center [489, 354] width 211 height 27
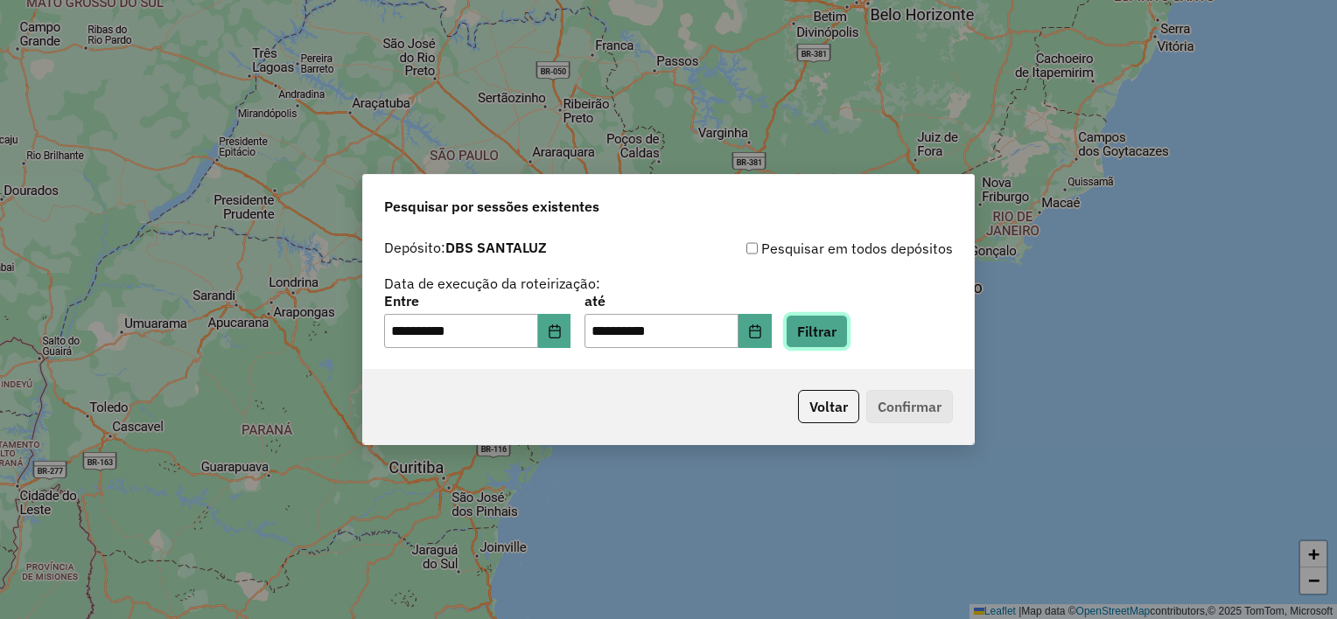
click at [816, 333] on button "Filtrar" at bounding box center [817, 331] width 62 height 33
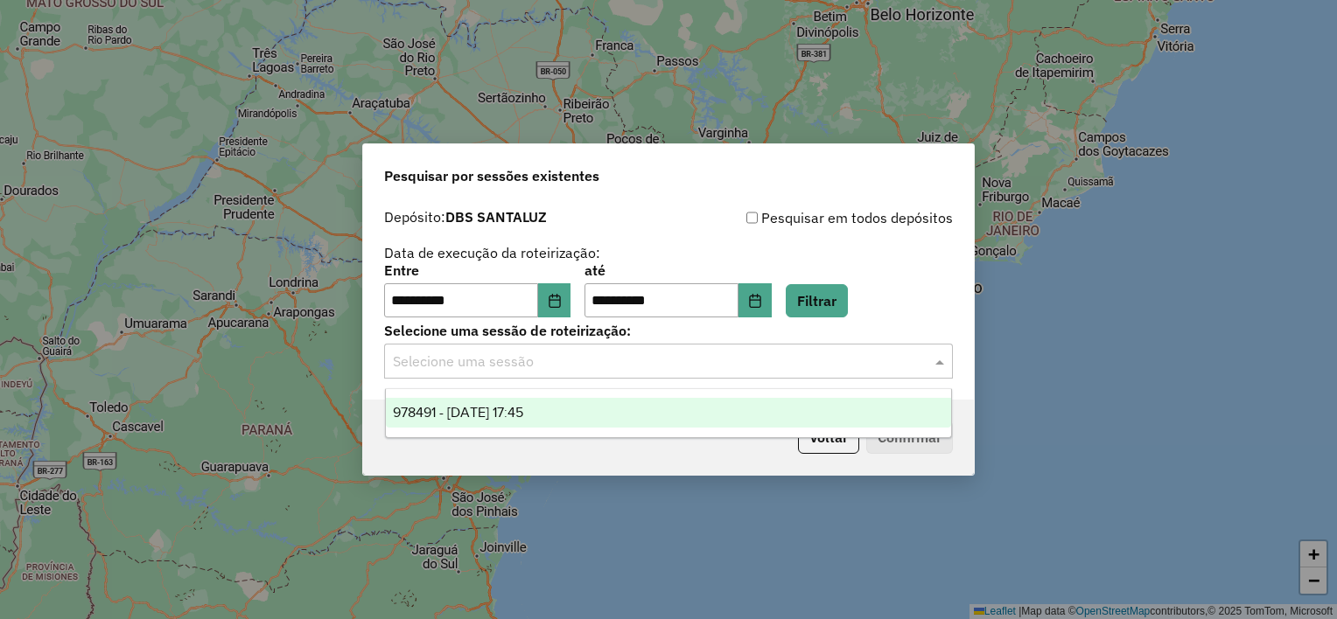
click at [477, 364] on input "text" at bounding box center [651, 362] width 516 height 21
click at [487, 416] on span "978491 - [DATE] 17:45" at bounding box center [458, 412] width 130 height 15
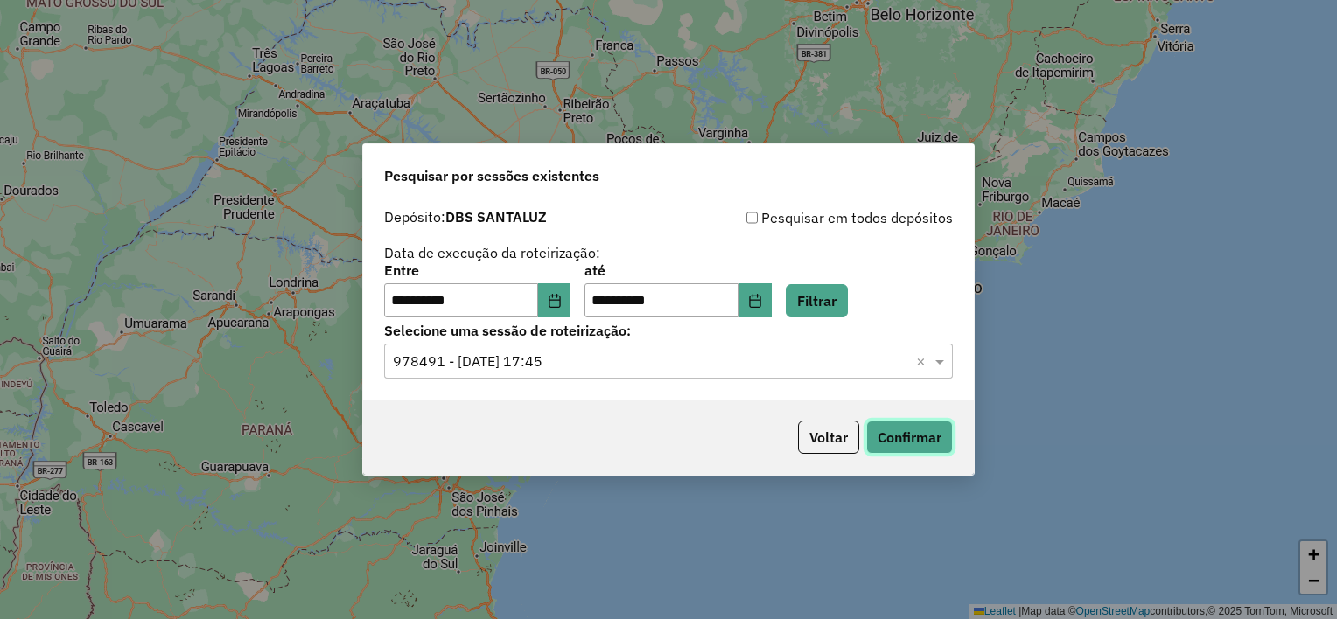
click at [921, 434] on button "Confirmar" at bounding box center [909, 437] width 87 height 33
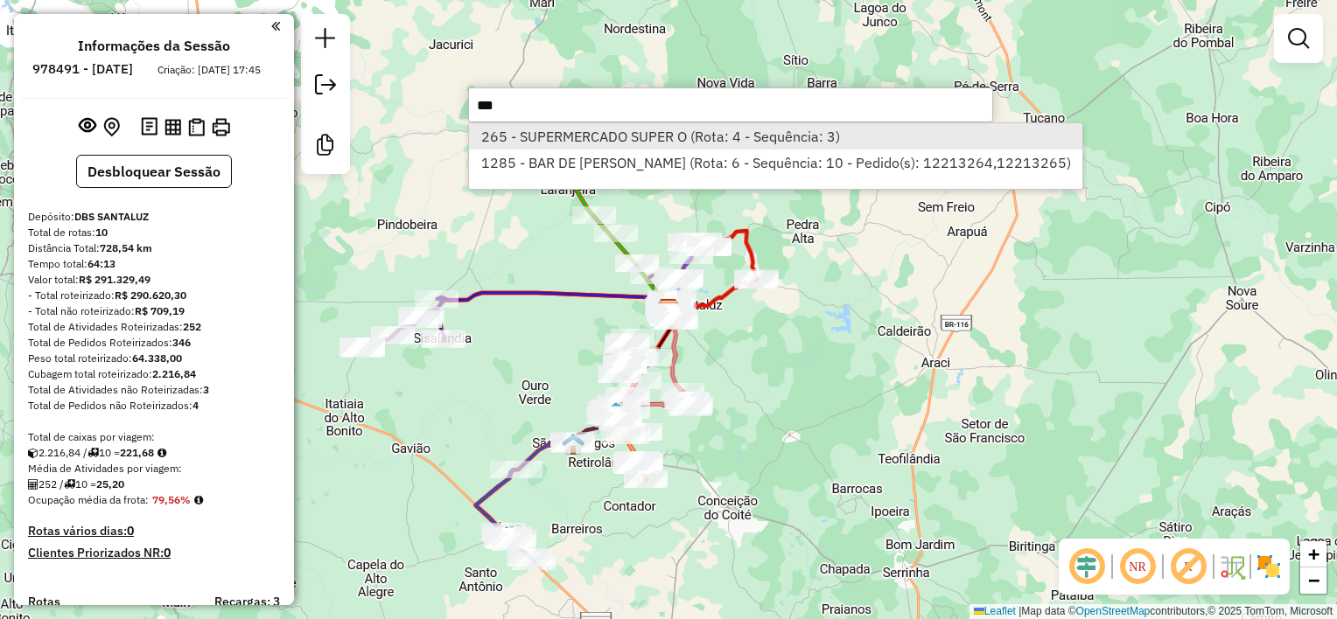
type input "***"
click at [658, 140] on li "265 - SUPERMERCADO SUPER O (Rota: 4 - Sequência: 3)" at bounding box center [775, 136] width 613 height 26
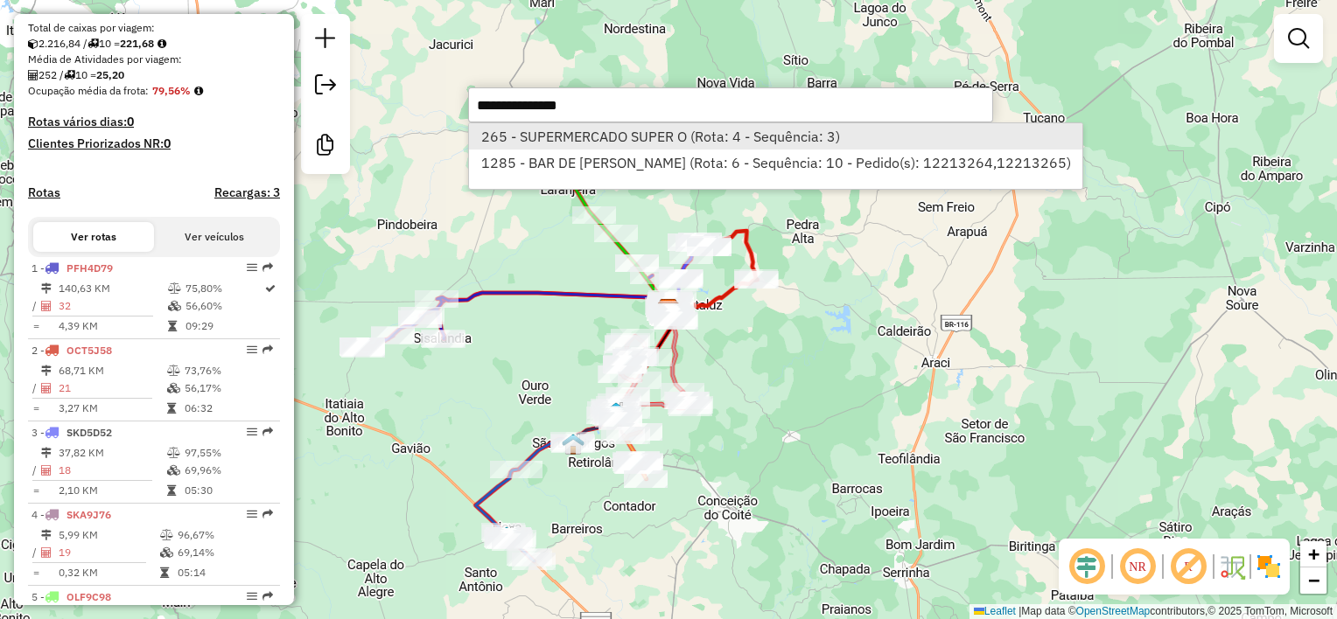
select select "**********"
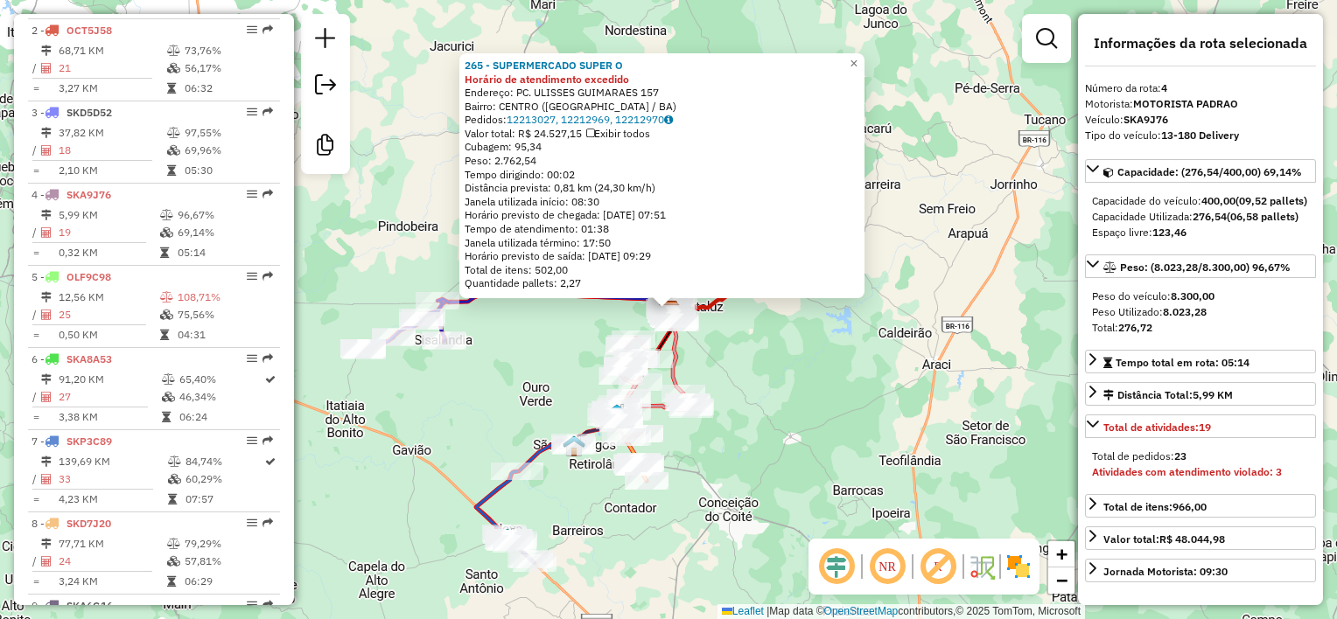
scroll to position [913, 0]
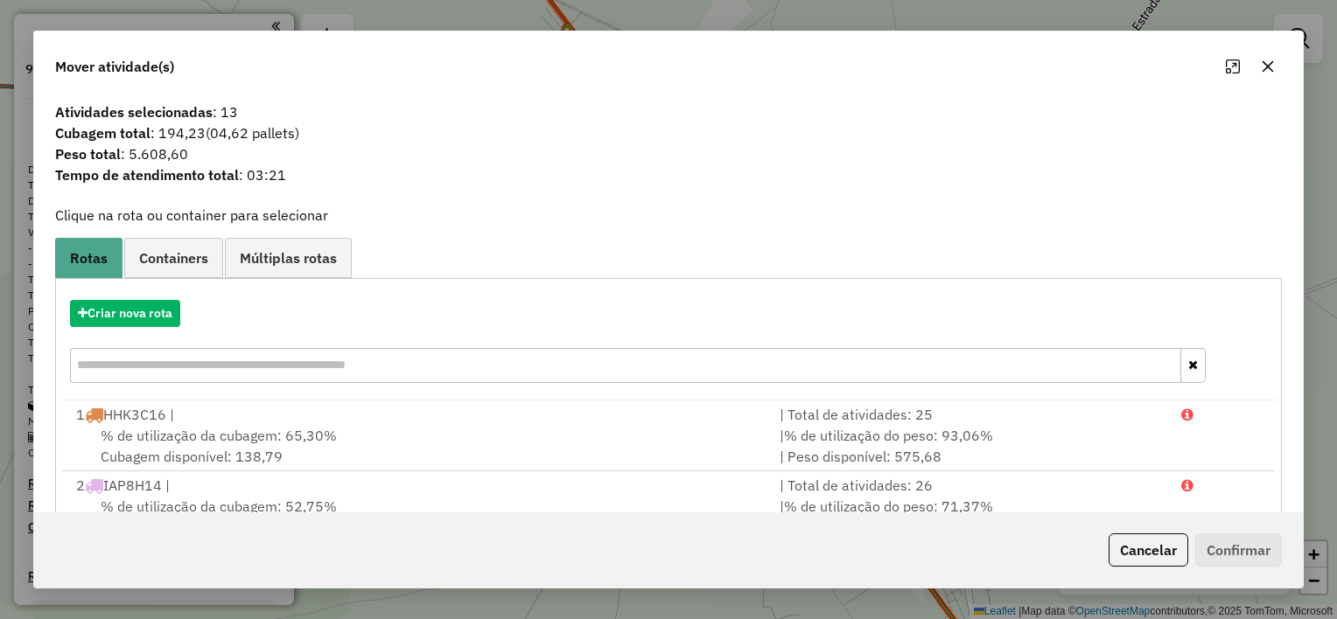
scroll to position [1086, 0]
click at [171, 311] on button "Criar nova rota" at bounding box center [125, 313] width 110 height 27
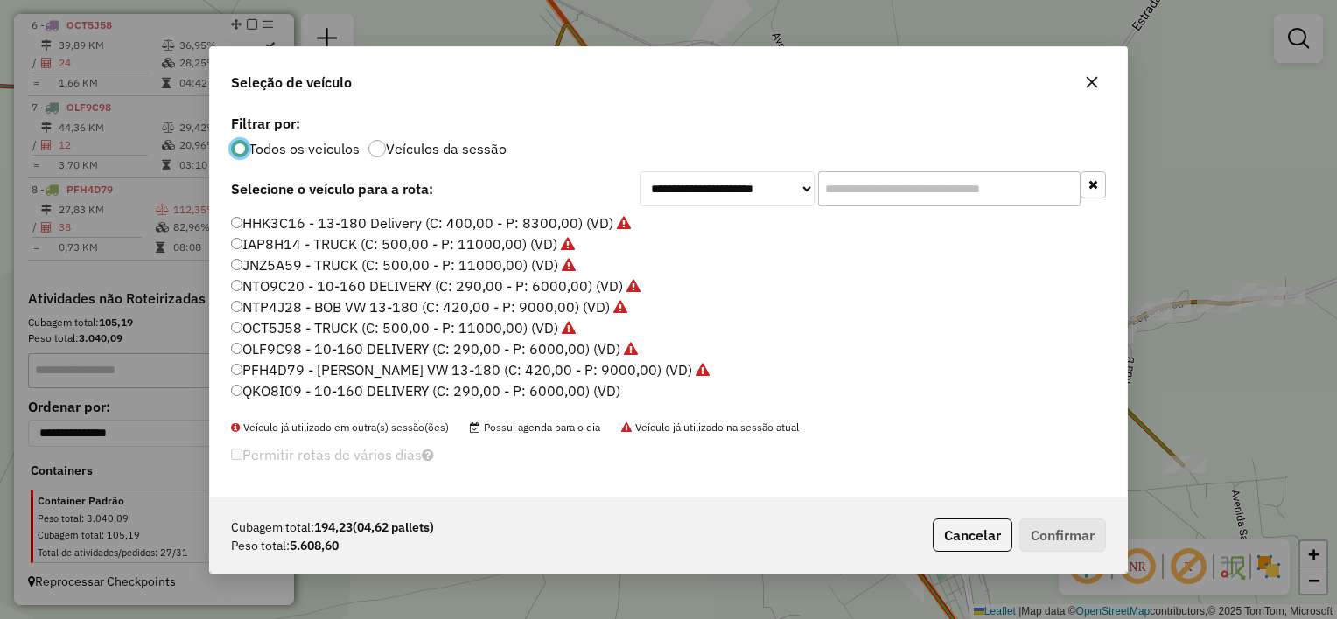
scroll to position [9, 5]
click at [542, 385] on label "QKO8I09 - 10-160 DELIVERY (C: 290,00 - P: 6000,00) (VD)" at bounding box center [425, 391] width 388 height 21
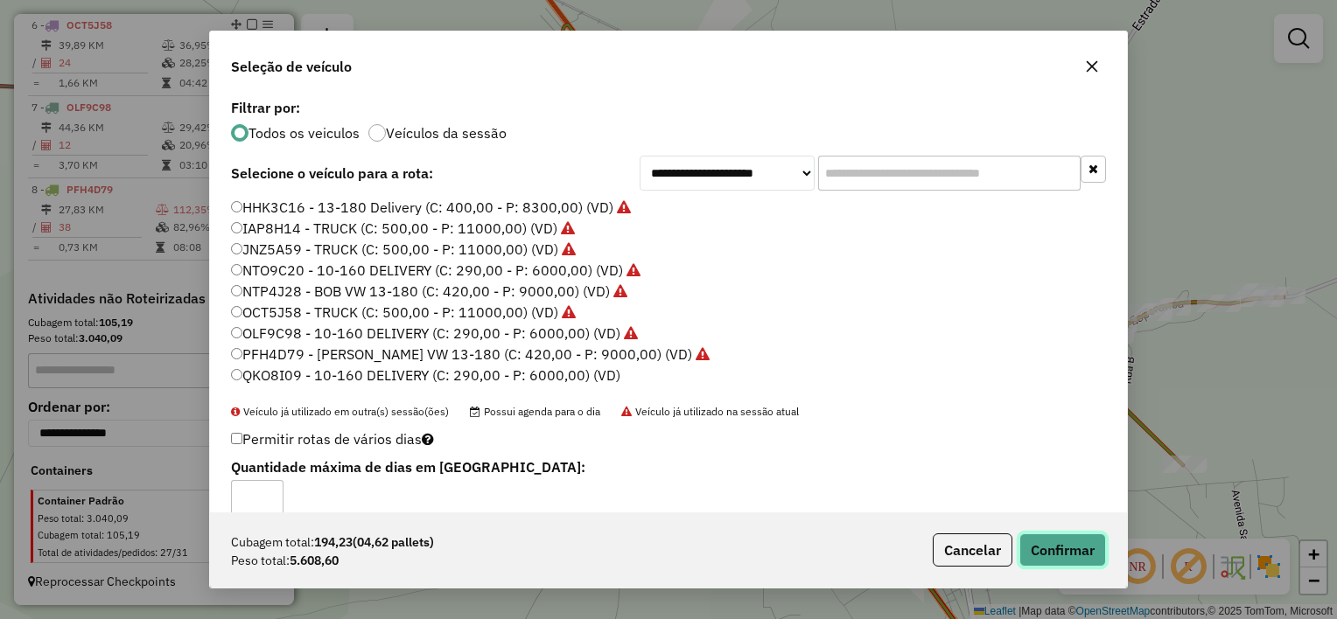
click at [1079, 549] on button "Confirmar" at bounding box center [1062, 550] width 87 height 33
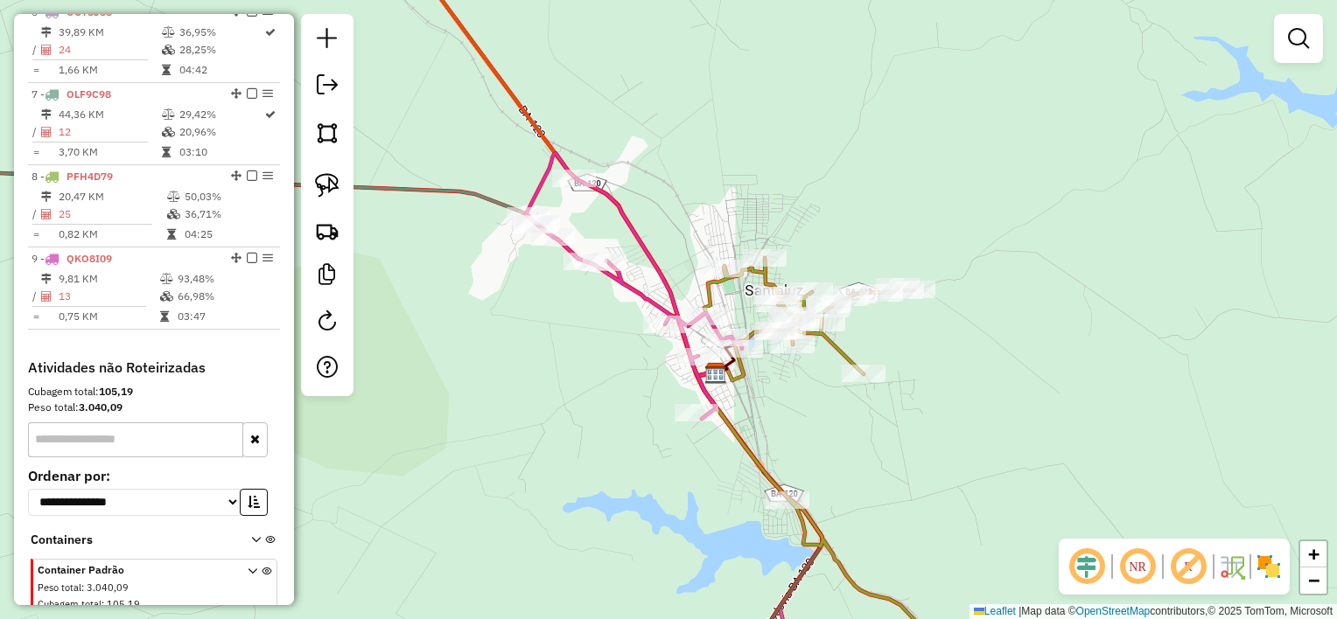
drag, startPoint x: 904, startPoint y: 405, endPoint x: 778, endPoint y: 376, distance: 129.3
click at [778, 376] on div "Janela de atendimento Grade de atendimento Capacidade Transportadoras Veículos …" at bounding box center [668, 309] width 1337 height 619
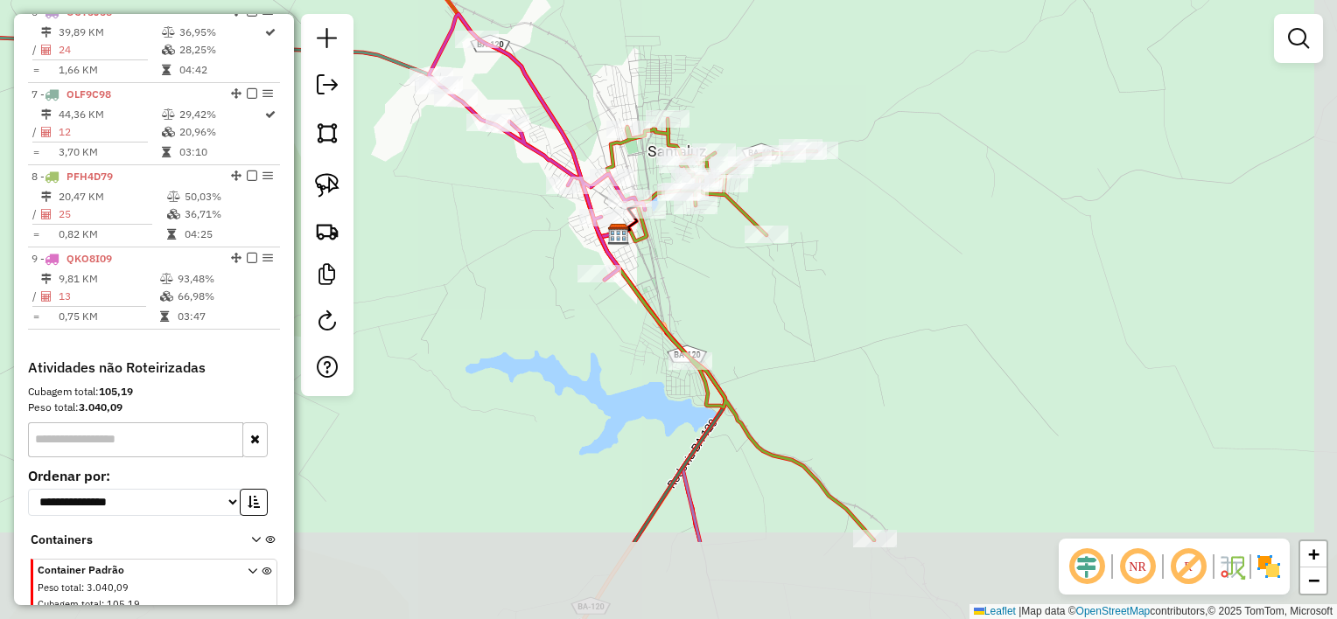
drag, startPoint x: 773, startPoint y: 434, endPoint x: 678, endPoint y: 297, distance: 167.2
click at [678, 297] on div "Janela de atendimento Grade de atendimento Capacidade Transportadoras Veículos …" at bounding box center [668, 309] width 1337 height 619
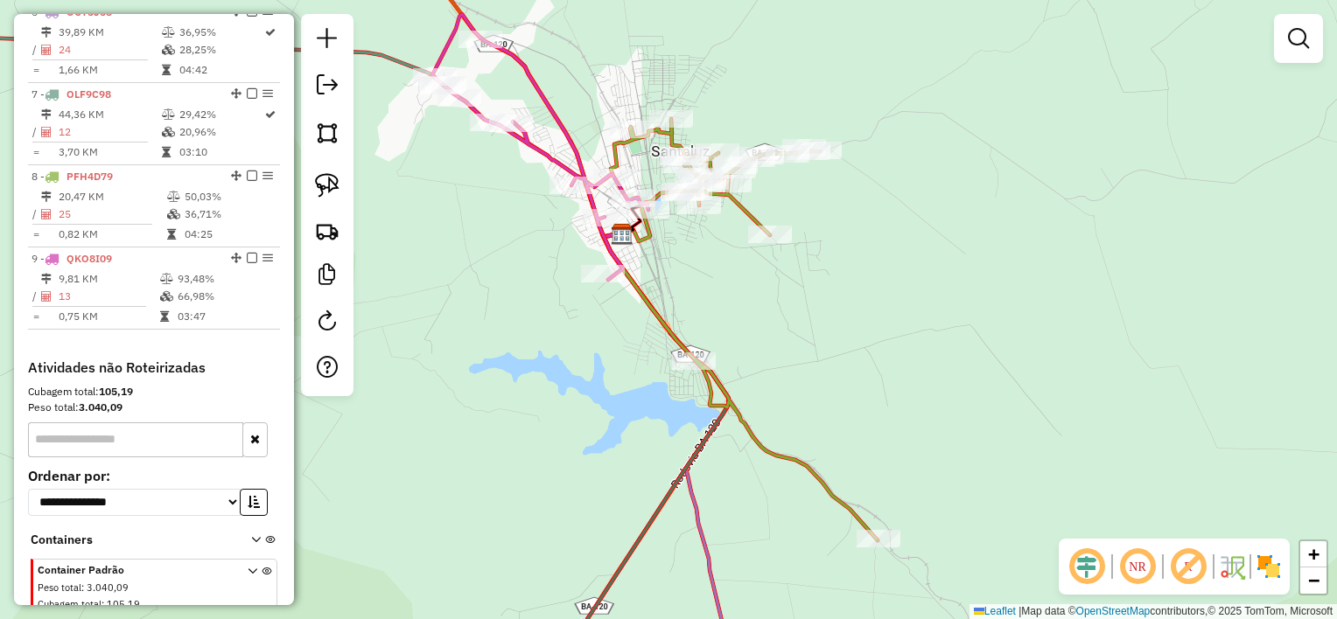
drag, startPoint x: 683, startPoint y: 277, endPoint x: 735, endPoint y: 340, distance: 81.4
click at [735, 340] on div "Janela de atendimento Grade de atendimento Capacidade Transportadoras Veículos …" at bounding box center [668, 309] width 1337 height 619
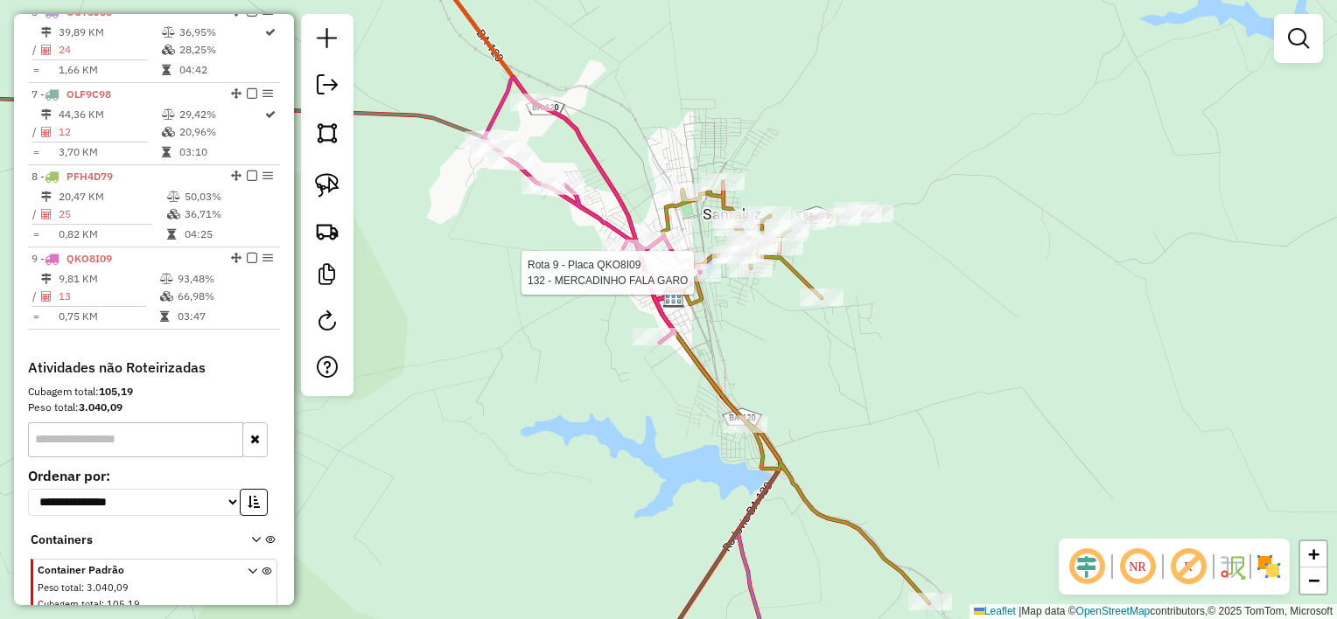
scroll to position [1168, 0]
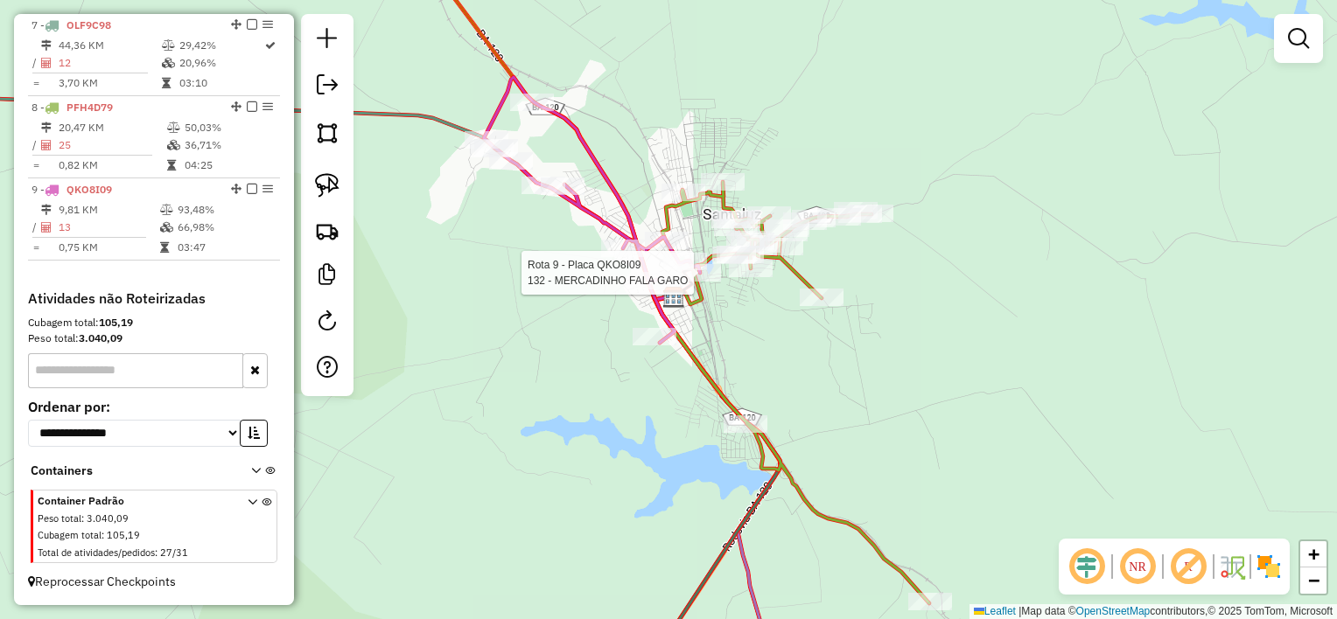
select select "*********"
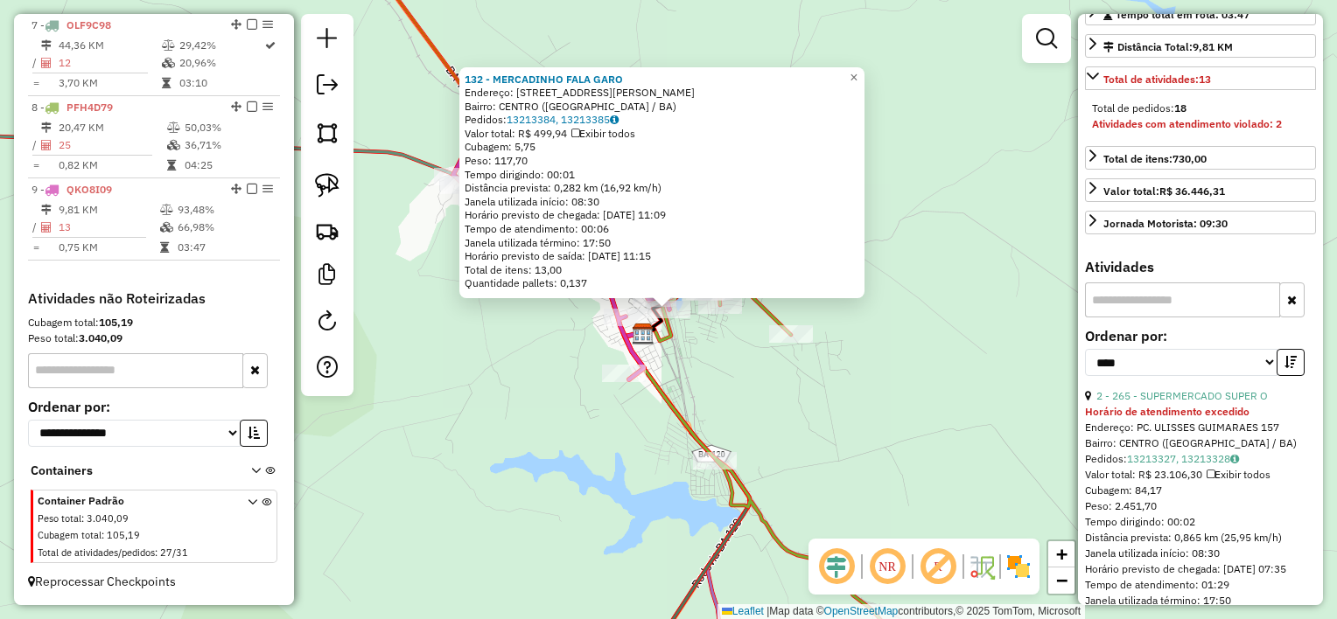
scroll to position [350, 0]
click at [1186, 401] on link "2 - 265 - SUPERMERCADO SUPER O" at bounding box center [1181, 394] width 171 height 13
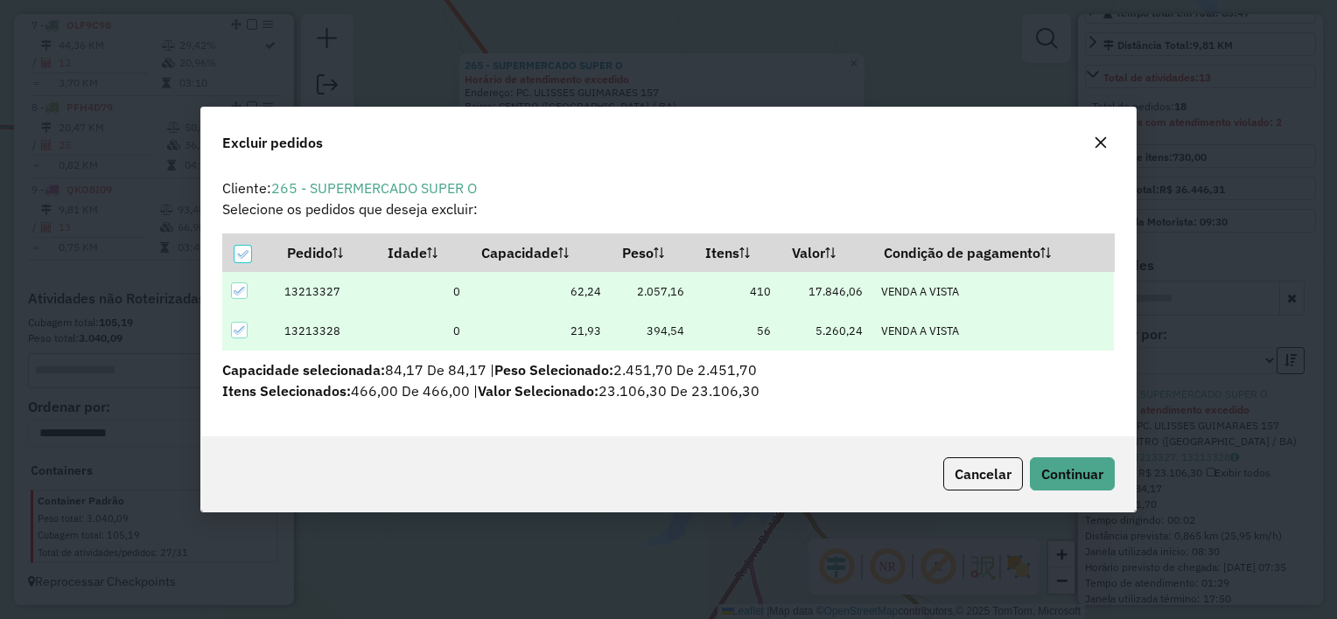
scroll to position [0, 0]
click at [1060, 472] on span "Continuar" at bounding box center [1072, 473] width 62 height 17
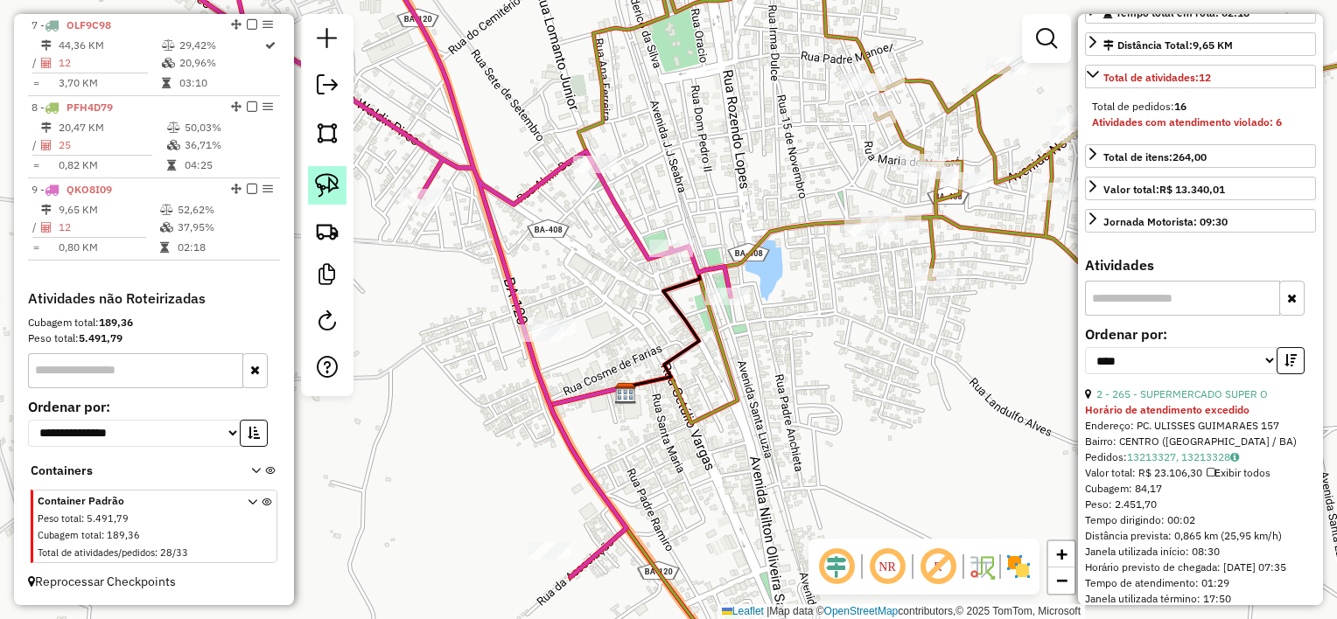
click at [339, 185] on link at bounding box center [327, 185] width 38 height 38
drag, startPoint x: 492, startPoint y: 308, endPoint x: 581, endPoint y: 312, distance: 89.4
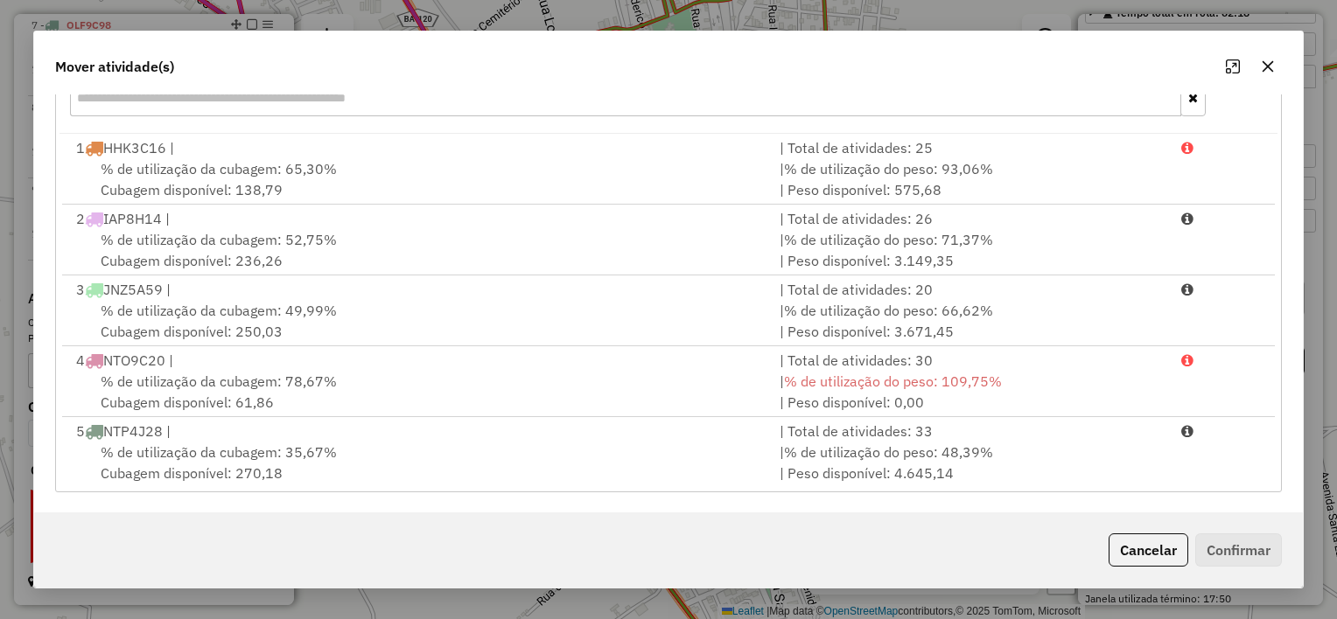
scroll to position [286, 0]
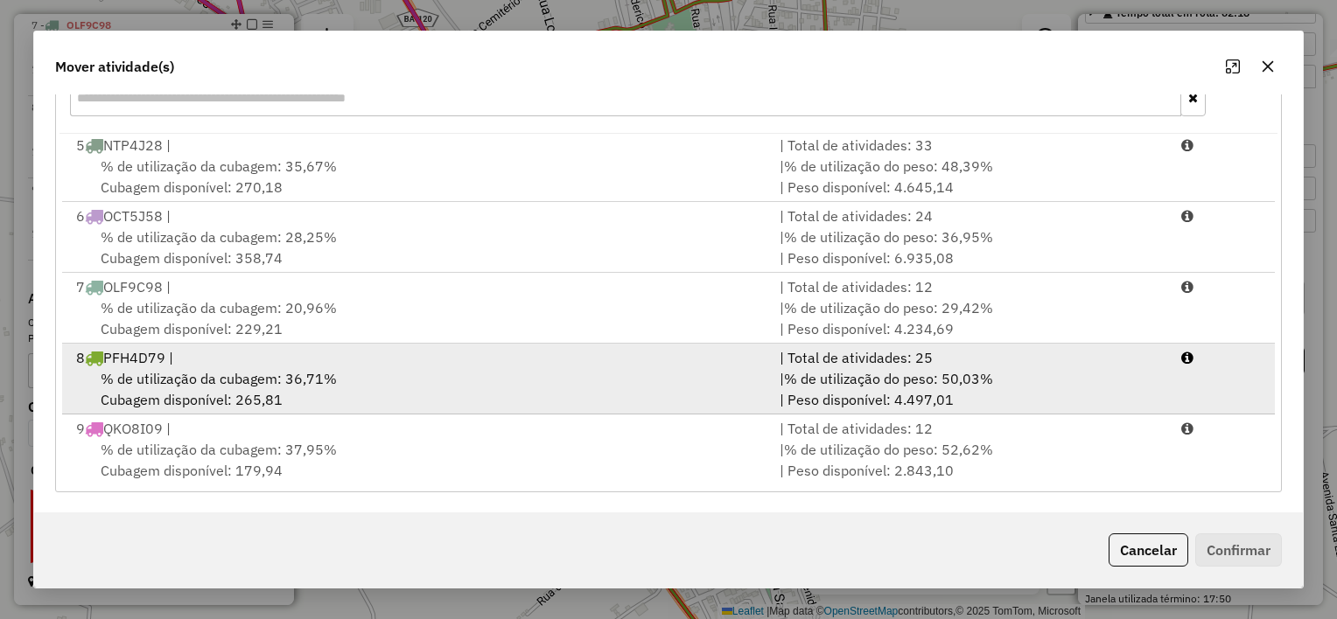
click at [565, 360] on div "8 PFH4D79 |" at bounding box center [417, 357] width 703 height 21
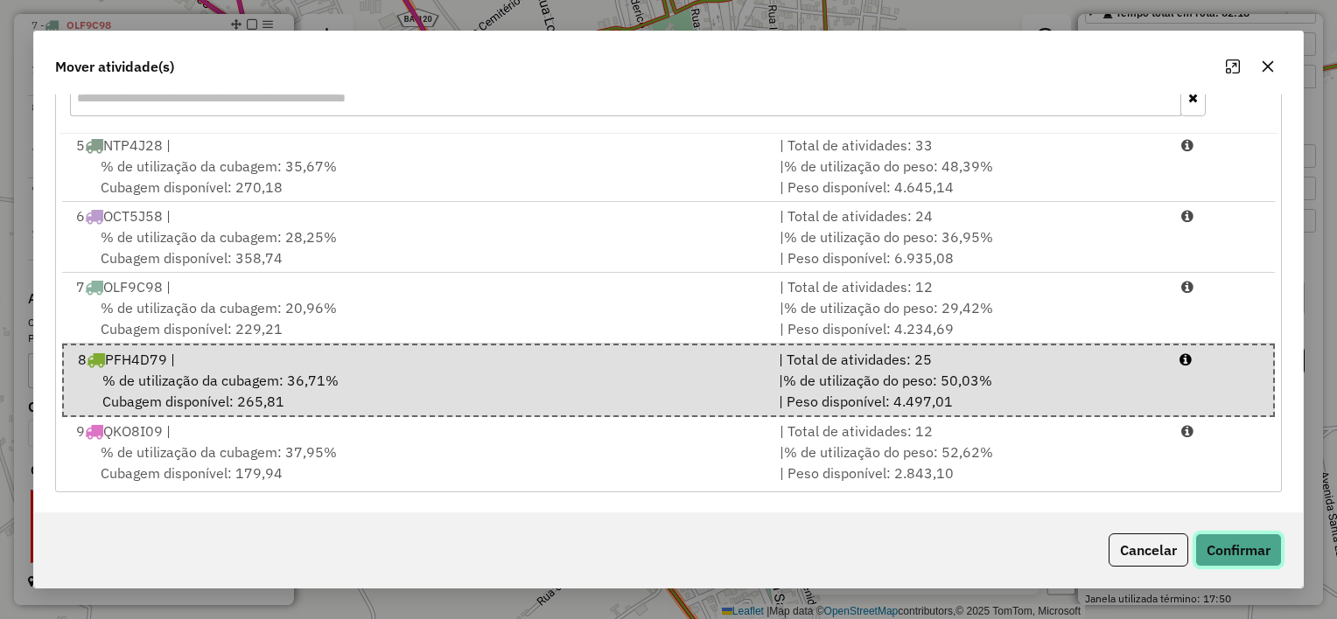
click at [1228, 545] on button "Confirmar" at bounding box center [1238, 550] width 87 height 33
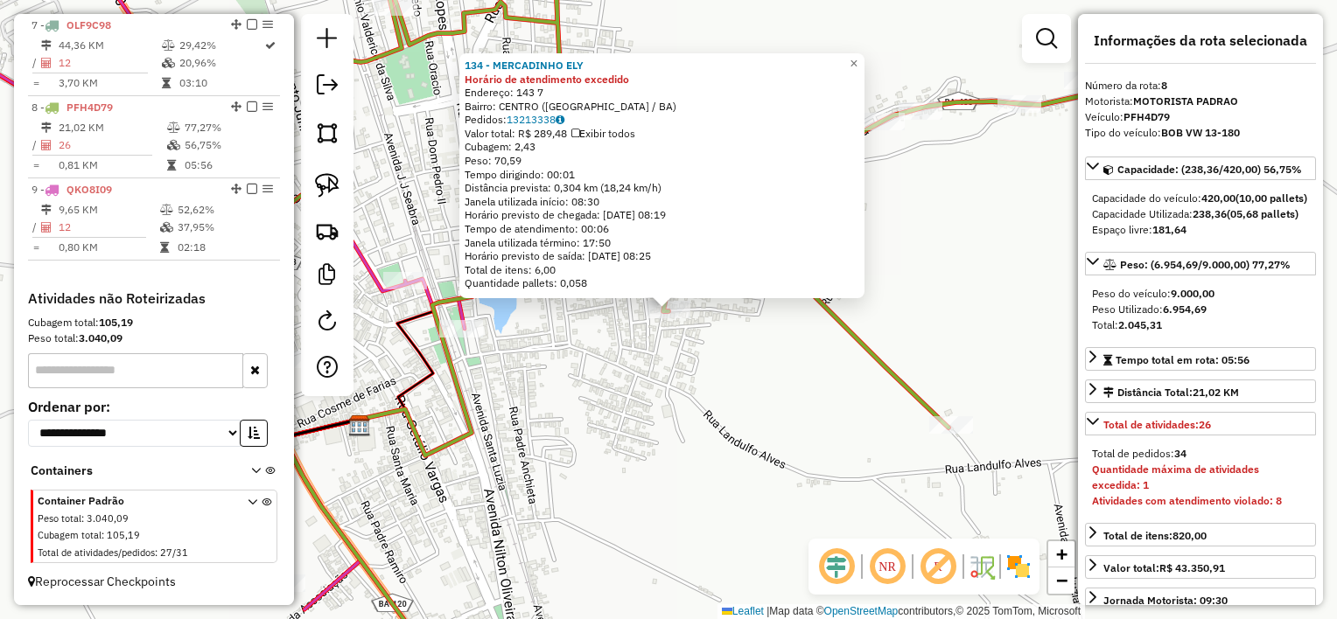
scroll to position [0, 0]
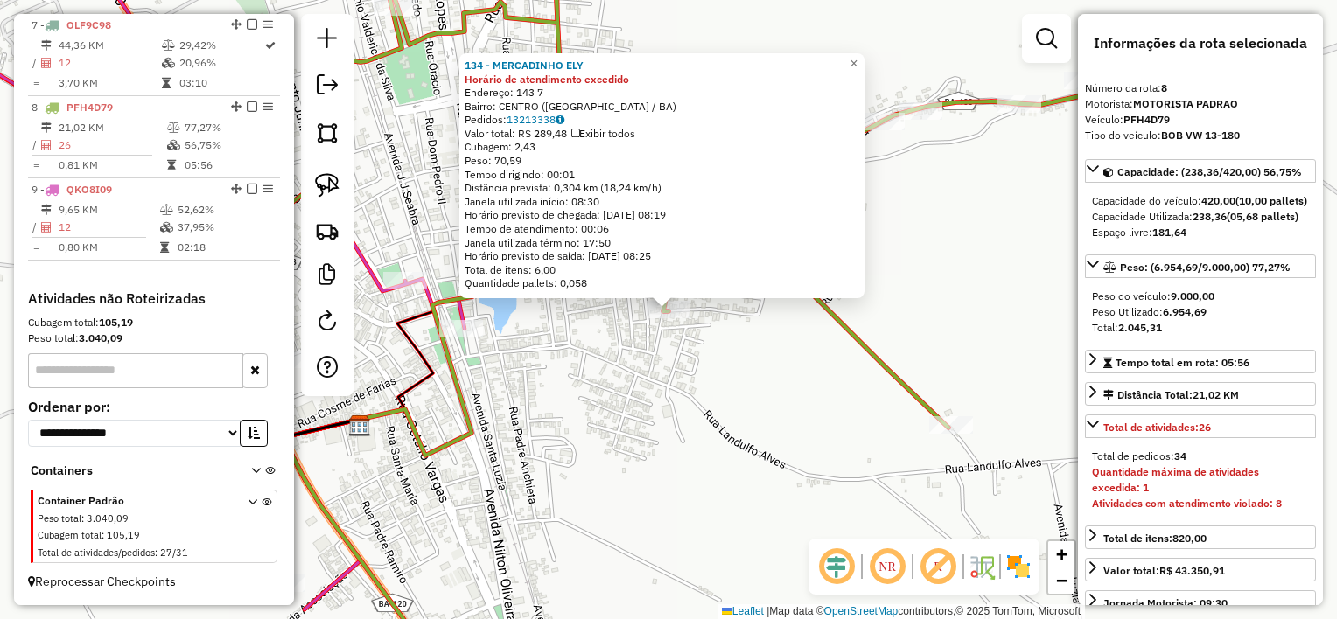
click at [637, 395] on div "134 - MERCADINHO ELY Horário de atendimento excedido Endereço: 143 7 Bairro: CE…" at bounding box center [668, 309] width 1337 height 619
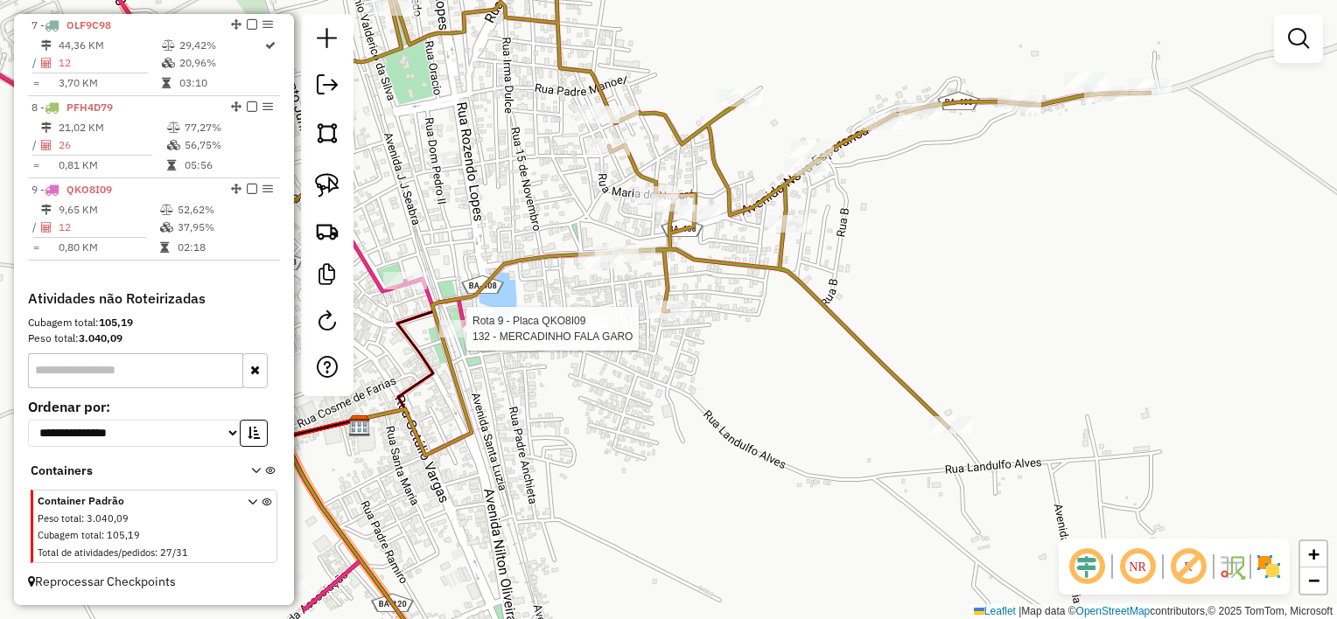
select select "*********"
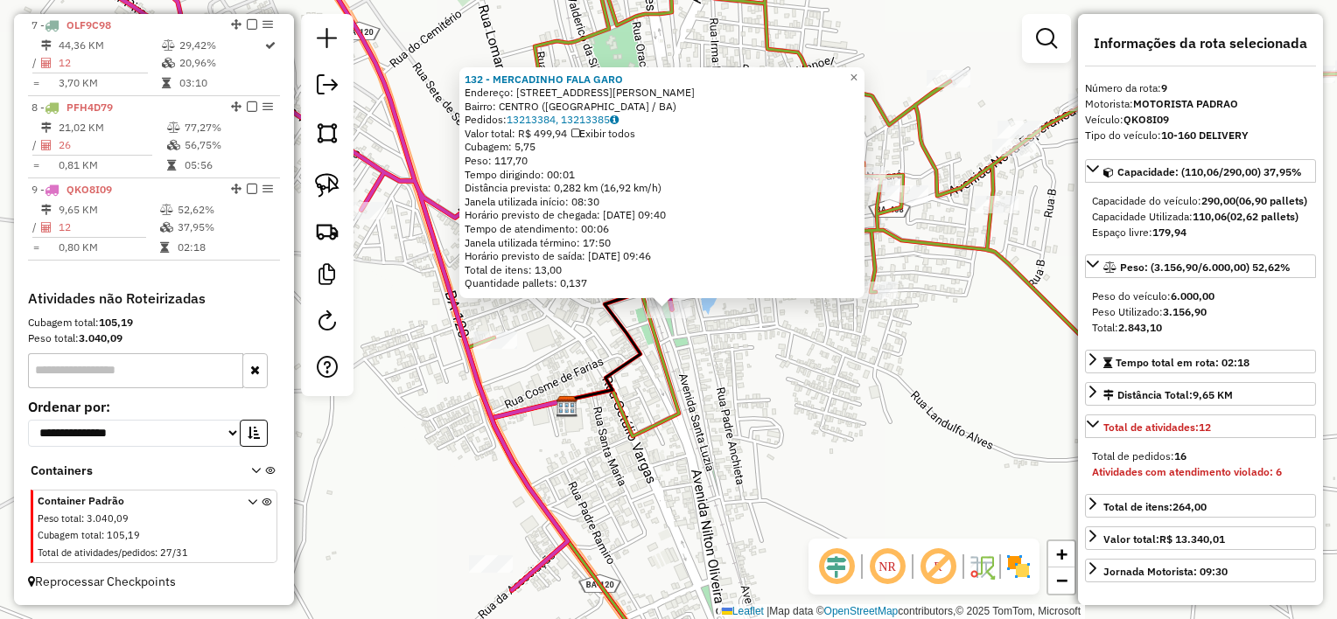
click at [724, 385] on div "132 - MERCADINHO FALA GARO Endereço: R MANOEL NOVAES 141 Bairro: CENTRO (SANTAL…" at bounding box center [668, 309] width 1337 height 619
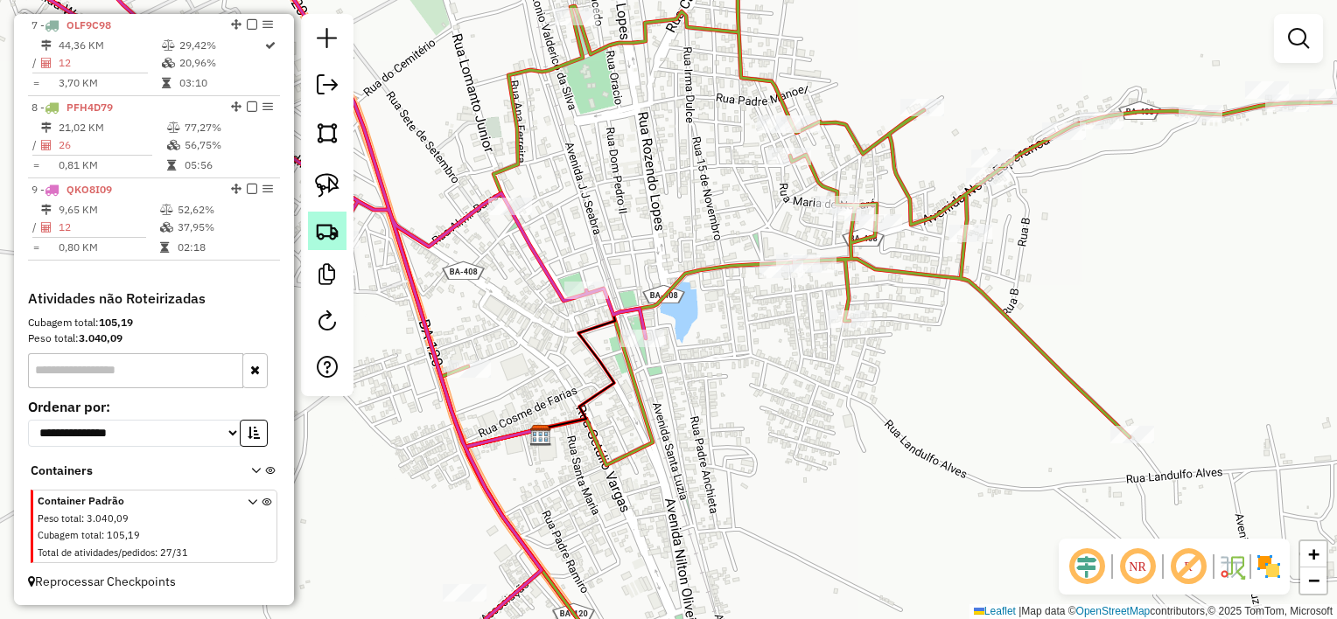
click at [341, 241] on link at bounding box center [327, 231] width 38 height 38
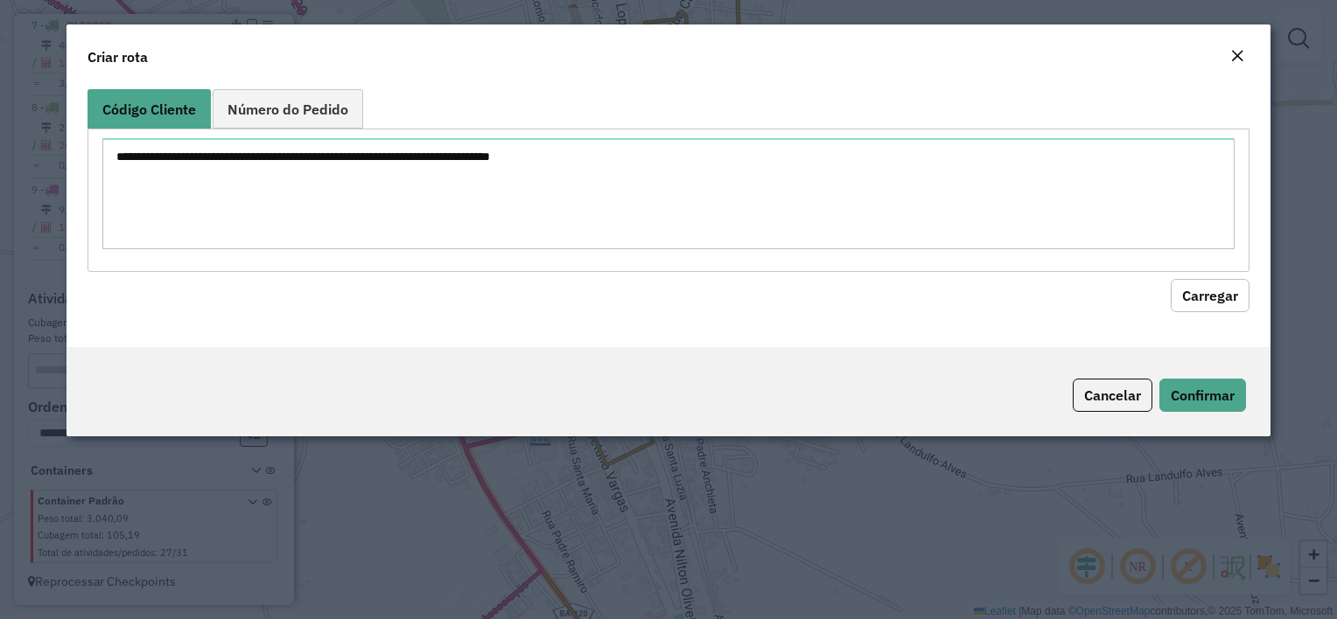
click at [1236, 66] on div "Close" at bounding box center [1237, 56] width 14 height 21
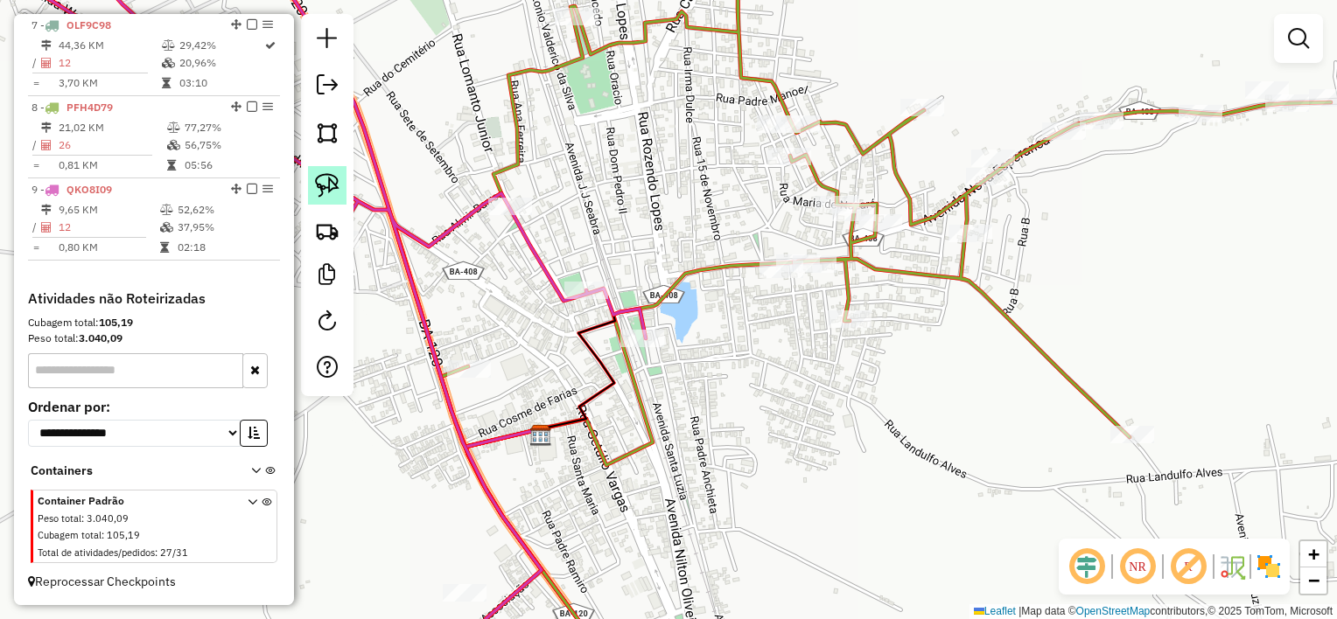
click at [339, 185] on link at bounding box center [327, 185] width 38 height 38
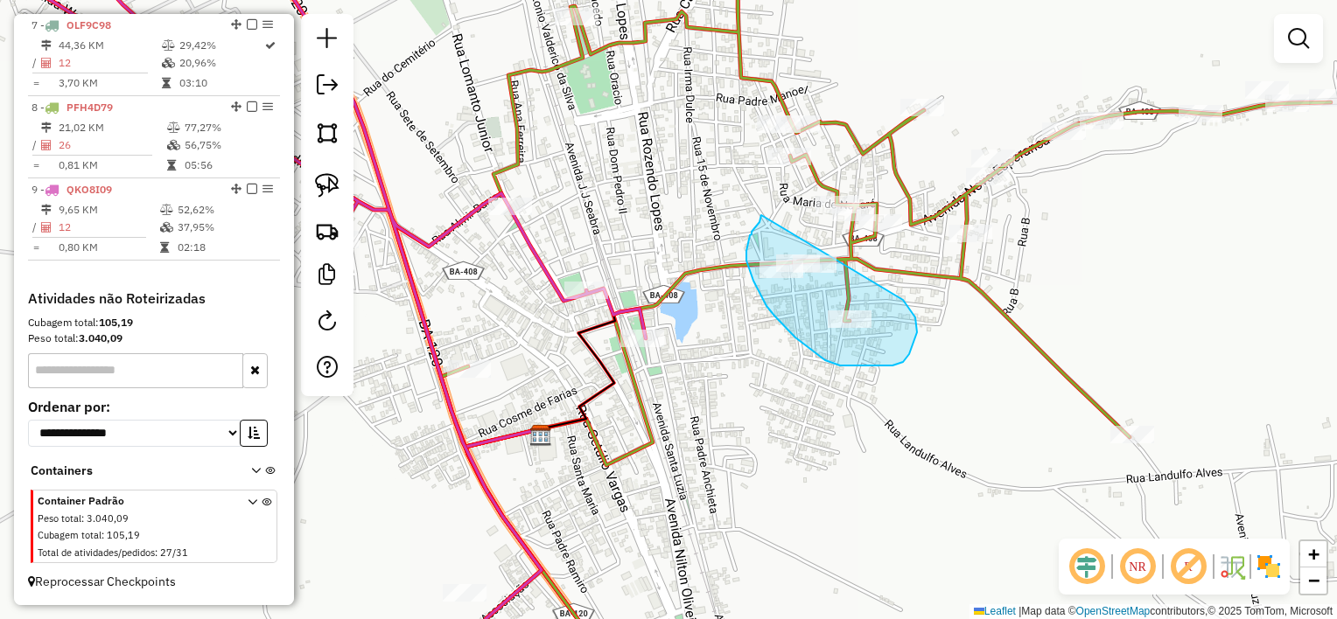
drag, startPoint x: 754, startPoint y: 228, endPoint x: 903, endPoint y: 300, distance: 165.1
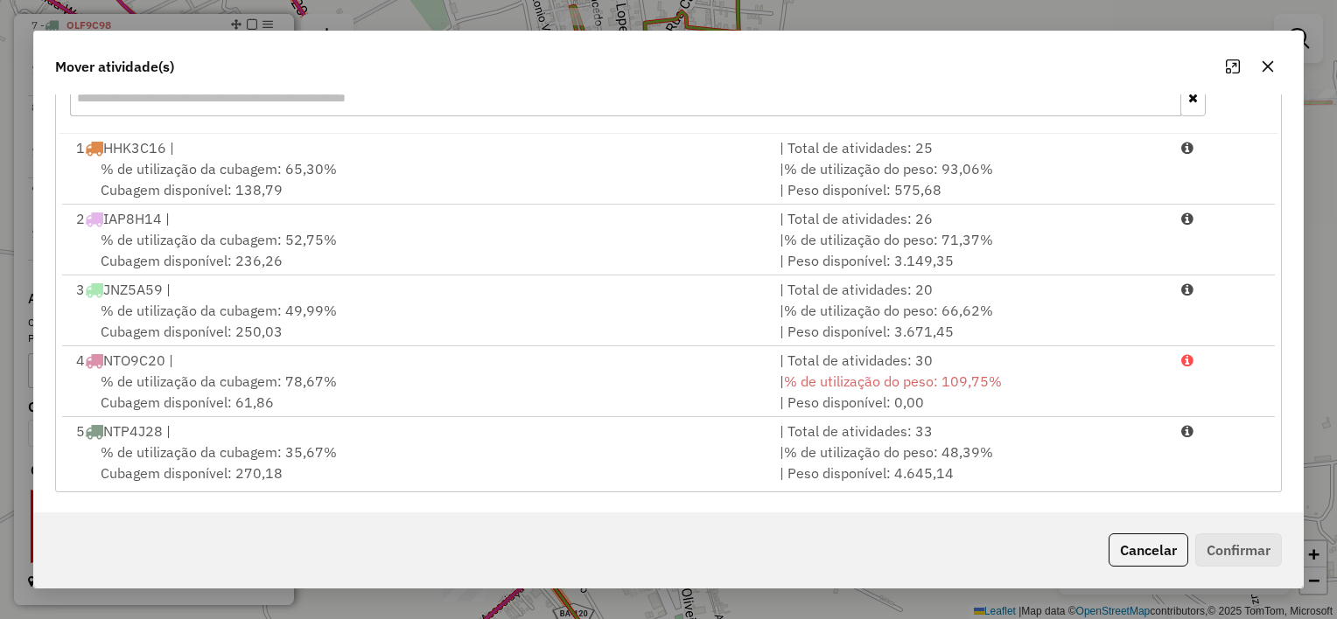
scroll to position [215, 0]
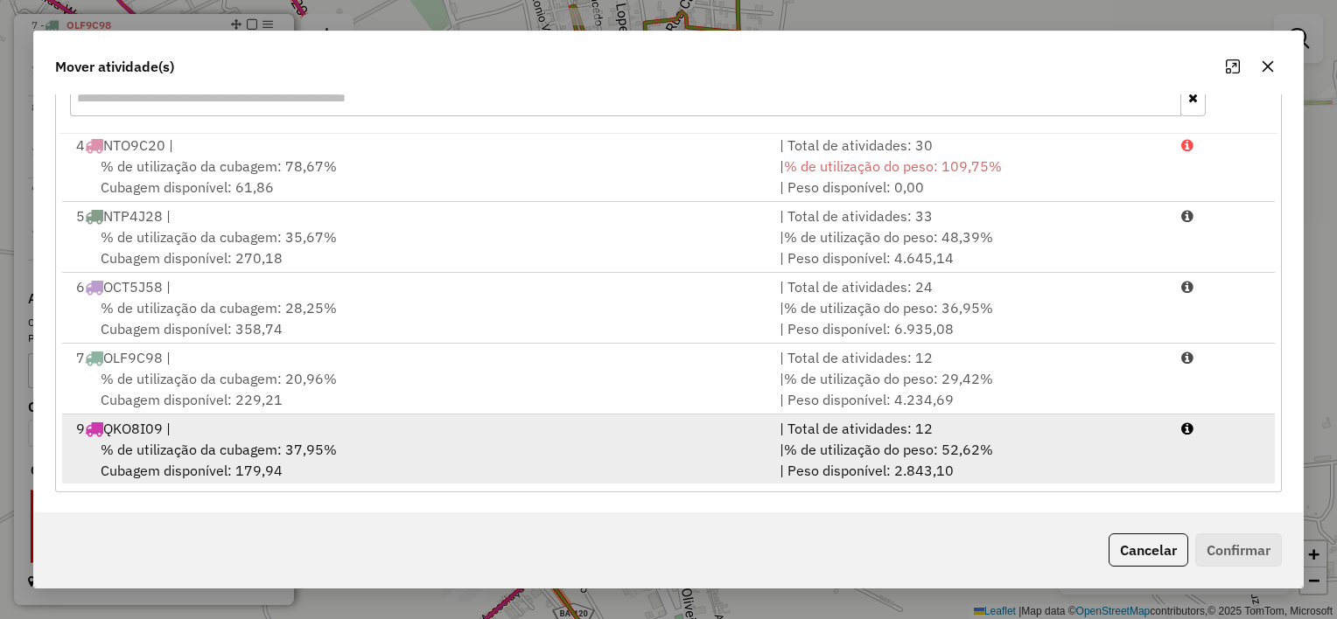
click at [595, 441] on div "% de utilização da cubagem: 37,95% Cubagem disponível: 179,94" at bounding box center [417, 460] width 703 height 42
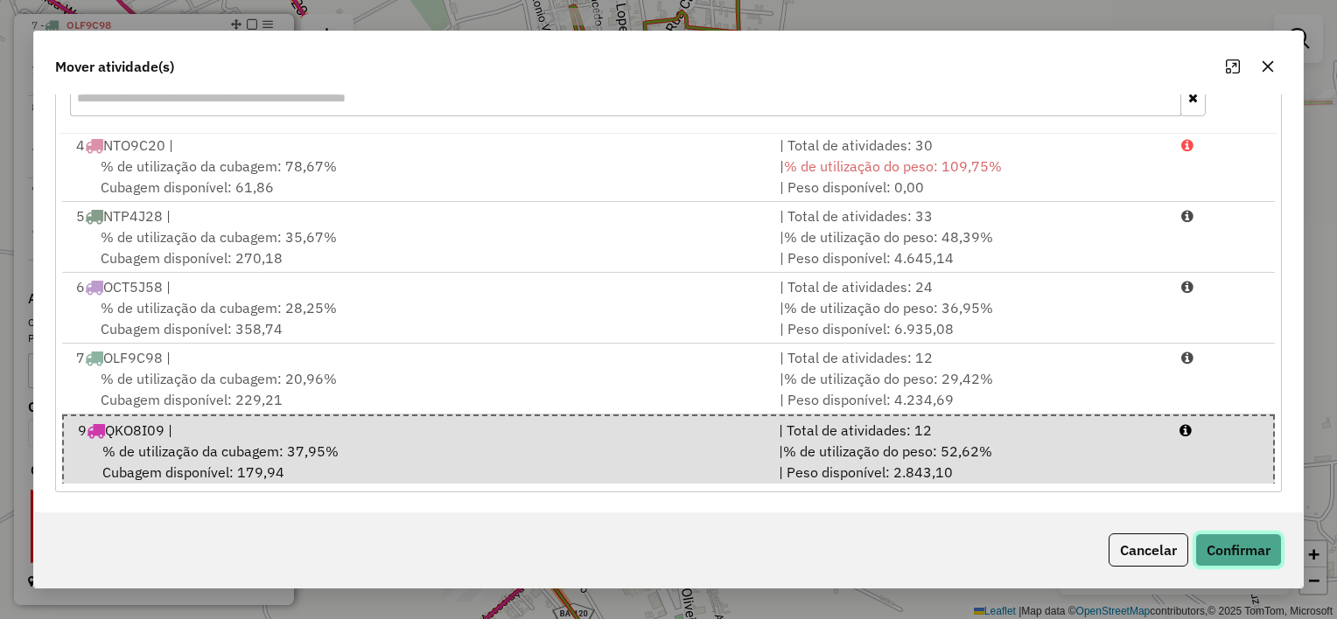
click at [1221, 549] on button "Confirmar" at bounding box center [1238, 550] width 87 height 33
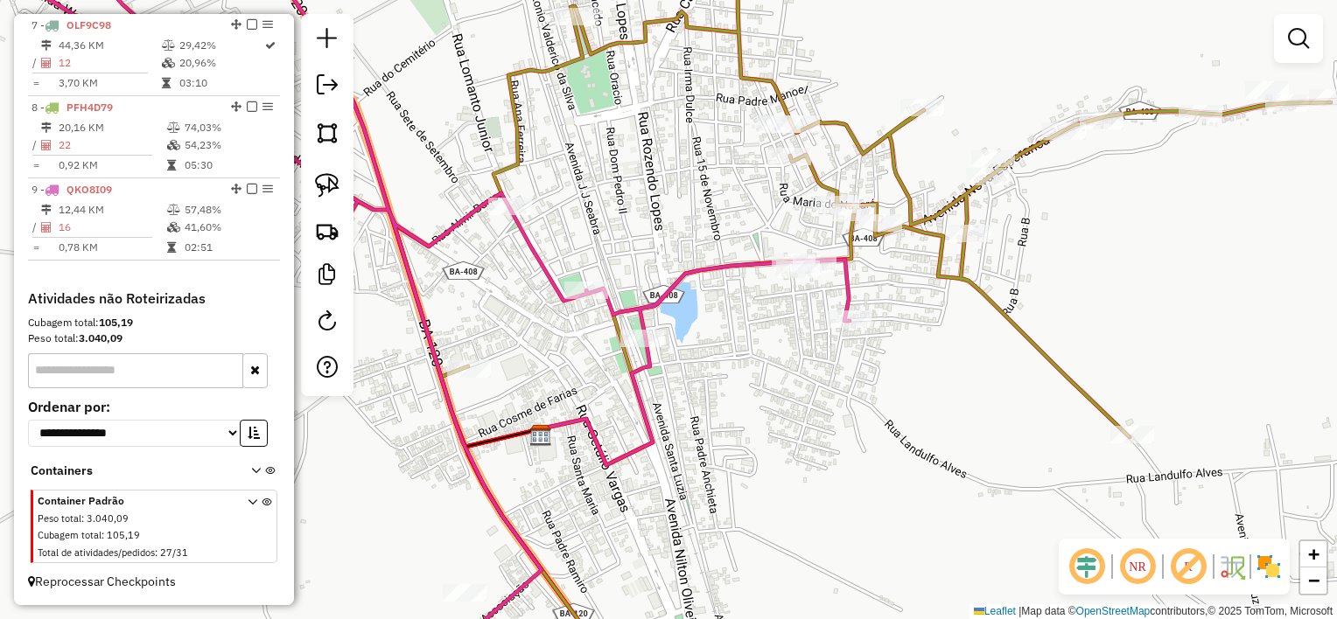
scroll to position [0, 0]
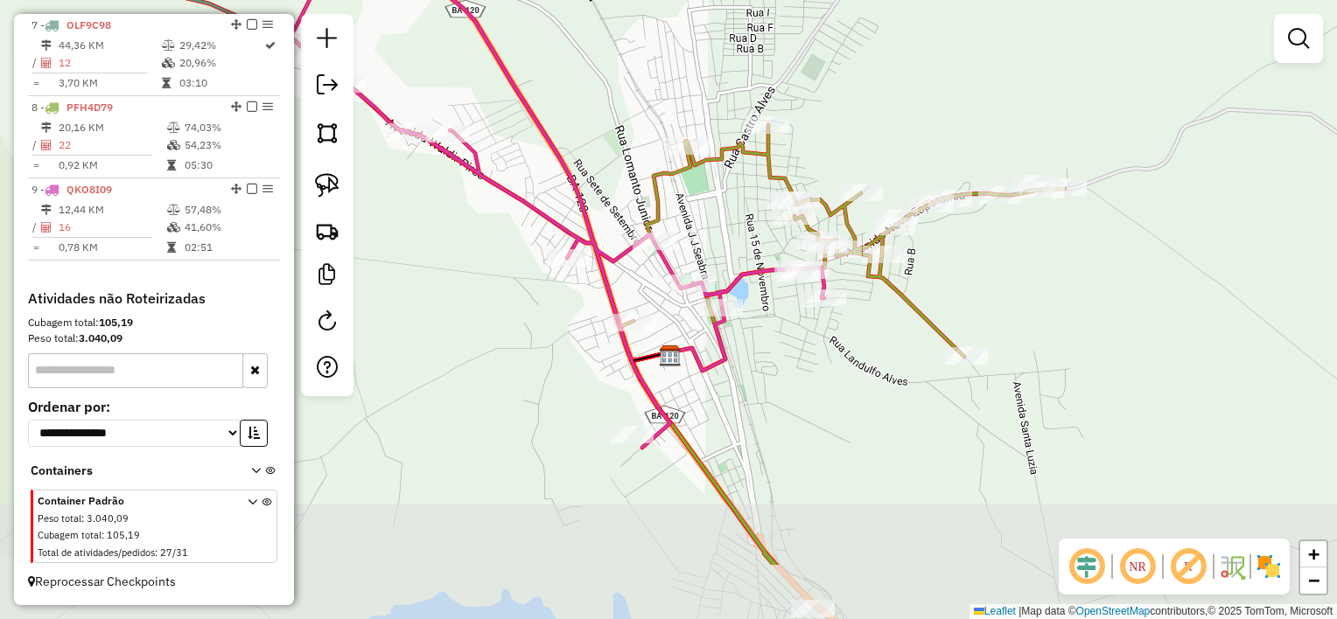
drag, startPoint x: 798, startPoint y: 497, endPoint x: 790, endPoint y: 336, distance: 161.2
click at [787, 357] on div "Janela de atendimento Grade de atendimento Capacidade Transportadoras Veículos …" at bounding box center [668, 309] width 1337 height 619
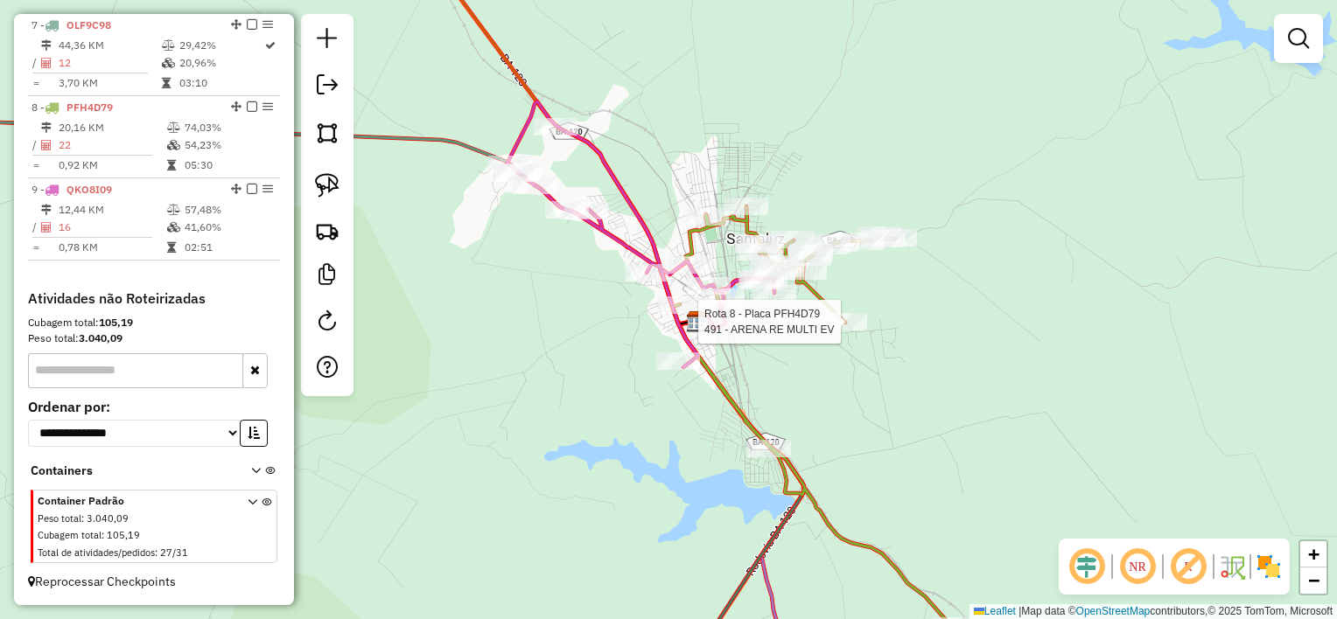
select select "*********"
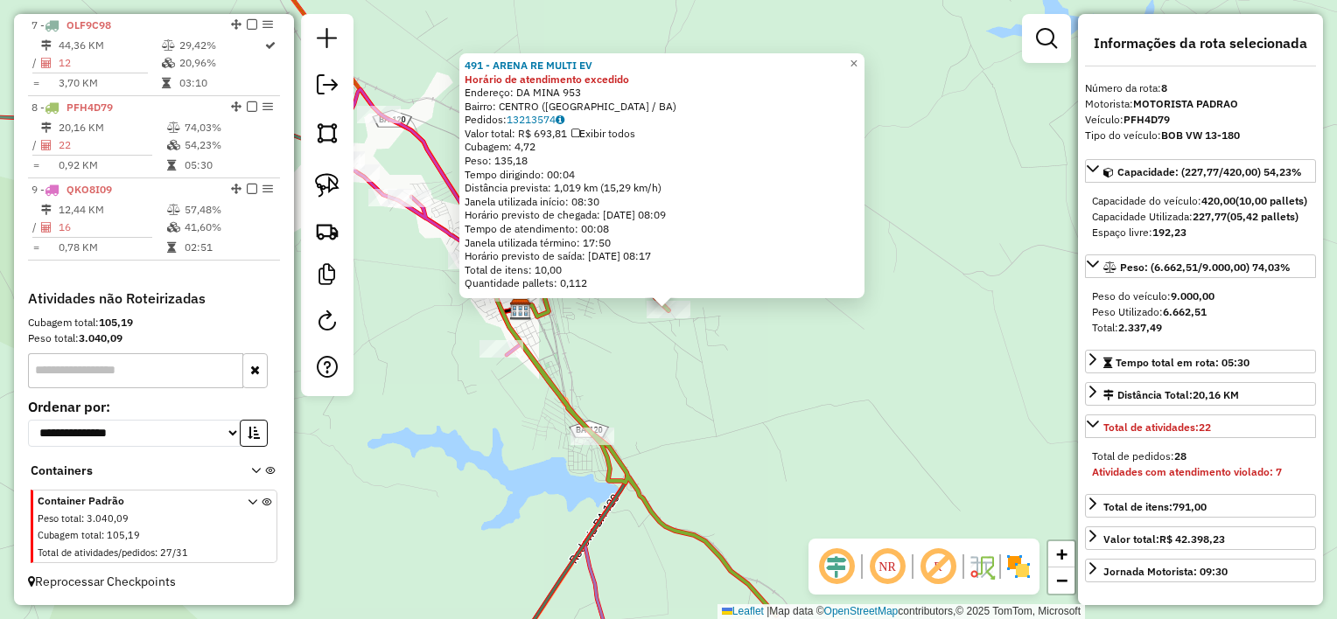
click at [679, 388] on div "491 - ARENA RE MULTI EV Horário de atendimento excedido Endereço: DA MINA 953 B…" at bounding box center [668, 309] width 1337 height 619
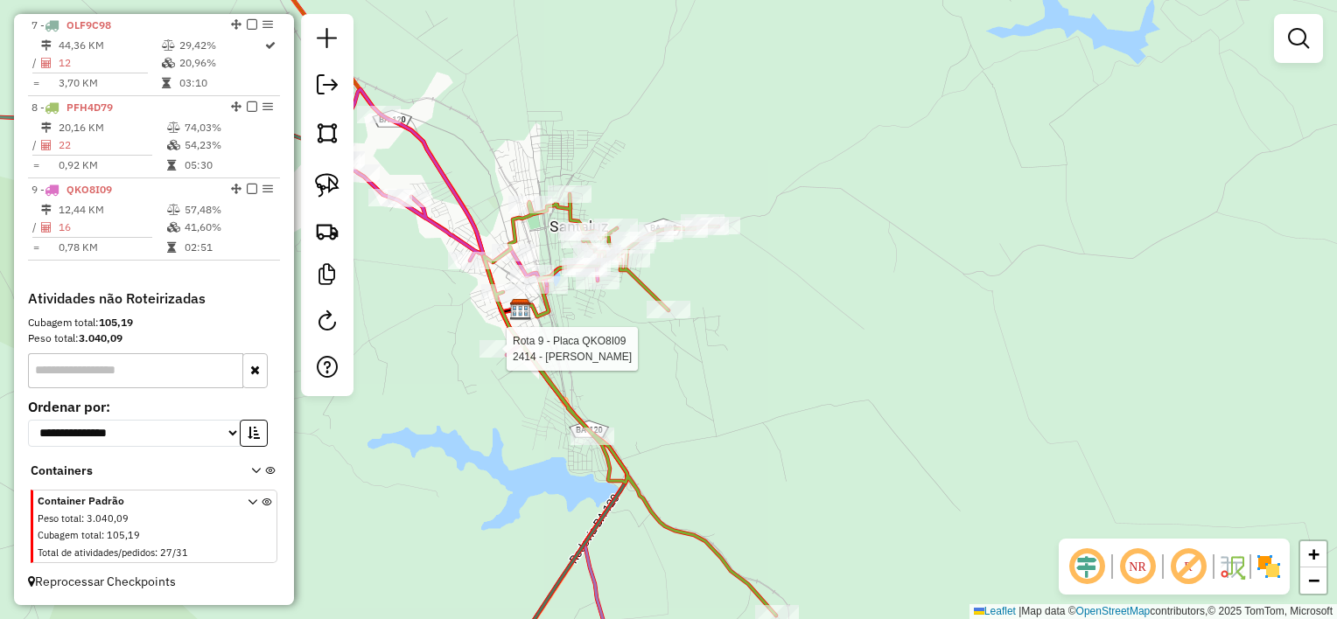
select select "*********"
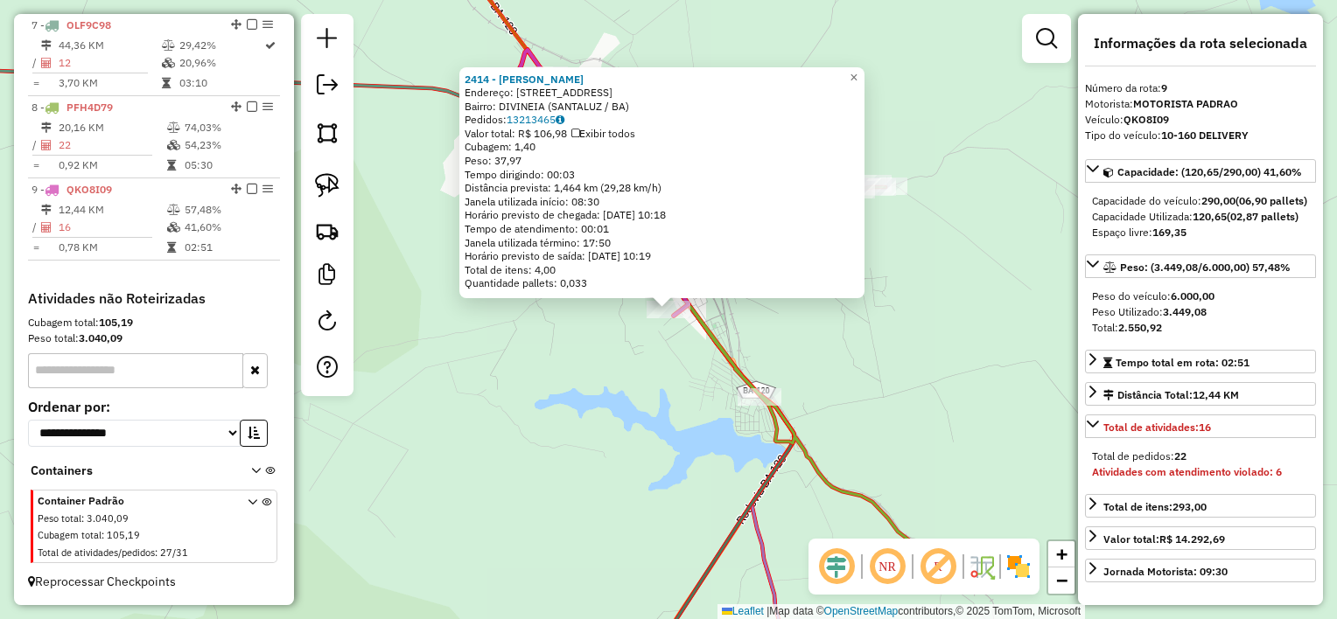
click at [612, 368] on div "2414 - MERCEARIA REIS Endereço: Rua Nova Divineia 924 924 Bairro: DIVINEIA (SAN…" at bounding box center [668, 309] width 1337 height 619
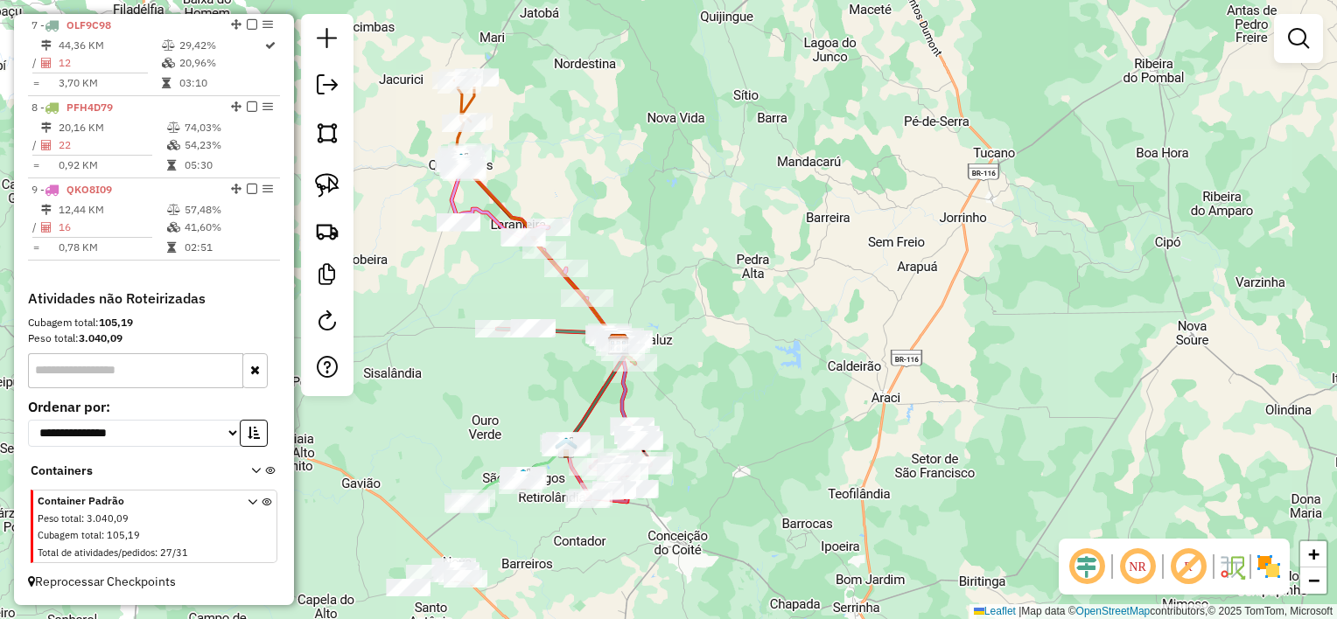
drag, startPoint x: 549, startPoint y: 389, endPoint x: 570, endPoint y: 325, distance: 67.2
click at [567, 332] on div "Janela de atendimento Grade de atendimento Capacidade Transportadoras Veículos …" at bounding box center [668, 309] width 1337 height 619
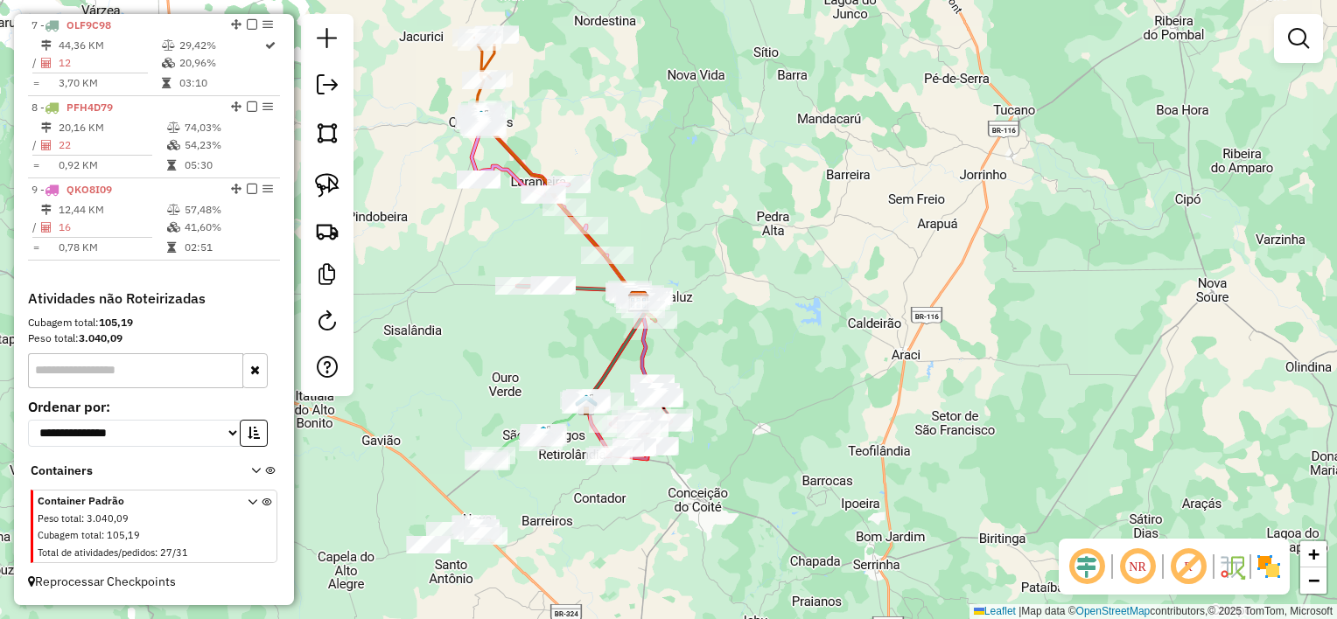
drag, startPoint x: 548, startPoint y: 358, endPoint x: 647, endPoint y: 283, distance: 124.9
click at [634, 289] on div "Janela de atendimento Grade de atendimento Capacidade Transportadoras Veículos …" at bounding box center [668, 309] width 1337 height 619
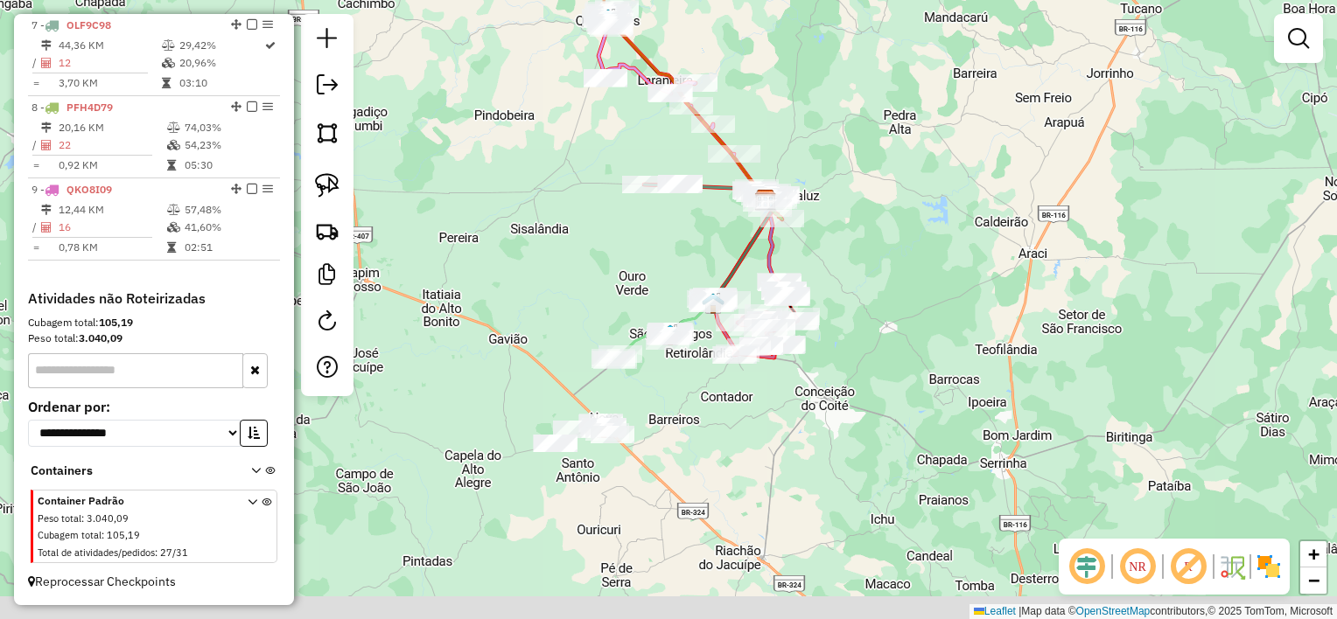
drag, startPoint x: 570, startPoint y: 316, endPoint x: 624, endPoint y: 262, distance: 76.1
click at [624, 263] on div "Janela de atendimento Grade de atendimento Capacidade Transportadoras Veículos …" at bounding box center [668, 309] width 1337 height 619
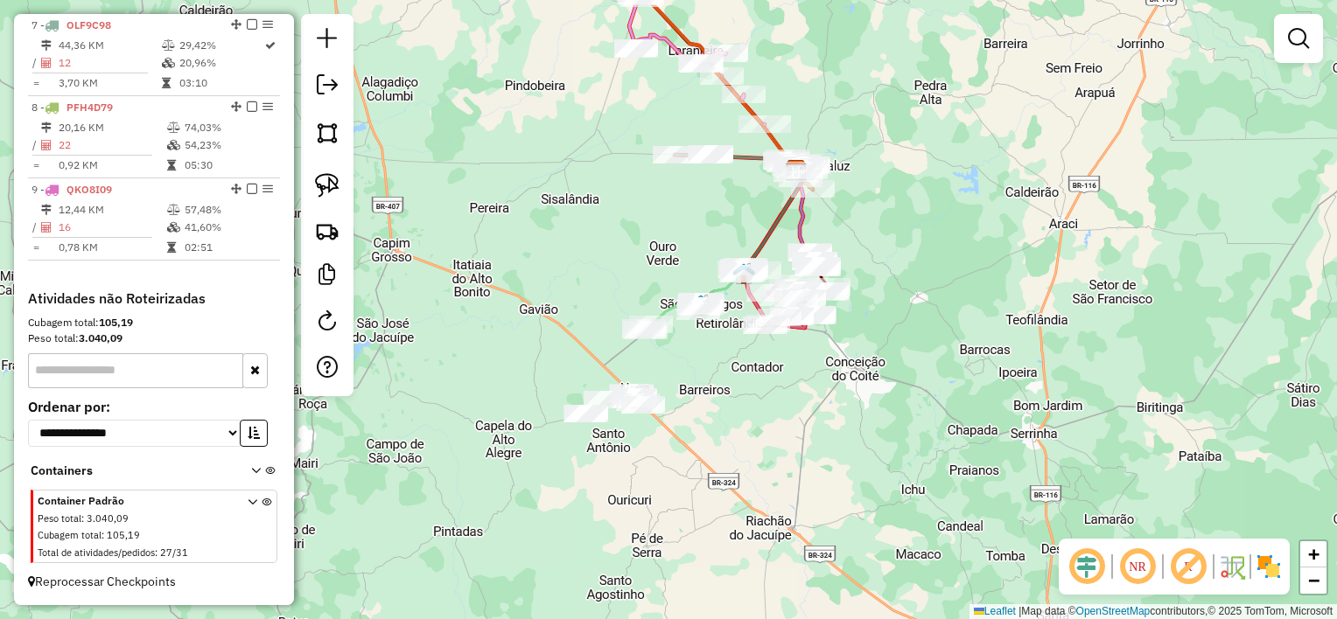
click at [346, 192] on div at bounding box center [327, 205] width 52 height 382
click at [346, 192] on link at bounding box center [327, 185] width 38 height 38
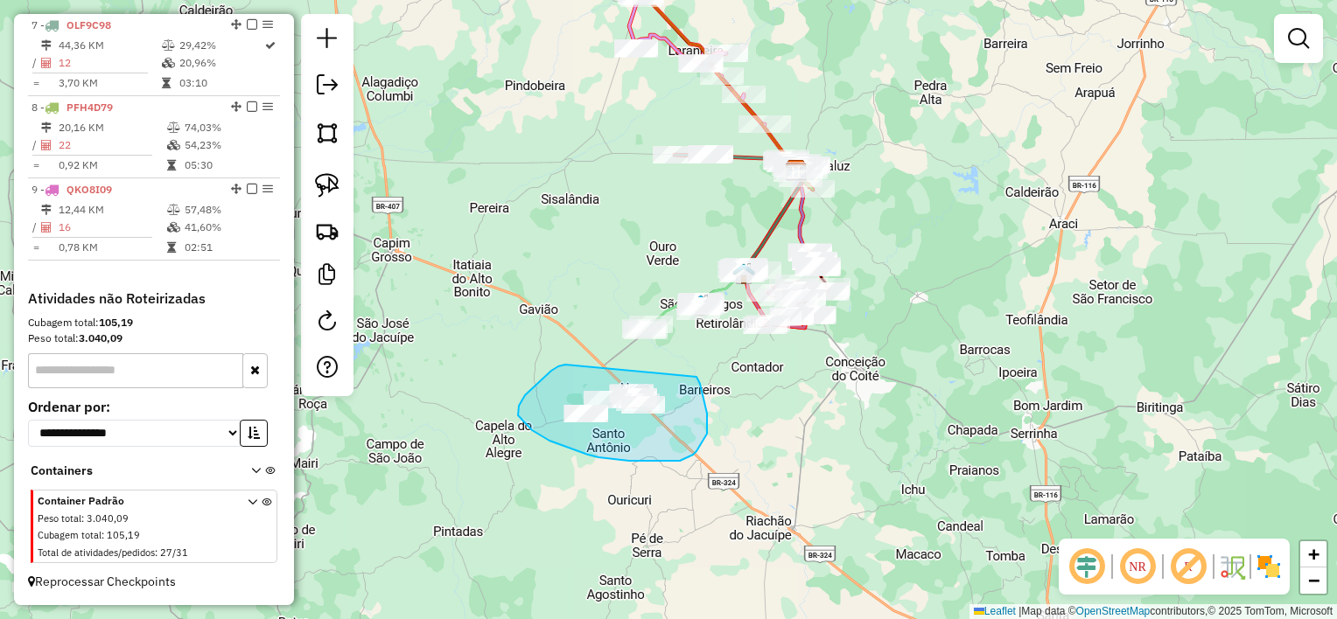
drag, startPoint x: 565, startPoint y: 365, endPoint x: 696, endPoint y: 377, distance: 131.8
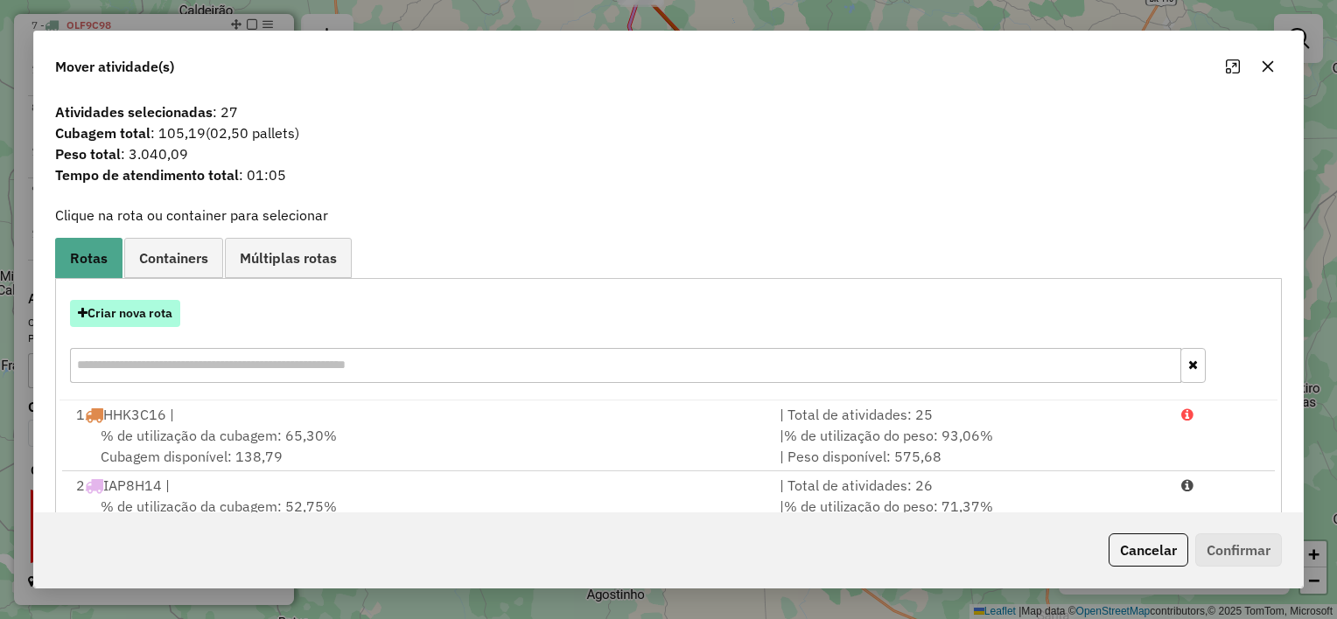
click at [155, 318] on button "Criar nova rota" at bounding box center [125, 313] width 110 height 27
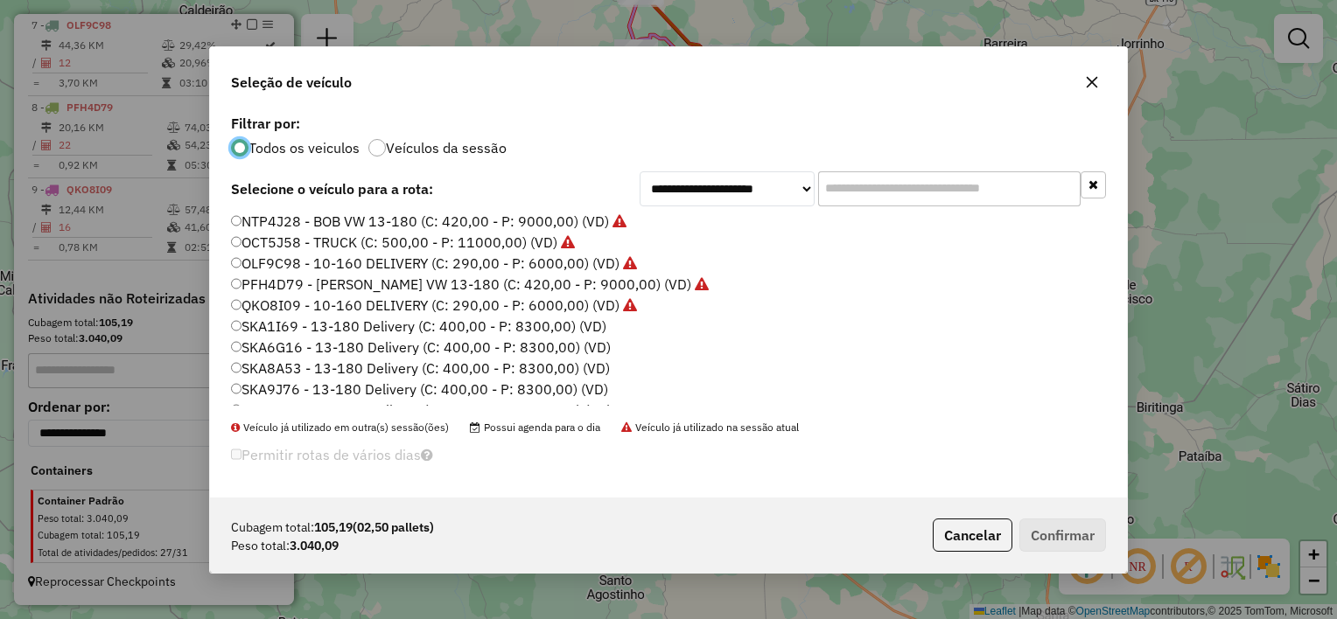
scroll to position [87, 0]
click at [581, 316] on label "SKA1I69 - 13-180 Delivery (C: 400,00 - P: 8300,00) (VD)" at bounding box center [418, 324] width 375 height 21
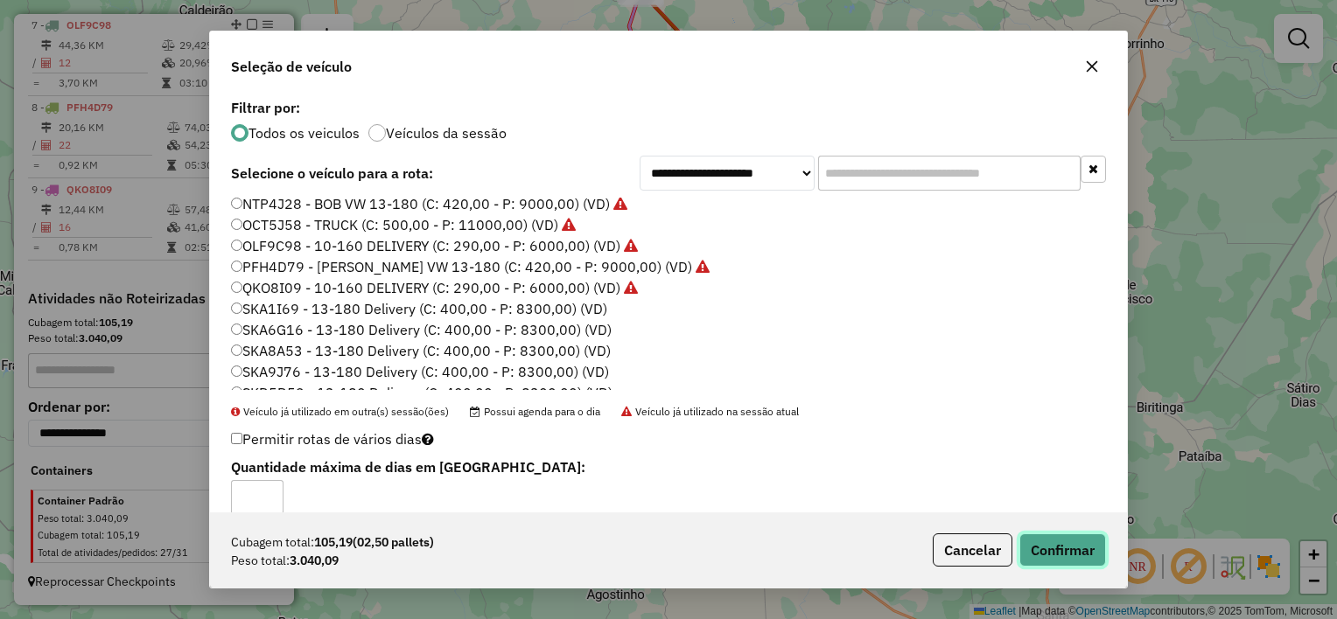
click at [1067, 552] on button "Confirmar" at bounding box center [1062, 550] width 87 height 33
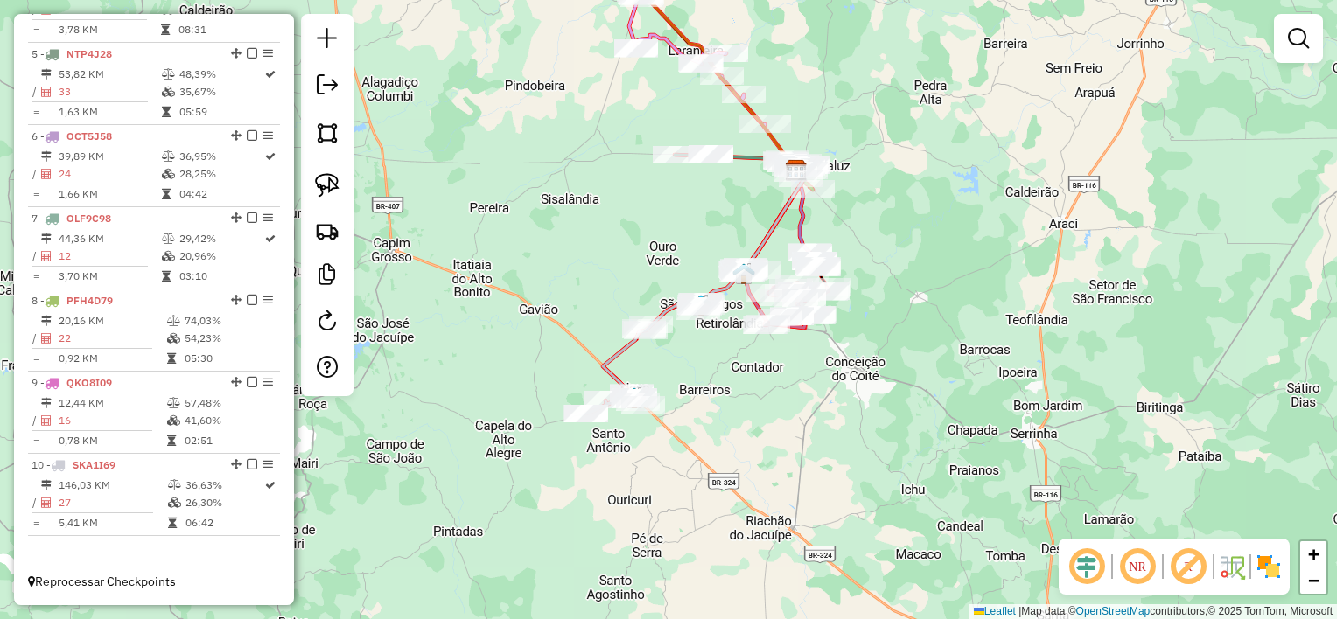
scroll to position [976, 0]
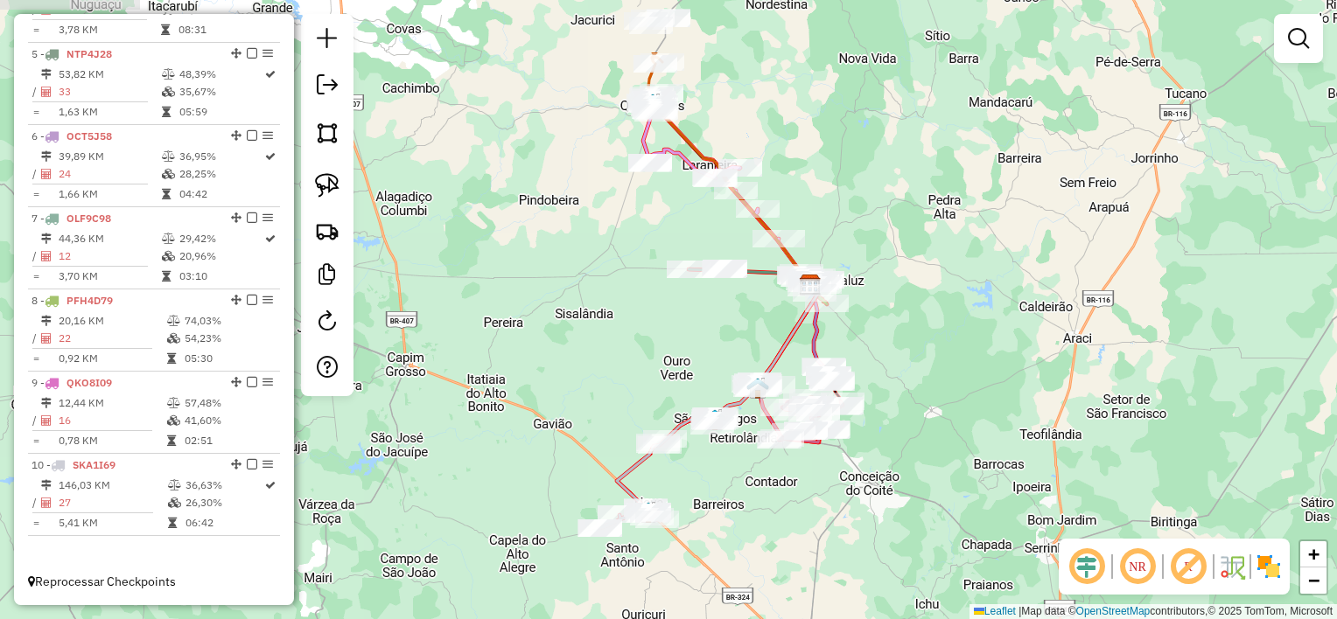
drag, startPoint x: 591, startPoint y: 274, endPoint x: 600, endPoint y: 367, distance: 94.1
click at [600, 367] on div "Janela de atendimento Grade de atendimento Capacidade Transportadoras Veículos …" at bounding box center [668, 309] width 1337 height 619
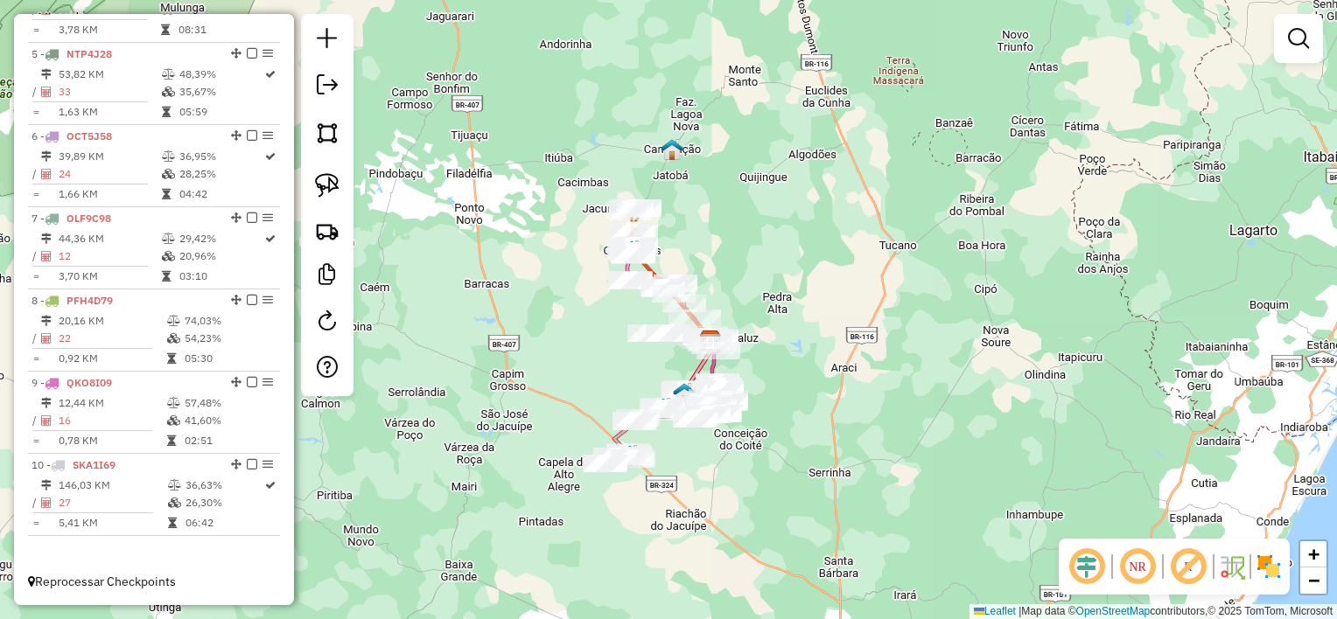
drag, startPoint x: 586, startPoint y: 362, endPoint x: 591, endPoint y: 381, distance: 20.0
click at [591, 381] on div "Janela de atendimento Grade de atendimento Capacidade Transportadoras Veículos …" at bounding box center [668, 309] width 1337 height 619
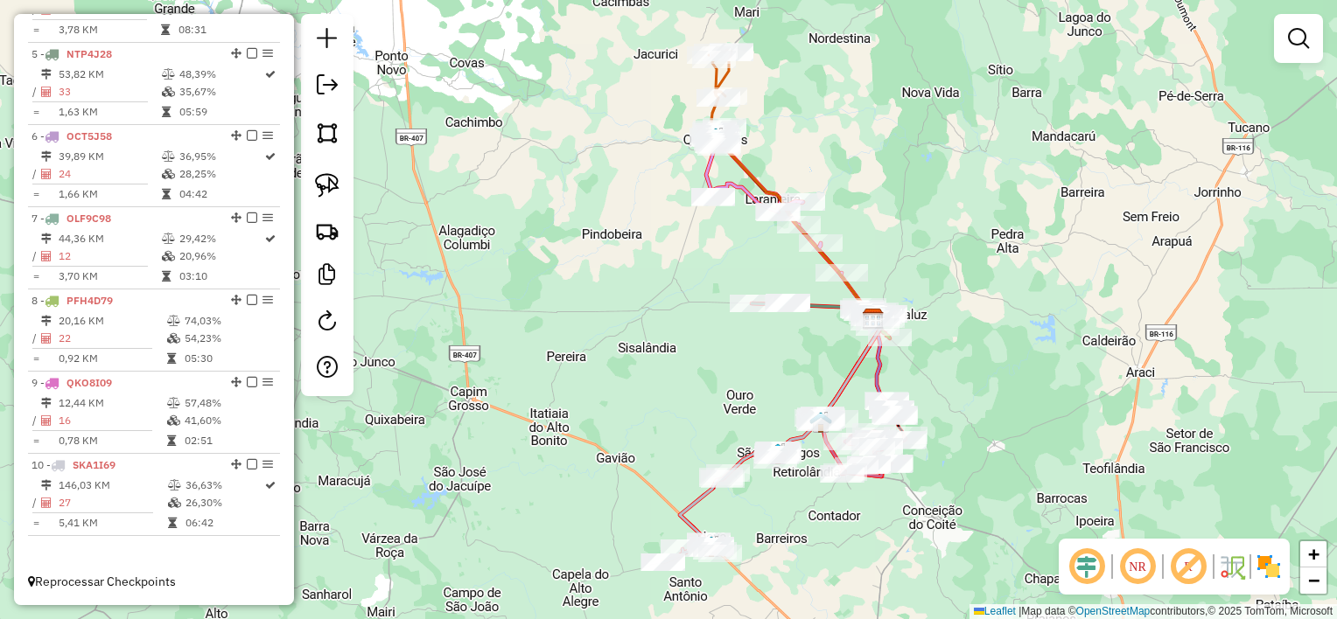
drag, startPoint x: 578, startPoint y: 378, endPoint x: 619, endPoint y: 381, distance: 41.3
click at [619, 381] on div "Janela de atendimento Grade de atendimento Capacidade Transportadoras Veículos …" at bounding box center [668, 309] width 1337 height 619
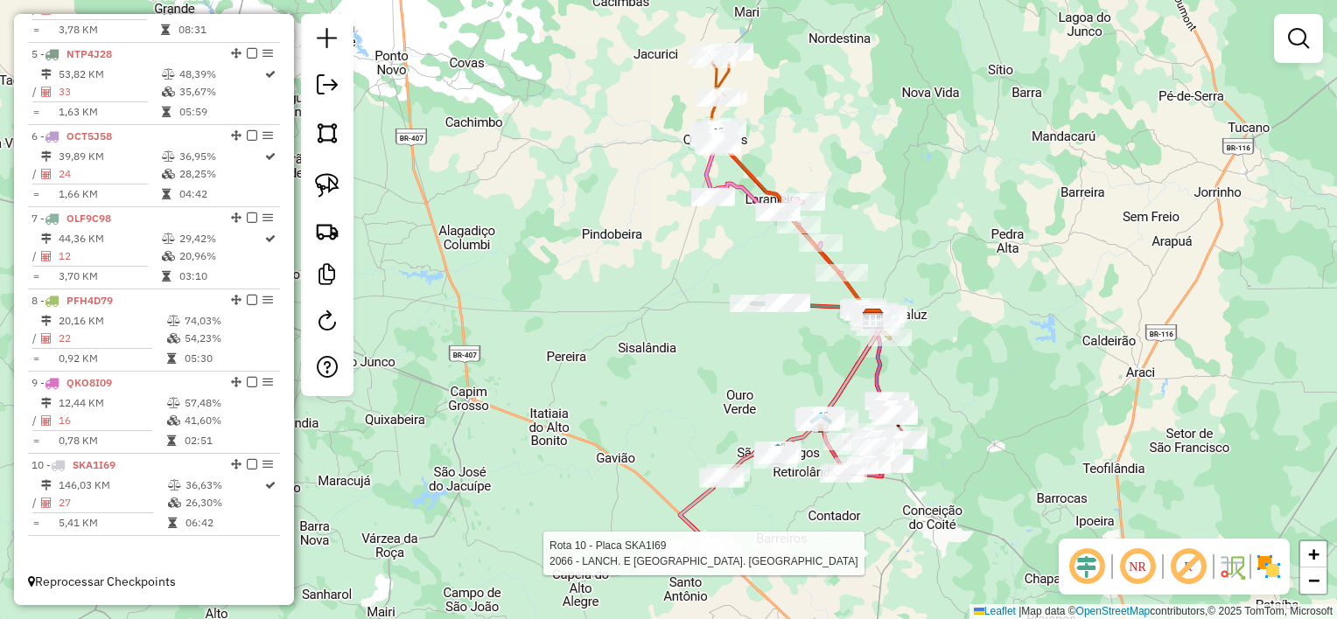
select select "*********"
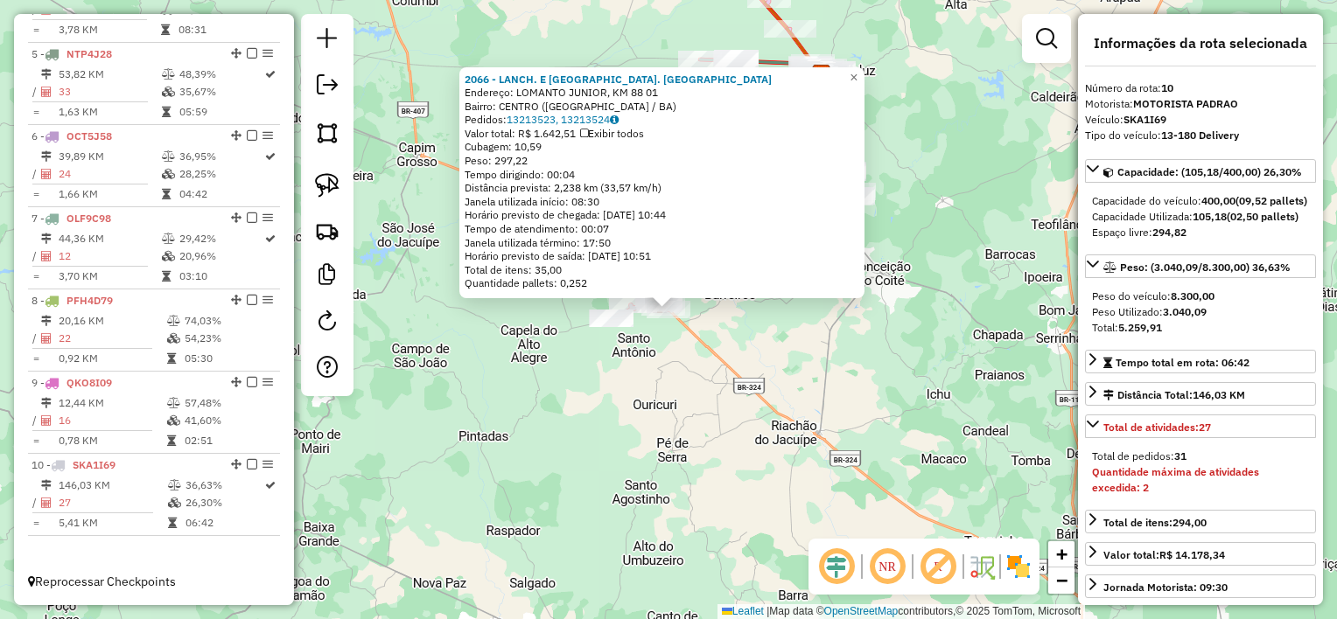
click at [580, 443] on div "2066 - LANCH. E CHURR. ROMA Endereço: LOMANTO JUNIOR, KM 88 01 Bairro: CENTRO (…" at bounding box center [668, 309] width 1337 height 619
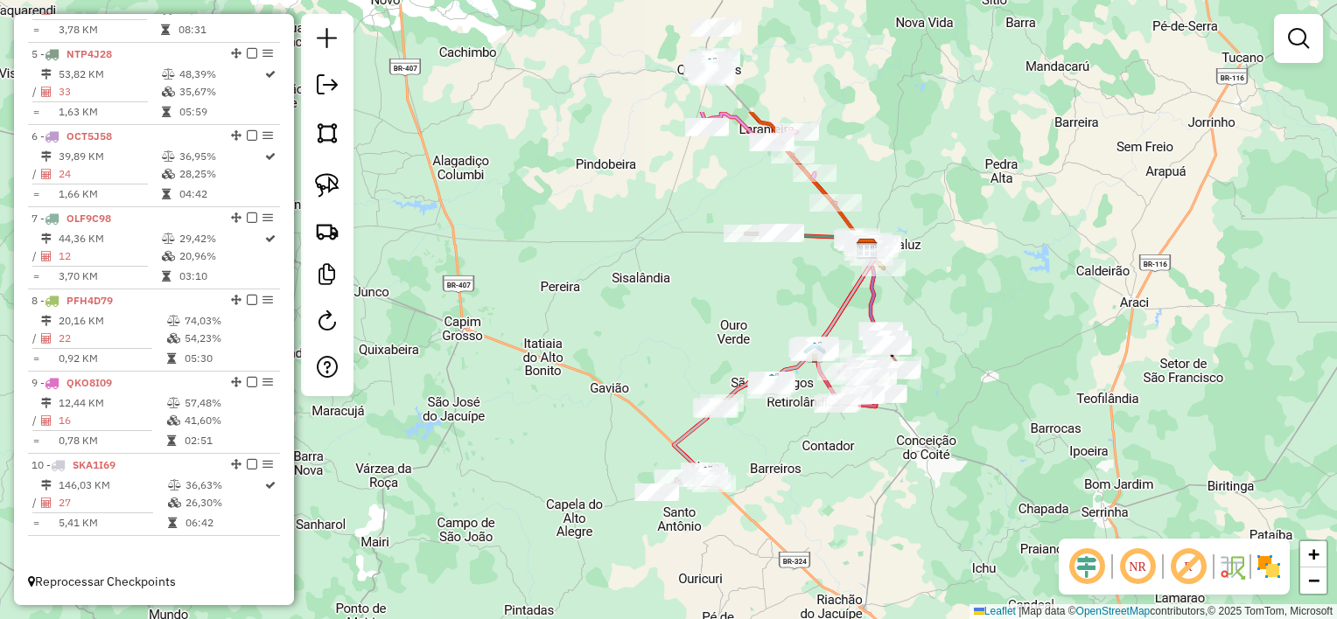
drag, startPoint x: 570, startPoint y: 235, endPoint x: 623, endPoint y: 427, distance: 198.9
click at [623, 427] on div "Janela de atendimento Grade de atendimento Capacidade Transportadoras Veículos …" at bounding box center [668, 309] width 1337 height 619
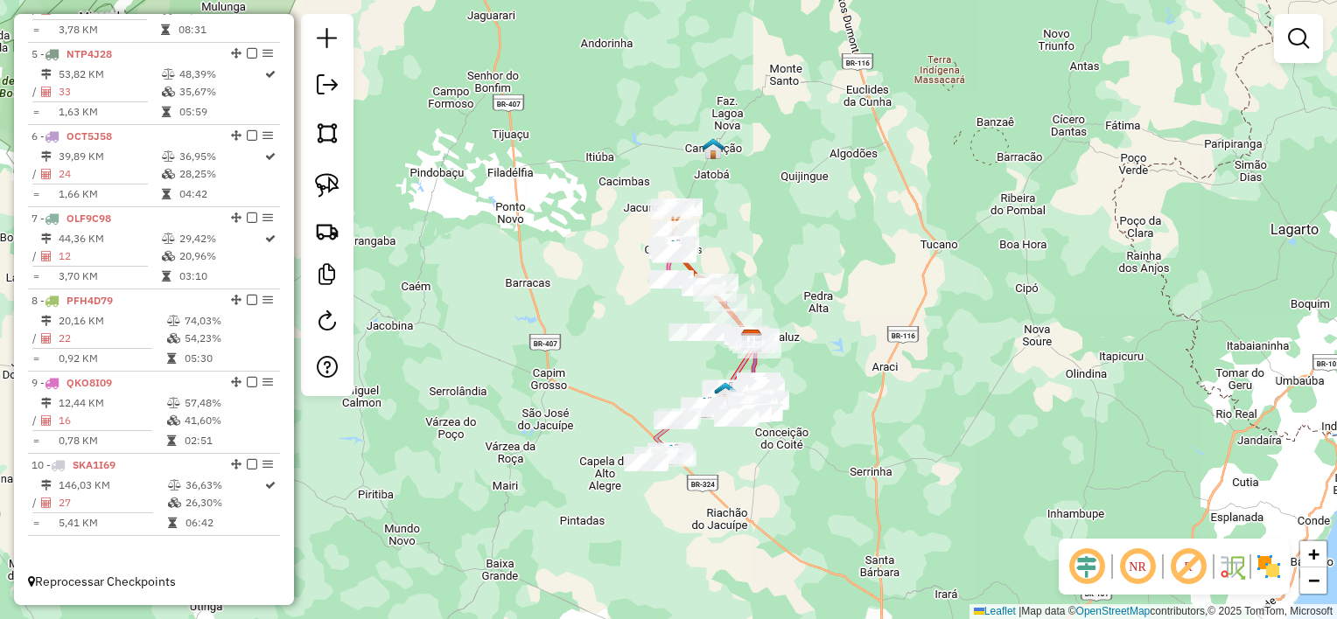
drag, startPoint x: 605, startPoint y: 366, endPoint x: 616, endPoint y: 392, distance: 28.3
click at [616, 392] on div "Janela de atendimento Grade de atendimento Capacidade Transportadoras Veículos …" at bounding box center [668, 309] width 1337 height 619
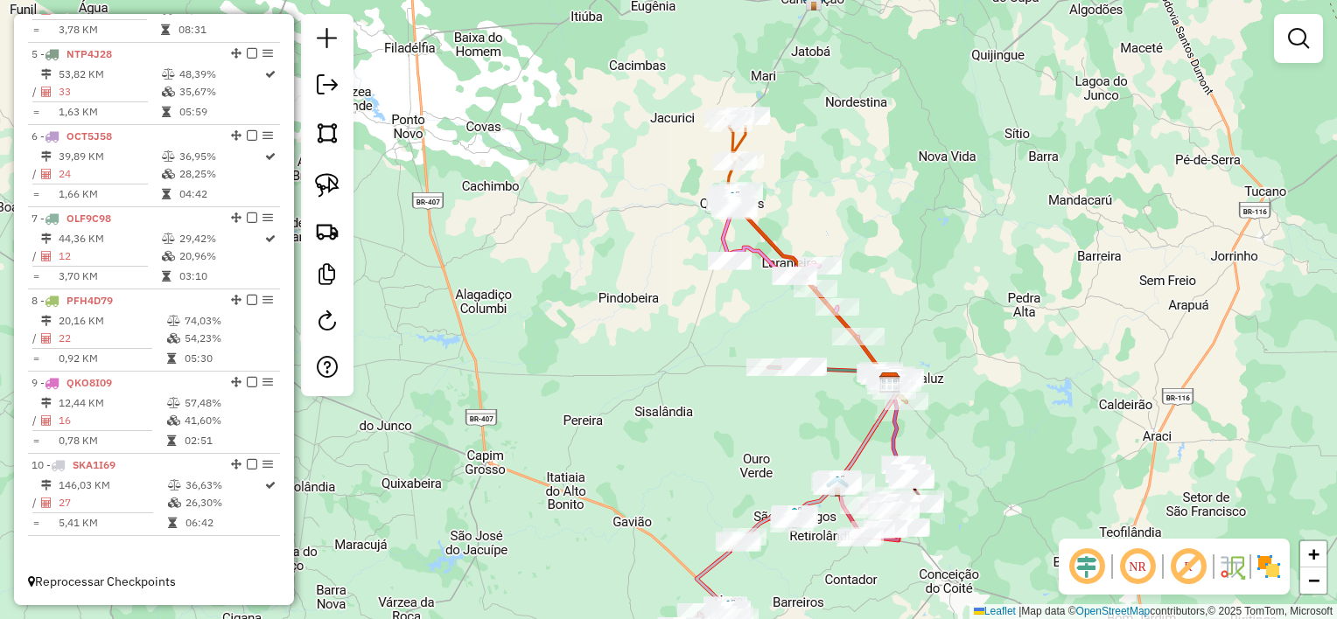
drag, startPoint x: 605, startPoint y: 337, endPoint x: 608, endPoint y: 269, distance: 68.3
click at [608, 269] on div "Janela de atendimento Grade de atendimento Capacidade Transportadoras Veículos …" at bounding box center [668, 309] width 1337 height 619
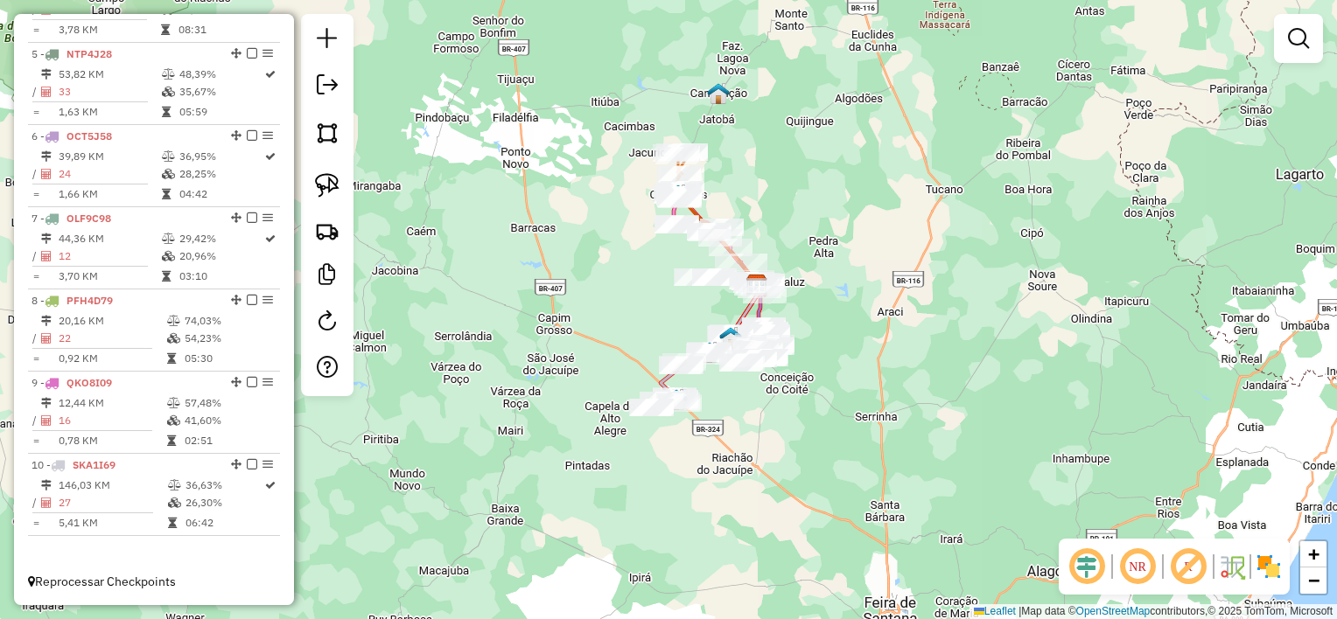
drag, startPoint x: 633, startPoint y: 255, endPoint x: 563, endPoint y: 276, distance: 73.1
click at [563, 276] on div "Janela de atendimento Grade de atendimento Capacidade Transportadoras Veículos …" at bounding box center [668, 309] width 1337 height 619
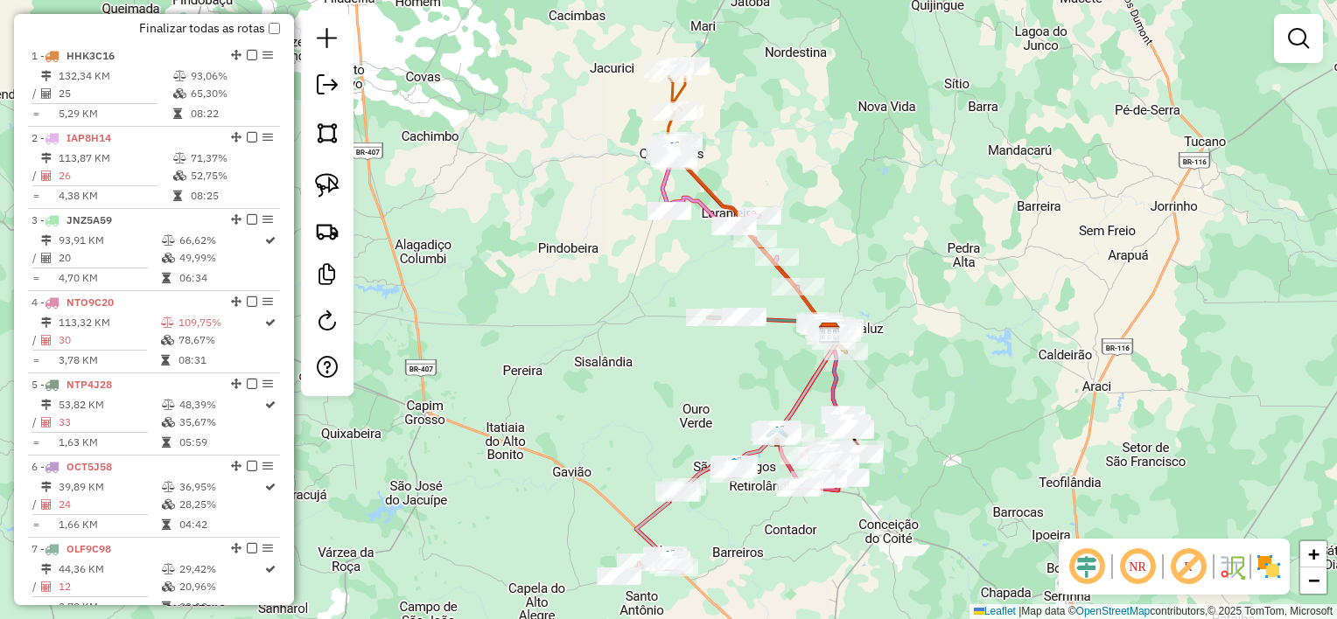
scroll to position [626, 0]
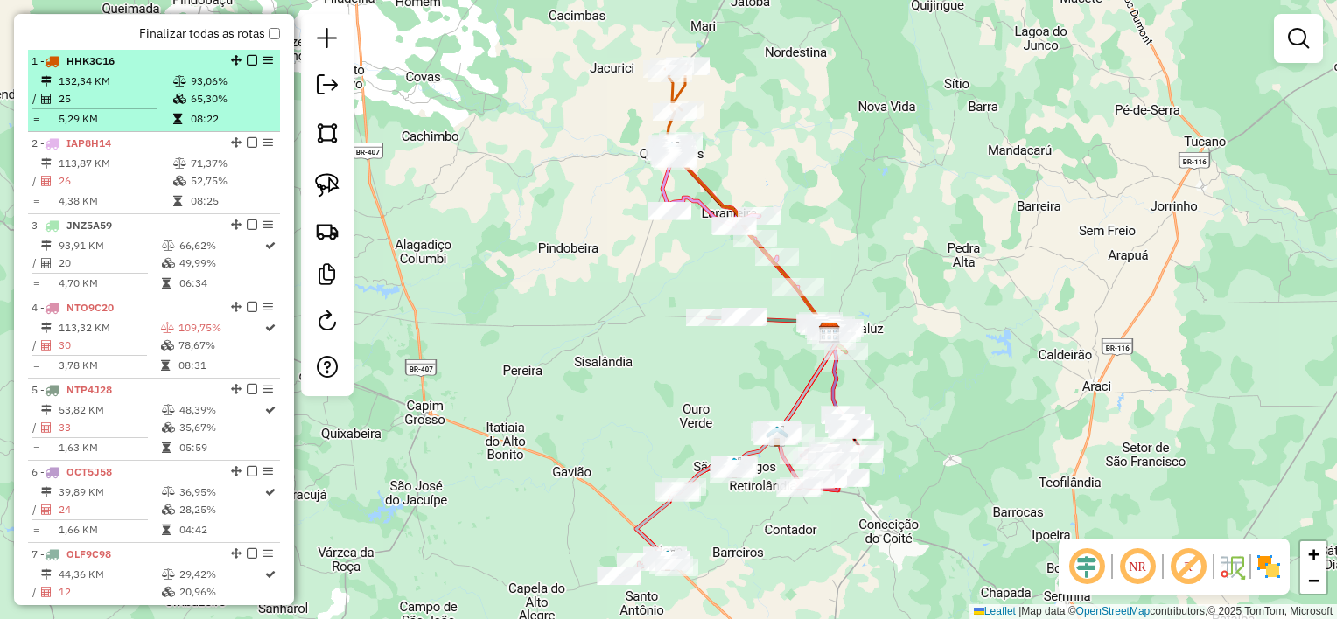
click at [143, 128] on td "5,29 KM" at bounding box center [115, 118] width 115 height 17
select select "*********"
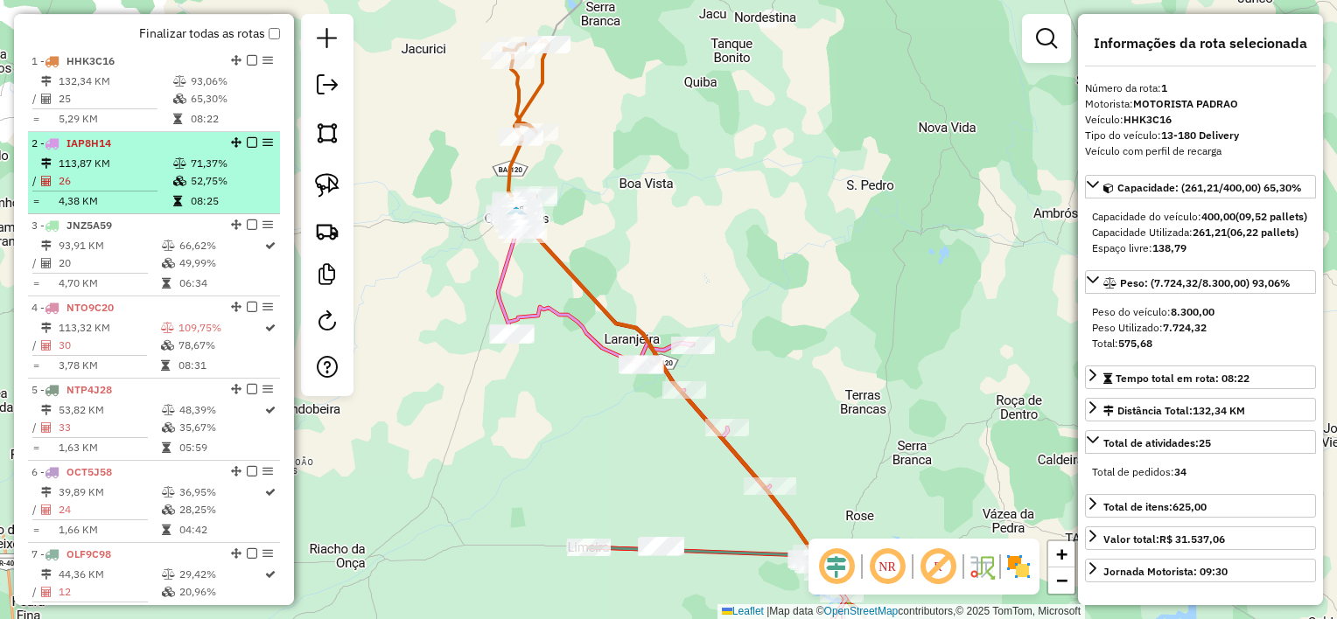
click at [136, 172] on td "113,87 KM" at bounding box center [115, 163] width 115 height 17
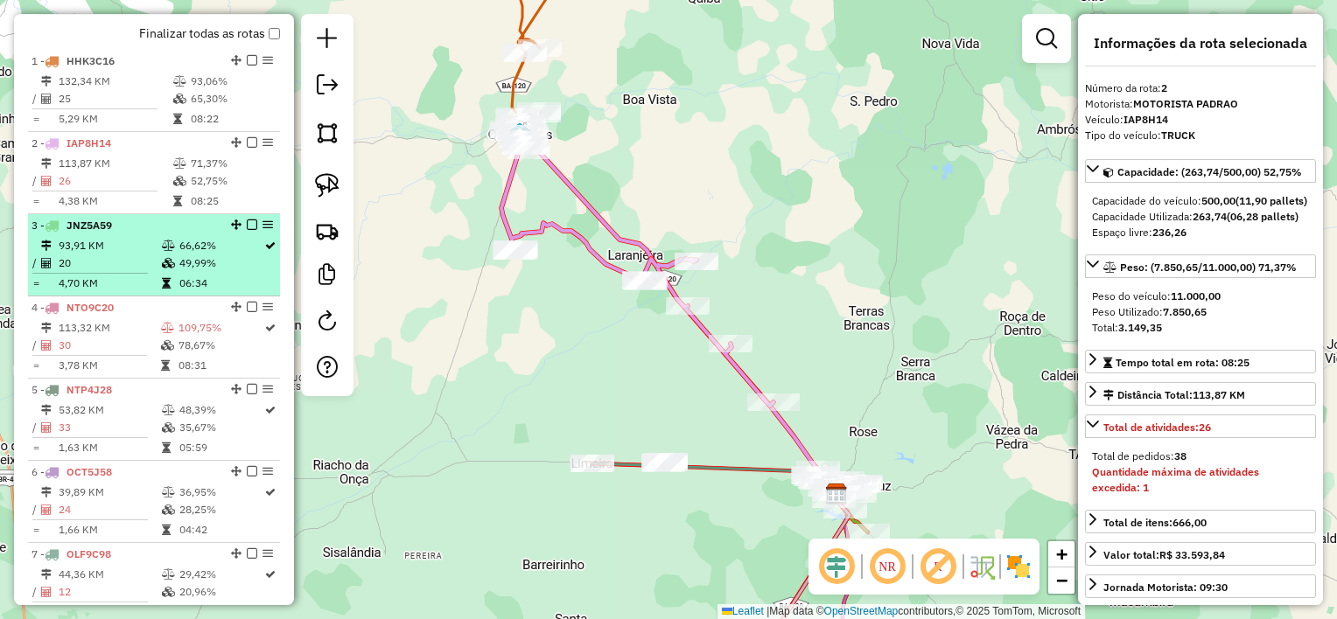
click at [120, 234] on div "3 - JNZ5A59" at bounding box center [123, 226] width 185 height 16
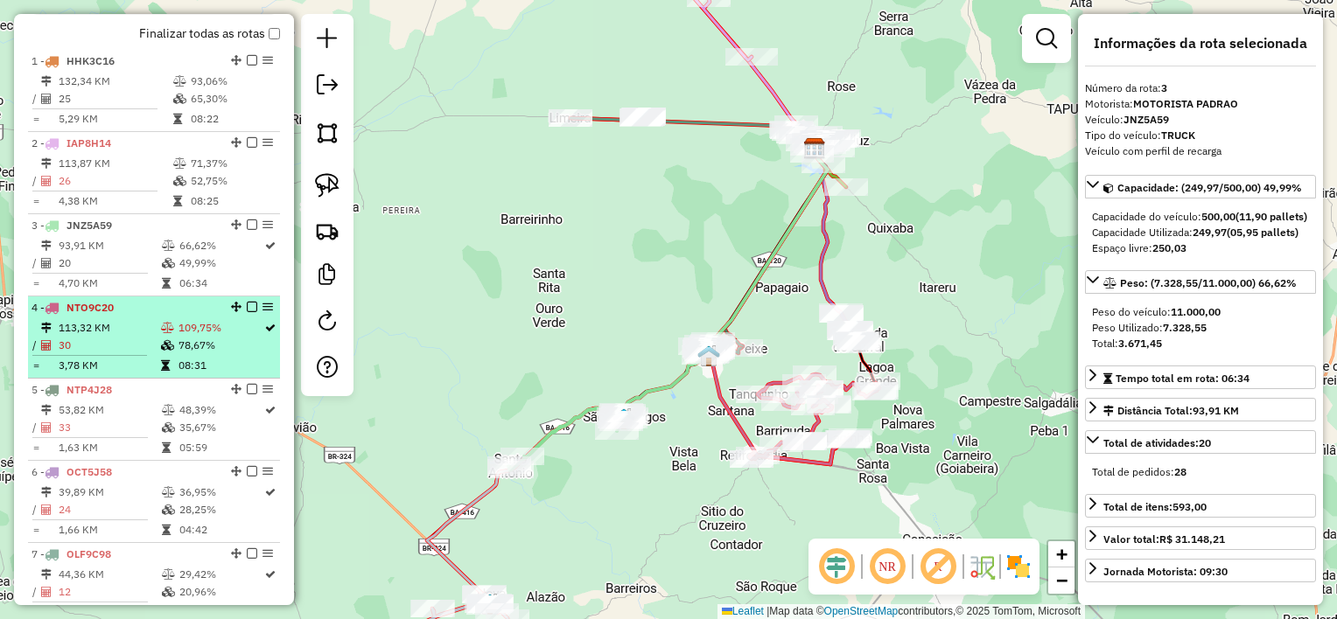
click at [130, 332] on li "4 - NTO9C20 113,32 KM 109,75% / 30 78,67% = 3,78 KM 08:31" at bounding box center [154, 338] width 252 height 82
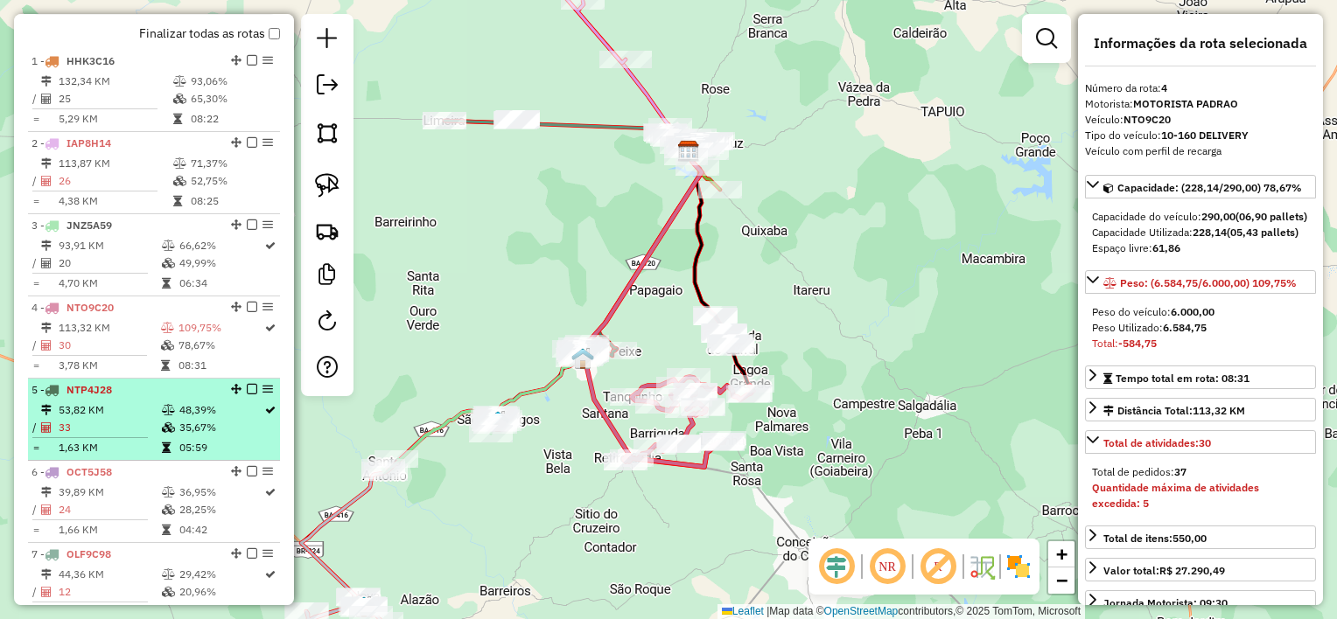
click at [117, 398] on div "5 - NTP4J28" at bounding box center [123, 390] width 185 height 16
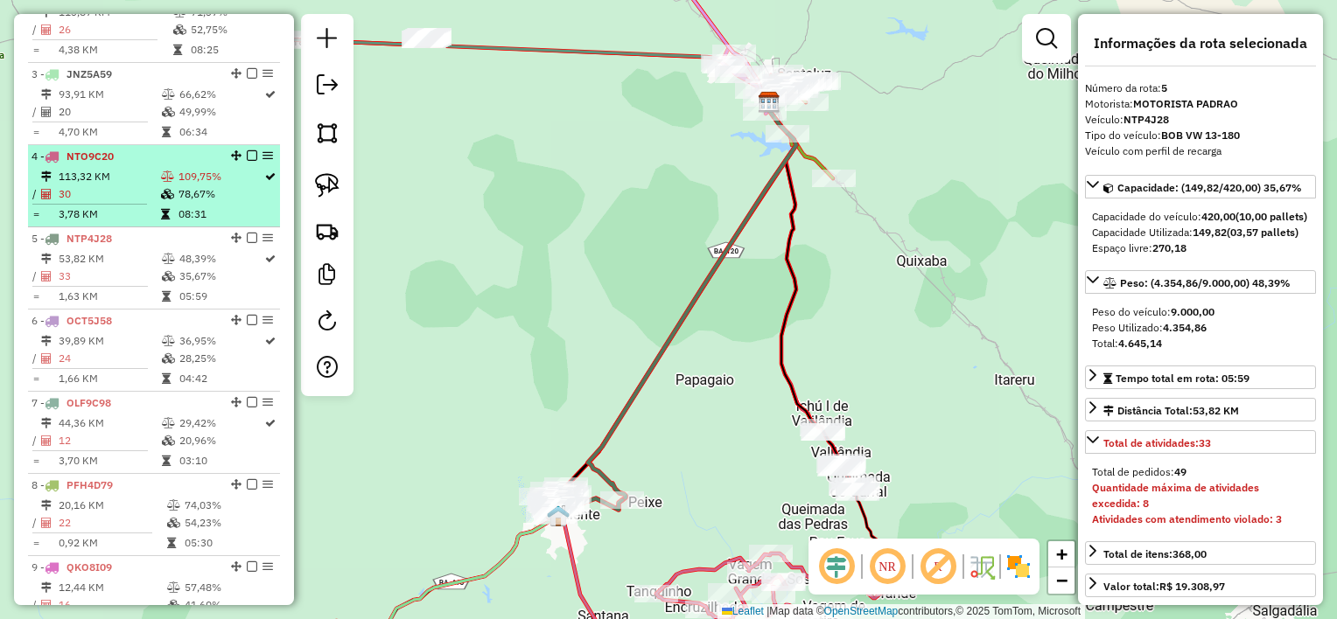
scroll to position [801, 0]
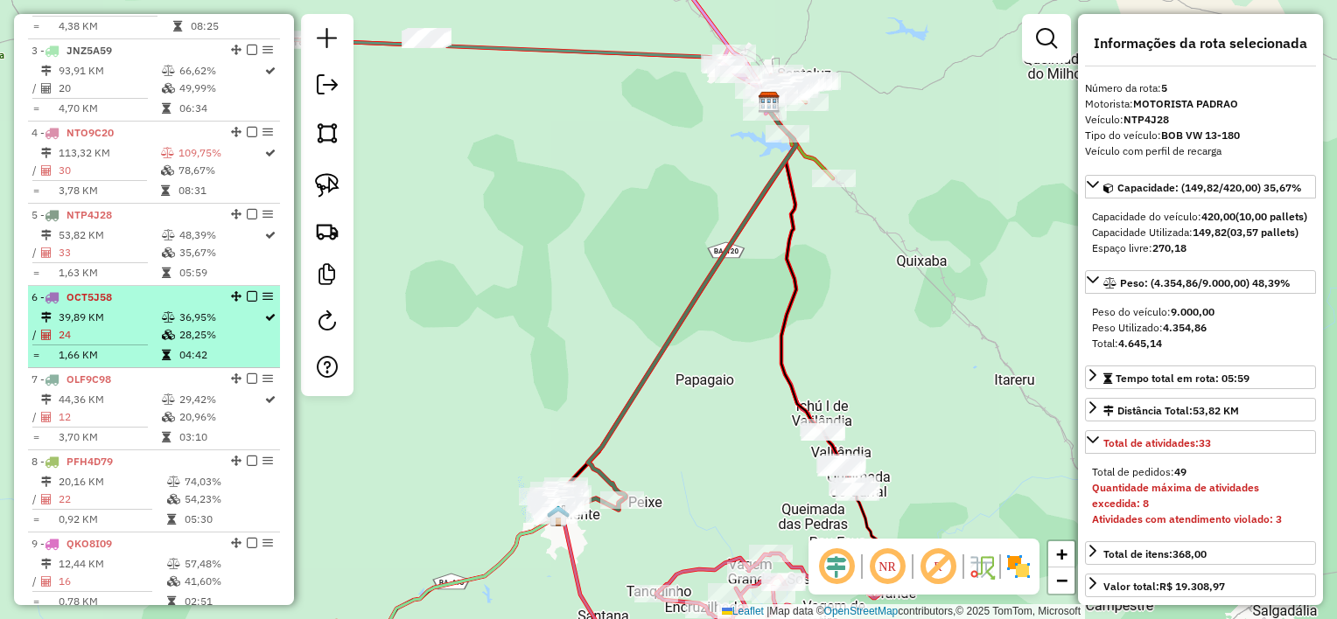
click at [125, 344] on td "24" at bounding box center [109, 334] width 103 height 17
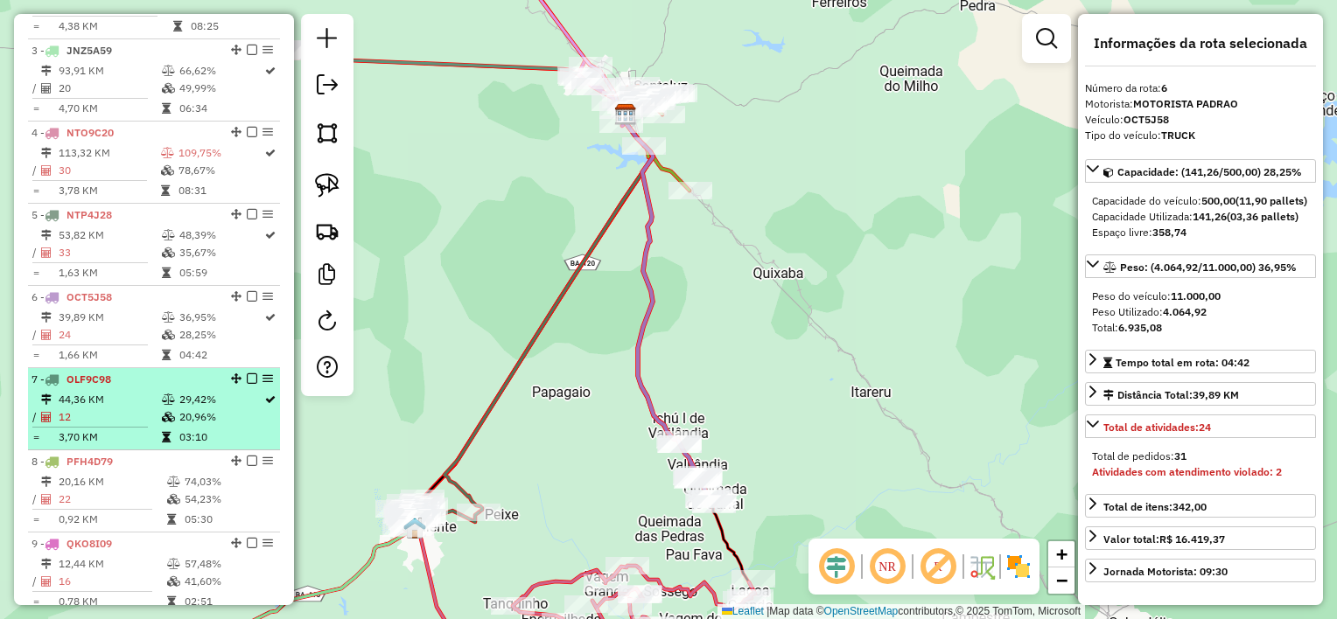
click at [122, 409] on td "44,36 KM" at bounding box center [109, 399] width 103 height 17
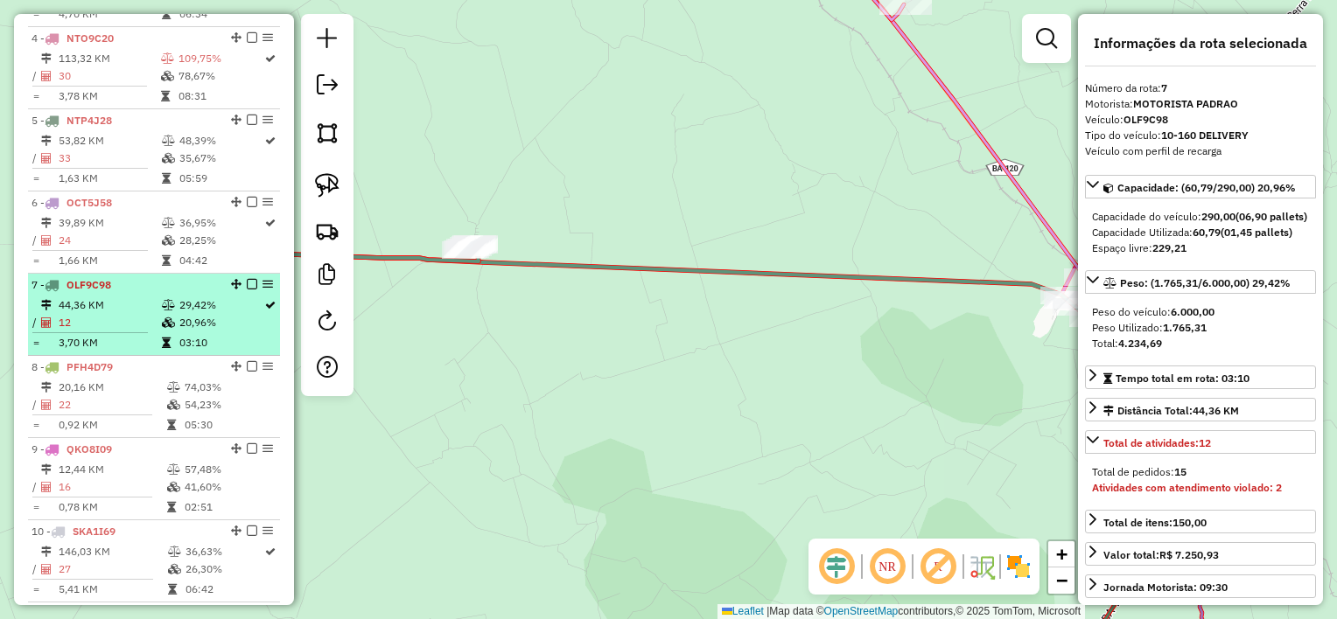
scroll to position [976, 0]
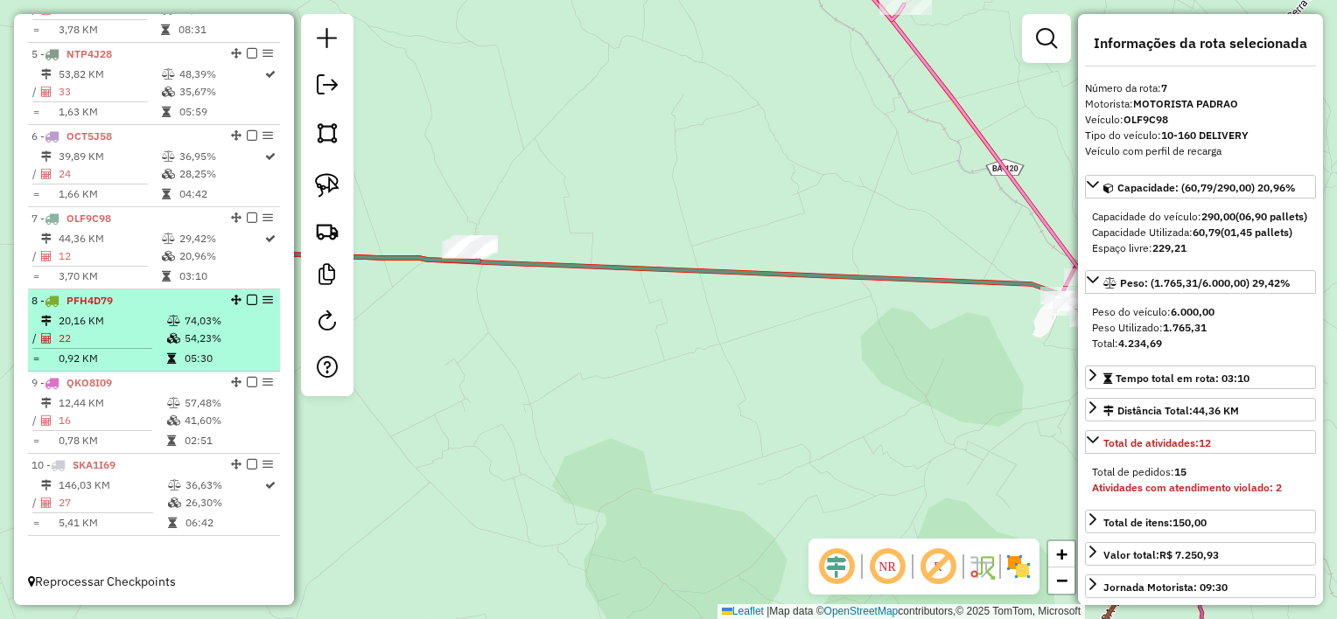
click at [123, 342] on td "22" at bounding box center [112, 338] width 108 height 17
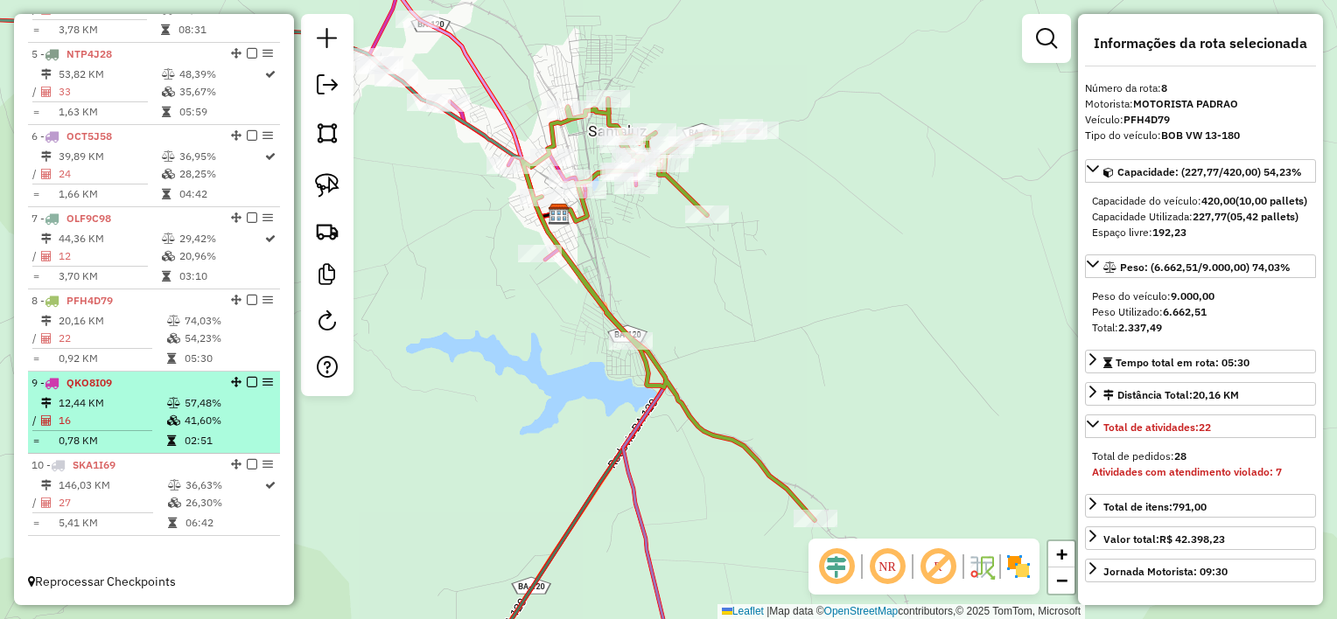
click at [127, 390] on div "9 - QKO8I09" at bounding box center [123, 383] width 185 height 16
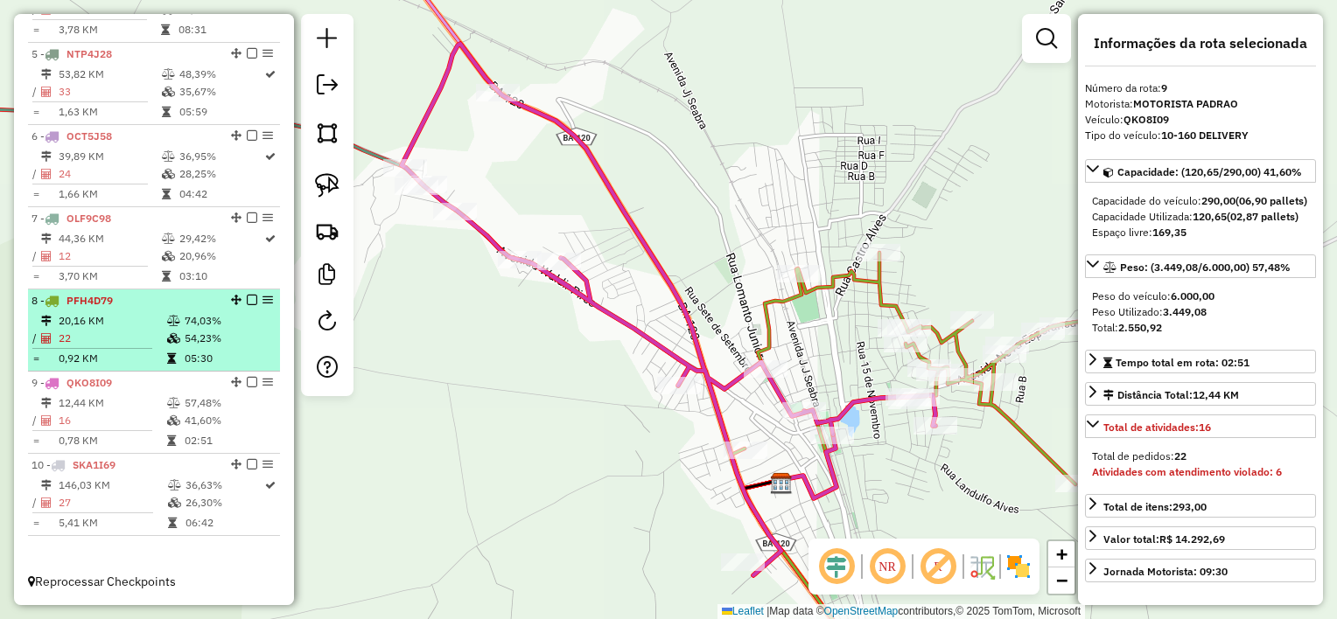
click at [127, 357] on td "0,92 KM" at bounding box center [112, 358] width 108 height 17
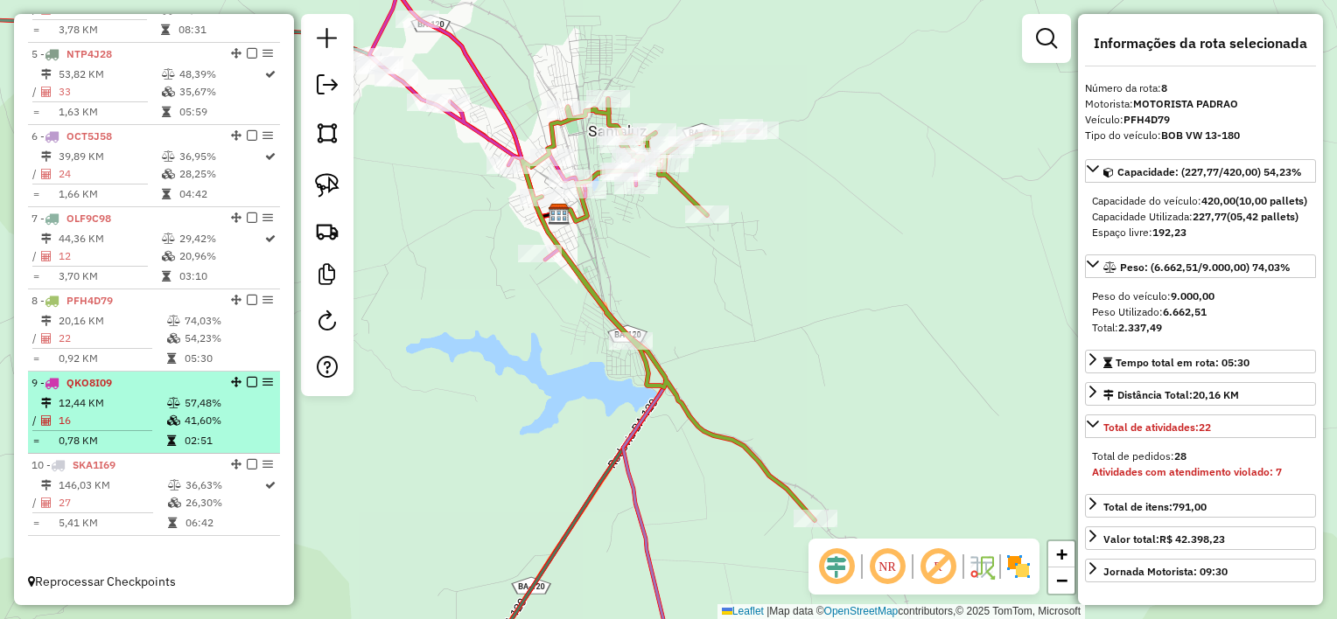
click at [134, 401] on td "12,44 KM" at bounding box center [112, 403] width 108 height 17
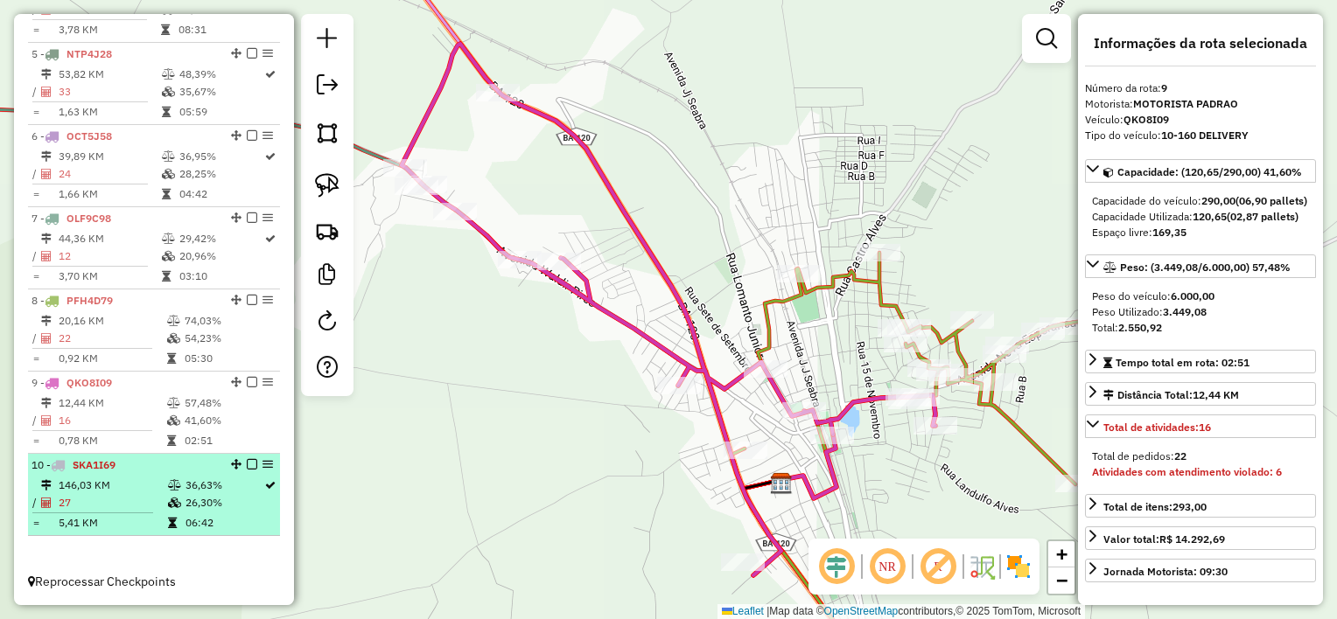
click at [141, 490] on td "146,03 KM" at bounding box center [112, 485] width 109 height 17
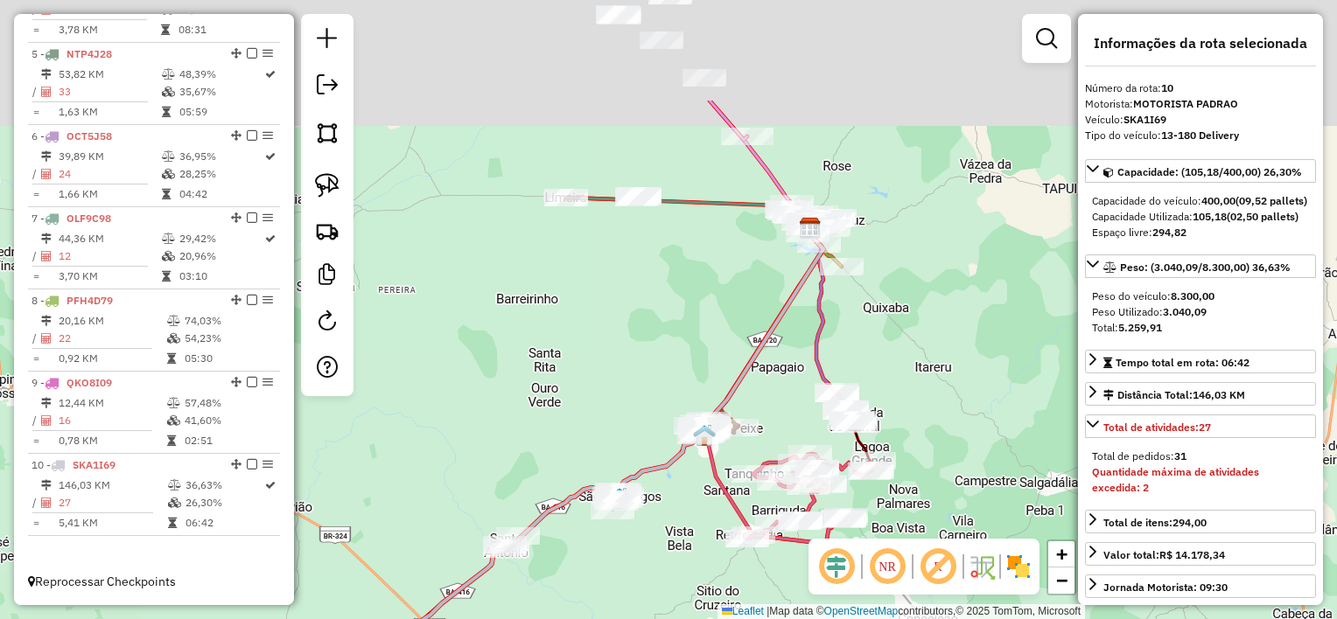
drag, startPoint x: 784, startPoint y: 153, endPoint x: 699, endPoint y: 325, distance: 191.3
click at [714, 318] on div "Janela de atendimento Grade de atendimento Capacidade Transportadoras Veículos …" at bounding box center [668, 309] width 1337 height 619
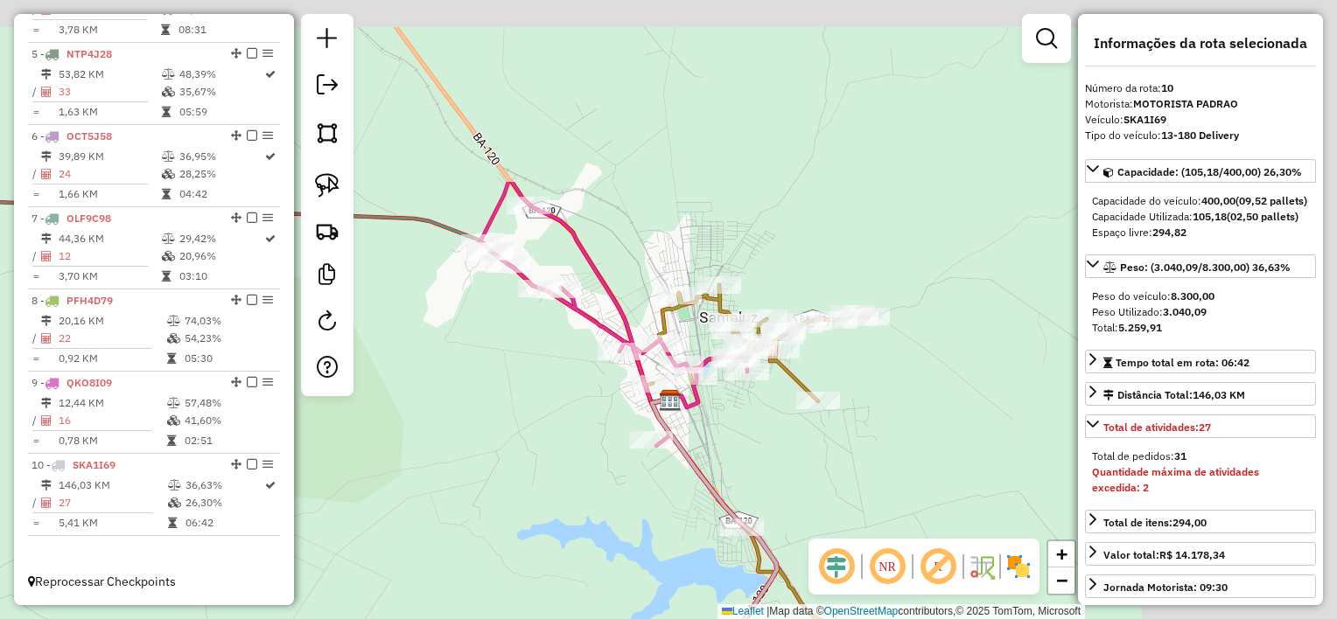
drag, startPoint x: 542, startPoint y: 476, endPoint x: 486, endPoint y: 502, distance: 61.8
click at [492, 499] on div "Janela de atendimento Grade de atendimento Capacidade Transportadoras Veículos …" at bounding box center [668, 309] width 1337 height 619
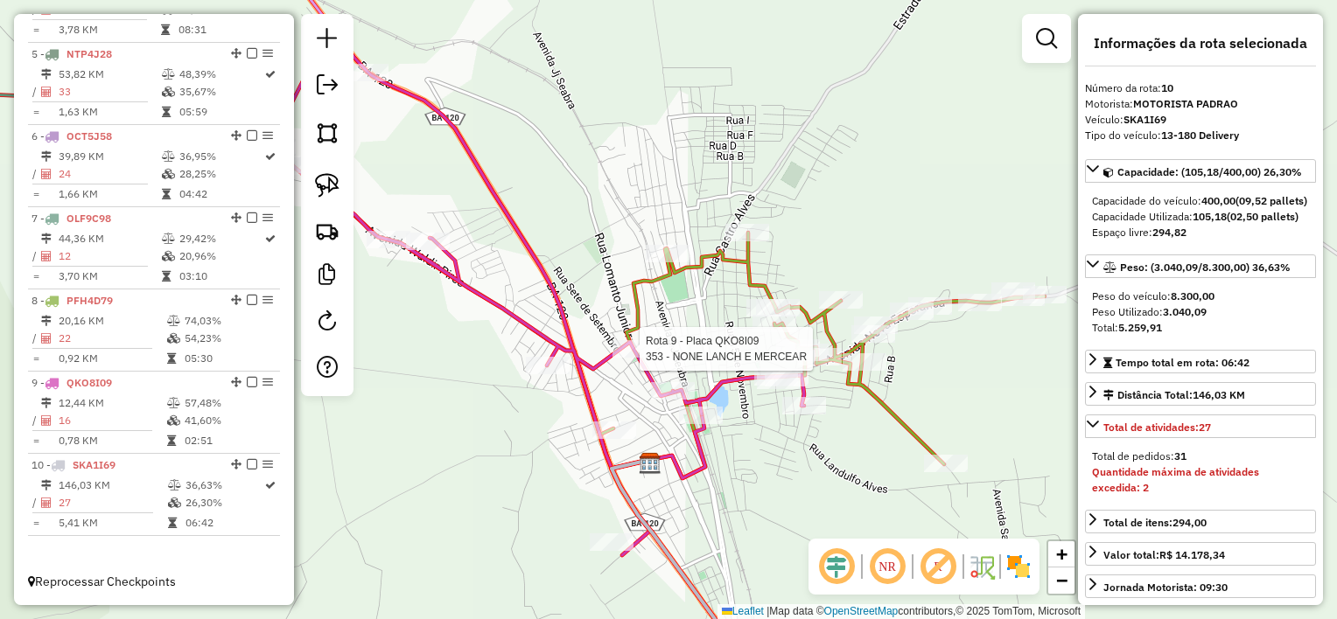
click at [644, 341] on div "Rota 9 - Placa QKO8I09 353 - NONE LANCH E MERCEAR Janela de atendimento Grade d…" at bounding box center [668, 309] width 1337 height 619
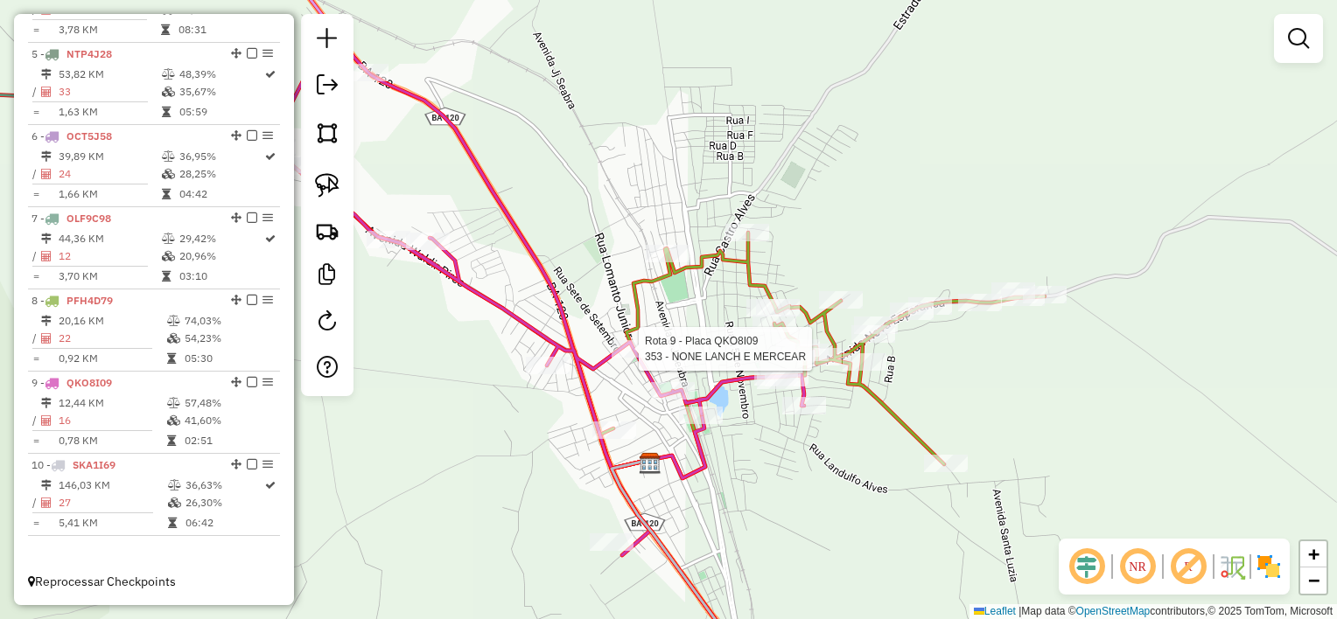
select select "*********"
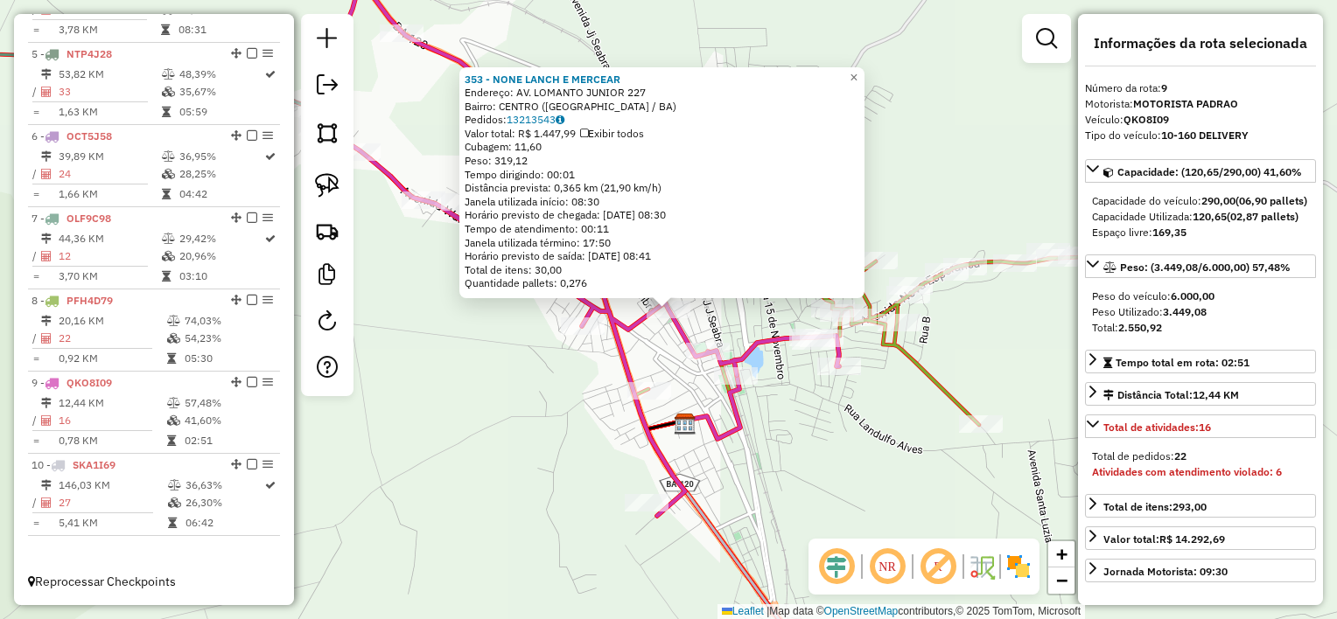
click at [540, 402] on div "353 - NONE LANCH E MERCEAR Endereço: AV. LOMANTO JUNIOR 227 Bairro: CENTRO (SAN…" at bounding box center [668, 309] width 1337 height 619
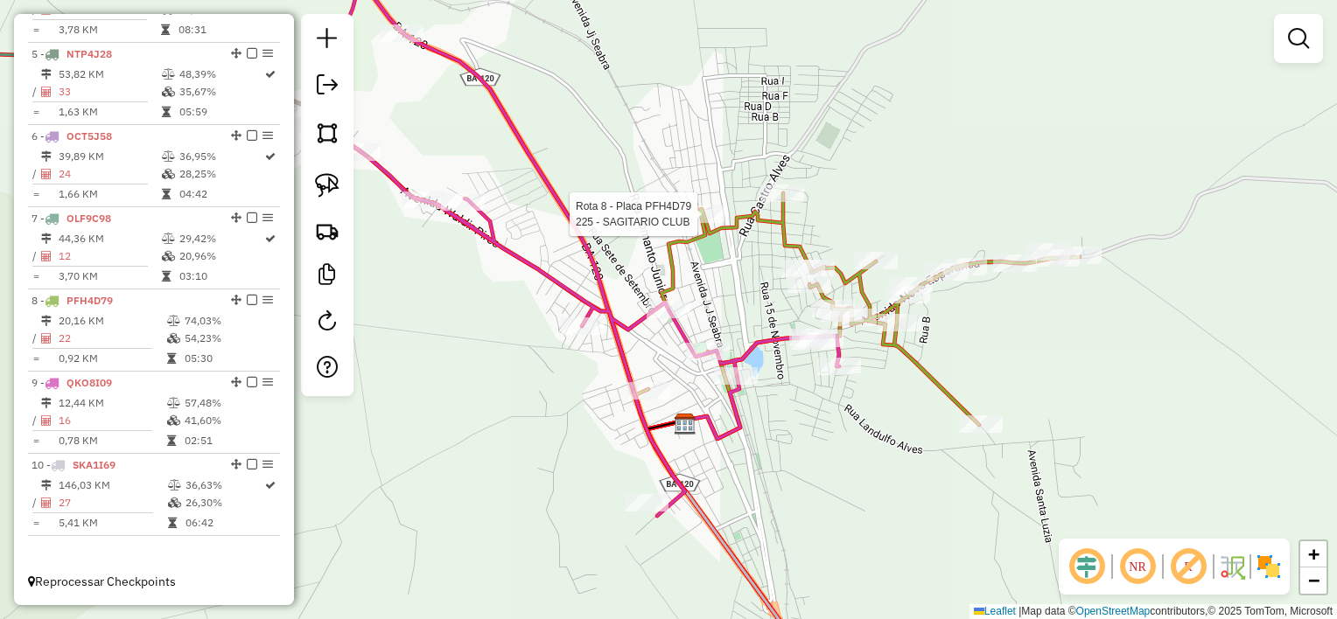
select select "*********"
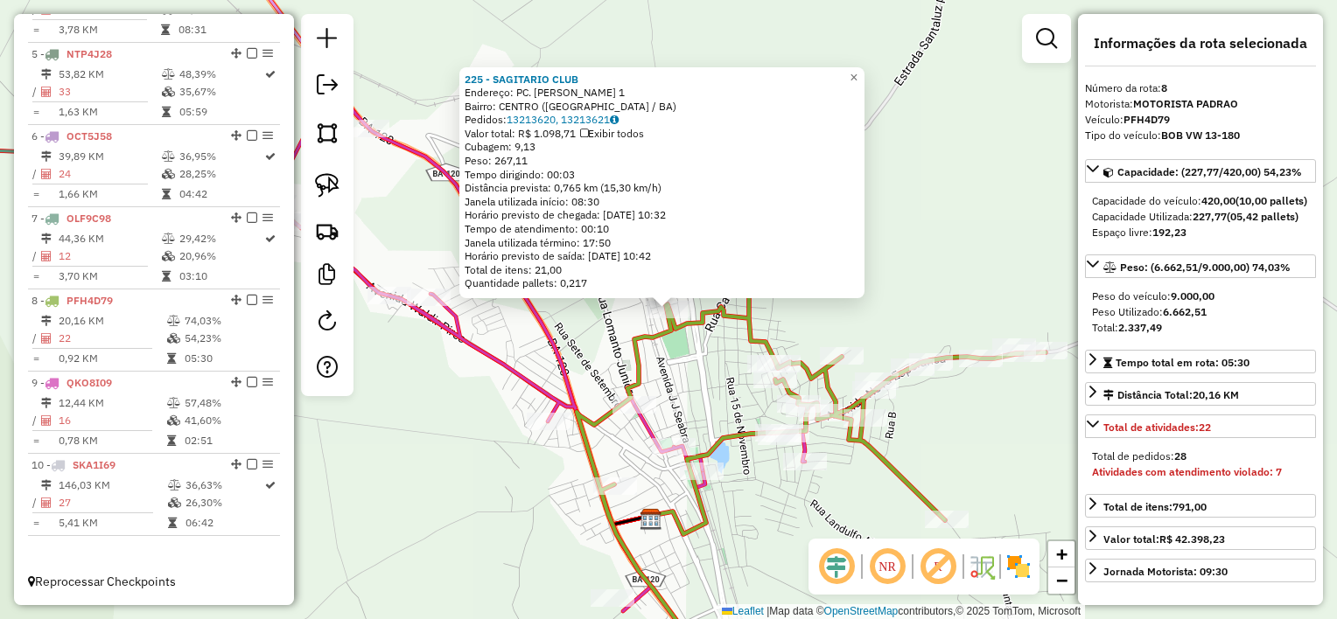
click at [518, 448] on div "225 - SAGITARIO CLUB Endereço: PC. MARIANA BARBOSA 1 Bairro: CENTRO (SANTALUZ /…" at bounding box center [668, 309] width 1337 height 619
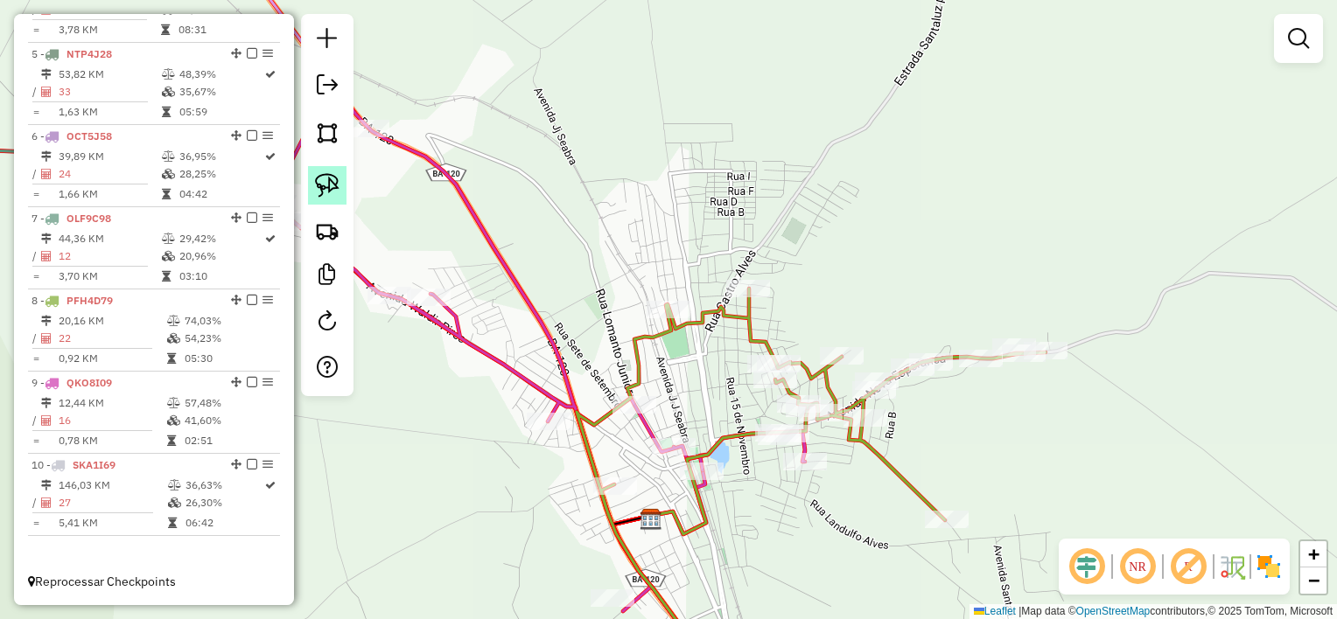
click at [340, 192] on link at bounding box center [327, 185] width 38 height 38
click at [649, 406] on div "Rota 9 - Placa QKO8I09 353 - NONE LANCH E MERCEAR Janela de atendimento Grade d…" at bounding box center [668, 309] width 1337 height 619
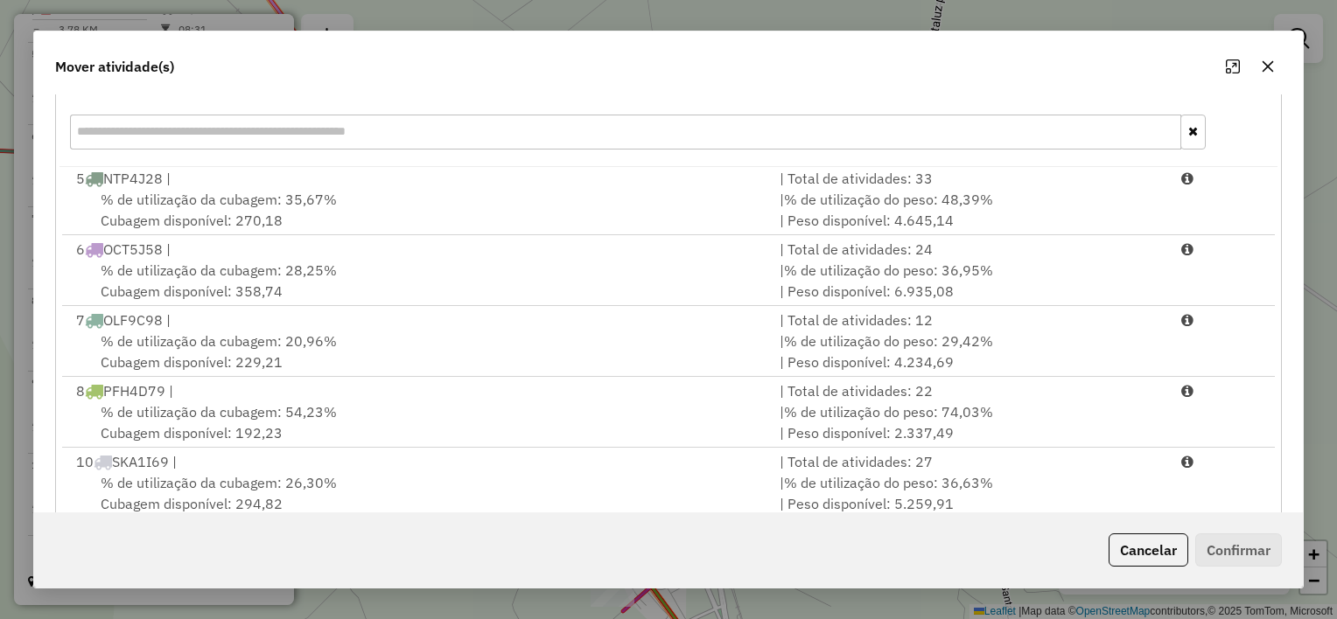
scroll to position [262, 0]
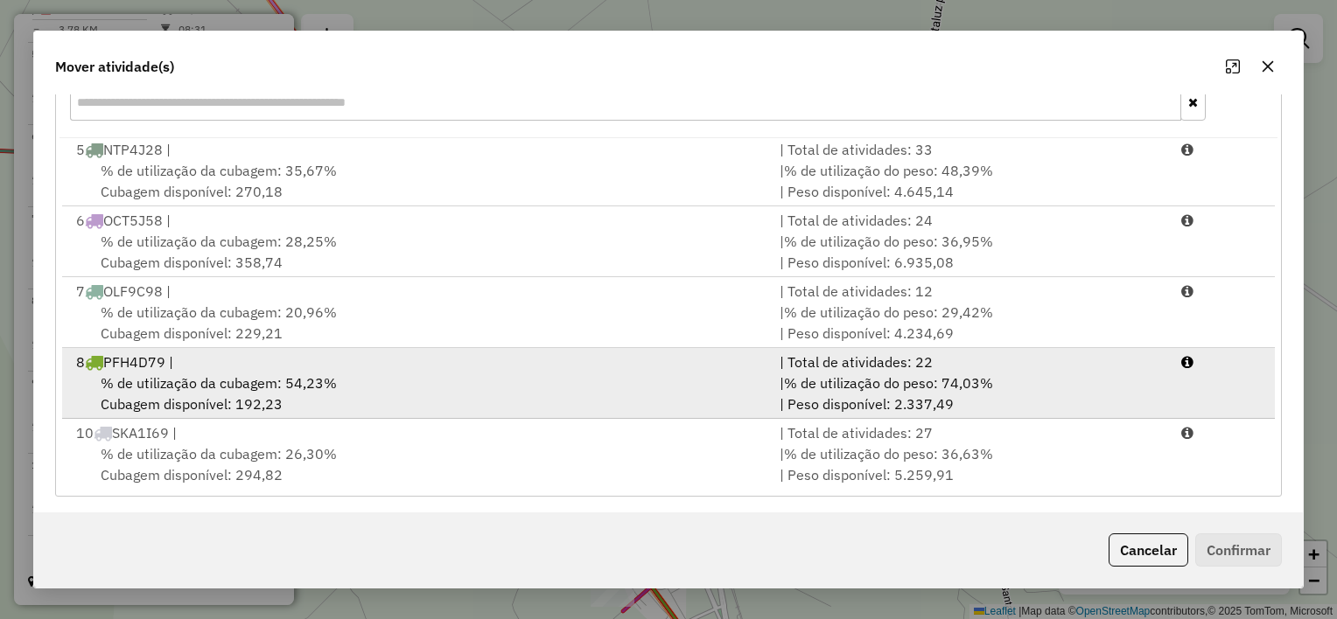
click at [566, 390] on div "% de utilização da cubagem: 54,23% Cubagem disponível: 192,23" at bounding box center [417, 394] width 703 height 42
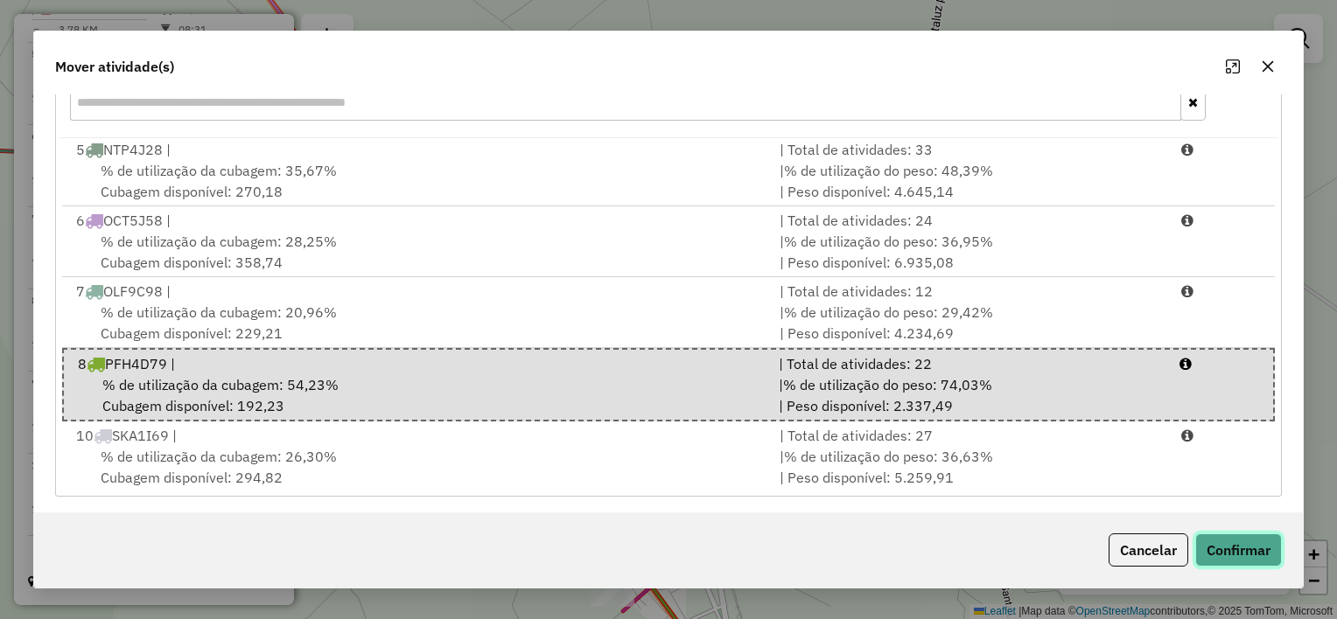
click at [1235, 548] on button "Confirmar" at bounding box center [1238, 550] width 87 height 33
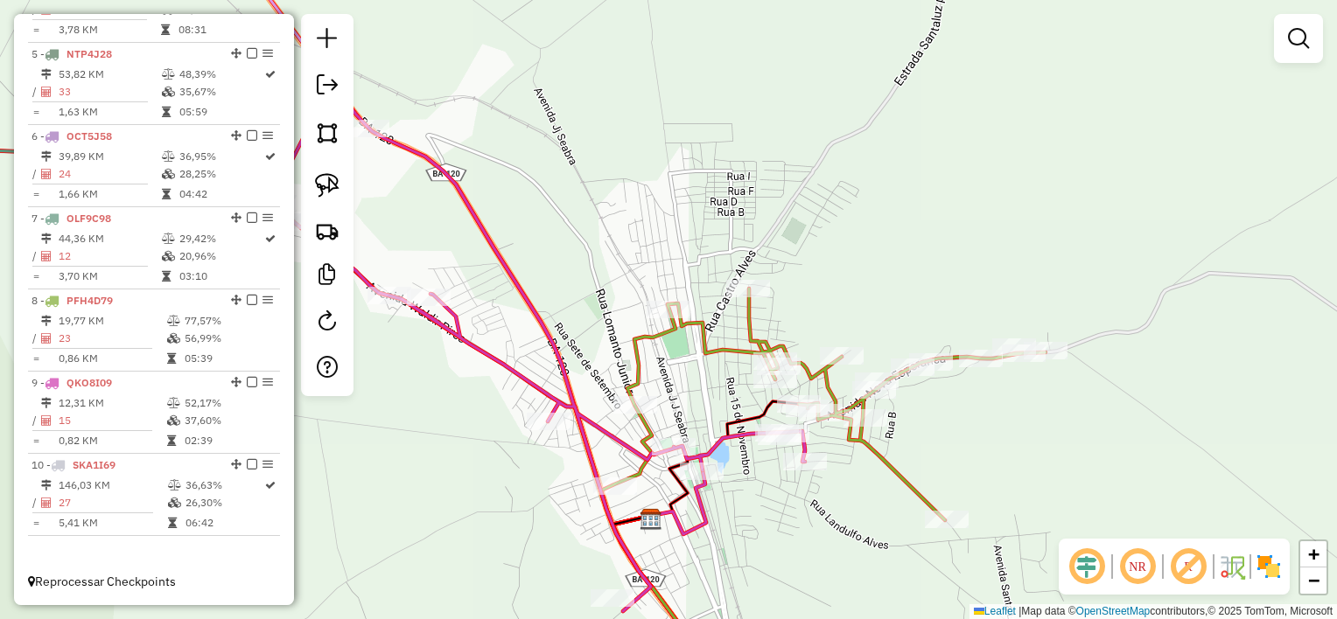
scroll to position [0, 0]
select select "*********"
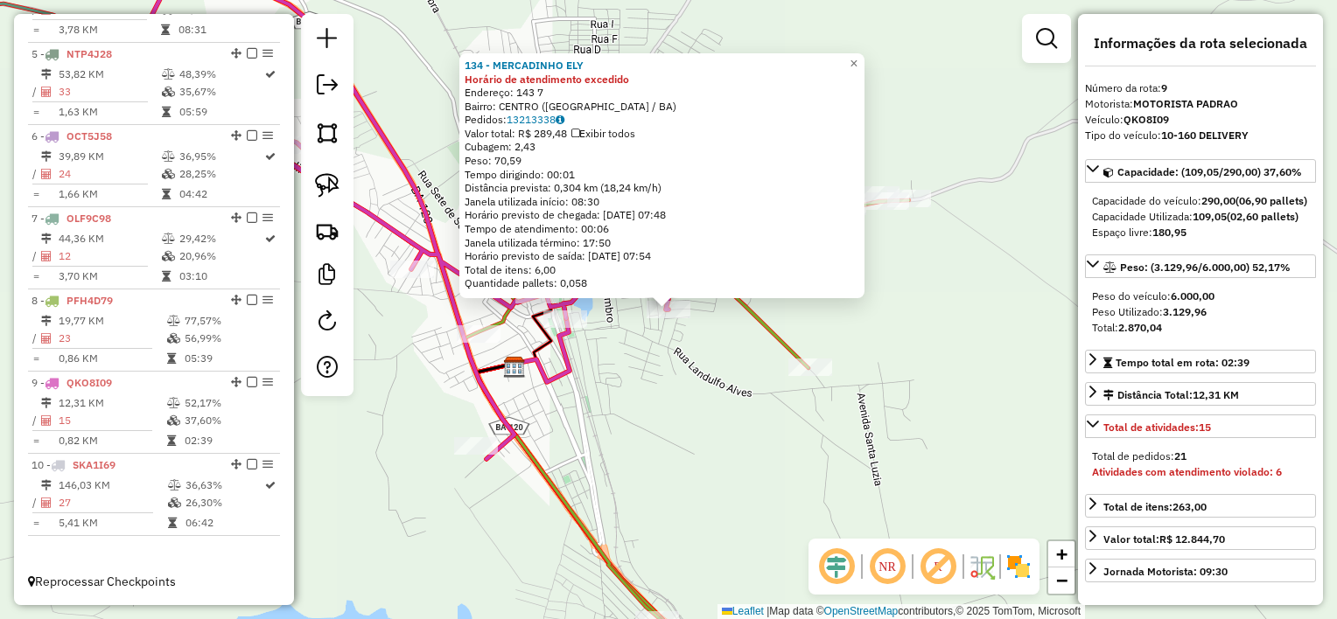
click at [718, 432] on div "134 - MERCADINHO ELY Horário de atendimento excedido Endereço: 143 7 Bairro: CE…" at bounding box center [668, 309] width 1337 height 619
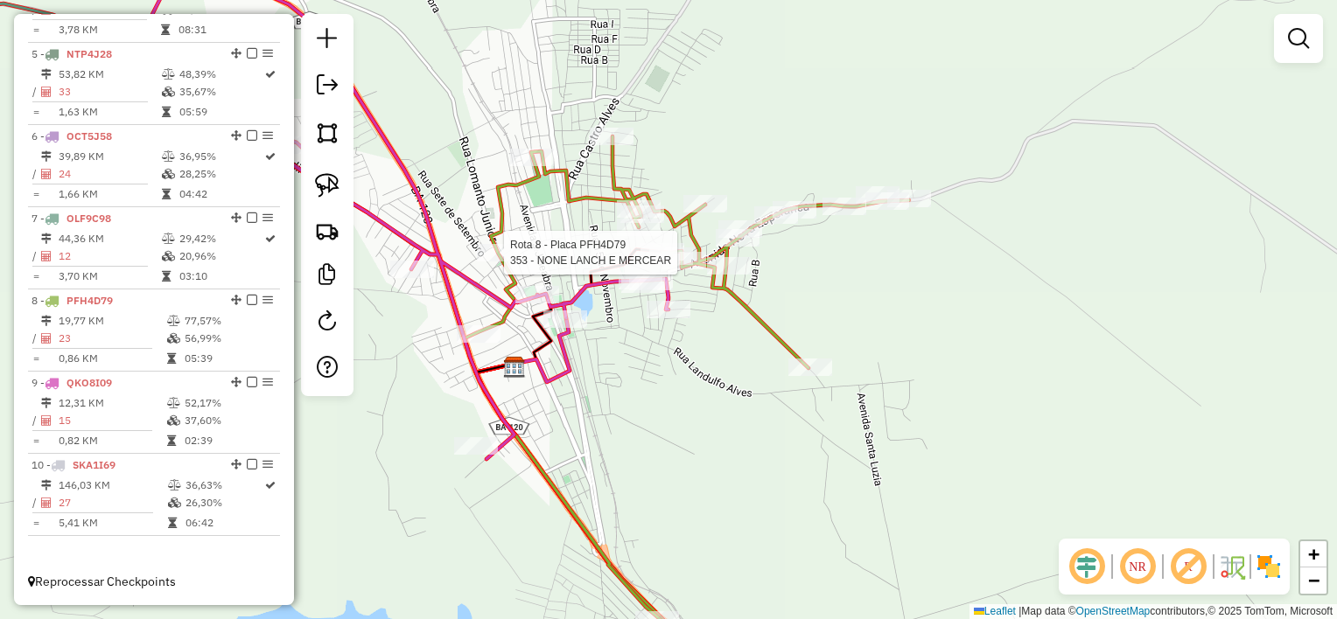
select select "*********"
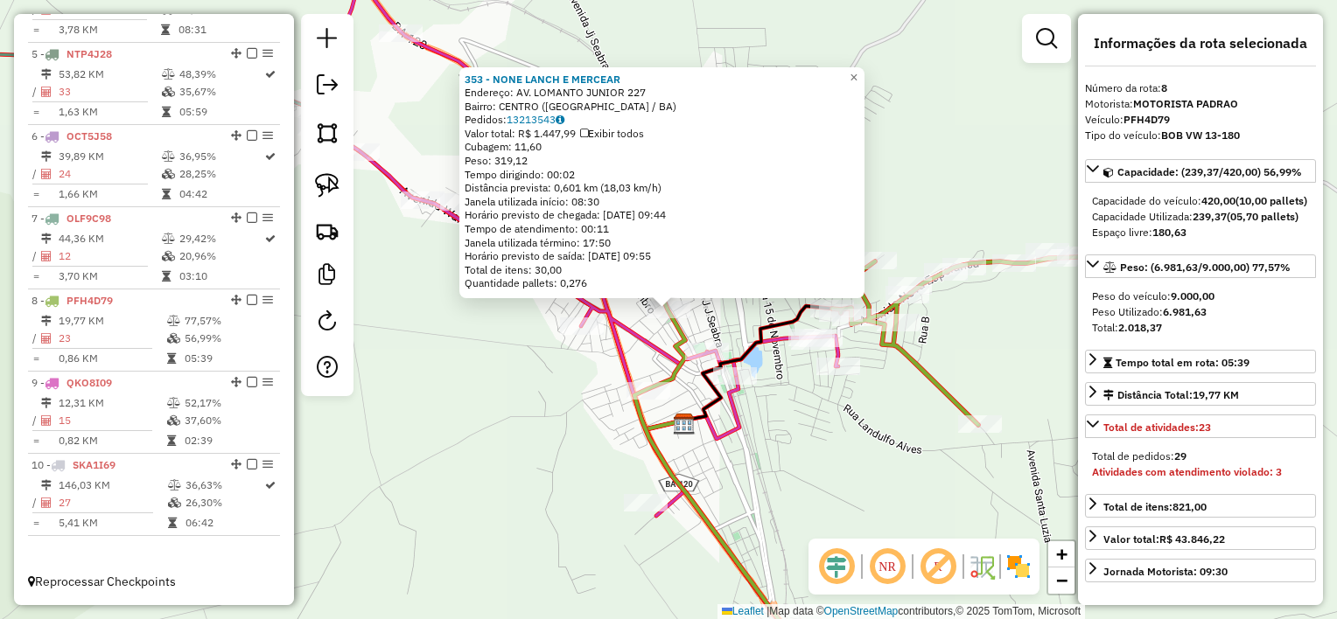
click at [814, 462] on div "353 - NONE LANCH E MERCEAR Endereço: AV. LOMANTO JUNIOR 227 Bairro: CENTRO (SAN…" at bounding box center [668, 309] width 1337 height 619
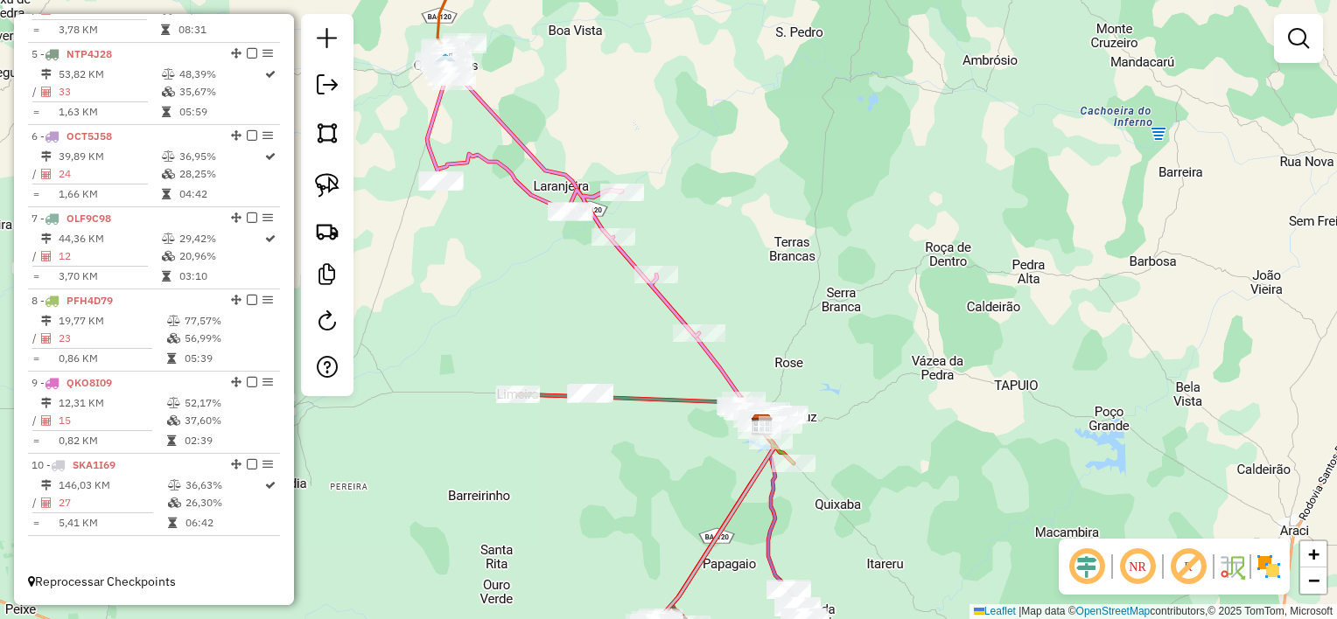
drag, startPoint x: 696, startPoint y: 474, endPoint x: 703, endPoint y: 453, distance: 22.1
click at [703, 453] on div "Janela de atendimento Grade de atendimento Capacidade Transportadoras Veículos …" at bounding box center [668, 309] width 1337 height 619
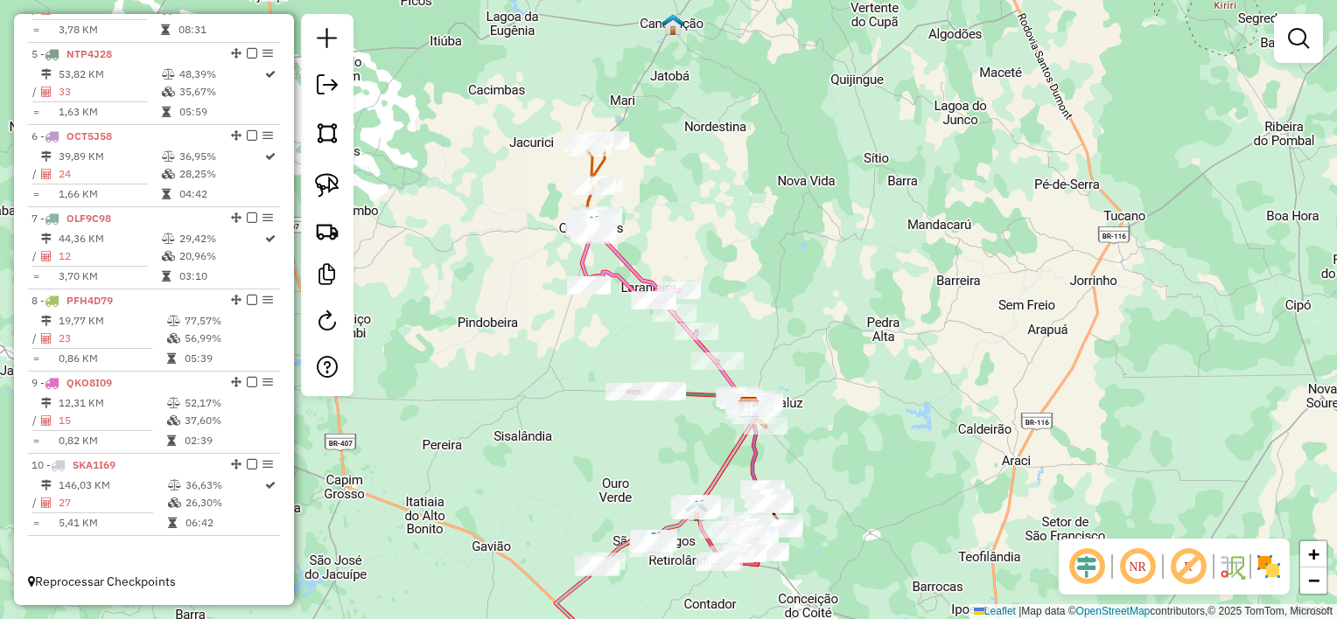
drag, startPoint x: 689, startPoint y: 479, endPoint x: 713, endPoint y: 437, distance: 48.2
click at [705, 448] on div "Janela de atendimento Grade de atendimento Capacidade Transportadoras Veículos …" at bounding box center [668, 309] width 1337 height 619
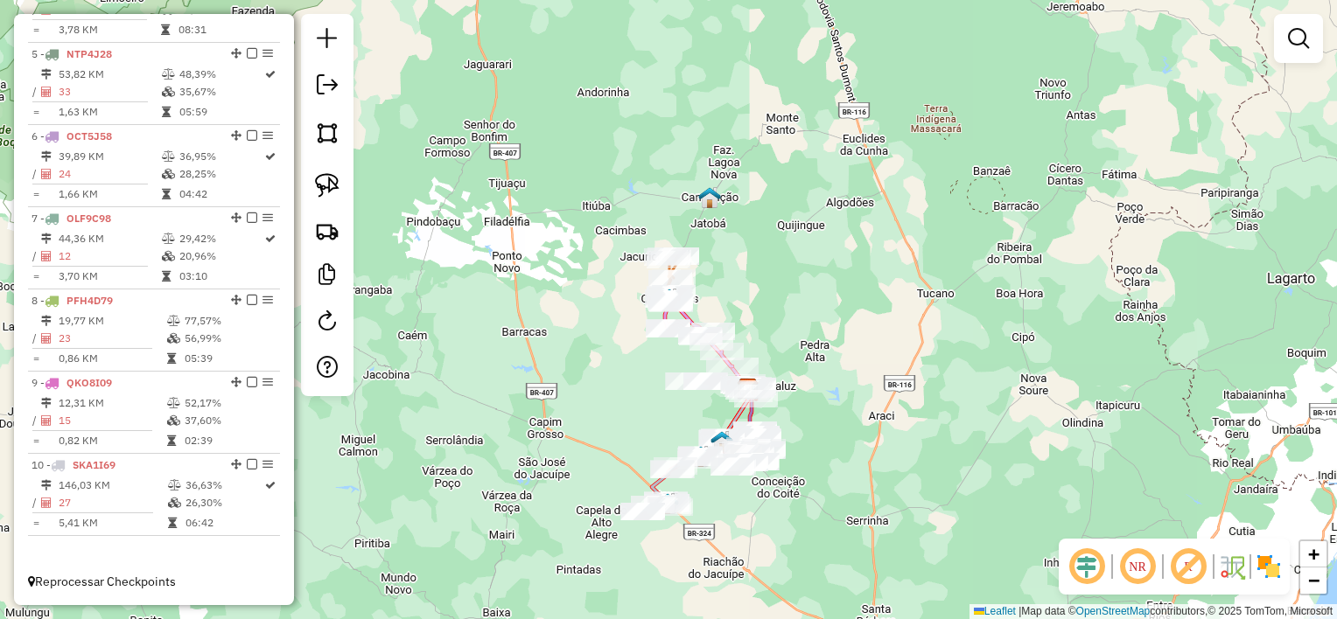
drag, startPoint x: 661, startPoint y: 449, endPoint x: 680, endPoint y: 411, distance: 42.3
click at [680, 411] on div "Janela de atendimento Grade de atendimento Capacidade Transportadoras Veículos …" at bounding box center [668, 309] width 1337 height 619
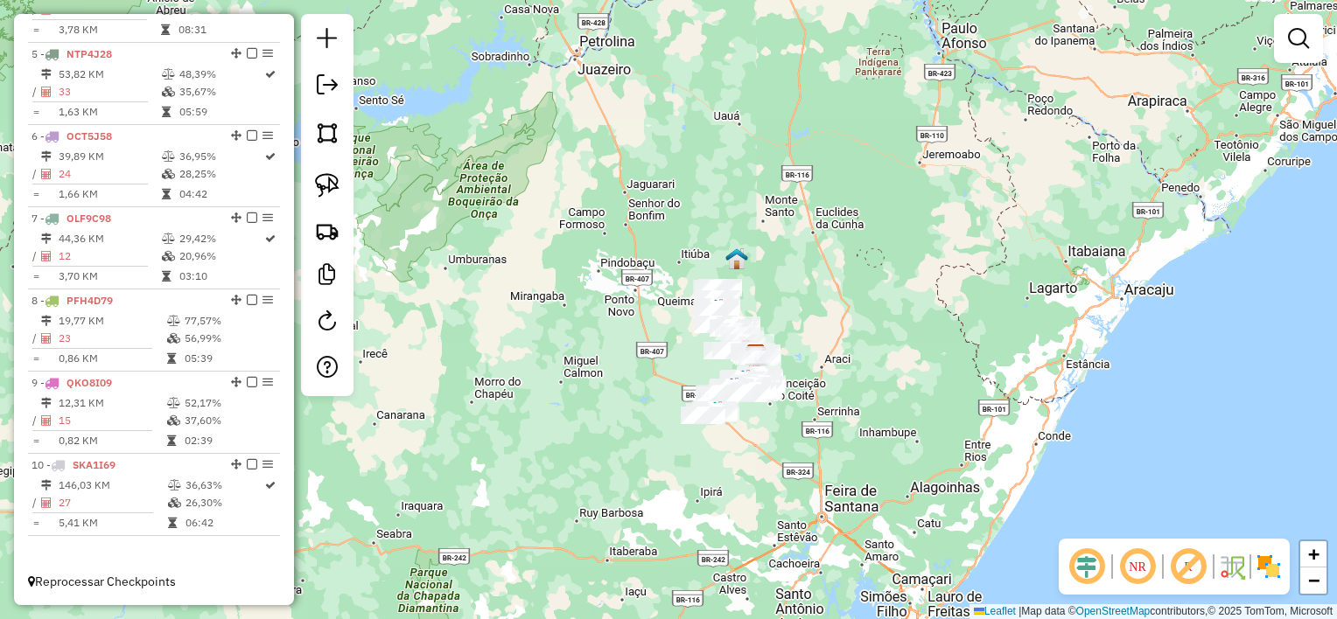
click at [834, 271] on div "Janela de atendimento Grade de atendimento Capacidade Transportadoras Veículos …" at bounding box center [668, 309] width 1337 height 619
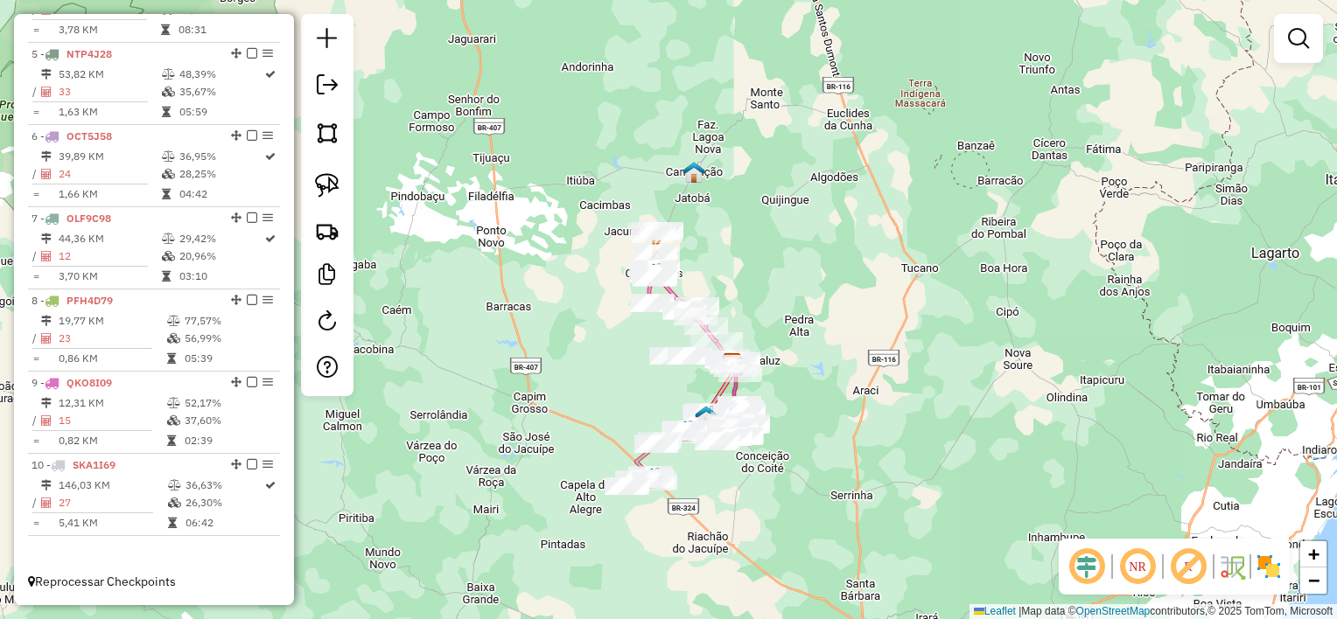
drag, startPoint x: 787, startPoint y: 333, endPoint x: 819, endPoint y: 262, distance: 77.6
click at [817, 263] on div "Janela de atendimento Grade de atendimento Capacidade Transportadoras Veículos …" at bounding box center [668, 309] width 1337 height 619
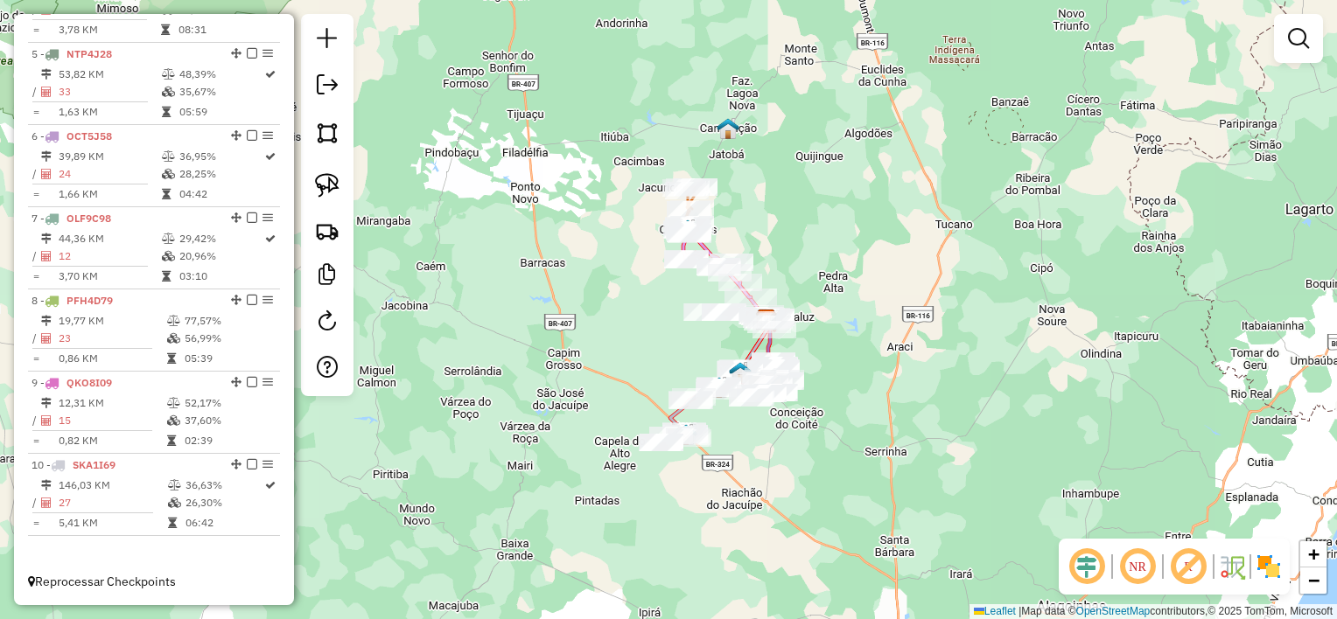
drag, startPoint x: 791, startPoint y: 263, endPoint x: 836, endPoint y: 257, distance: 45.0
click at [836, 257] on div "Janela de atendimento Grade de atendimento Capacidade Transportadoras Veículos …" at bounding box center [668, 309] width 1337 height 619
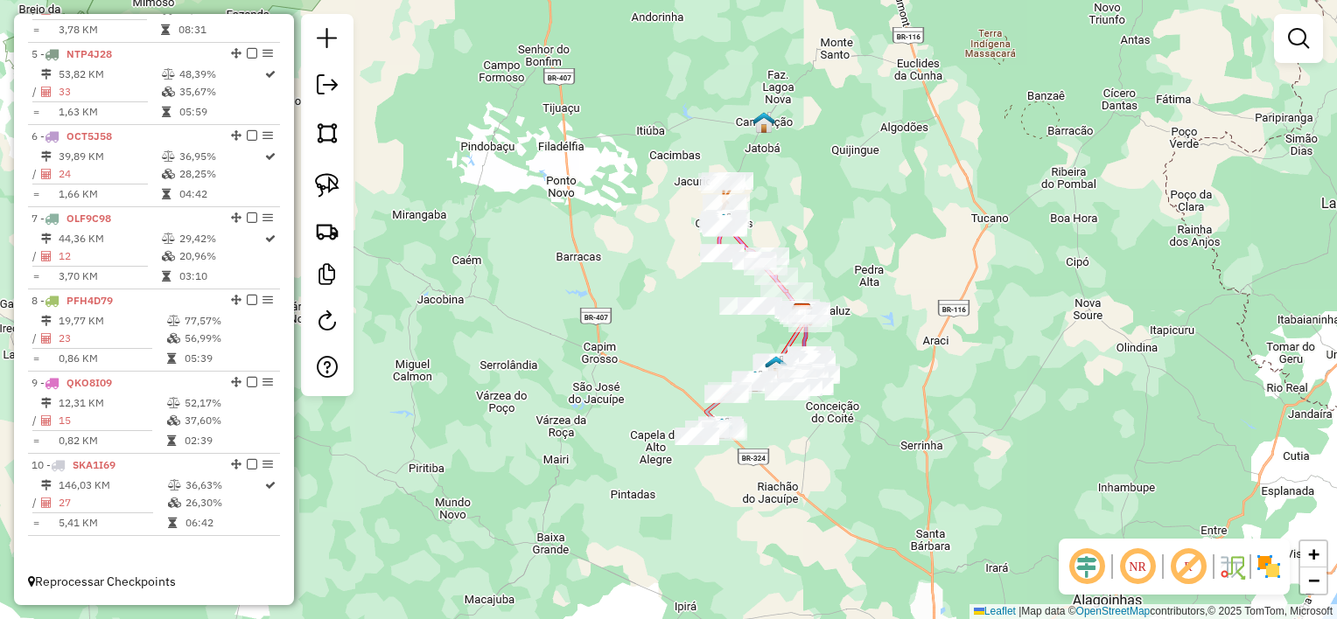
click at [826, 244] on div "Janela de atendimento Grade de atendimento Capacidade Transportadoras Veículos …" at bounding box center [668, 309] width 1337 height 619
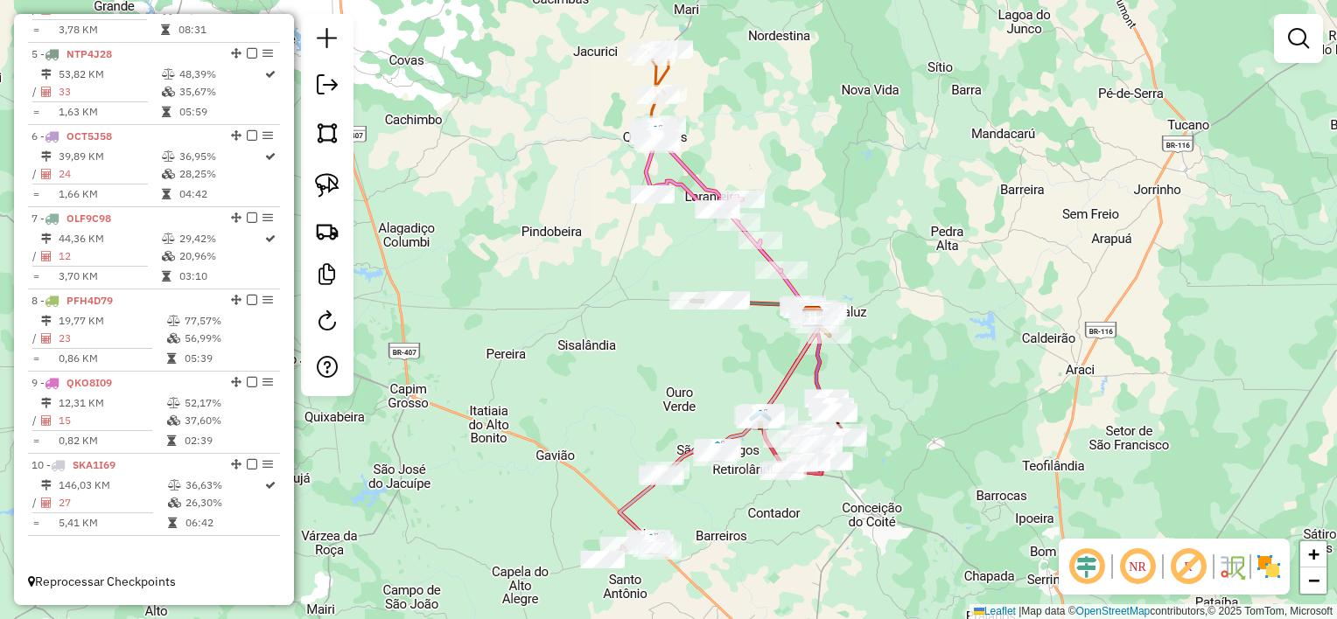
drag, startPoint x: 829, startPoint y: 248, endPoint x: 858, endPoint y: 178, distance: 76.1
click at [858, 178] on div "Janela de atendimento Grade de atendimento Capacidade Transportadoras Veículos …" at bounding box center [668, 309] width 1337 height 619
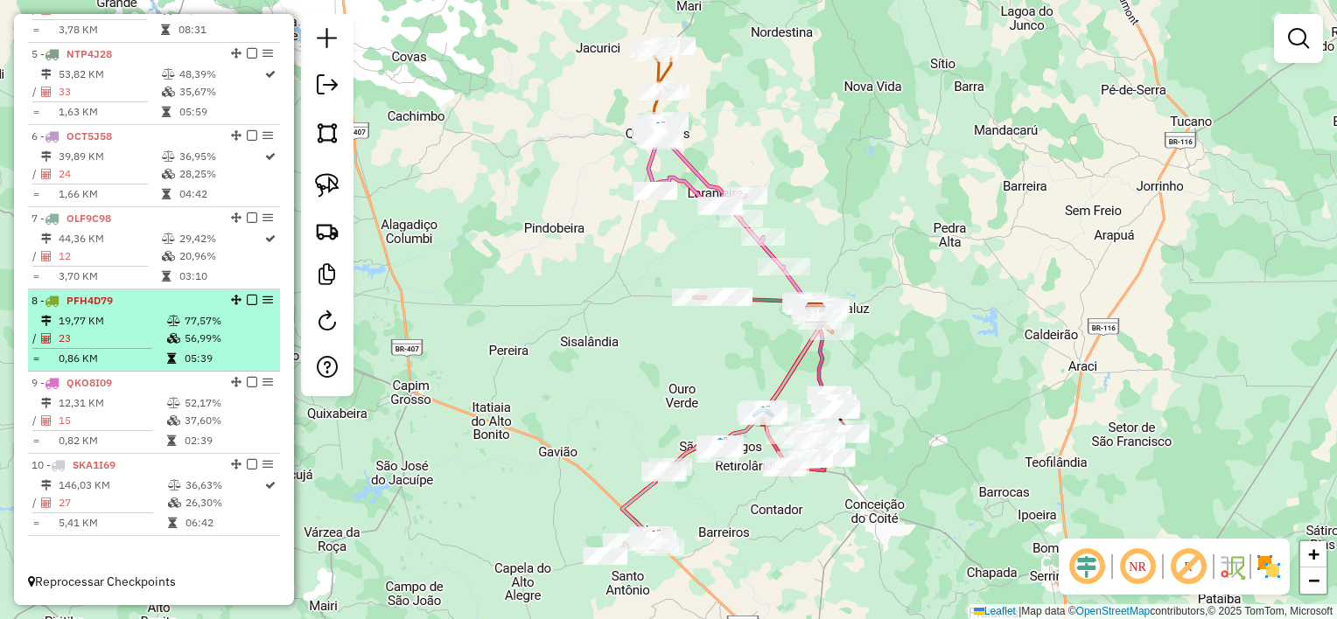
scroll to position [451, 0]
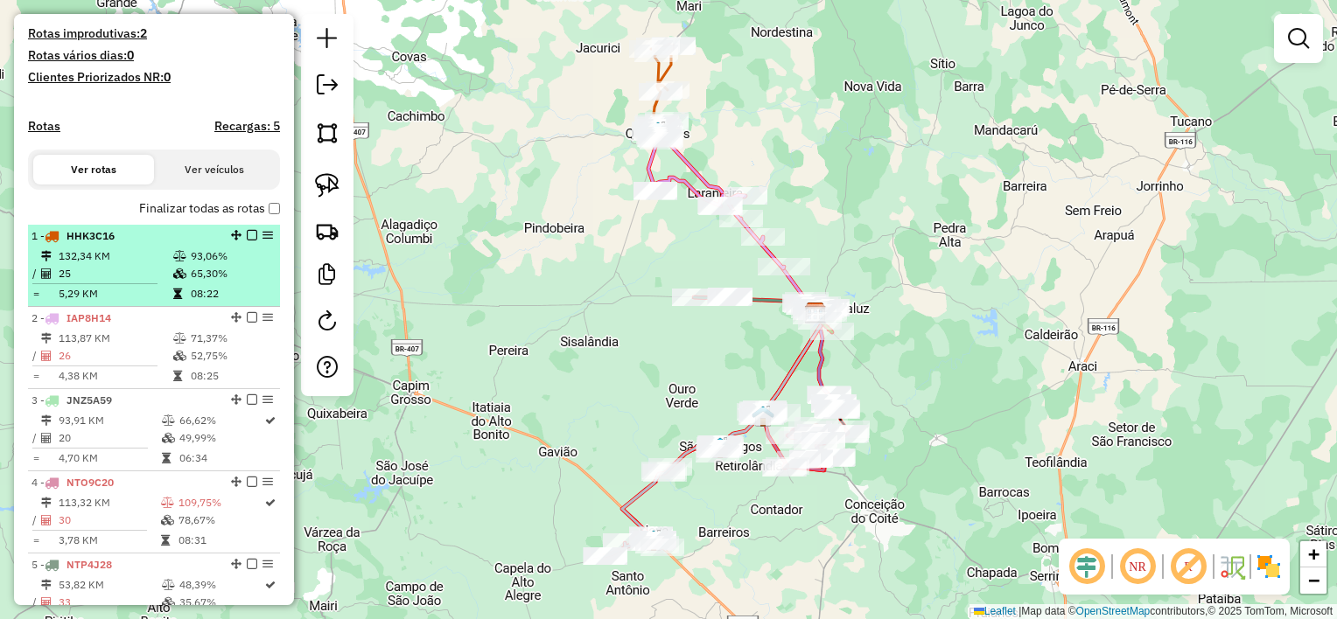
click at [139, 283] on td "25" at bounding box center [115, 273] width 115 height 17
select select "*********"
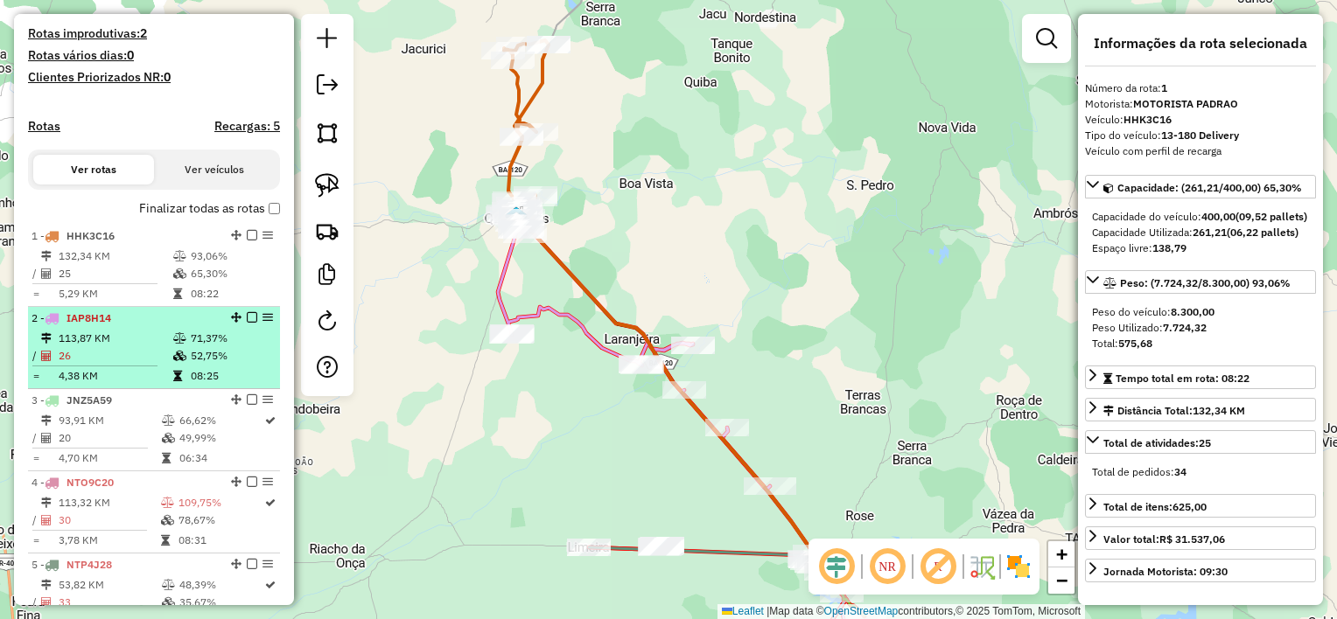
click at [115, 347] on td "113,87 KM" at bounding box center [115, 338] width 115 height 17
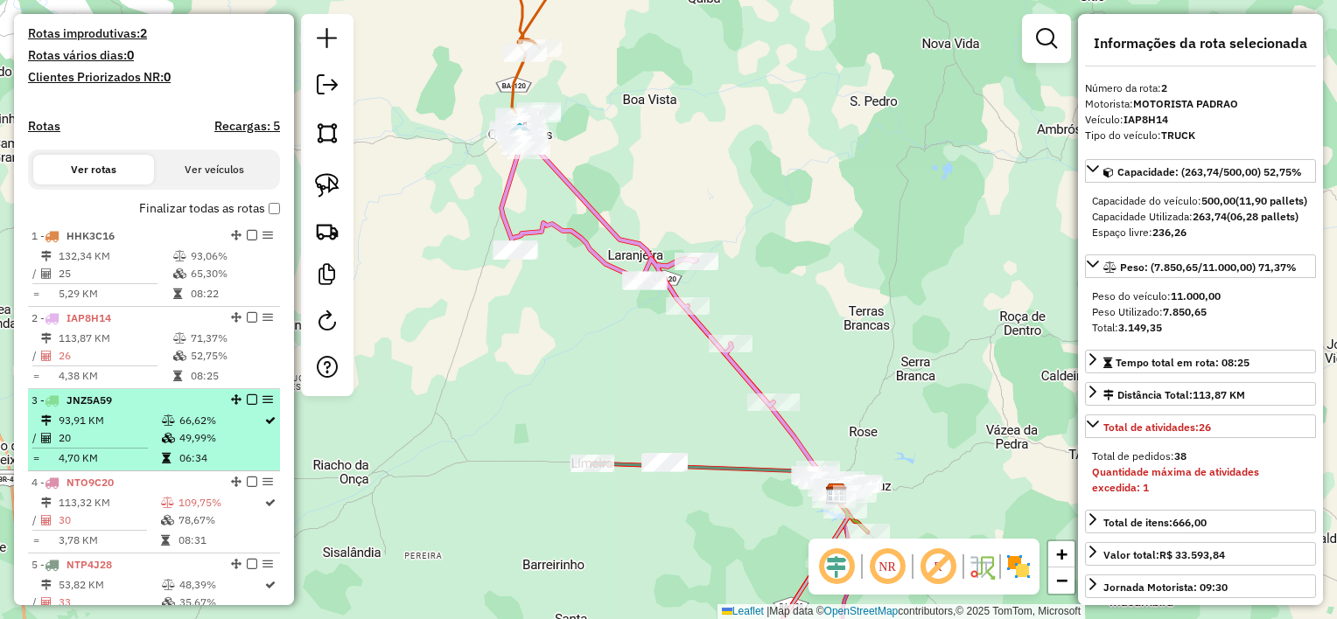
click at [112, 447] on td "20" at bounding box center [109, 438] width 103 height 17
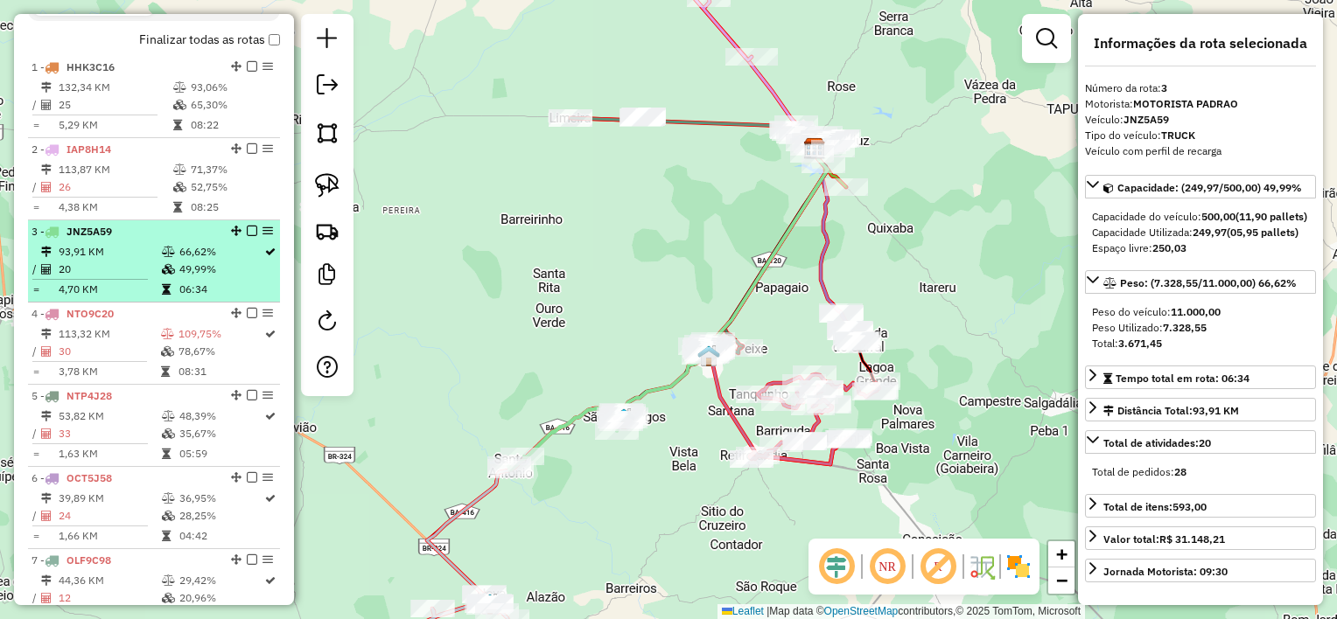
scroll to position [626, 0]
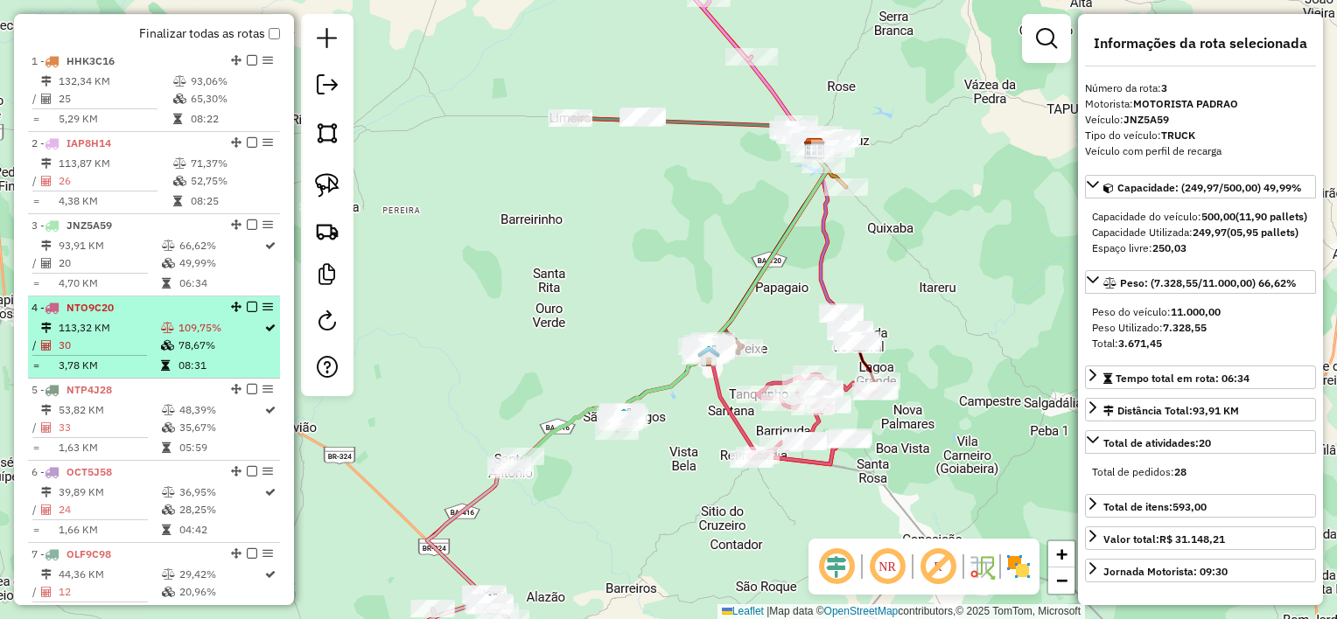
click at [122, 356] on hr at bounding box center [89, 355] width 115 height 1
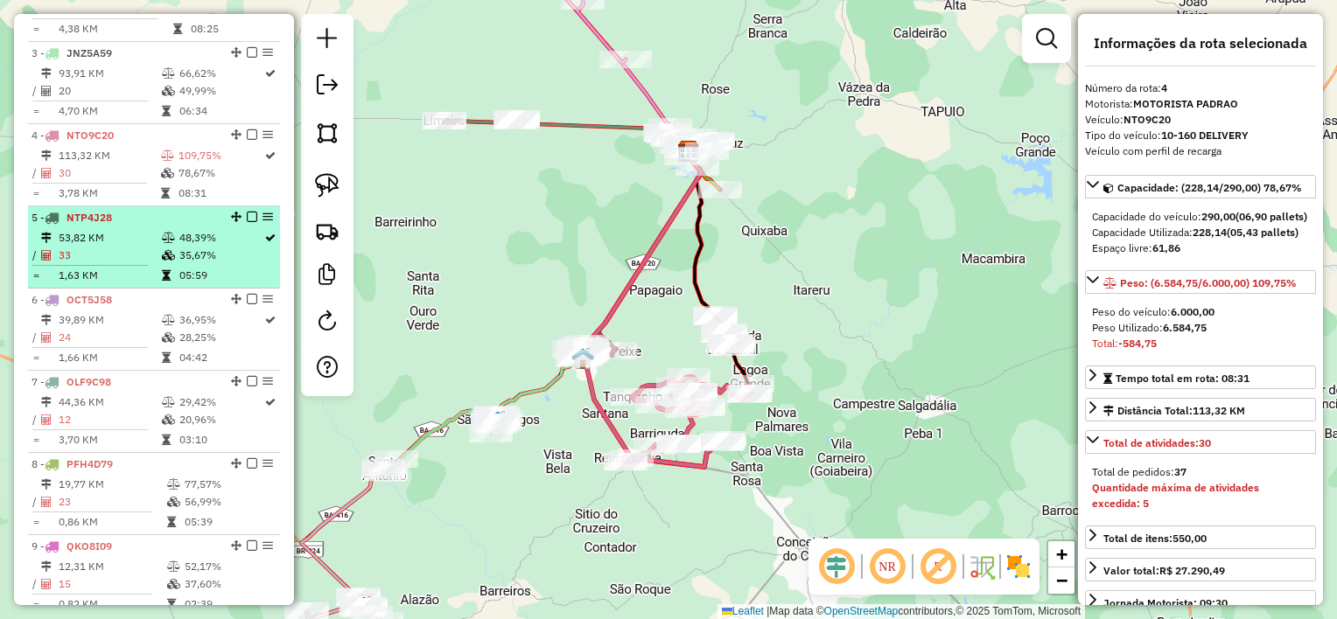
scroll to position [801, 0]
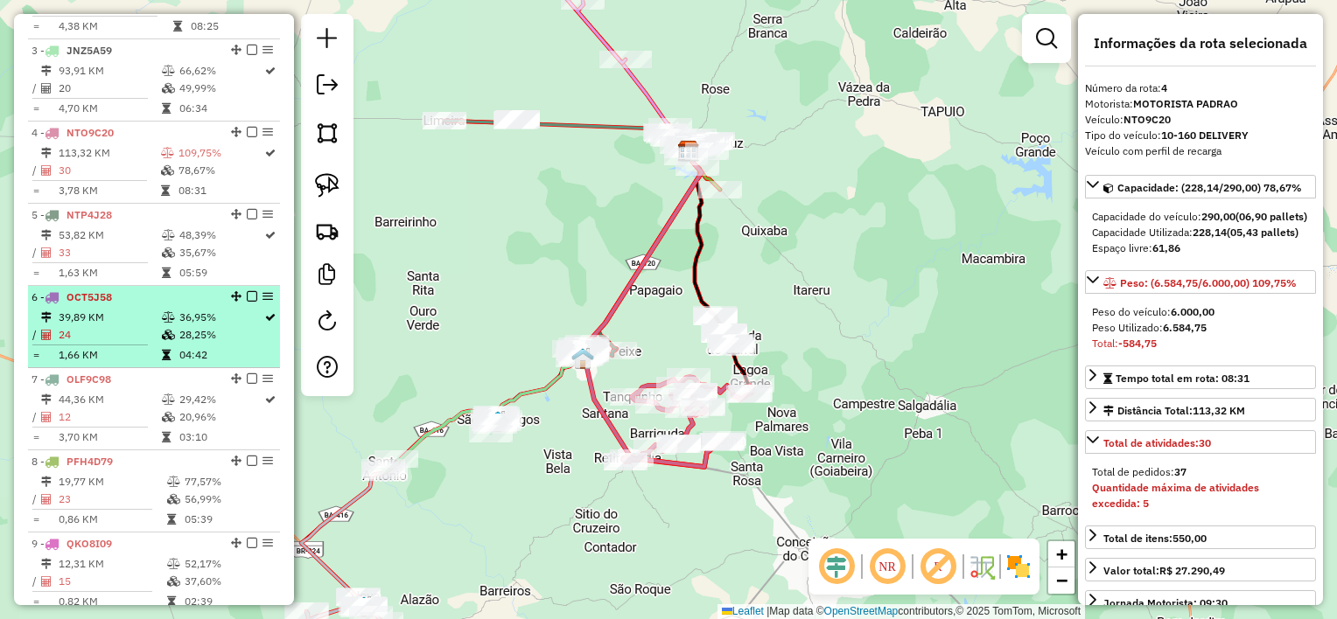
click at [128, 344] on td "24" at bounding box center [109, 334] width 103 height 17
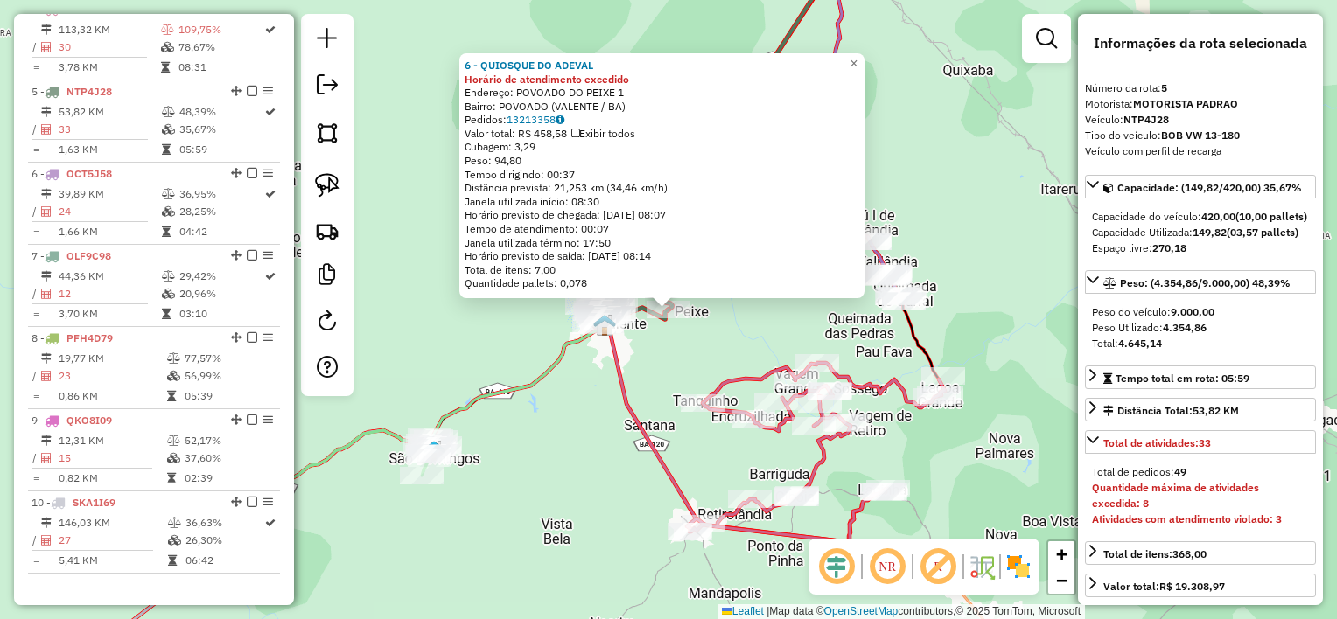
scroll to position [976, 0]
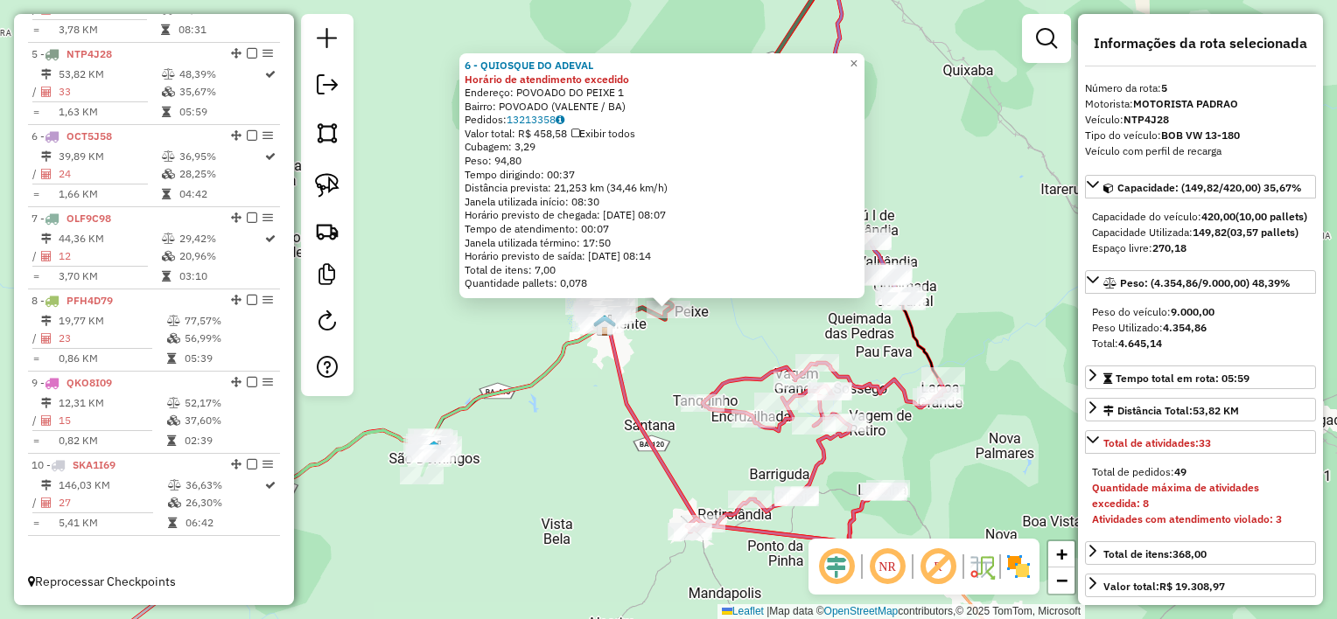
click at [556, 420] on div "6 - QUIOSQUE DO ADEVAL Horário de atendimento excedido Endereço: POVOADO DO PEI…" at bounding box center [668, 309] width 1337 height 619
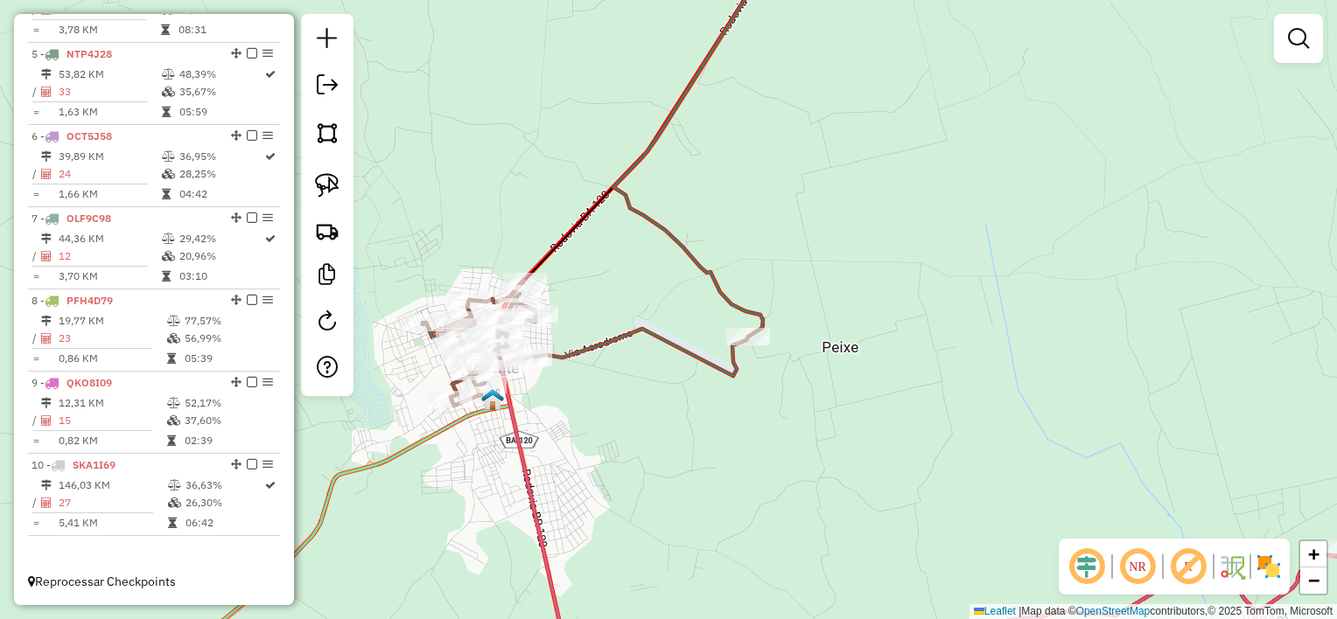
drag, startPoint x: 636, startPoint y: 293, endPoint x: 790, endPoint y: 227, distance: 167.4
click at [790, 227] on div "Janela de atendimento Grade de atendimento Capacidade Transportadoras Veículos …" at bounding box center [668, 309] width 1337 height 619
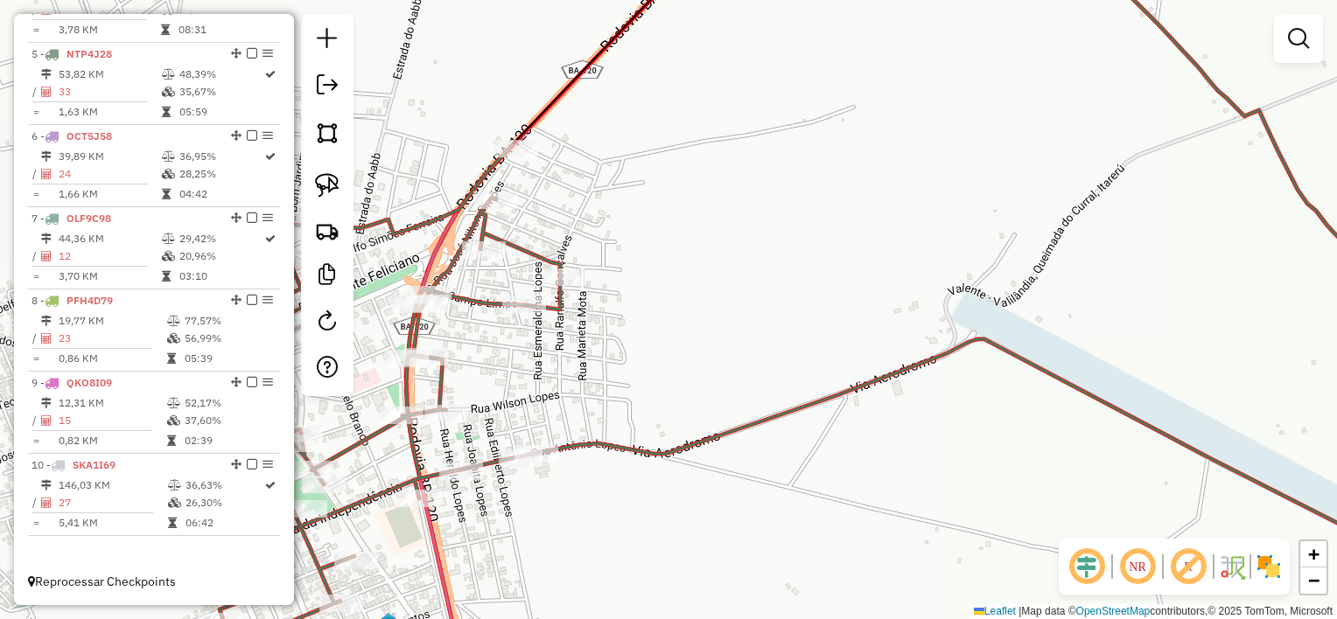
drag, startPoint x: 689, startPoint y: 255, endPoint x: 875, endPoint y: 195, distance: 195.1
click at [875, 195] on div "Janela de atendimento Grade de atendimento Capacidade Transportadoras Veículos …" at bounding box center [668, 309] width 1337 height 619
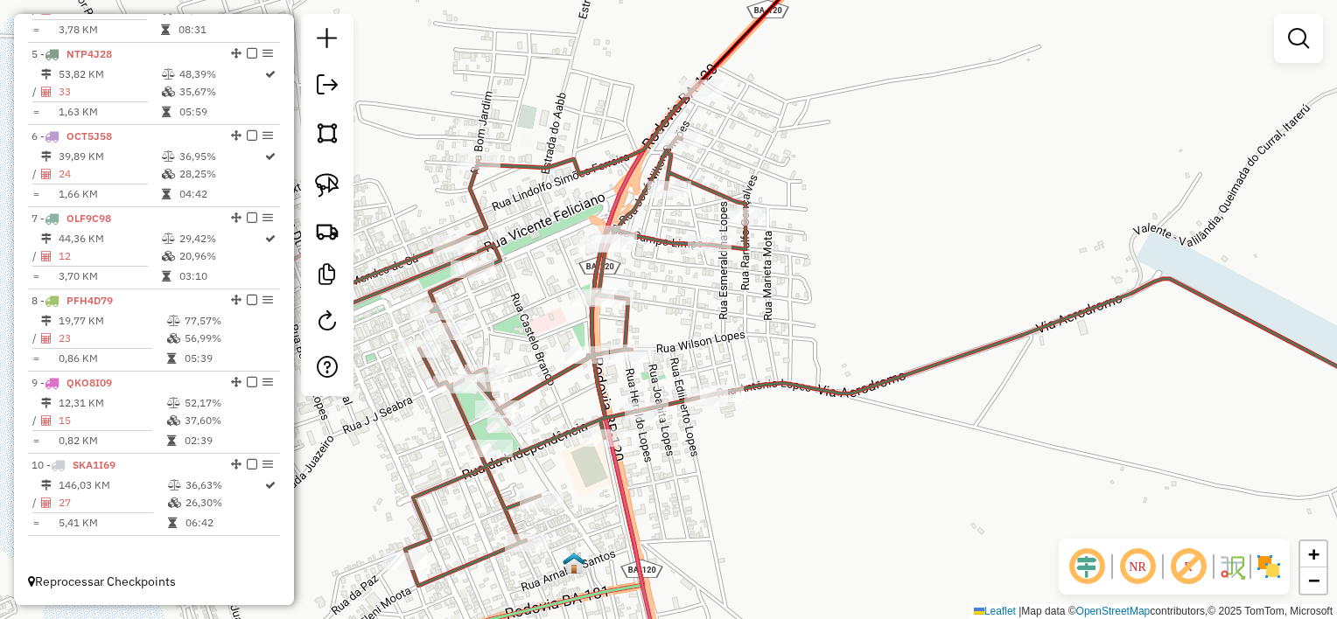
click at [338, 180] on img at bounding box center [327, 185] width 24 height 24
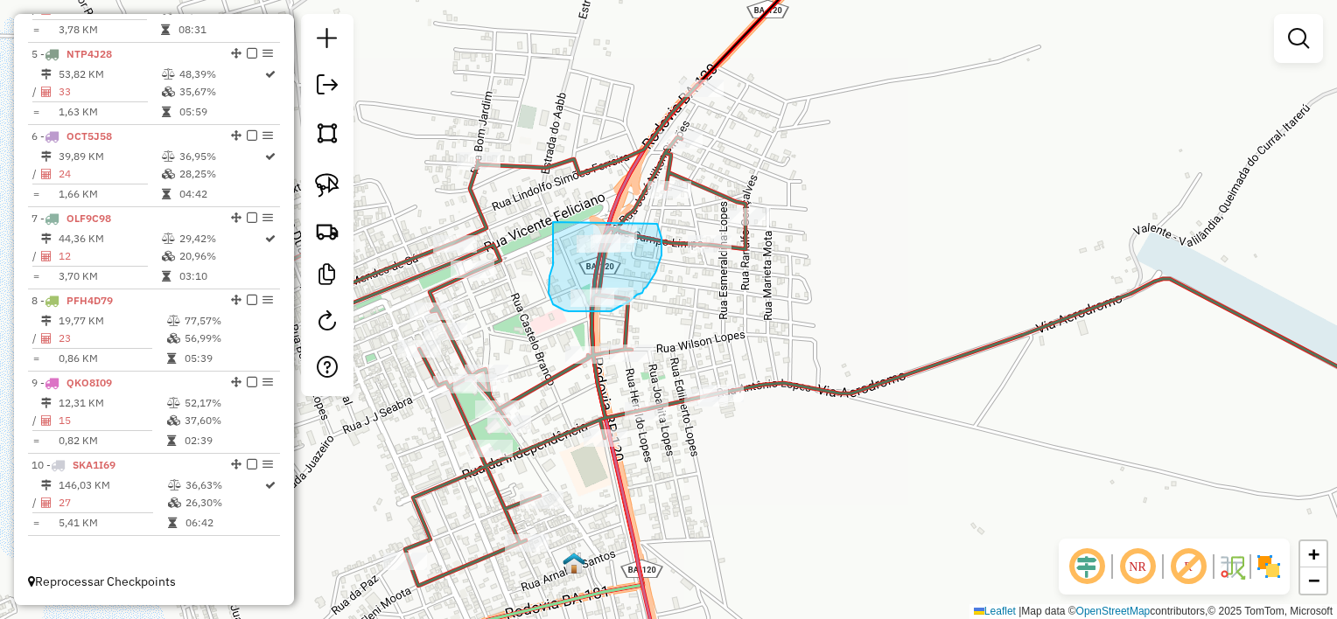
drag, startPoint x: 553, startPoint y: 258, endPoint x: 651, endPoint y: 217, distance: 106.3
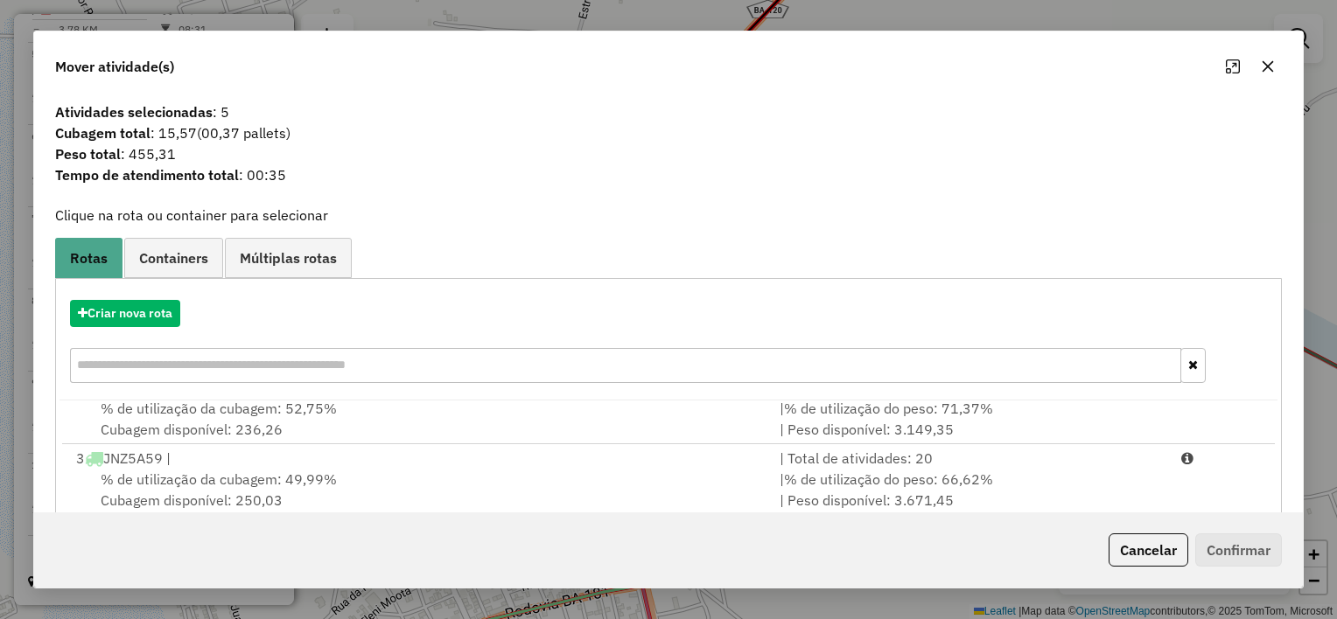
scroll to position [286, 0]
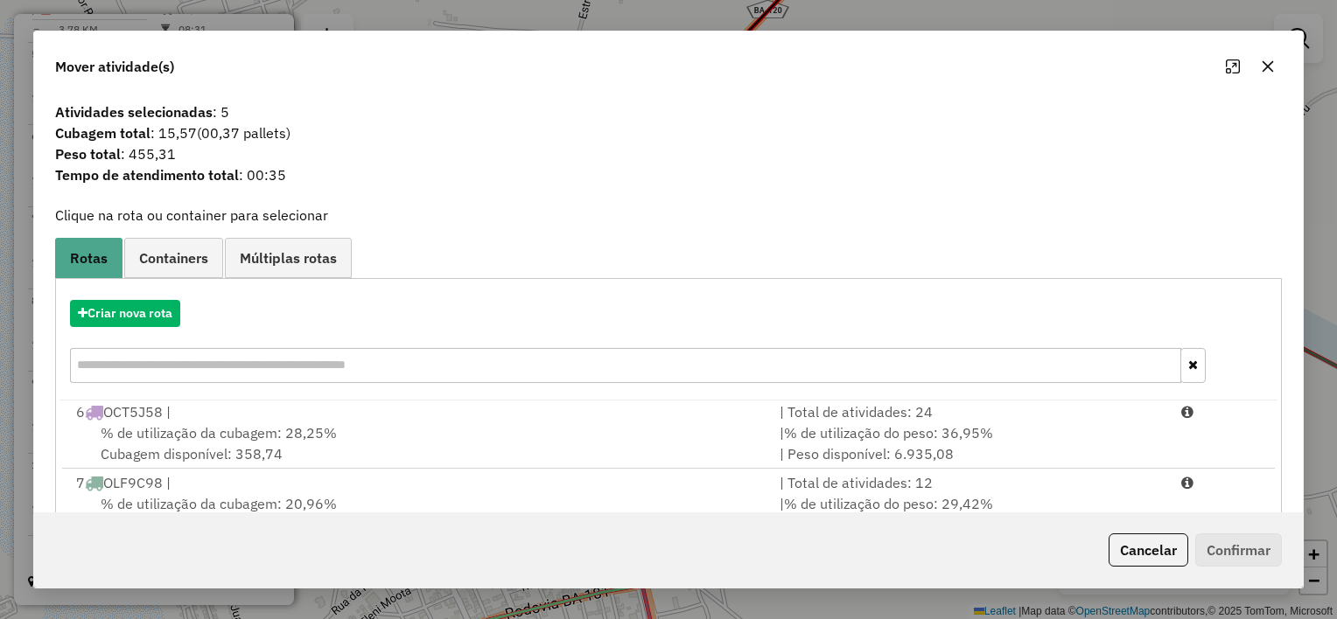
click at [542, 426] on div "% de utilização da cubagem: 28,25% Cubagem disponível: 358,74" at bounding box center [417, 444] width 703 height 42
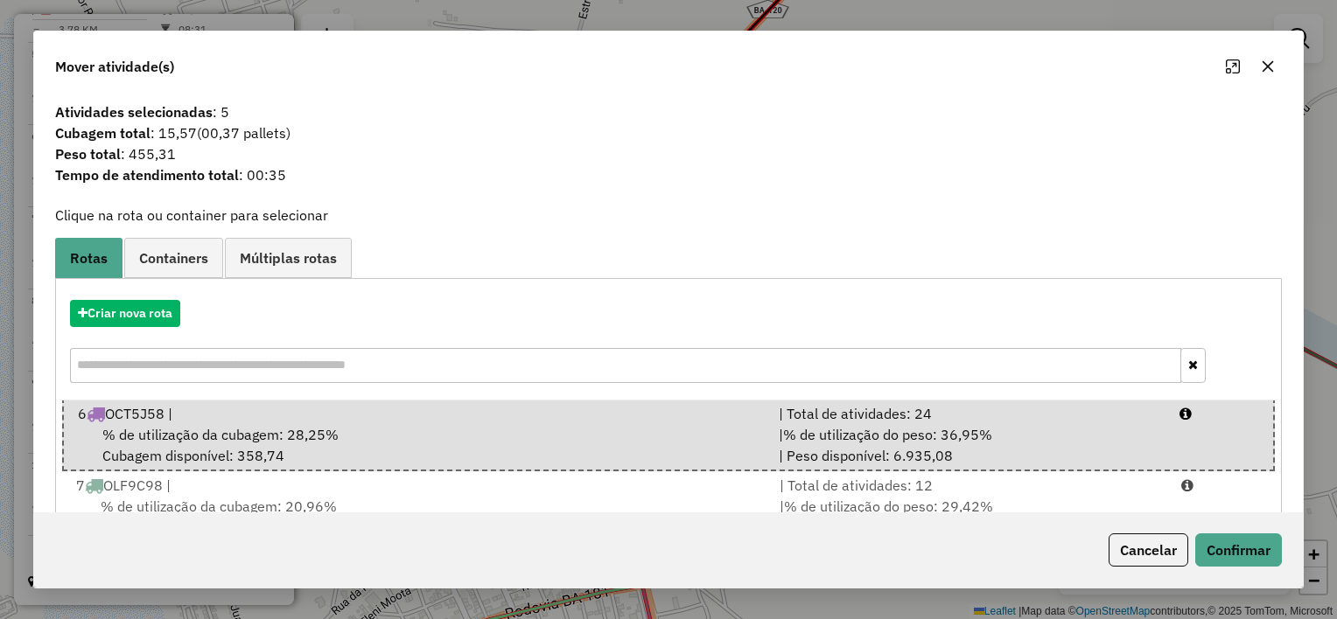
scroll to position [287, 0]
click at [1229, 553] on button "Confirmar" at bounding box center [1238, 550] width 87 height 33
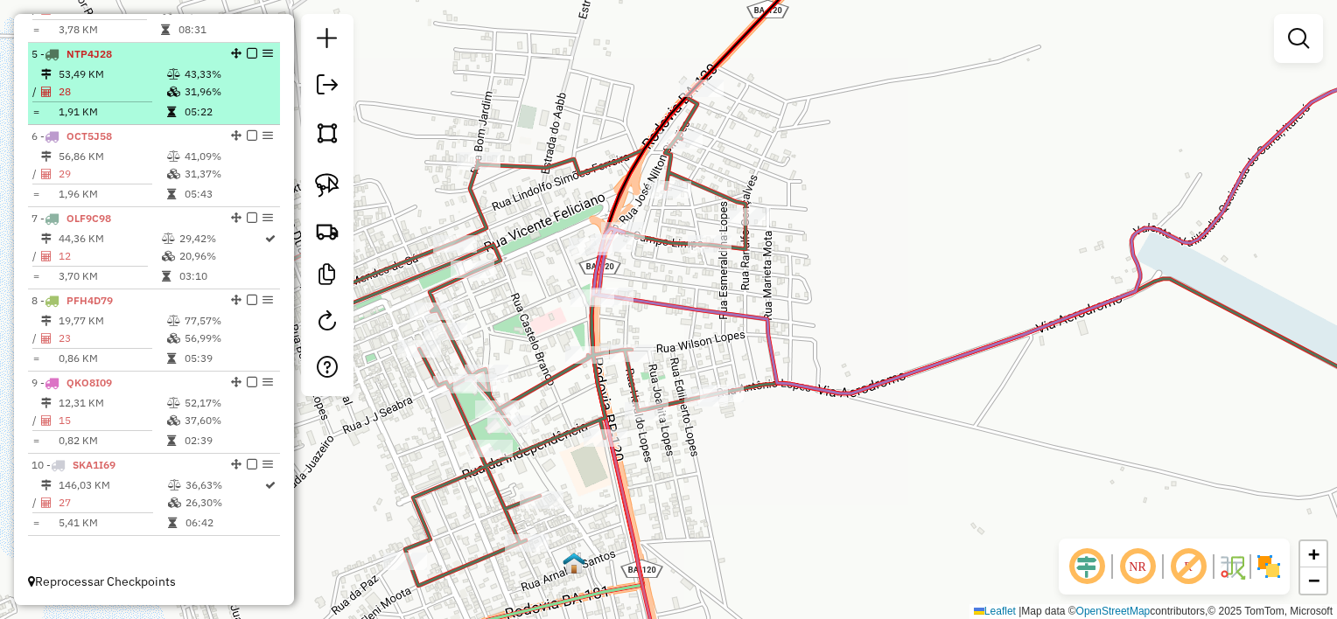
click at [108, 98] on td "28" at bounding box center [112, 91] width 108 height 17
select select "*********"
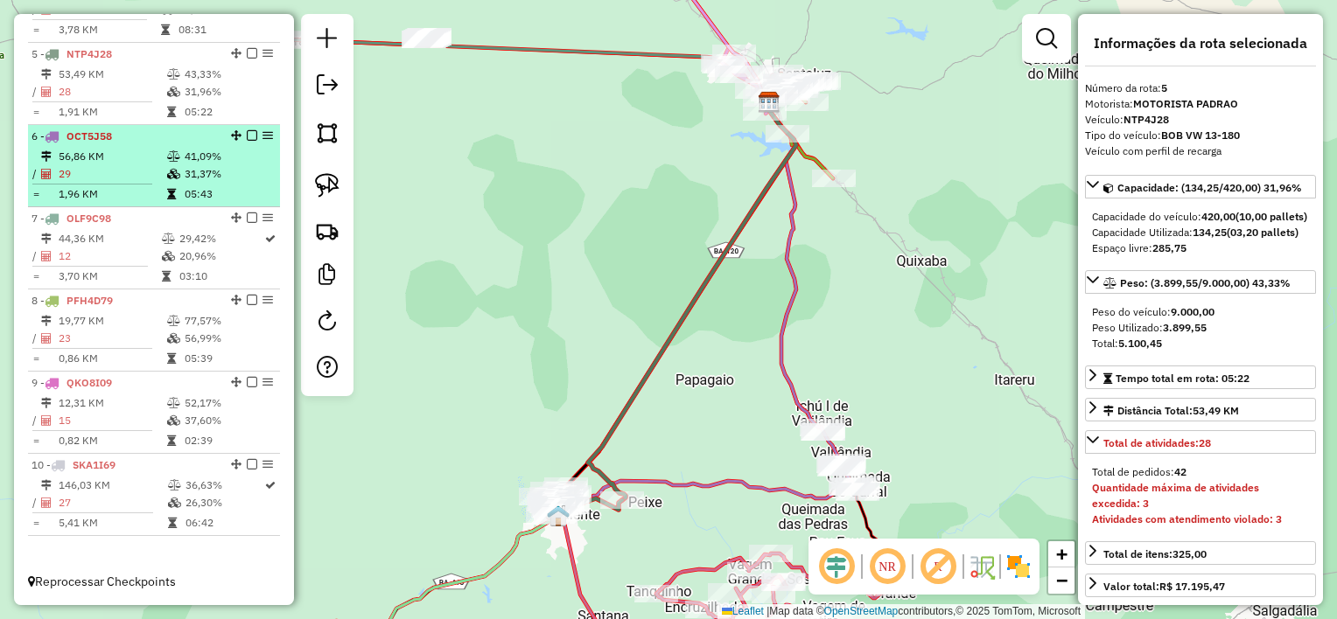
click at [111, 183] on td at bounding box center [98, 184] width 135 height 3
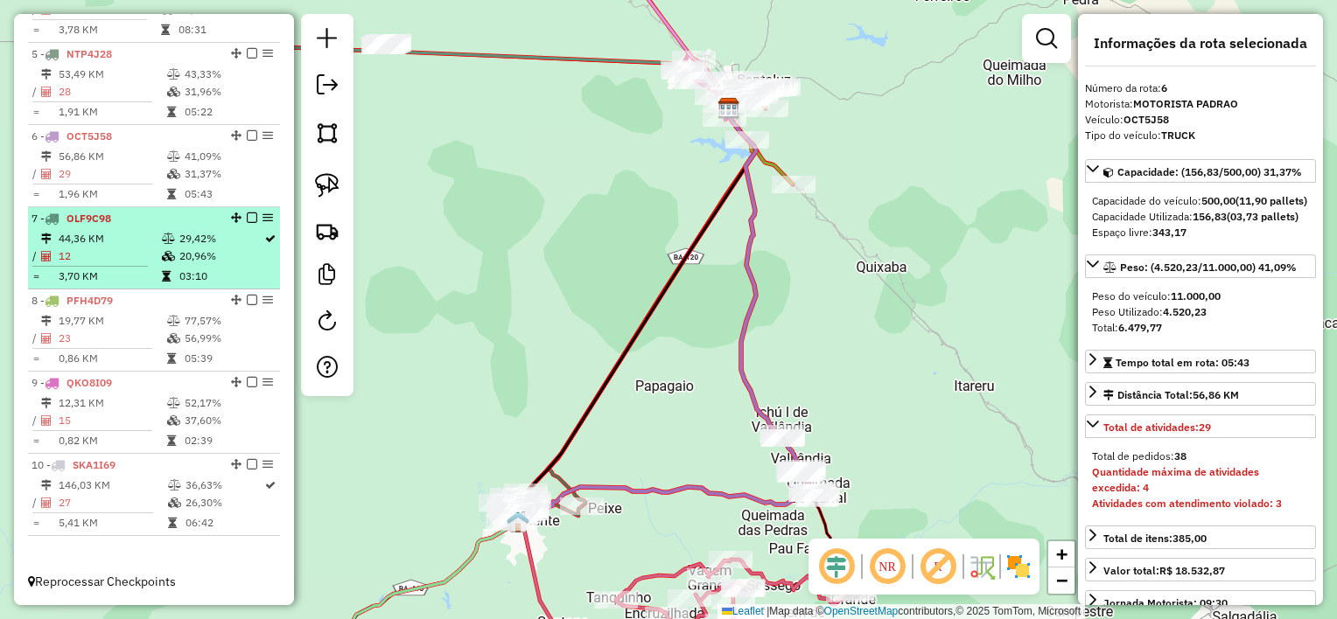
click at [112, 241] on td "44,36 KM" at bounding box center [109, 238] width 103 height 17
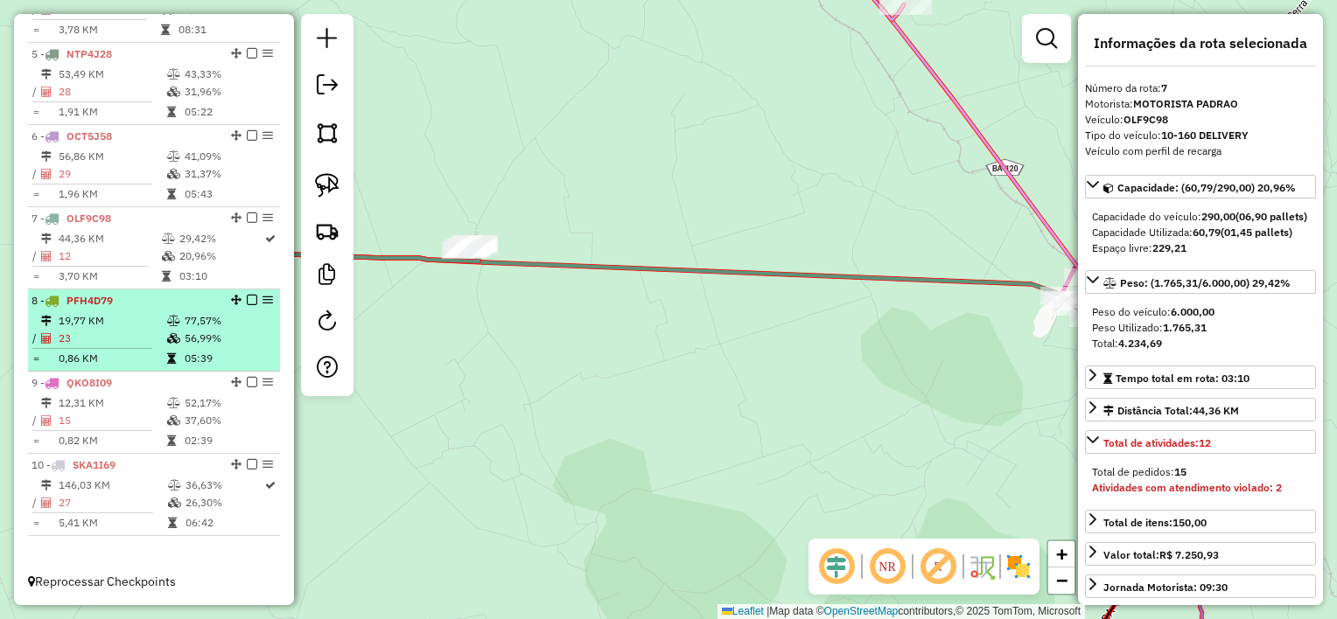
click at [150, 335] on td "23" at bounding box center [112, 338] width 108 height 17
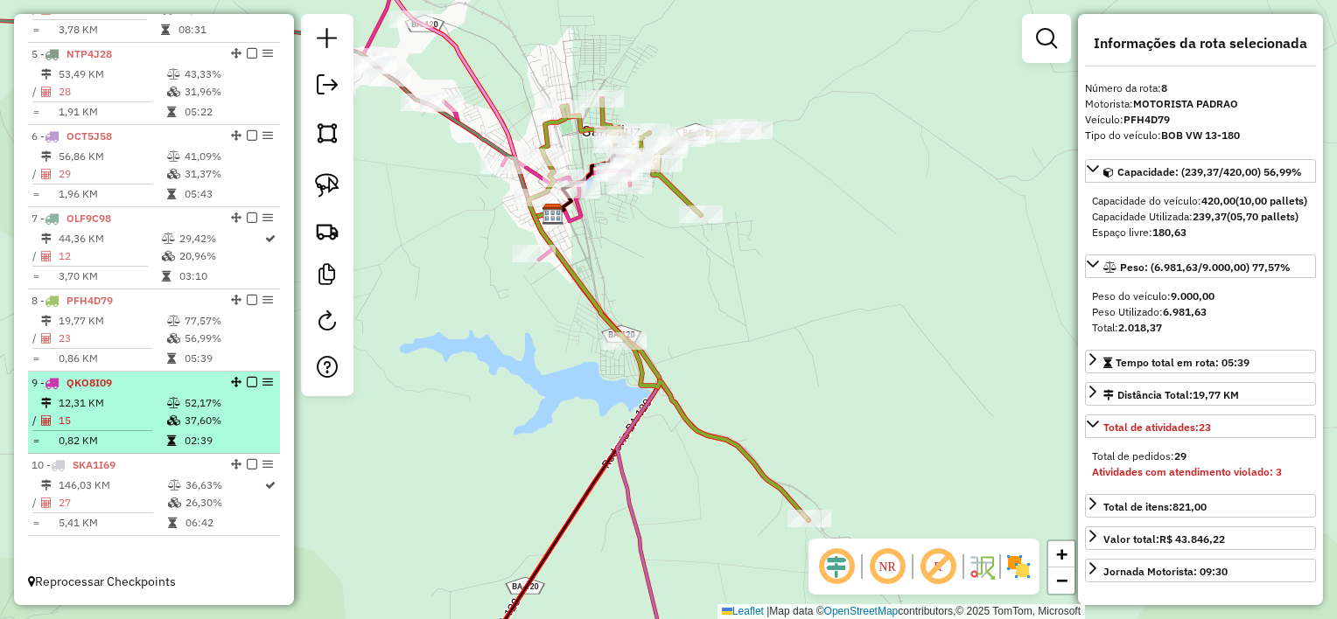
click at [149, 402] on td "12,31 KM" at bounding box center [112, 403] width 108 height 17
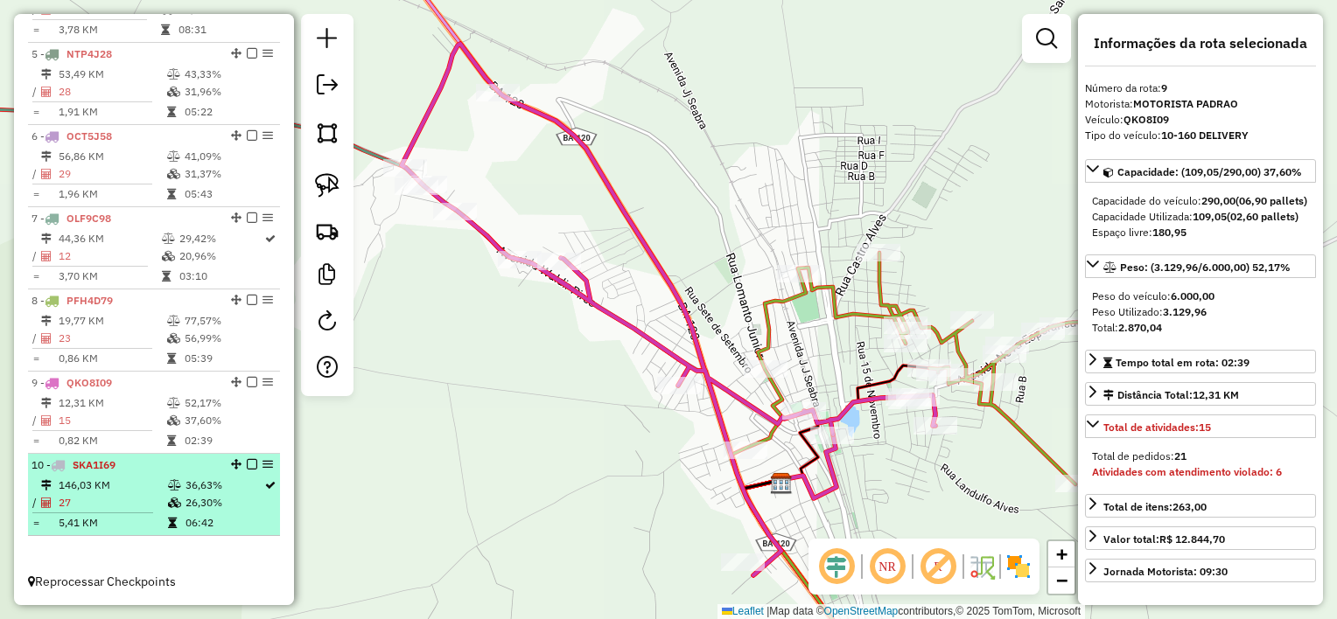
click at [131, 487] on td "146,03 KM" at bounding box center [112, 485] width 109 height 17
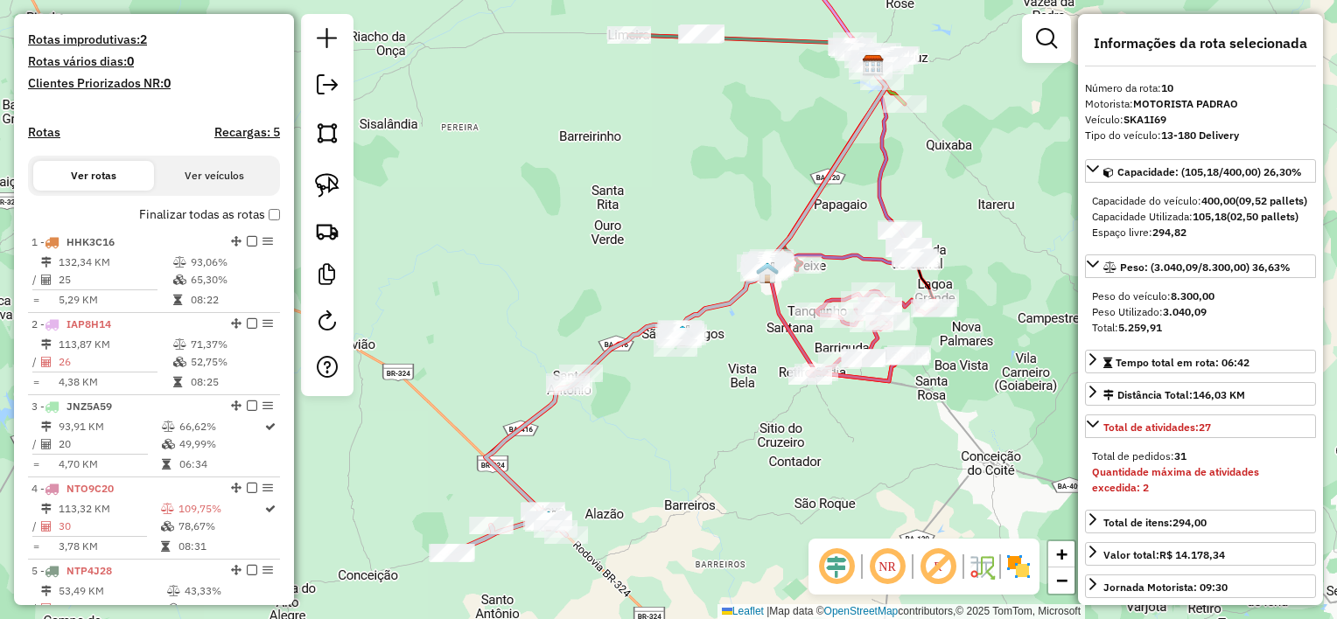
scroll to position [363, 0]
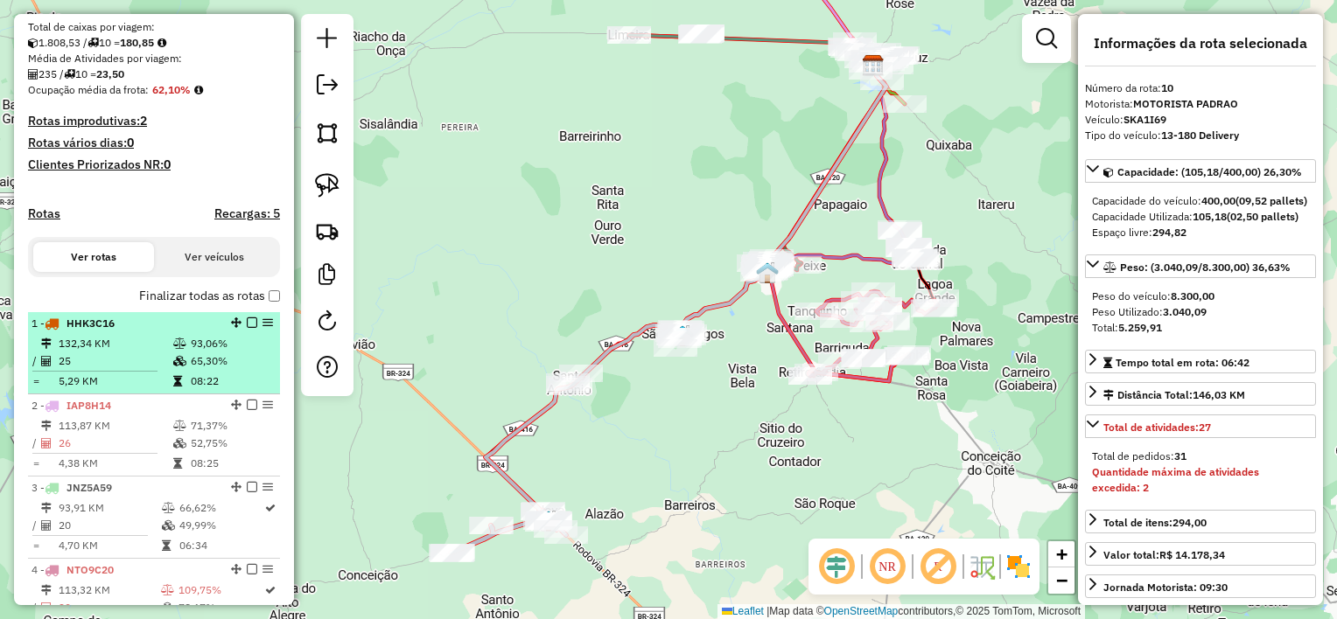
click at [130, 369] on td "25" at bounding box center [115, 361] width 115 height 17
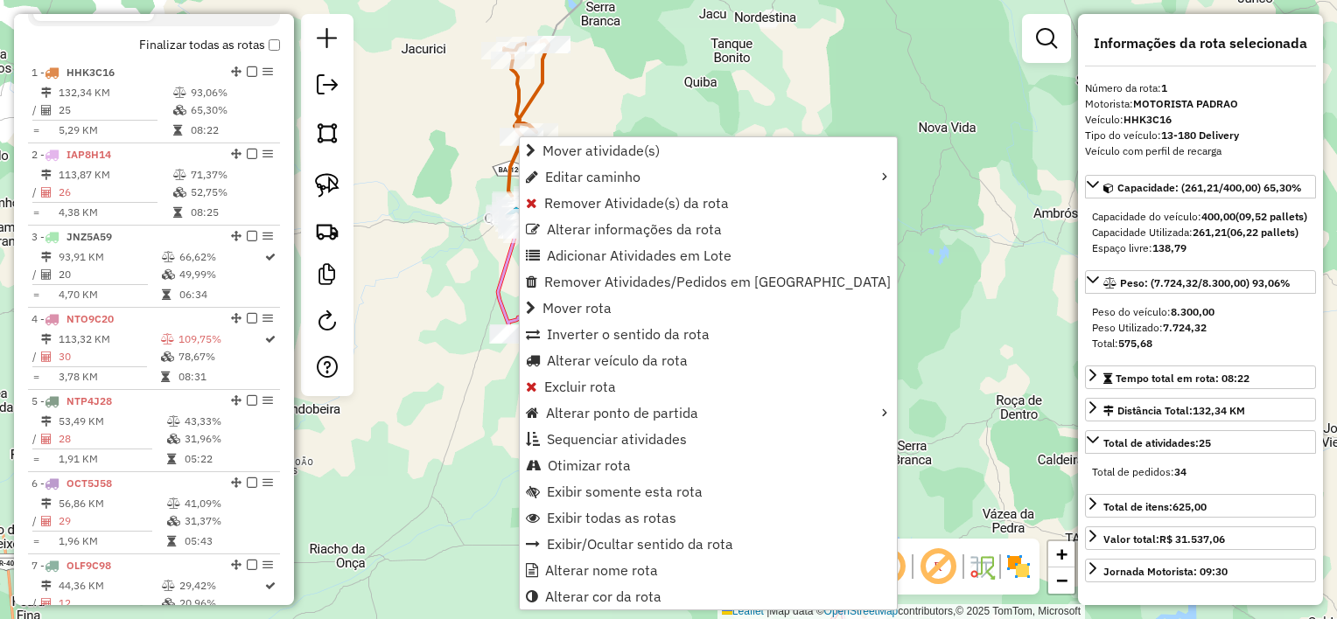
scroll to position [677, 0]
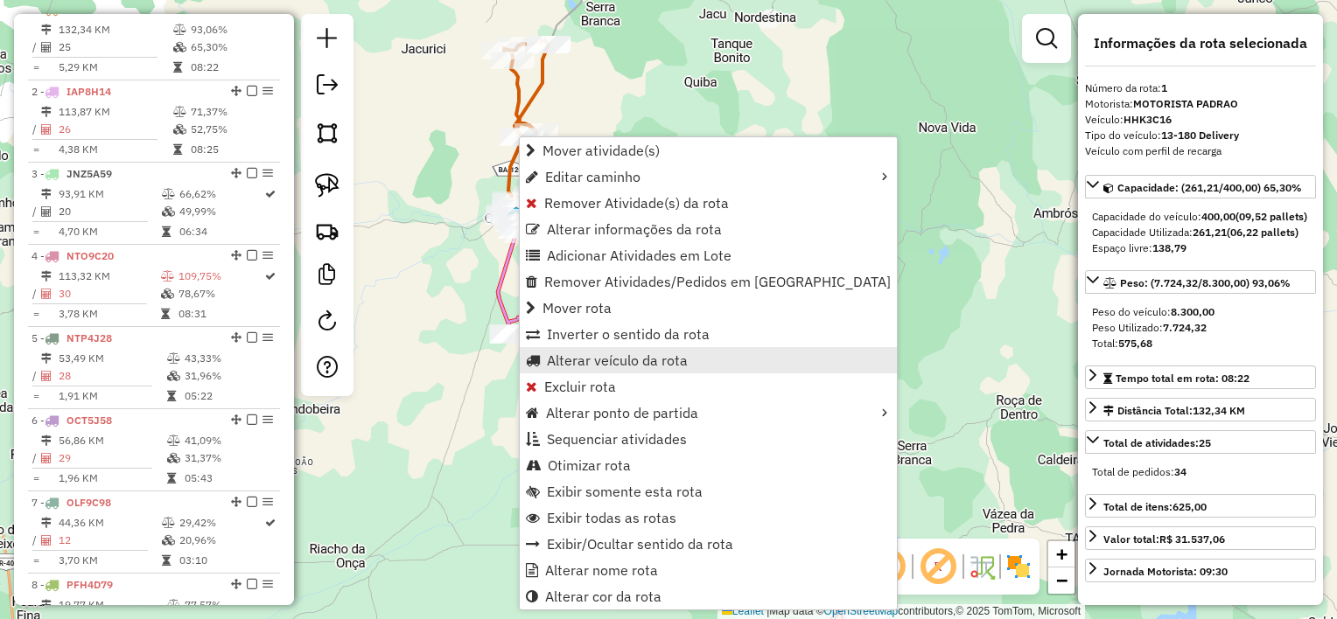
click at [608, 353] on span "Alterar veículo da rota" at bounding box center [617, 360] width 141 height 14
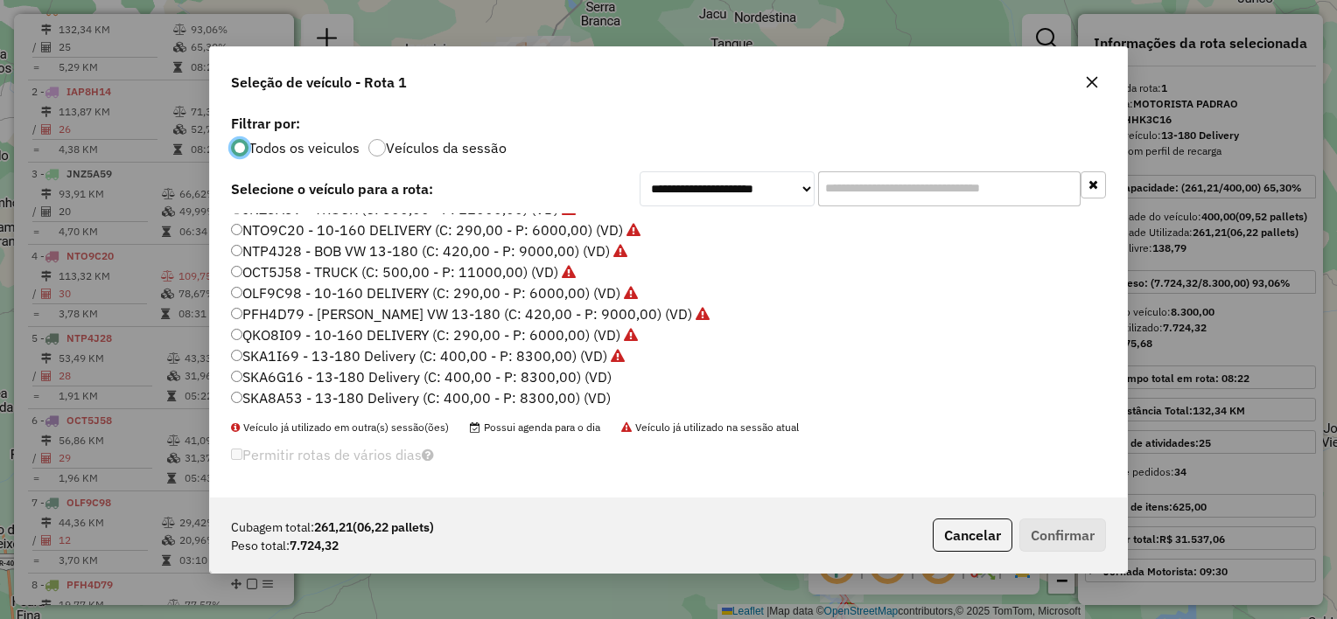
scroll to position [175, 0]
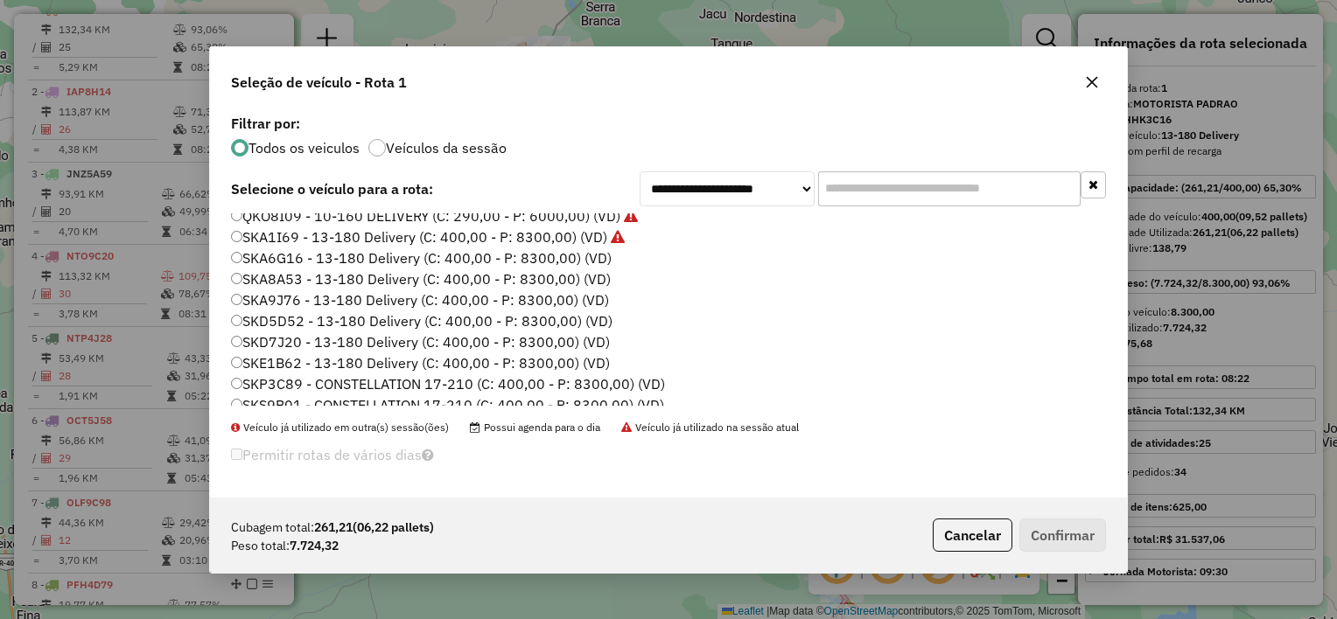
click at [358, 275] on label "SKA8A53 - 13-180 Delivery (C: 400,00 - P: 8300,00) (VD)" at bounding box center [421, 279] width 380 height 21
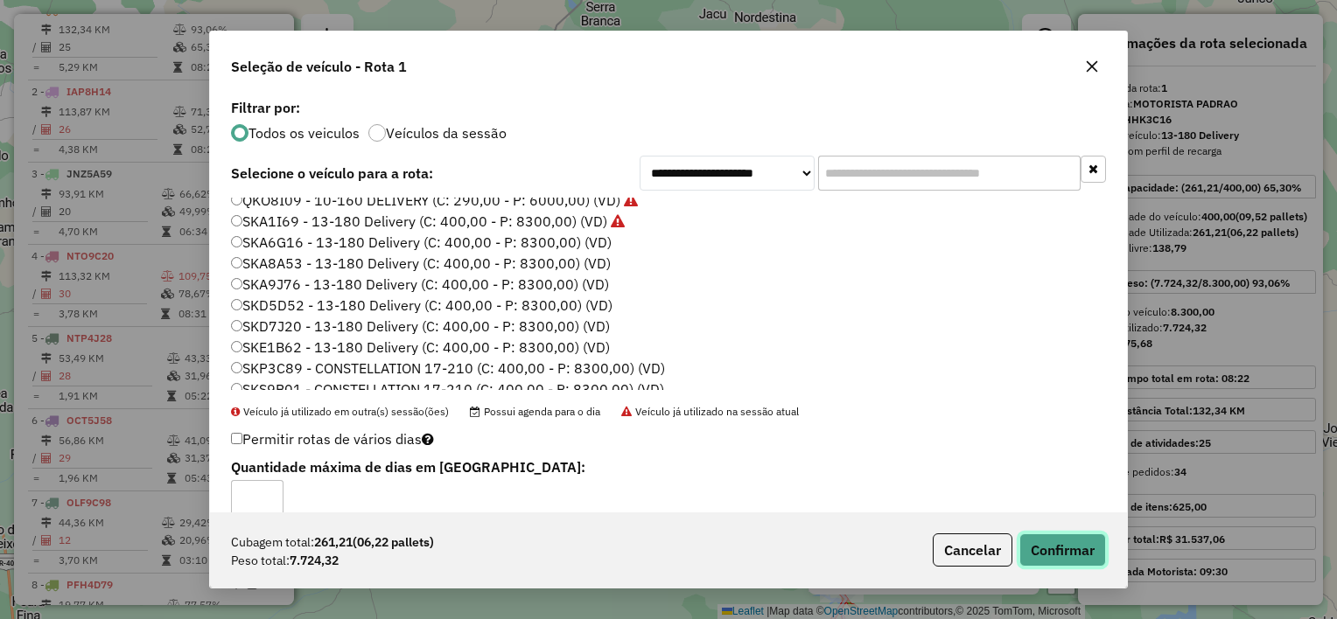
click at [1074, 542] on button "Confirmar" at bounding box center [1062, 550] width 87 height 33
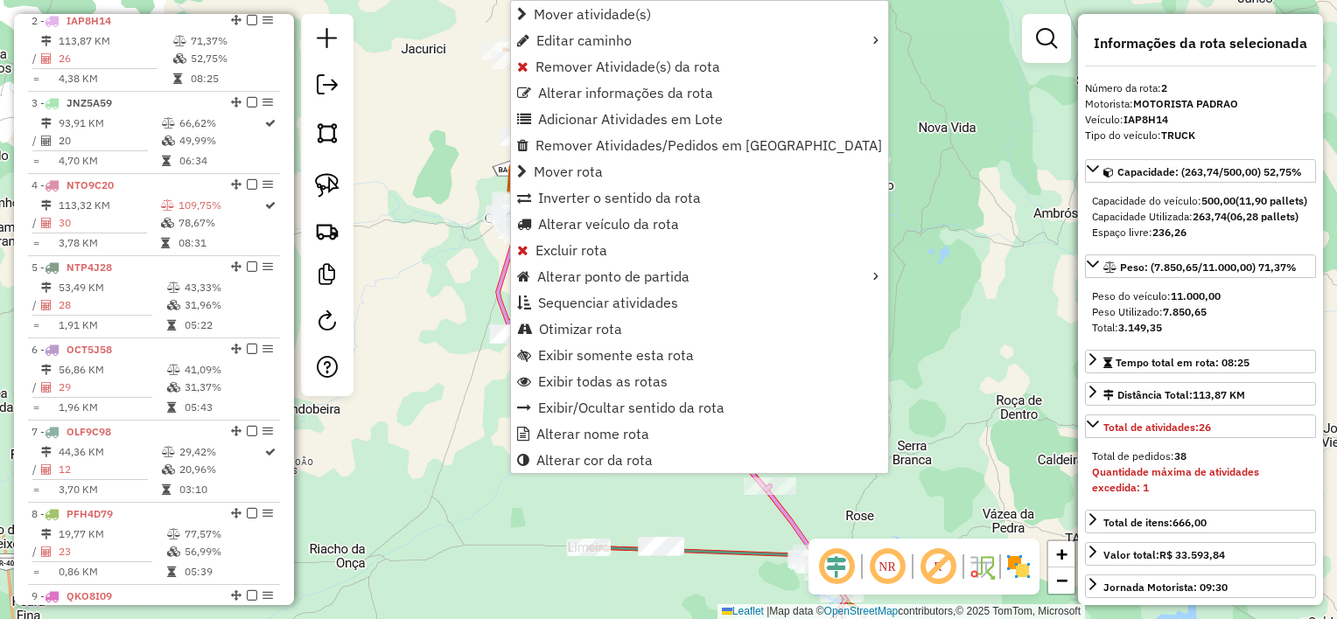
scroll to position [759, 0]
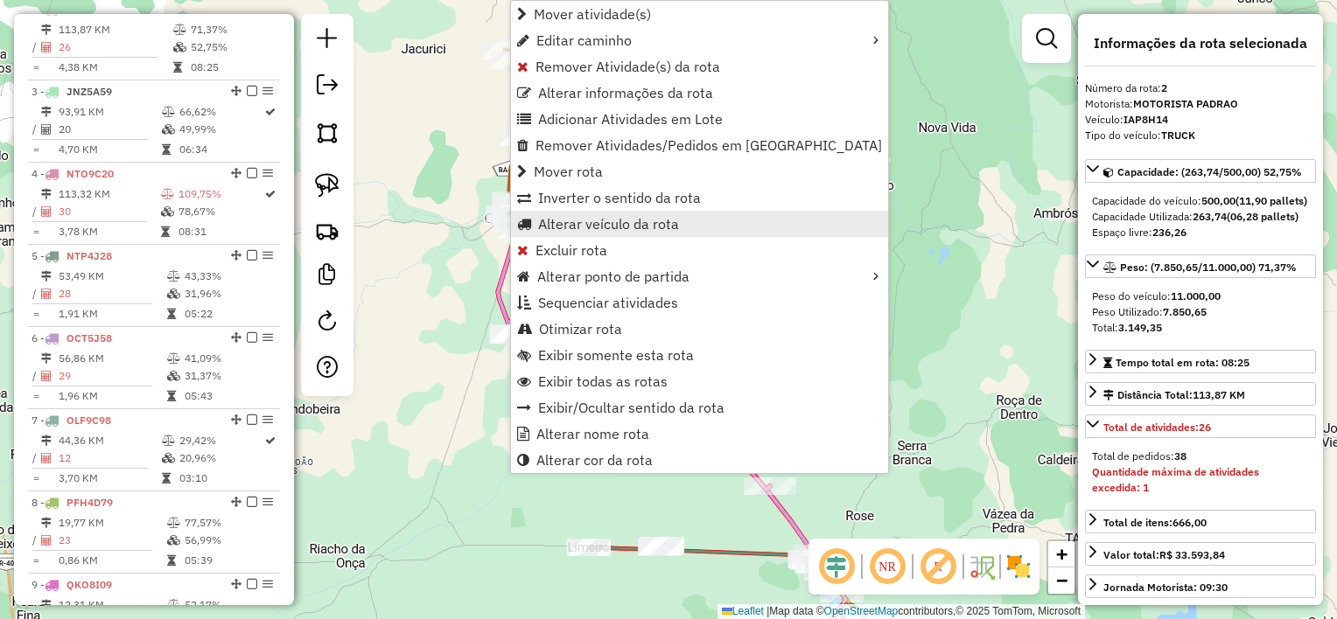
click at [605, 218] on span "Alterar veículo da rota" at bounding box center [608, 224] width 141 height 14
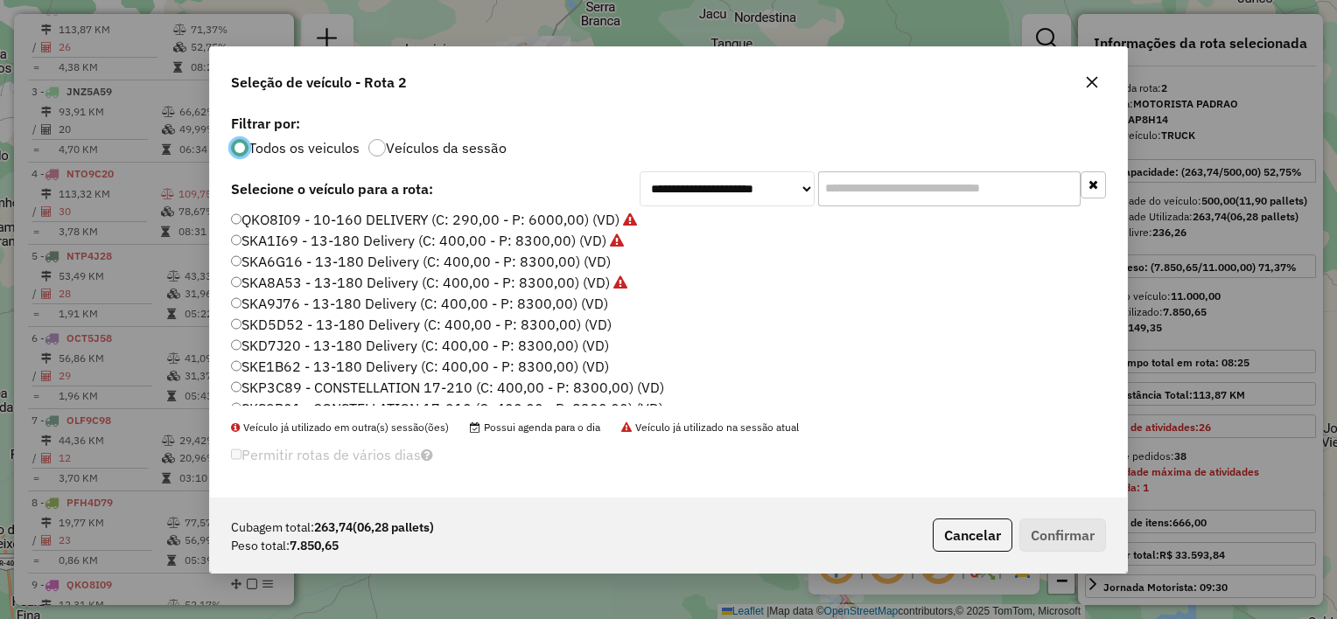
scroll to position [185, 0]
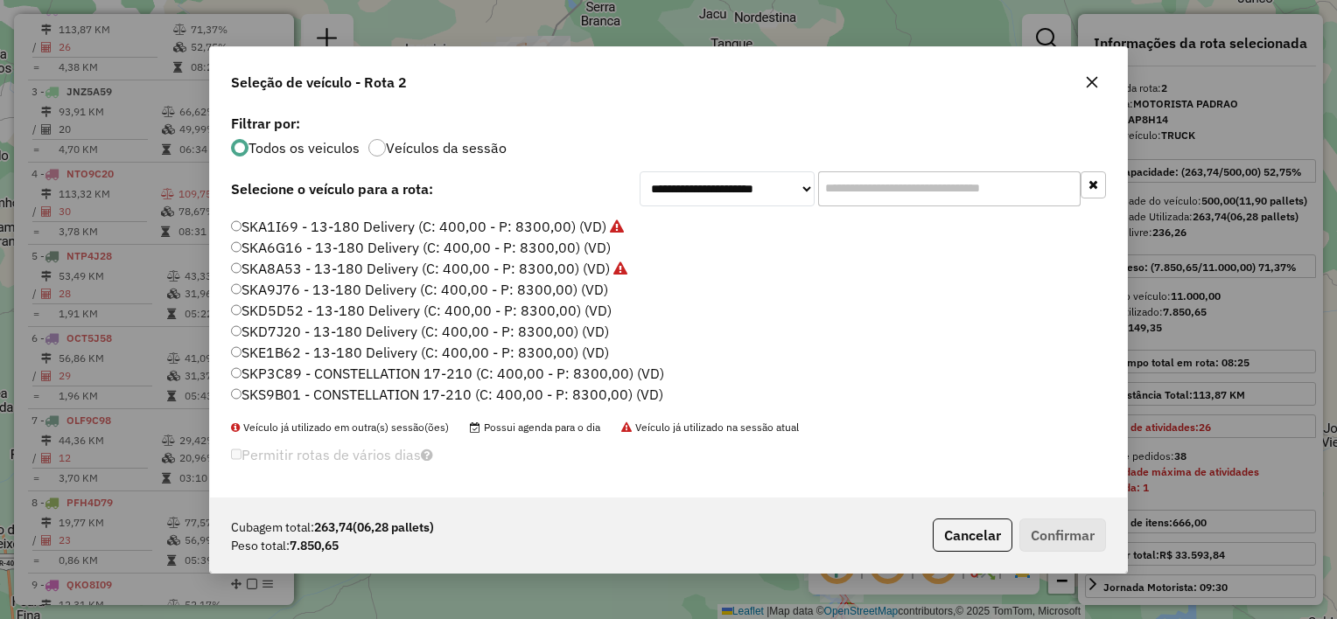
click at [328, 244] on label "SKA6G16 - 13-180 Delivery (C: 400,00 - P: 8300,00) (VD)" at bounding box center [421, 247] width 380 height 21
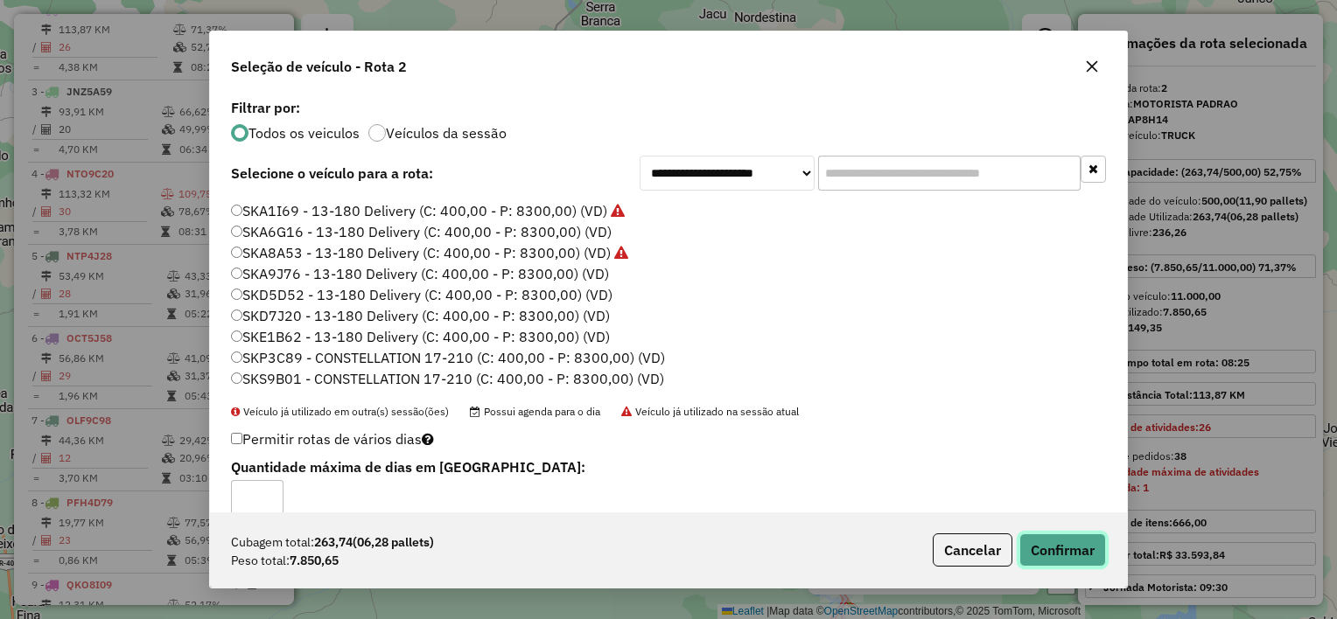
click at [1073, 542] on button "Confirmar" at bounding box center [1062, 550] width 87 height 33
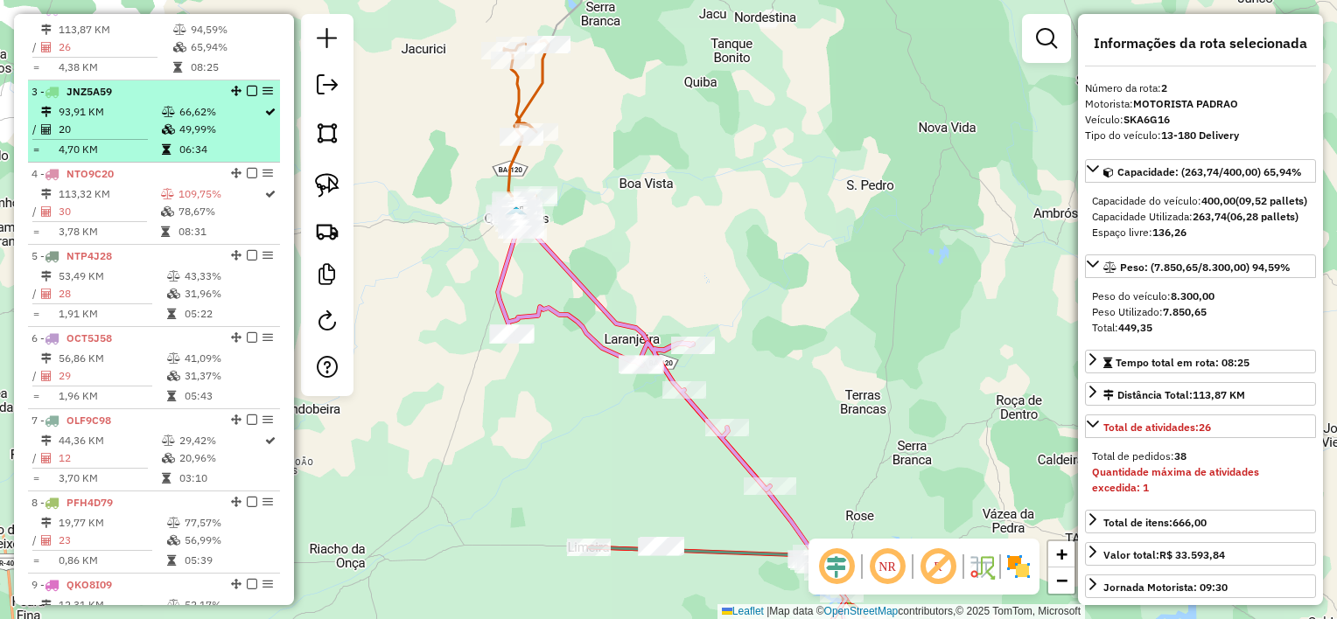
click at [108, 138] on td "20" at bounding box center [109, 129] width 103 height 17
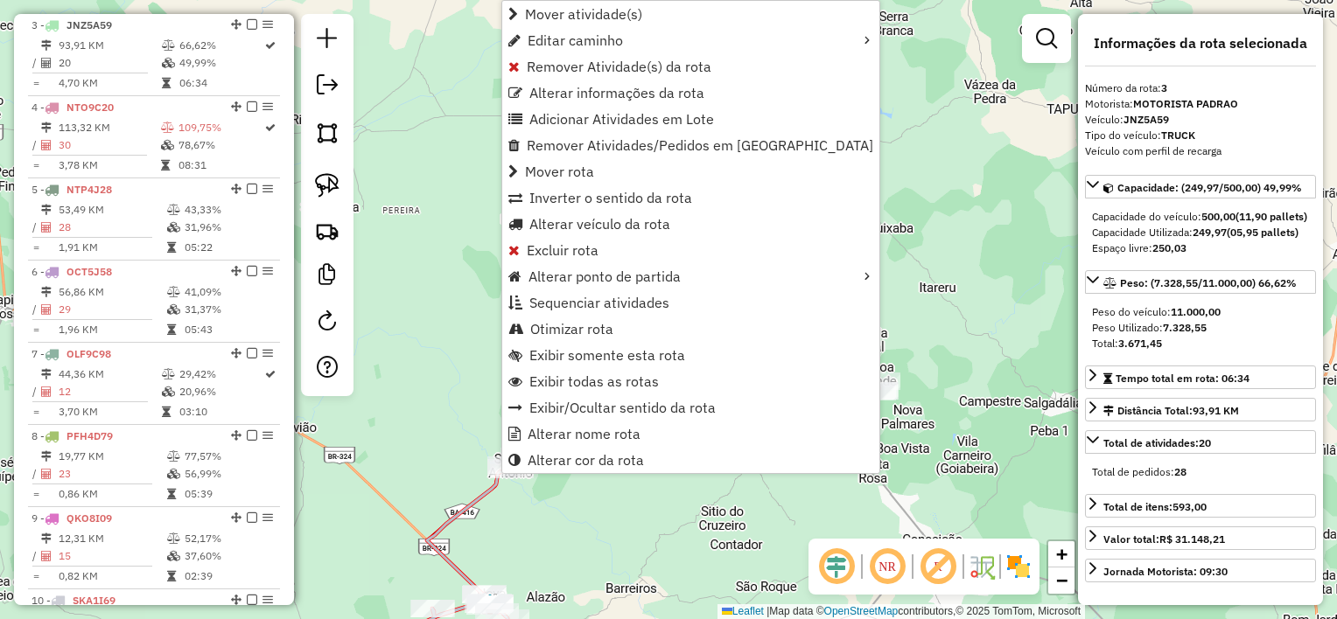
scroll to position [842, 0]
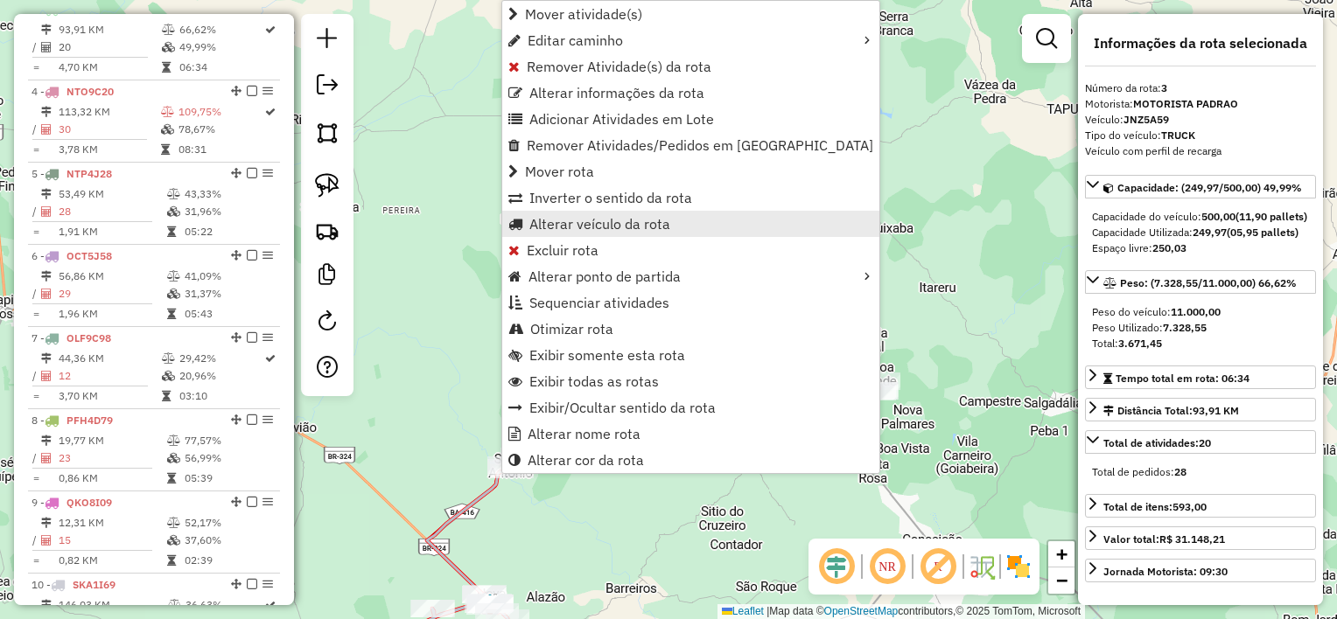
click at [582, 227] on span "Alterar veículo da rota" at bounding box center [599, 224] width 141 height 14
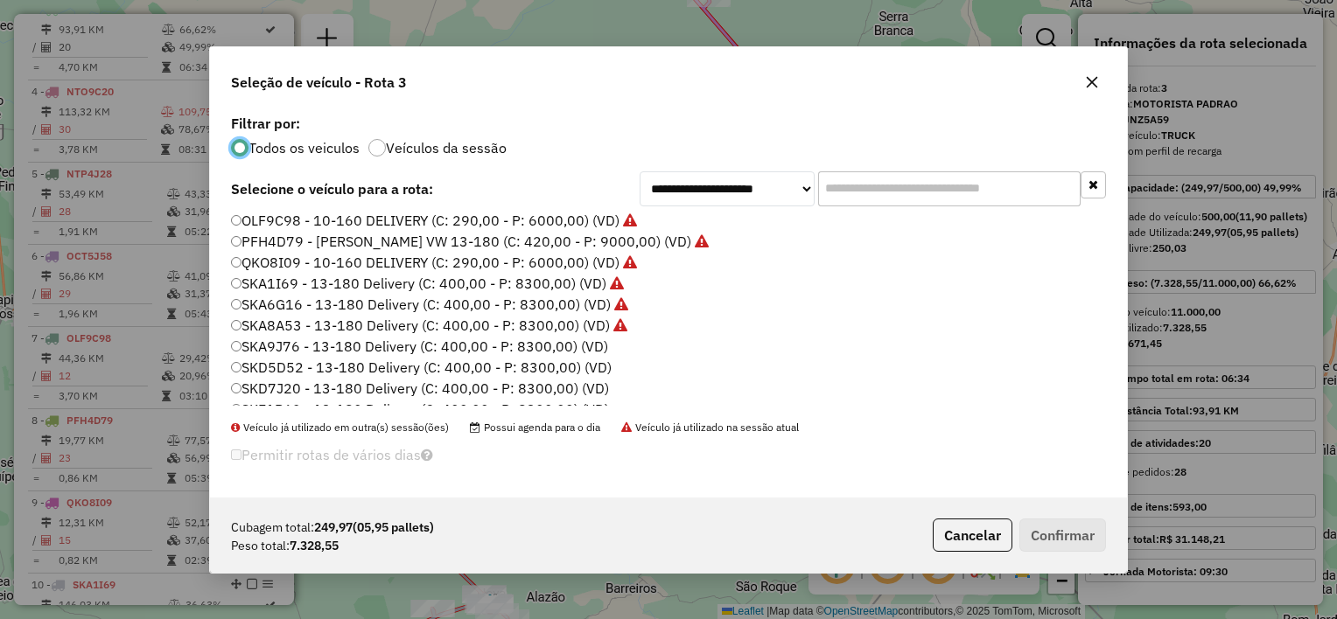
scroll to position [175, 0]
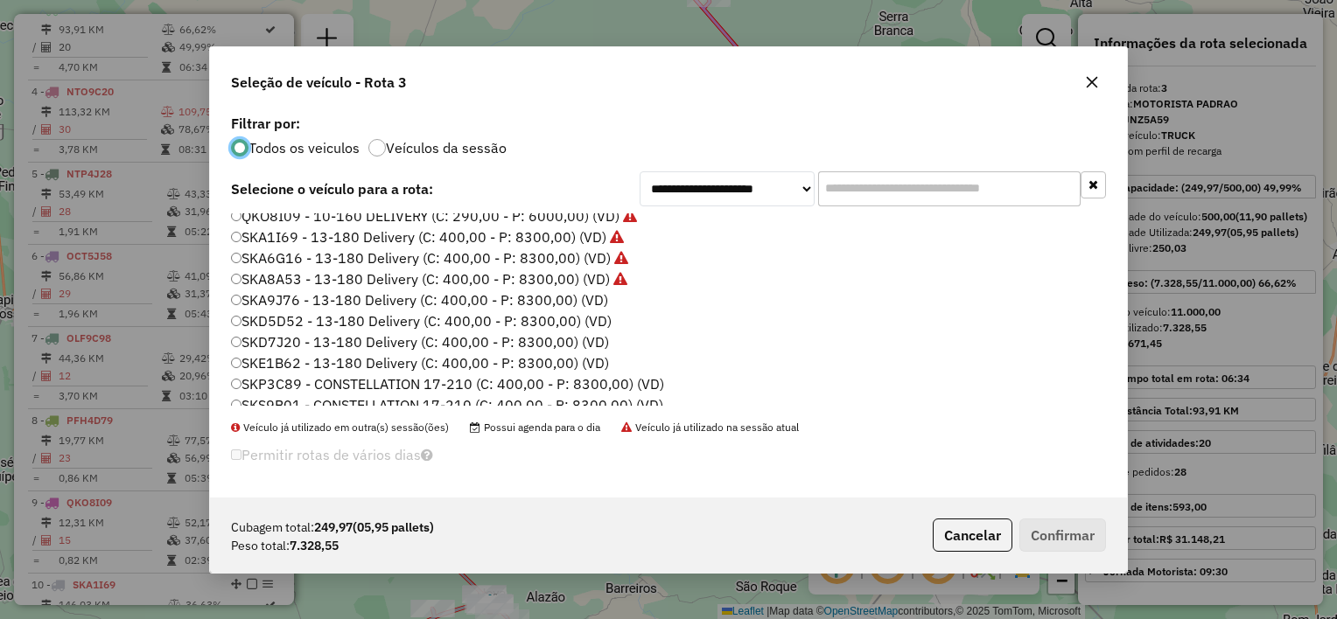
click at [306, 317] on label "SKD5D52 - 13-180 Delivery (C: 400,00 - P: 8300,00) (VD)" at bounding box center [421, 321] width 381 height 21
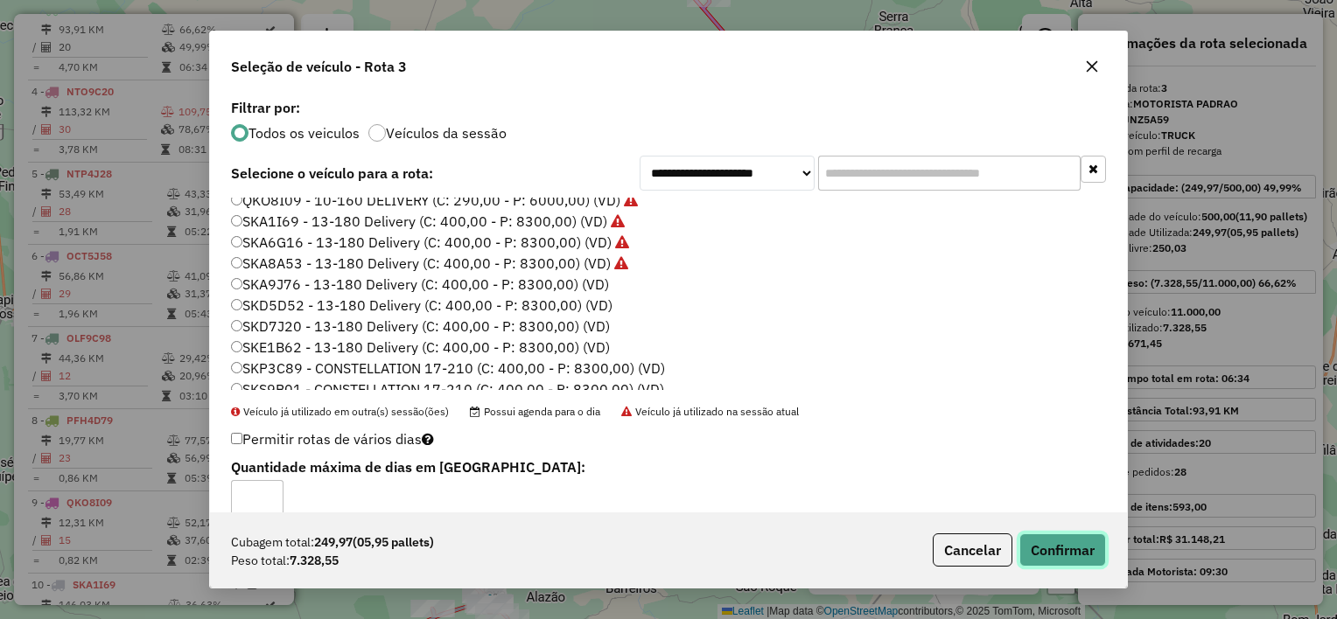
click at [1057, 549] on button "Confirmar" at bounding box center [1062, 550] width 87 height 33
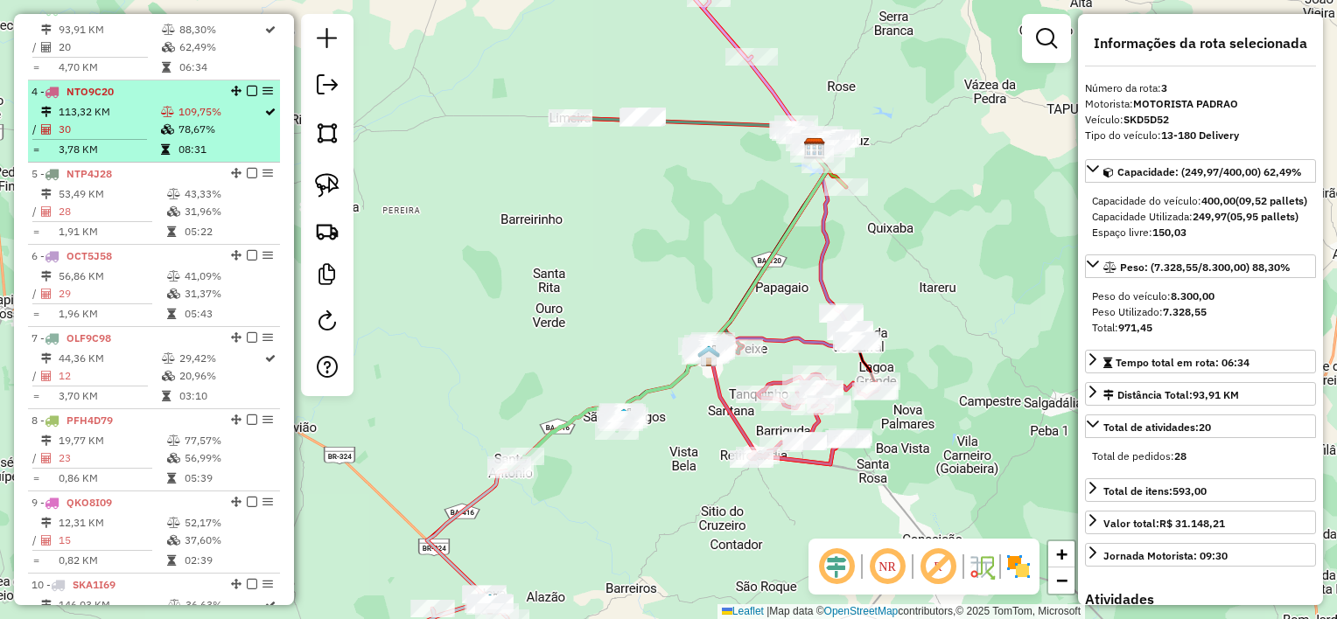
click at [122, 138] on td "30" at bounding box center [109, 129] width 102 height 17
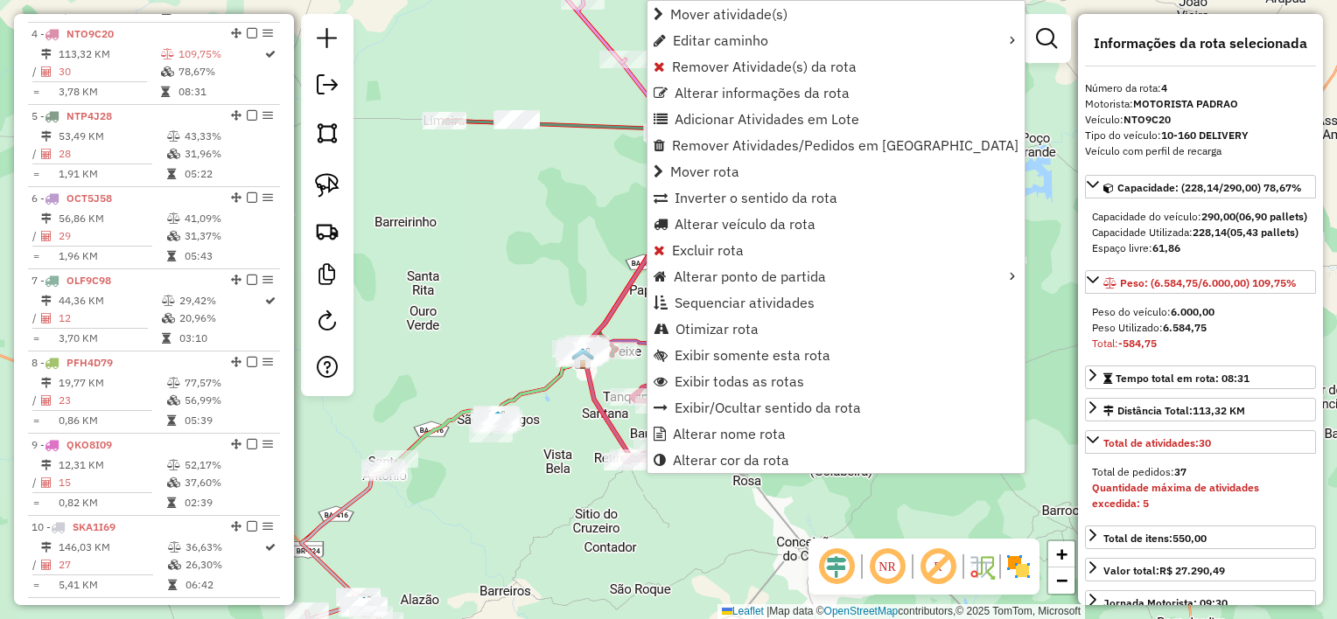
scroll to position [923, 0]
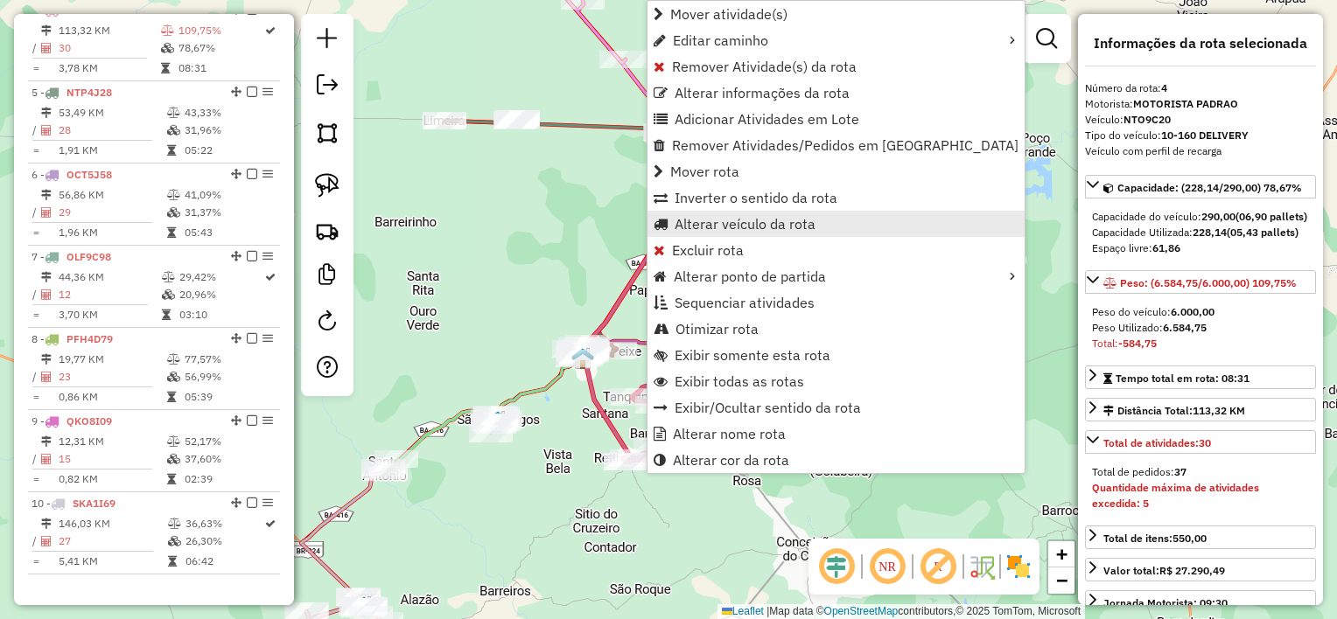
click at [717, 227] on span "Alterar veículo da rota" at bounding box center [745, 224] width 141 height 14
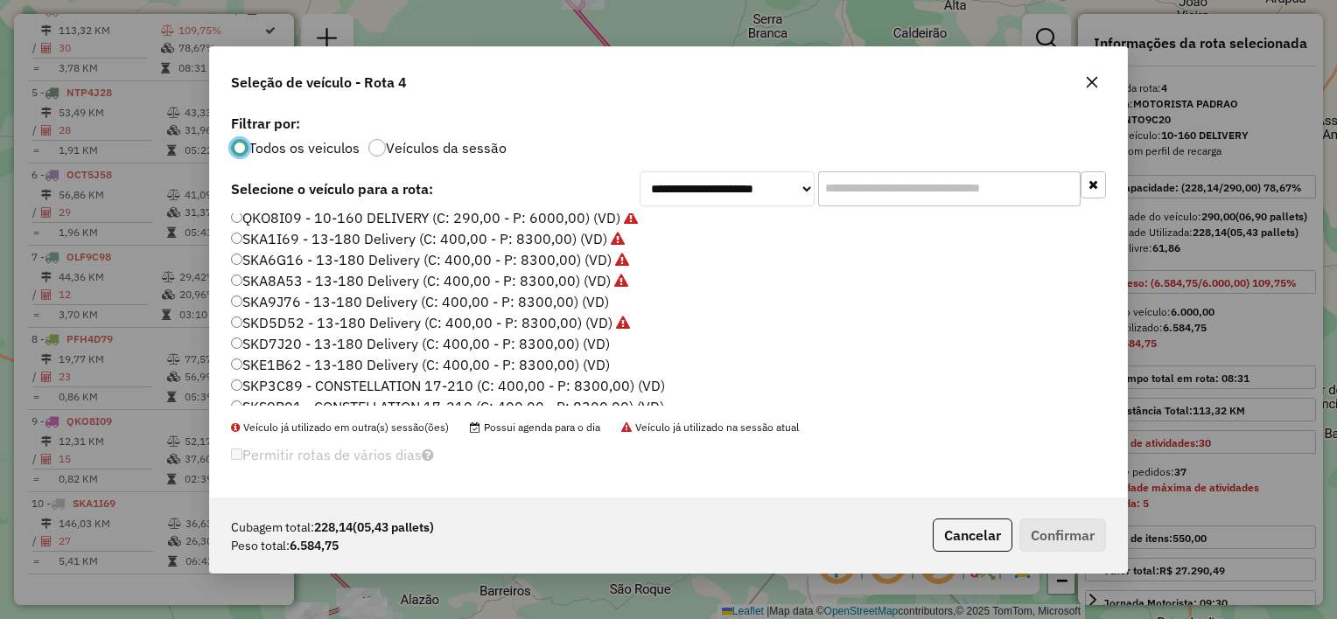
scroll to position [175, 0]
click at [369, 337] on label "SKD7J20 - 13-180 Delivery (C: 400,00 - P: 8300,00) (VD)" at bounding box center [420, 342] width 379 height 21
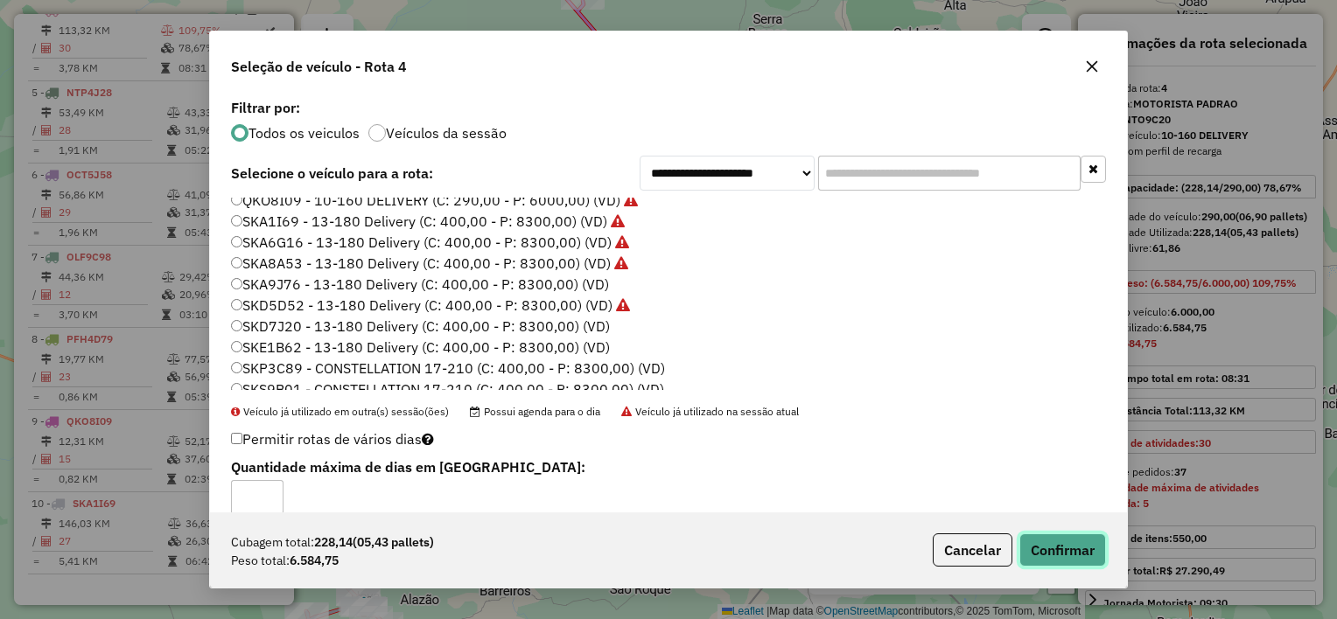
click at [1062, 552] on button "Confirmar" at bounding box center [1062, 550] width 87 height 33
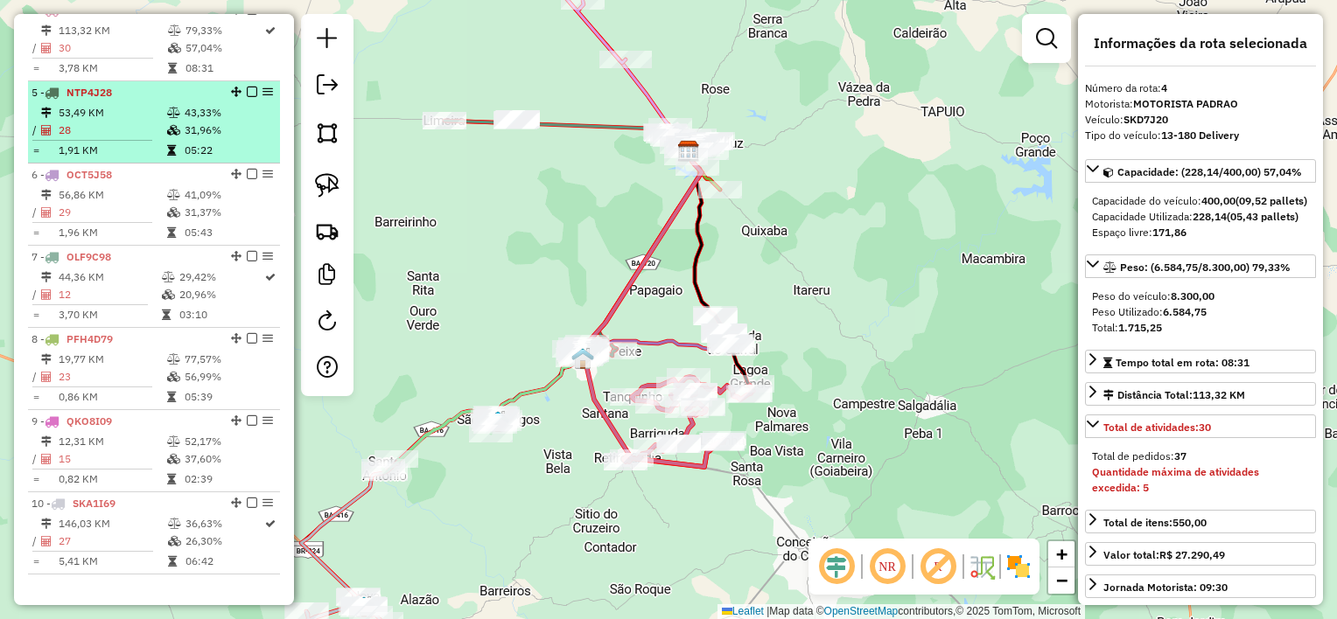
click at [107, 139] on td "28" at bounding box center [112, 130] width 108 height 17
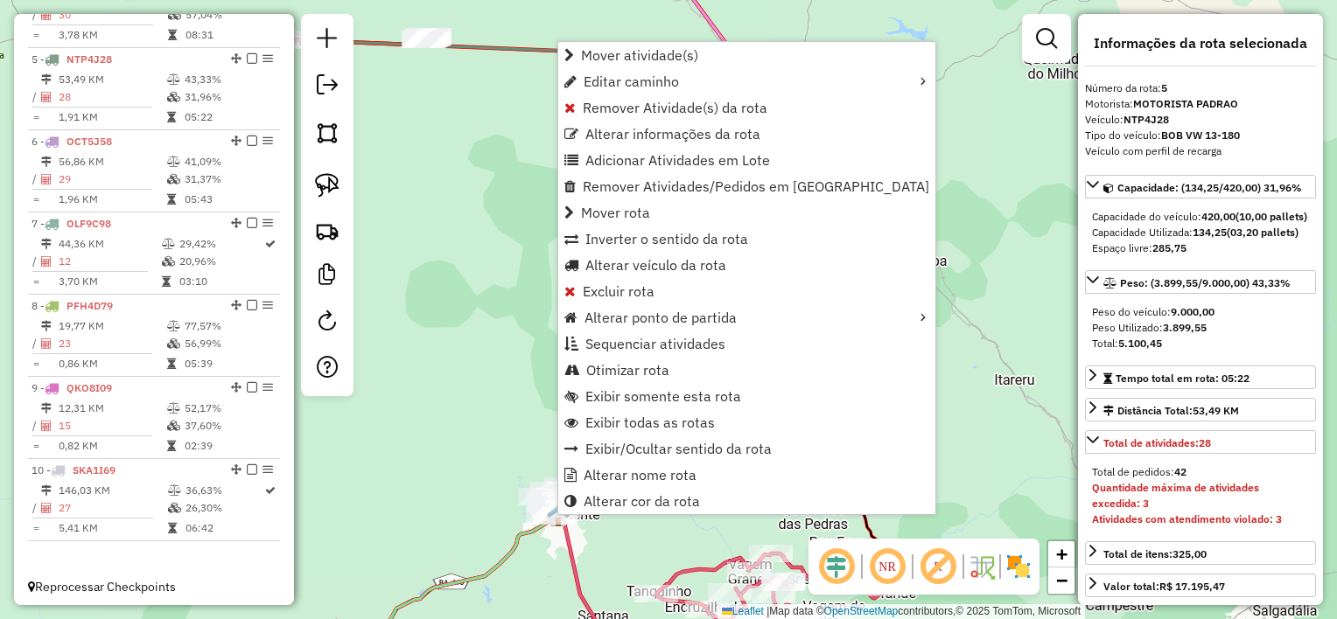
scroll to position [976, 0]
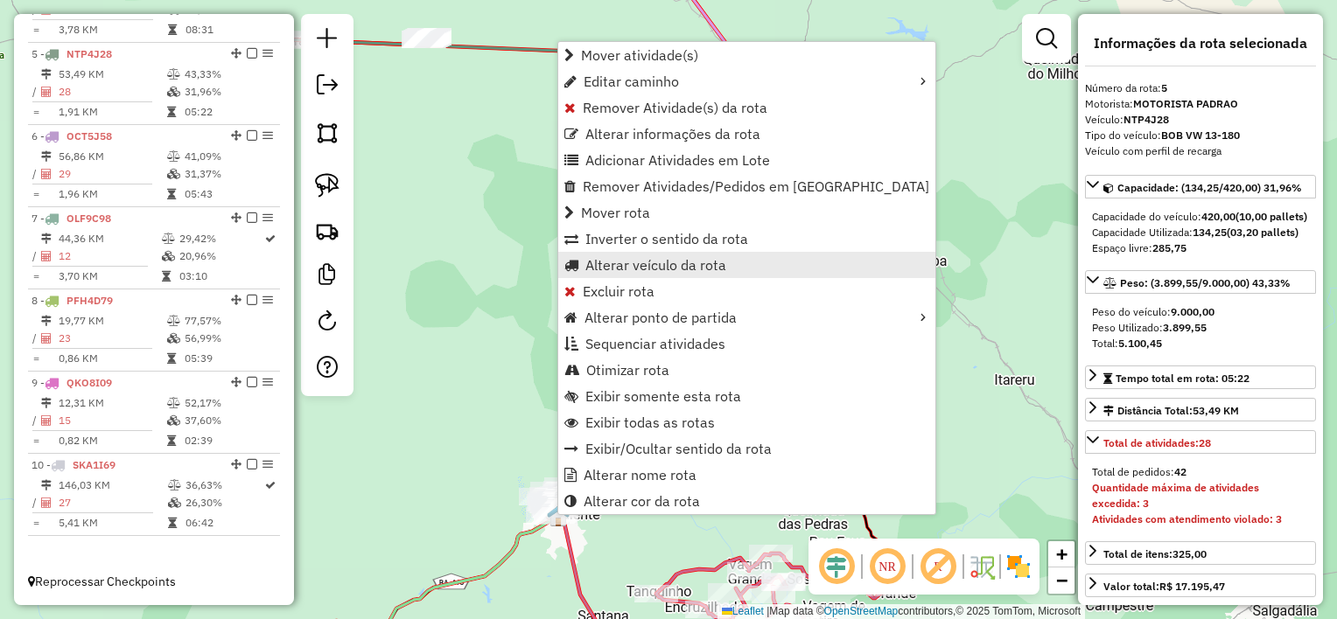
click at [622, 267] on span "Alterar veículo da rota" at bounding box center [655, 265] width 141 height 14
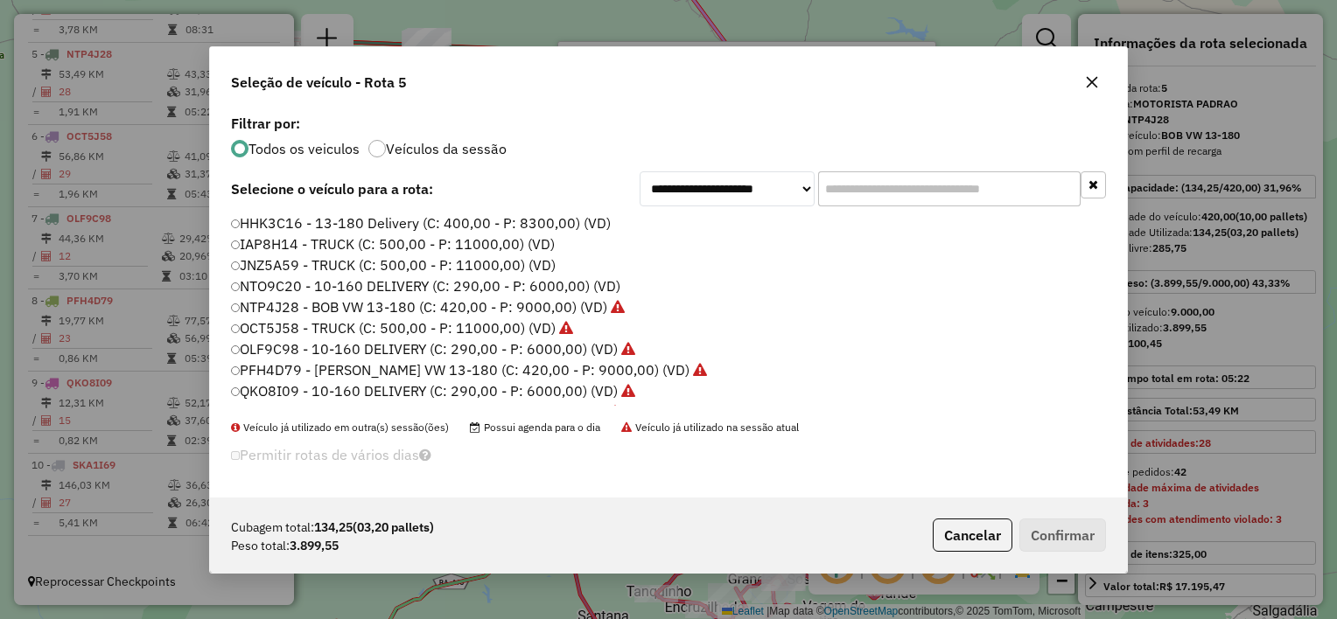
scroll to position [9, 5]
click at [332, 343] on label "OLF9C98 - 10-160 DELIVERY (C: 290,00 - P: 6000,00) (VD)" at bounding box center [434, 349] width 407 height 21
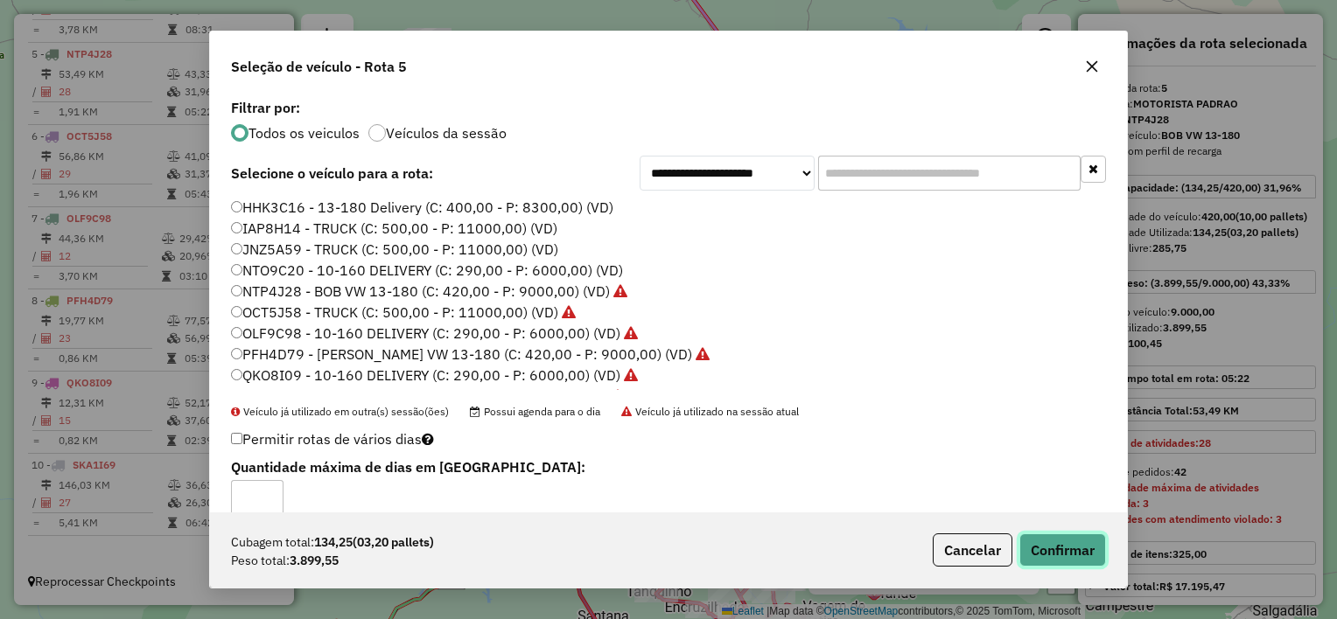
click at [1079, 563] on button "Confirmar" at bounding box center [1062, 550] width 87 height 33
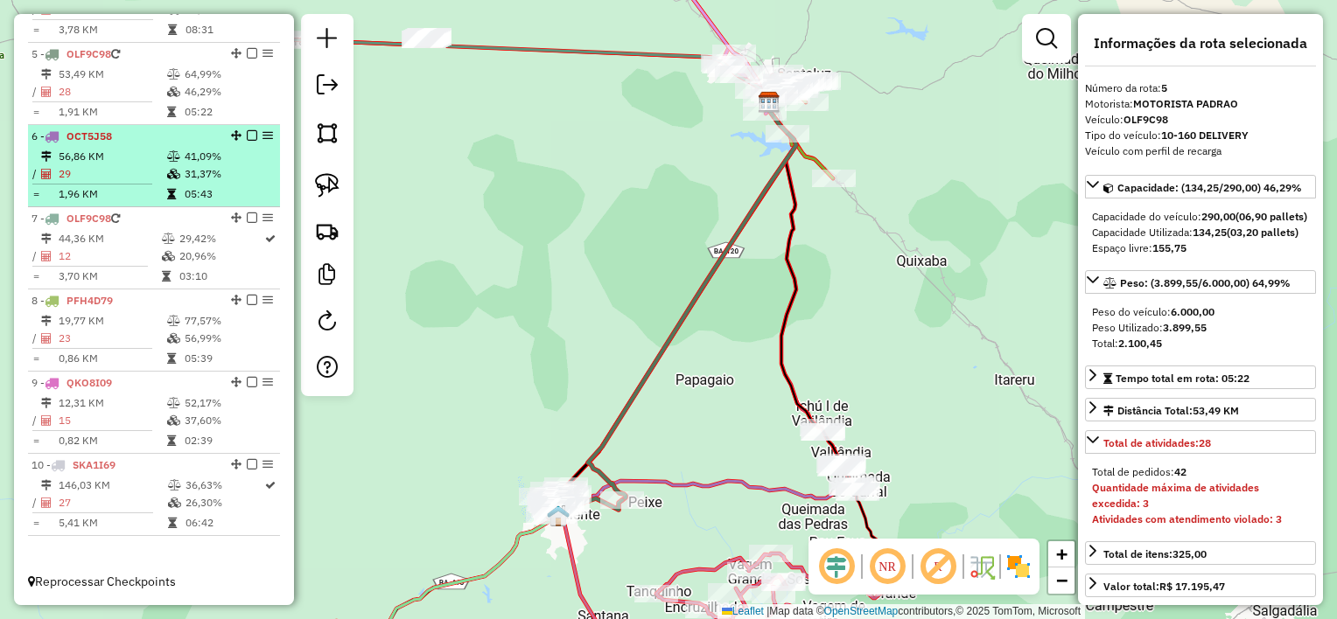
click at [120, 169] on td "29" at bounding box center [112, 173] width 108 height 17
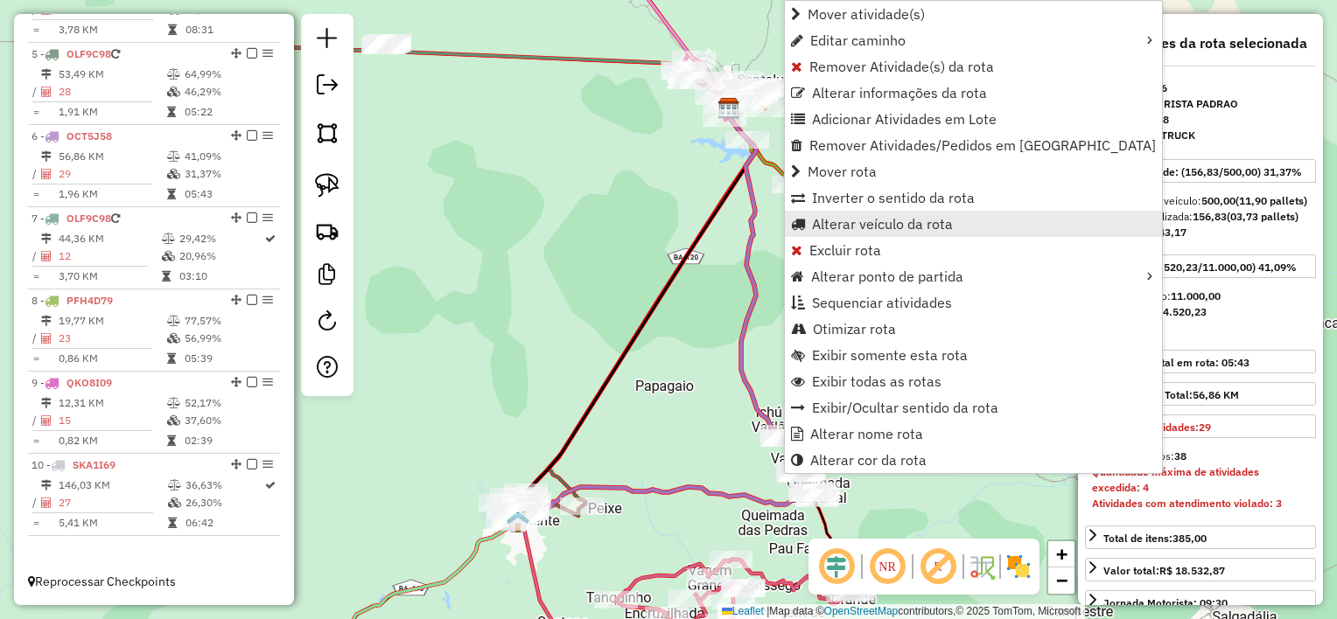
click at [855, 231] on span "Alterar veículo da rota" at bounding box center [882, 224] width 141 height 14
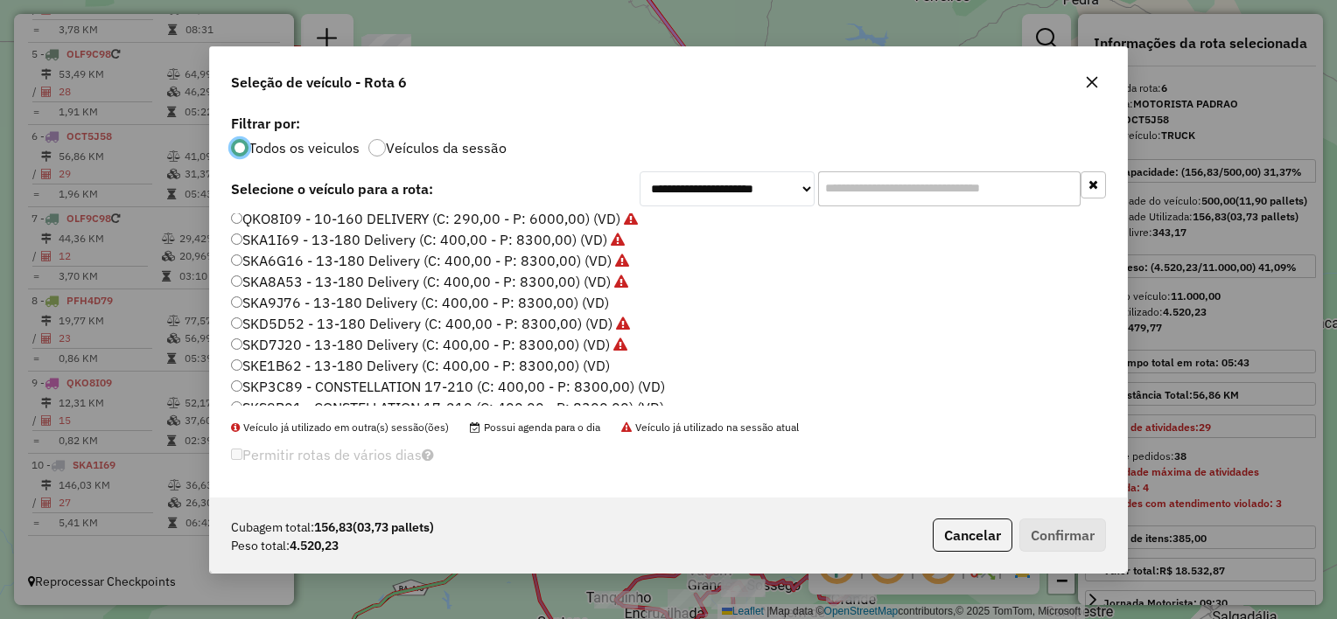
scroll to position [175, 0]
click at [325, 299] on label "SKA9J76 - 13-180 Delivery (C: 400,00 - P: 8300,00) (VD)" at bounding box center [420, 300] width 378 height 21
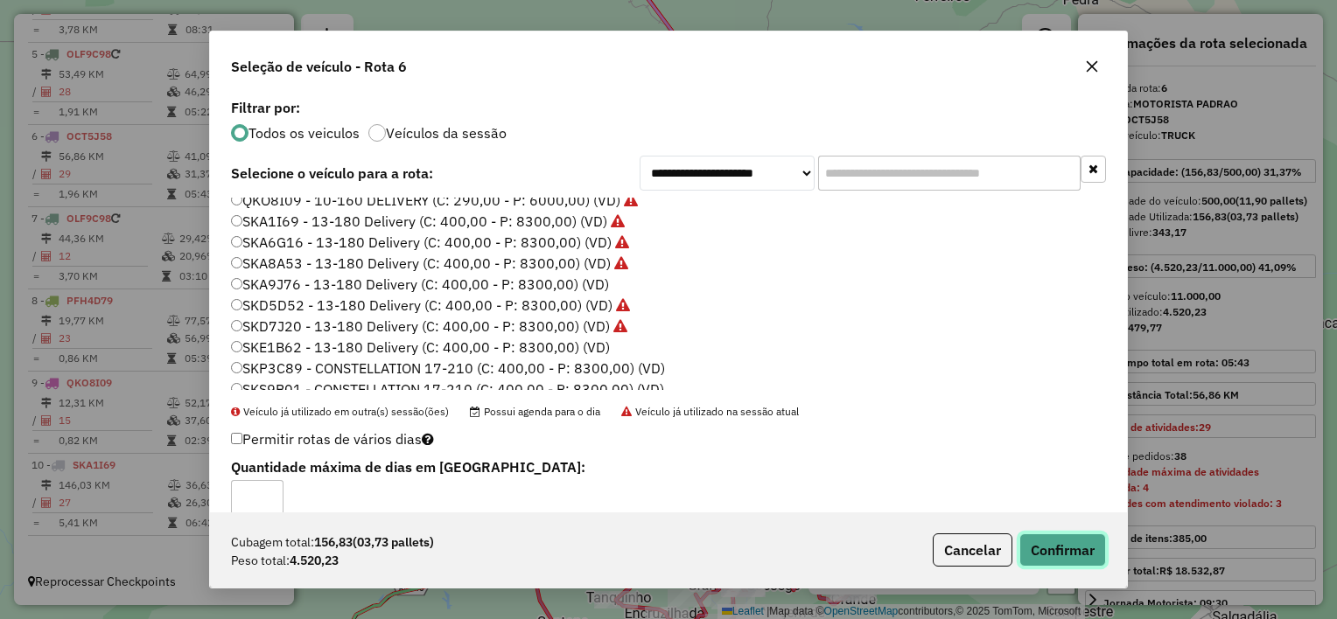
click at [1060, 544] on button "Confirmar" at bounding box center [1062, 550] width 87 height 33
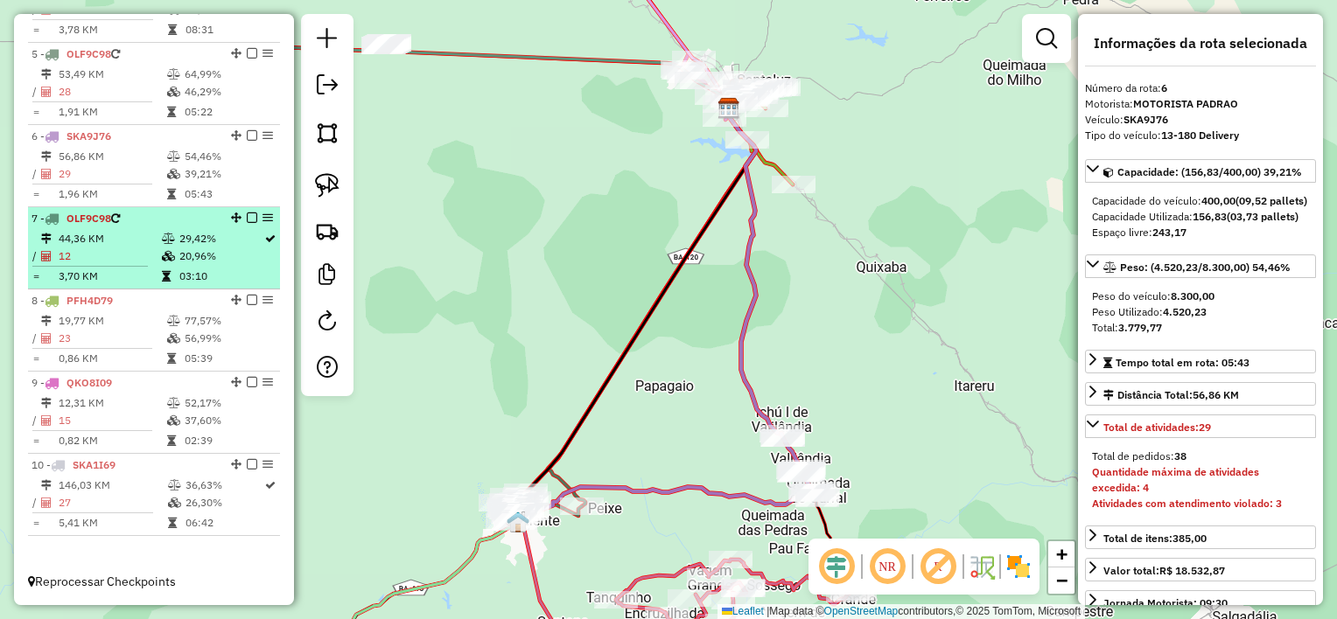
click at [107, 273] on td "3,70 KM" at bounding box center [109, 276] width 103 height 17
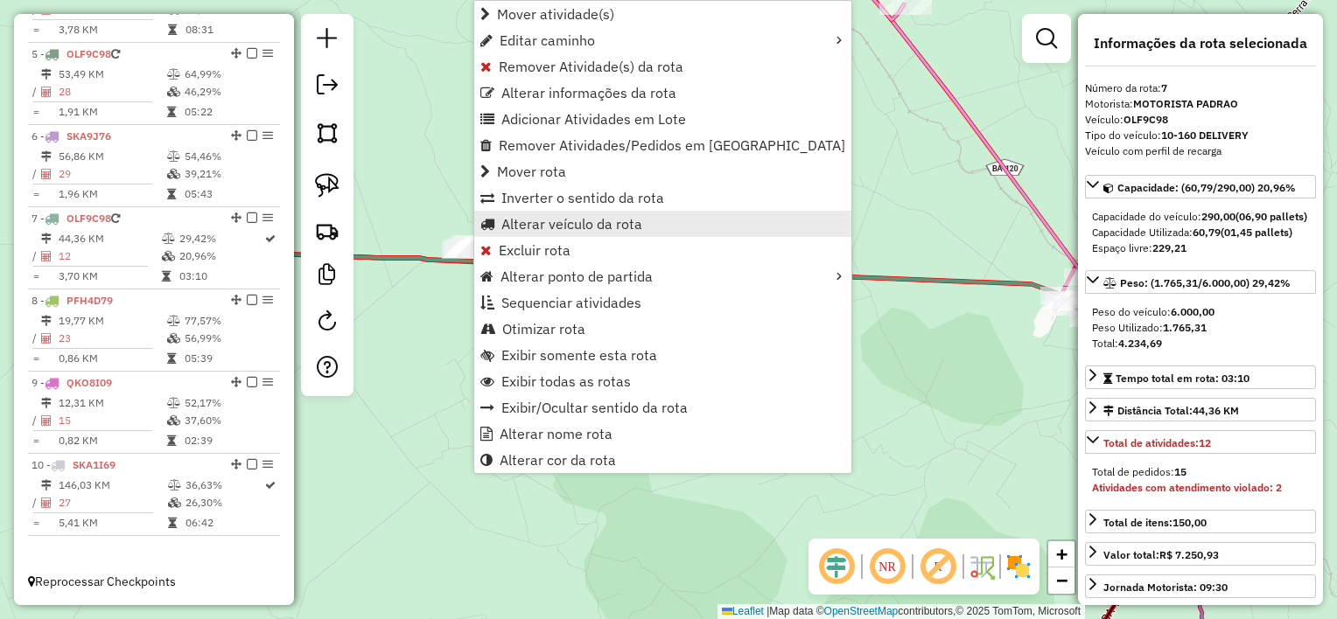
click at [544, 227] on span "Alterar veículo da rota" at bounding box center [571, 224] width 141 height 14
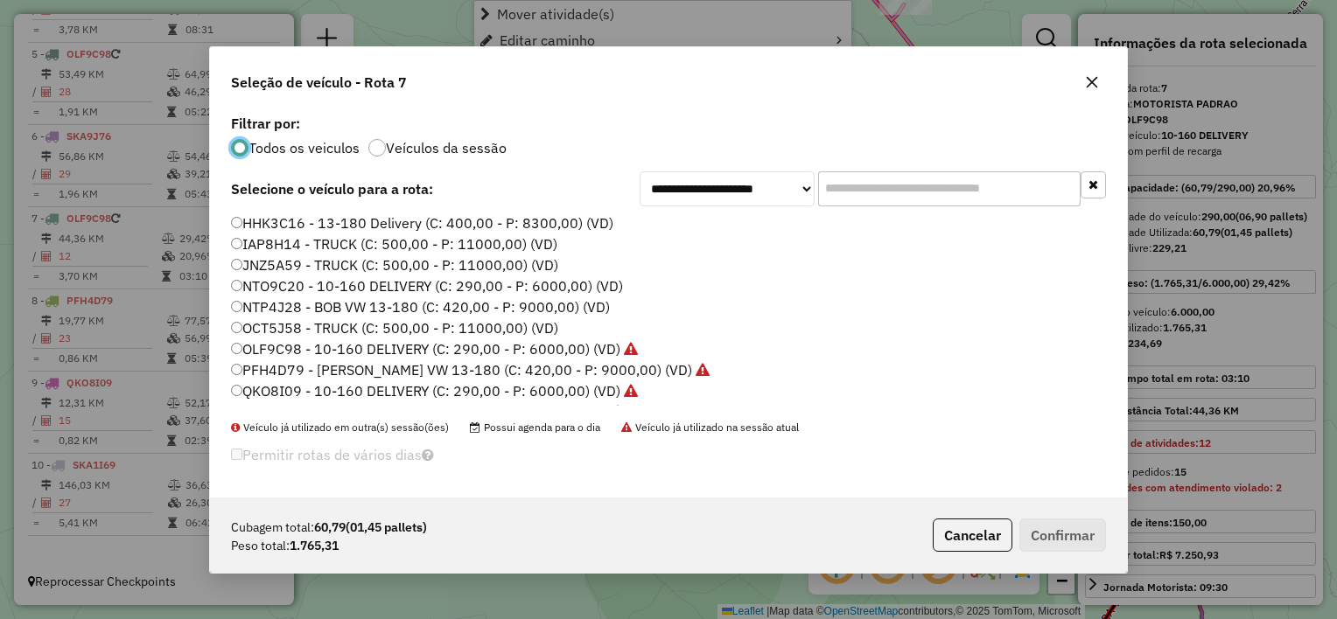
scroll to position [9, 5]
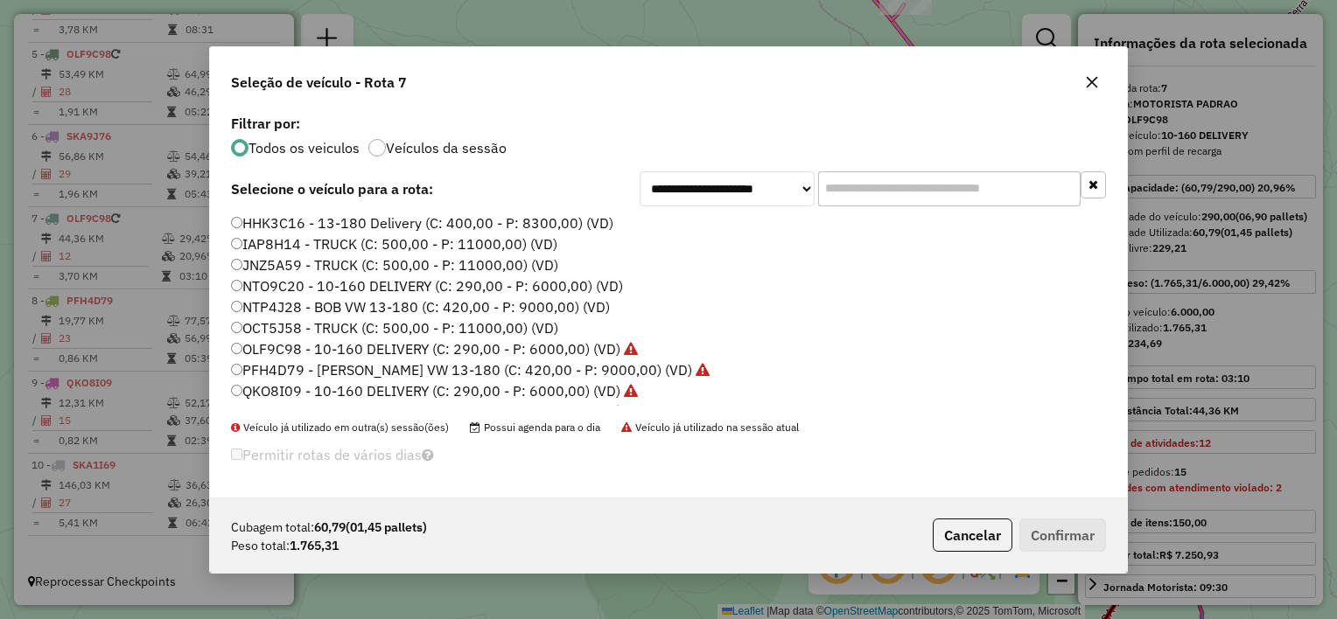
click at [341, 364] on label "PFH4D79 - BOB VW 13-180 (C: 420,00 - P: 9000,00) (VD)" at bounding box center [470, 370] width 479 height 21
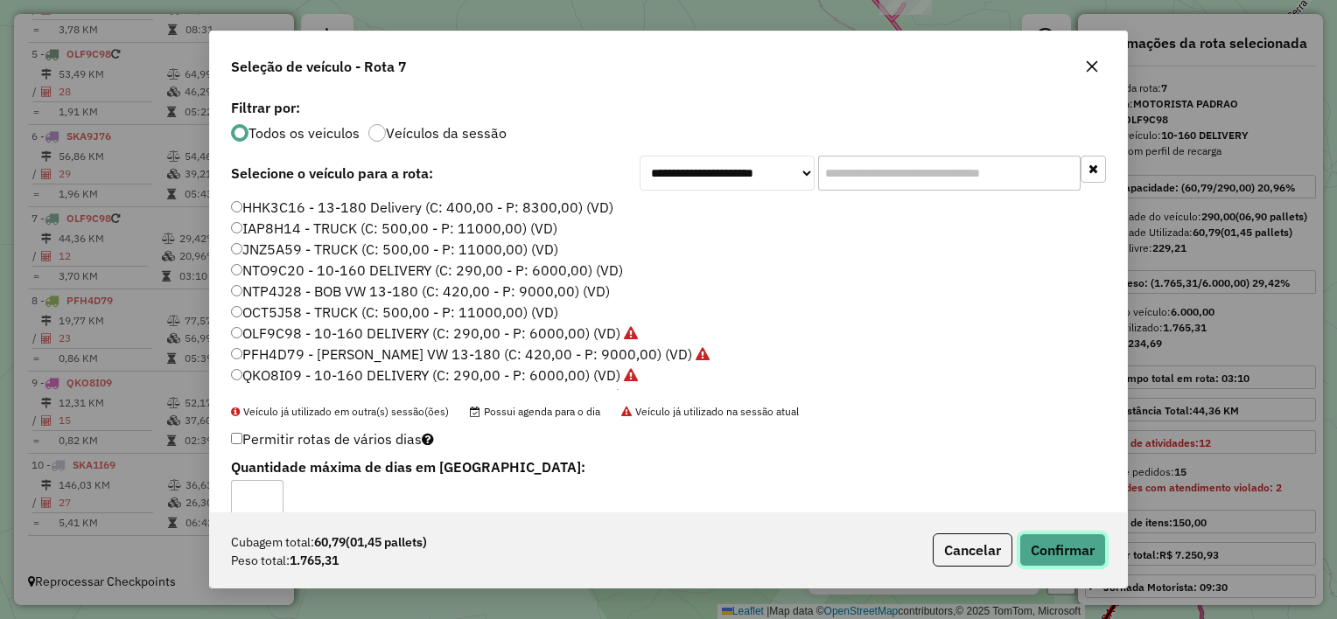
click at [1050, 539] on button "Confirmar" at bounding box center [1062, 550] width 87 height 33
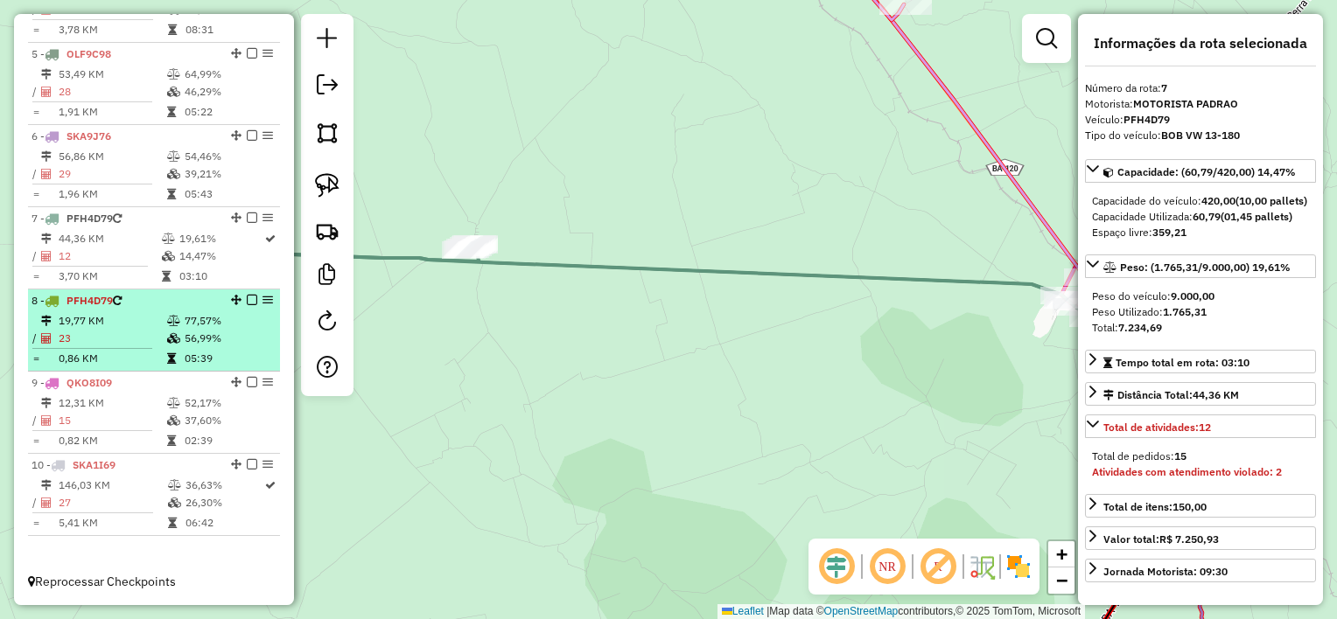
click at [115, 345] on td "23" at bounding box center [112, 338] width 108 height 17
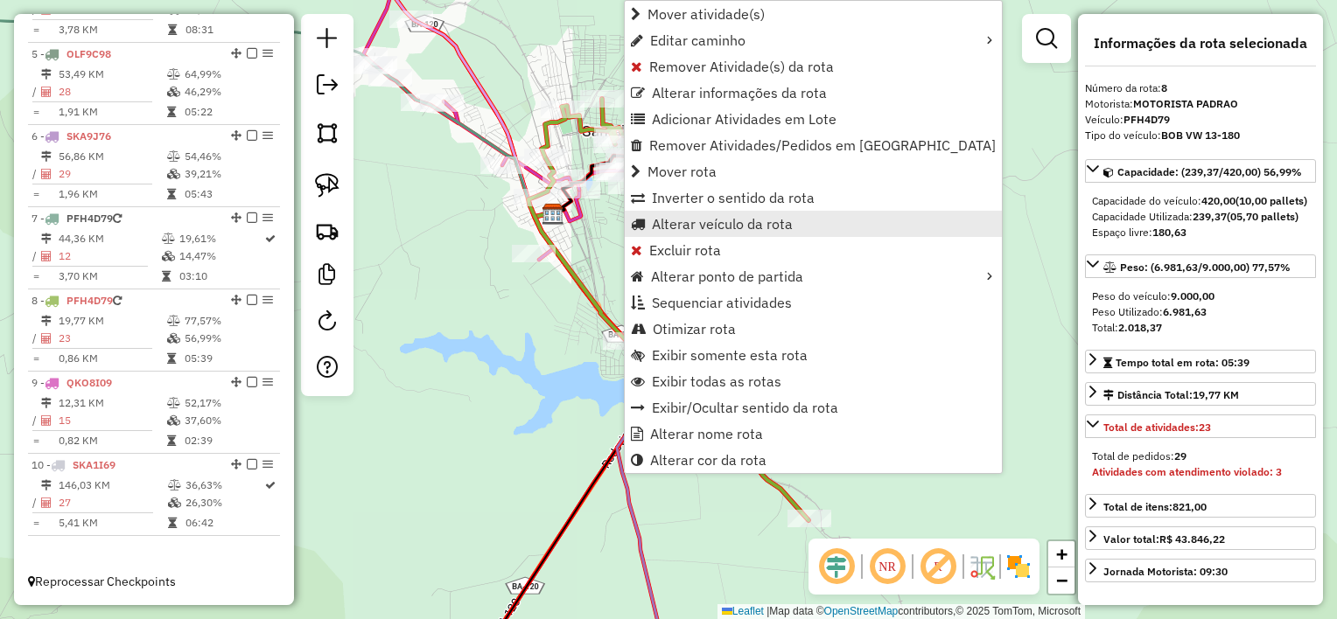
click at [689, 228] on span "Alterar veículo da rota" at bounding box center [722, 224] width 141 height 14
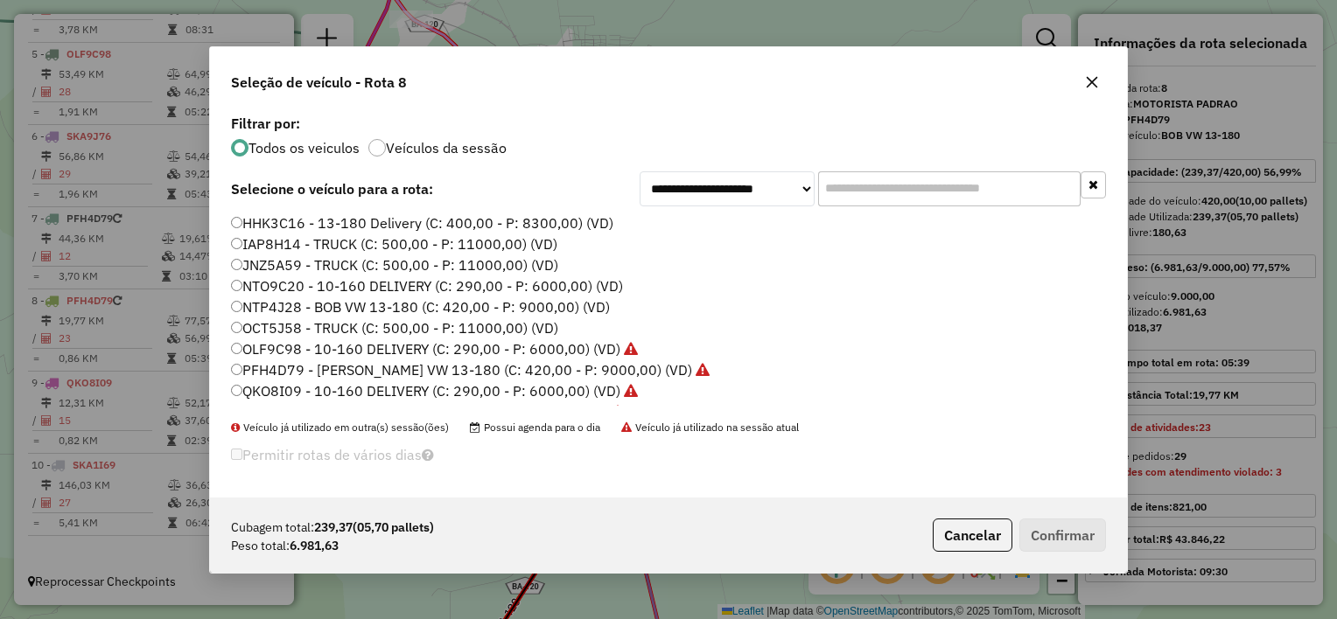
click at [361, 283] on label "NTO9C20 - 10-160 DELIVERY (C: 290,00 - P: 6000,00) (VD)" at bounding box center [427, 286] width 392 height 21
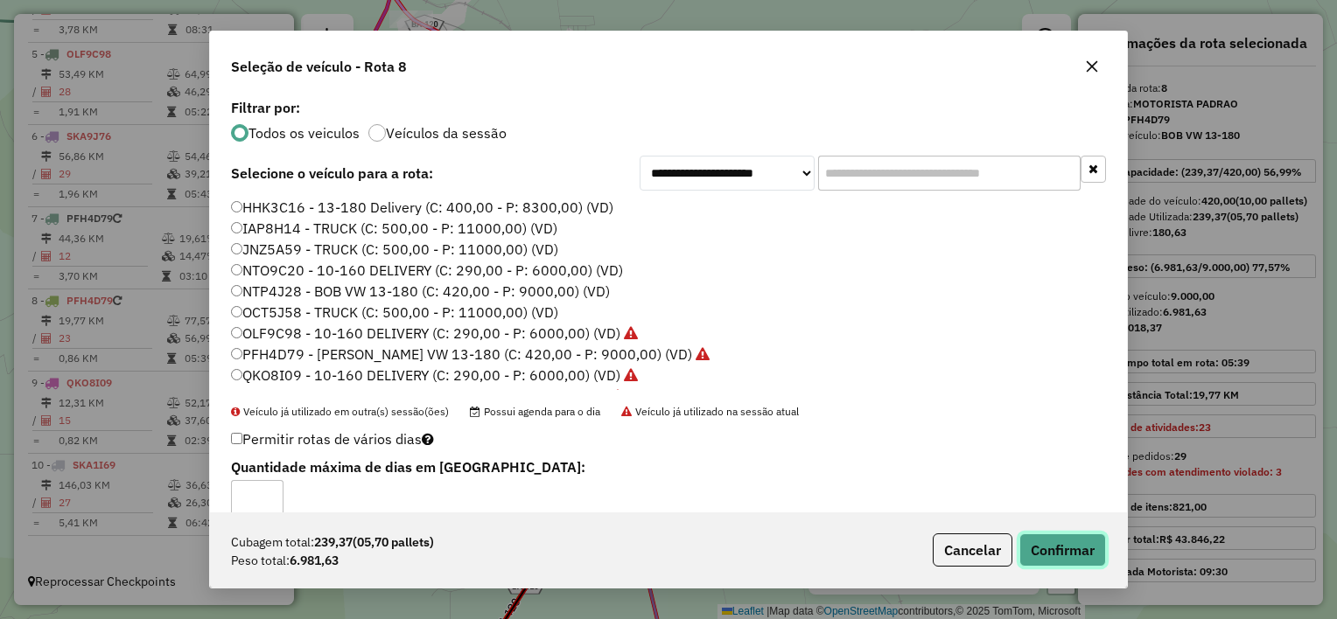
click at [1054, 536] on button "Confirmar" at bounding box center [1062, 550] width 87 height 33
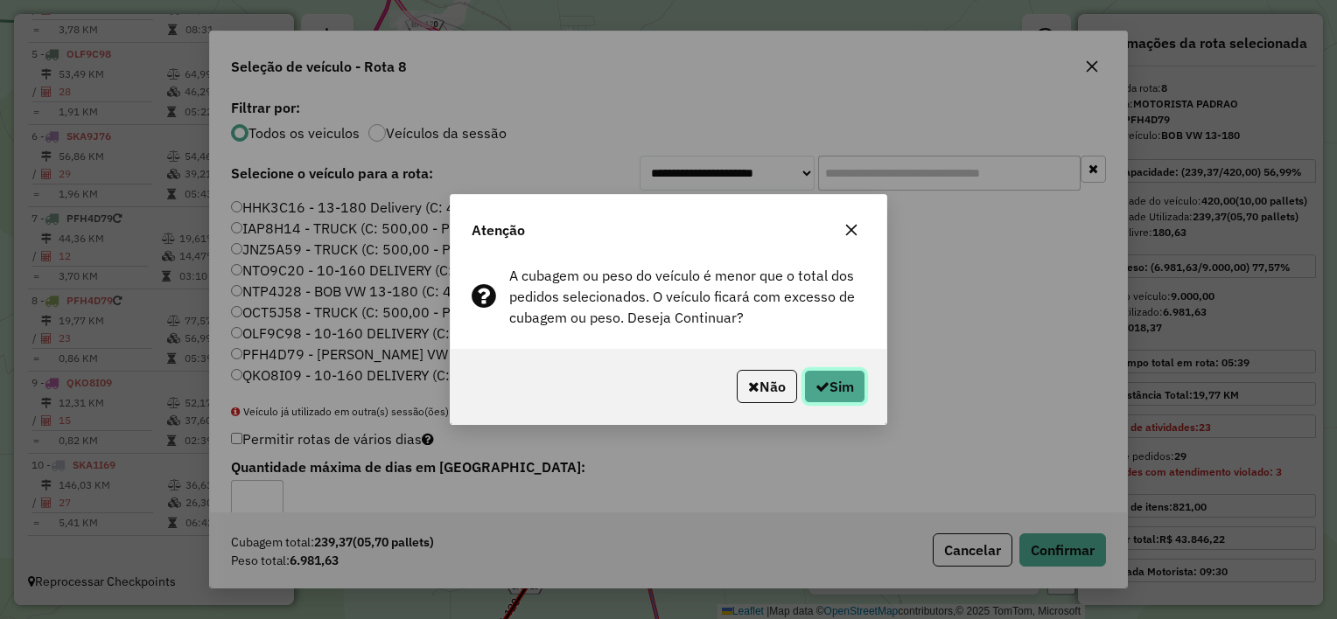
click at [848, 381] on button "Sim" at bounding box center [834, 386] width 61 height 33
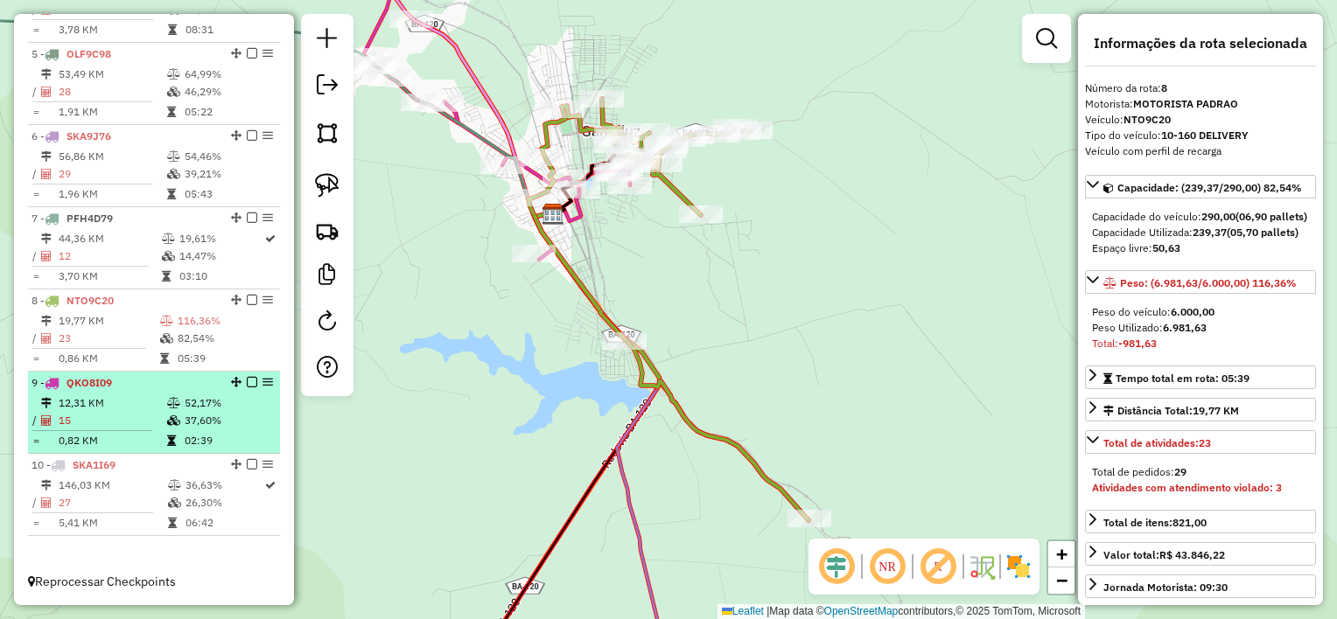
click at [111, 404] on td "12,31 KM" at bounding box center [112, 403] width 108 height 17
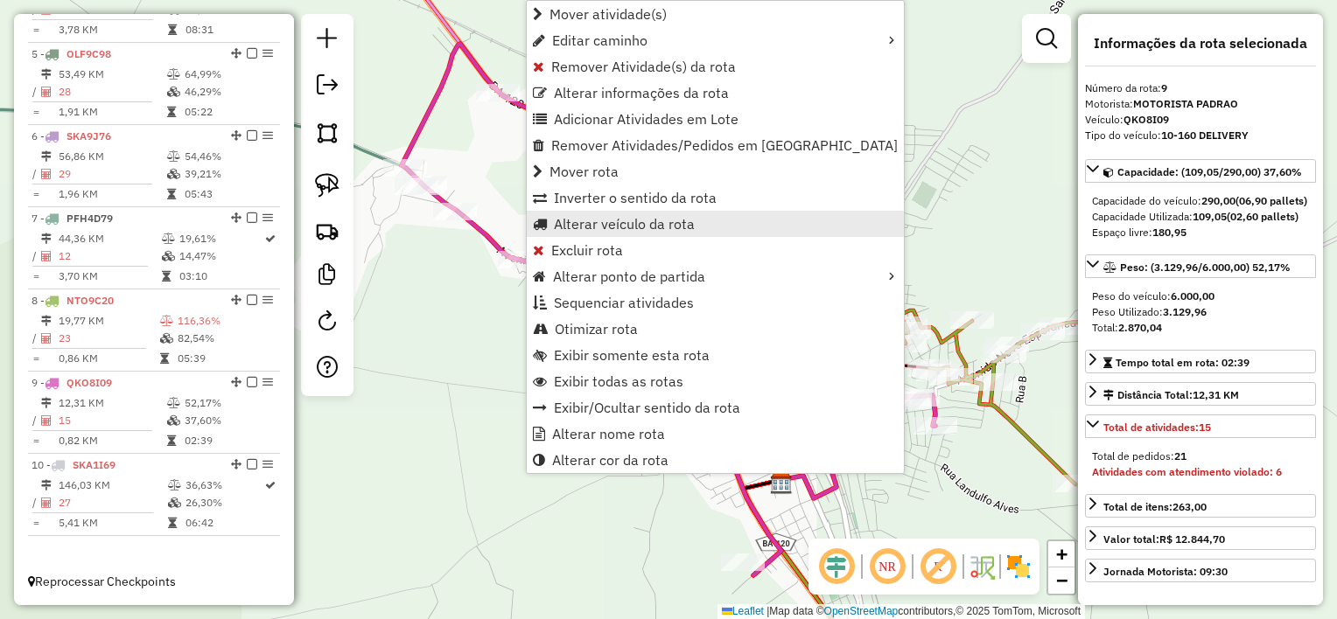
click at [591, 227] on span "Alterar veículo da rota" at bounding box center [624, 224] width 141 height 14
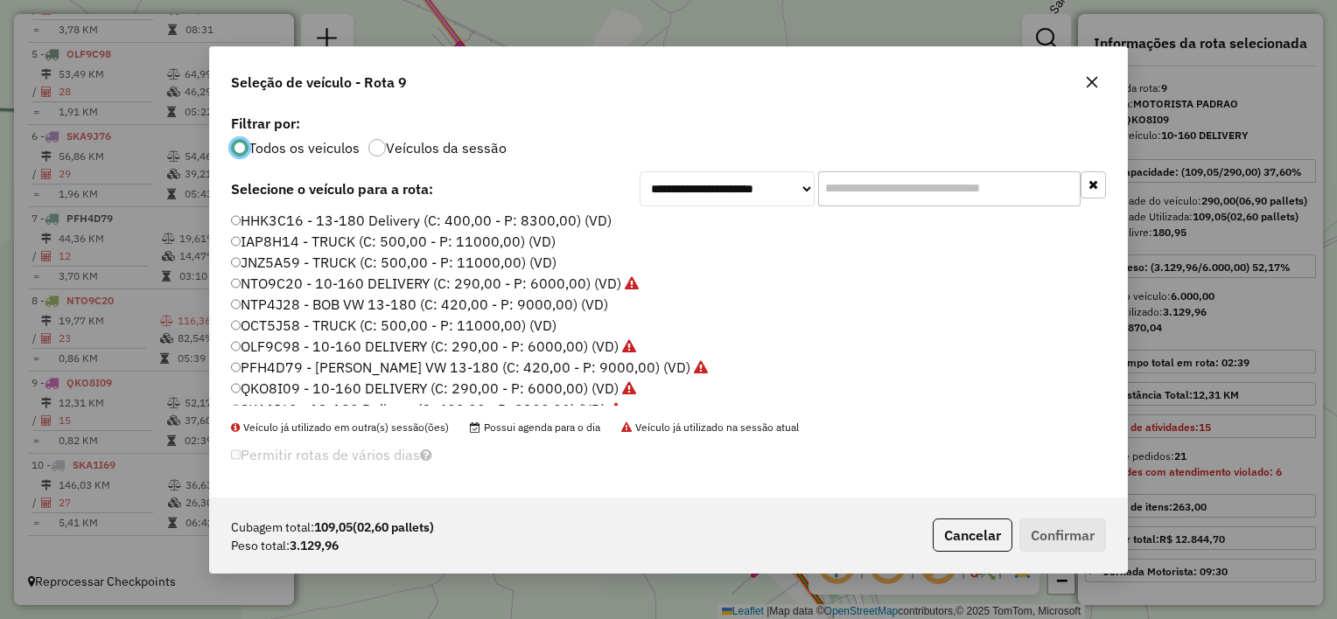
scroll to position [0, 0]
click at [423, 221] on label "HHK3C16 - 13-180 Delivery (C: 400,00 - P: 8300,00) (VD)" at bounding box center [421, 223] width 381 height 21
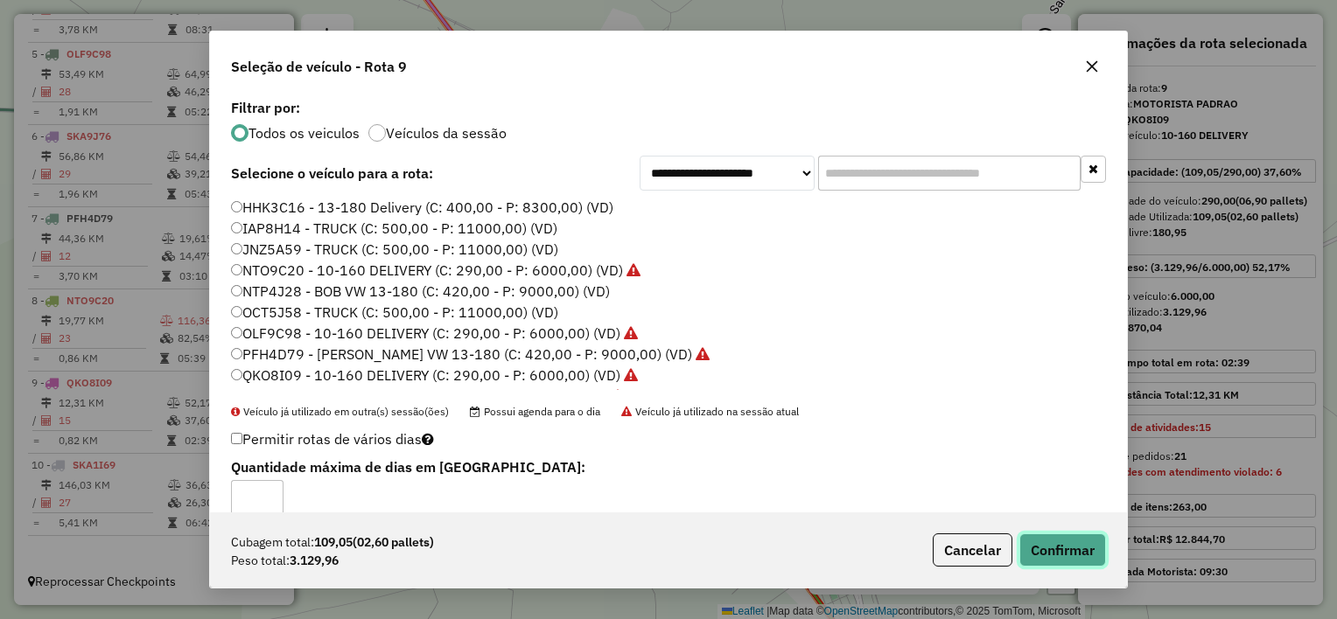
click at [1071, 545] on button "Confirmar" at bounding box center [1062, 550] width 87 height 33
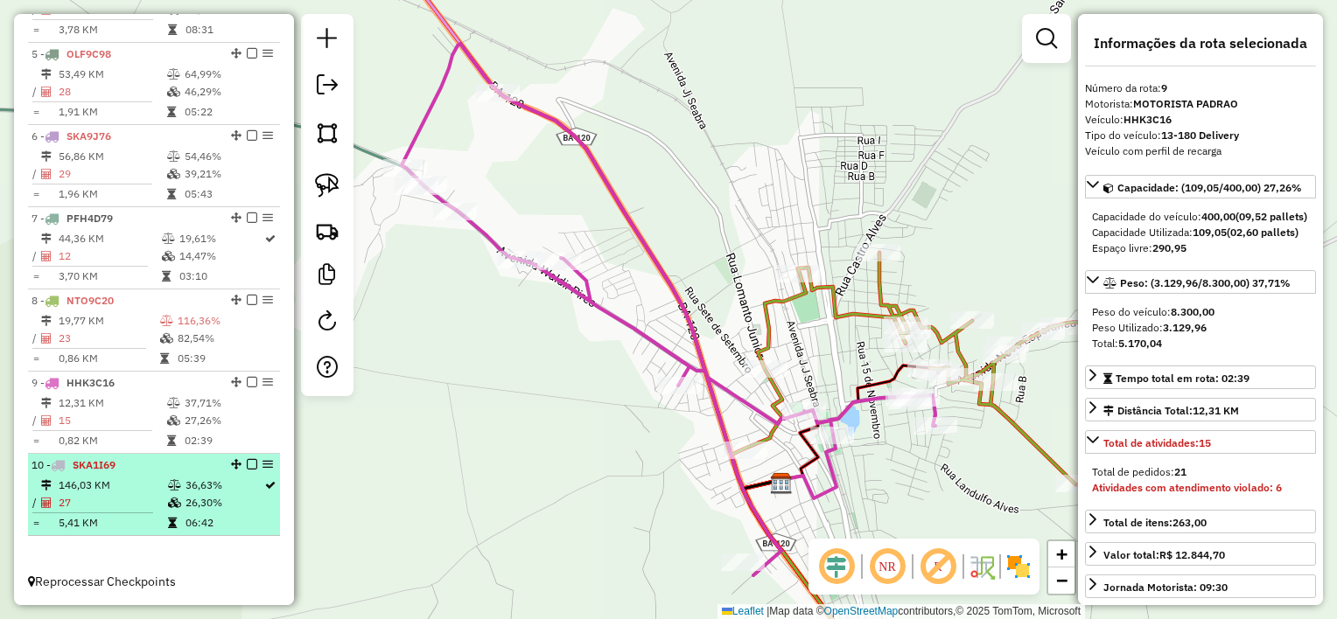
click at [135, 478] on td "146,03 KM" at bounding box center [112, 485] width 109 height 17
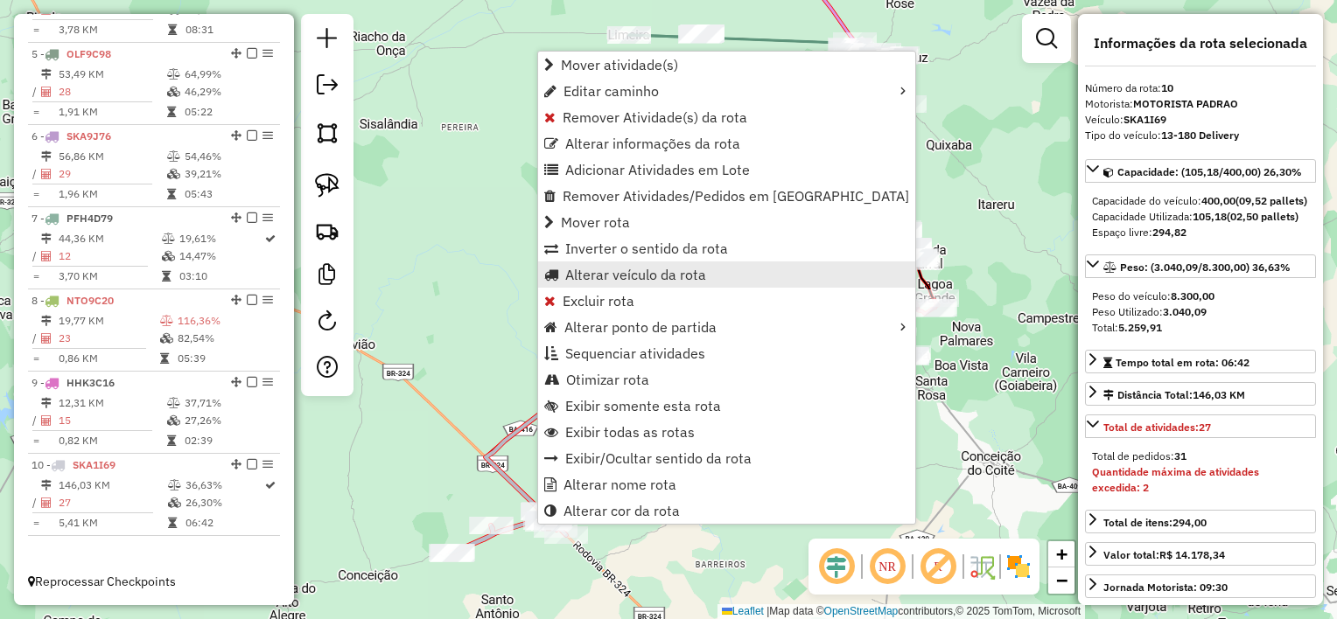
click at [626, 271] on span "Alterar veículo da rota" at bounding box center [635, 275] width 141 height 14
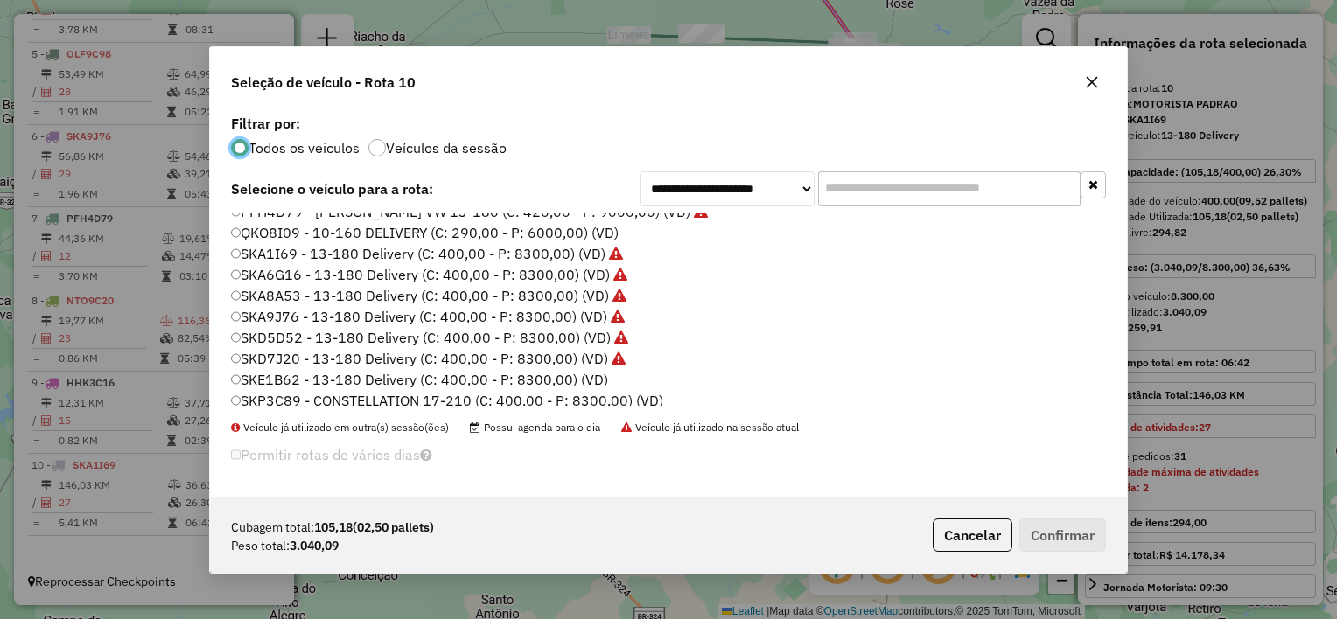
scroll to position [185, 0]
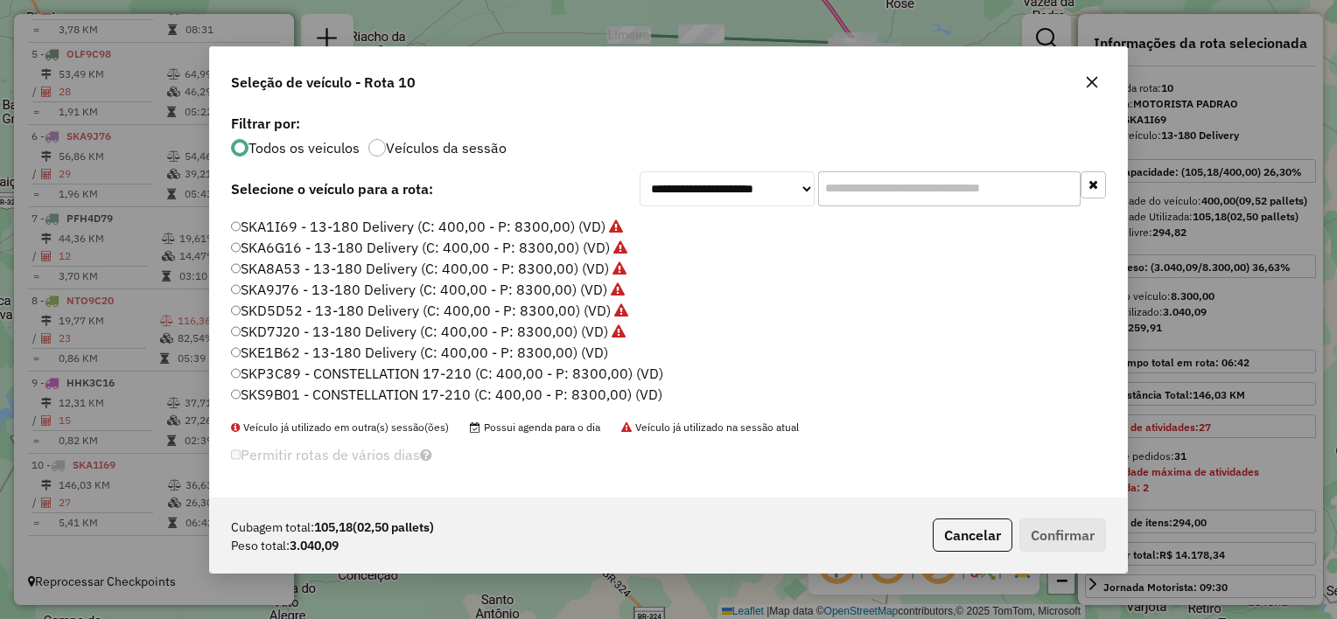
click at [512, 368] on label "SKP3C89 - CONSTELLATION 17-210 (C: 400,00 - P: 8300,00) (VD)" at bounding box center [447, 373] width 432 height 21
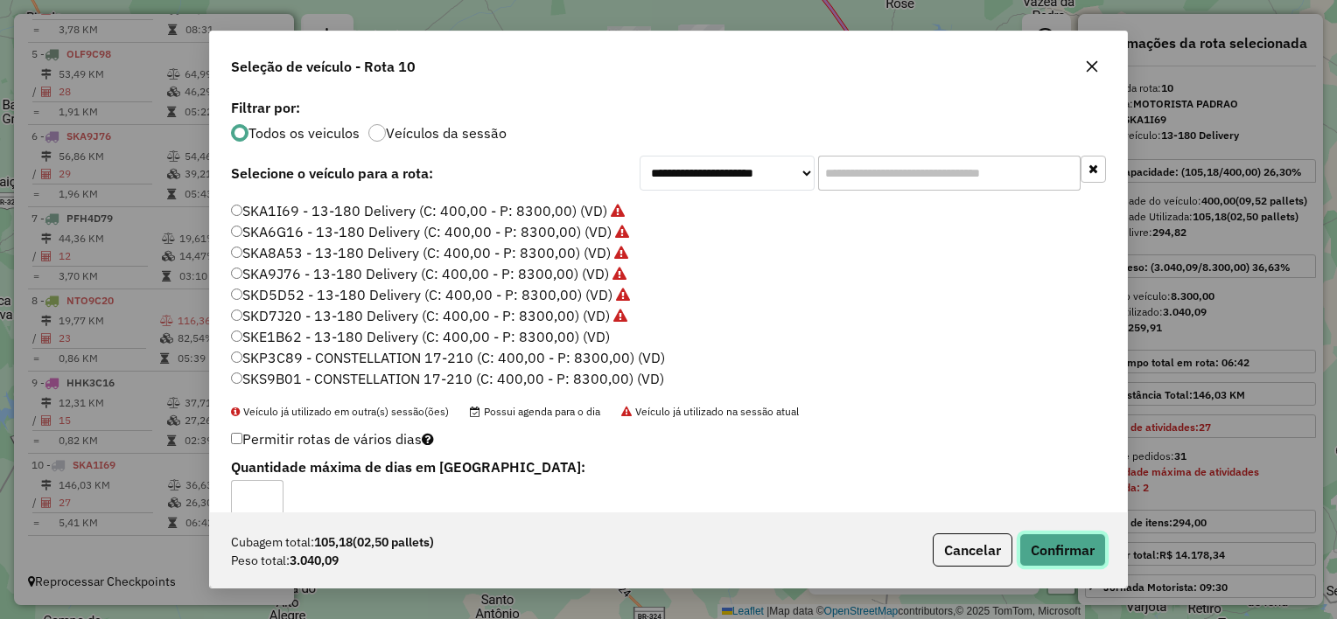
click at [1087, 556] on button "Confirmar" at bounding box center [1062, 550] width 87 height 33
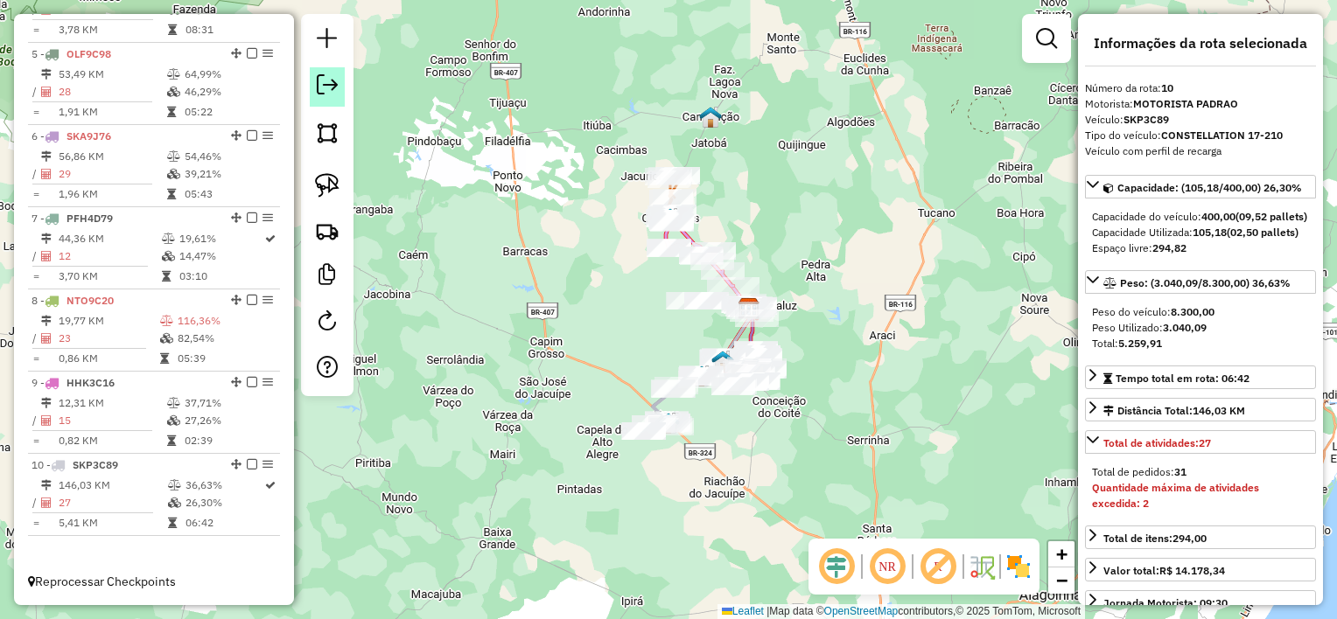
click at [330, 96] on link at bounding box center [327, 86] width 35 height 39
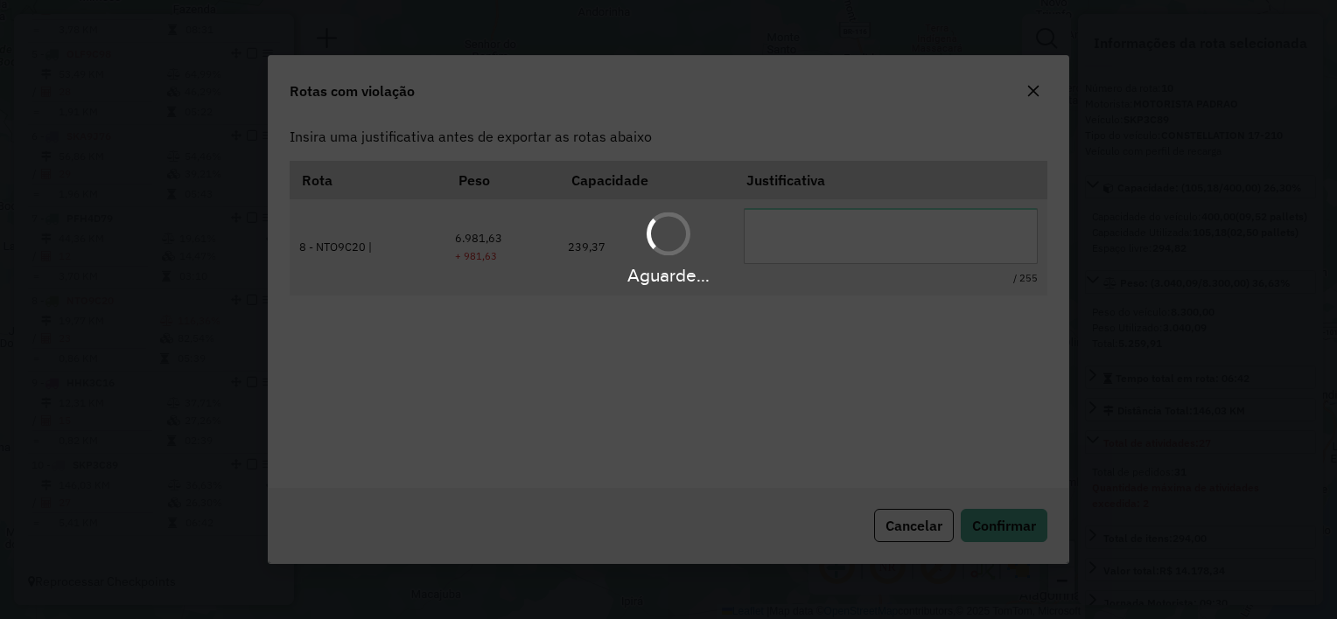
scroll to position [0, 0]
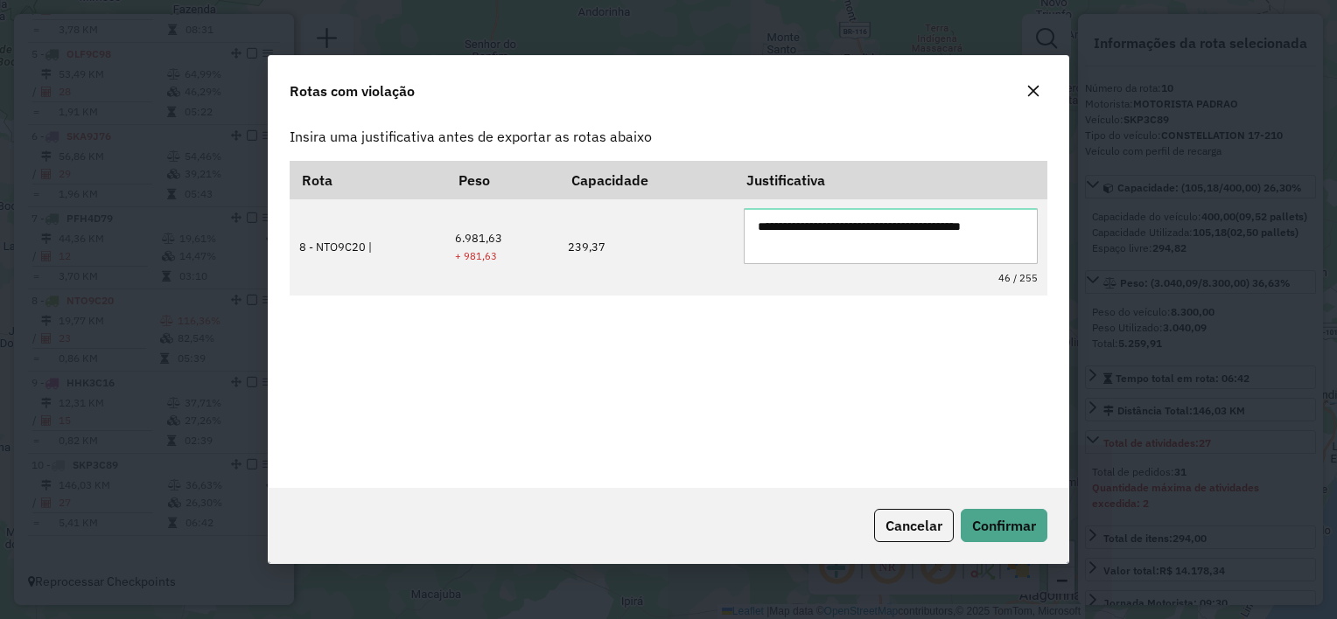
type textarea "**********"
click at [1025, 509] on hb-button "Confirmar" at bounding box center [1001, 525] width 94 height 33
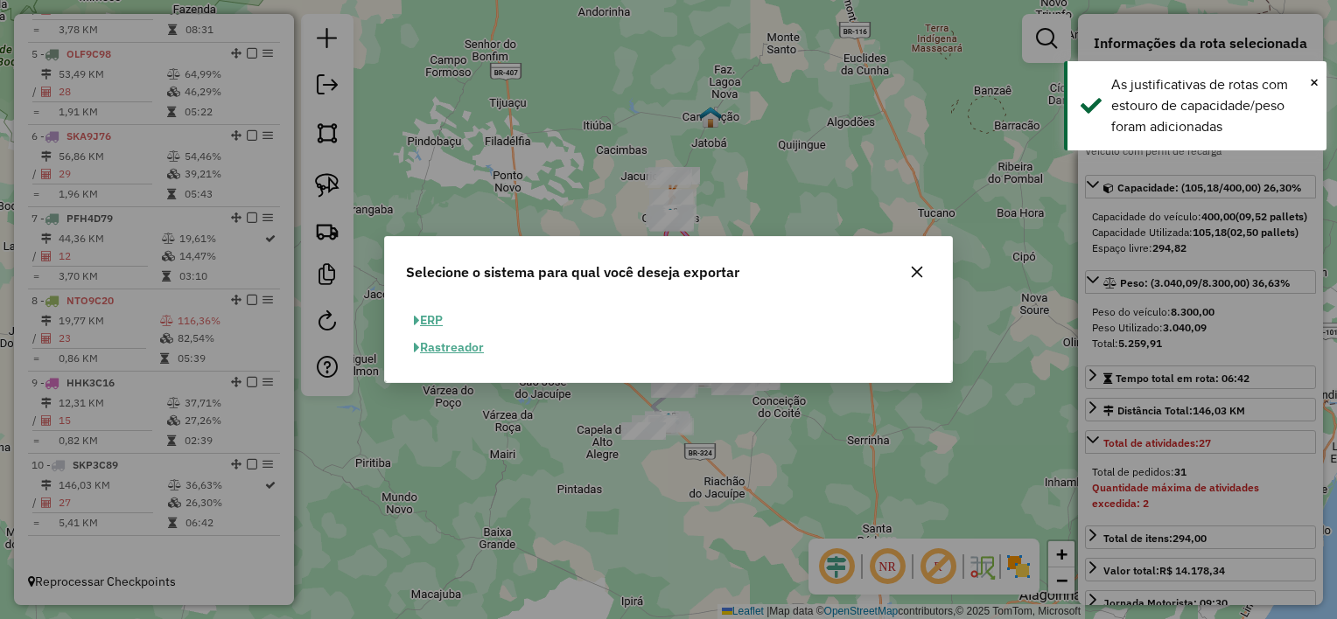
click at [434, 322] on button "ERP" at bounding box center [428, 320] width 45 height 27
select select "**"
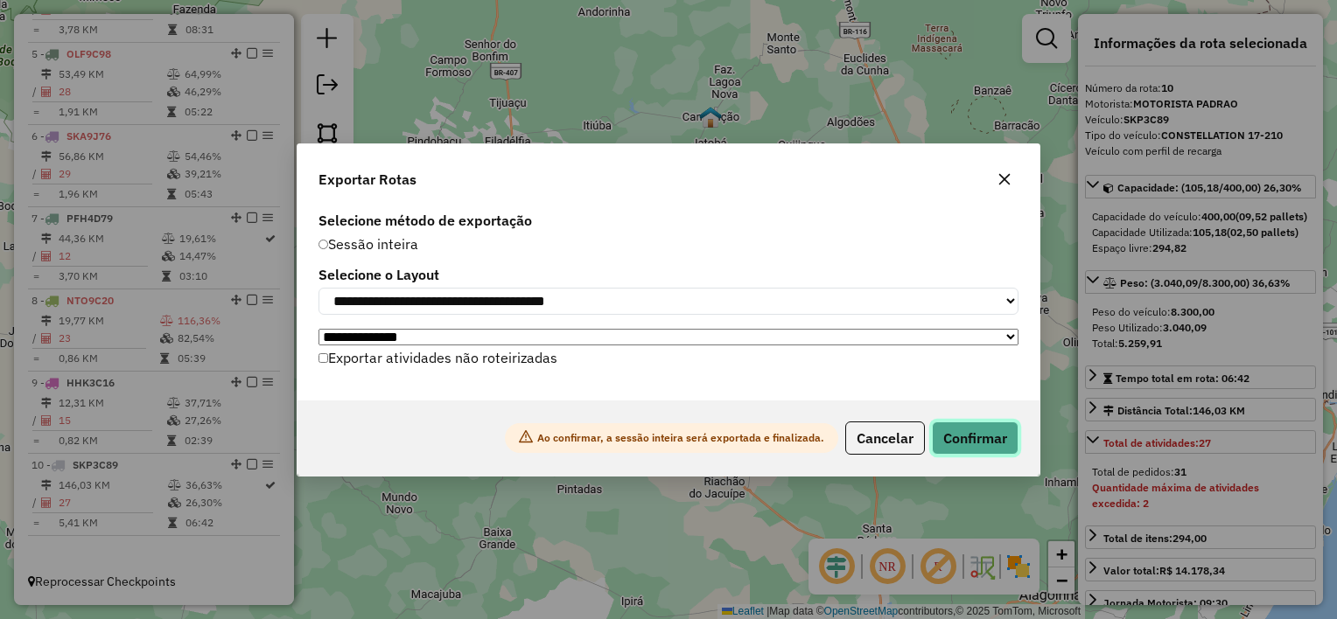
click at [1007, 448] on button "Confirmar" at bounding box center [975, 438] width 87 height 33
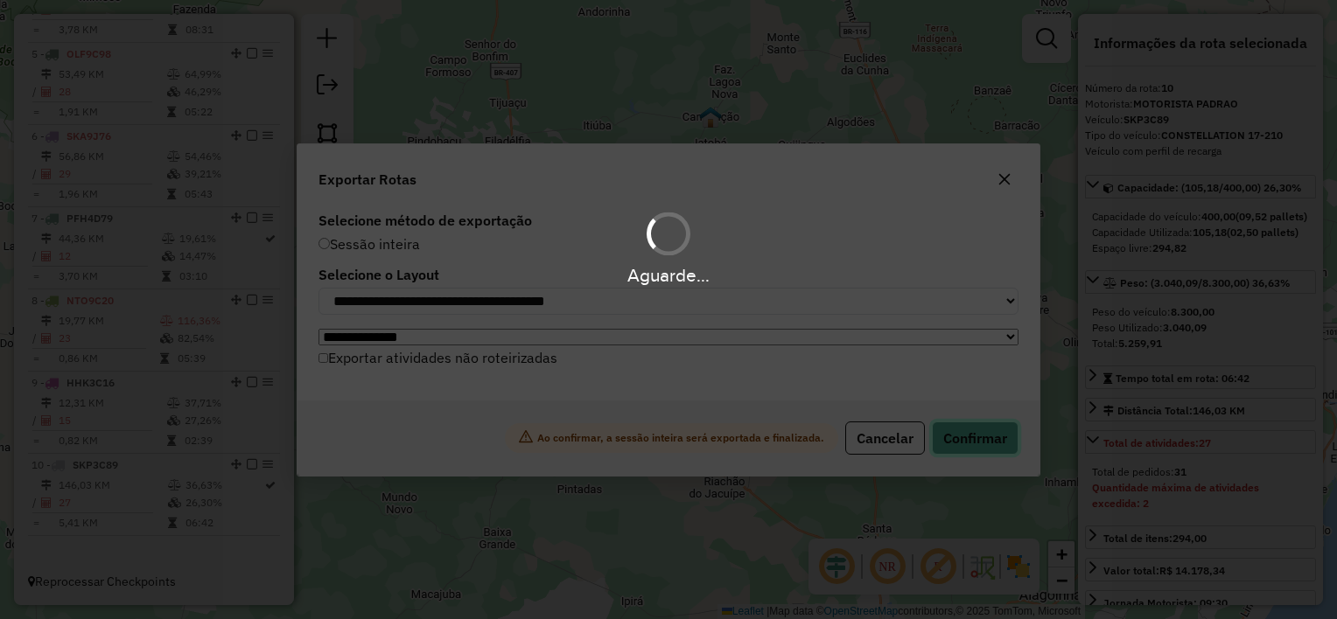
scroll to position [948, 0]
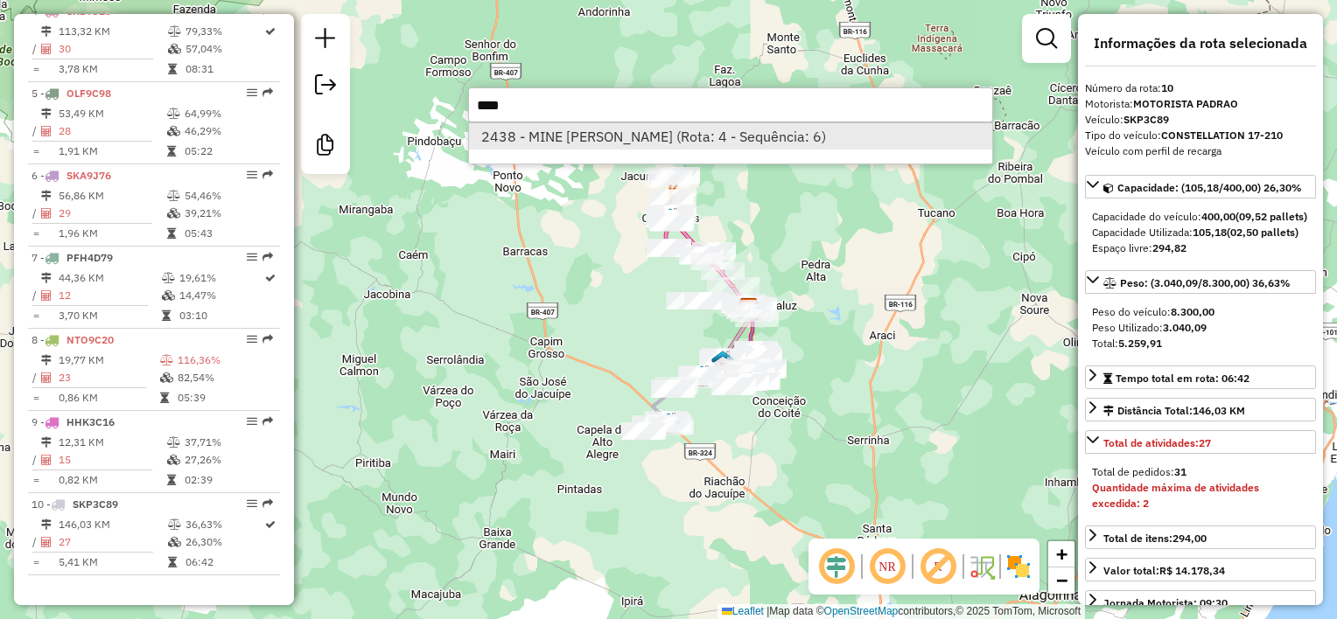
type input "****"
click at [559, 128] on li "2438 - MINE MARCELO (Rota: 4 - Sequência: 6)" at bounding box center [730, 136] width 523 height 26
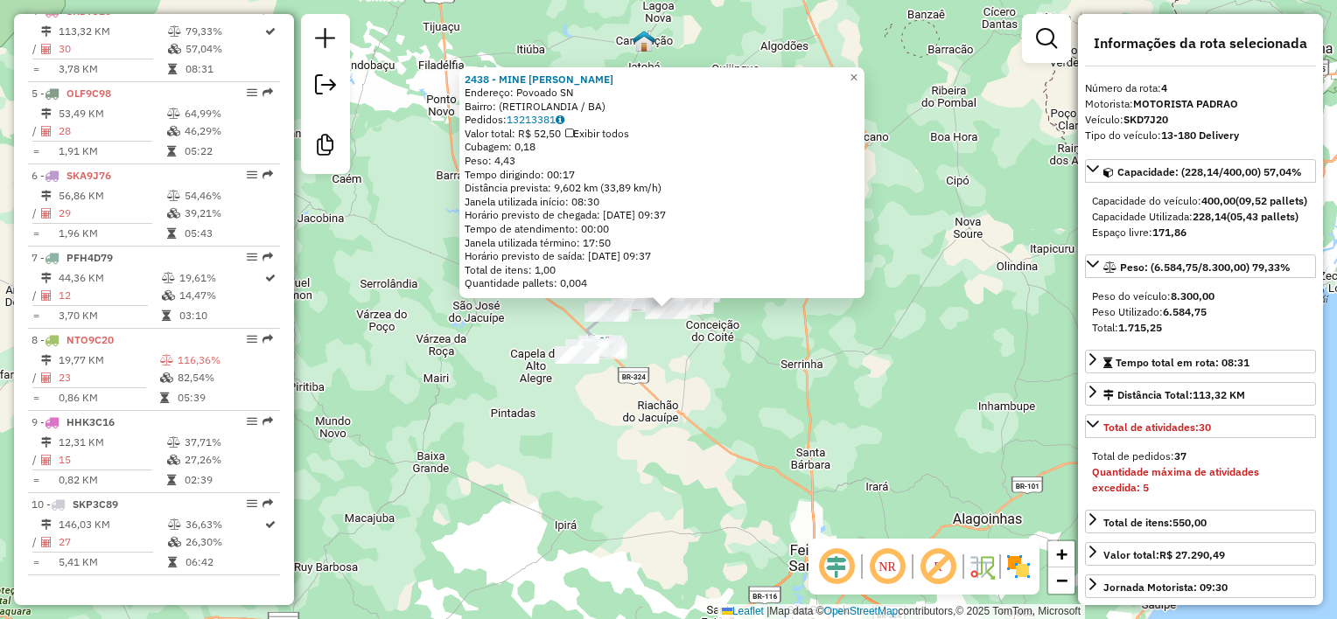
scroll to position [934, 0]
click at [665, 345] on div "2438 - MINE MARCELO Endereço: Povoado SN Bairro: (RETIROLANDIA / BA) Pedidos: 1…" at bounding box center [668, 309] width 1337 height 619
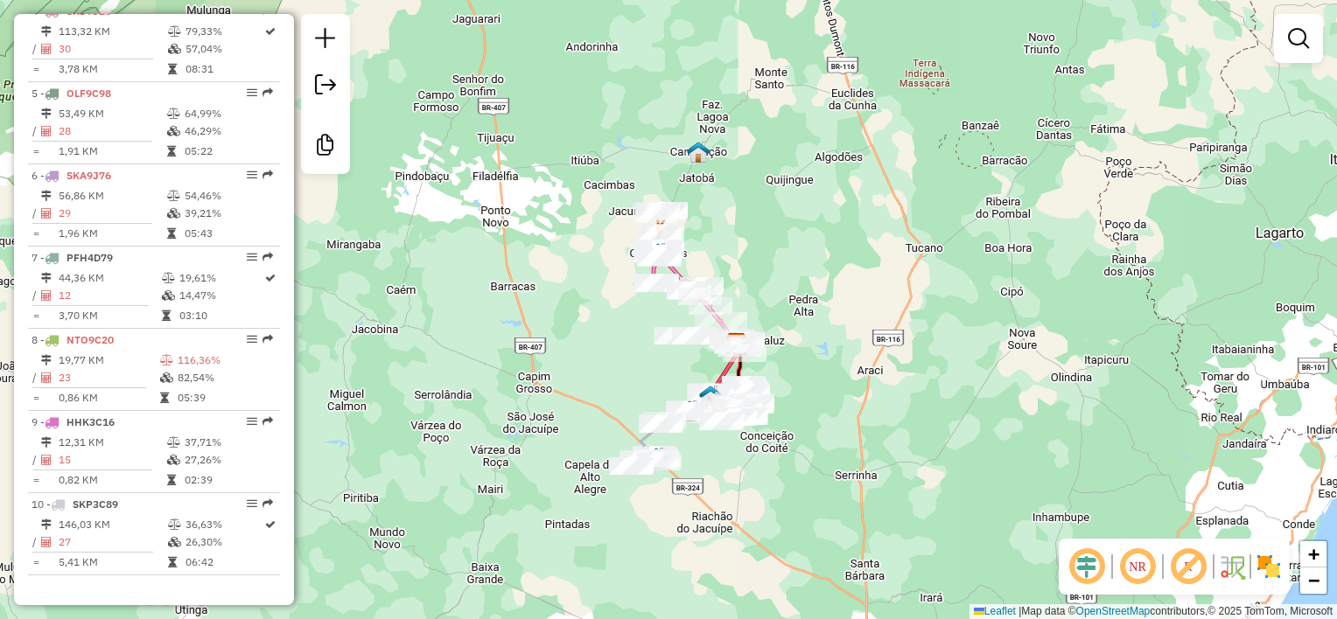
drag, startPoint x: 509, startPoint y: 199, endPoint x: 559, endPoint y: 300, distance: 112.3
click at [559, 300] on div "Janela de atendimento Grade de atendimento Capacidade Transportadoras Veículos …" at bounding box center [668, 309] width 1337 height 619
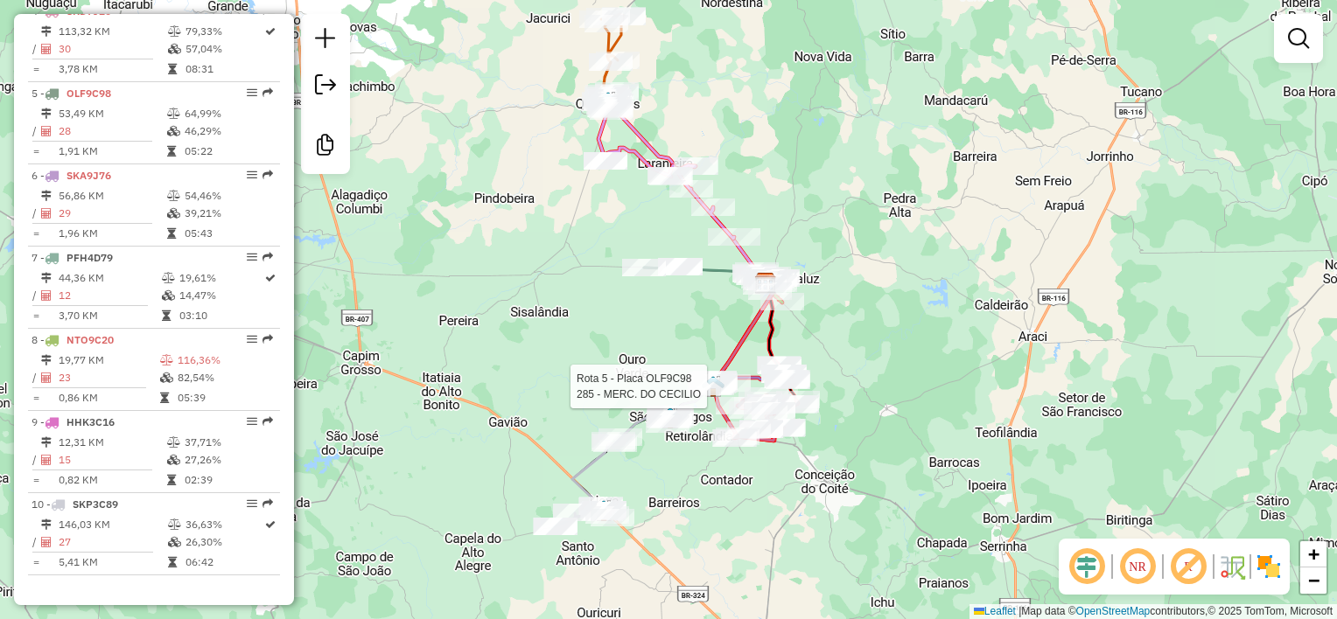
select select "*********"
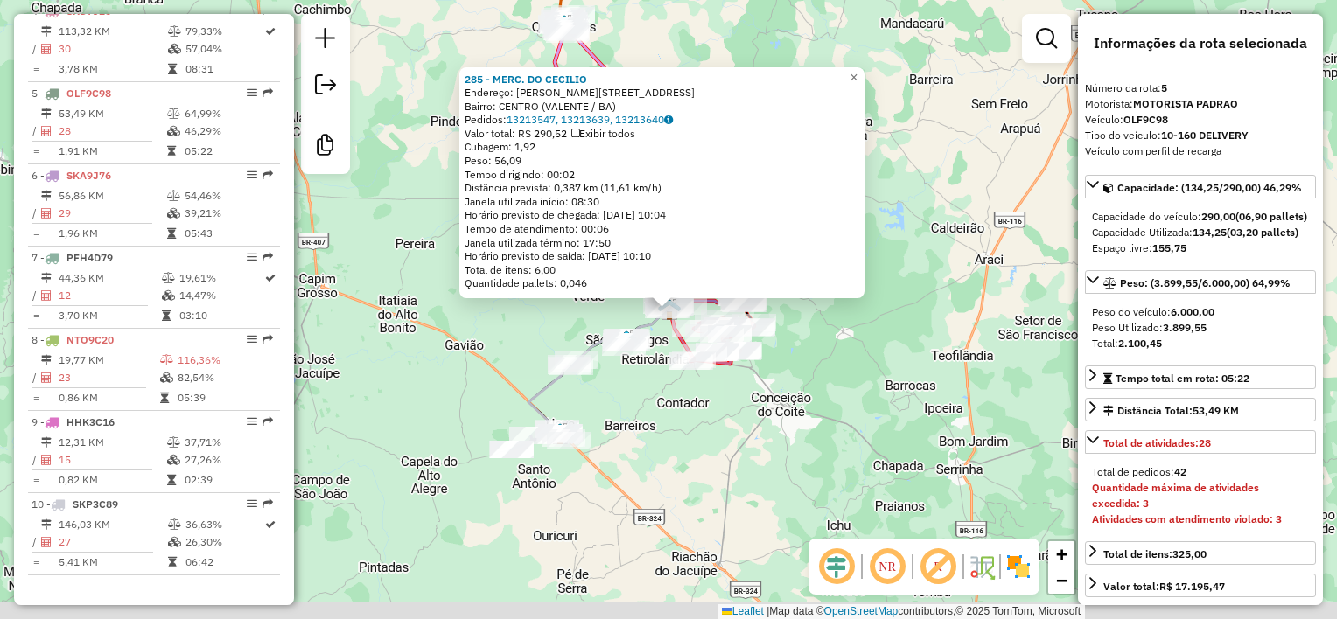
scroll to position [948, 0]
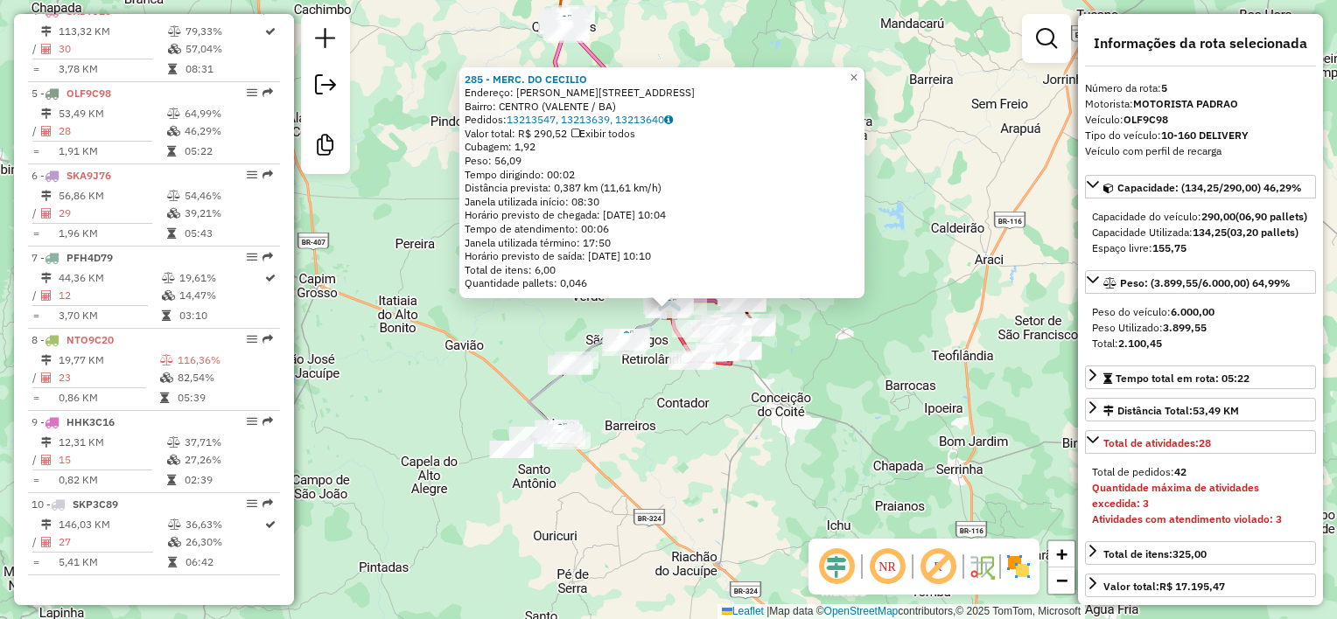
click at [687, 434] on div "Rota 5 - Placa OLF9C98 285 - MERC. DO CECILIO 285 - MERC. DO CECILIO Endereço: …" at bounding box center [668, 309] width 1337 height 619
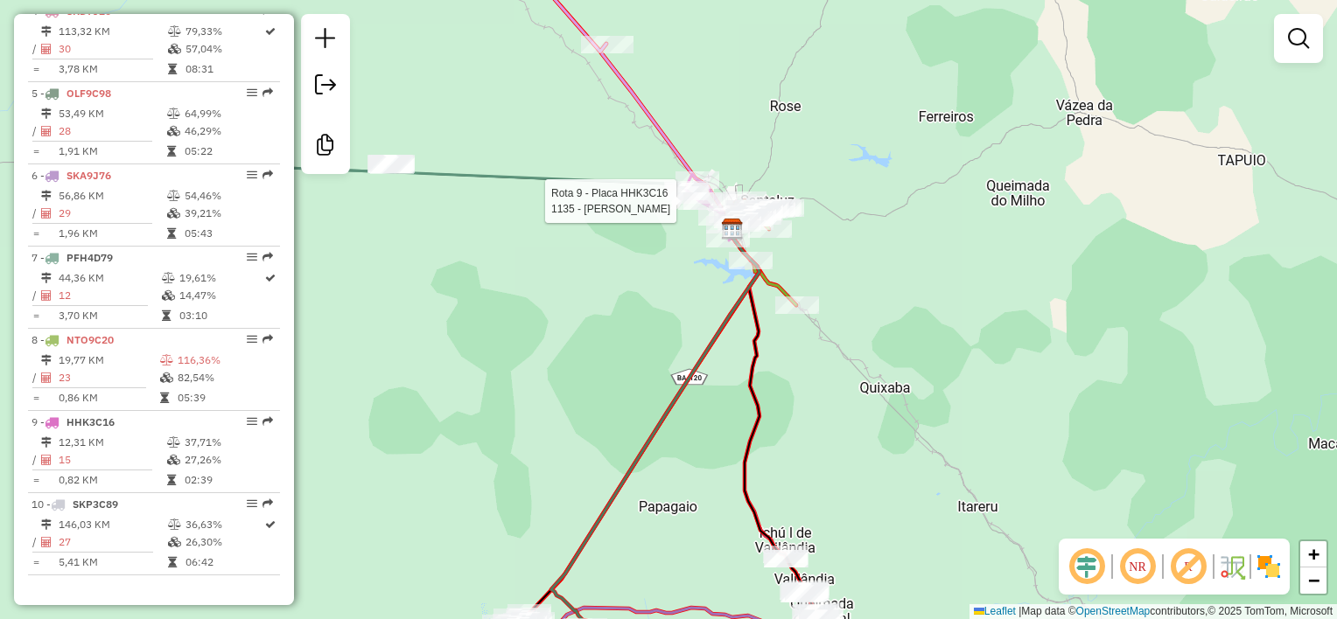
select select "*********"
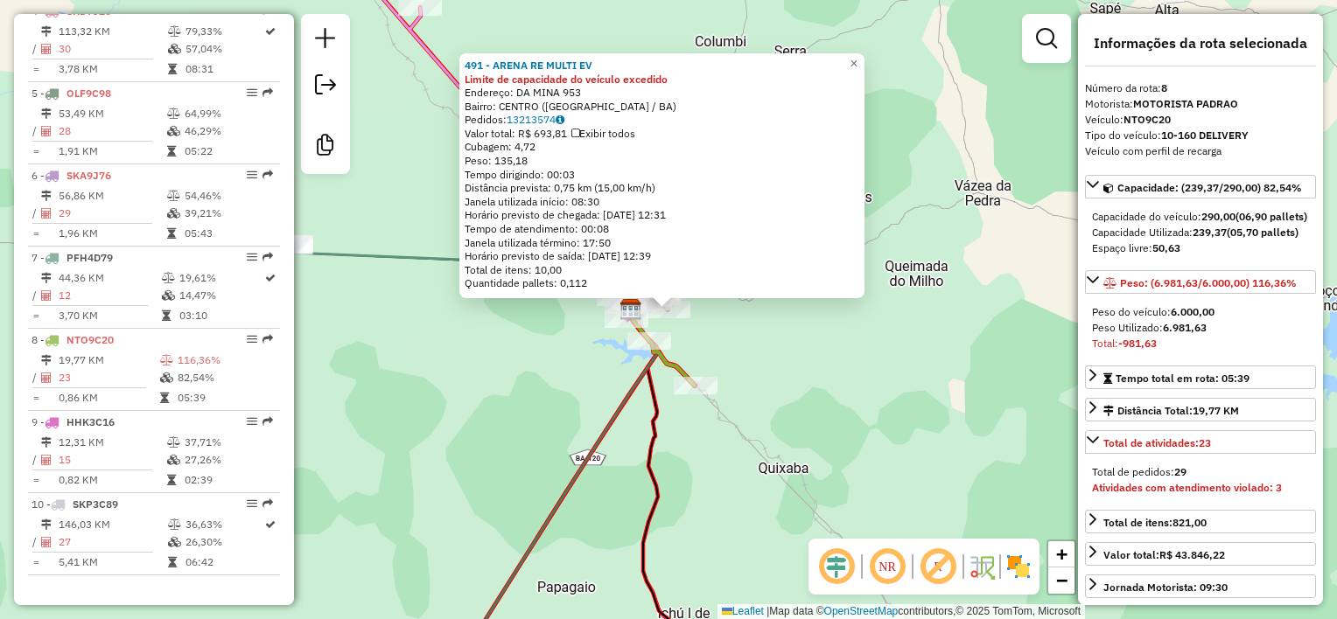
click at [780, 371] on div "491 - ARENA RE MULTI EV Limite de capacidade do veículo excedido Endereço: DA M…" at bounding box center [668, 309] width 1337 height 619
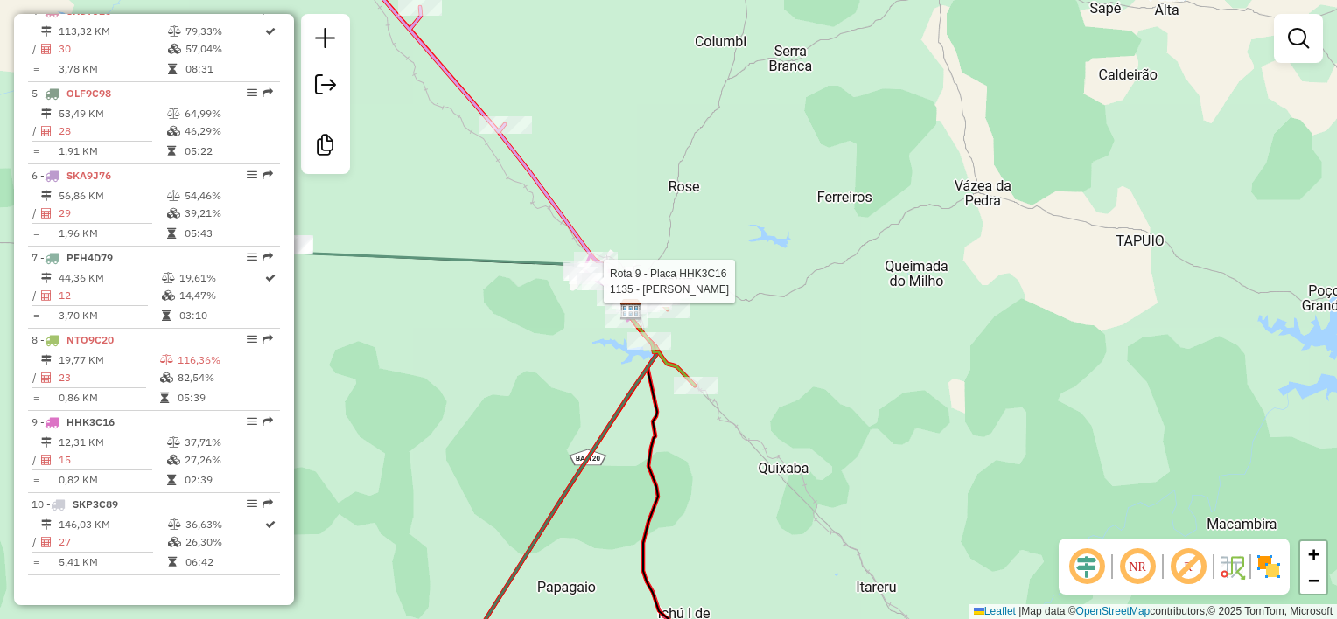
select select "*********"
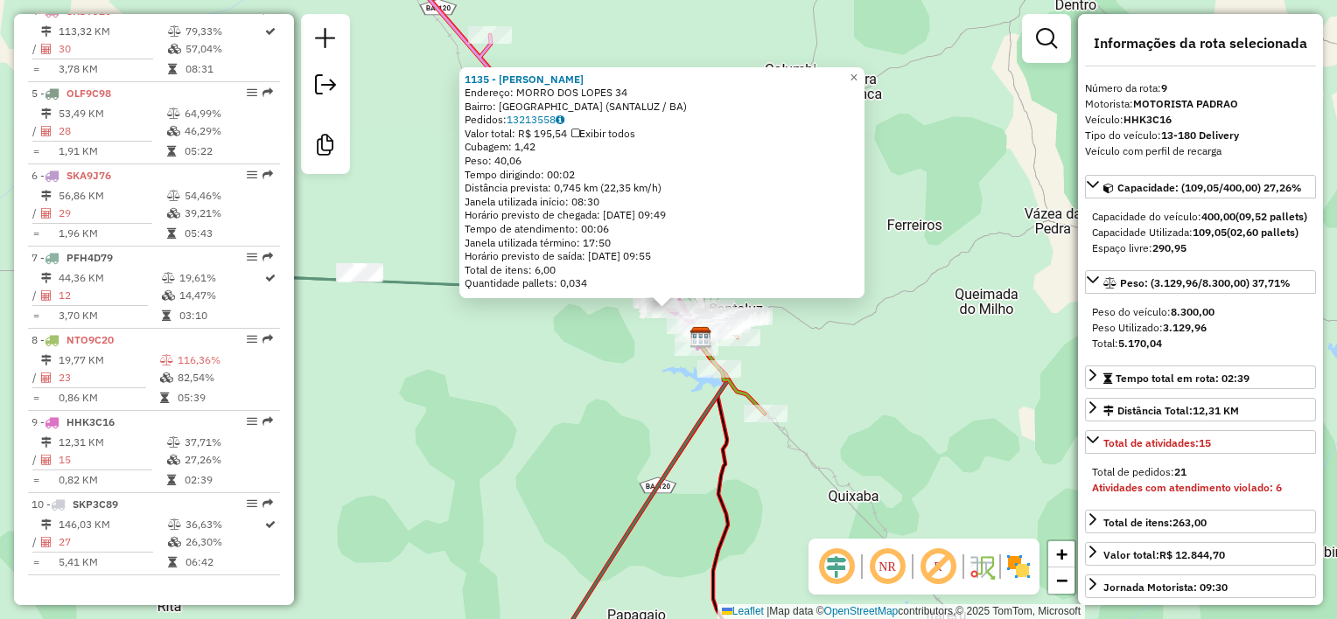
click at [840, 406] on div "Rota 9 - Placa HHK3C16 1135 - MARILENE LANCHES 1135 - MARILENE LANCHES Endereço…" at bounding box center [668, 309] width 1337 height 619
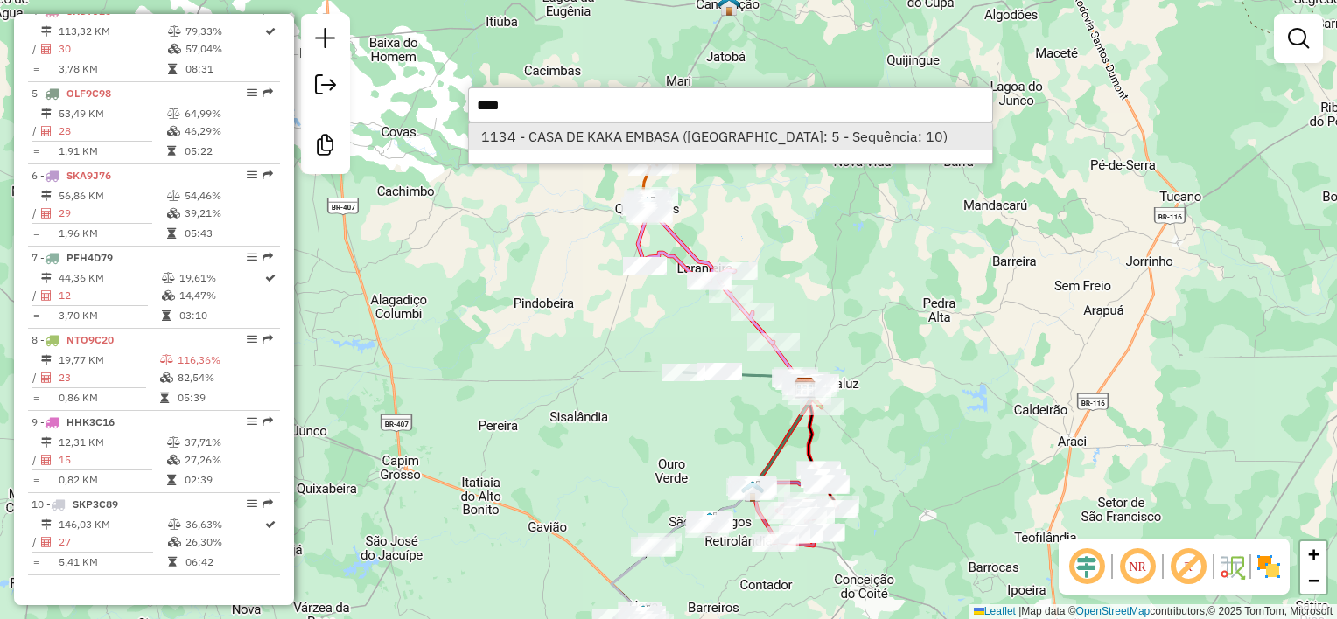
type input "****"
click at [642, 132] on li "1134 - CASA DE KAKA EMBASA (Rota: 5 - Sequência: 10)" at bounding box center [730, 136] width 523 height 26
select select "*********"
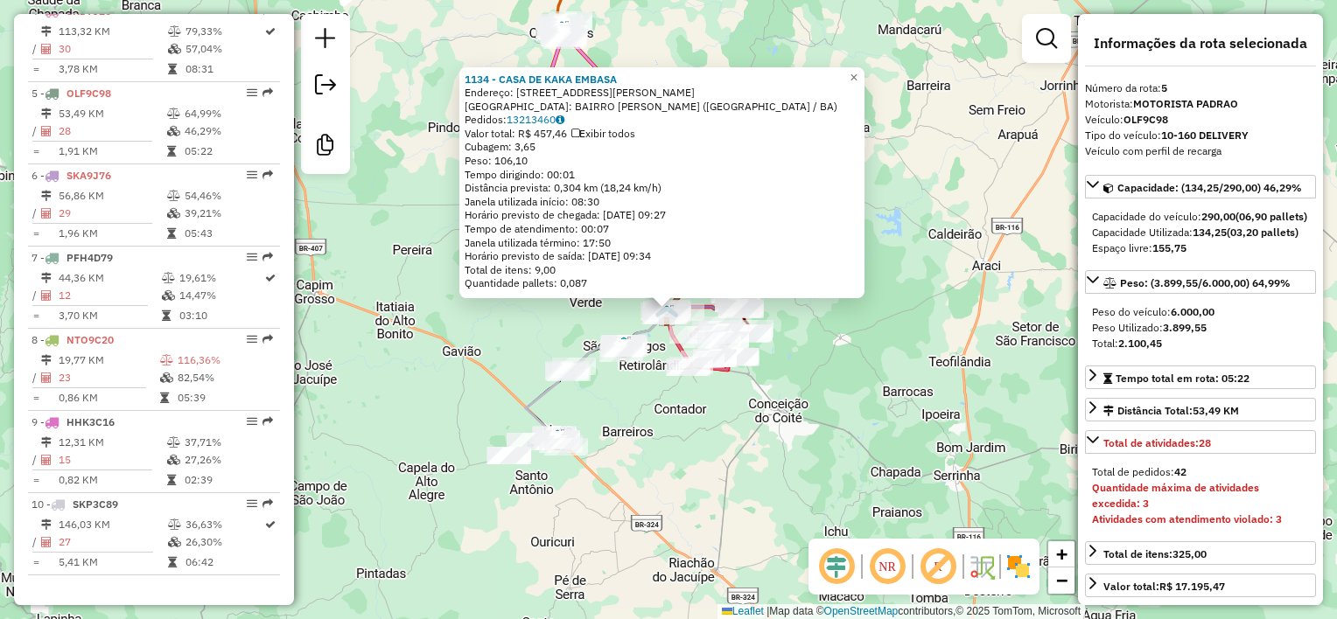
click at [871, 399] on div "1134 - CASA DE KAKA EMBASA Endereço: RUA MANOEL PEDRO 178 Bairro: BAIRRO HERMIN…" at bounding box center [668, 309] width 1337 height 619
